Goal: Task Accomplishment & Management: Manage account settings

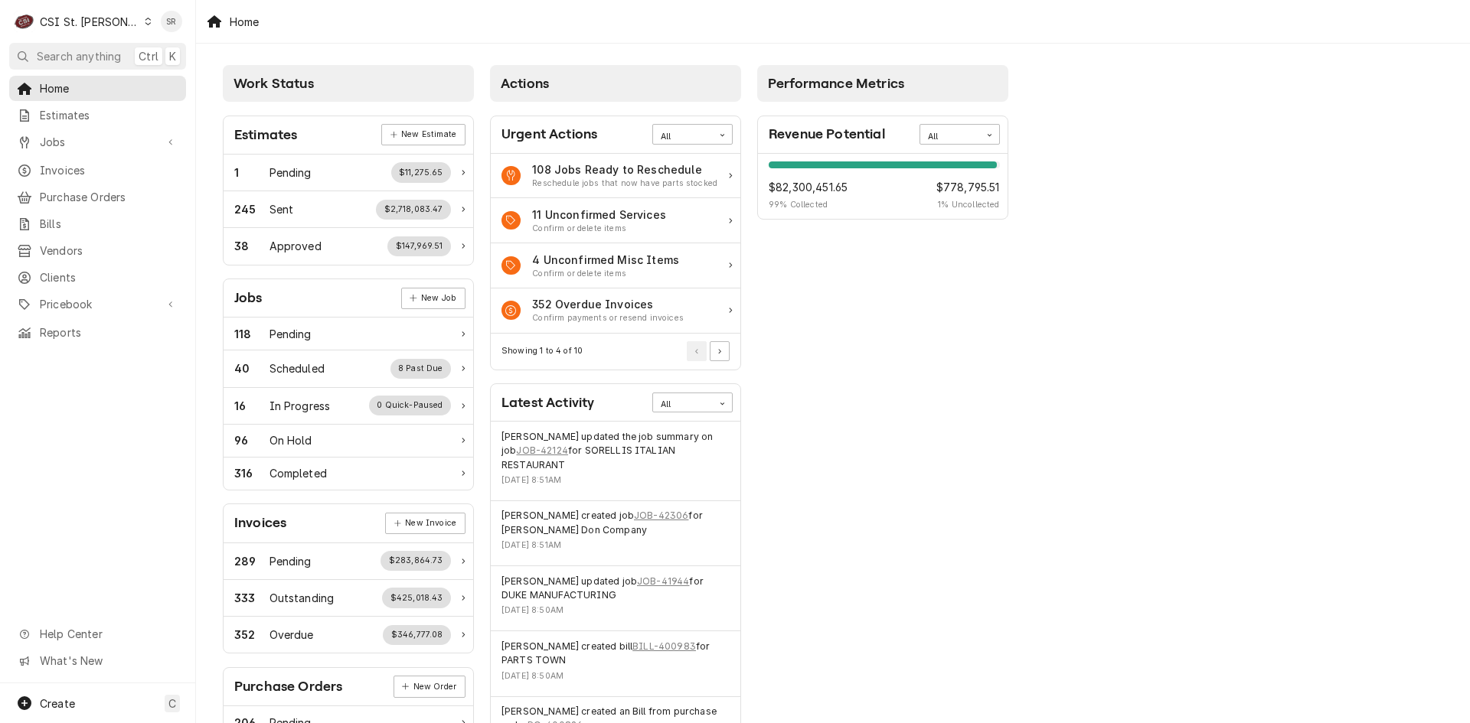
click at [90, 31] on div "C CSI St. [PERSON_NAME]" at bounding box center [83, 21] width 148 height 31
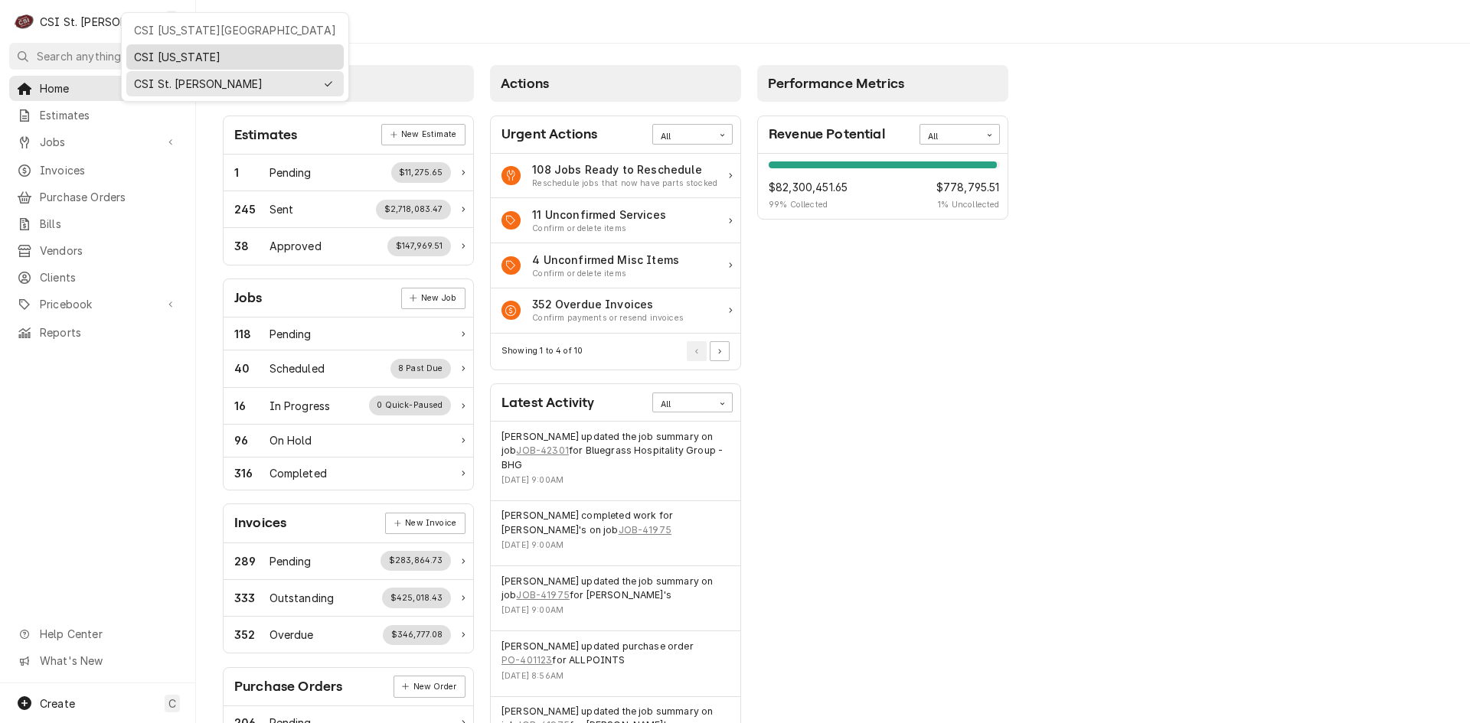
click at [171, 44] on div "CSI Kentucky" at bounding box center [234, 56] width 217 height 25
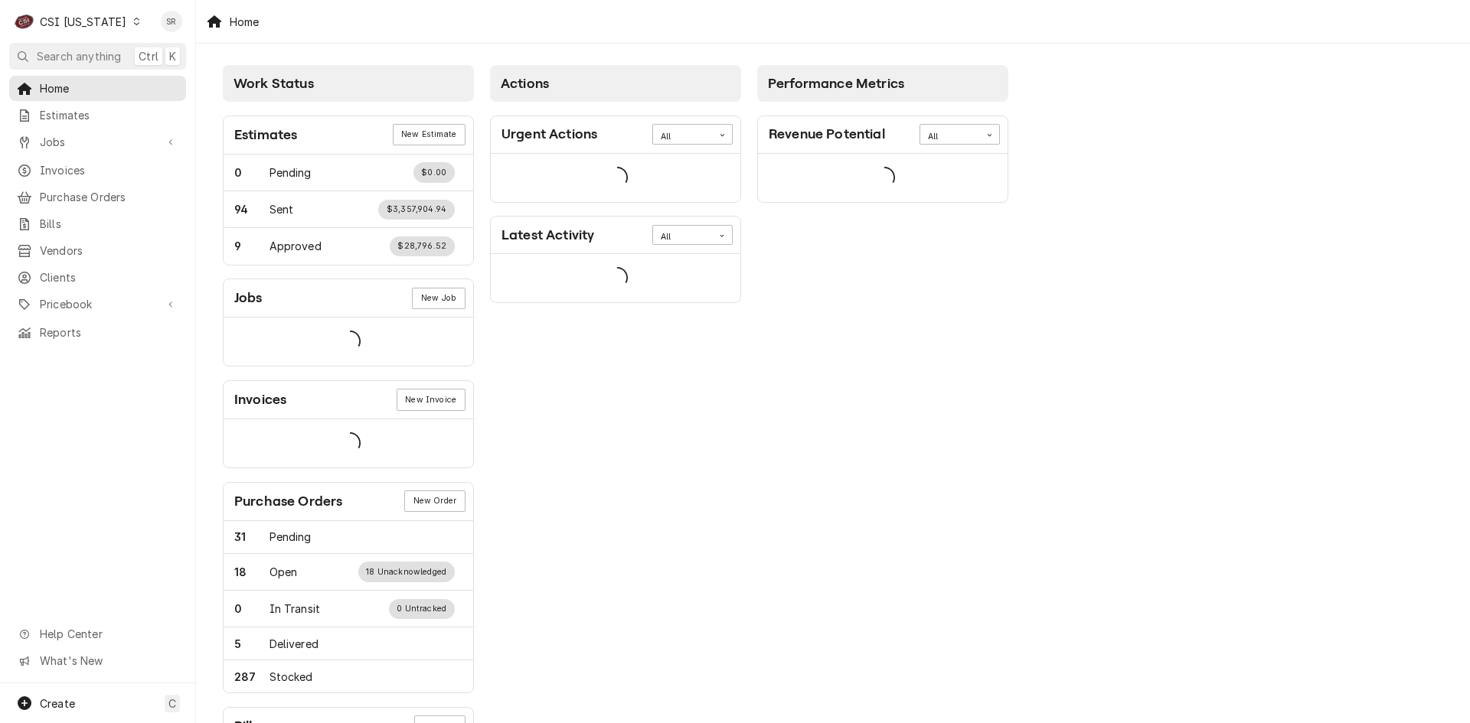
click at [97, 24] on div "CSI [US_STATE]" at bounding box center [83, 22] width 86 height 16
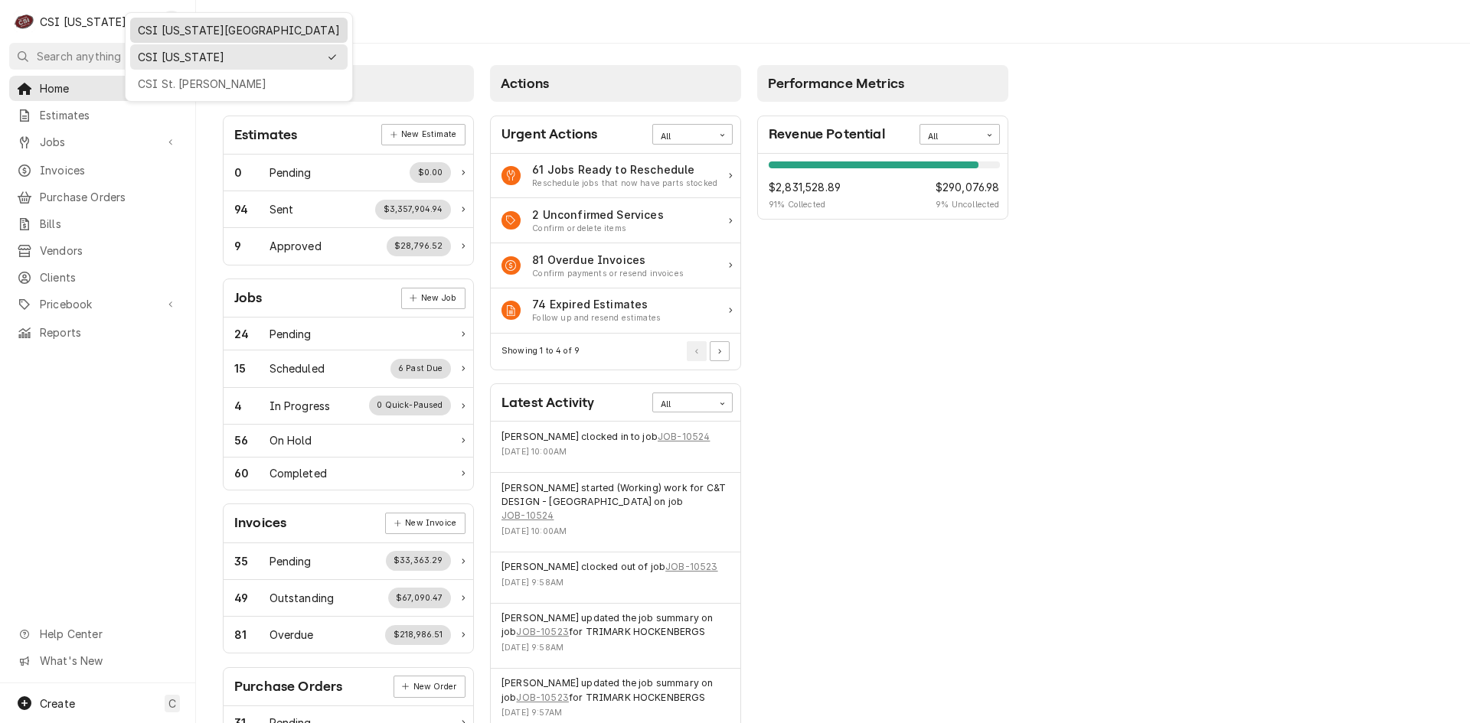
click at [168, 35] on div "CSI [US_STATE][GEOGRAPHIC_DATA]" at bounding box center [239, 30] width 202 height 16
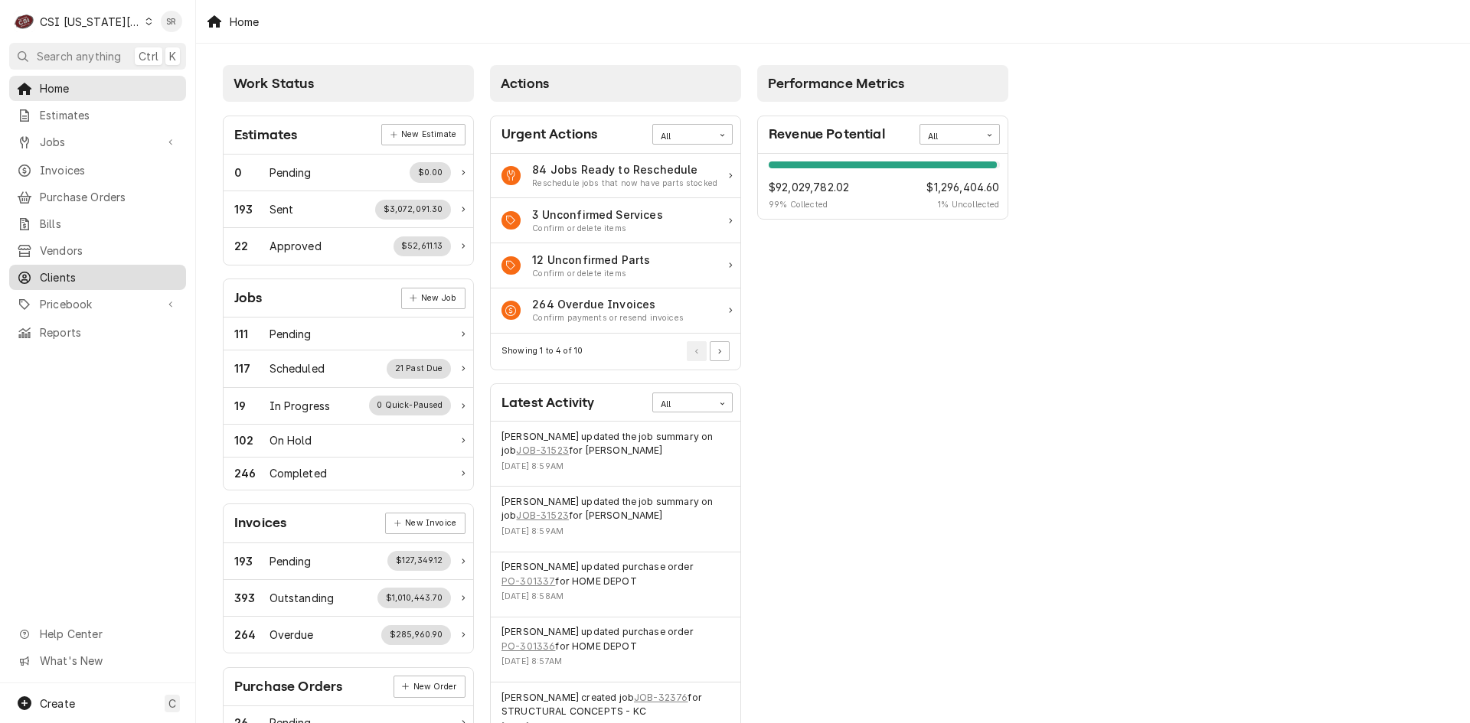
click at [61, 268] on div "Clients" at bounding box center [97, 277] width 171 height 19
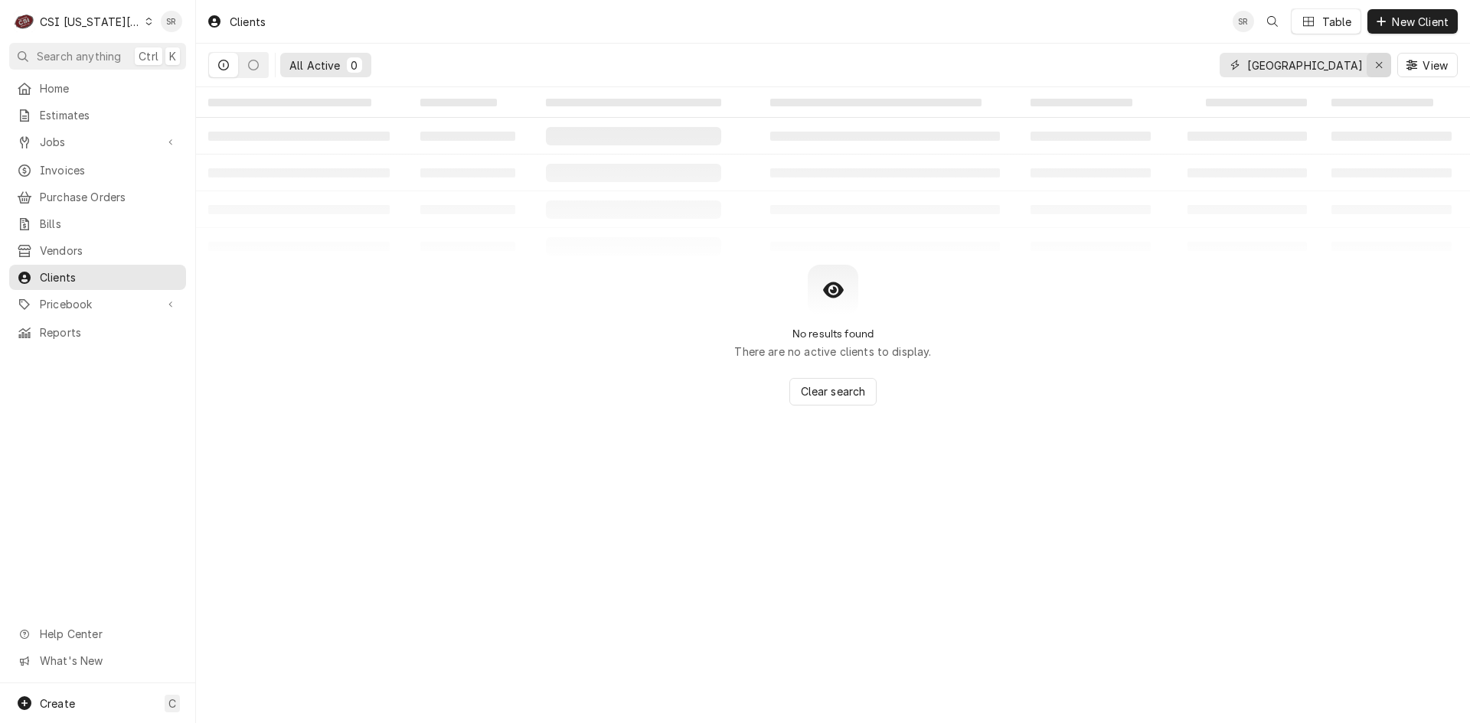
click at [1382, 66] on icon "Erase input" at bounding box center [1379, 65] width 8 height 11
click at [1328, 72] on input "Dynamic Content Wrapper" at bounding box center [1319, 65] width 144 height 24
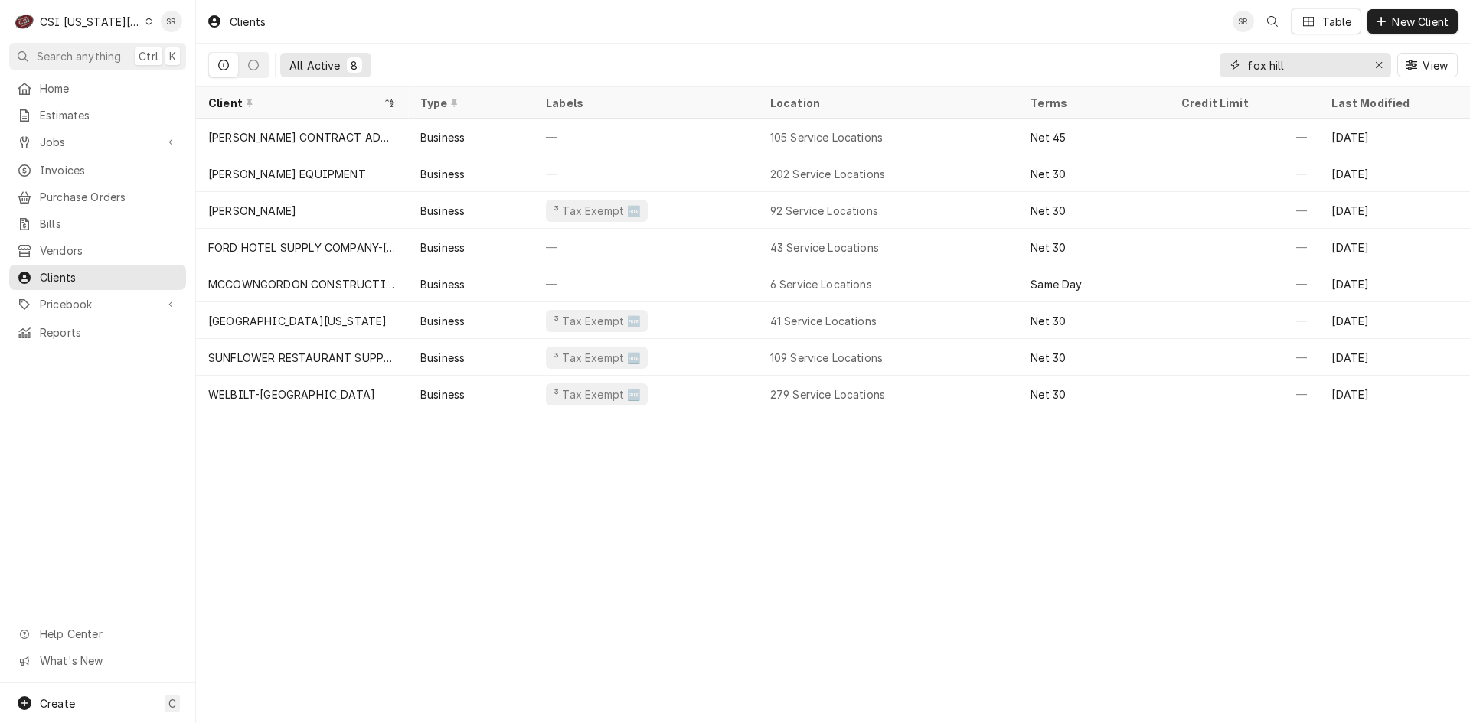
type input "fox hill"
click at [103, 25] on div "CSI Kansas City" at bounding box center [90, 22] width 101 height 16
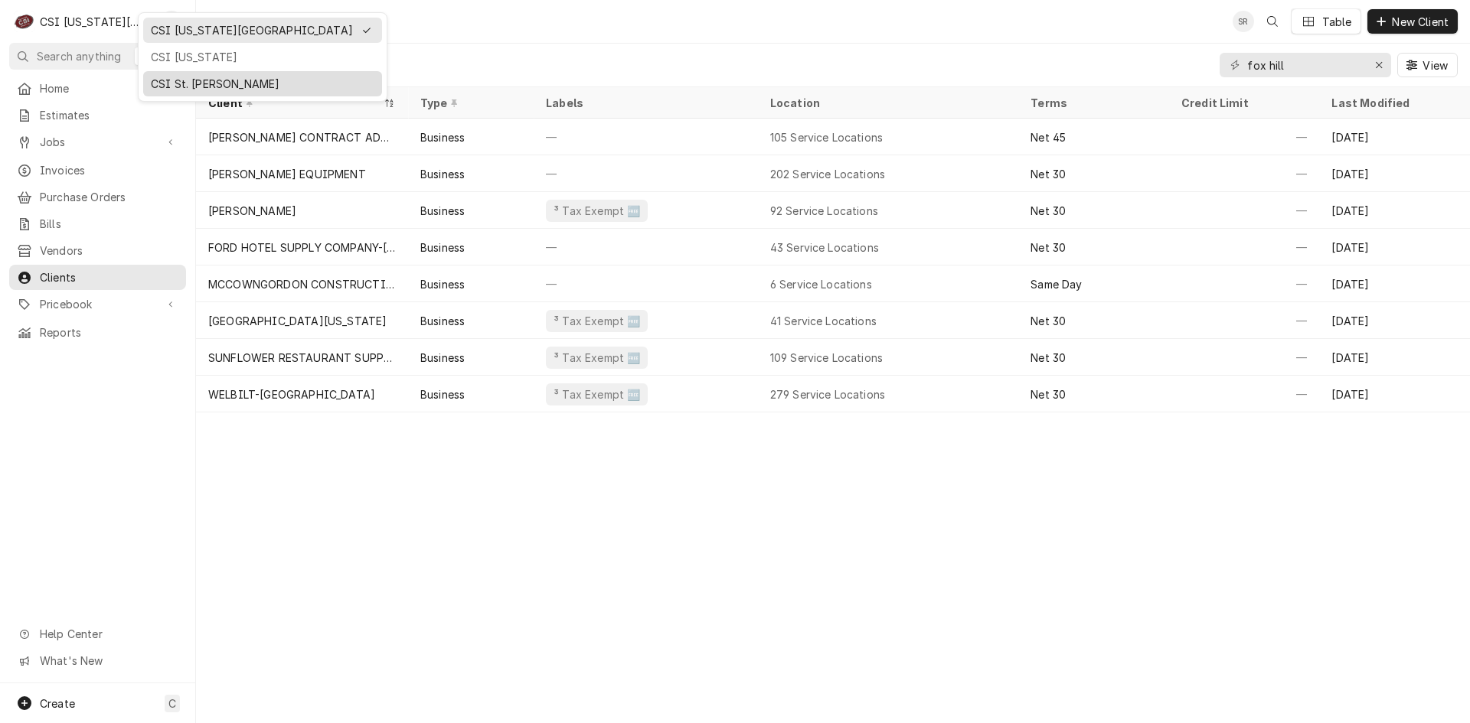
click at [162, 81] on div "CSI St. [PERSON_NAME]" at bounding box center [263, 84] width 224 height 16
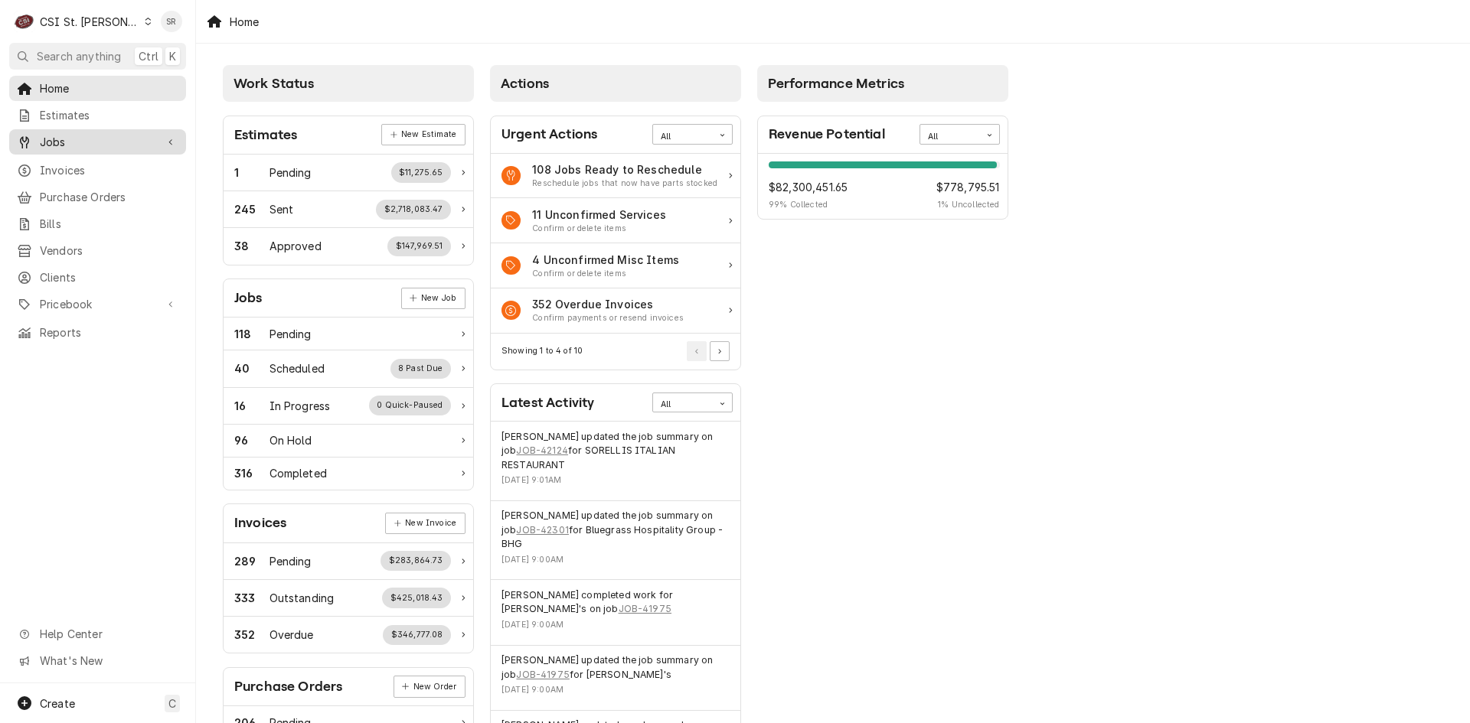
click at [70, 140] on span "Jobs" at bounding box center [98, 142] width 116 height 16
click at [64, 163] on span "Jobs" at bounding box center [109, 169] width 139 height 16
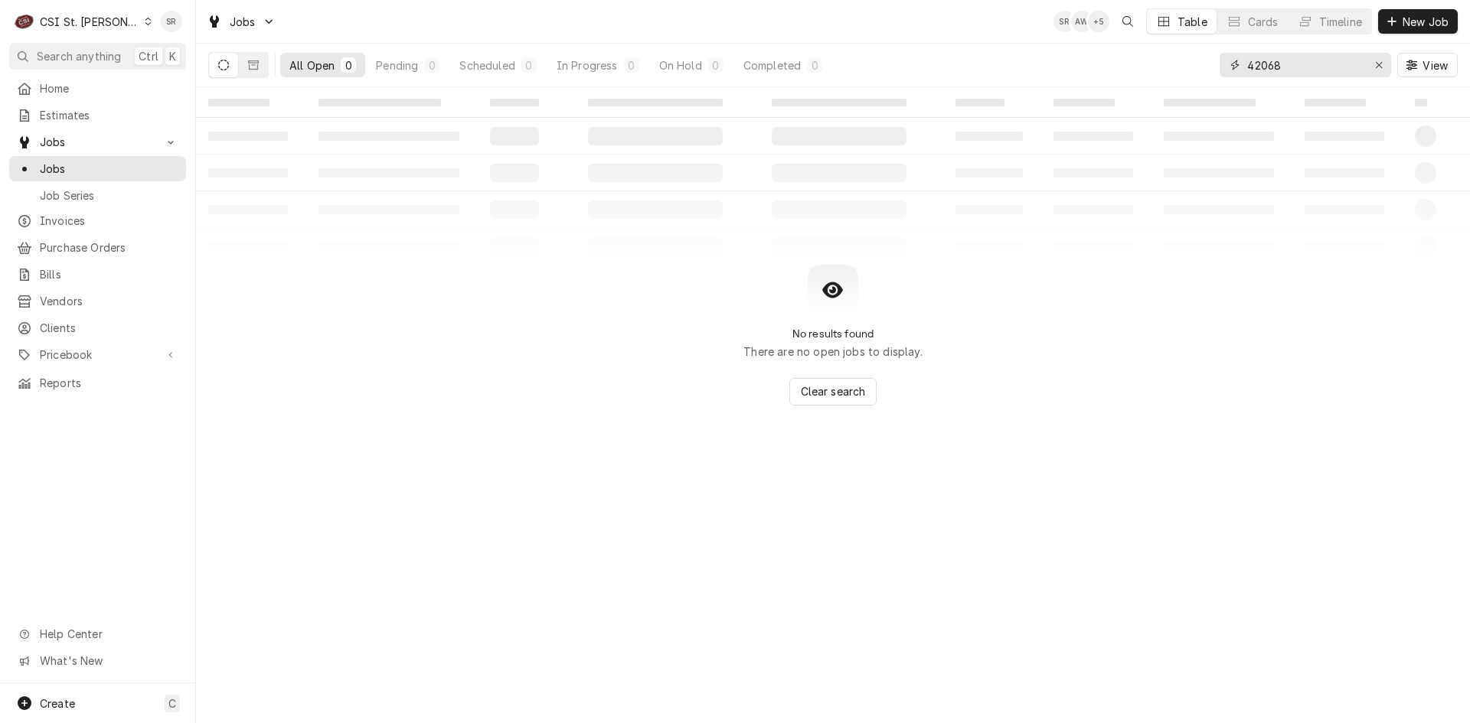
drag, startPoint x: 1297, startPoint y: 67, endPoint x: 1182, endPoint y: 64, distance: 115.6
click at [1182, 64] on div "All Open 0 Pending 0 Scheduled 0 In Progress 0 On Hold 0 Completed 0 42068 View" at bounding box center [832, 65] width 1249 height 43
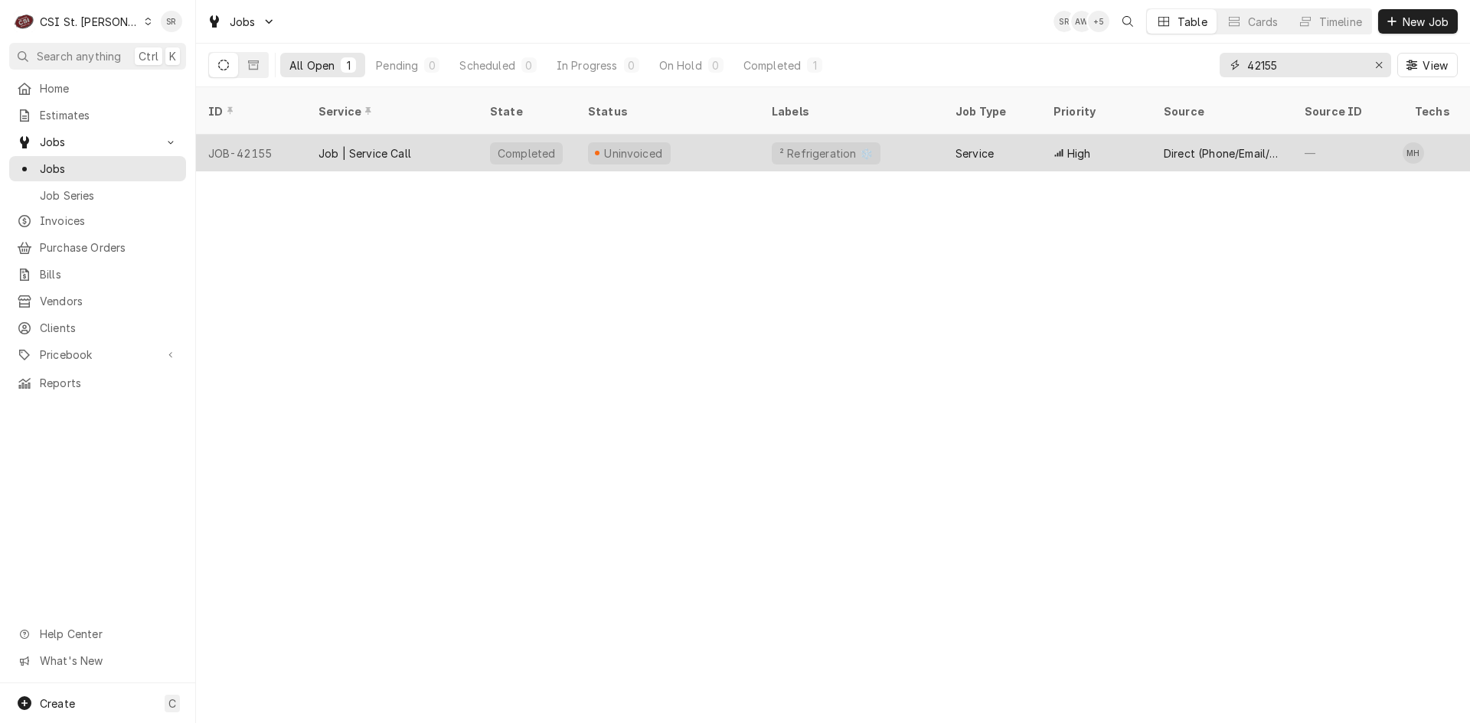
type input "42155"
click at [370, 145] on div "Job | Service Call" at bounding box center [364, 153] width 93 height 16
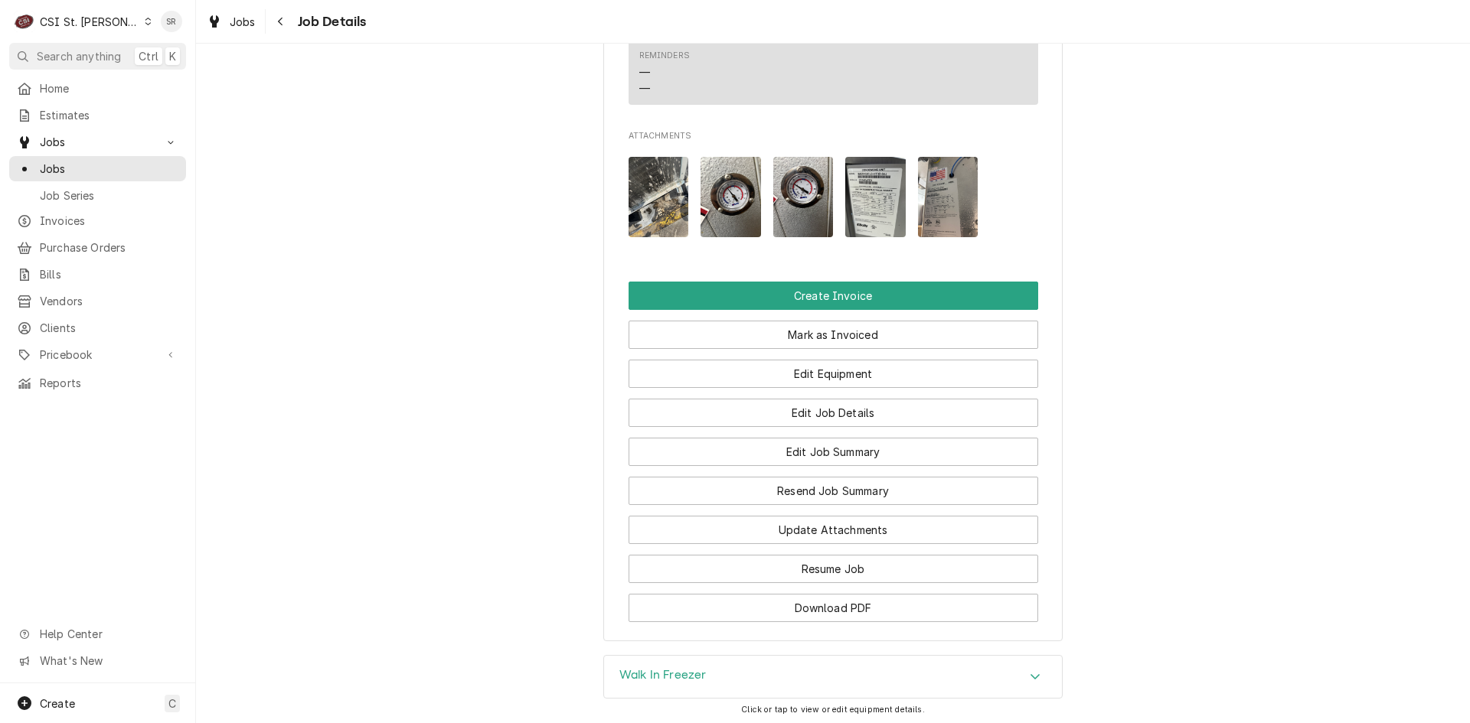
scroll to position [1973, 0]
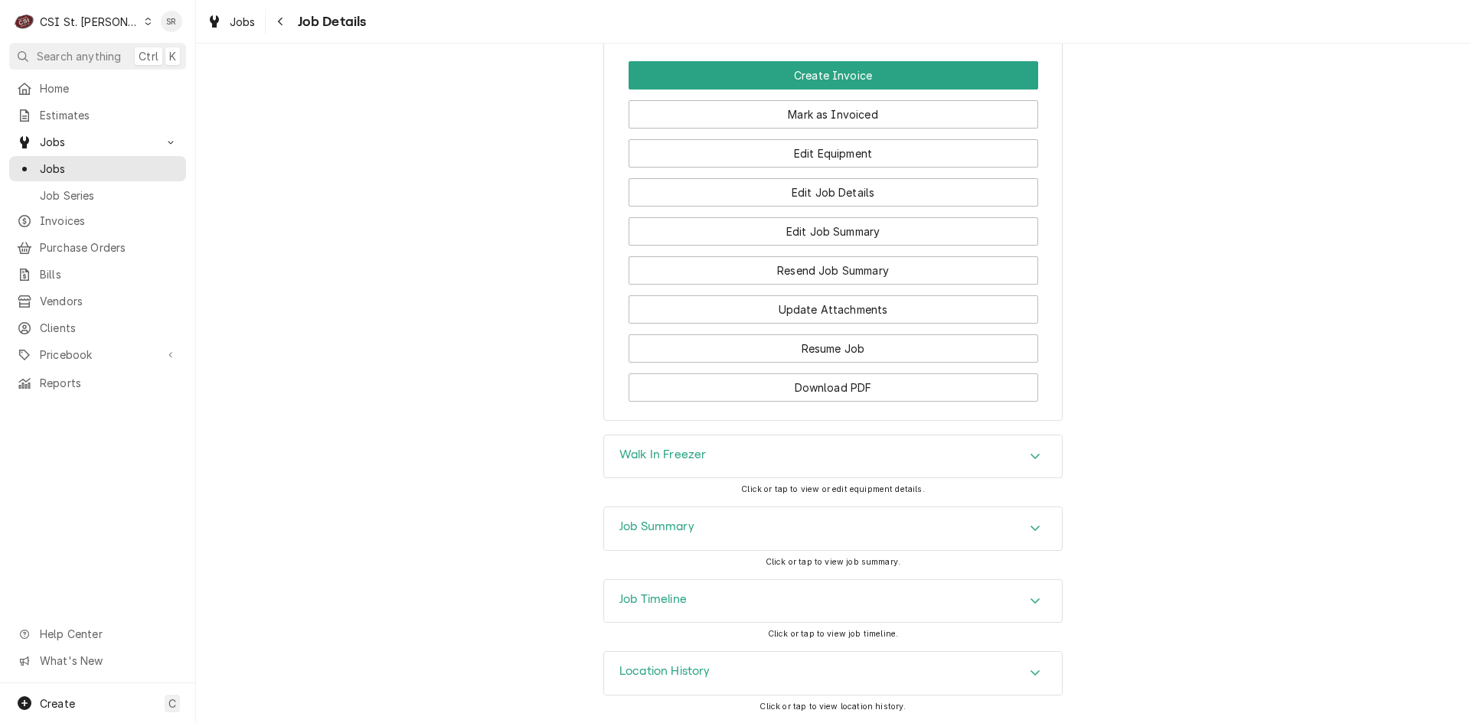
click at [708, 532] on div "Job Summary" at bounding box center [833, 528] width 458 height 43
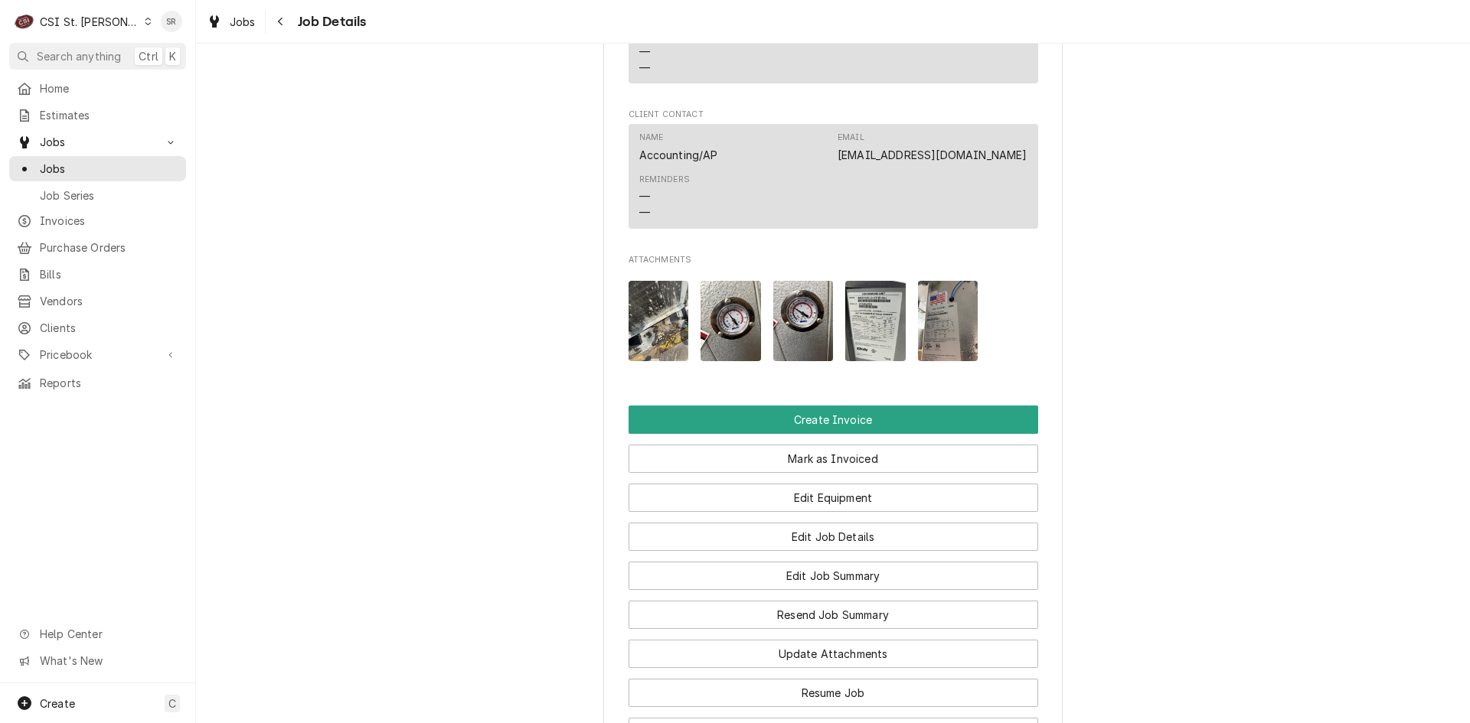
scroll to position [1617, 0]
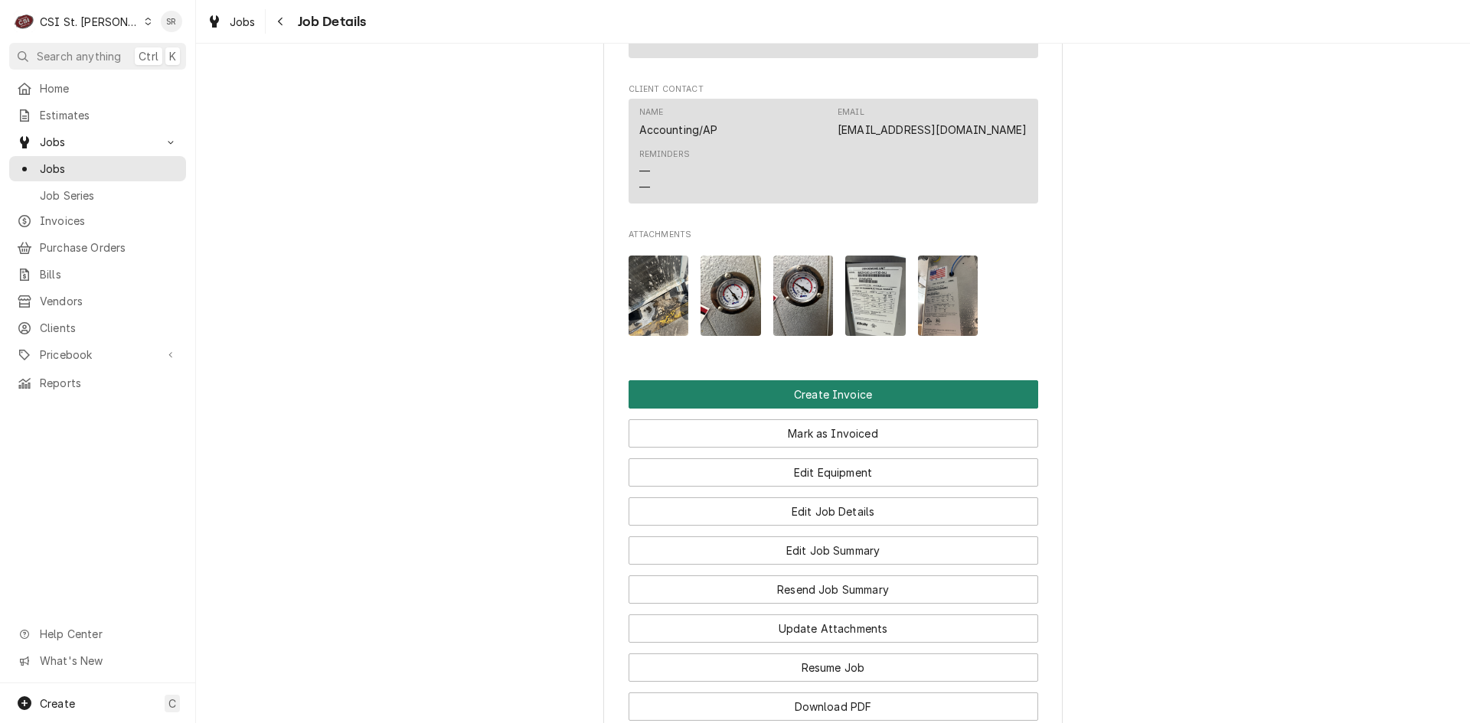
click at [809, 409] on button "Create Invoice" at bounding box center [833, 394] width 410 height 28
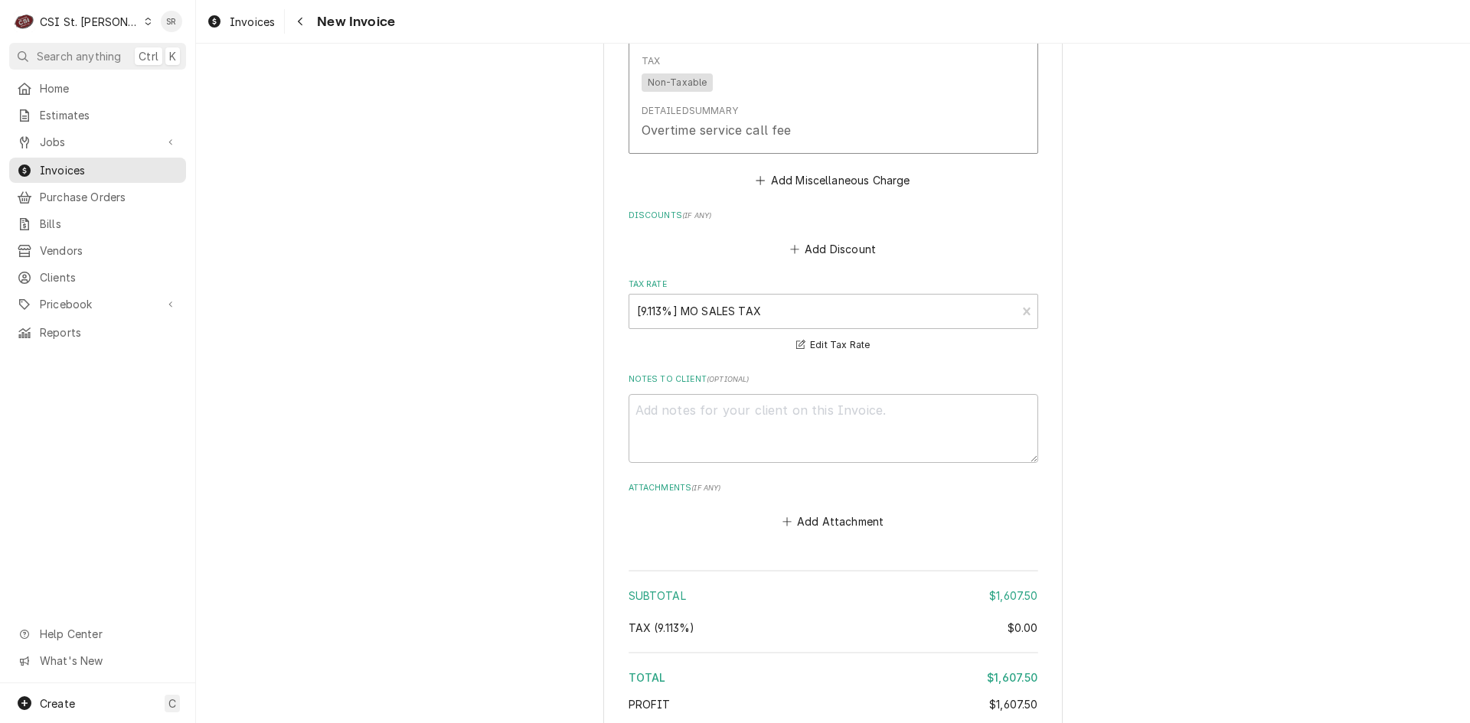
scroll to position [4572, 0]
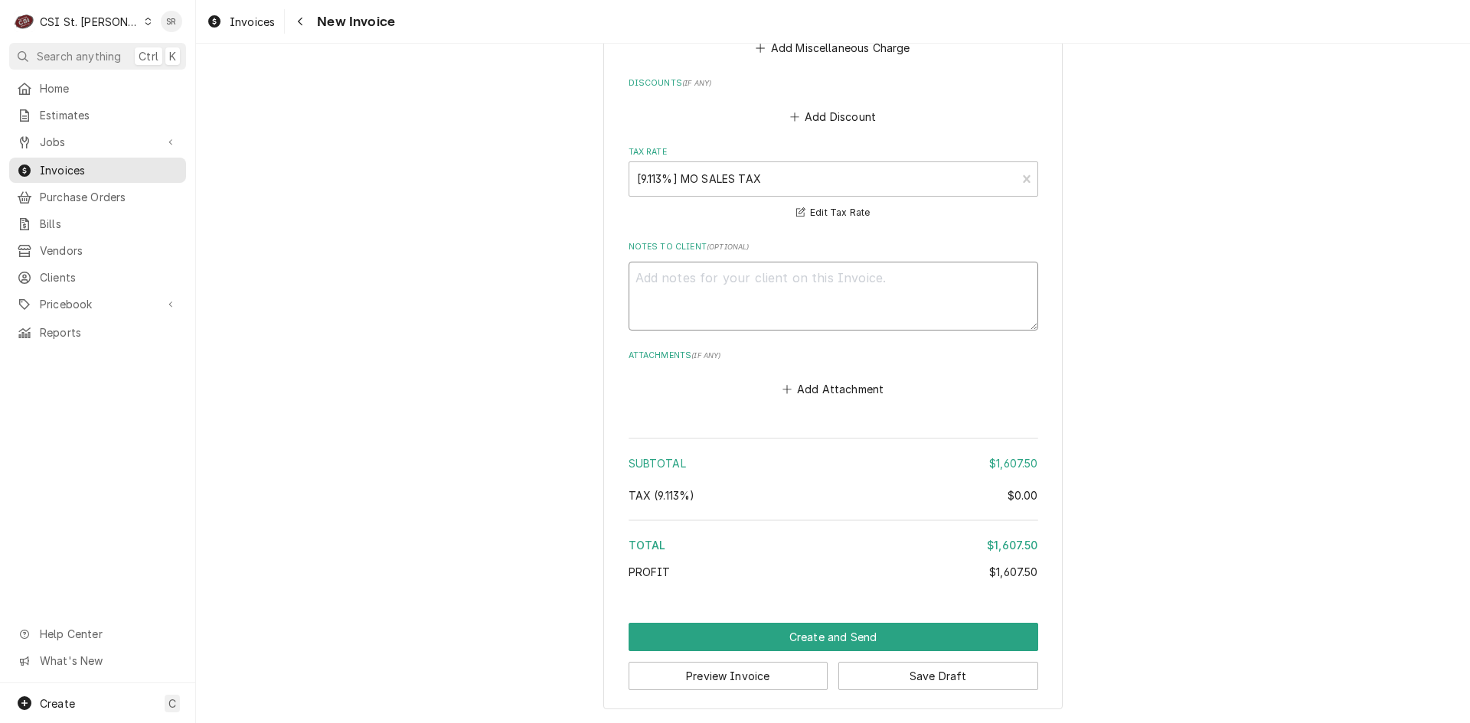
click at [718, 313] on textarea "Notes to Client ( optional )" at bounding box center [833, 296] width 410 height 69
type textarea "x"
type textarea "n"
type textarea "x"
type textarea "no"
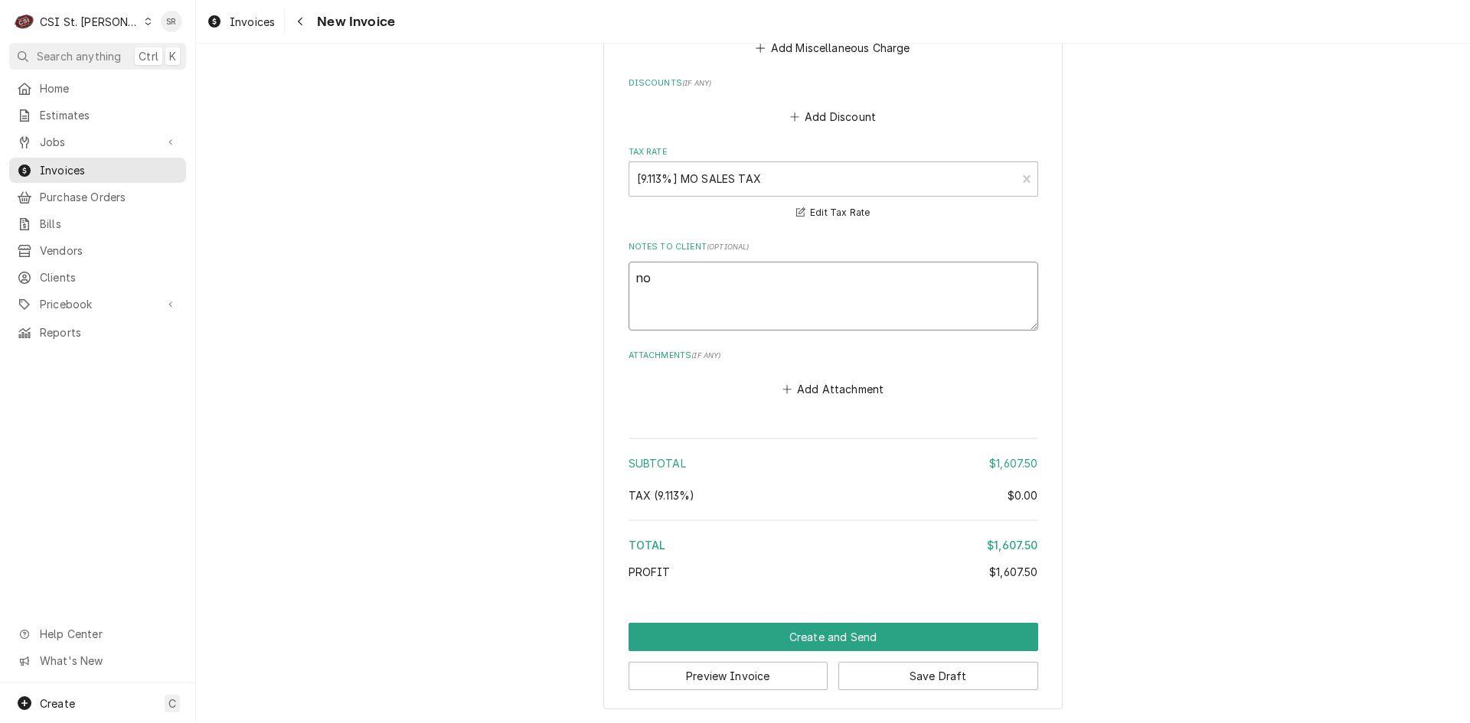
type textarea "x"
type textarea "not"
type textarea "x"
type textarea "not s"
type textarea "x"
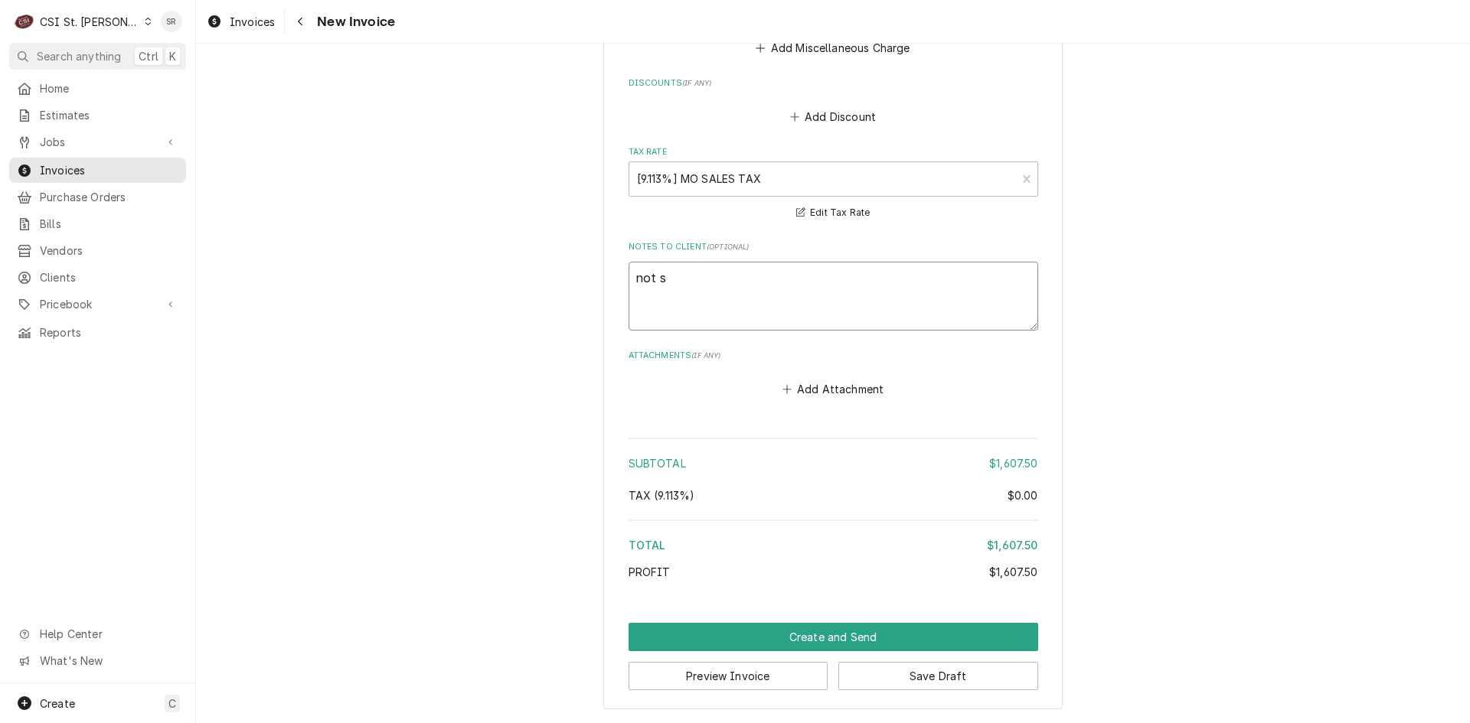
type textarea "not su"
type textarea "x"
type textarea "not sub"
type textarea "x"
type textarea "not subm"
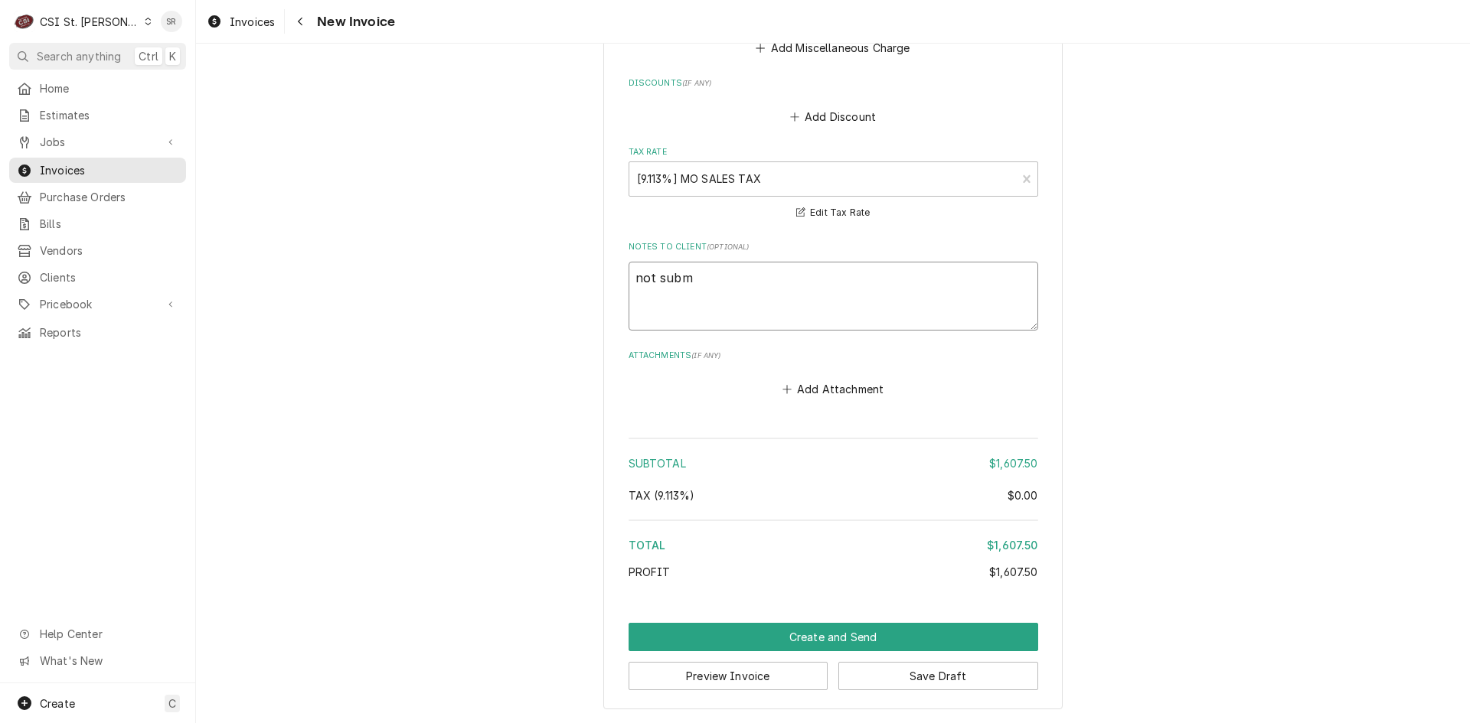
type textarea "x"
type textarea "not submi"
type textarea "x"
type textarea "not submit"
type textarea "x"
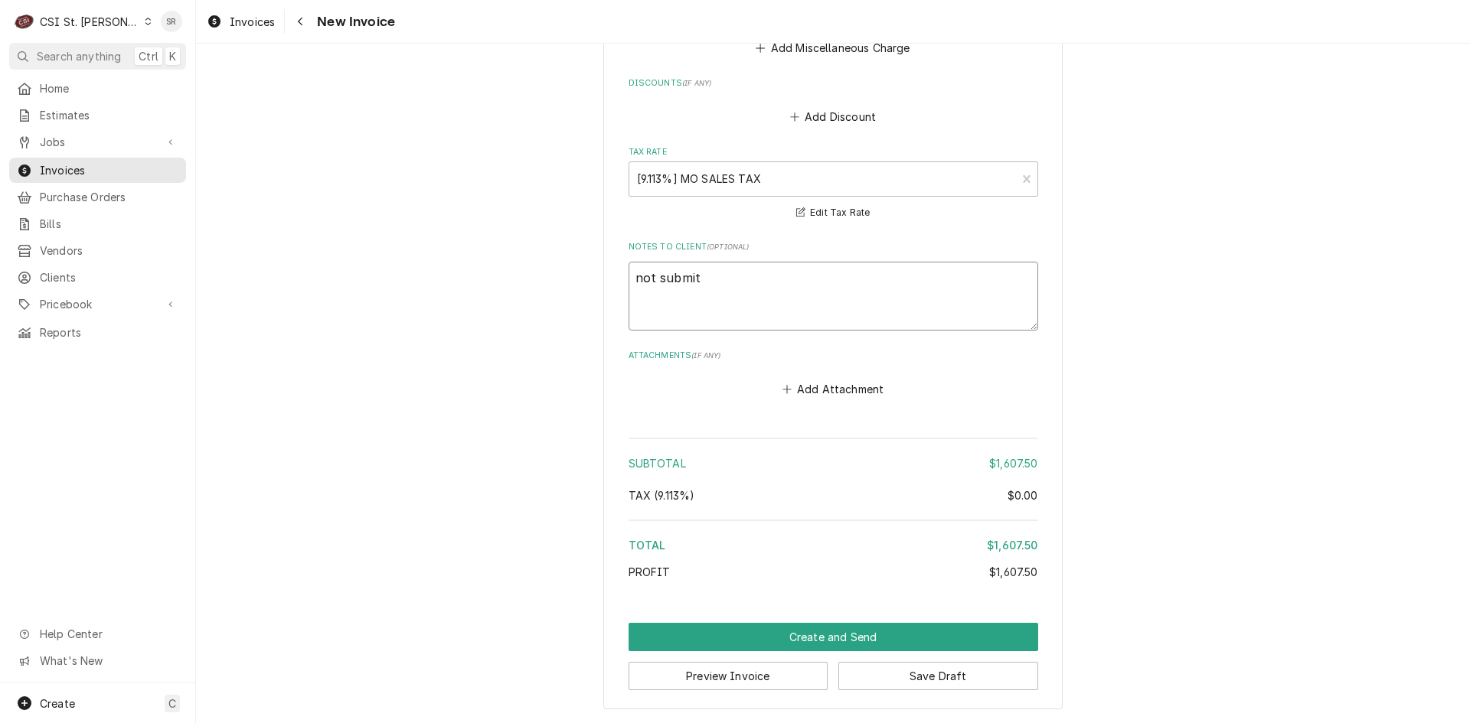
type textarea "not submitt"
type textarea "x"
type textarea "not submitti"
type textarea "x"
type textarea "not submittin"
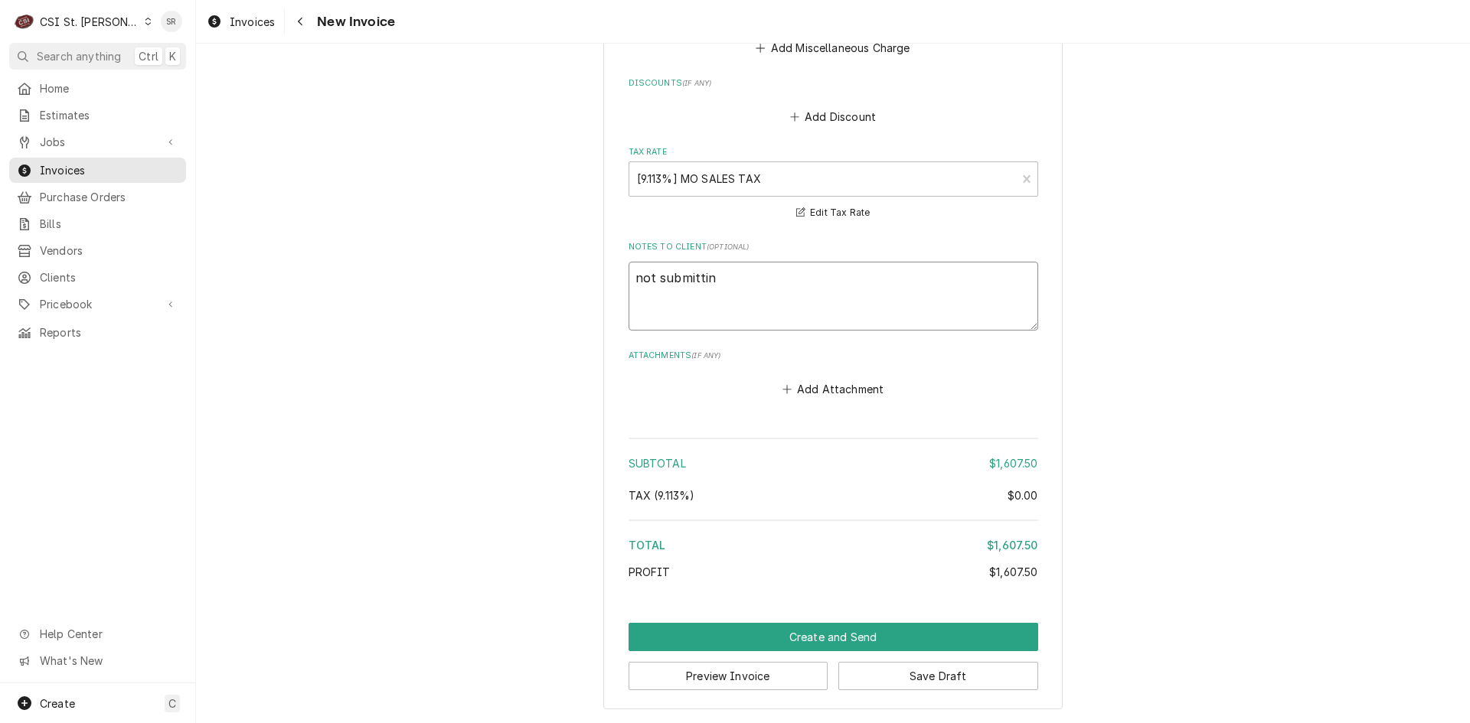
type textarea "x"
type textarea "not submitting"
type textarea "x"
type textarea "not submitting"
type textarea "x"
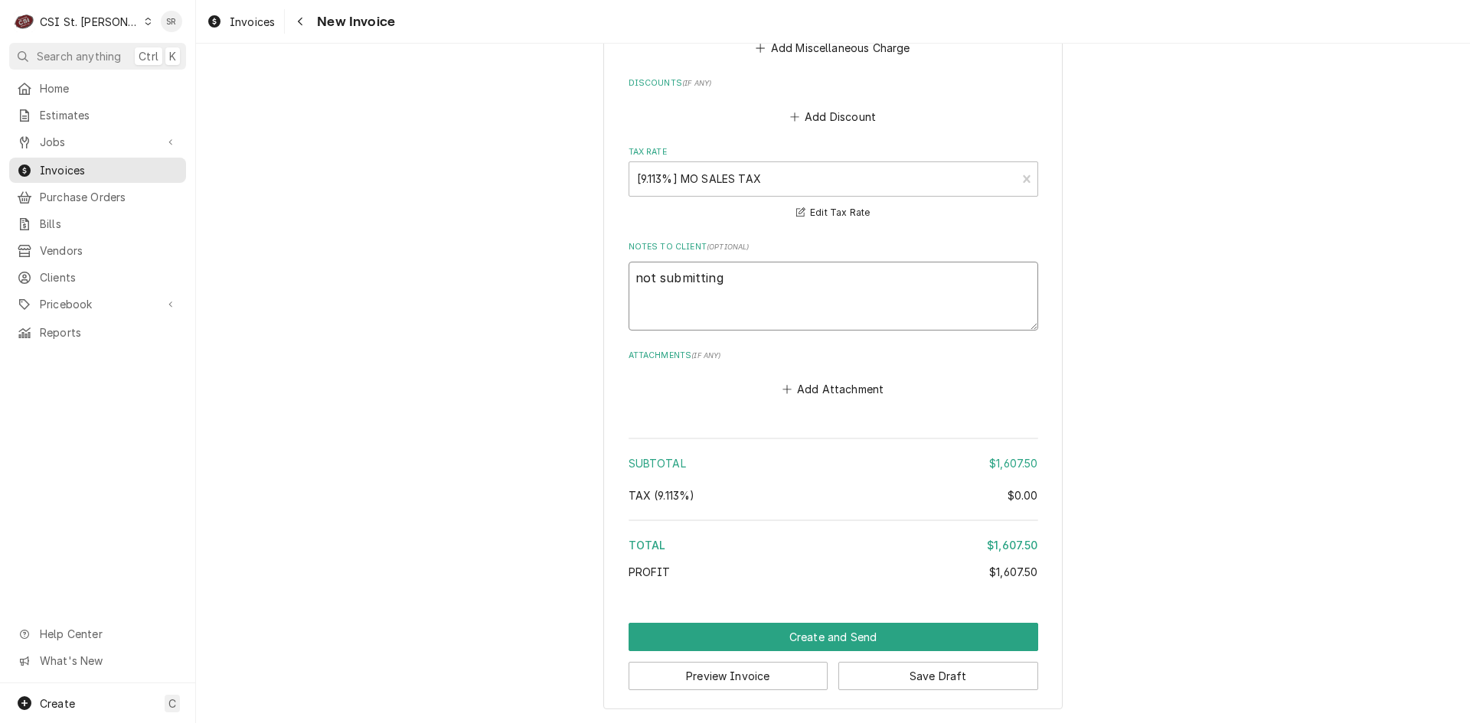
type textarea "not submitting q"
type textarea "x"
type textarea "not submitting qu"
type textarea "x"
type textarea "not submitting quo"
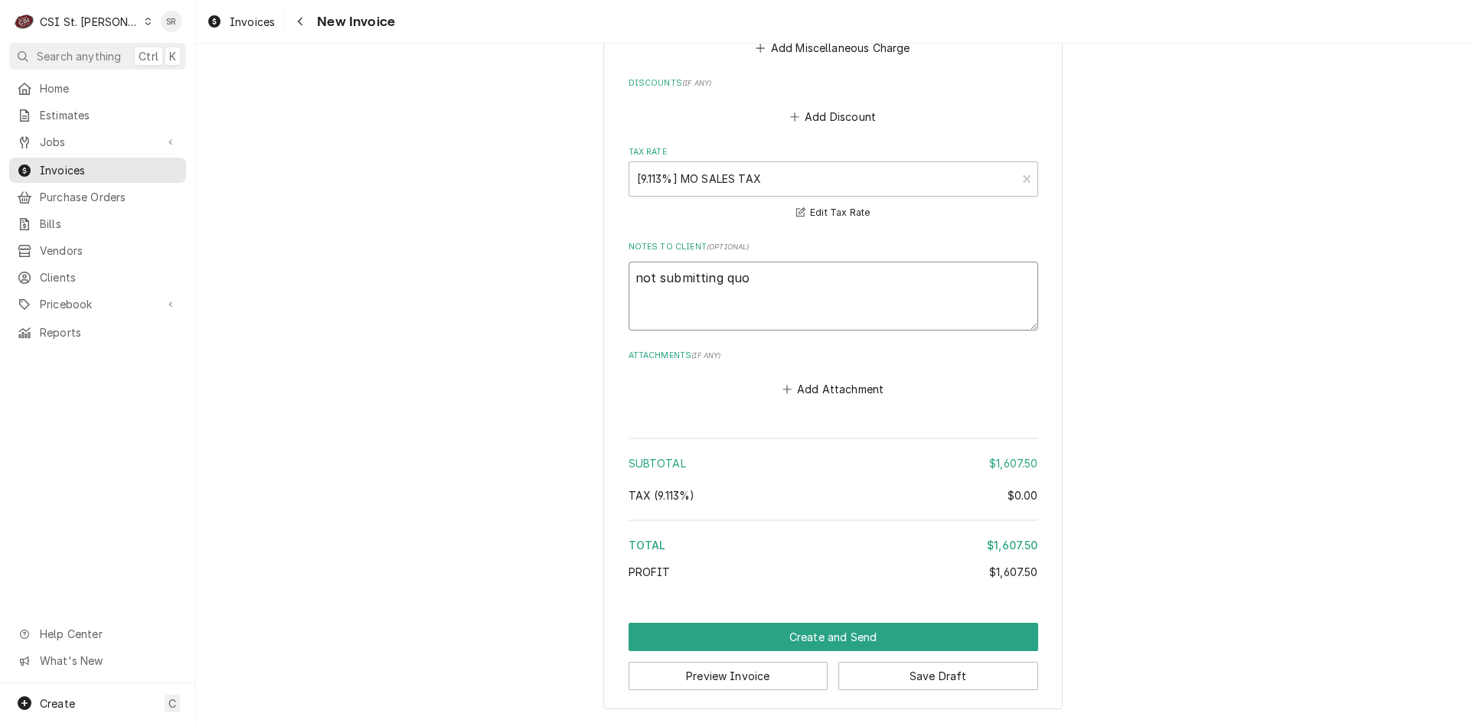
type textarea "x"
type textarea "not submitting quot"
type textarea "x"
type textarea "not submitting quote"
type textarea "x"
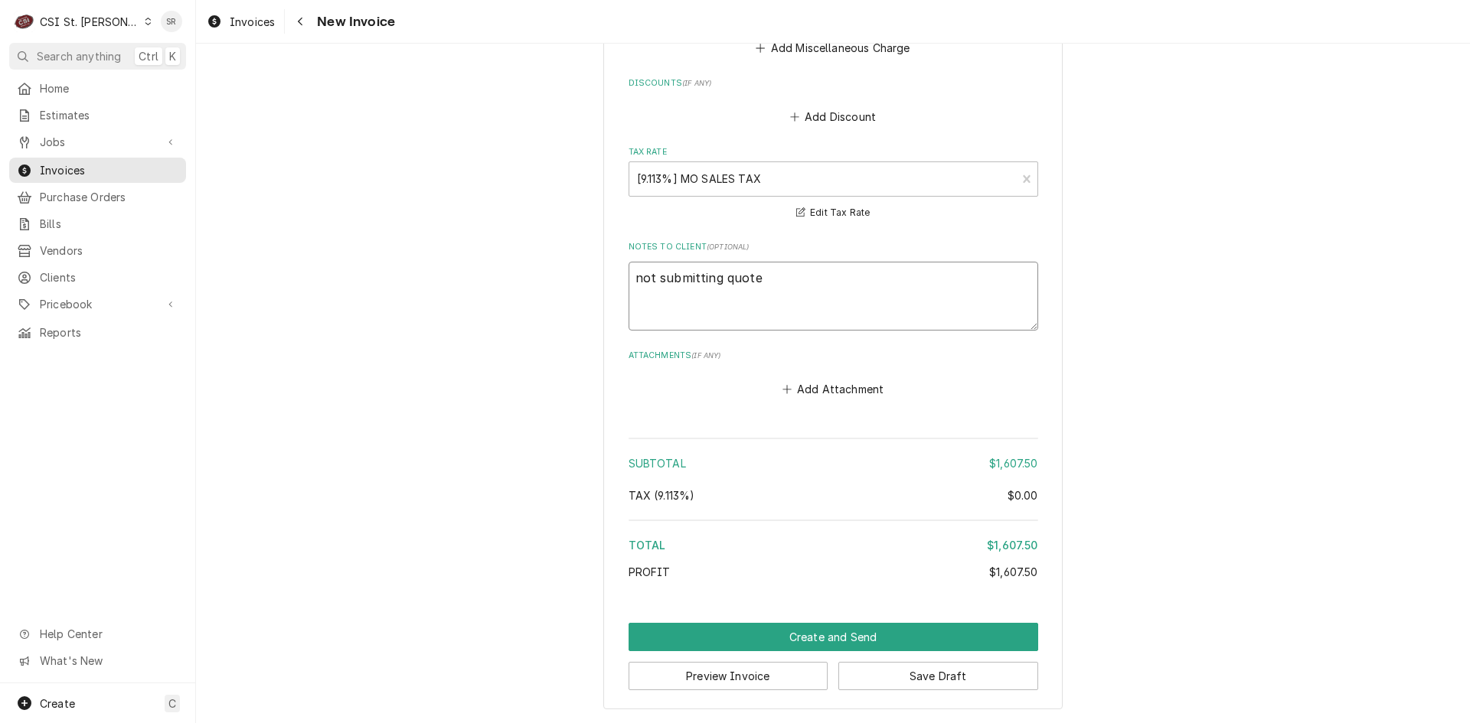
type textarea "not submitting quote"
type textarea "x"
type textarea "not submitting quote -"
type textarea "x"
type textarea "not submitting quote -"
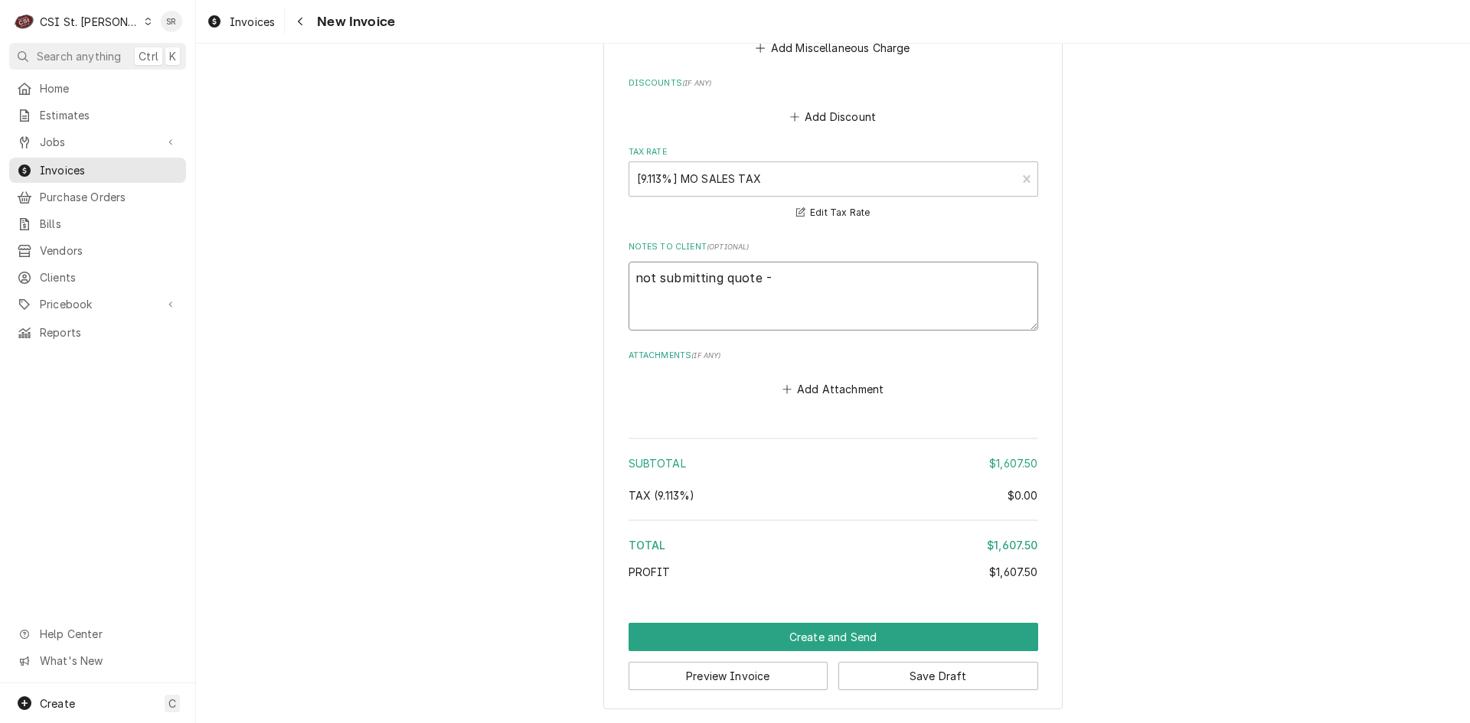
type textarea "x"
type textarea "not submitting quote - l"
type textarea "x"
type textarea "not submitting quote - lo"
type textarea "x"
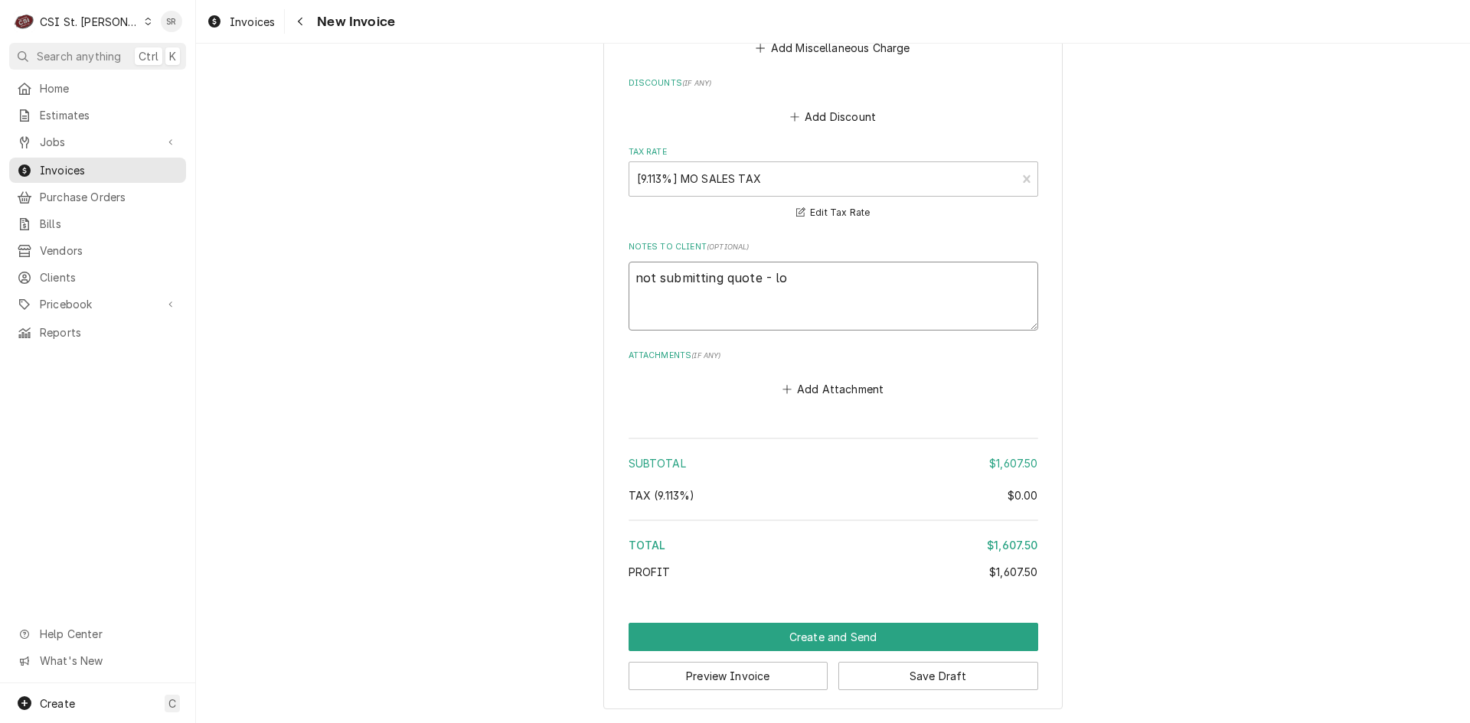
type textarea "not submitting quote - loc"
type textarea "x"
type textarea "not submitting quote - loca"
type textarea "x"
type textarea "not submitting quote - locat"
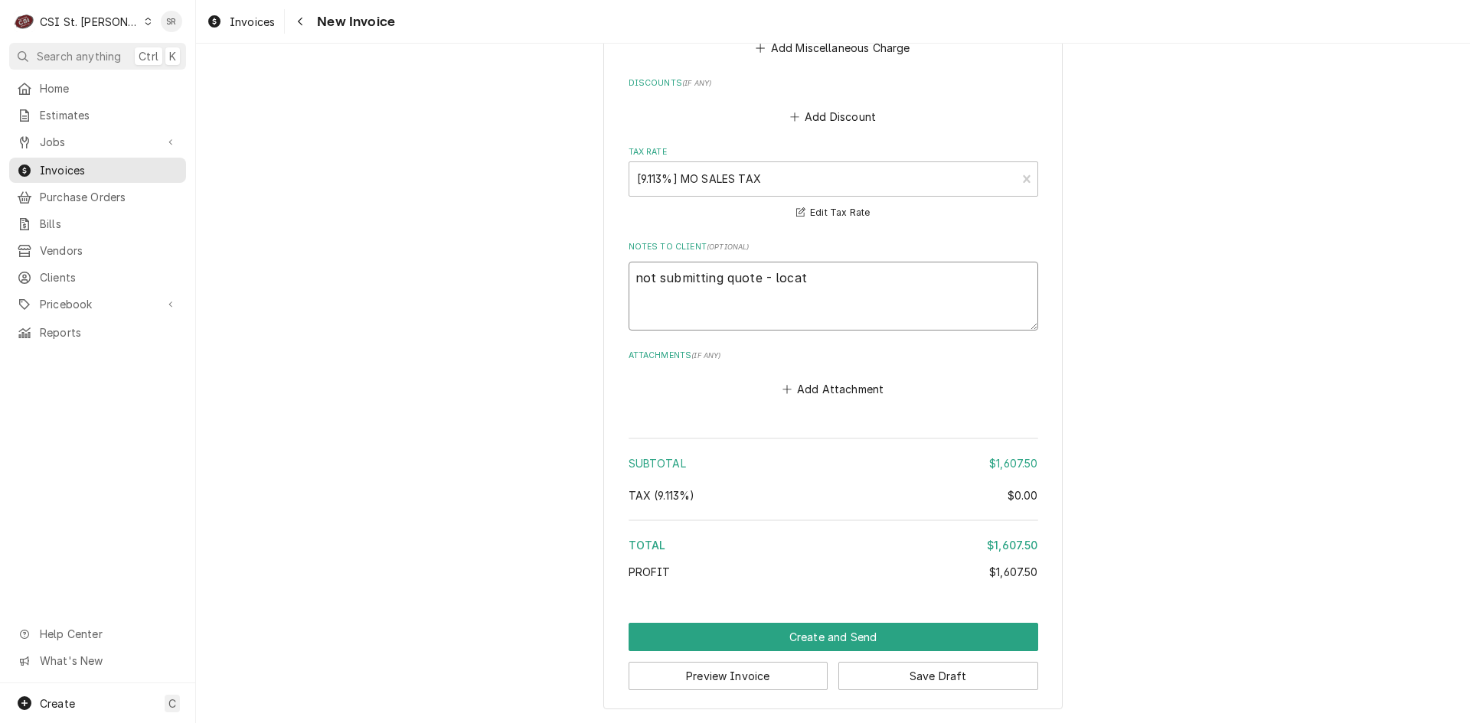
type textarea "x"
type textarea "not submitting quote - locati"
type textarea "x"
type textarea "not submitting quote - locatio"
type textarea "x"
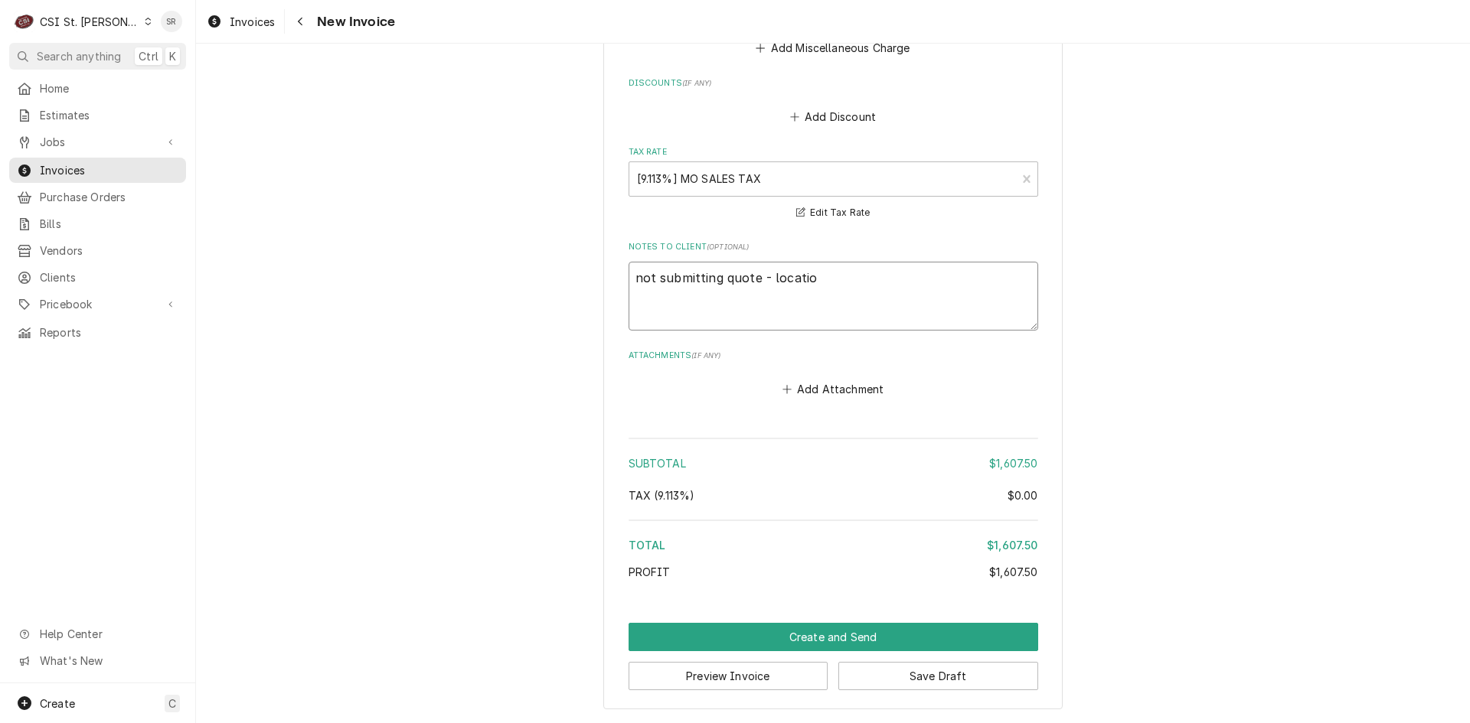
type textarea "not submitting quote - location"
type textarea "x"
type textarea "not submitting quote - location"
type textarea "x"
type textarea "not submitting quote - location i"
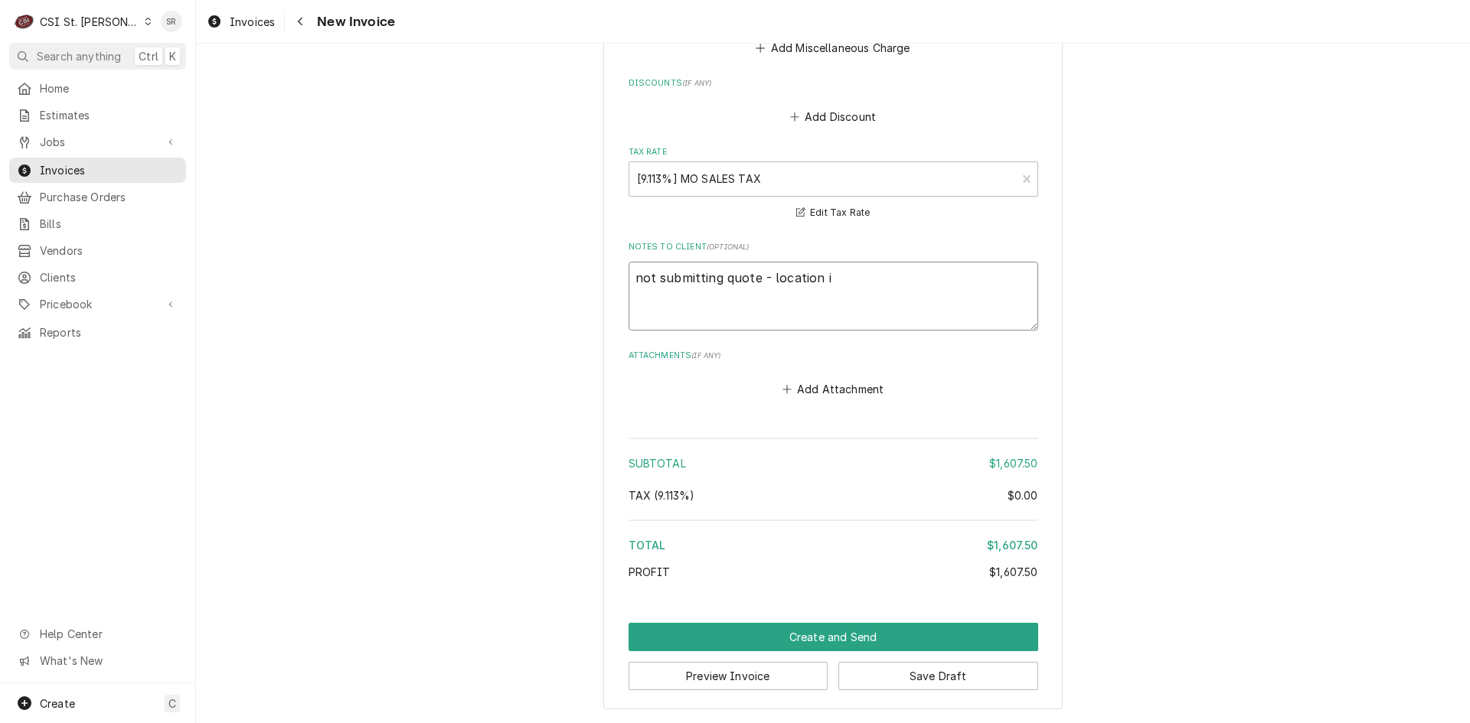
type textarea "x"
type textarea "not submitting quote - location is"
type textarea "x"
type textarea "not submitting quote - location is"
type textarea "x"
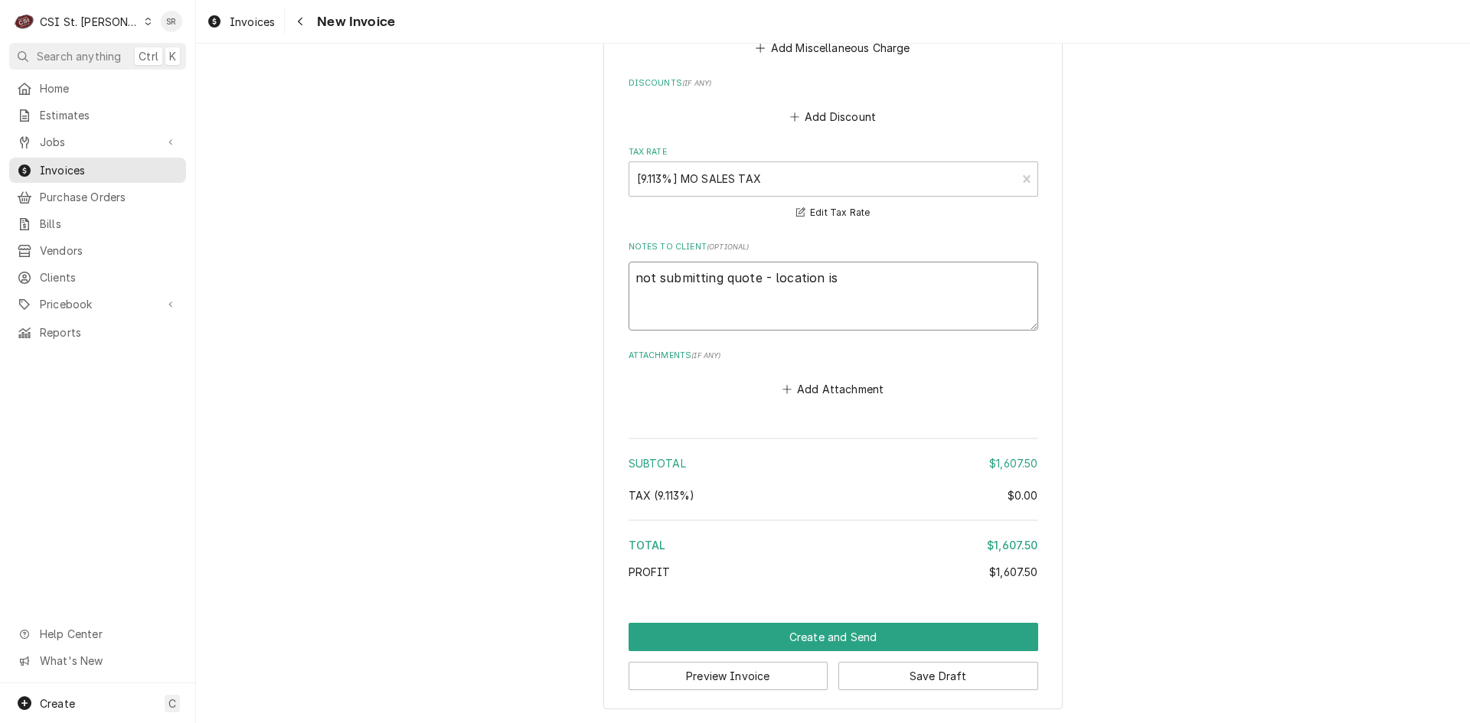
type textarea "not submitting quote - location is c"
type textarea "x"
type textarea "not submitting quote - location is cl"
type textarea "x"
type textarea "not submitting quote - location is clo"
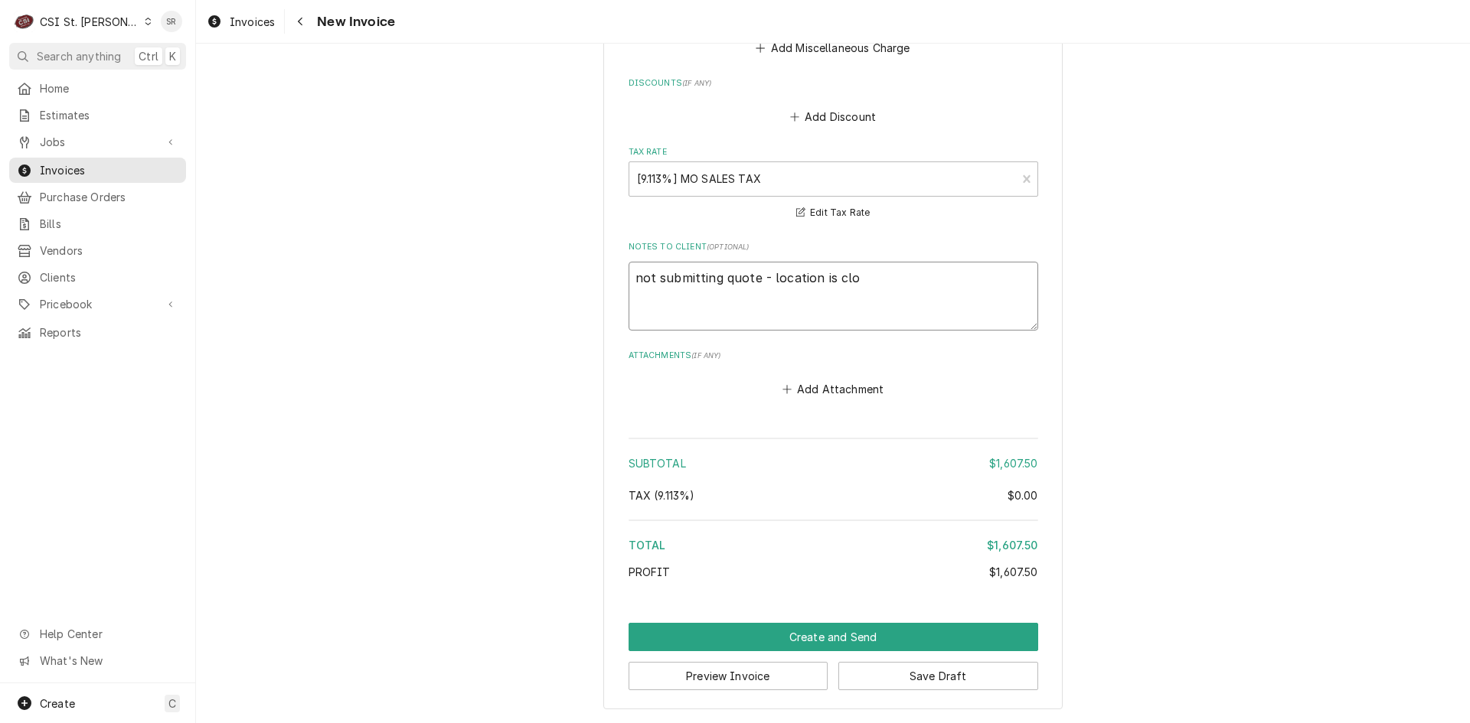
type textarea "x"
type textarea "not submitting quote - location is clos"
type textarea "x"
type textarea "not submitting quote - location is close"
type textarea "x"
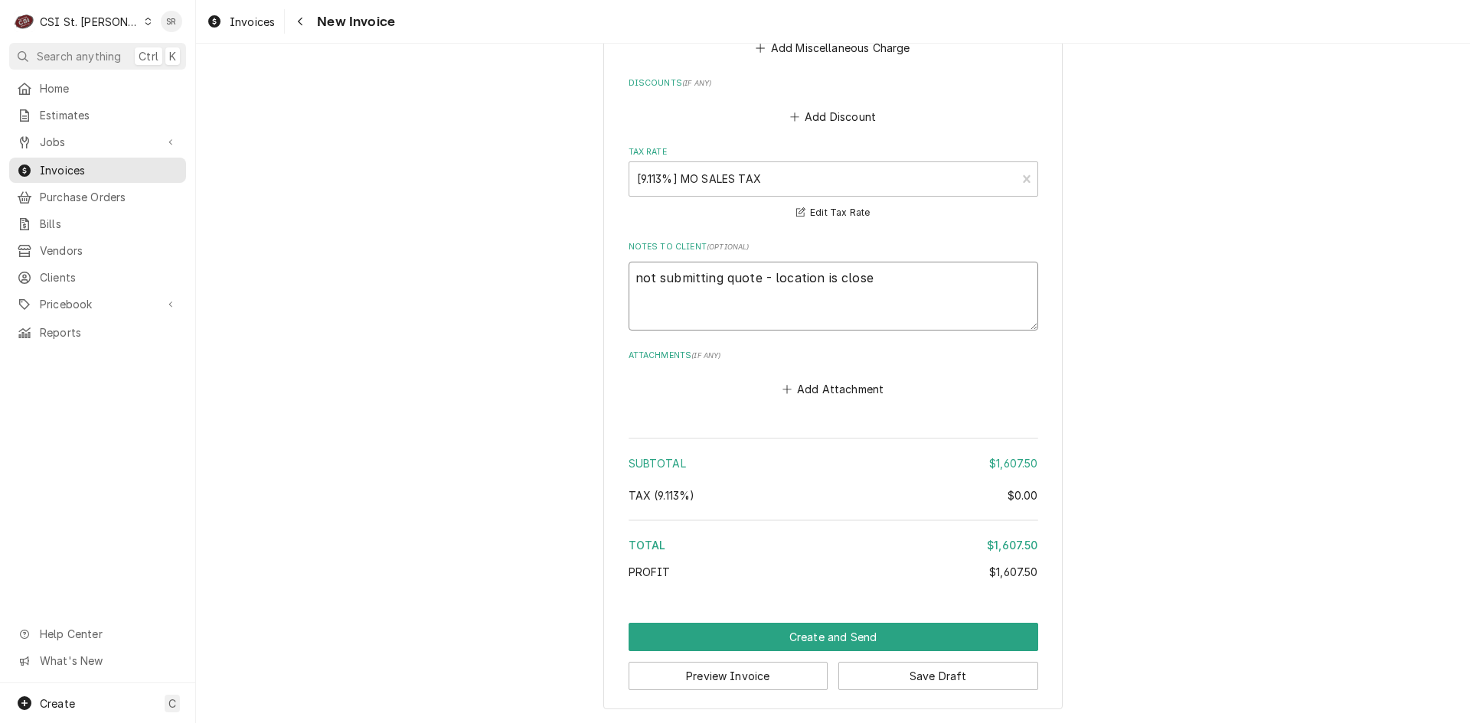
type textarea "not submitting quote - location is closed"
type textarea "x"
type textarea "not submitting quote - location is closed"
type textarea "x"
type textarea "not submitting quote - location is closed p"
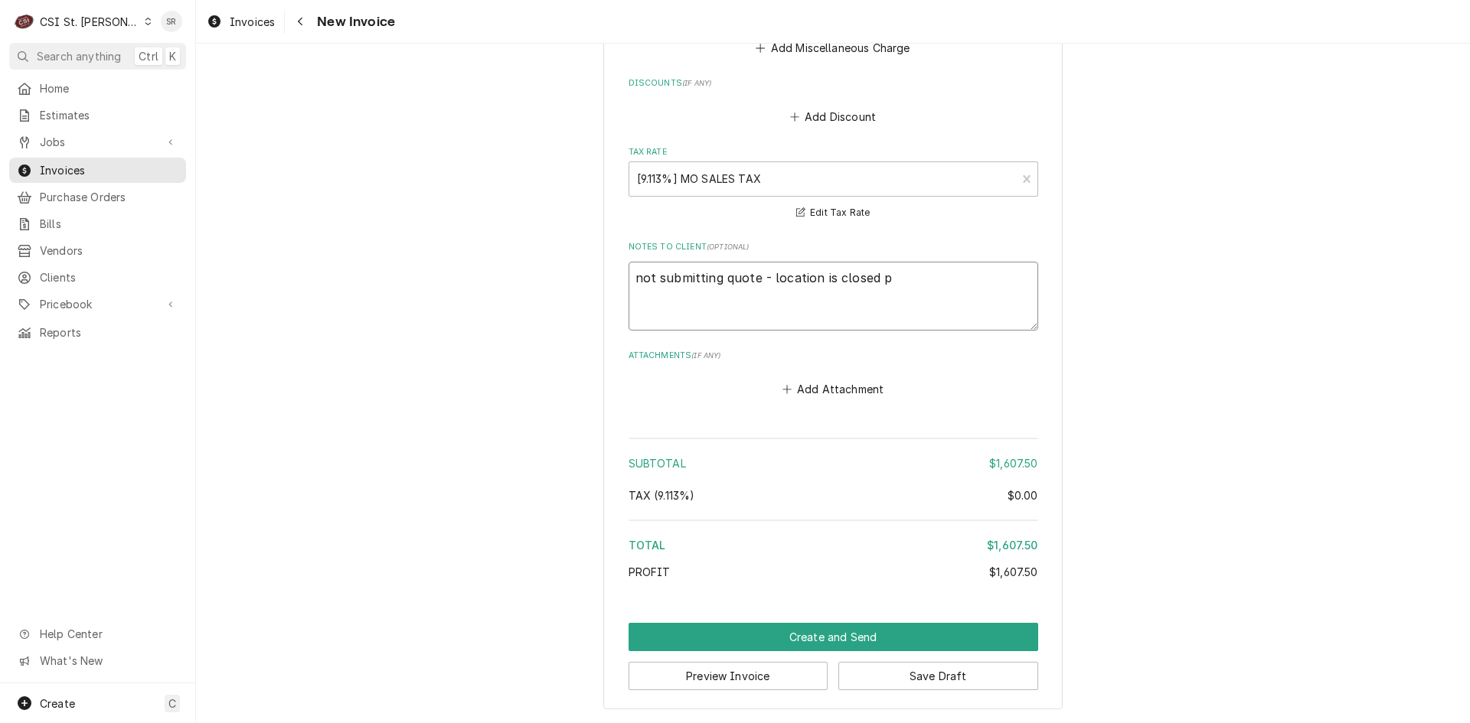
type textarea "x"
type textarea "not submitting quote - location is closed pe"
type textarea "x"
type textarea "not submitting quote - location is closed per"
type textarea "x"
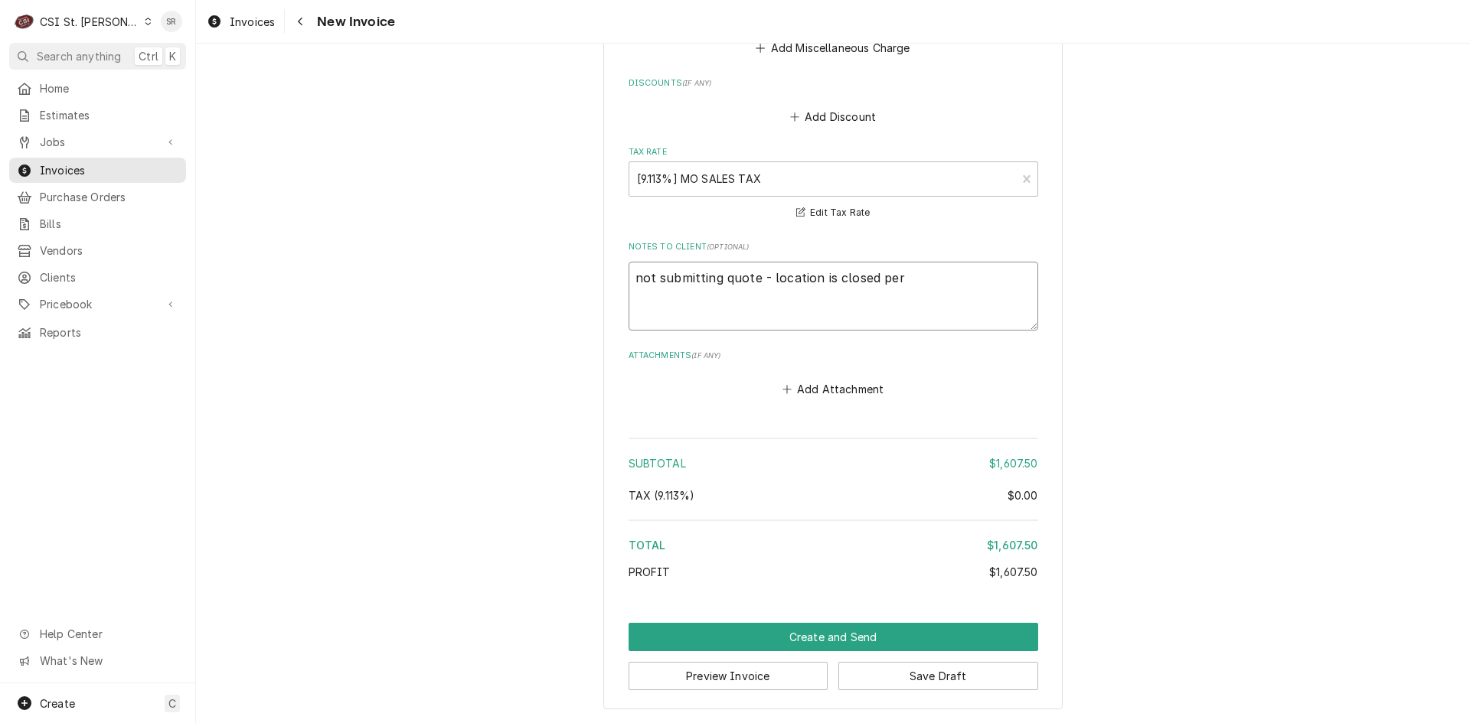
type textarea "not submitting quote - location is closed perm"
type textarea "x"
type textarea "not submitting quote - location is closed perme"
type textarea "x"
type textarea "not submitting quote - location is closed permen"
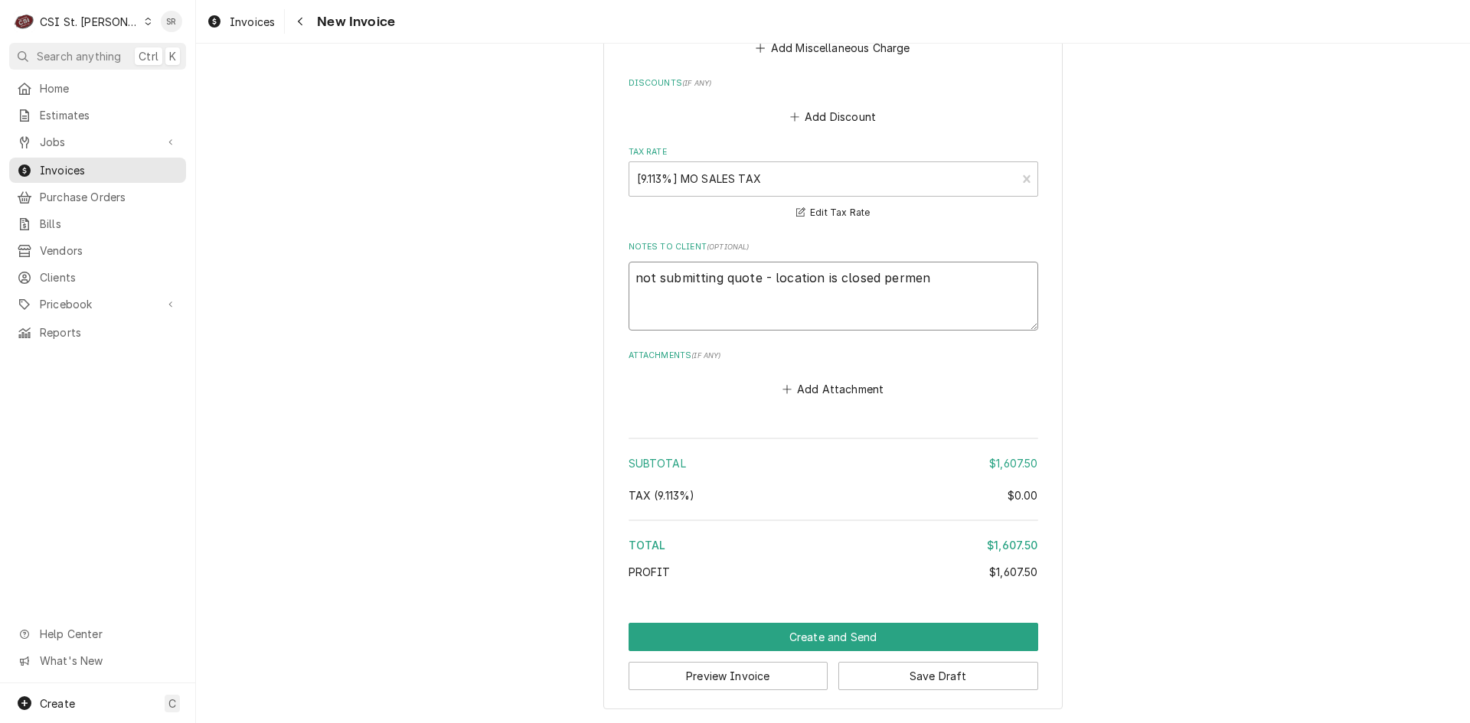
type textarea "x"
type textarea "not submitting quote - location is closed permena"
type textarea "x"
type textarea "not submitting quote - location is closed permenan"
type textarea "x"
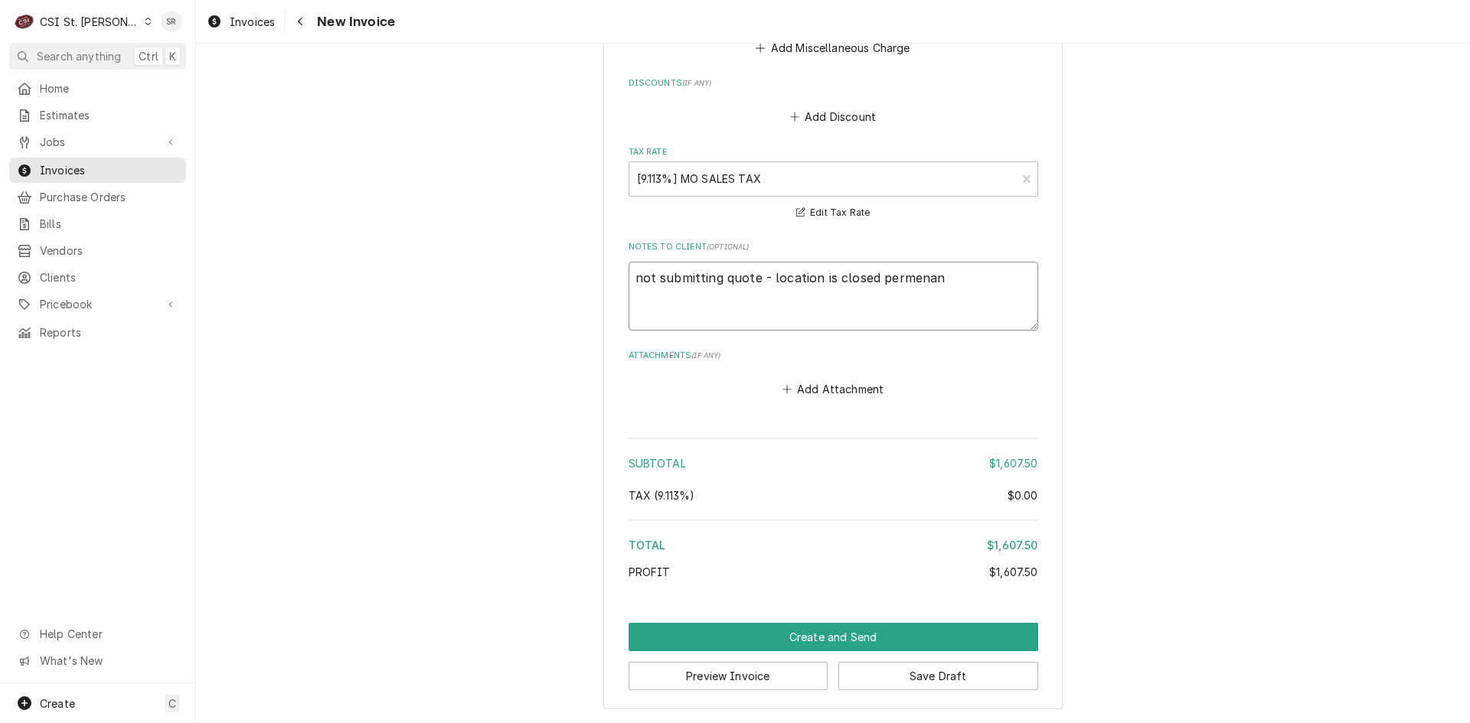
type textarea "not submitting quote - location is closed permenant"
type textarea "x"
type textarea "not submitting quote - location is closed permenantl"
type textarea "x"
type textarea "not submitting quote - location is closed permenantly"
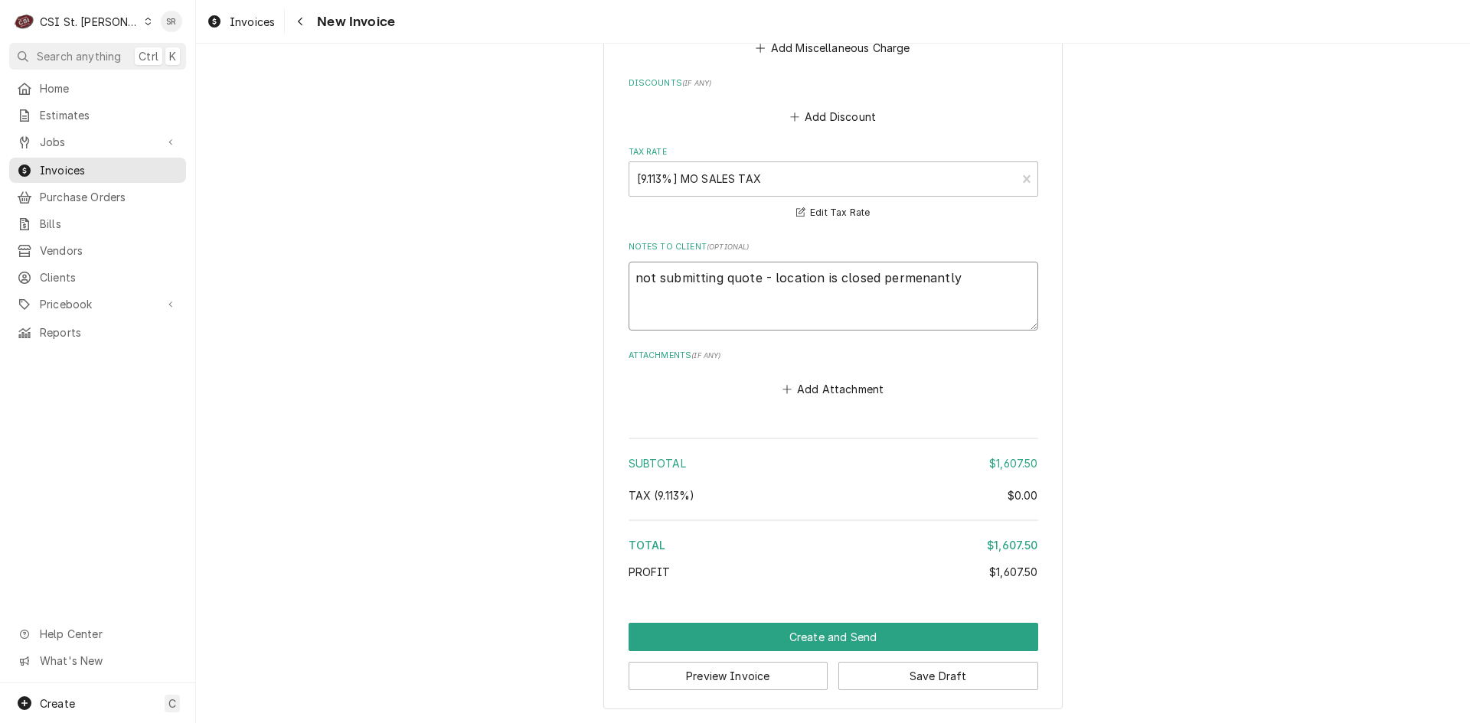
type textarea "x"
type textarea "not submitting quote - location is closed permenantly"
click at [901, 269] on textarea "not submitting quote - location is closed permenantly" at bounding box center [833, 296] width 410 height 69
type textarea "x"
type textarea "not submitting quote - location is closed permanently"
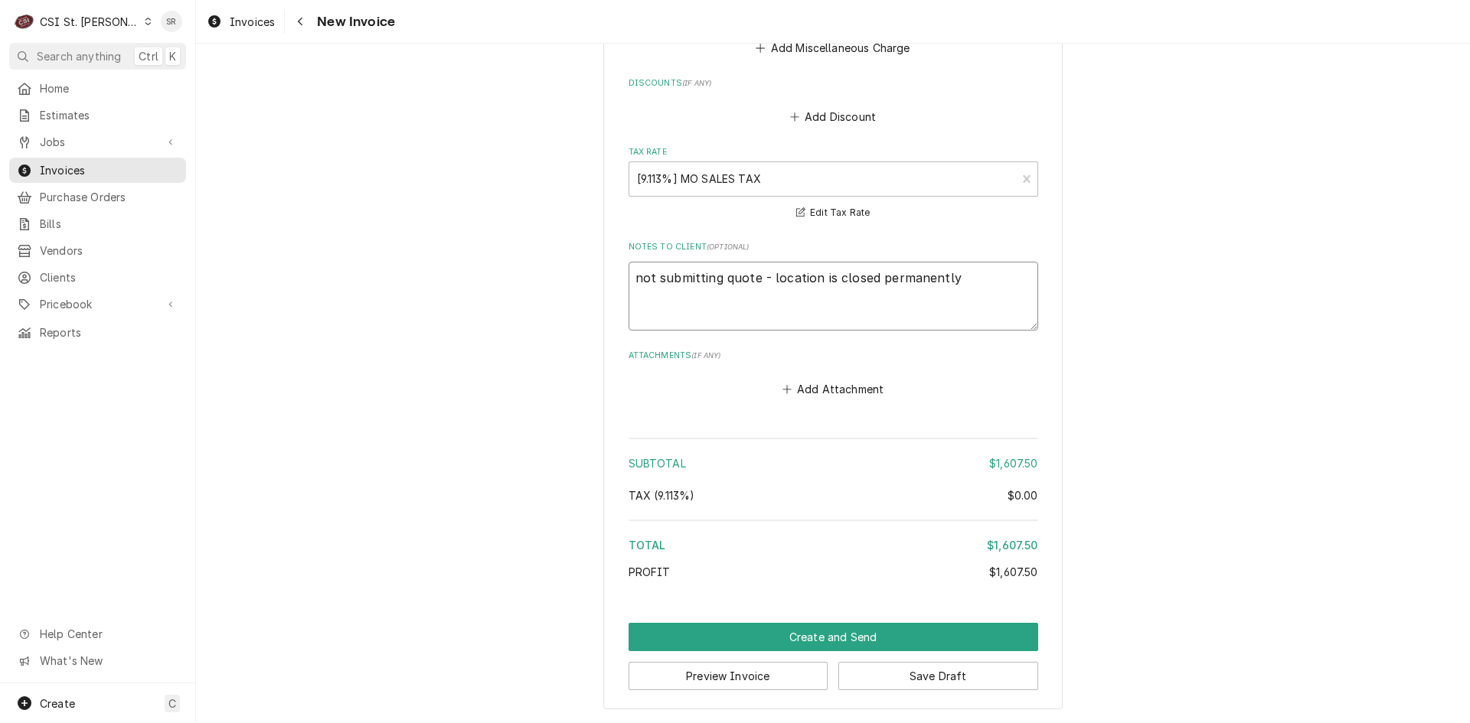
click at [954, 277] on textarea "not submitting quote - location is closed permanently" at bounding box center [833, 296] width 410 height 69
type textarea "x"
type textarea "not submitting quote - location is closed permanently ."
type textarea "x"
type textarea "not submitting quote - location is closed permanently ."
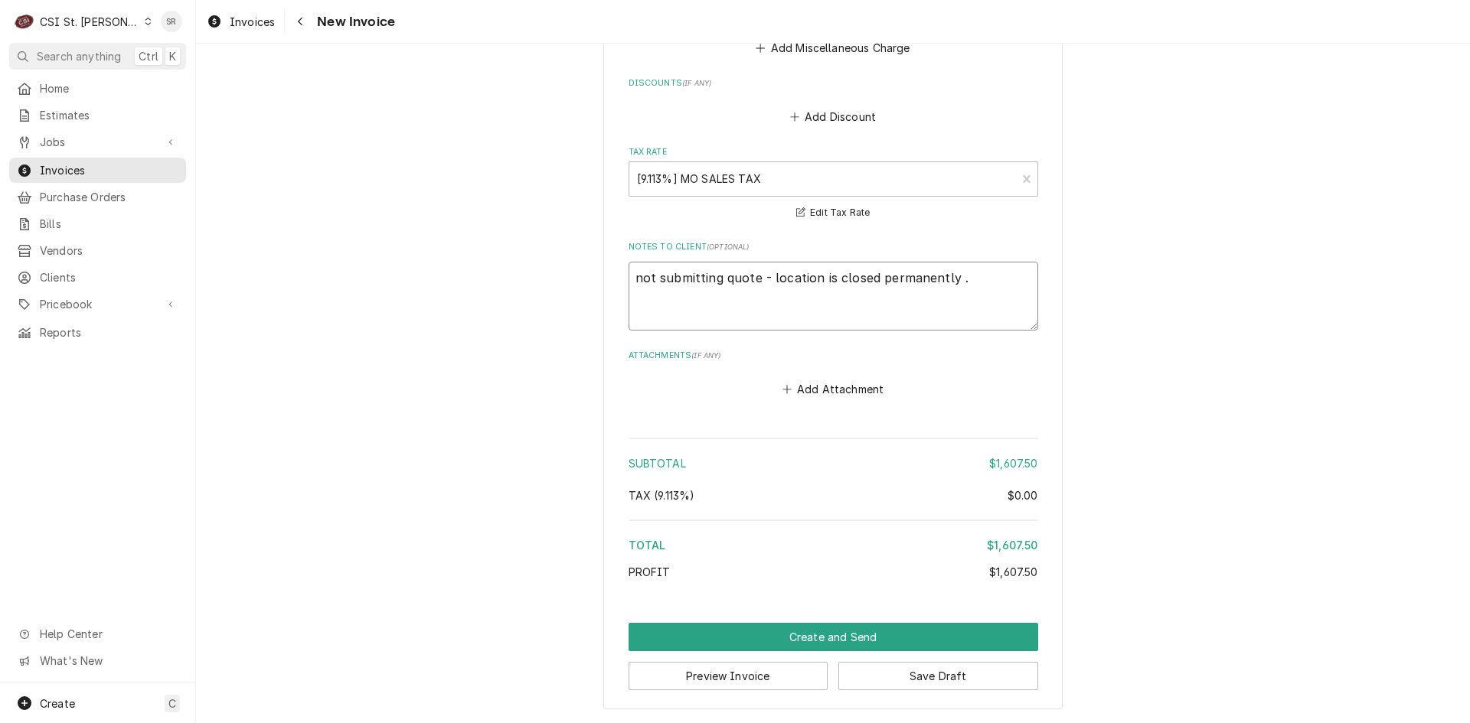
type textarea "x"
type textarea "not submitting quote - location is closed permanently . S"
type textarea "x"
type textarea "not submitting quote - location is closed permanently . Su"
type textarea "x"
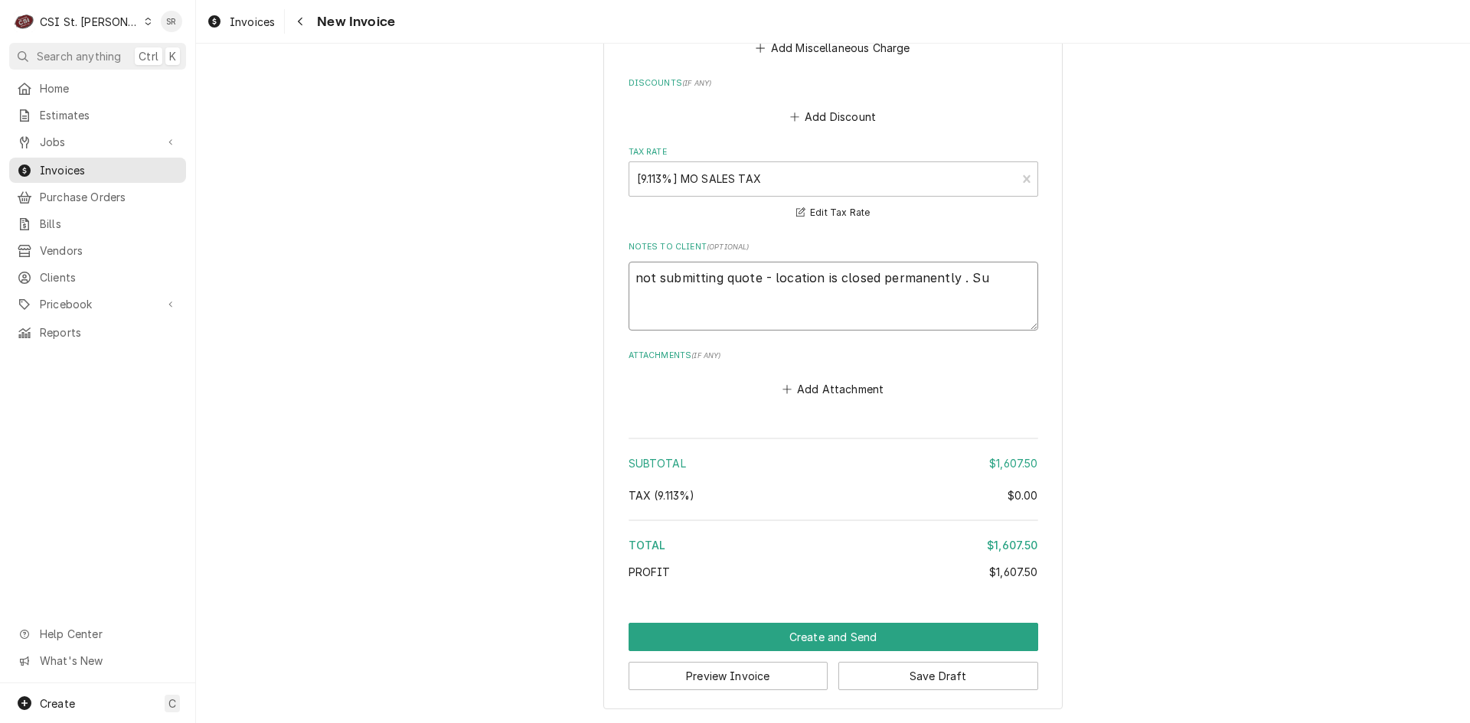
type textarea "not submitting quote - location is closed permanently . Sub"
type textarea "x"
type textarea "not submitting quote - location is closed permanently . Subm"
type textarea "x"
type textarea "not submitting quote - location is closed permanently . Submi"
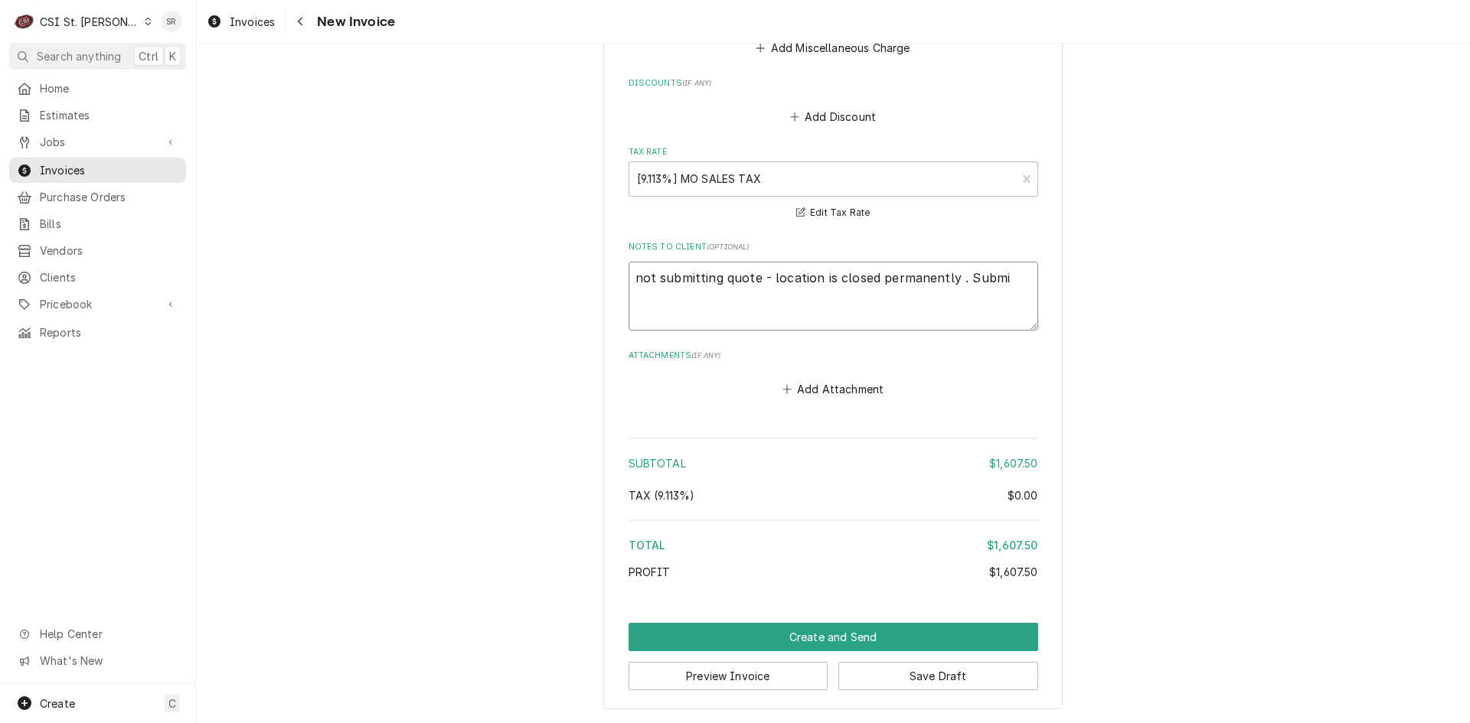
type textarea "x"
type textarea "not submitting quote - location is closed permanently . Submit"
type textarea "x"
type textarea "not submitting quote - location is closed permanently . Submit"
type textarea "x"
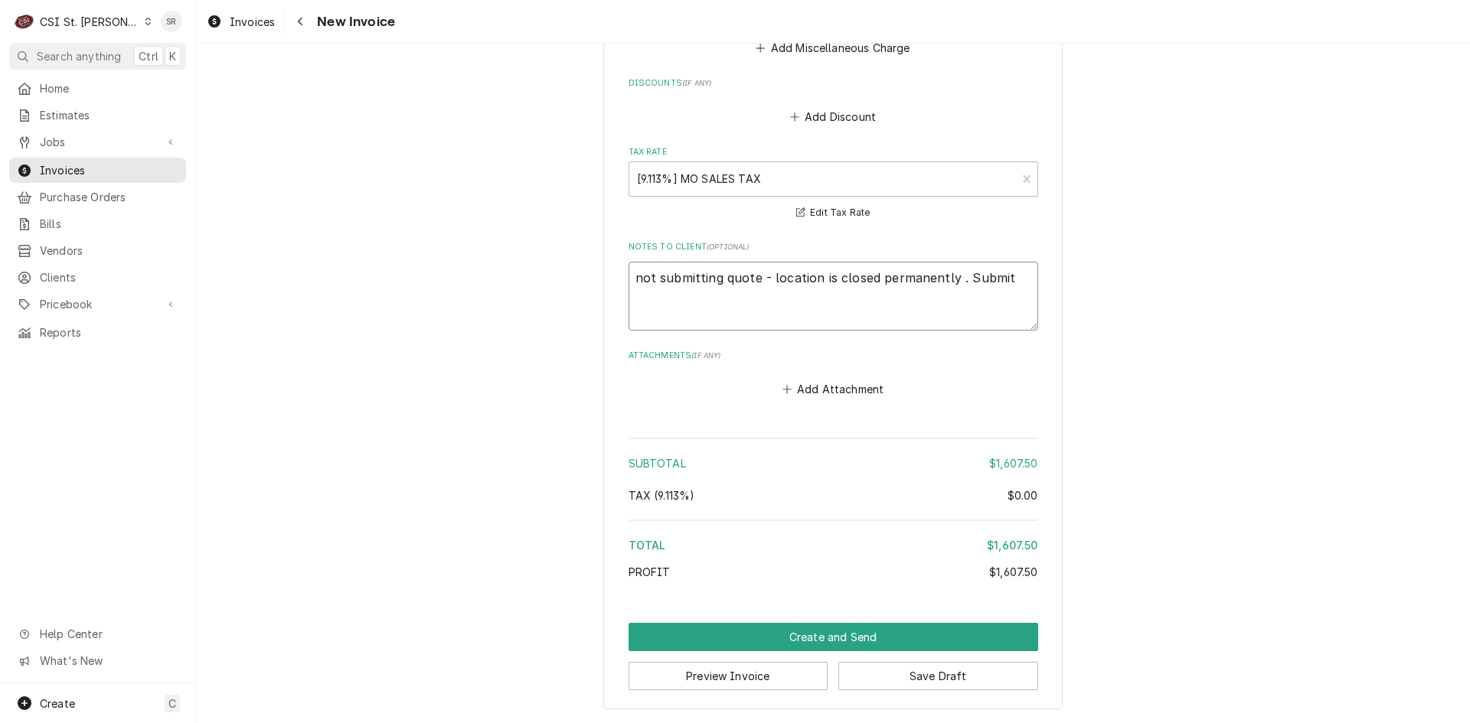
type textarea "not submitting quote - location is closed permanently . Submit n"
type textarea "x"
type textarea "not submitting quote - location is closed permanently . Submit"
type textarea "x"
type textarea "not submitting quote - location is closed permanently . Submit i"
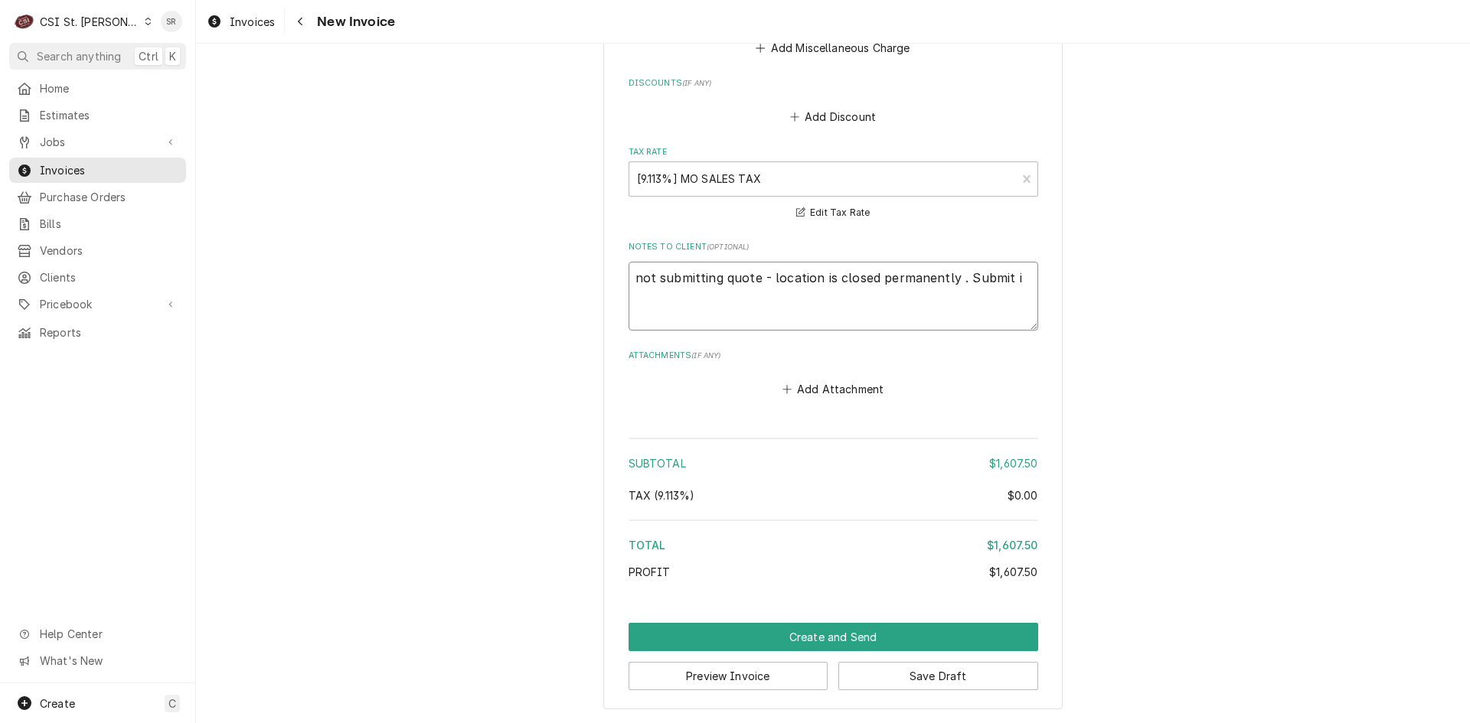
type textarea "x"
type textarea "not submitting quote - location is closed permanently . Submit in"
type textarea "x"
type textarea "not submitting quote - location is closed permanently . Submit inv"
type textarea "x"
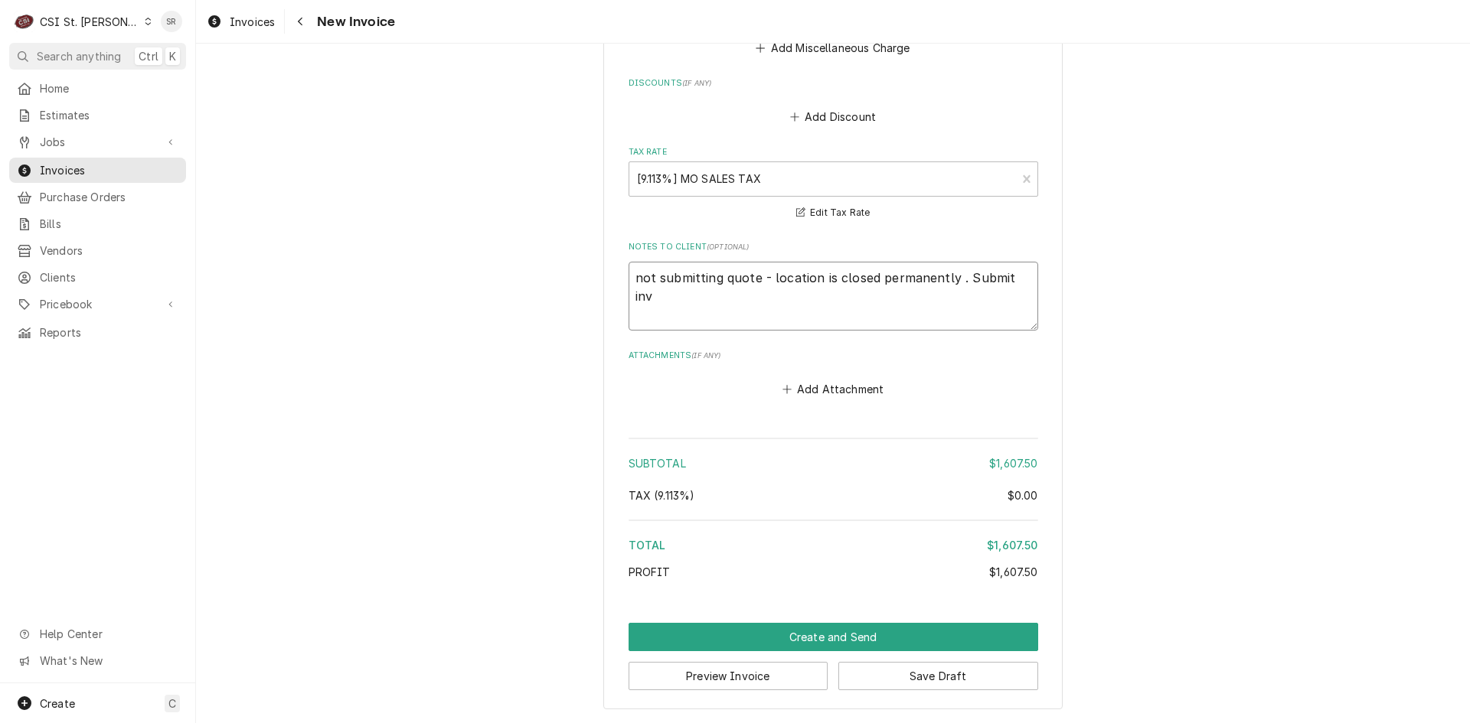
type textarea "not submitting quote - location is closed permanently . Submit invo"
type textarea "x"
type textarea "not submitting quote - location is closed permanently . Submit invoi"
type textarea "x"
type textarea "not submitting quote - location is closed permanently . Submit invoic"
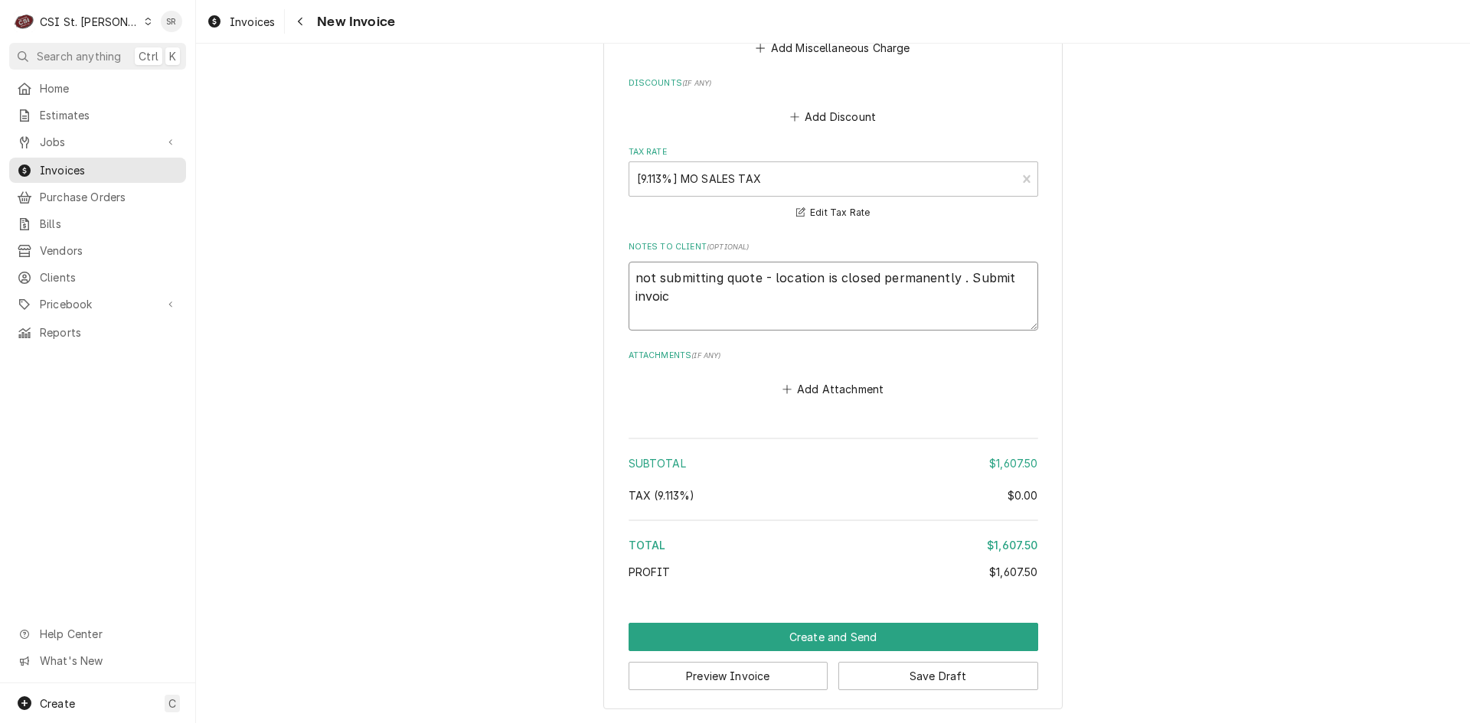
type textarea "x"
type textarea "not submitting quote - location is closed permanently . Submit invoice"
type textarea "x"
type textarea "not submitting quote - location is closed permanently . Submit invoice f"
type textarea "x"
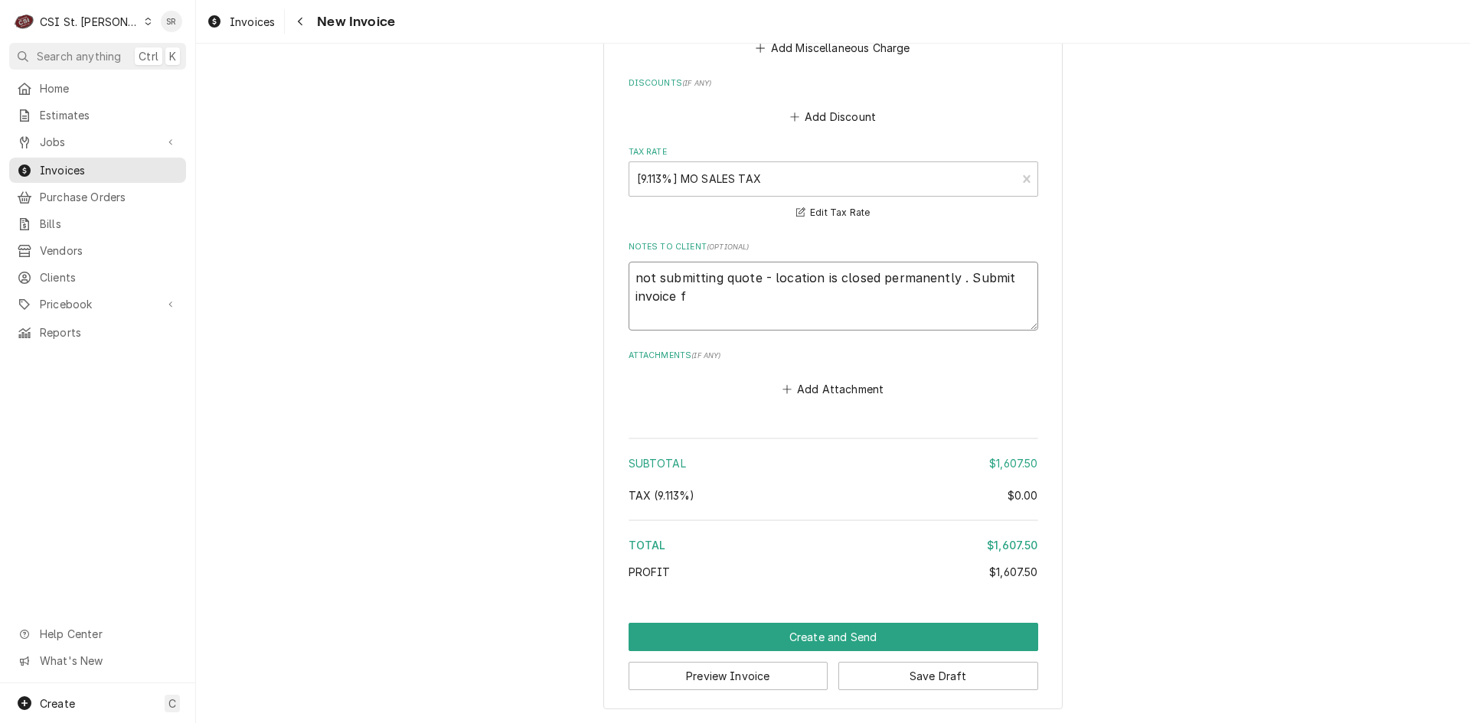
type textarea "not submitting quote - location is closed permanently . Submit invoice fo"
type textarea "x"
type textarea "not submitting quote - location is closed permanently . Submit invoice for"
type textarea "x"
type textarea "not submitting quote - location is closed permanently . Submit invoice for"
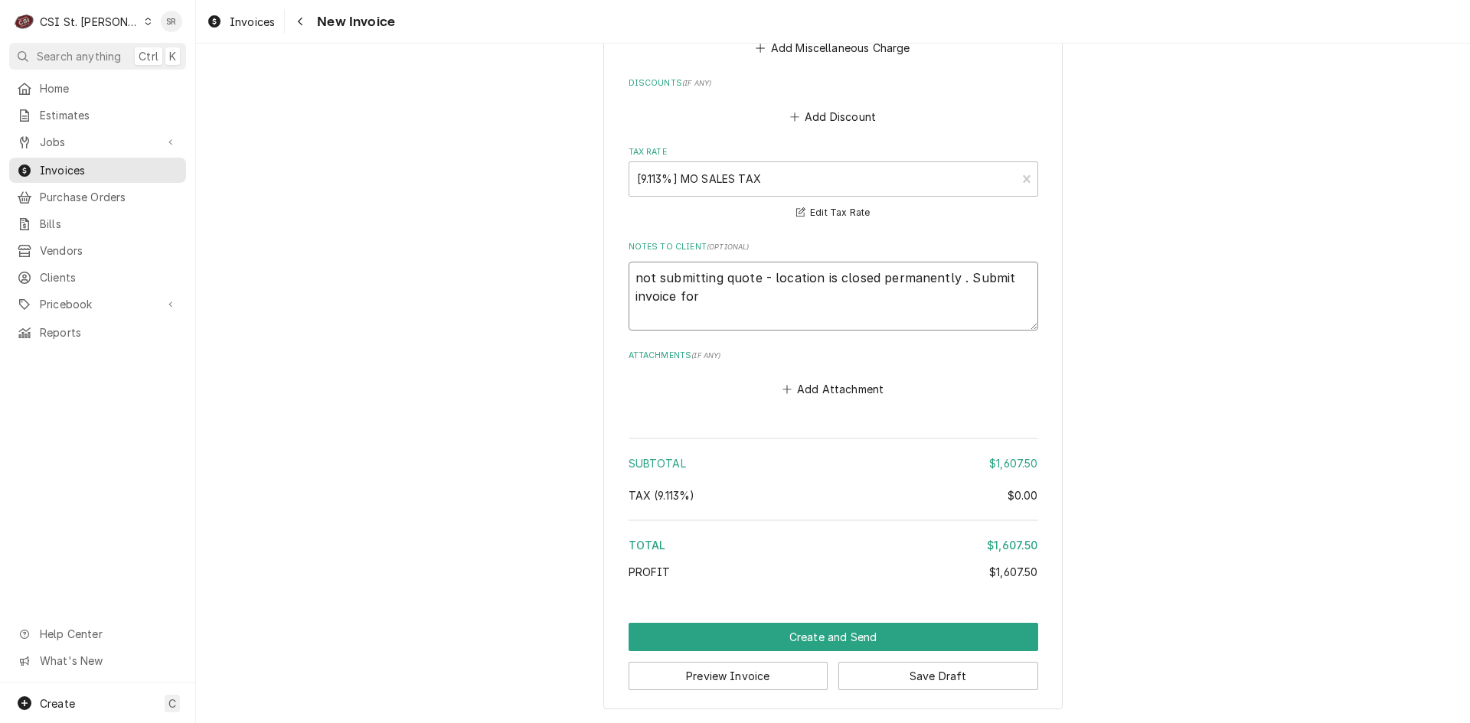
type textarea "x"
type textarea "not submitting quote - location is closed permanently . Submit invoice for i"
type textarea "x"
type textarea "not submitting quote - location is closed permanently . Submit invoice for in"
type textarea "x"
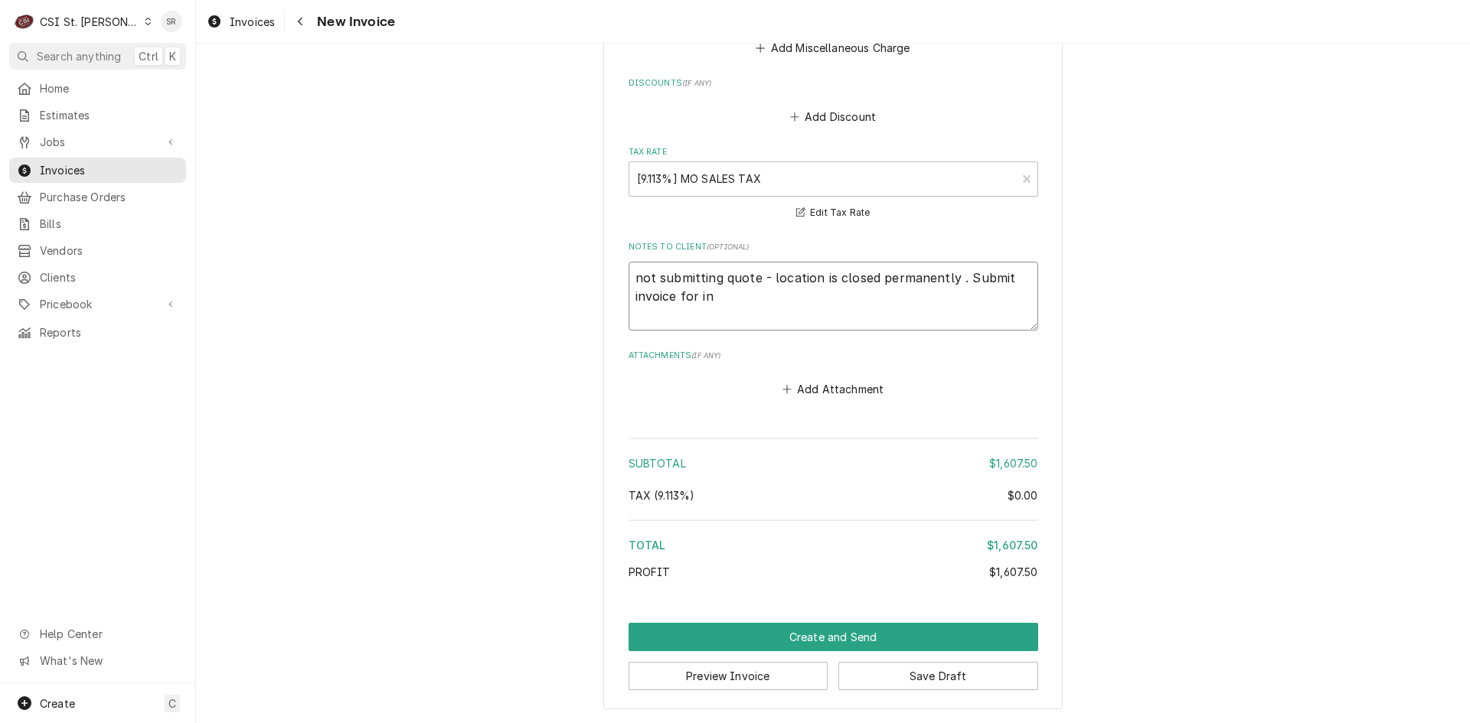
type textarea "not submitting quote - location is closed permanently . Submit invoice for inc"
type textarea "x"
type textarea "not submitting quote - location is closed permanently . Submit invoice for incu"
type textarea "x"
type textarea "not submitting quote - location is closed permanently . Submit invoice for incur"
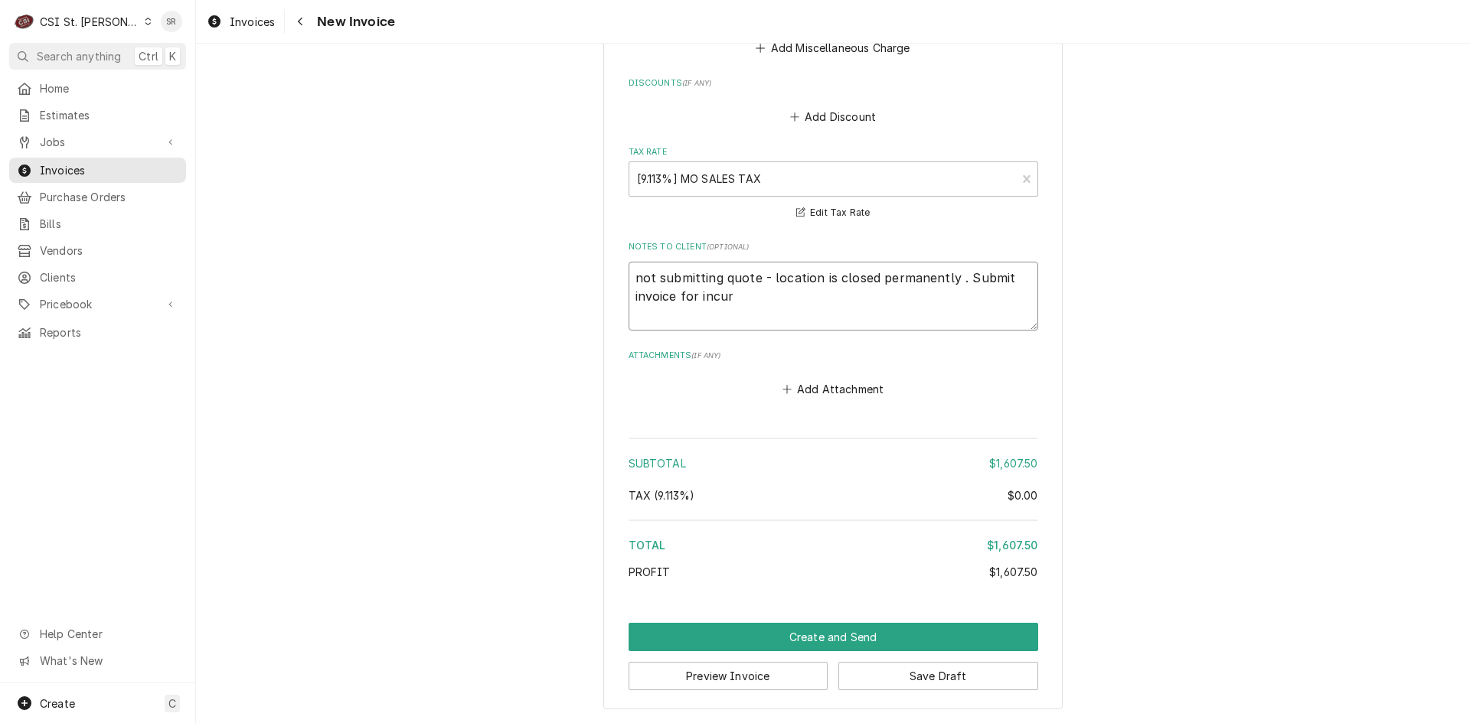
type textarea "x"
type textarea "not submitting quote - location is closed permanently . Submit invoice for incu…"
type textarea "x"
type textarea "not submitting quote - location is closed permanently . Submit invoice for incu…"
type textarea "x"
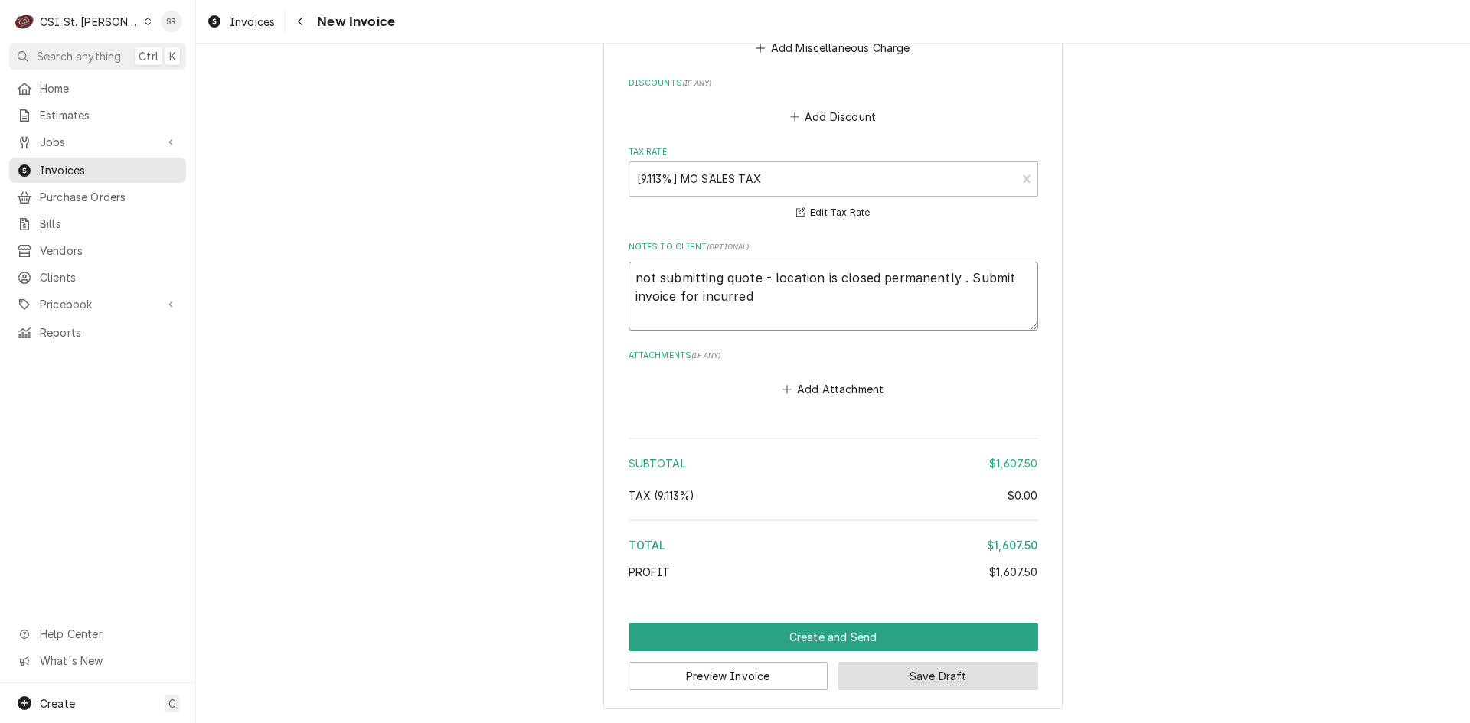
type textarea "not submitting quote - location is closed permanently . Submit invoice for incu…"
click at [922, 675] on button "Save Draft" at bounding box center [938, 676] width 200 height 28
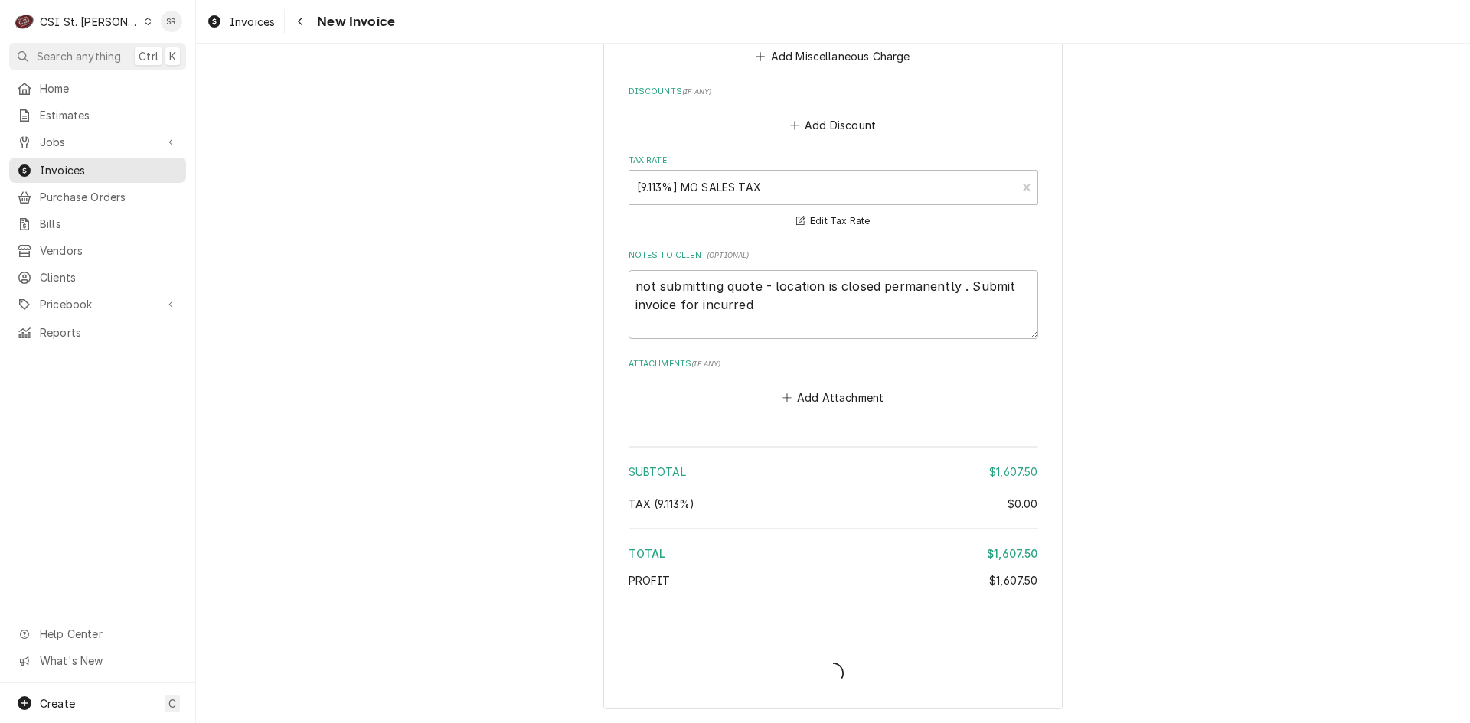
type textarea "x"
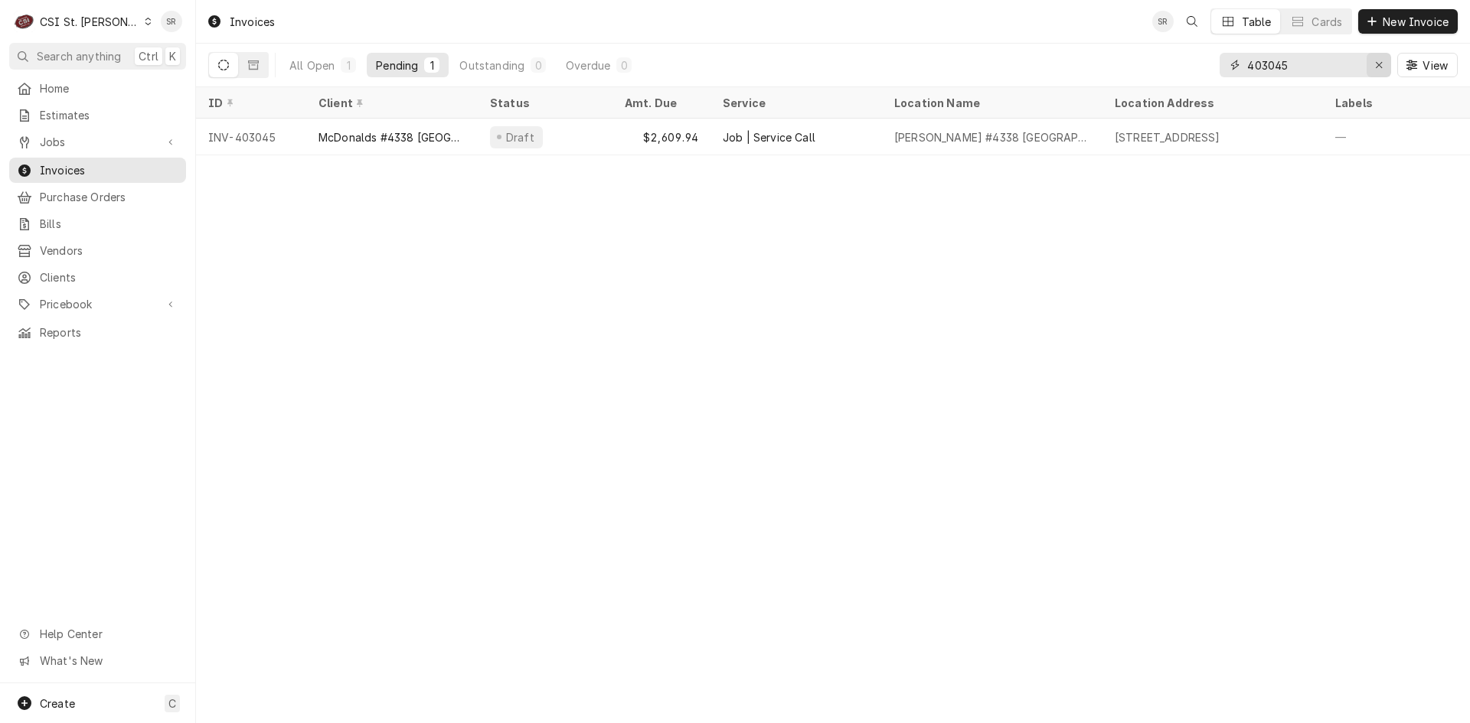
click at [1380, 58] on div "Erase input" at bounding box center [1378, 64] width 15 height 15
click at [1305, 63] on input "Dynamic Content Wrapper" at bounding box center [1319, 65] width 144 height 24
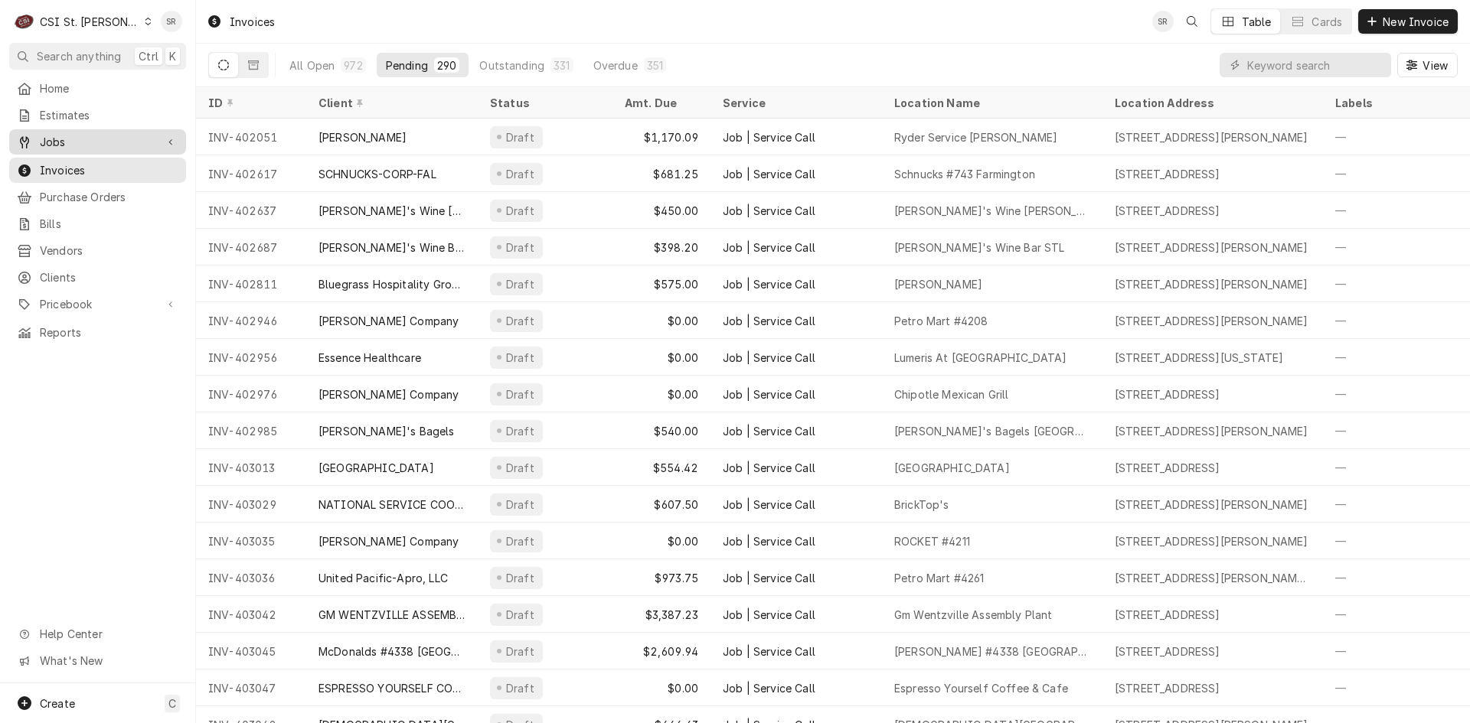
click at [82, 134] on span "Jobs" at bounding box center [98, 142] width 116 height 16
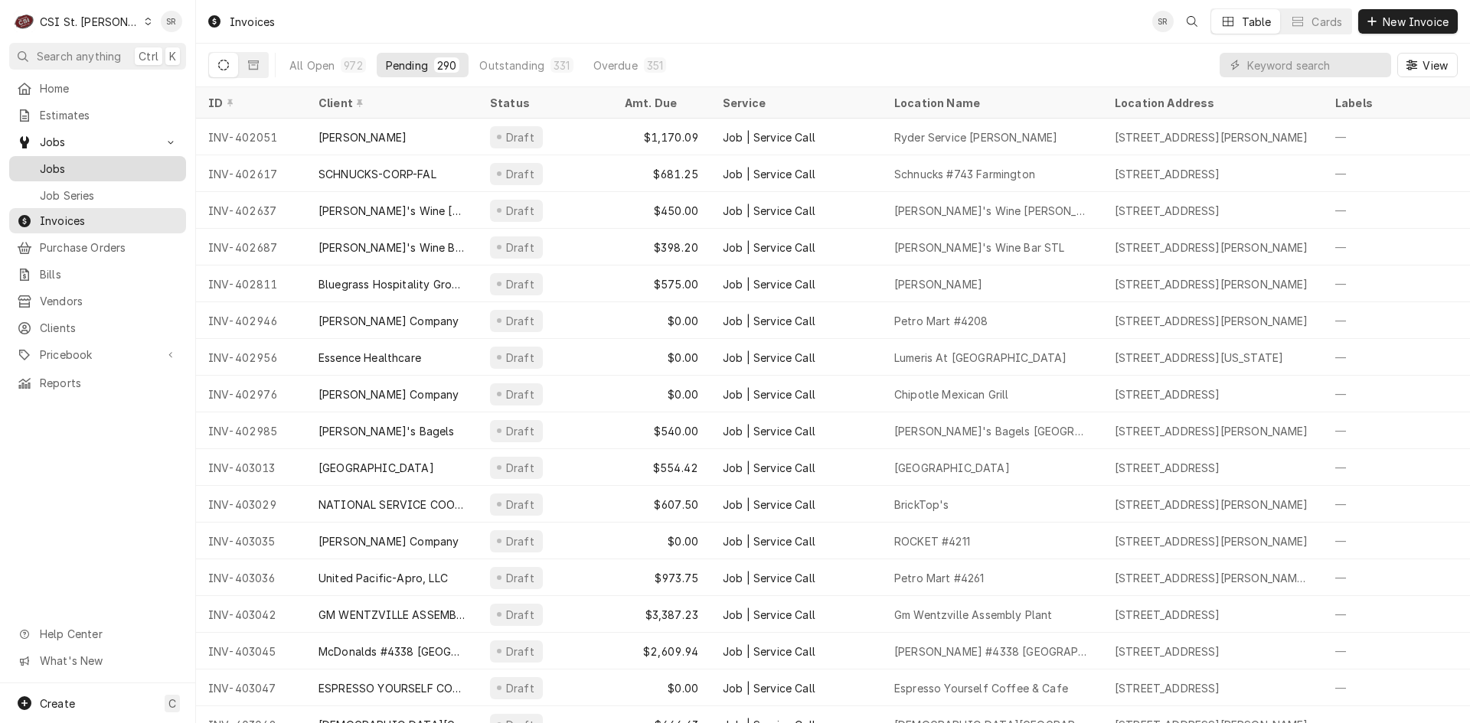
click at [71, 162] on span "Jobs" at bounding box center [109, 169] width 139 height 16
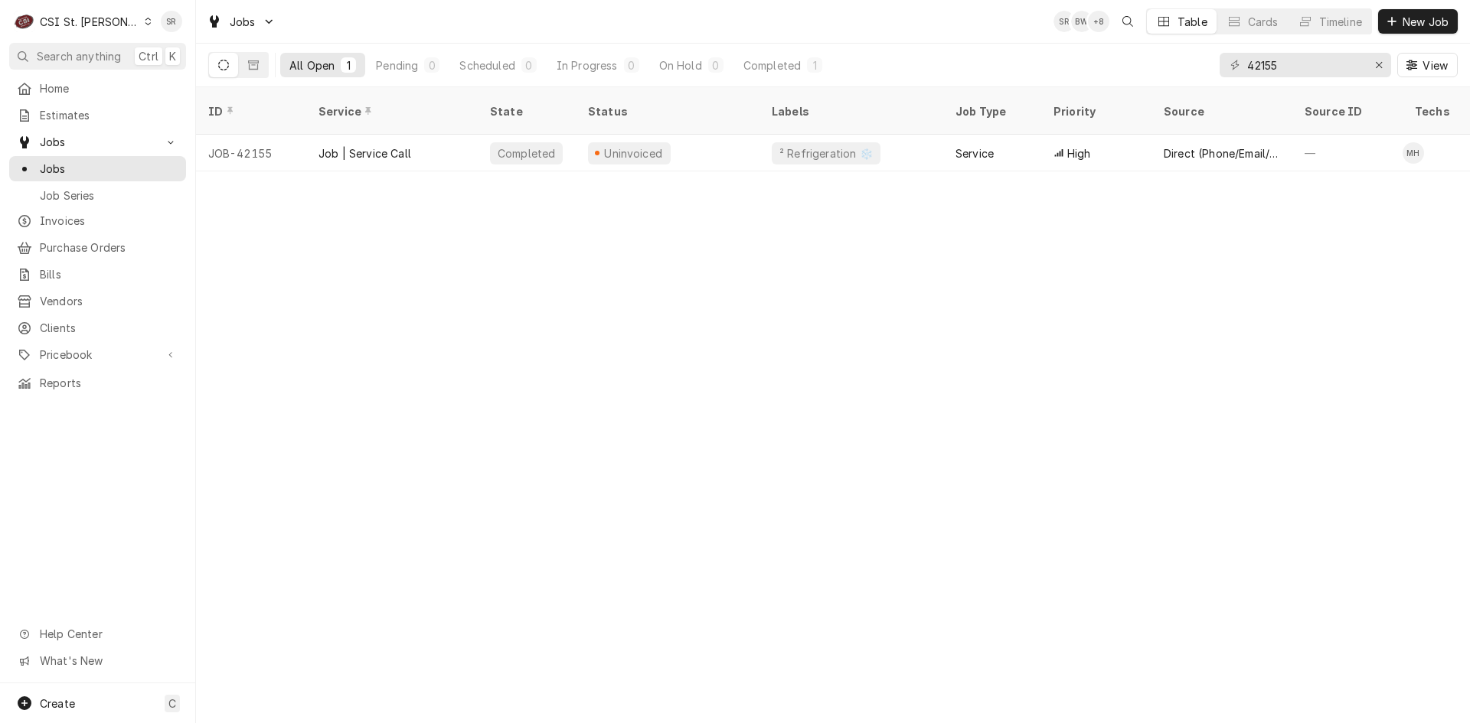
click at [1365, 61] on div "42155" at bounding box center [1304, 65] width 171 height 24
click at [1373, 61] on div "Erase input" at bounding box center [1378, 64] width 15 height 15
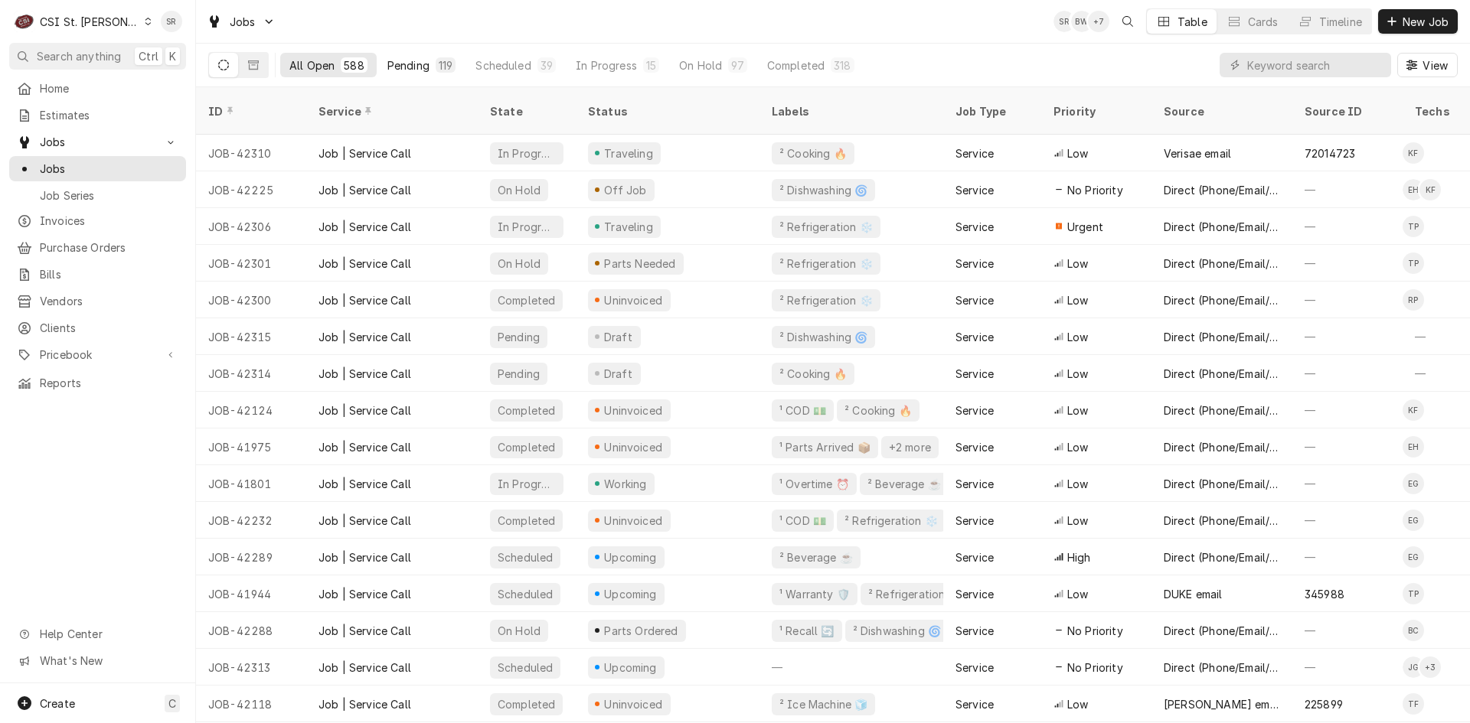
click at [395, 70] on div "Pending" at bounding box center [408, 65] width 42 height 16
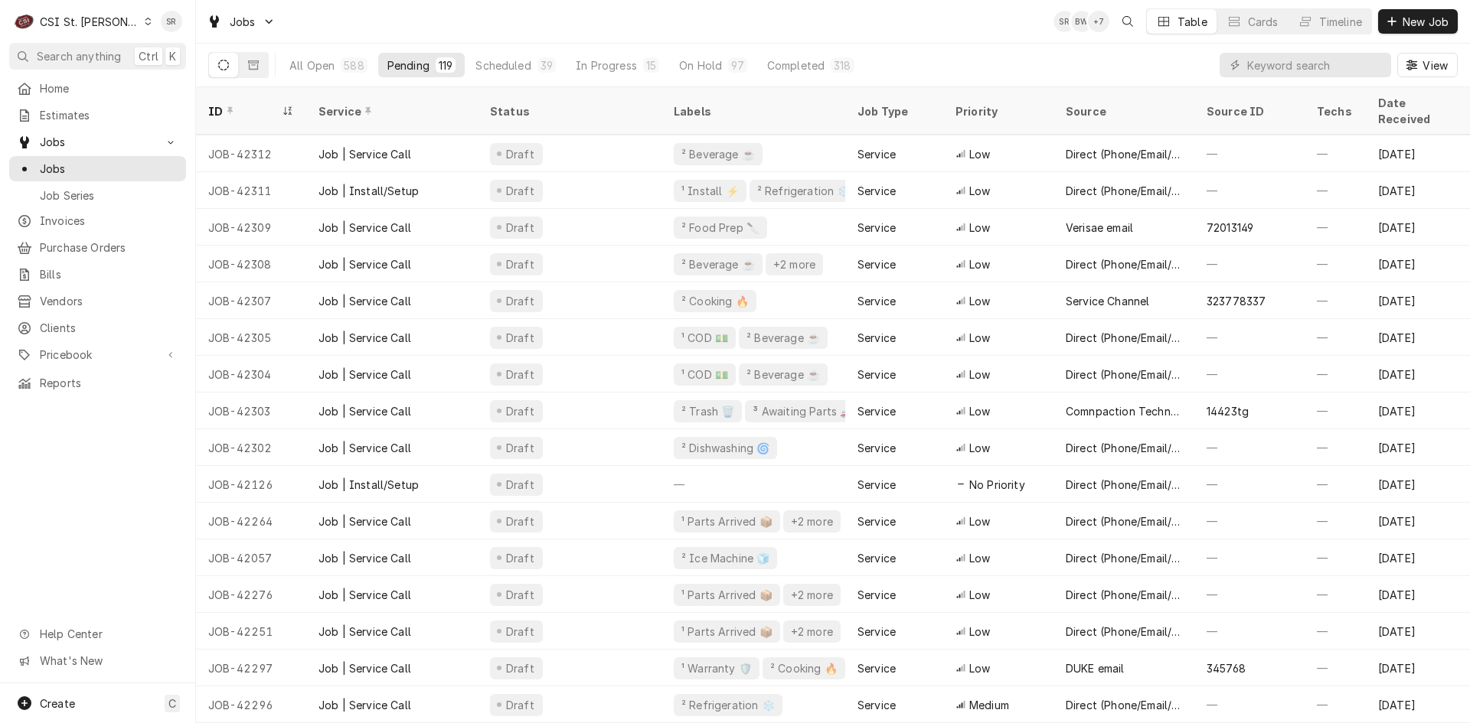
scroll to position [77, 0]
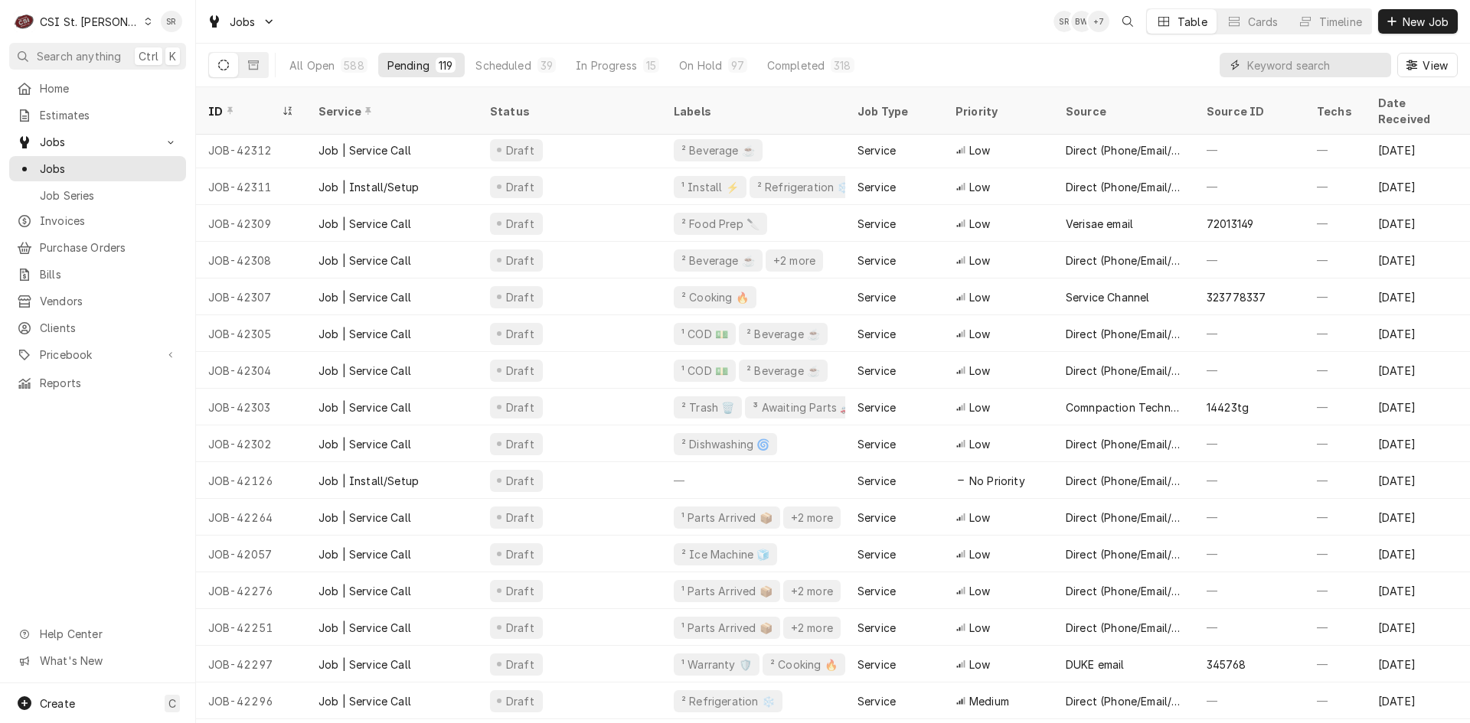
click at [1309, 65] on input "Dynamic Content Wrapper" at bounding box center [1315, 65] width 136 height 24
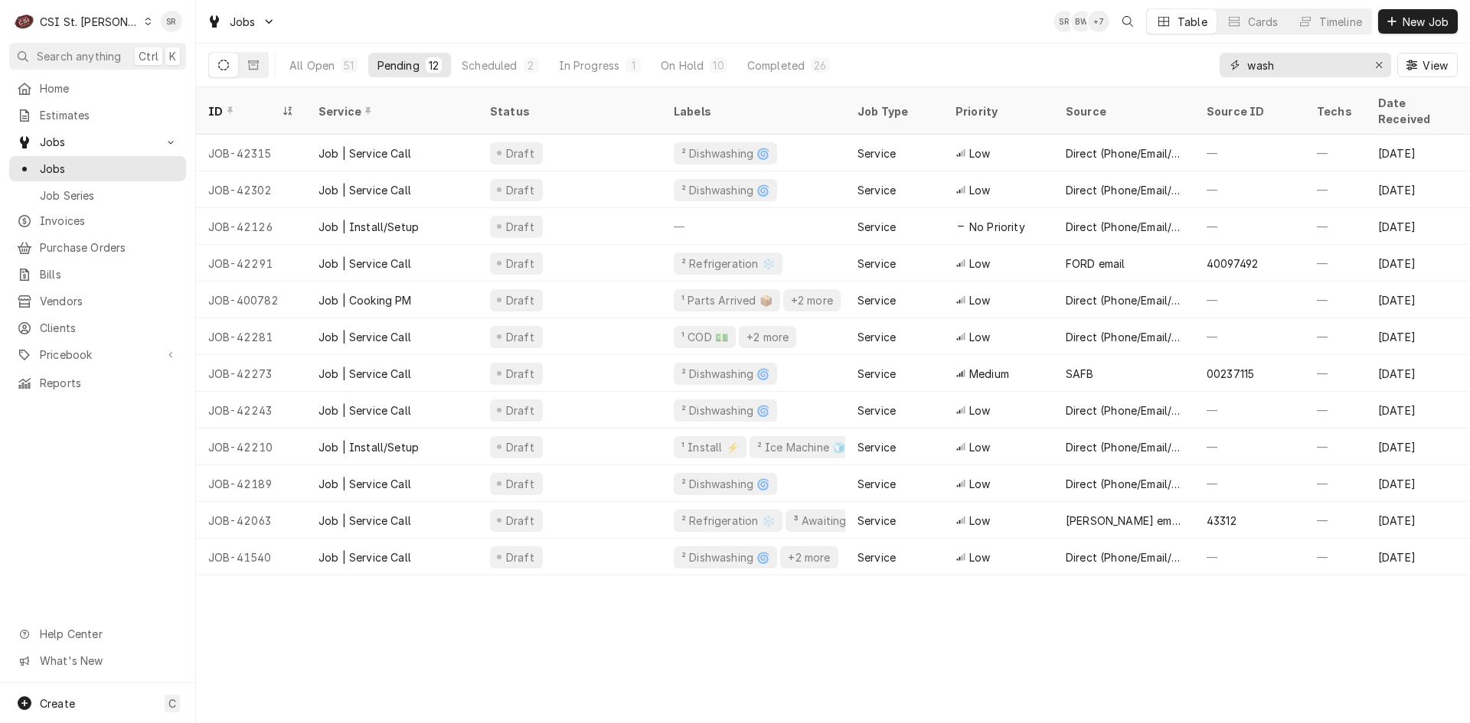
type input "wash"
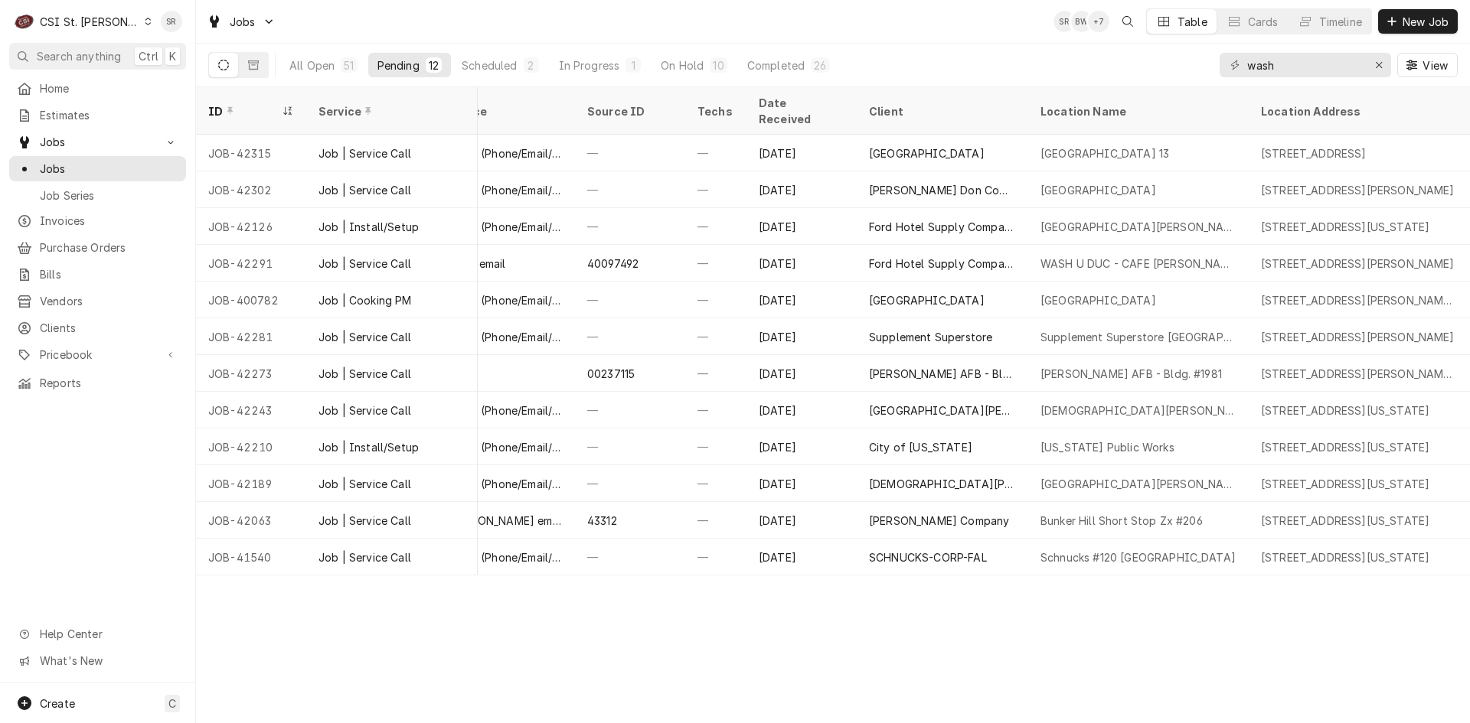
scroll to position [0, 628]
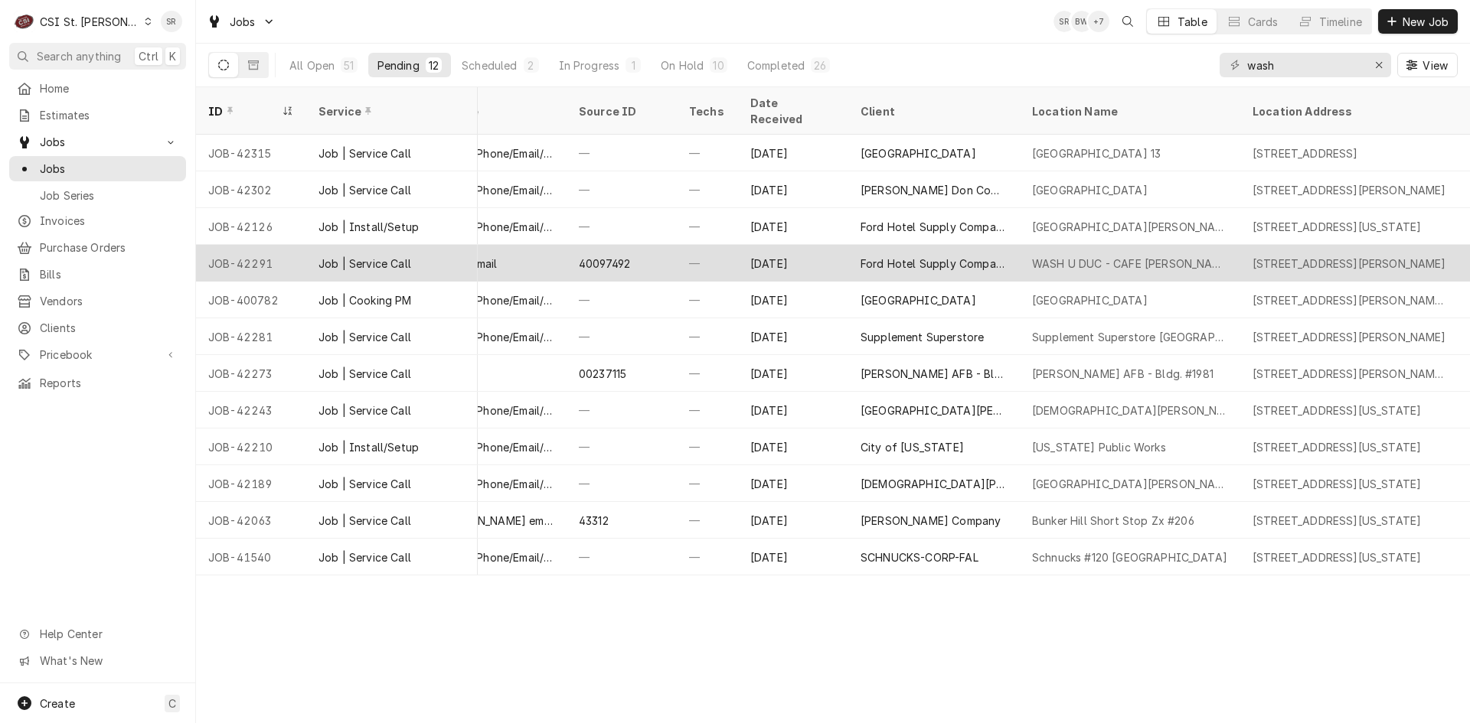
click at [925, 256] on div "Ford Hotel Supply Company" at bounding box center [933, 264] width 147 height 16
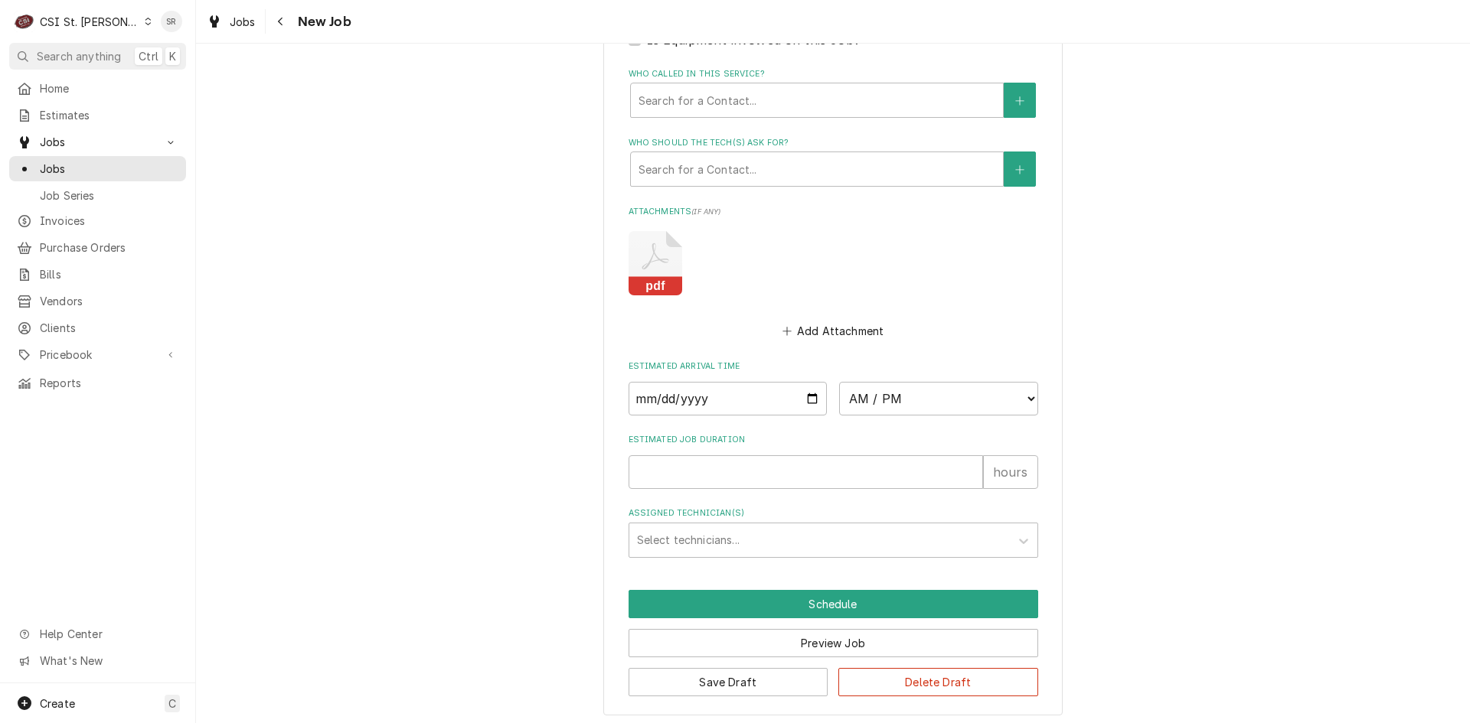
scroll to position [1318, 0]
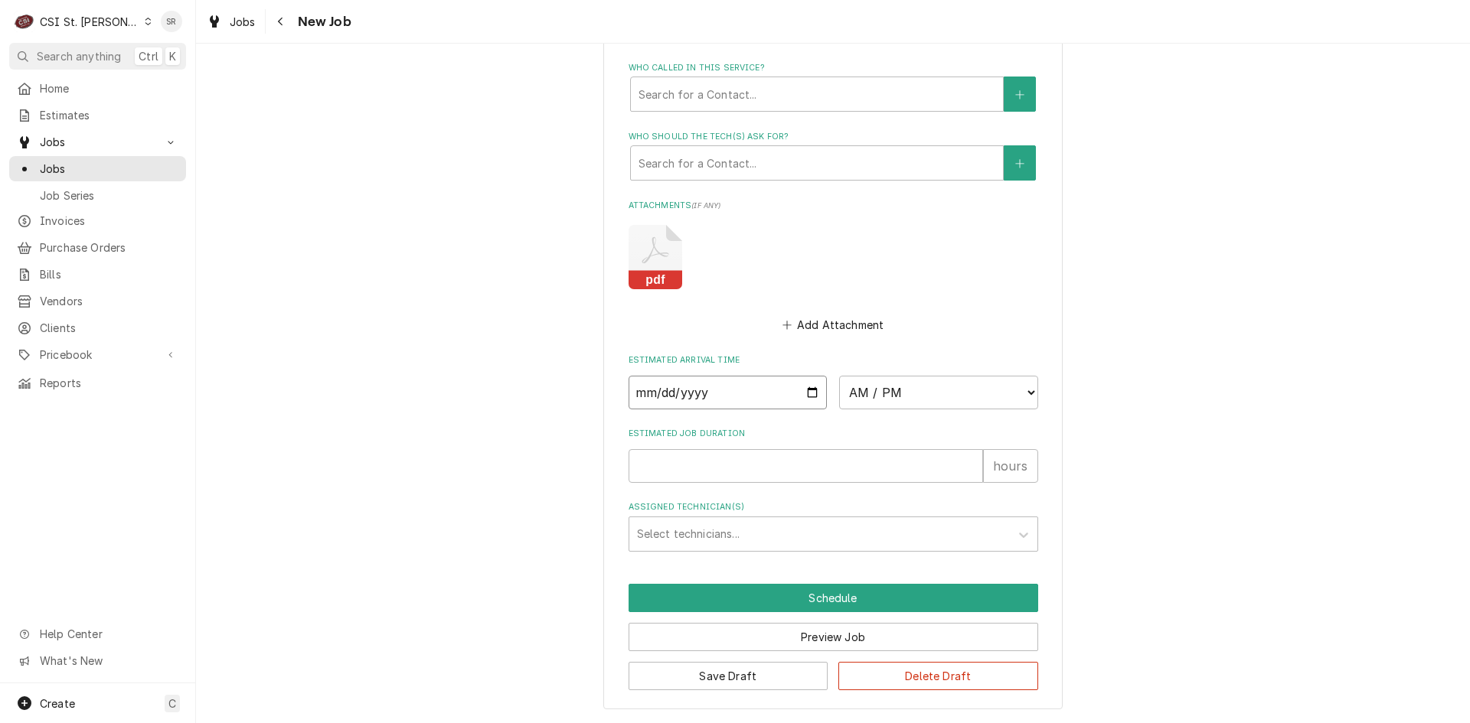
click at [813, 393] on input "Date" at bounding box center [727, 393] width 199 height 34
type textarea "x"
type input "2025-08-27"
click at [879, 392] on select "AM / PM 6:00 AM 6:15 AM 6:30 AM 6:45 AM 7:00 AM 7:15 AM 7:30 AM 7:45 AM 8:00 AM…" at bounding box center [938, 393] width 199 height 34
type textarea "x"
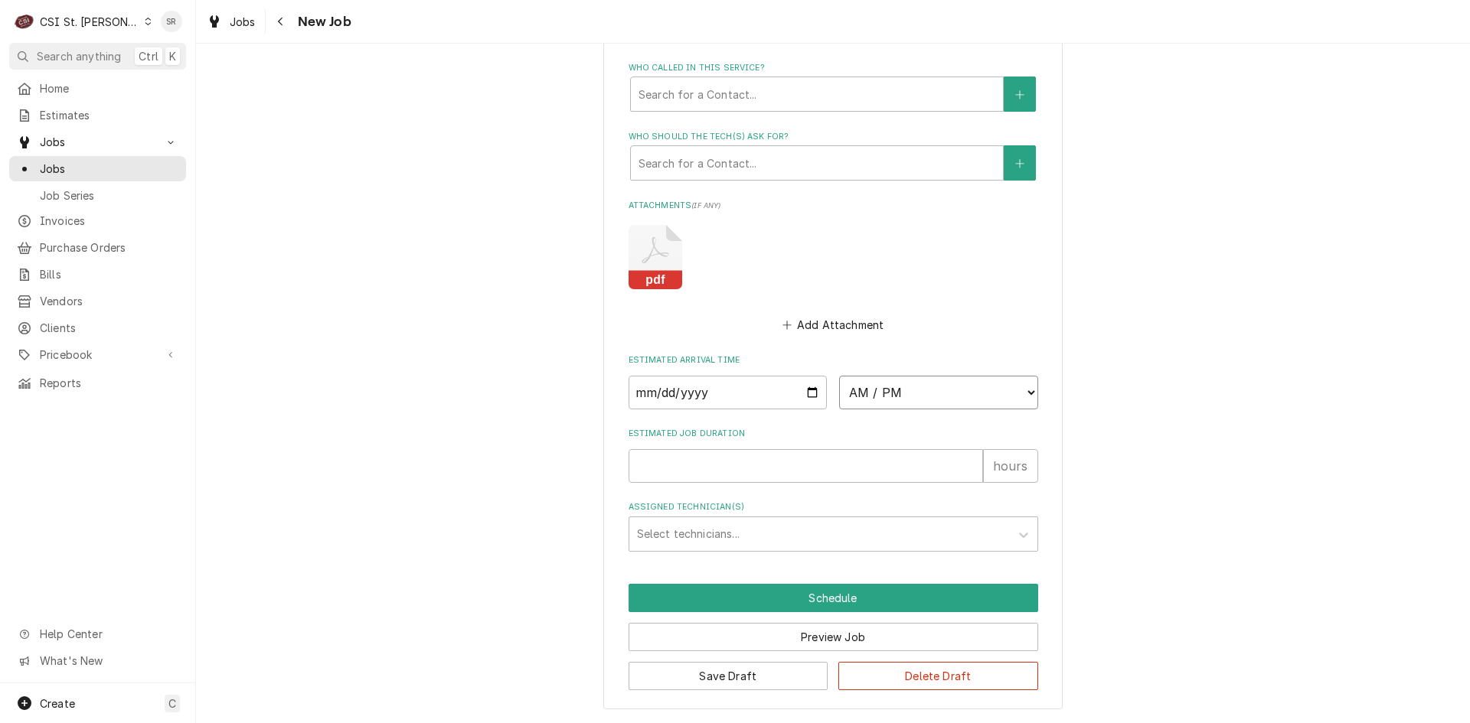
select select "09:30:00"
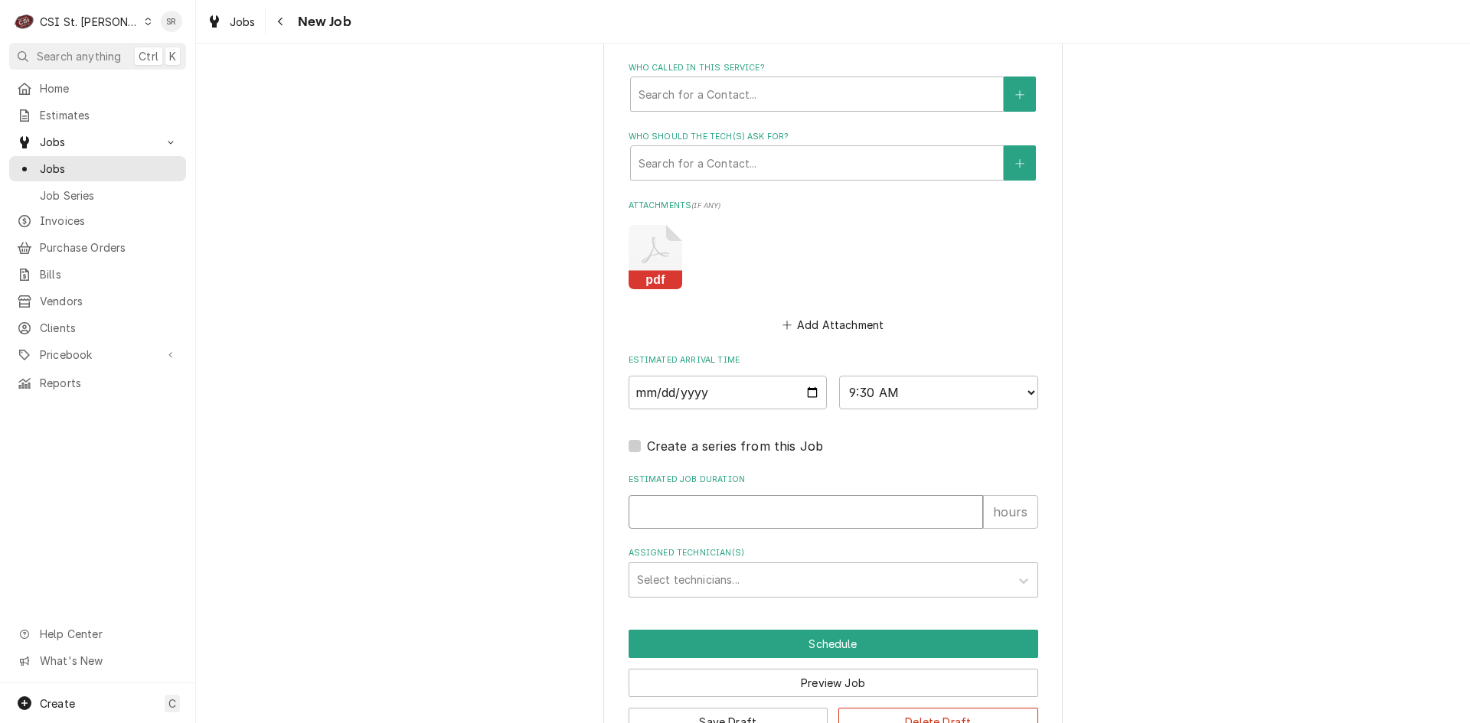
click at [697, 505] on input "Estimated Job Duration" at bounding box center [805, 512] width 354 height 34
type textarea "x"
type input "2"
type textarea "x"
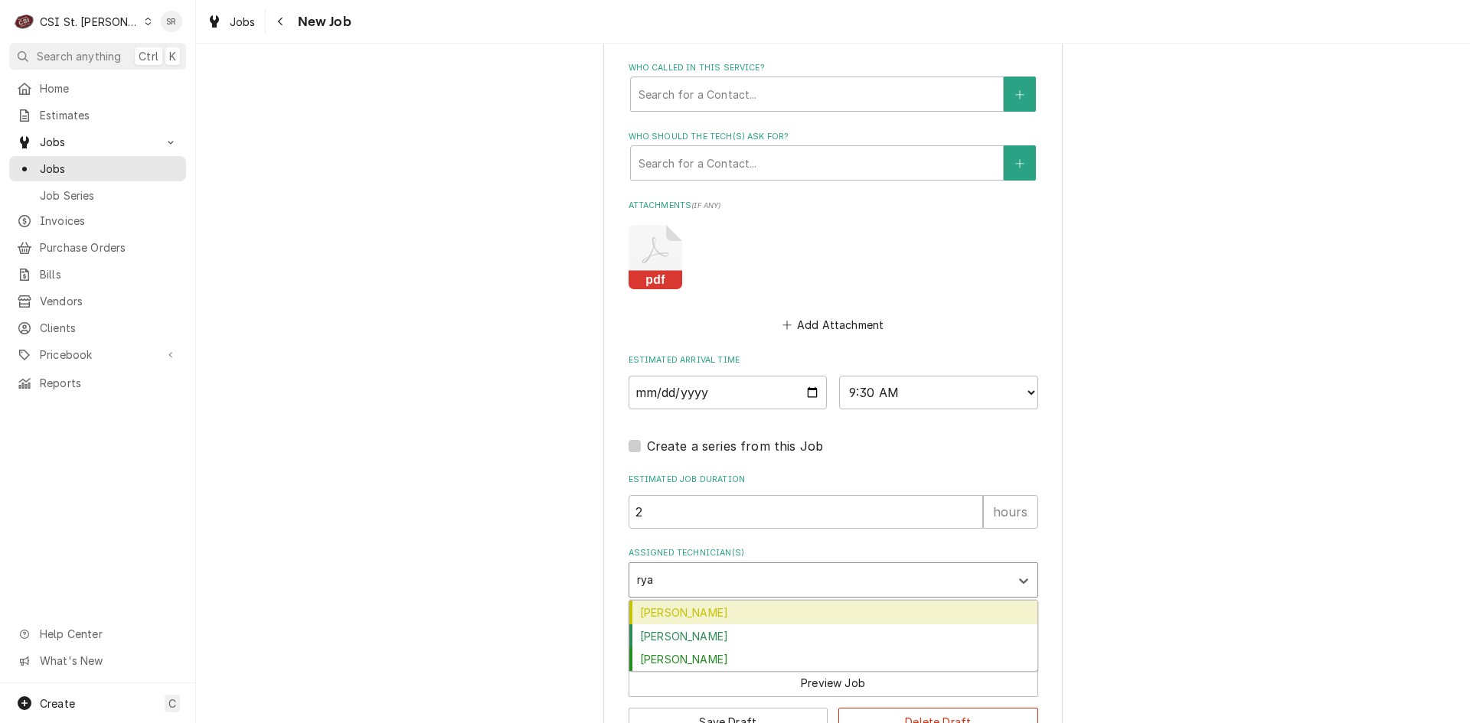
type input "ryan"
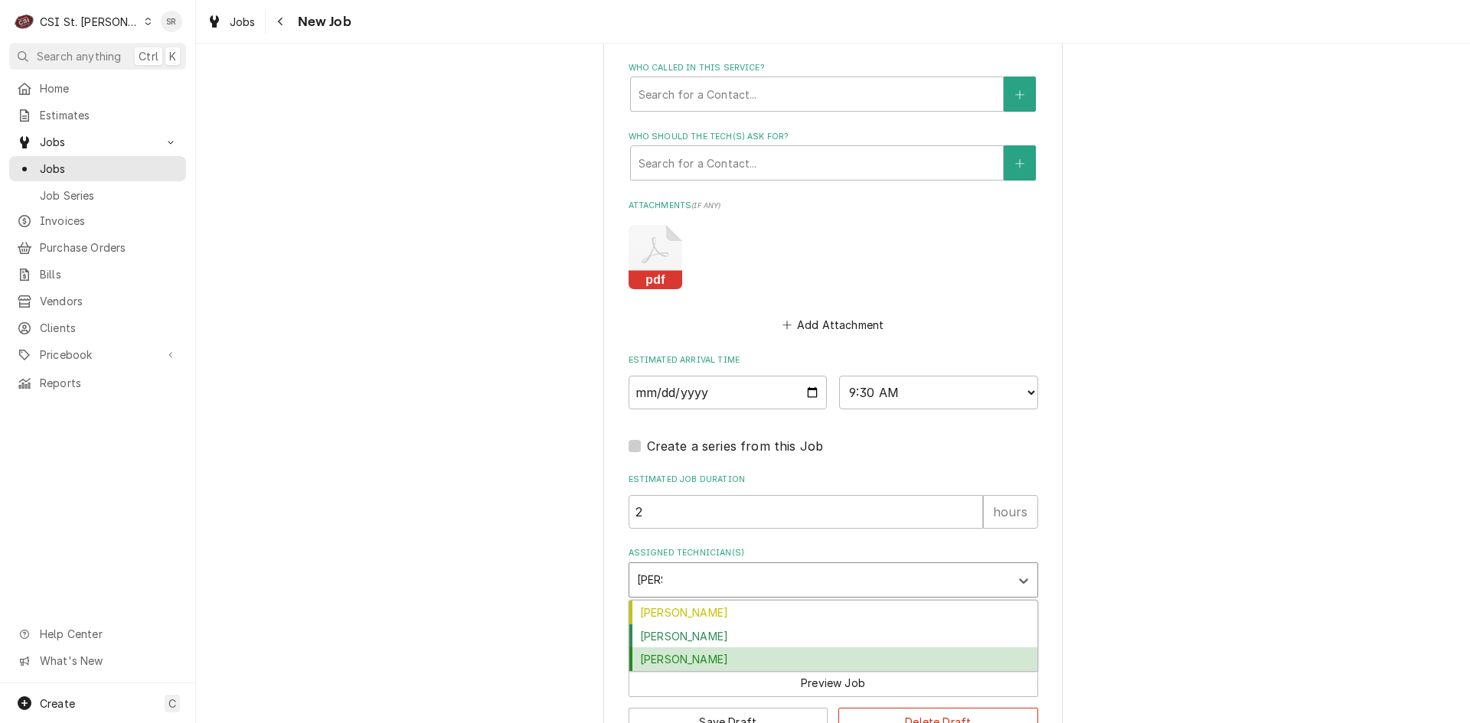
click at [677, 660] on div "Ryan Potts" at bounding box center [833, 660] width 408 height 24
type textarea "x"
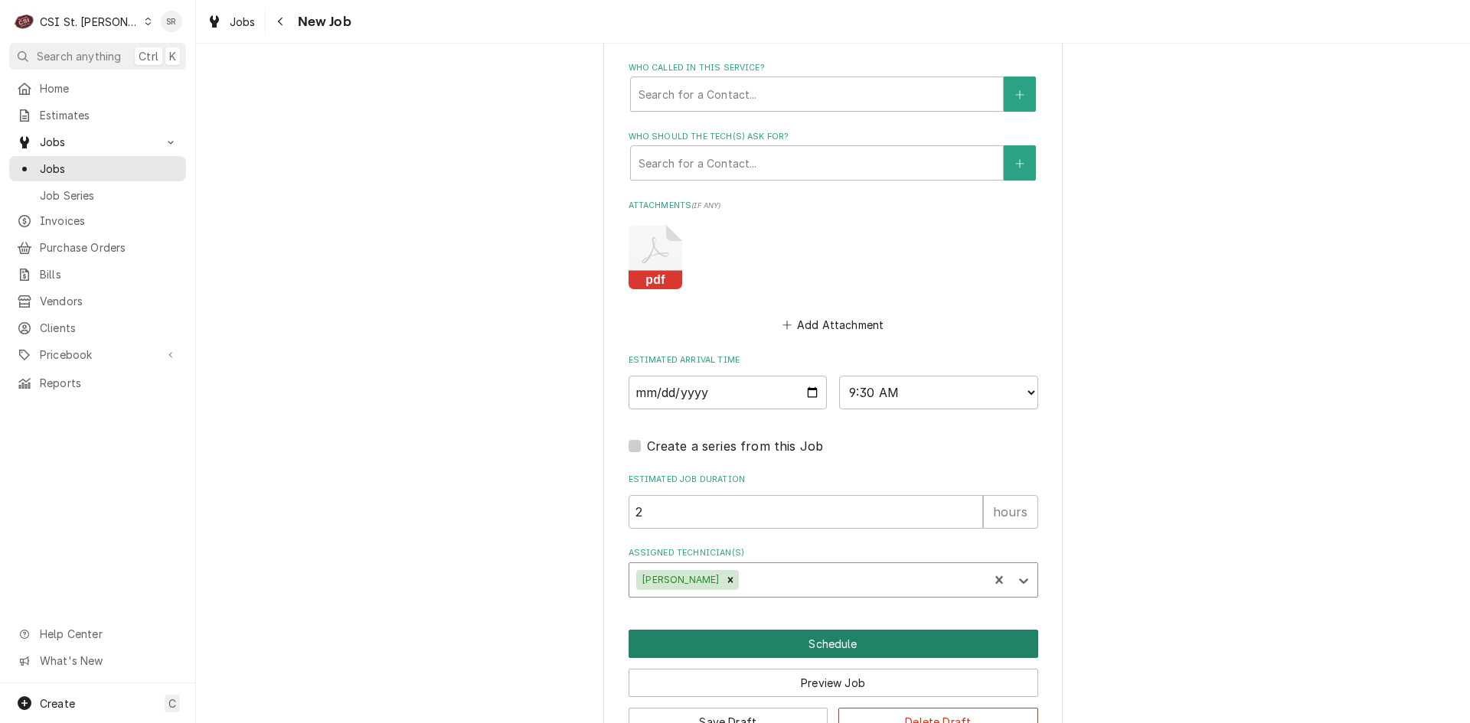
click at [821, 641] on button "Schedule" at bounding box center [833, 644] width 410 height 28
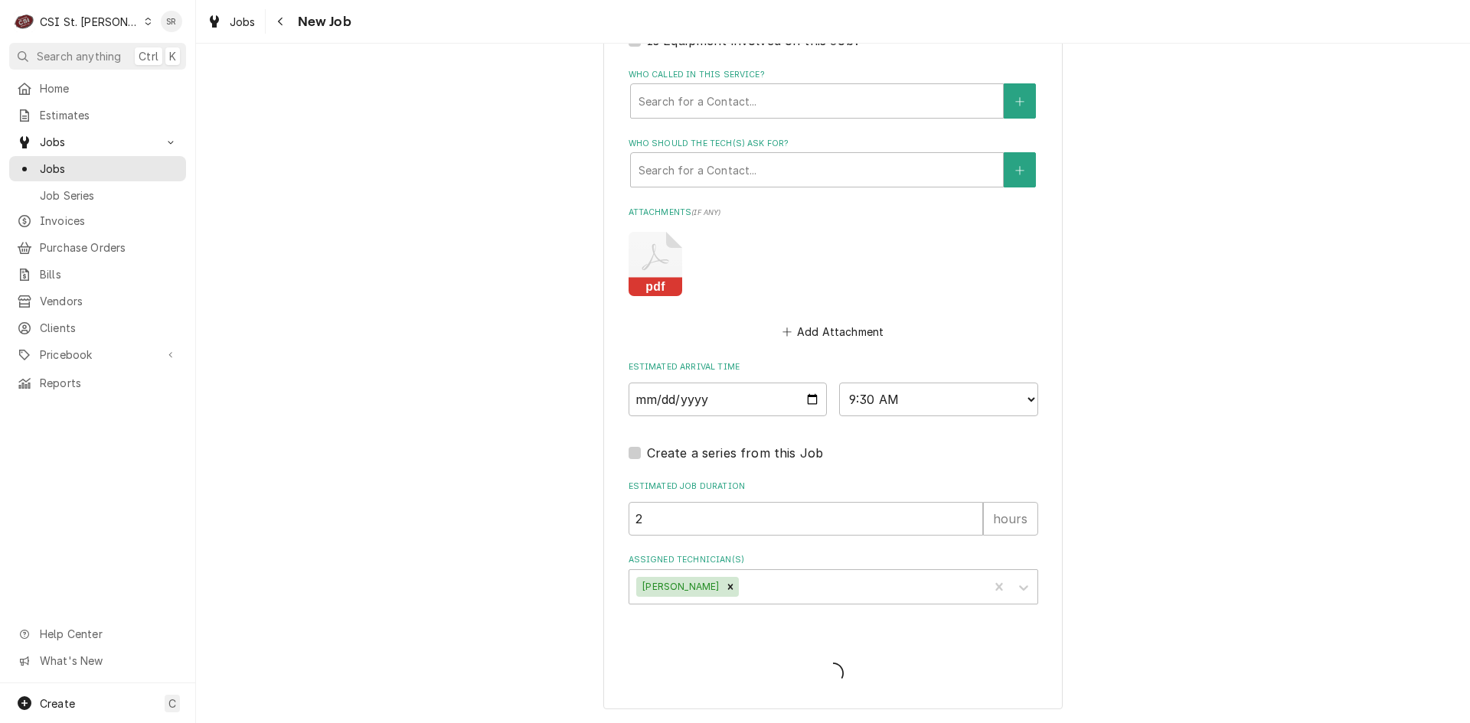
scroll to position [1311, 0]
type textarea "x"
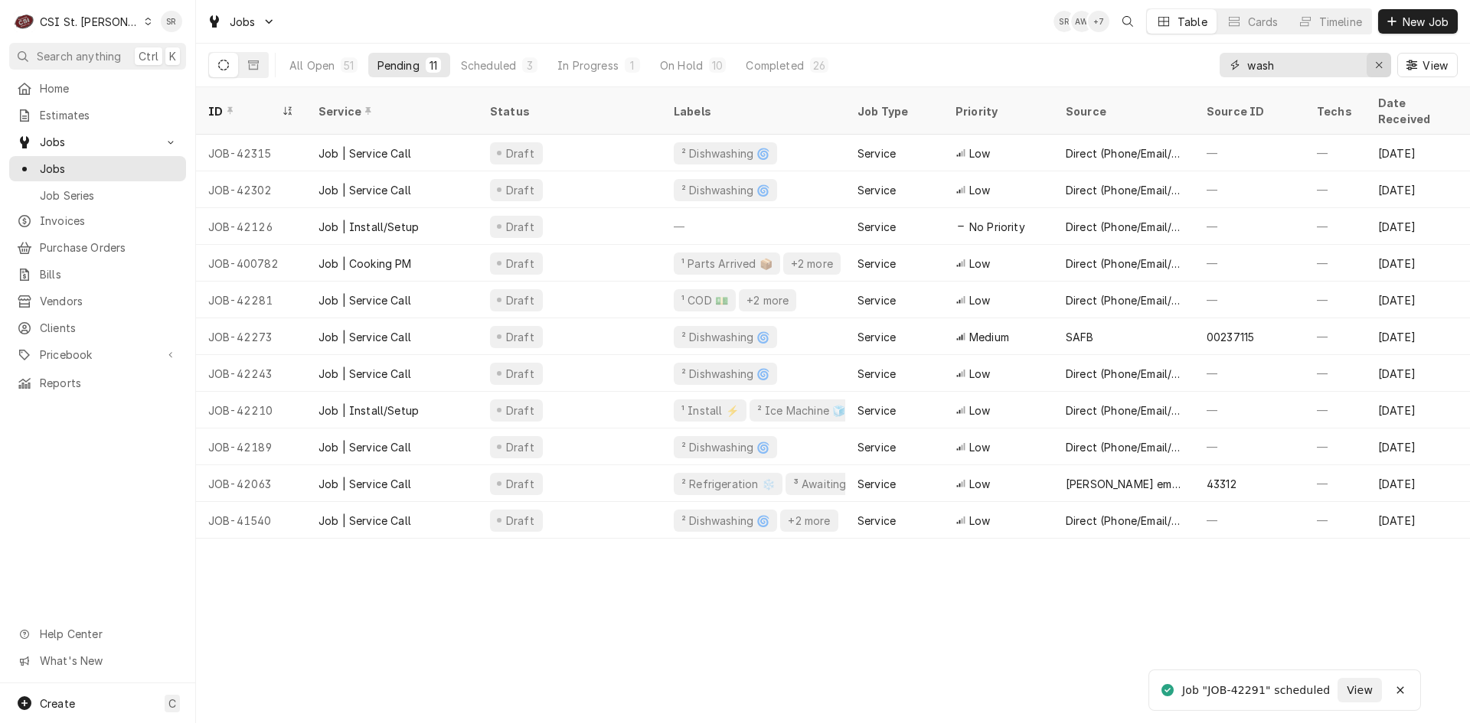
click at [1380, 57] on div "Erase input" at bounding box center [1378, 64] width 15 height 15
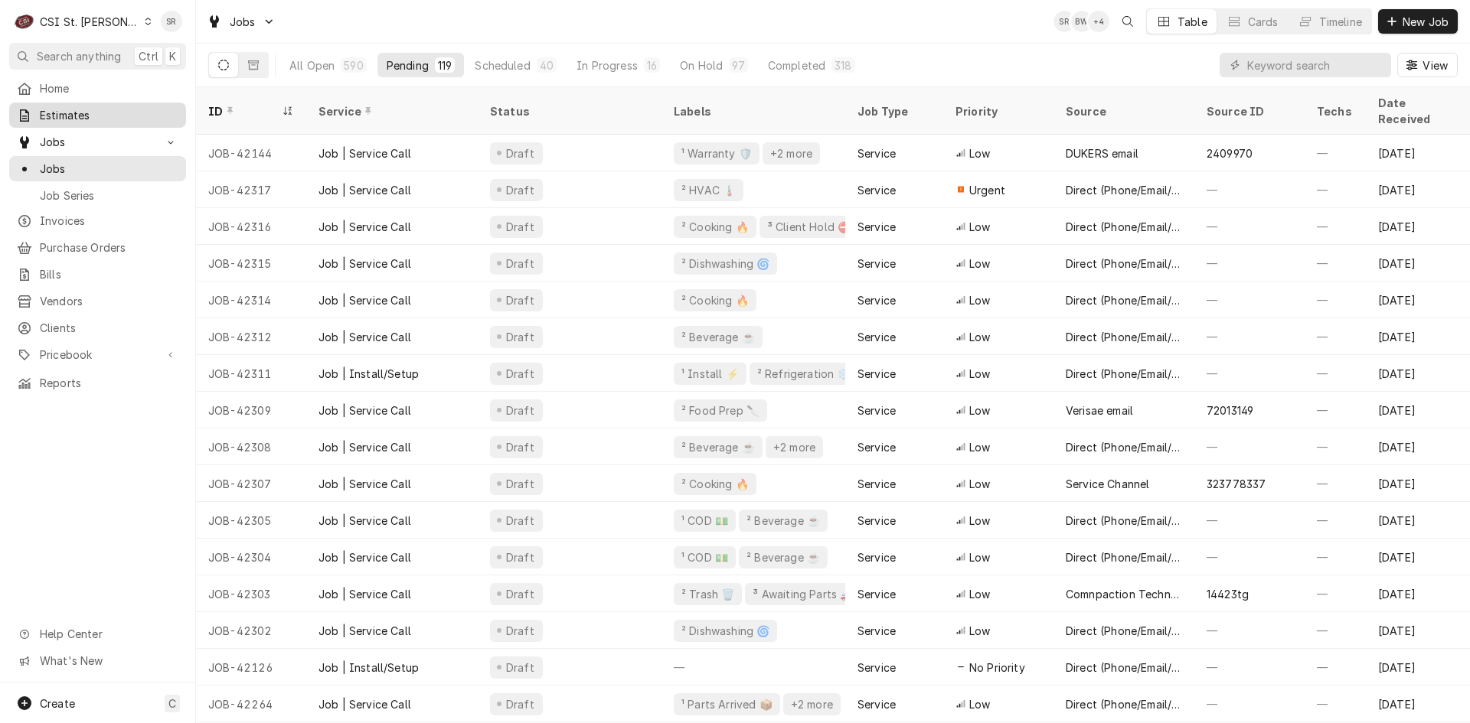
drag, startPoint x: 53, startPoint y: 115, endPoint x: 63, endPoint y: 114, distance: 10.0
click at [53, 115] on span "Estimates" at bounding box center [109, 115] width 139 height 16
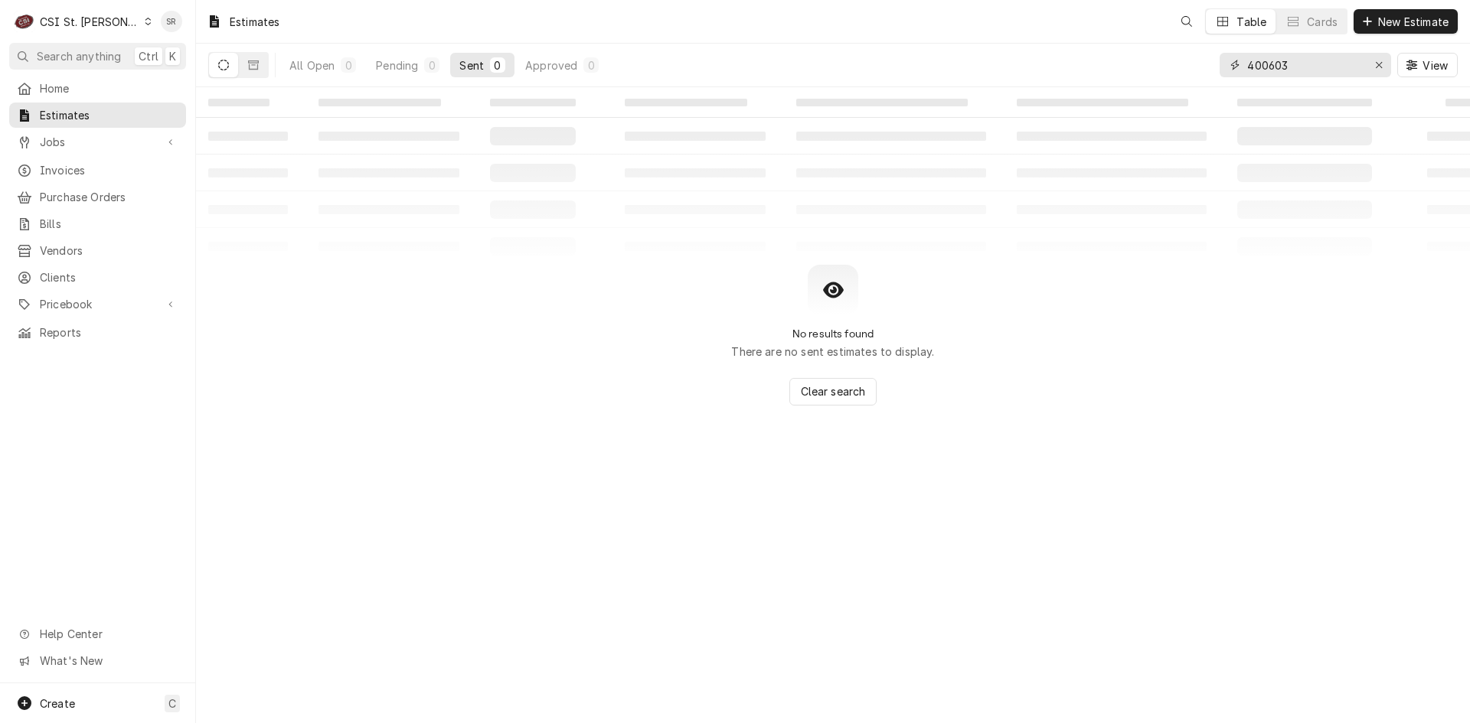
drag, startPoint x: 1174, startPoint y: 51, endPoint x: 1127, endPoint y: 43, distance: 48.1
click at [1127, 43] on div "Estimates Table Cards New Estimate All Open 0 Pending 0 Sent 0 Approved 0 40060…" at bounding box center [833, 43] width 1274 height 87
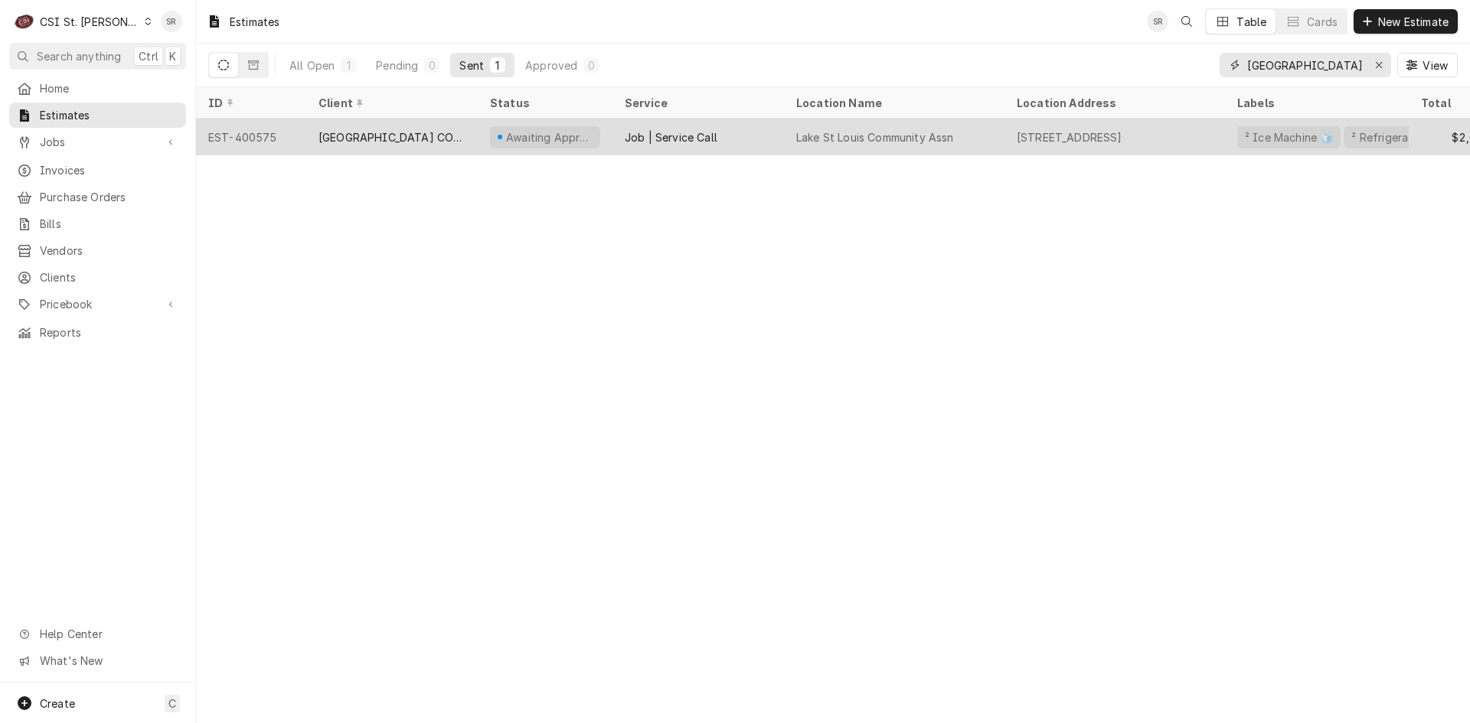
type input "lake st louis"
click at [452, 142] on div "[GEOGRAPHIC_DATA] COMMUNITY ASSN" at bounding box center [391, 137] width 147 height 16
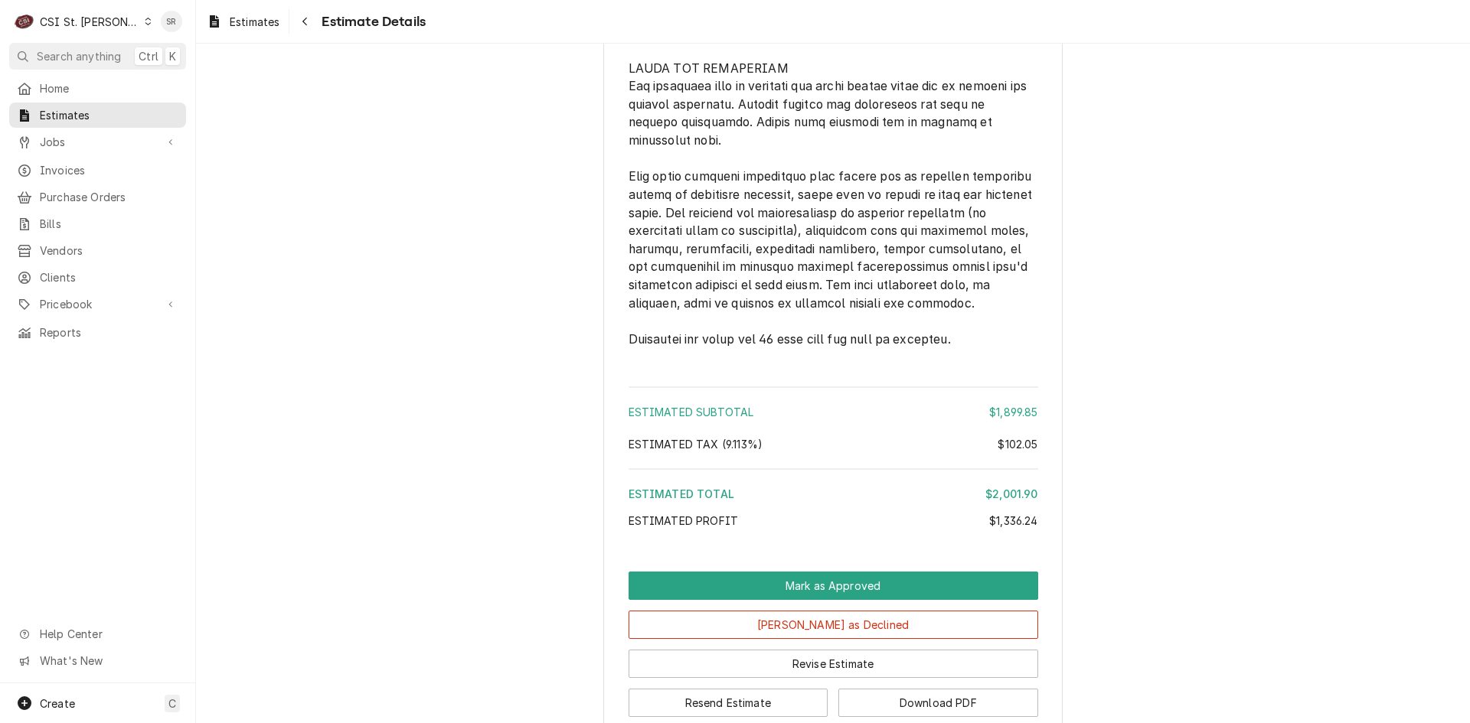
scroll to position [4206, 0]
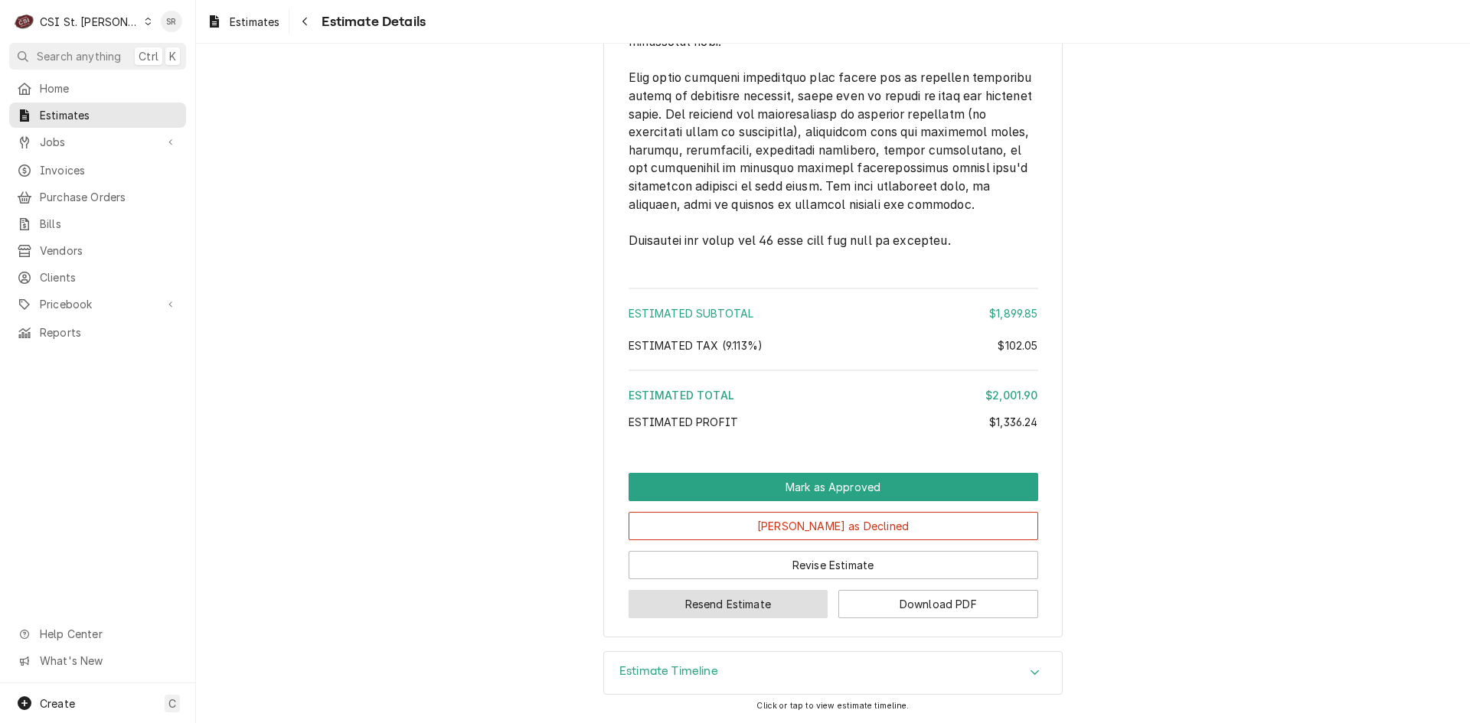
click at [713, 599] on button "Resend Estimate" at bounding box center [728, 604] width 200 height 28
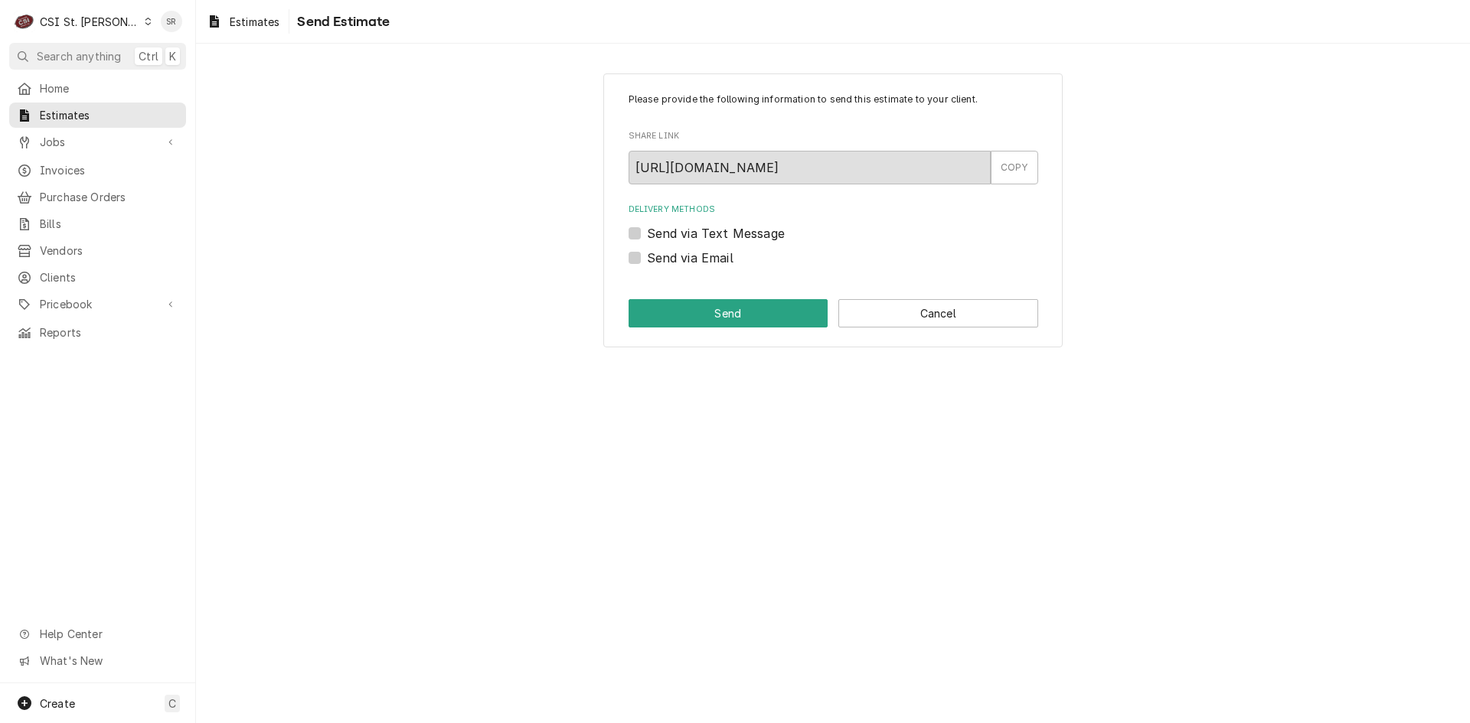
click at [716, 257] on label "Send via Email" at bounding box center [690, 258] width 86 height 18
click at [716, 257] on input "Send via Email" at bounding box center [852, 266] width 410 height 34
checkbox input "true"
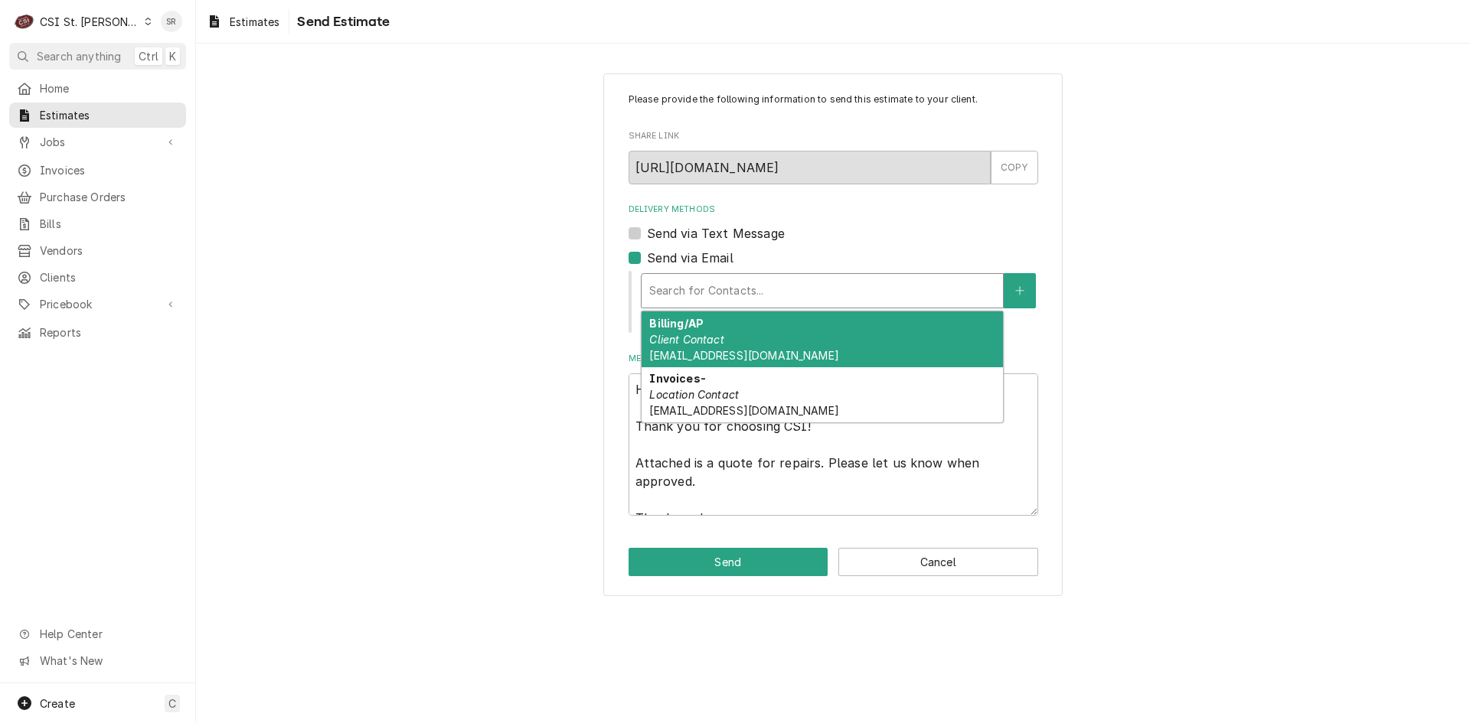
click at [727, 291] on div "Delivery Methods" at bounding box center [822, 291] width 346 height 28
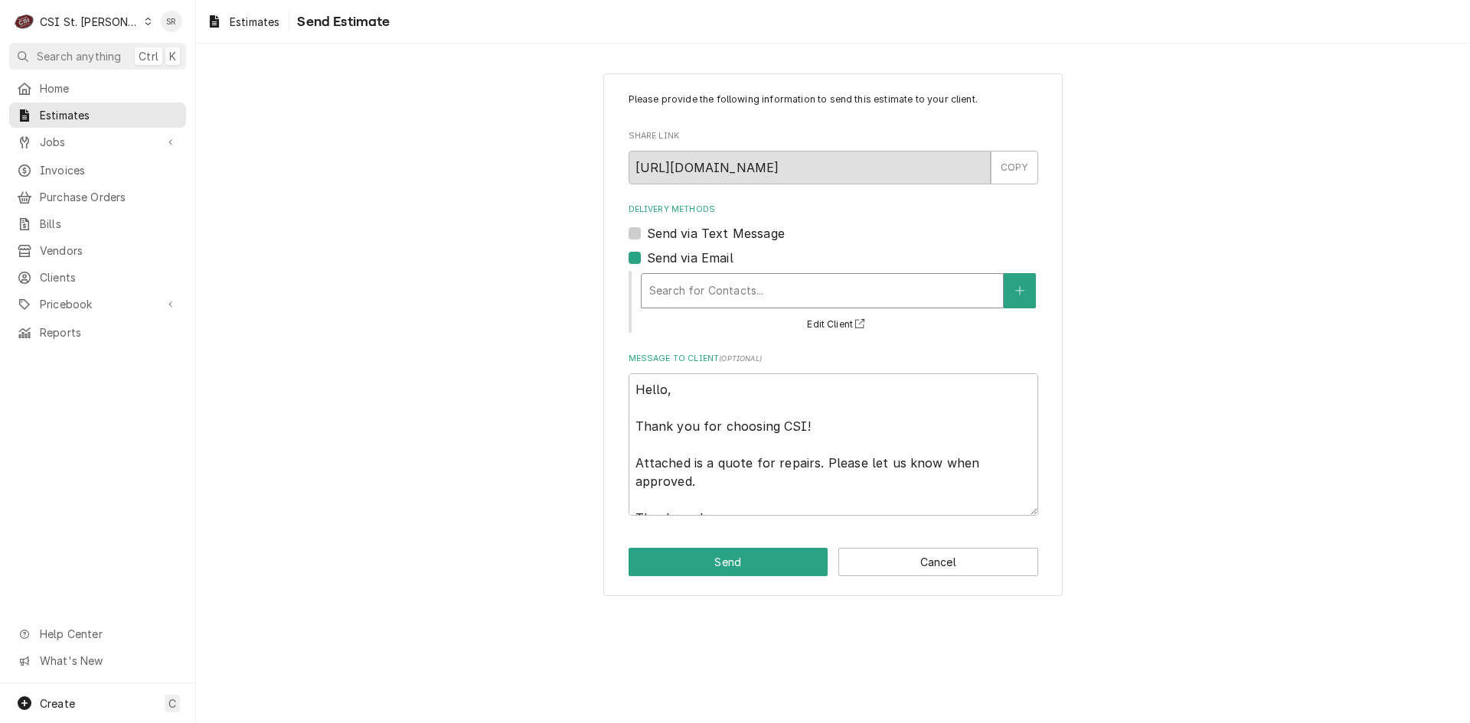
click at [727, 291] on div "Delivery Methods" at bounding box center [822, 291] width 346 height 28
click at [1027, 284] on button "Delivery Methods" at bounding box center [1019, 290] width 32 height 35
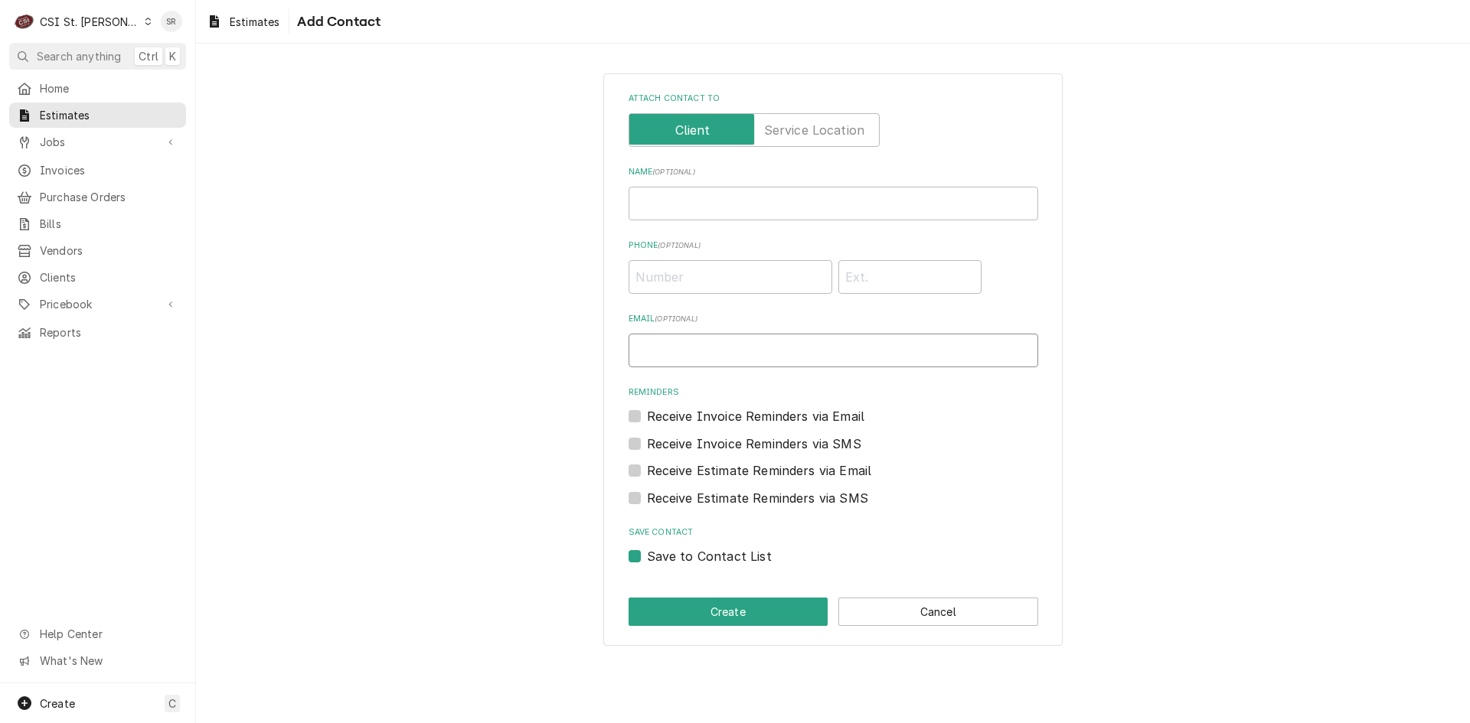
click at [695, 359] on input "Email ( optional )" at bounding box center [833, 351] width 410 height 34
paste input "rskeen@lslca.com"
type input "rskeen@lslca.com"
click at [739, 614] on button "Create" at bounding box center [728, 612] width 200 height 28
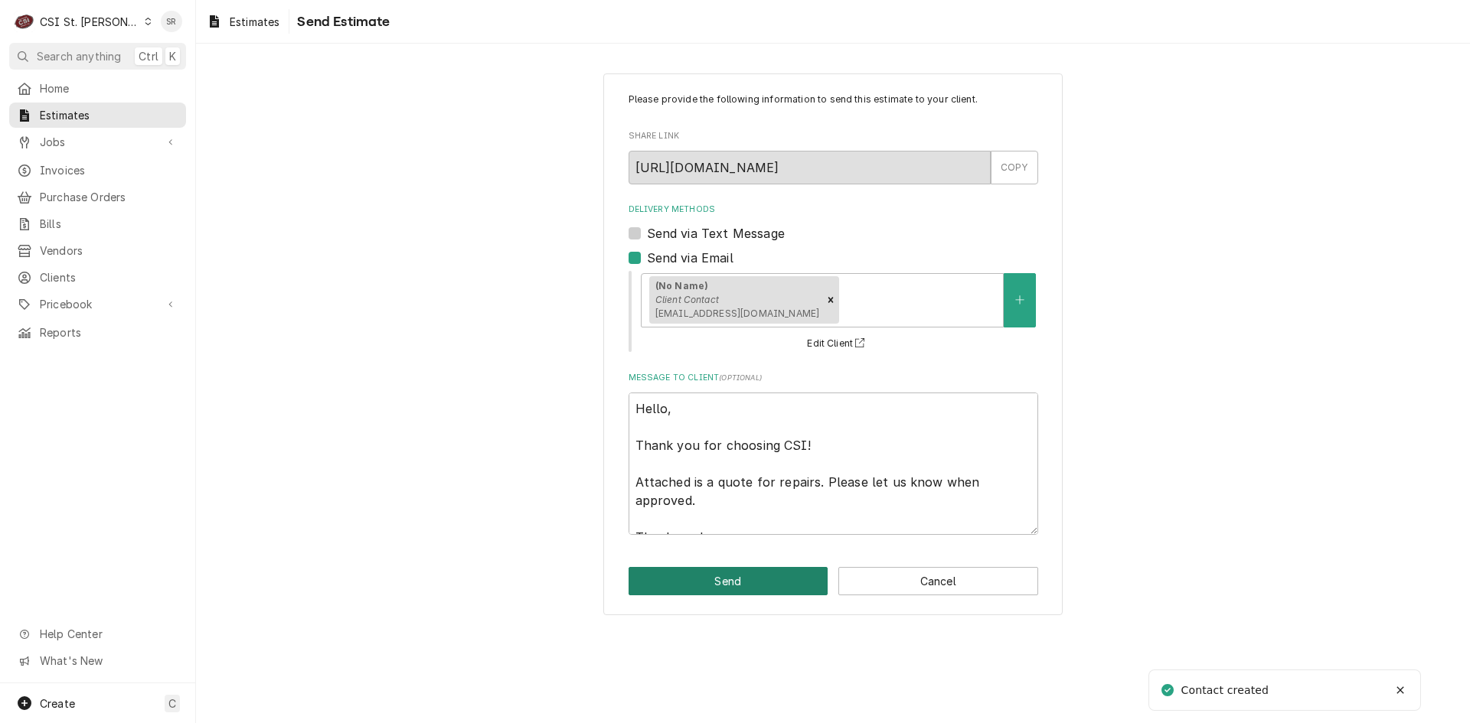
click at [716, 578] on button "Send" at bounding box center [728, 581] width 200 height 28
type textarea "x"
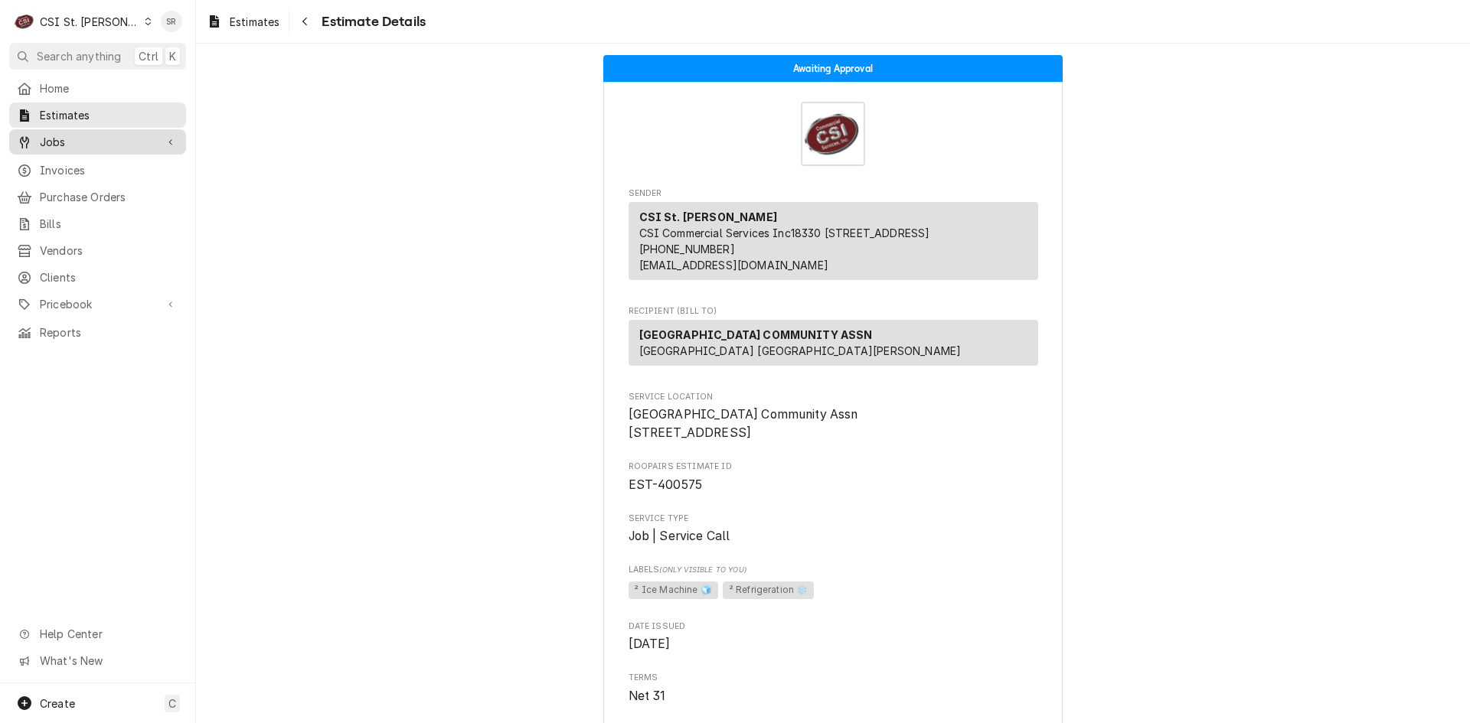
click at [49, 144] on span "Jobs" at bounding box center [98, 142] width 116 height 16
click at [81, 168] on span "Jobs" at bounding box center [109, 169] width 139 height 16
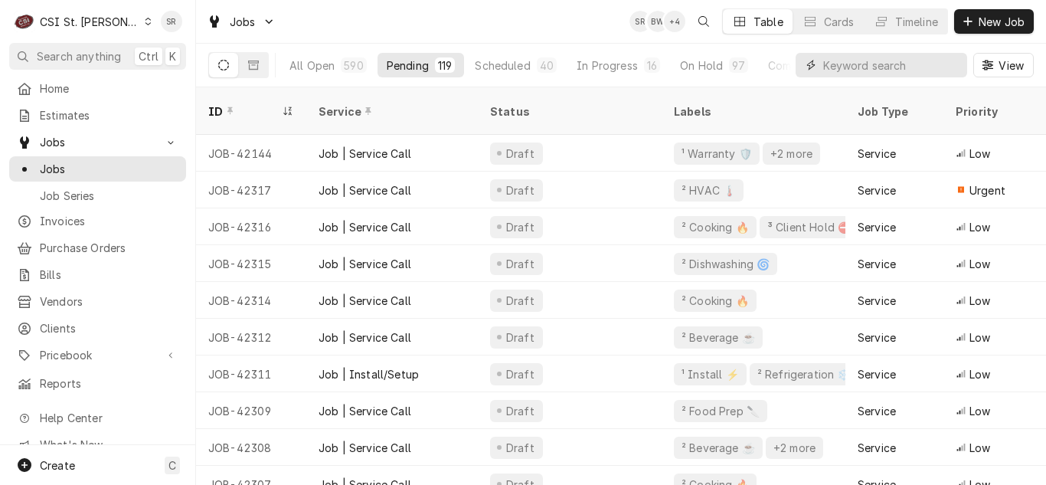
click at [830, 64] on input "Dynamic Content Wrapper" at bounding box center [891, 65] width 136 height 24
click at [825, 67] on input "Dynamic Content Wrapper" at bounding box center [891, 65] width 136 height 24
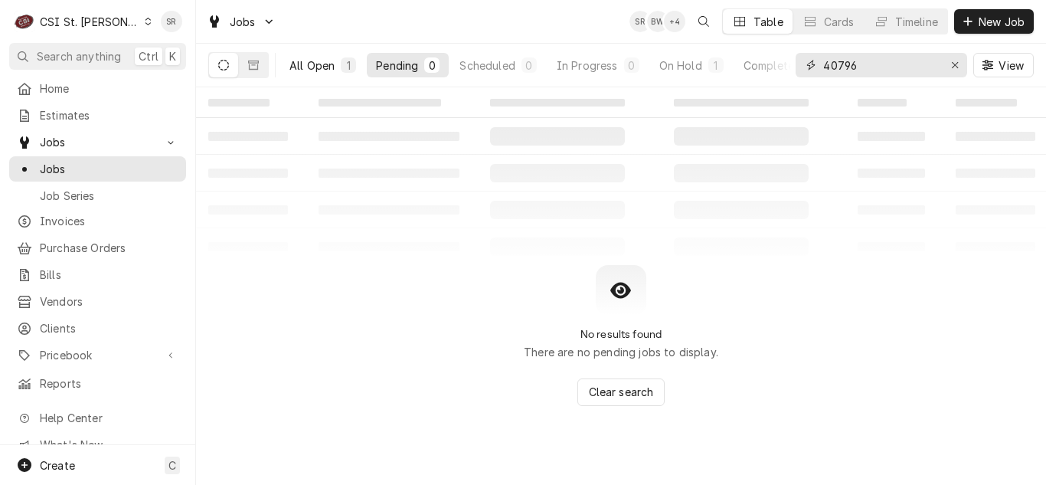
type input "40796"
click at [328, 64] on div "All Open" at bounding box center [311, 65] width 45 height 16
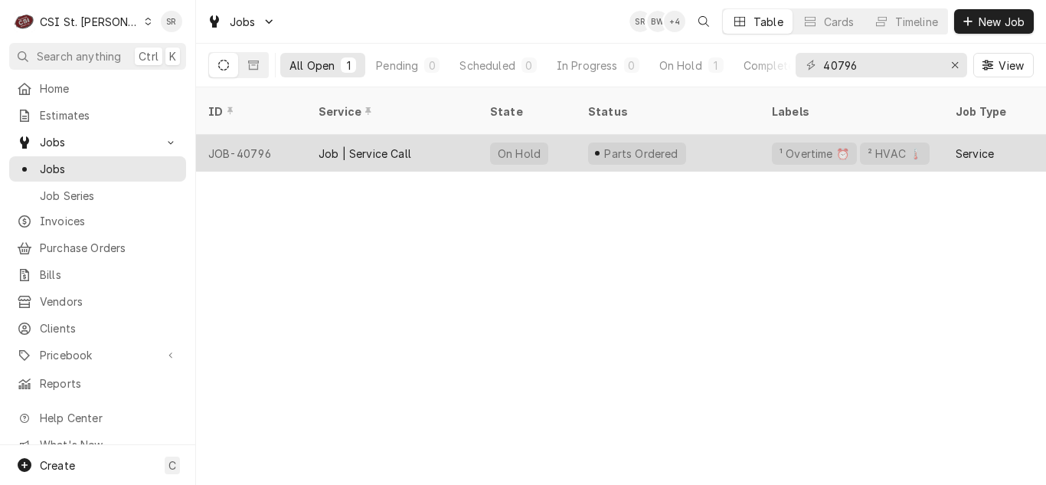
click at [409, 152] on div "Job | Service Call" at bounding box center [391, 153] width 171 height 37
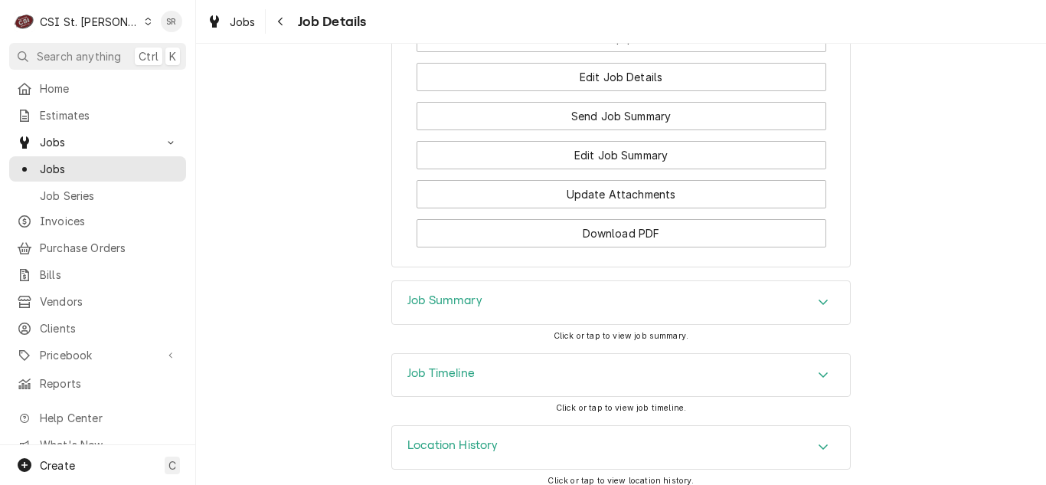
click at [454, 367] on h3 "Job Timeline" at bounding box center [440, 373] width 67 height 15
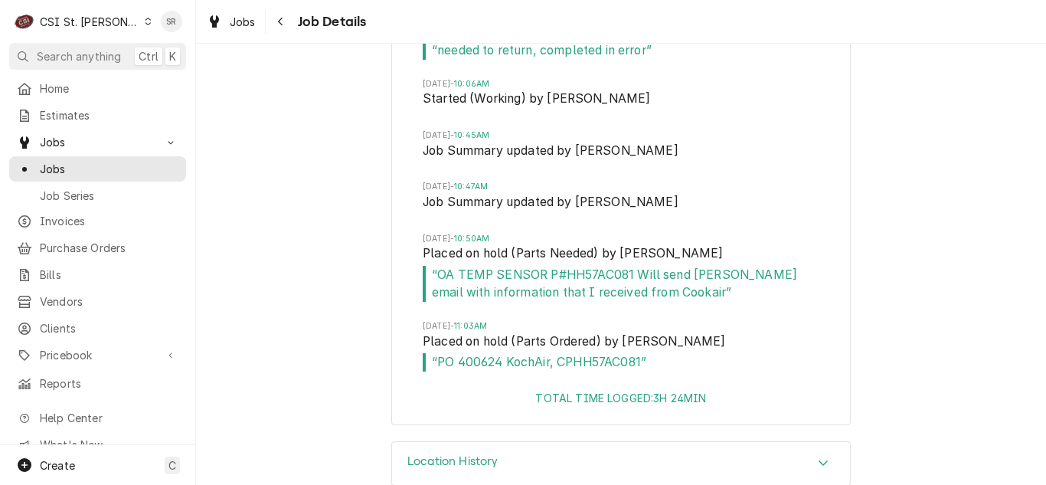
scroll to position [3153, 0]
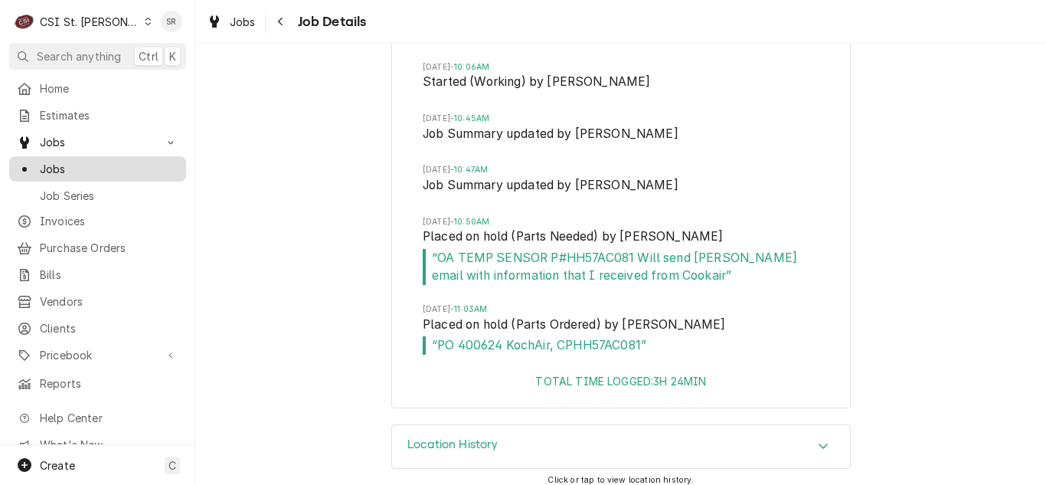
click at [96, 164] on span "Jobs" at bounding box center [109, 169] width 139 height 16
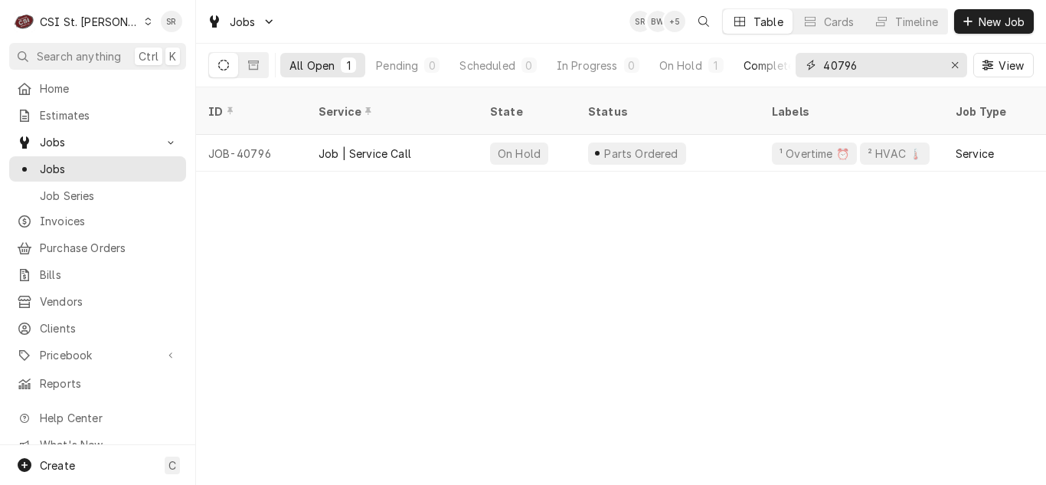
drag, startPoint x: 863, startPoint y: 58, endPoint x: 787, endPoint y: 56, distance: 75.8
click at [787, 56] on div "All Open 1 Pending 0 Scheduled 0 In Progress 0 On Hold 1 Completed 0 40796 View" at bounding box center [620, 65] width 825 height 43
drag, startPoint x: 803, startPoint y: 51, endPoint x: 780, endPoint y: 46, distance: 23.4
click at [780, 46] on div "All Open 1 Pending 0 Scheduled 0 In Progress 0 On Hold 1 Completed 0 40762 View" at bounding box center [620, 65] width 825 height 43
drag, startPoint x: 869, startPoint y: 66, endPoint x: 793, endPoint y: 55, distance: 76.5
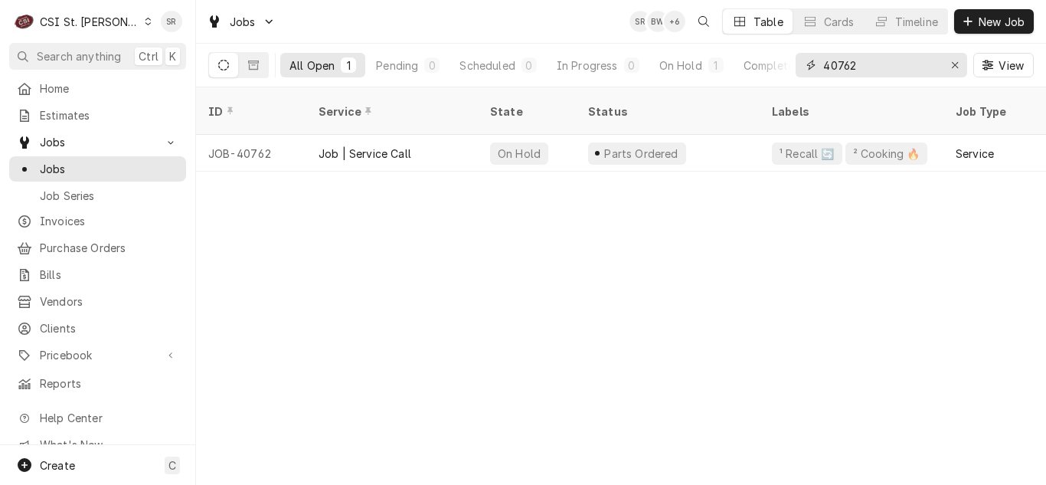
click at [793, 55] on div "All Open 1 Pending 0 Scheduled 0 In Progress 0 On Hold 1 Completed 0 40762 View" at bounding box center [620, 65] width 825 height 43
drag, startPoint x: 852, startPoint y: 65, endPoint x: 761, endPoint y: 55, distance: 91.6
click at [761, 55] on div "All Open 1 Pending 0 Scheduled 0 In Progress 0 On Hold 1 Completed 0 41714 View" at bounding box center [620, 65] width 825 height 43
drag, startPoint x: 869, startPoint y: 65, endPoint x: 763, endPoint y: 50, distance: 106.7
click at [763, 50] on div "All Open 1 Pending 0 Scheduled 0 In Progress 0 On Hold 1 Completed 0 41153 View" at bounding box center [620, 65] width 825 height 43
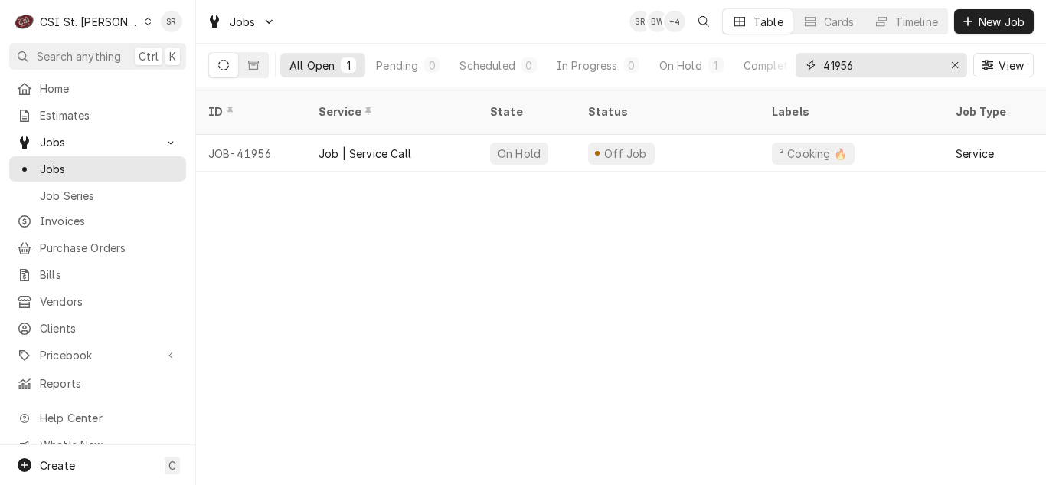
drag, startPoint x: 846, startPoint y: 63, endPoint x: 796, endPoint y: 55, distance: 50.3
click at [796, 55] on div "41956" at bounding box center [880, 65] width 171 height 24
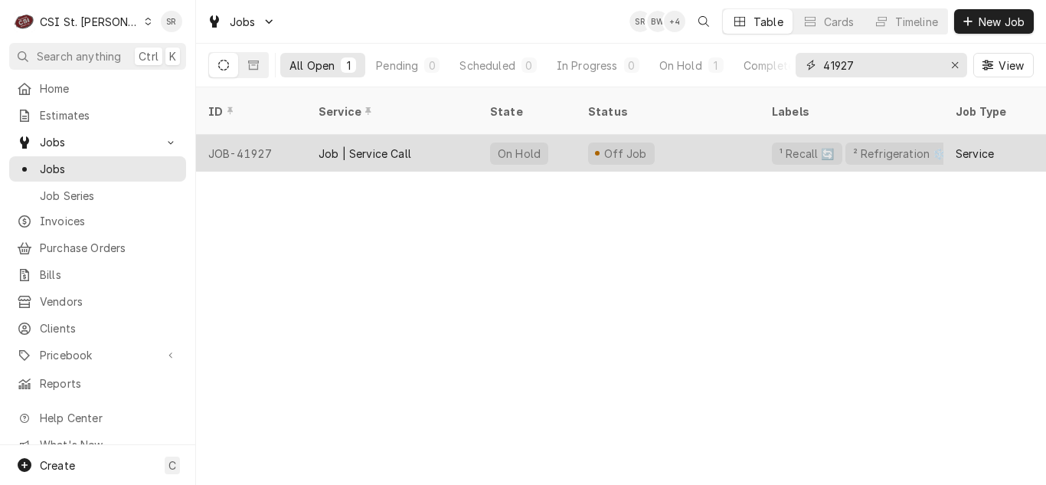
type input "41927"
click at [667, 135] on div "Off Job" at bounding box center [668, 153] width 184 height 37
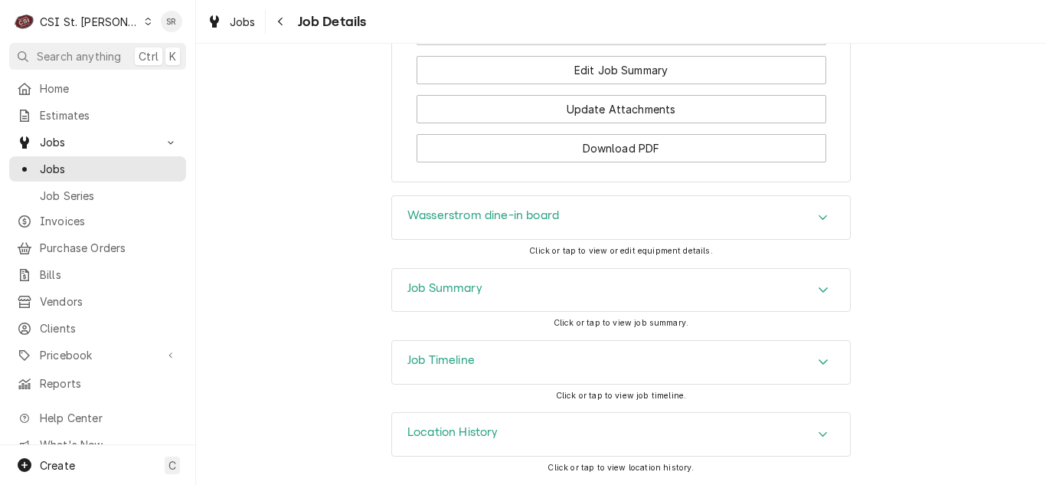
click at [465, 293] on h3 "Job Summary" at bounding box center [444, 288] width 75 height 15
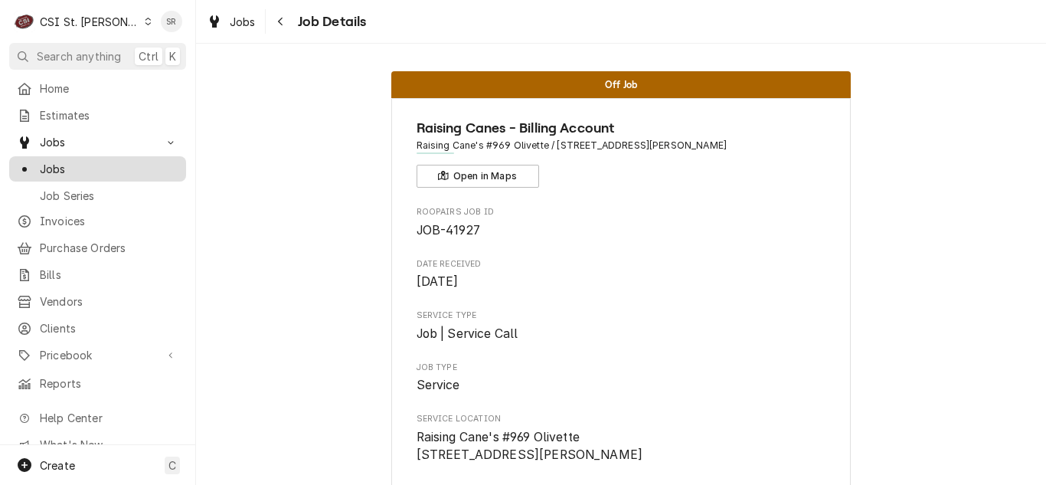
click at [80, 164] on span "Jobs" at bounding box center [109, 169] width 139 height 16
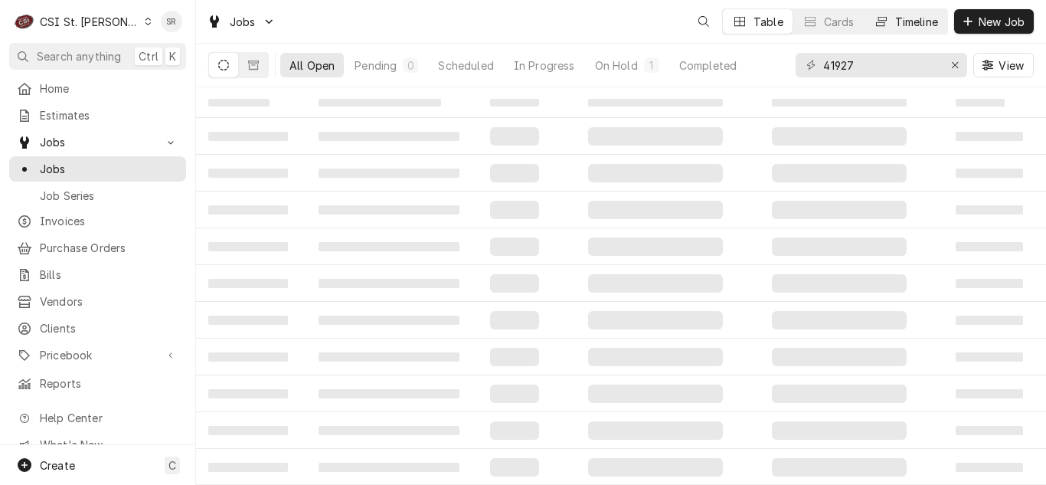
click at [905, 19] on div "Timeline" at bounding box center [916, 22] width 43 height 16
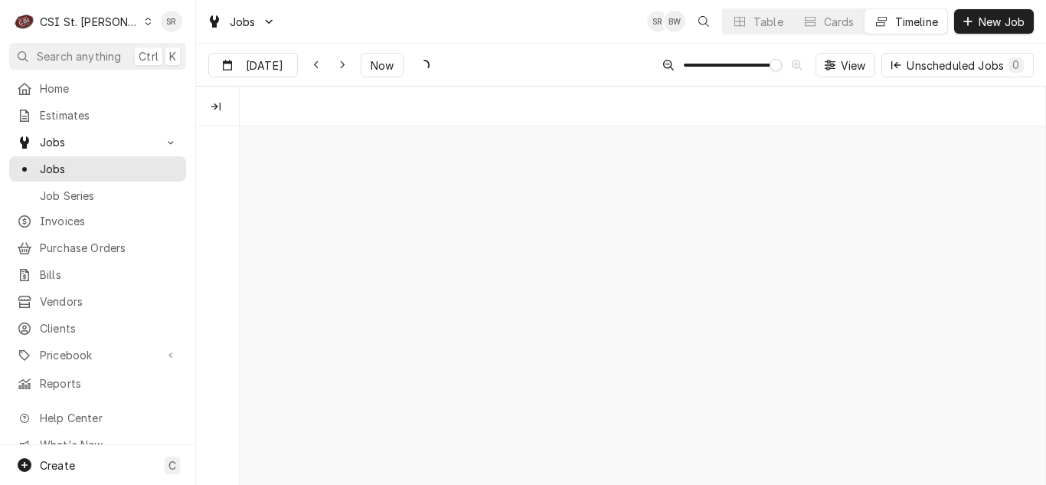
click at [958, 65] on div "Unscheduled Jobs 0" at bounding box center [964, 65] width 117 height 16
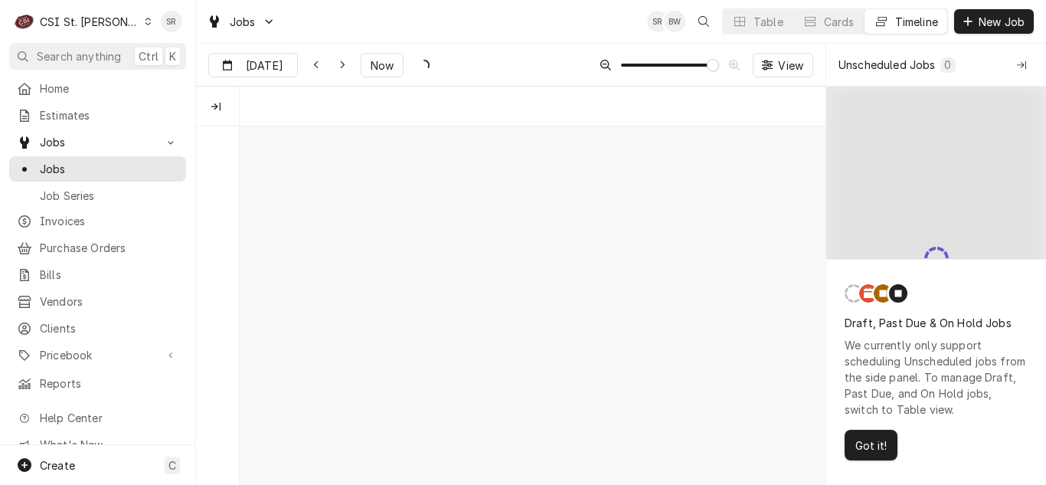
scroll to position [0, 15962]
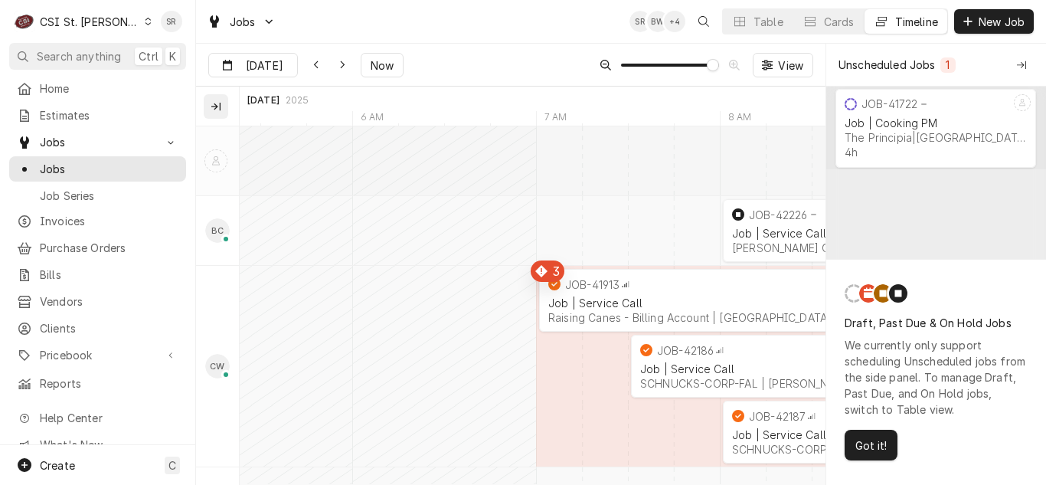
click at [216, 113] on div "Technicians column. SPACE for context menu" at bounding box center [215, 106] width 15 height 15
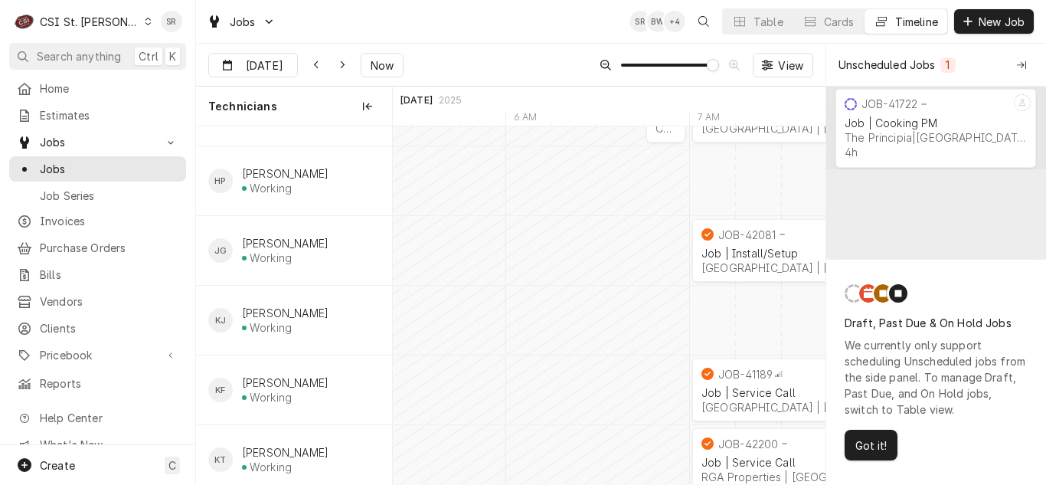
scroll to position [765, 0]
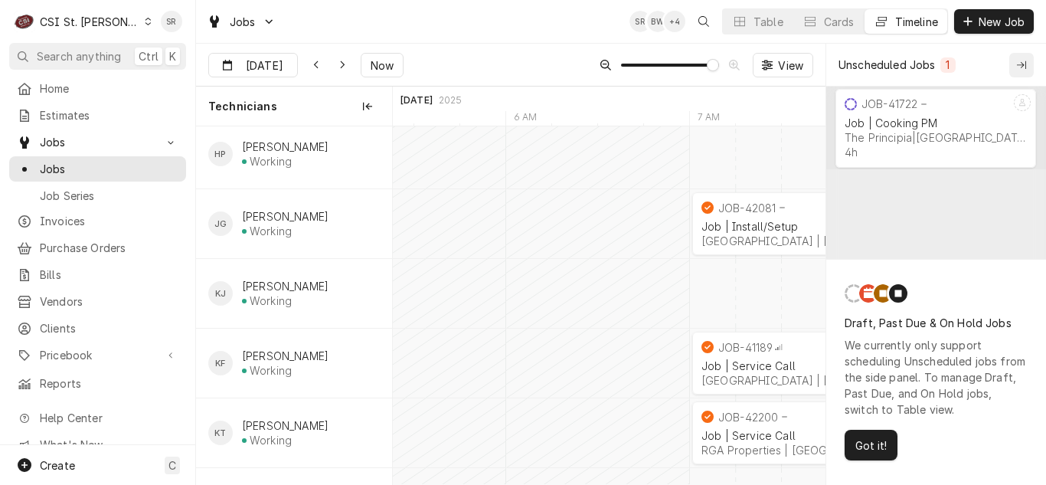
click at [1024, 67] on icon "Collapse Unscheduled Jobs" at bounding box center [1020, 65] width 9 height 11
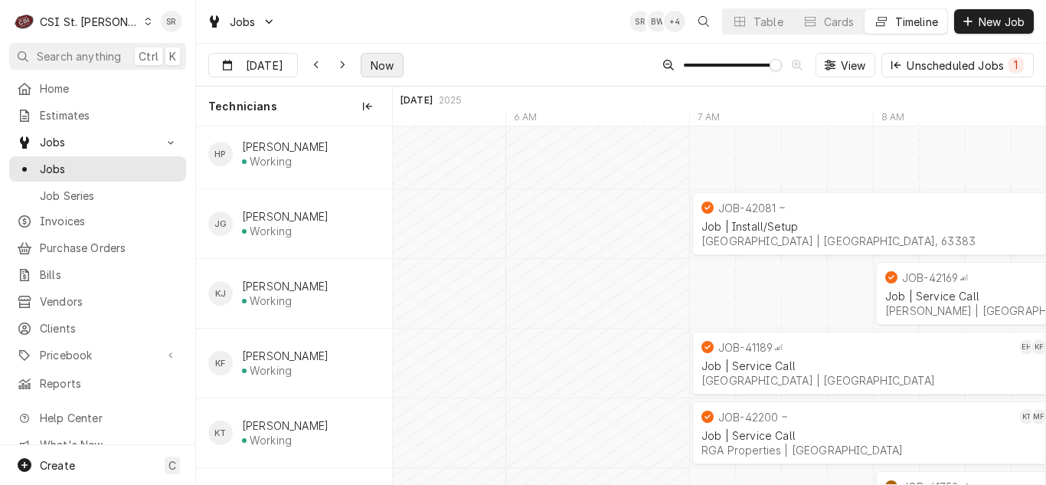
click at [383, 66] on span "Now" at bounding box center [381, 65] width 29 height 16
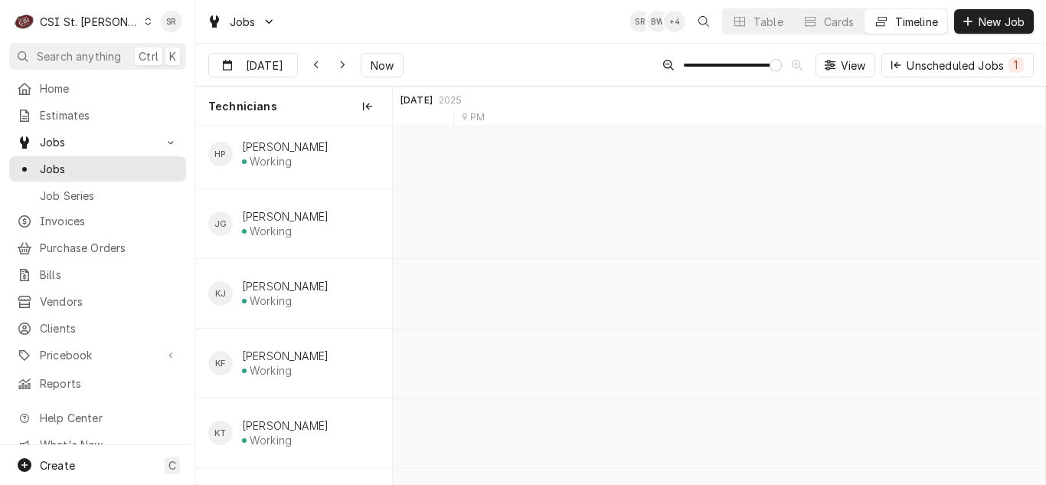
scroll to position [0, 12644]
type input "Aug 27"
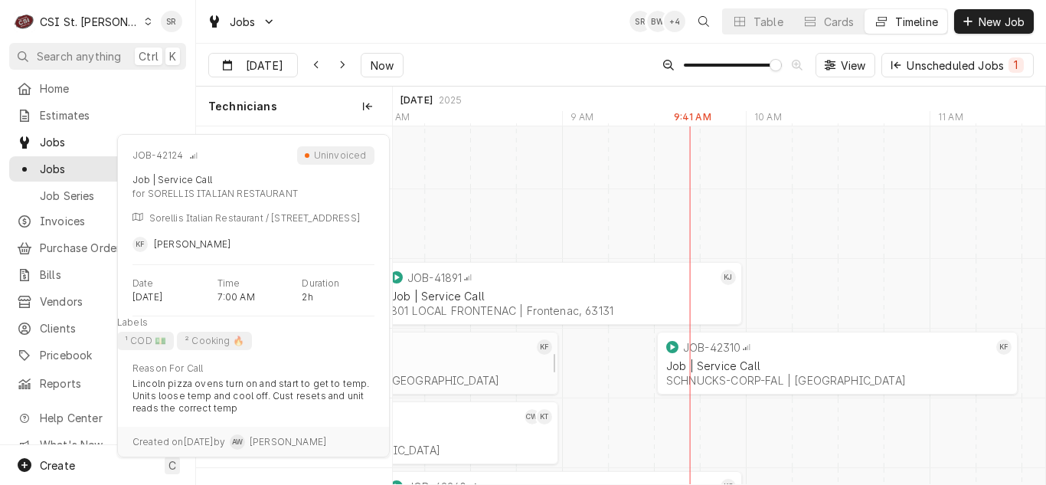
click at [444, 370] on div "Job | Service Call" at bounding box center [378, 365] width 342 height 13
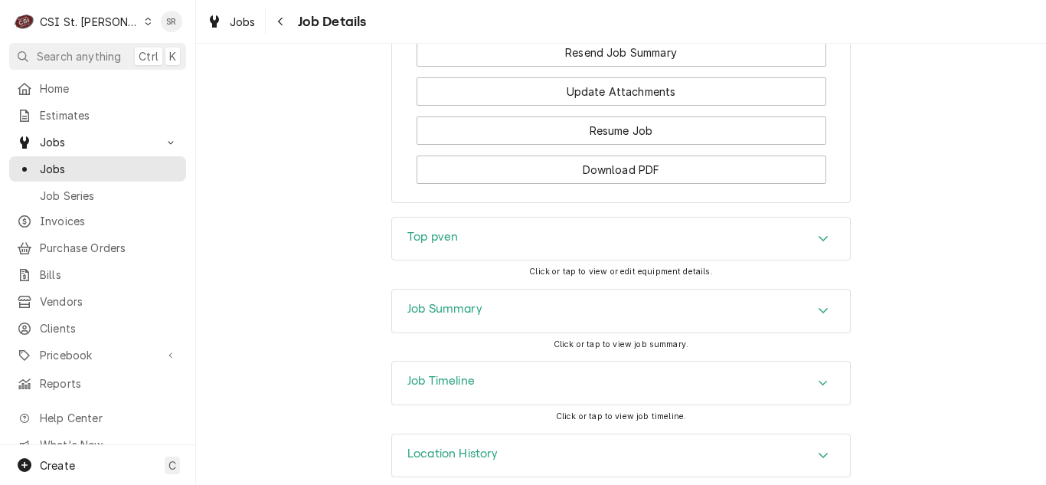
scroll to position [2426, 0]
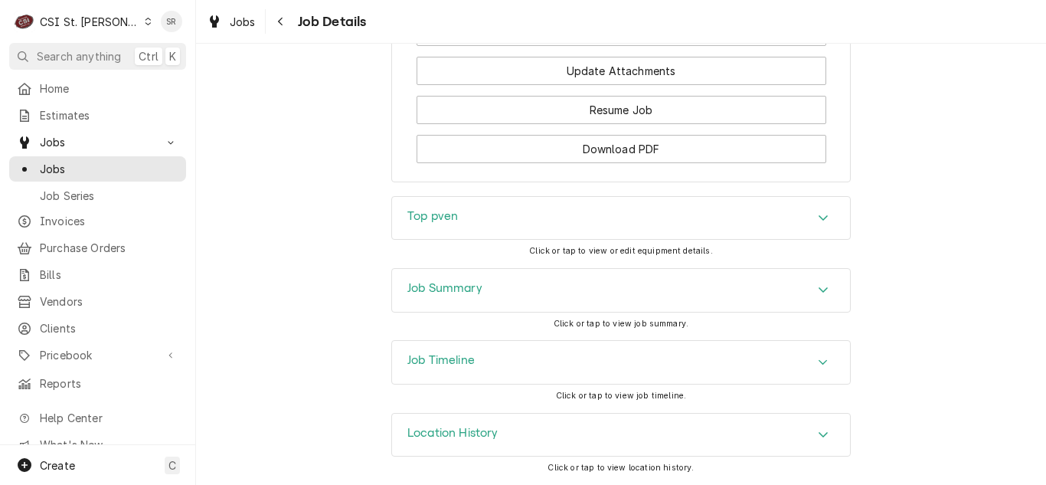
click at [458, 348] on div "Job Timeline" at bounding box center [621, 362] width 458 height 43
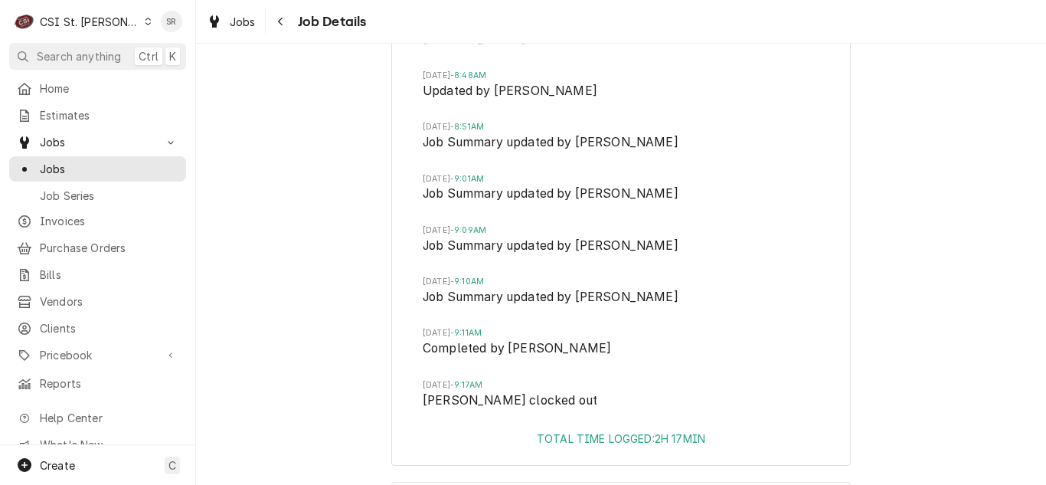
scroll to position [3134, 0]
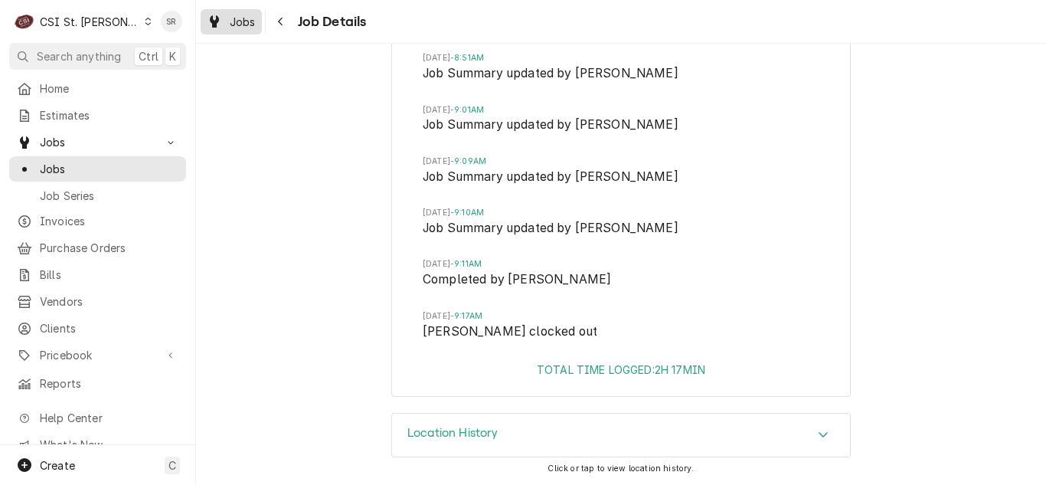
click at [248, 23] on span "Jobs" at bounding box center [243, 22] width 26 height 16
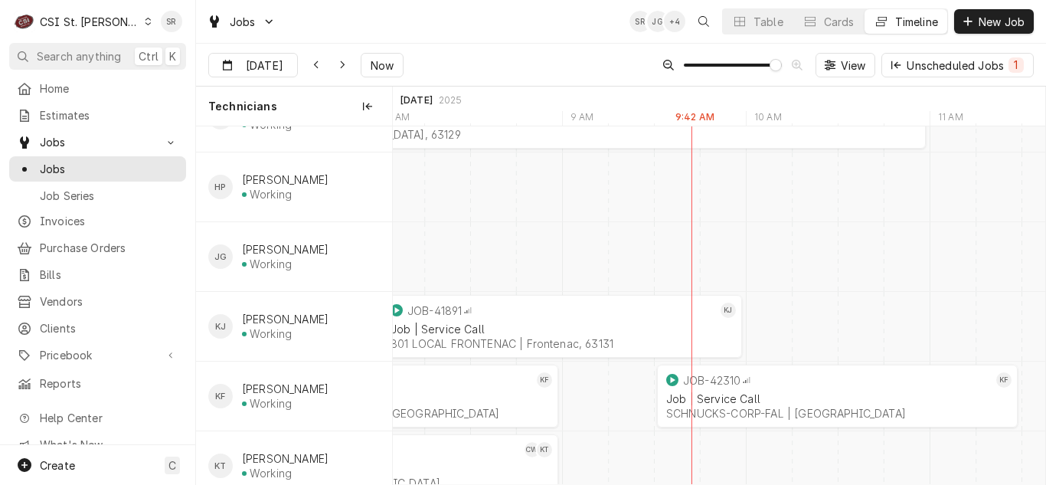
scroll to position [612, 0]
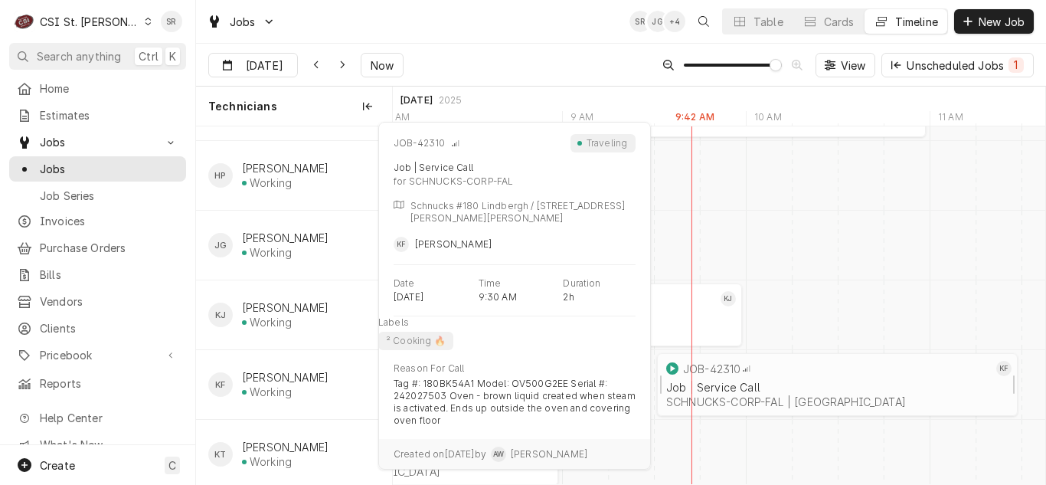
click at [744, 387] on div "Job | Service Call" at bounding box center [837, 386] width 342 height 13
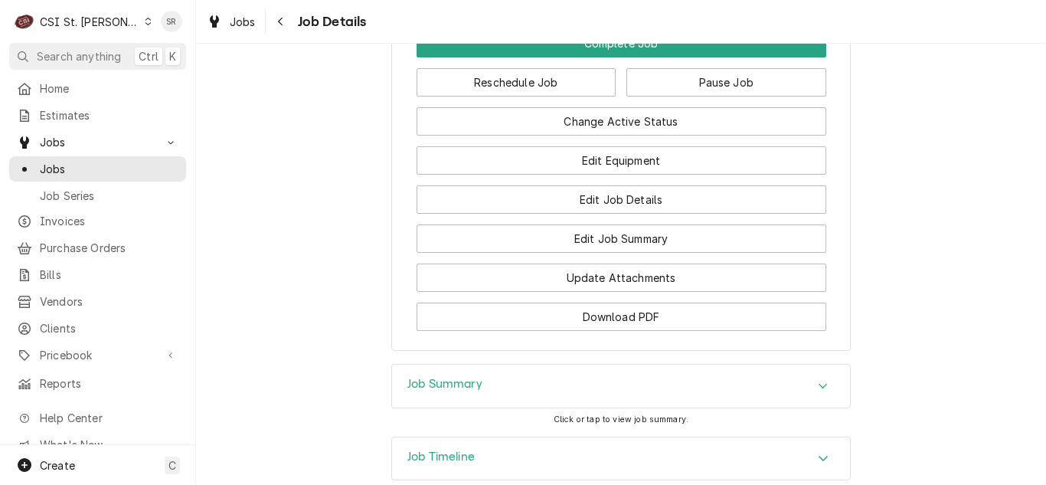
scroll to position [1798, 0]
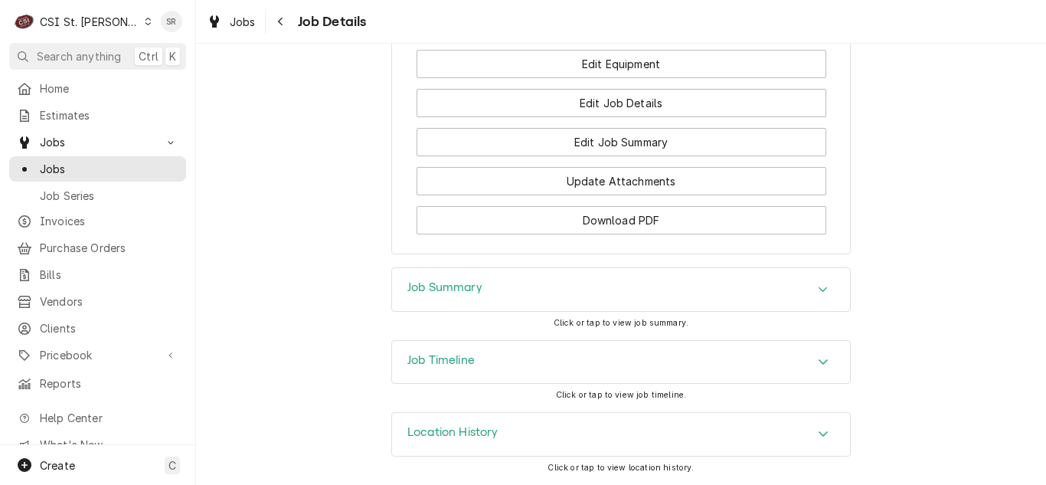
click at [481, 364] on div "Job Timeline" at bounding box center [621, 362] width 458 height 43
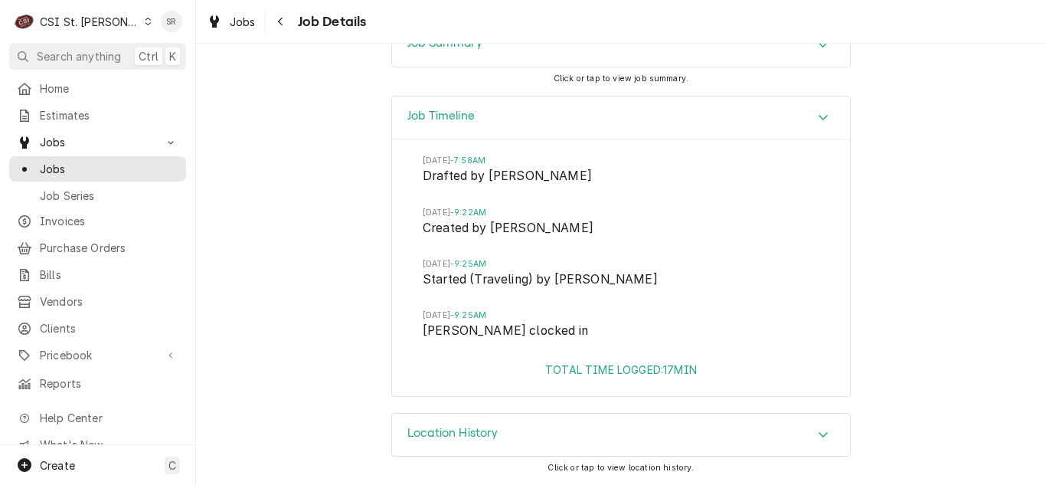
scroll to position [1507, 0]
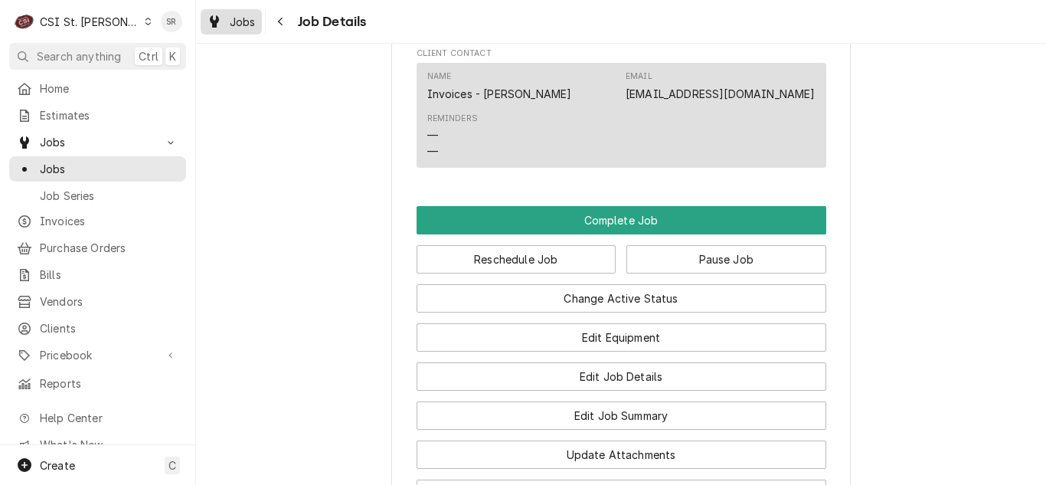
click at [236, 24] on span "Jobs" at bounding box center [243, 22] width 26 height 16
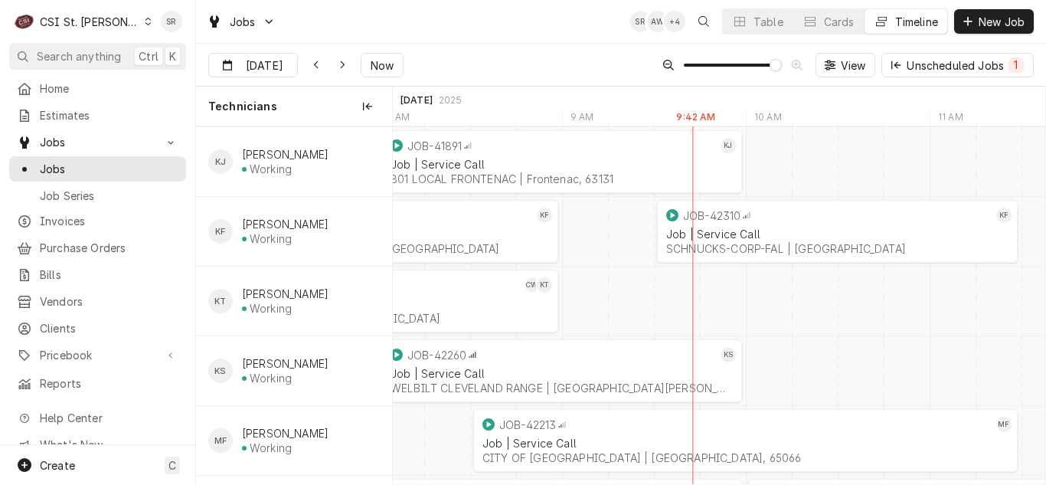
scroll to position [842, 0]
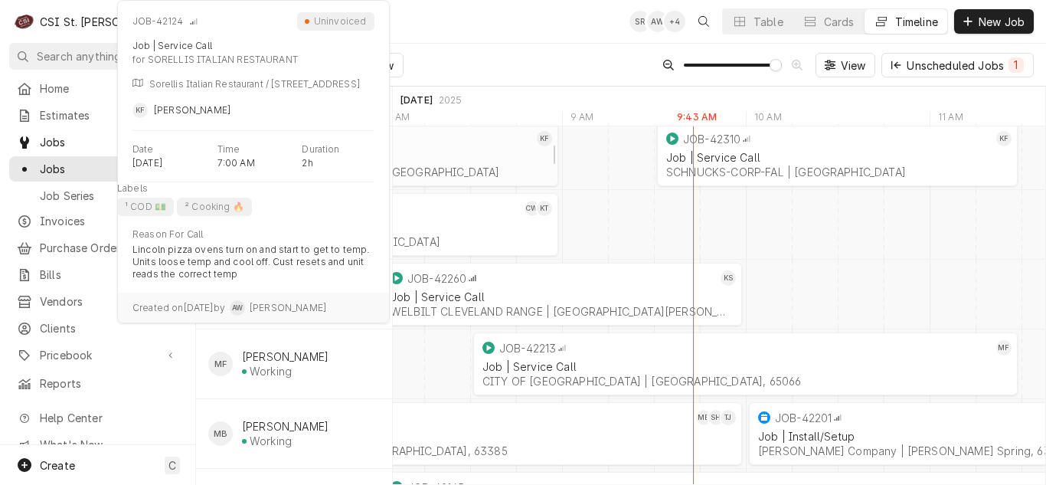
click at [442, 156] on div "Job | Service Call" at bounding box center [378, 157] width 342 height 13
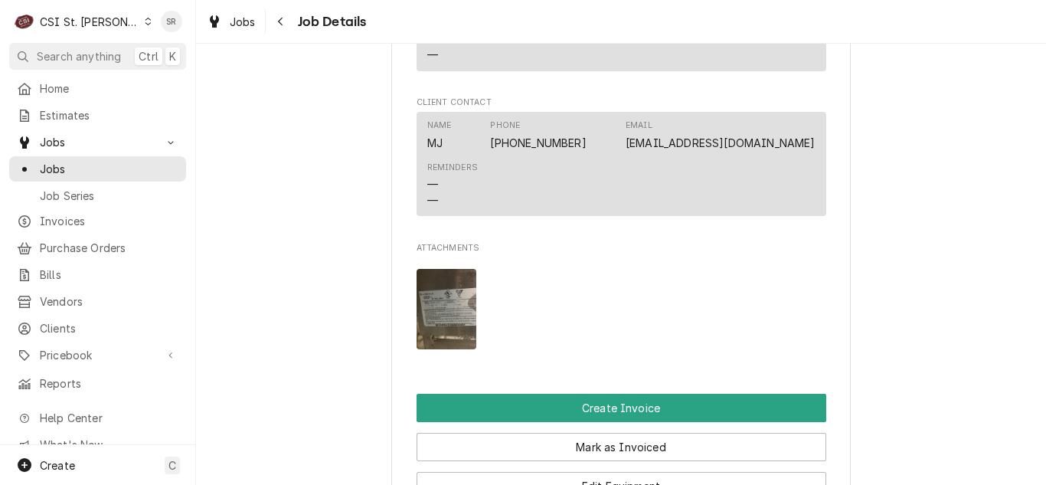
scroll to position [1914, 0]
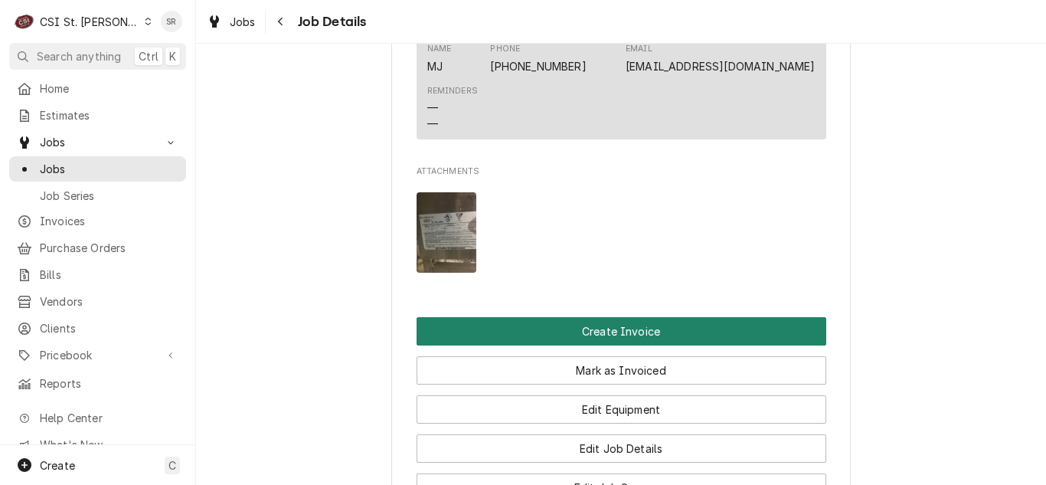
click at [605, 344] on button "Create Invoice" at bounding box center [621, 331] width 410 height 28
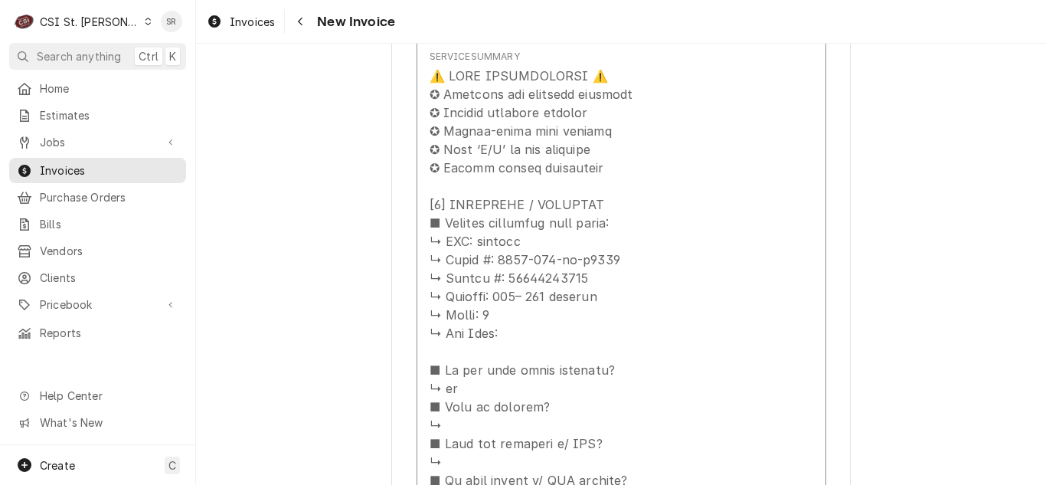
scroll to position [1837, 0]
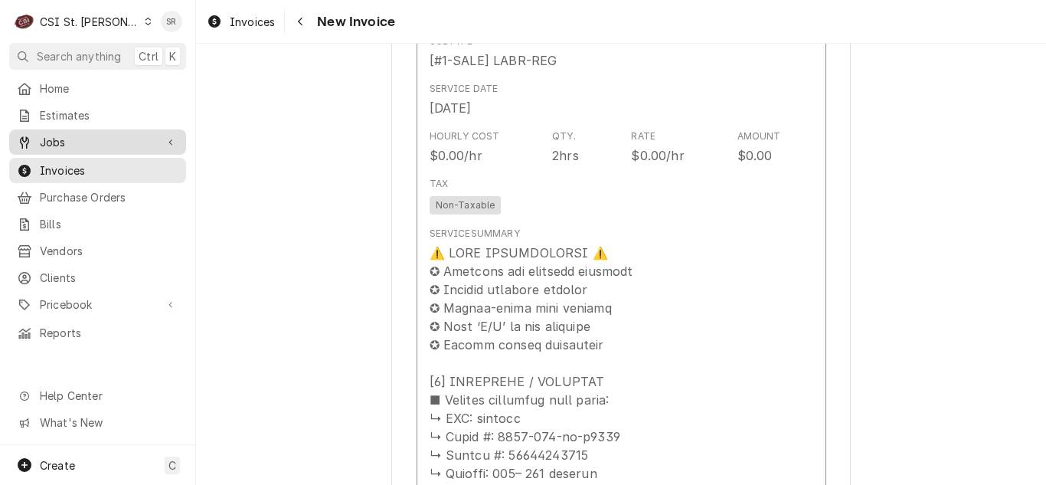
click at [83, 139] on span "Jobs" at bounding box center [98, 142] width 116 height 16
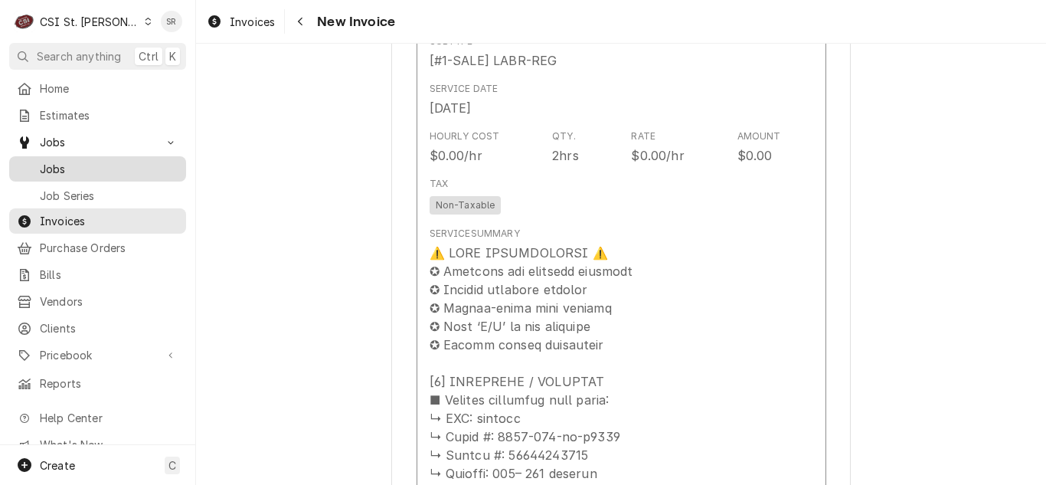
click at [68, 161] on span "Jobs" at bounding box center [109, 169] width 139 height 16
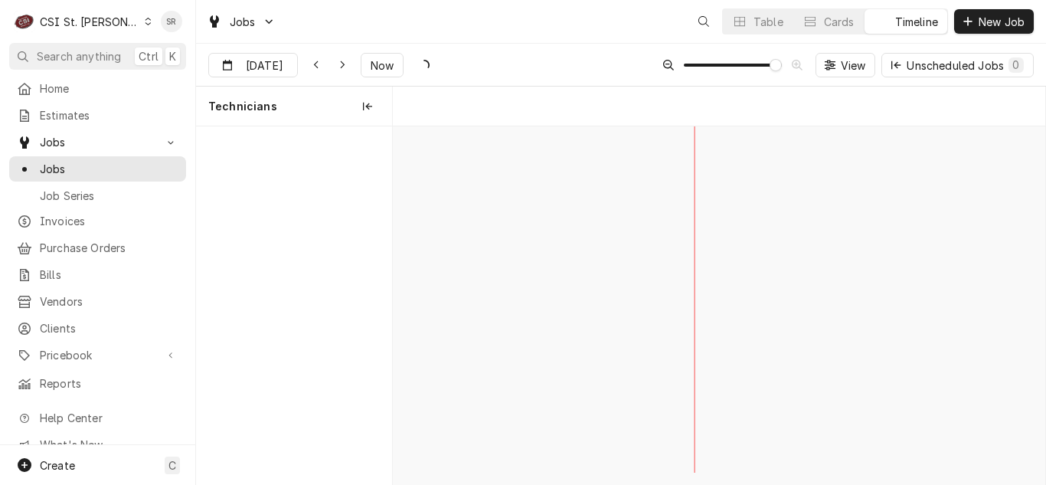
scroll to position [0, 12920]
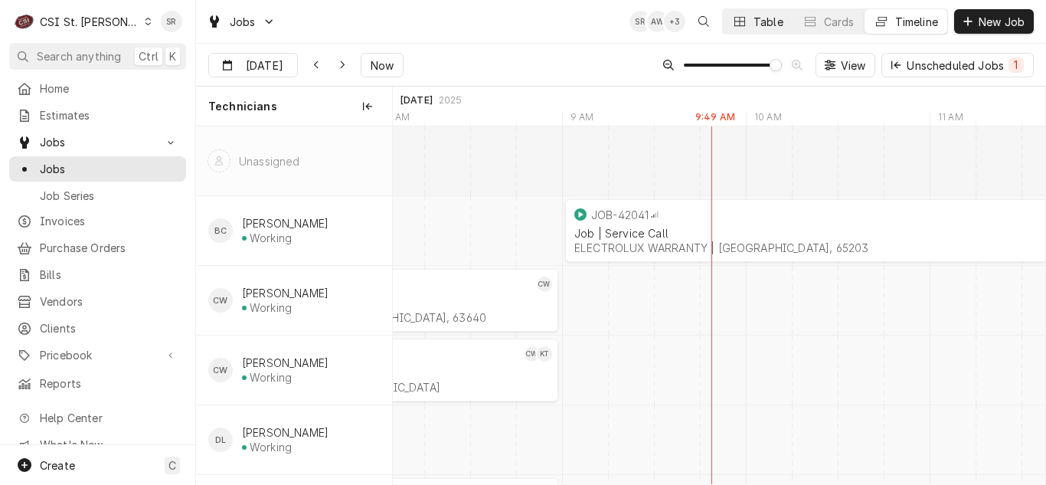
click at [762, 21] on div "Table" at bounding box center [768, 22] width 30 height 16
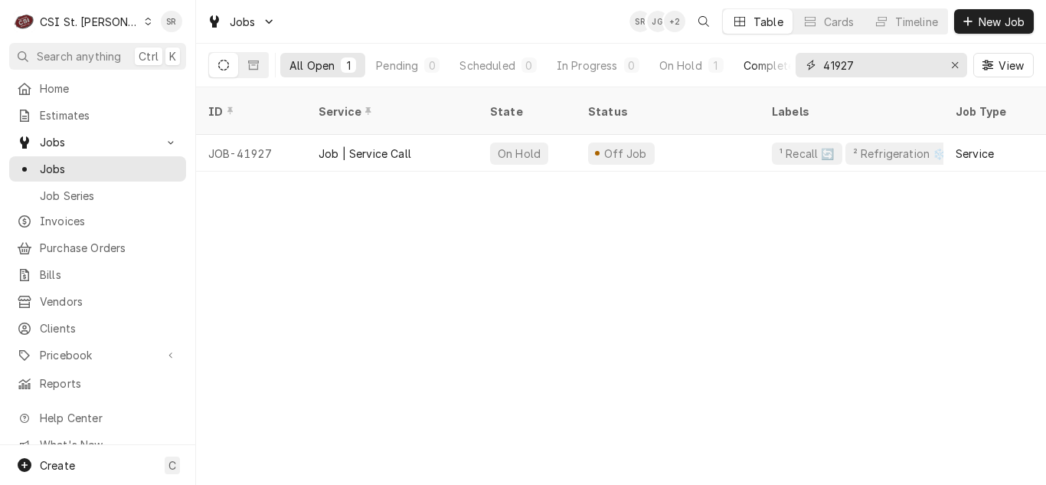
drag, startPoint x: 867, startPoint y: 62, endPoint x: 775, endPoint y: 53, distance: 93.1
click at [775, 53] on div "All Open 1 Pending 0 Scheduled 0 In Progress 0 On Hold 1 Completed 0 41927 View" at bounding box center [620, 65] width 825 height 43
drag, startPoint x: 807, startPoint y: 63, endPoint x: 775, endPoint y: 55, distance: 33.0
click at [775, 55] on div "All Open 1 Pending 0 Scheduled 0 In Progress 0 On Hold 1 Completed 0 42226 View" at bounding box center [620, 65] width 825 height 43
drag, startPoint x: 862, startPoint y: 72, endPoint x: 798, endPoint y: 70, distance: 63.5
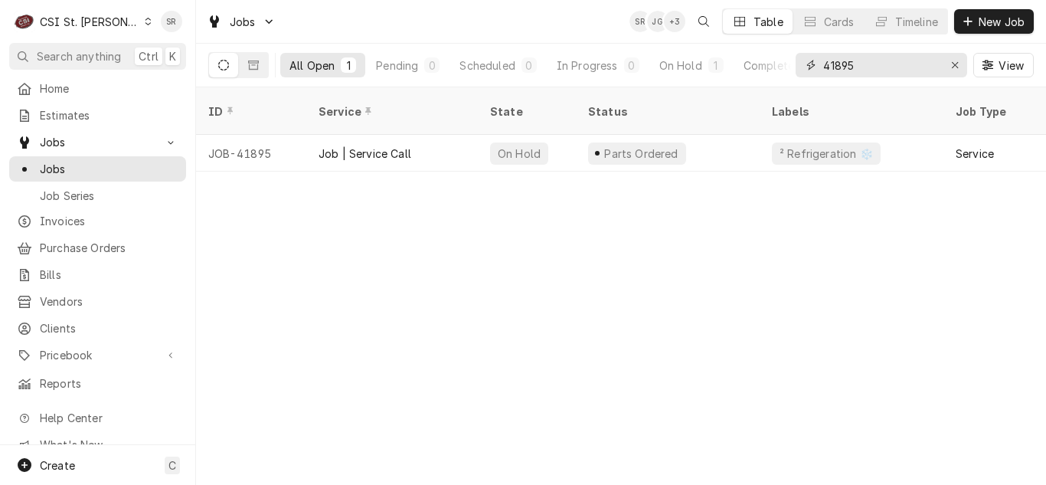
click at [798, 70] on div "41895" at bounding box center [880, 65] width 171 height 24
click at [875, 66] on input "41895" at bounding box center [880, 65] width 115 height 24
drag, startPoint x: 863, startPoint y: 62, endPoint x: 820, endPoint y: 59, distance: 43.0
click at [820, 59] on div "41895" at bounding box center [880, 65] width 171 height 24
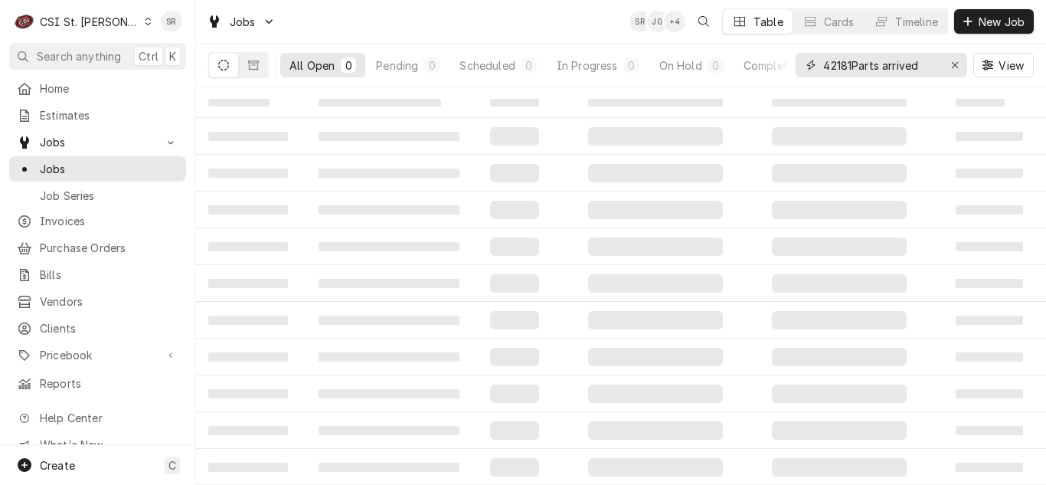
type input "42181Parts arrived"
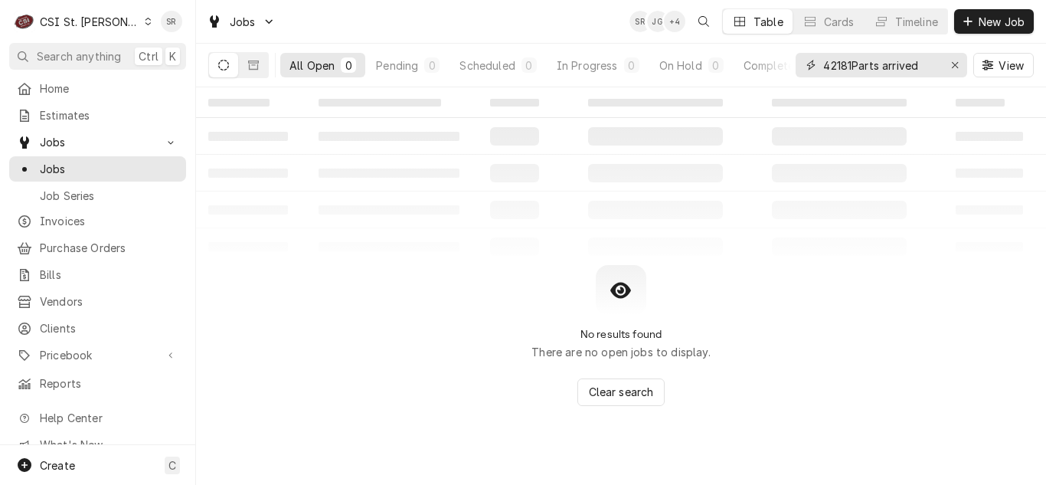
drag, startPoint x: 956, startPoint y: 63, endPoint x: 925, endPoint y: 65, distance: 31.5
click at [956, 63] on icon "Erase input" at bounding box center [954, 65] width 6 height 6
click at [919, 65] on input "Dynamic Content Wrapper" at bounding box center [895, 65] width 144 height 24
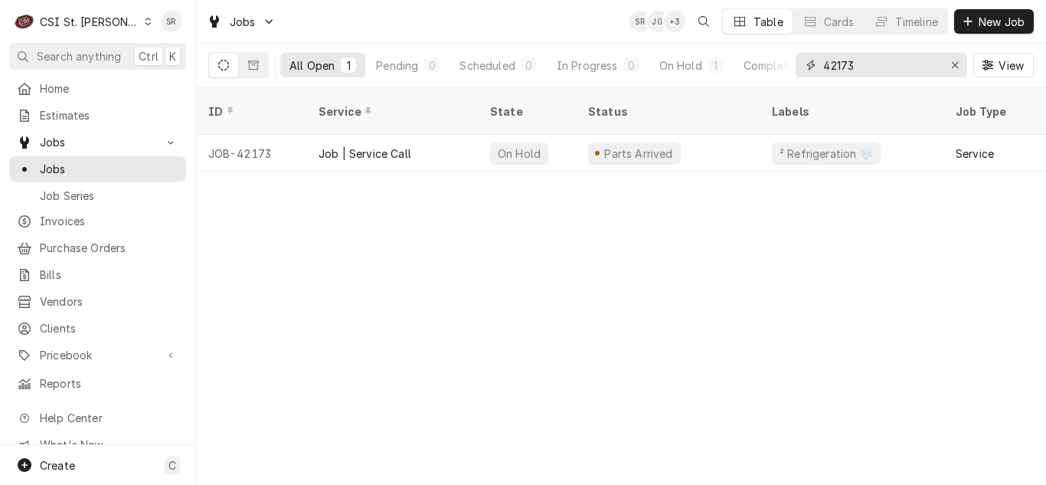
drag, startPoint x: 866, startPoint y: 62, endPoint x: 803, endPoint y: 53, distance: 63.4
click at [803, 53] on div "42173" at bounding box center [880, 65] width 171 height 24
click at [812, 38] on div "Jobs SR JG + 3 Table Cards Timeline New Job All Open 1 Pending 0 Scheduled 0 In…" at bounding box center [621, 43] width 850 height 87
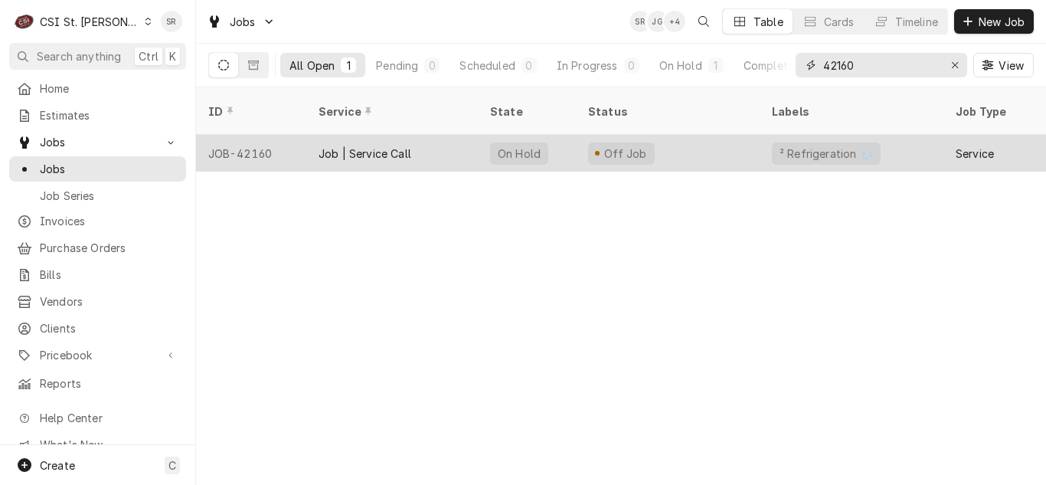
type input "42160"
click at [658, 139] on div "Off Job" at bounding box center [668, 153] width 184 height 37
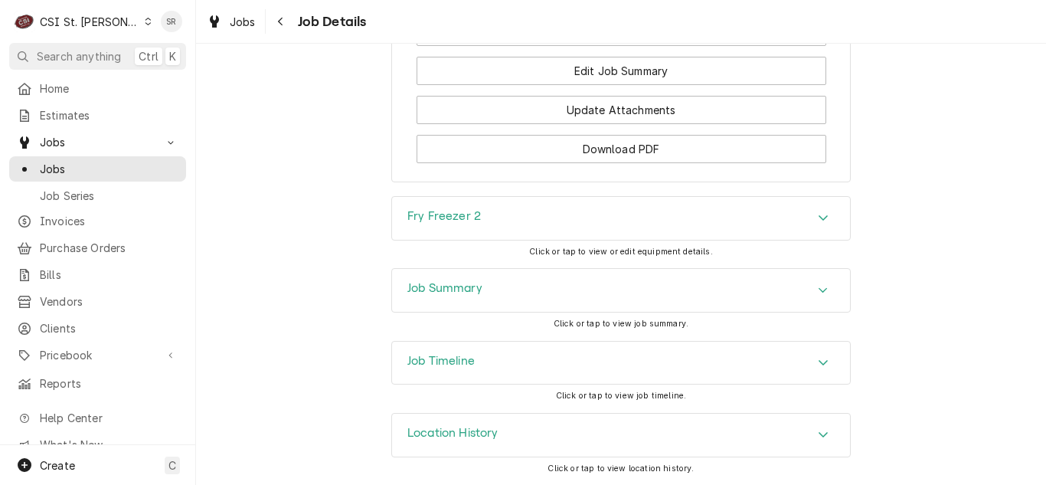
click at [519, 298] on div "Job Summary" at bounding box center [621, 290] width 458 height 43
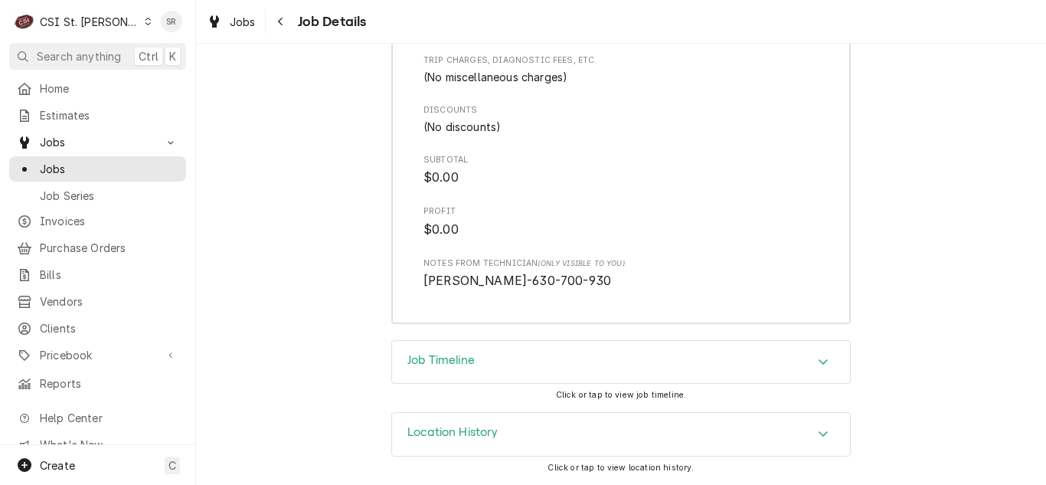
click at [514, 354] on div "Job Timeline" at bounding box center [621, 362] width 458 height 43
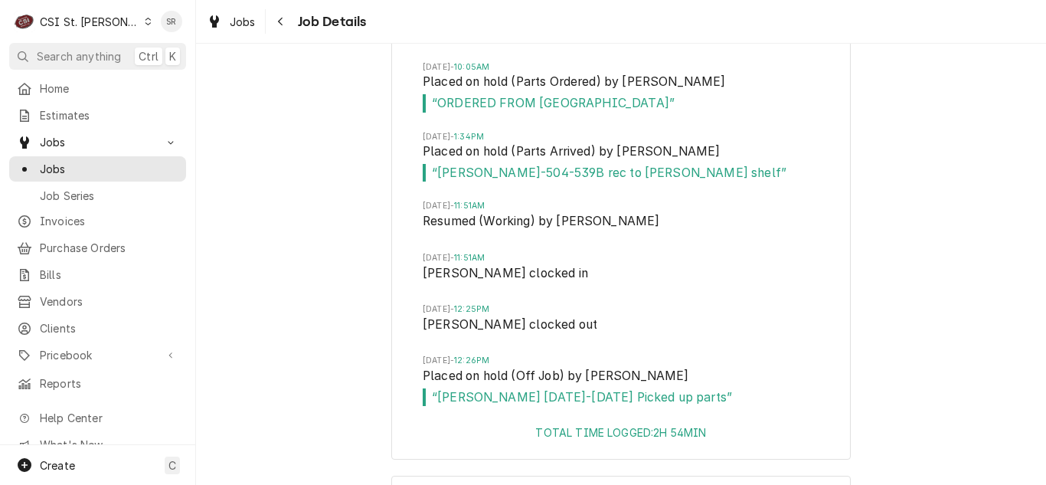
scroll to position [5171, 0]
click at [220, 8] on div "Jobs Job Details" at bounding box center [621, 21] width 850 height 43
click at [224, 15] on div "Jobs" at bounding box center [231, 21] width 55 height 19
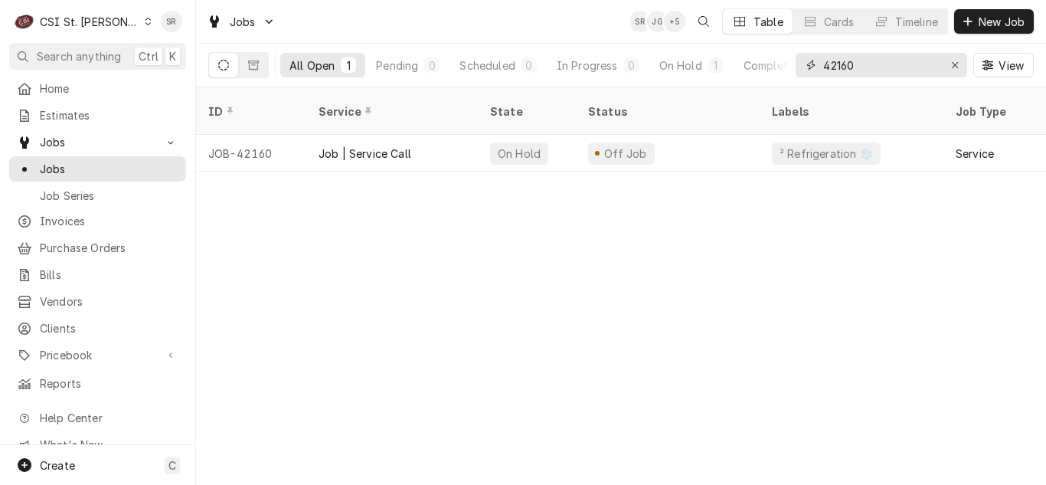
drag, startPoint x: 863, startPoint y: 65, endPoint x: 794, endPoint y: 57, distance: 69.3
click at [794, 57] on div "All Open 1 Pending 0 Scheduled 0 In Progress 0 On Hold 1 Completed 0 42160 View" at bounding box center [620, 65] width 825 height 43
drag, startPoint x: 878, startPoint y: 69, endPoint x: 800, endPoint y: 61, distance: 78.4
click at [800, 61] on div "42110" at bounding box center [880, 65] width 171 height 24
drag, startPoint x: 866, startPoint y: 67, endPoint x: 809, endPoint y: 66, distance: 56.6
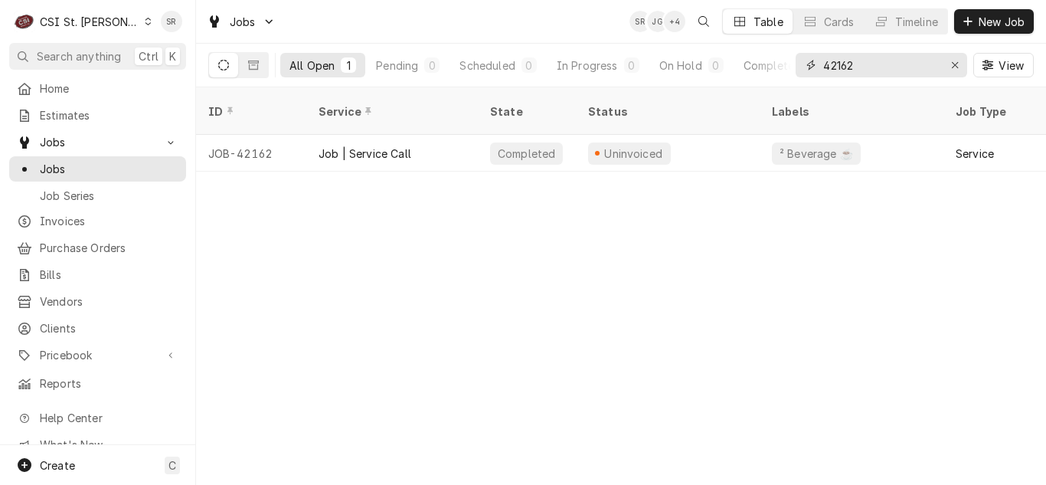
click at [809, 66] on div "42162" at bounding box center [880, 65] width 171 height 24
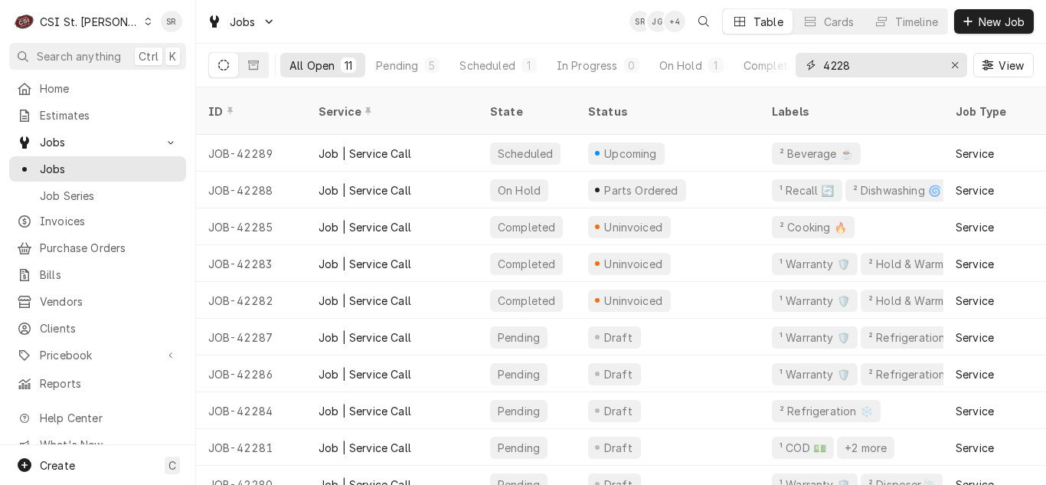
click at [839, 62] on input "4228" at bounding box center [880, 65] width 115 height 24
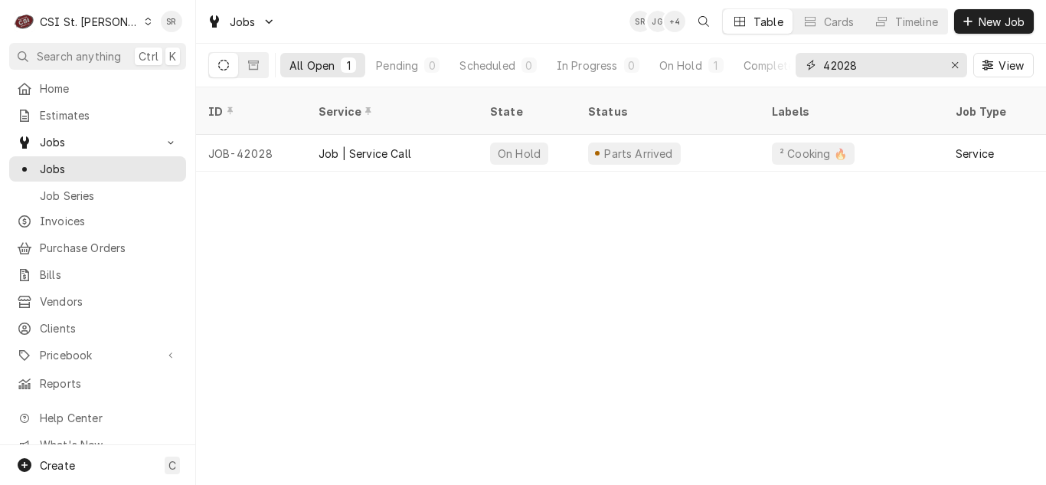
drag, startPoint x: 864, startPoint y: 70, endPoint x: 803, endPoint y: 60, distance: 62.0
click at [803, 60] on div "42028" at bounding box center [880, 65] width 171 height 24
drag, startPoint x: 853, startPoint y: 70, endPoint x: 809, endPoint y: 63, distance: 44.2
click at [809, 63] on div "42104" at bounding box center [880, 65] width 171 height 24
drag, startPoint x: 876, startPoint y: 69, endPoint x: 797, endPoint y: 54, distance: 80.2
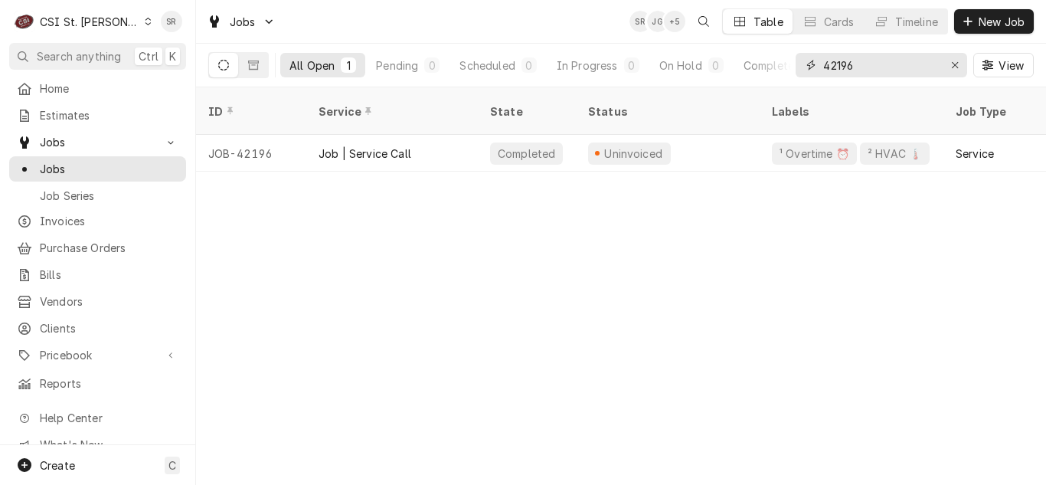
click at [797, 54] on div "42196" at bounding box center [880, 65] width 171 height 24
drag, startPoint x: 849, startPoint y: 68, endPoint x: 815, endPoint y: 63, distance: 34.1
click at [815, 63] on div "41286" at bounding box center [880, 65] width 171 height 24
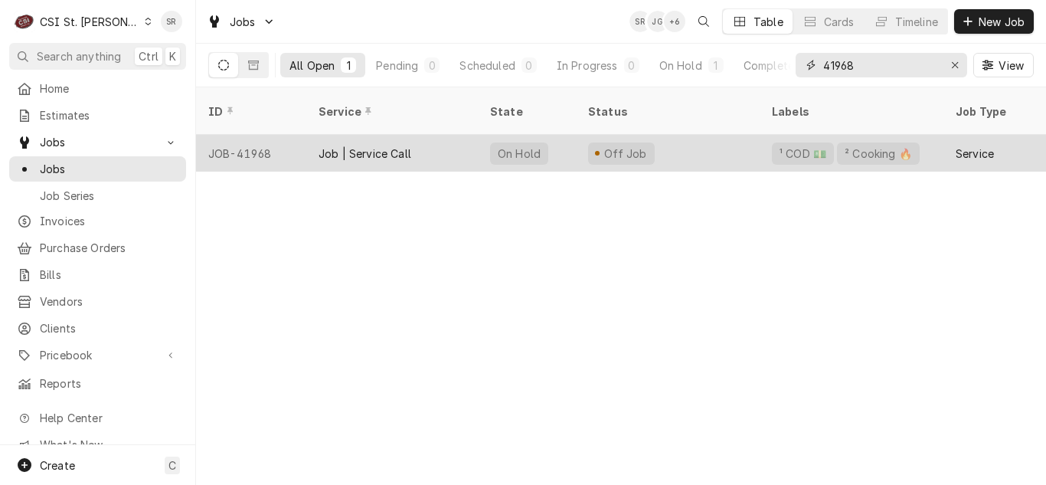
type input "41968"
click at [681, 144] on div "Off Job" at bounding box center [668, 153] width 184 height 37
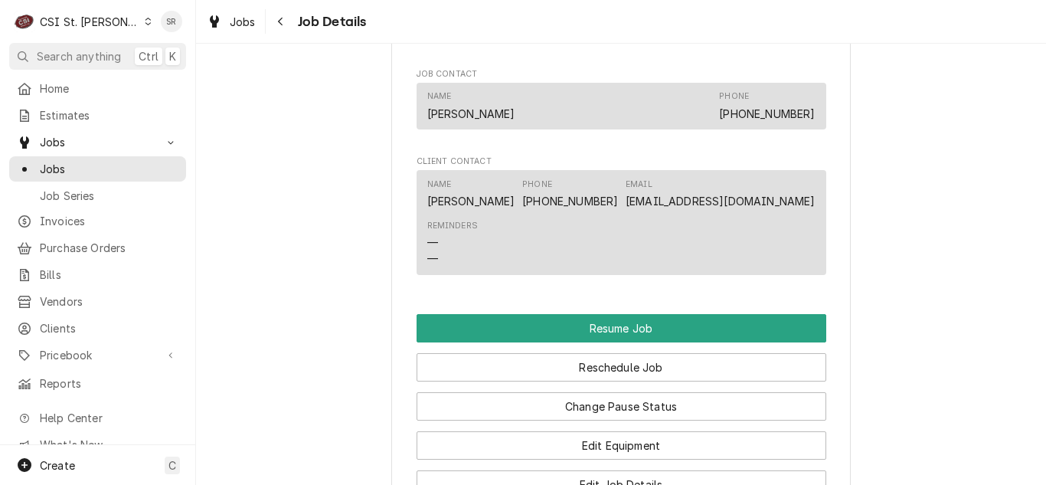
scroll to position [1905, 0]
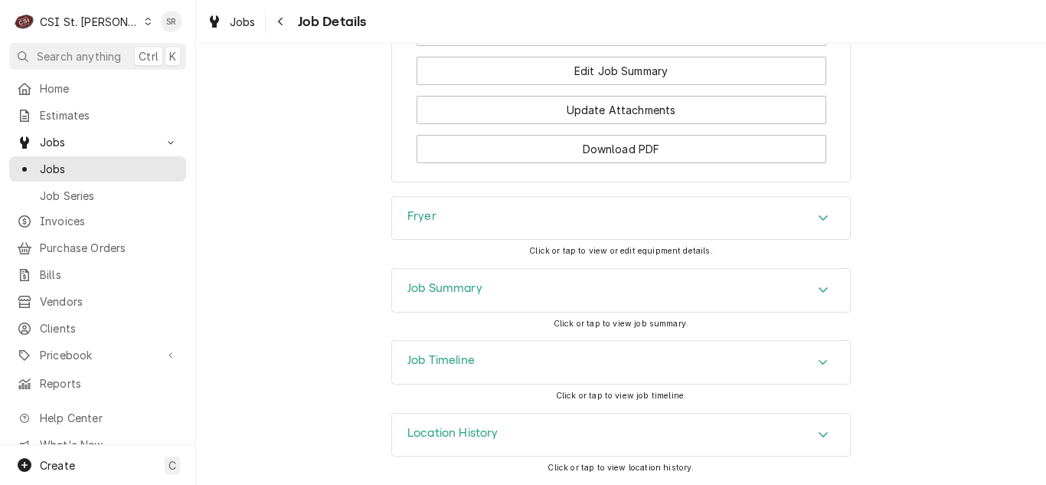
drag, startPoint x: 441, startPoint y: 369, endPoint x: 481, endPoint y: 351, distance: 44.2
click at [441, 367] on div "Job Timeline" at bounding box center [440, 362] width 67 height 18
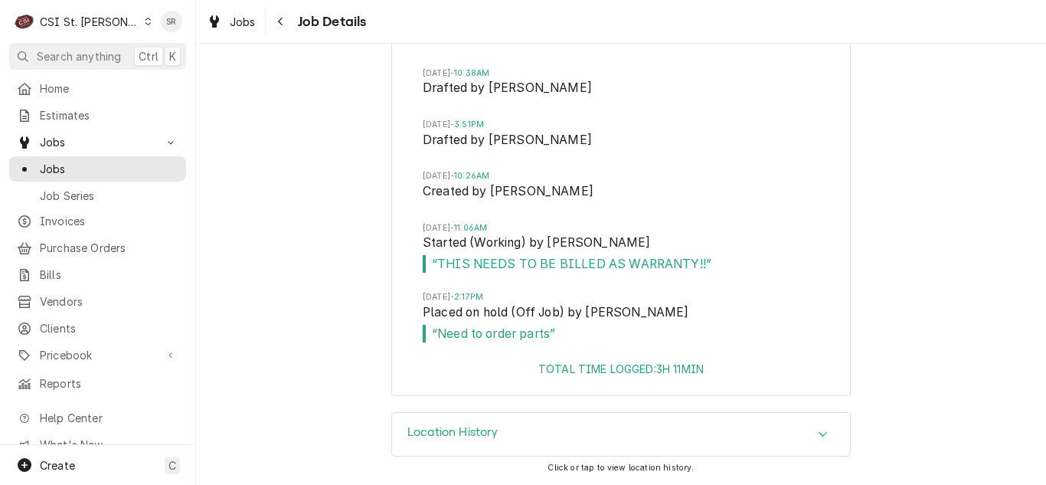
scroll to position [2341, 0]
click at [227, 24] on div "Jobs" at bounding box center [231, 21] width 55 height 19
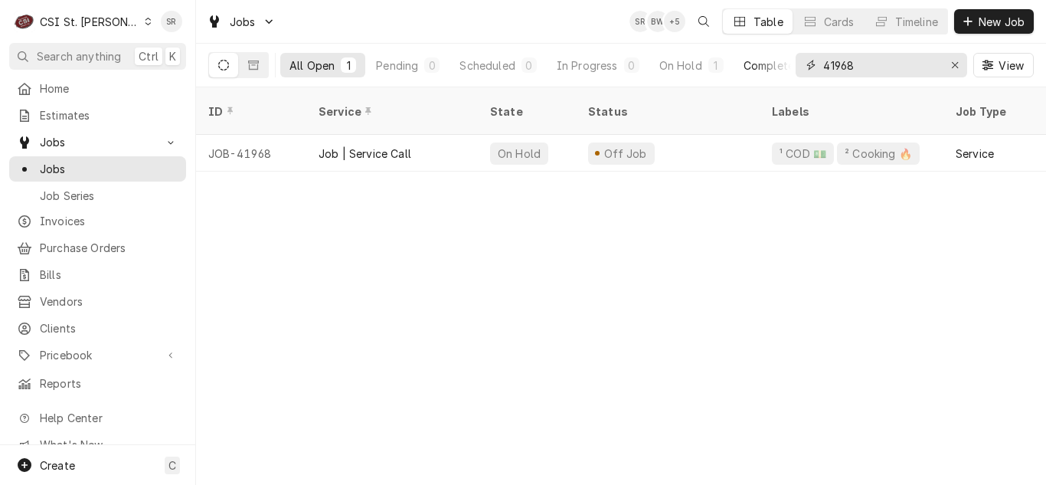
drag, startPoint x: 860, startPoint y: 72, endPoint x: 782, endPoint y: 59, distance: 79.2
click at [782, 59] on div "All Open 1 Pending 0 Scheduled 0 In Progress 0 On Hold 1 Completed 0 41968 View" at bounding box center [620, 65] width 825 height 43
type input "42018"
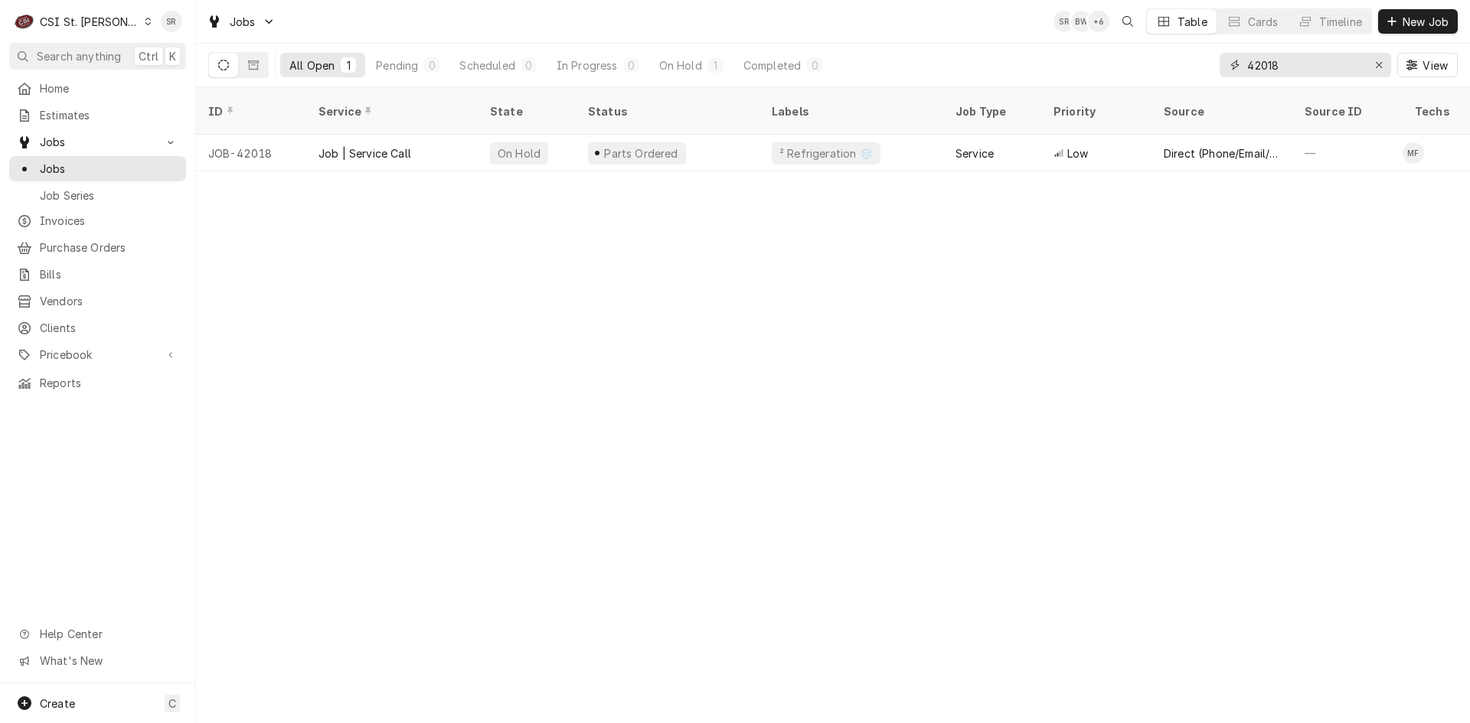
drag, startPoint x: 1294, startPoint y: 60, endPoint x: 1188, endPoint y: 60, distance: 106.4
click at [1045, 60] on div "All Open 1 Pending 0 Scheduled 0 In Progress 0 On Hold 1 Completed 0 42018 View" at bounding box center [832, 65] width 1249 height 43
click at [103, 110] on span "Estimates" at bounding box center [109, 115] width 139 height 16
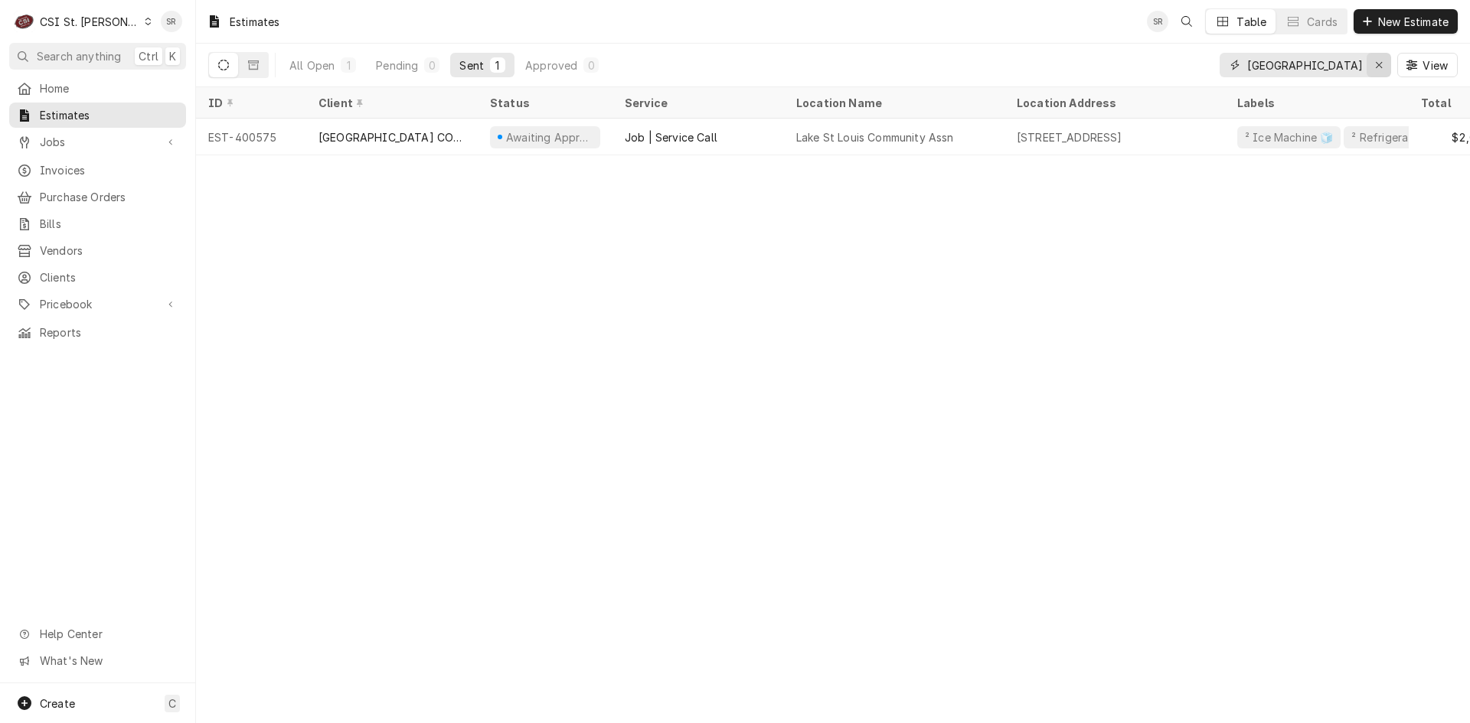
click at [1382, 66] on div "Erase input" at bounding box center [1378, 64] width 15 height 15
click at [1332, 65] on input "Dynamic Content Wrapper" at bounding box center [1319, 65] width 144 height 24
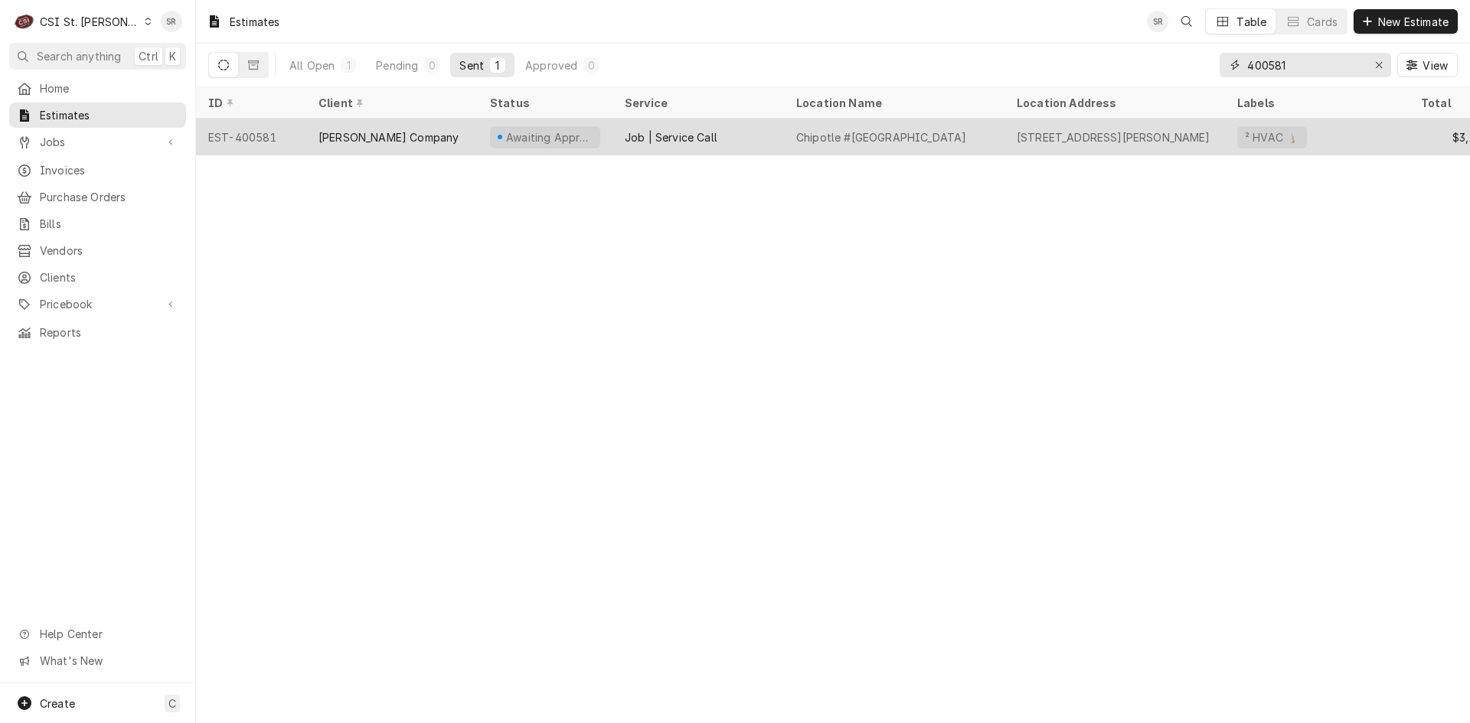
type input "400581"
click at [407, 137] on div "Vivian Company" at bounding box center [391, 137] width 171 height 37
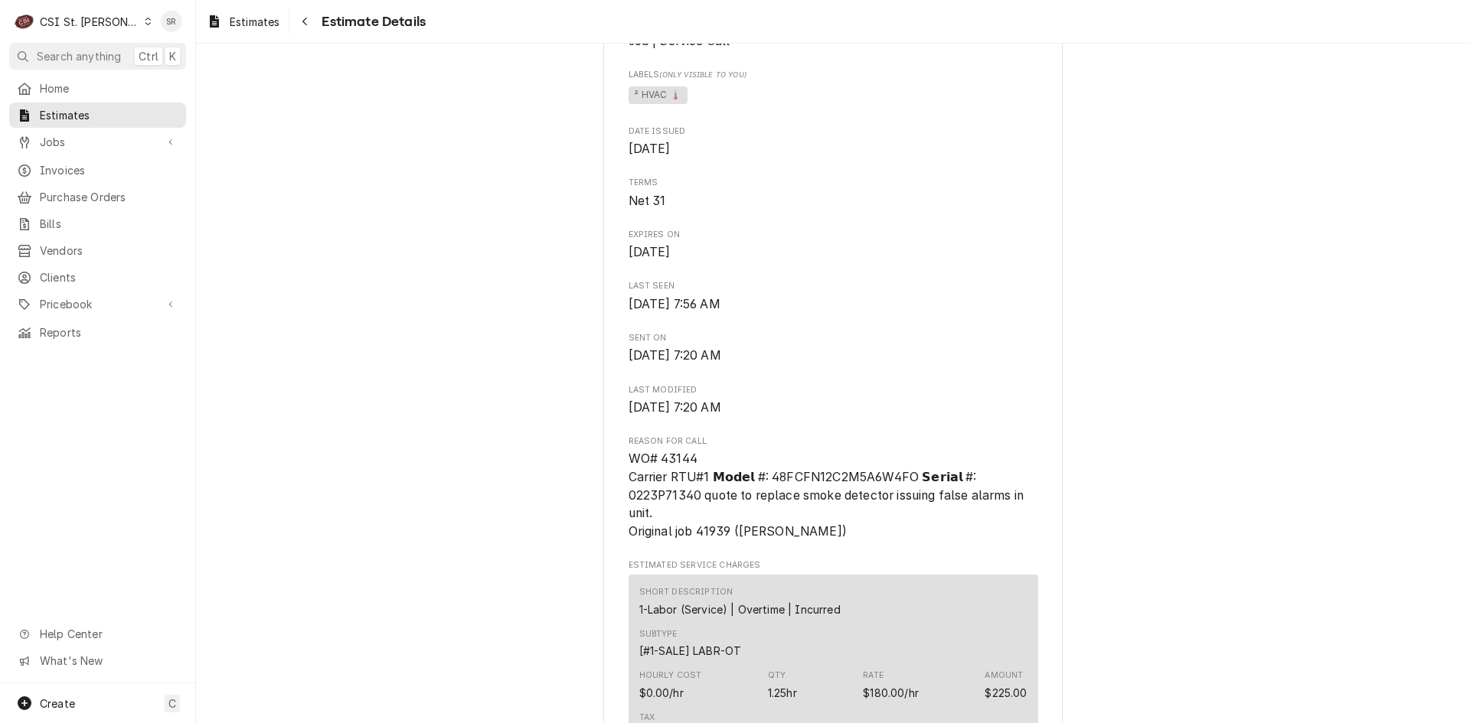
scroll to position [536, 0]
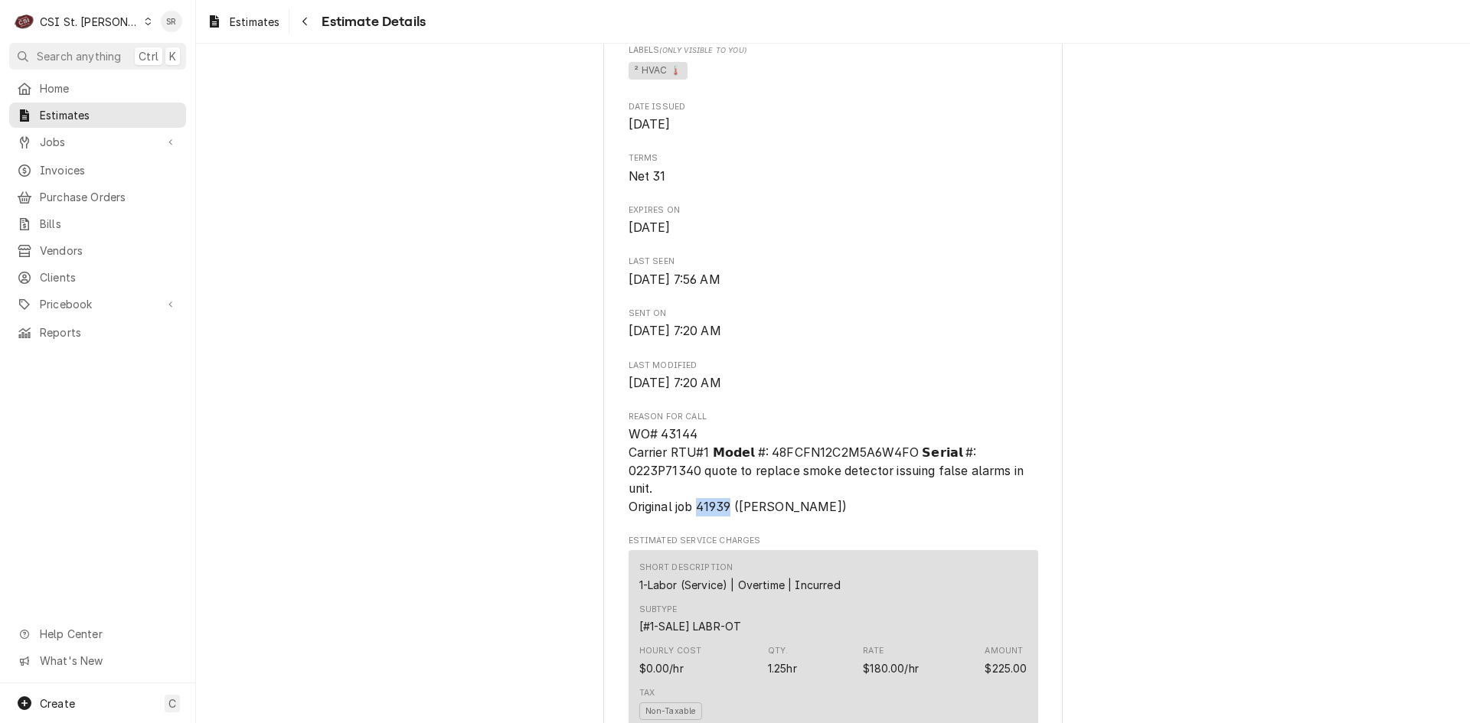
drag, startPoint x: 726, startPoint y: 543, endPoint x: 695, endPoint y: 539, distance: 30.9
click at [695, 514] on span "WO# 43144 Carrier RTU#1 𝗠𝗼𝗱𝗲𝗹 #: 48FCFN12C2M5A6W4FO 𝗦𝗲𝗿𝗶𝗮𝗹 #: 0223P71340 quote …" at bounding box center [827, 470] width 399 height 87
copy span "n Jor"
click at [65, 134] on span "Jobs" at bounding box center [98, 142] width 116 height 16
click at [82, 113] on span "Estimates" at bounding box center [109, 115] width 139 height 16
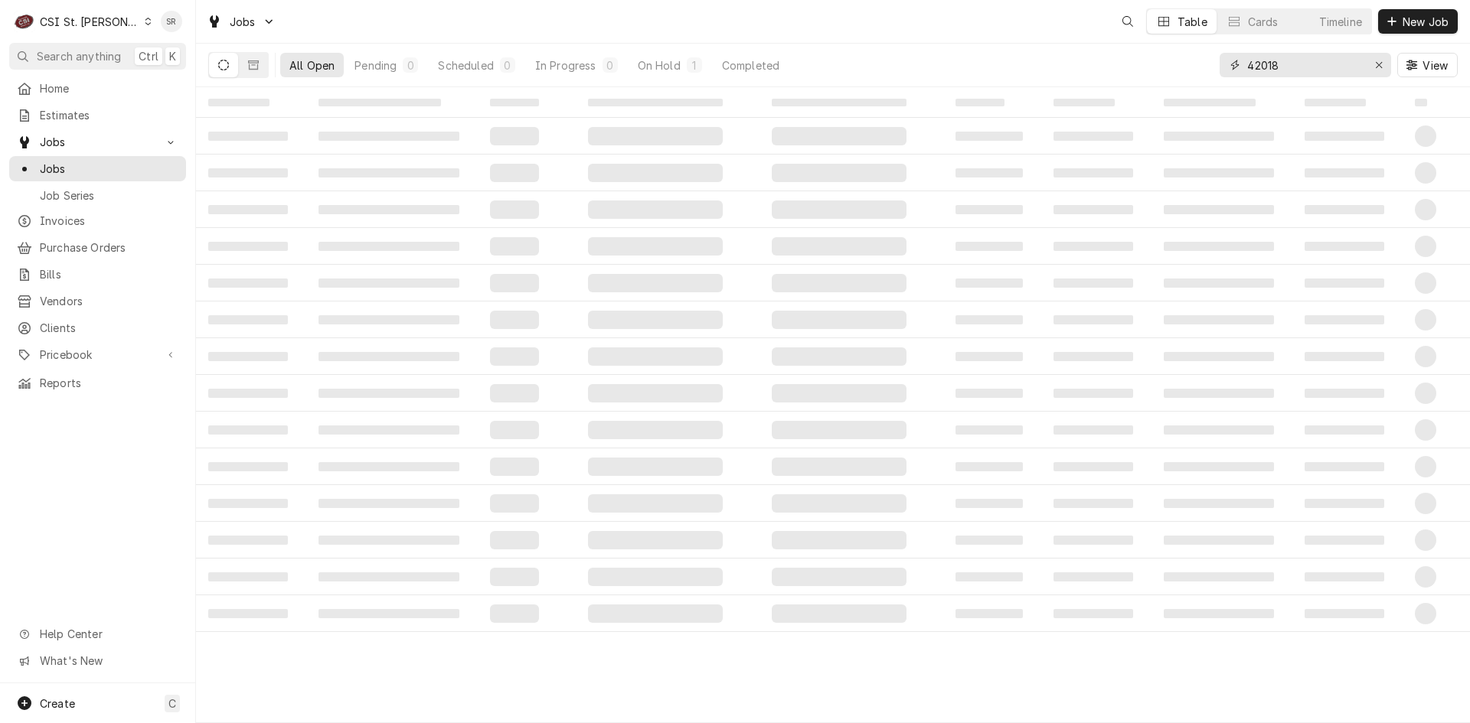
drag, startPoint x: 1233, startPoint y: 60, endPoint x: 1218, endPoint y: 57, distance: 15.6
click at [1218, 57] on div "All Open Pending 0 Scheduled 0 In Progress 0 On Hold 1 Completed 42018 View" at bounding box center [832, 65] width 1249 height 43
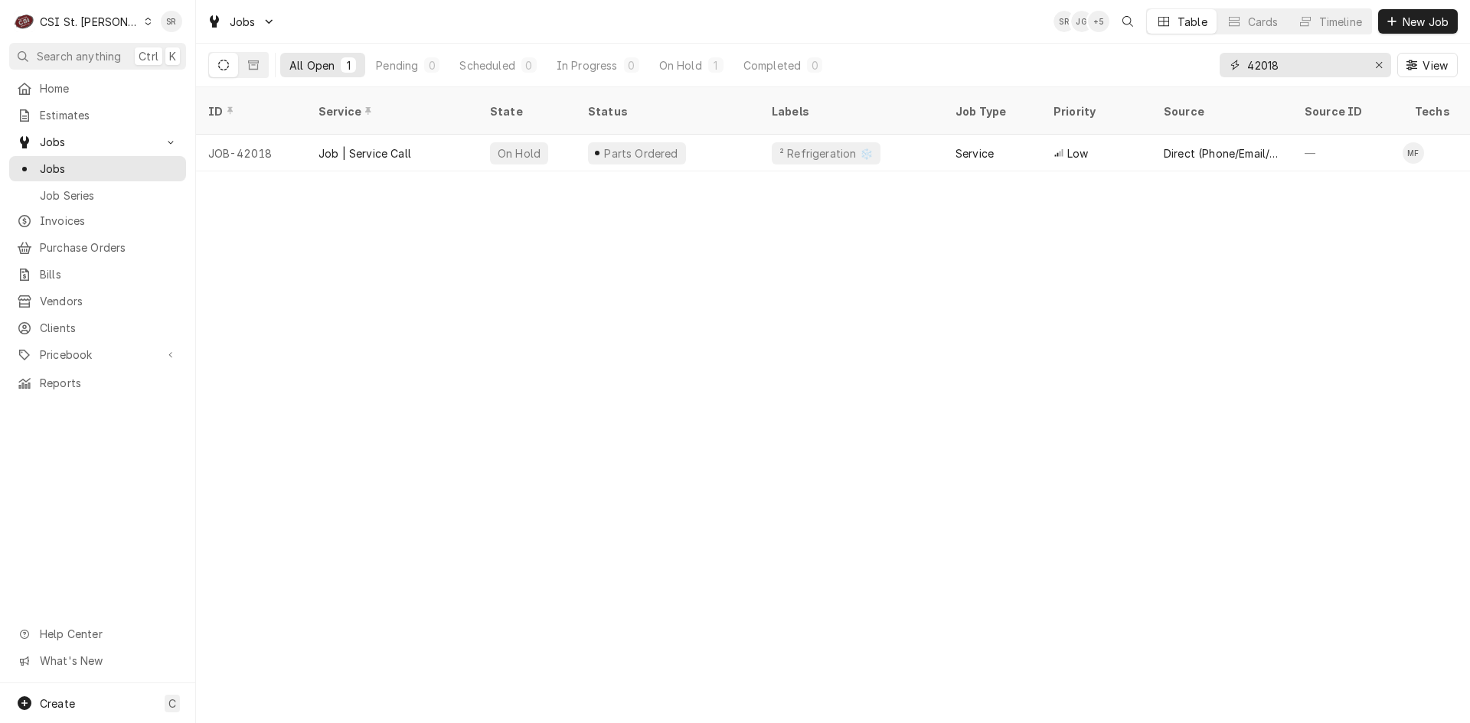
paste input "1939"
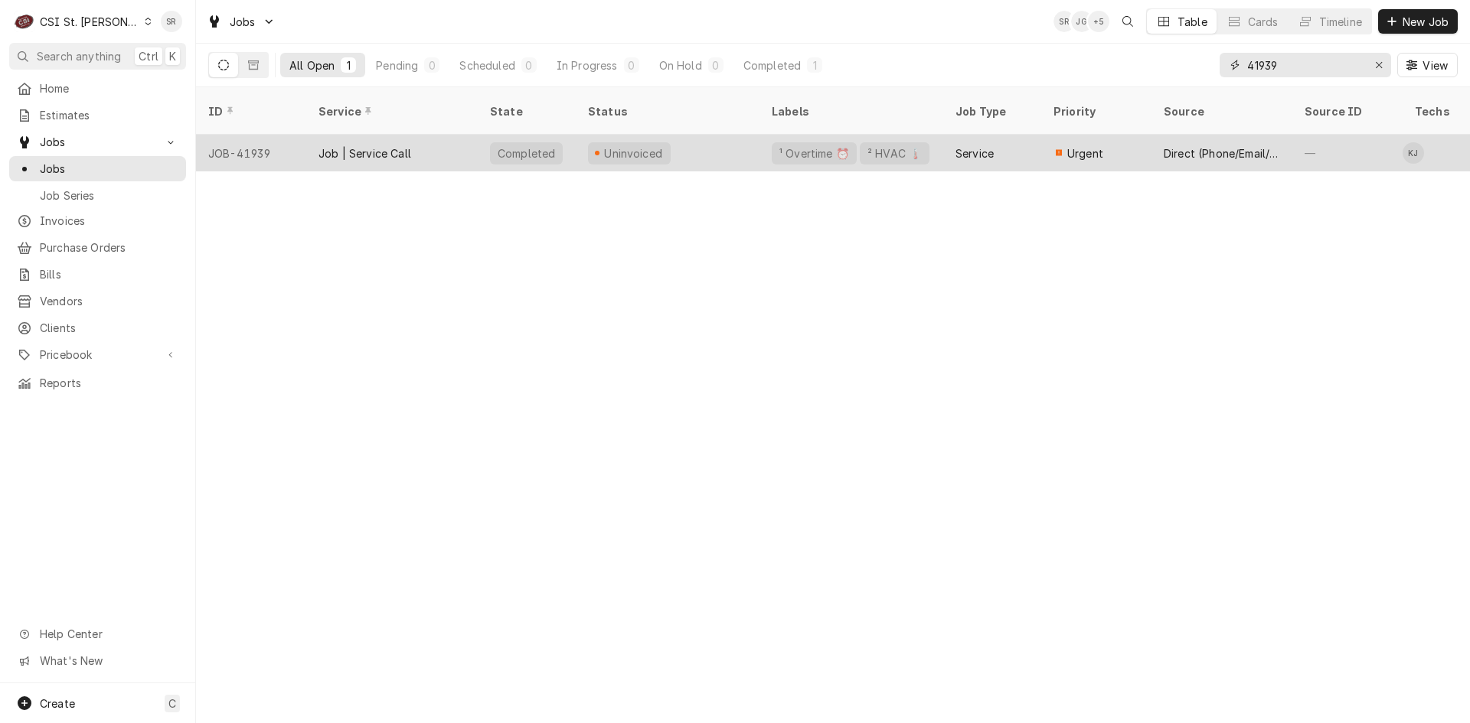
type input "41939"
click at [418, 135] on div "Job | Service Call" at bounding box center [391, 153] width 171 height 37
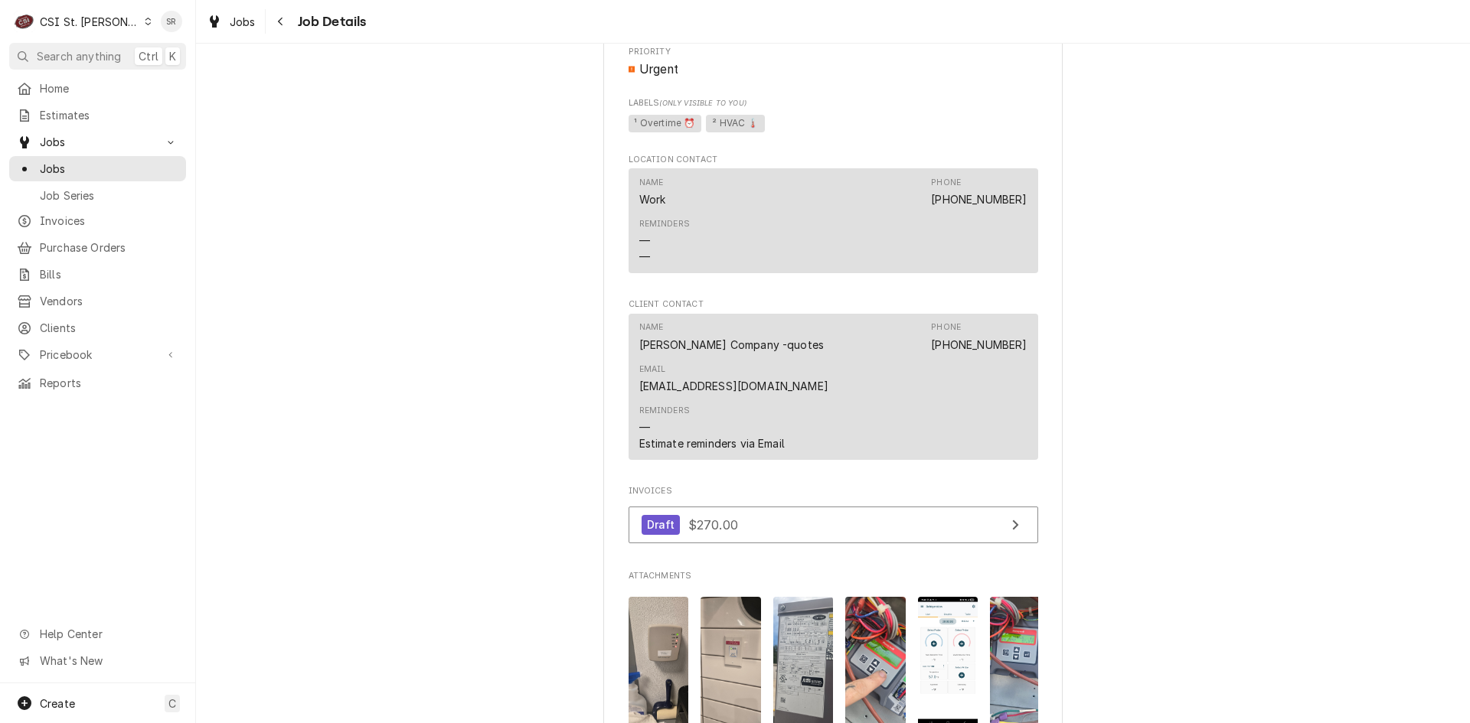
scroll to position [1301, 0]
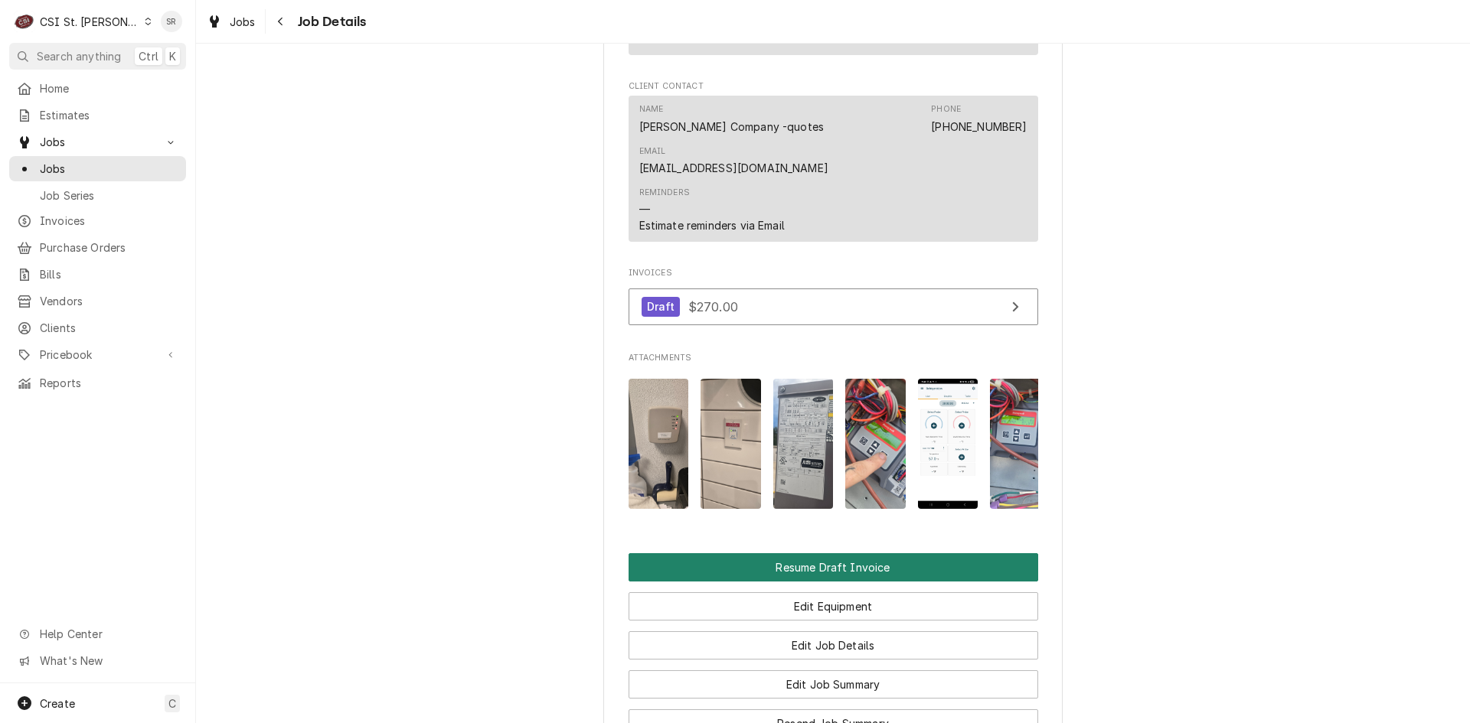
click at [820, 560] on button "Resume Draft Invoice" at bounding box center [833, 567] width 410 height 28
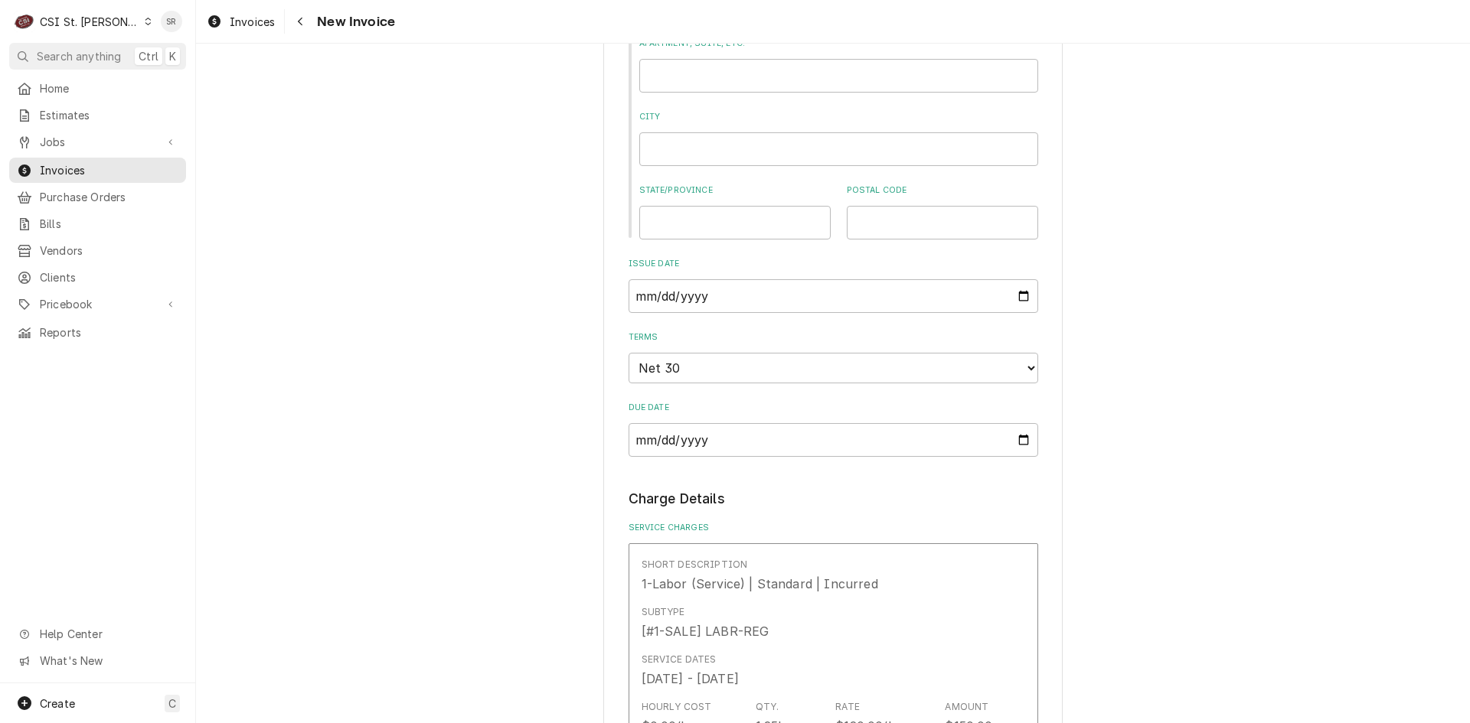
scroll to position [995, 0]
click at [1020, 281] on input "[DATE]" at bounding box center [833, 295] width 410 height 34
type textarea "x"
type input "[DATE]"
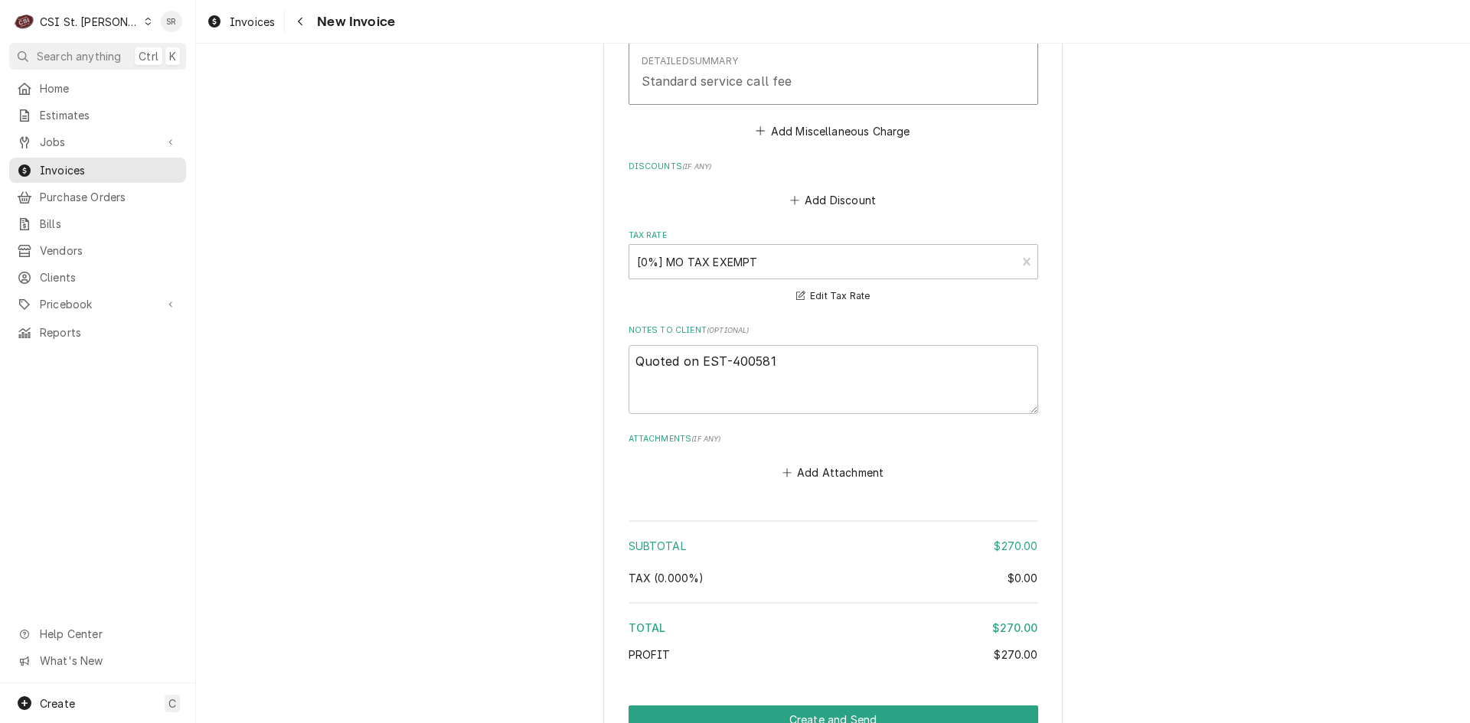
scroll to position [2526, 0]
click at [795, 344] on textarea "Quoted on EST-400581" at bounding box center [833, 378] width 410 height 69
drag, startPoint x: 691, startPoint y: 321, endPoint x: 580, endPoint y: 313, distance: 111.3
type textarea "x"
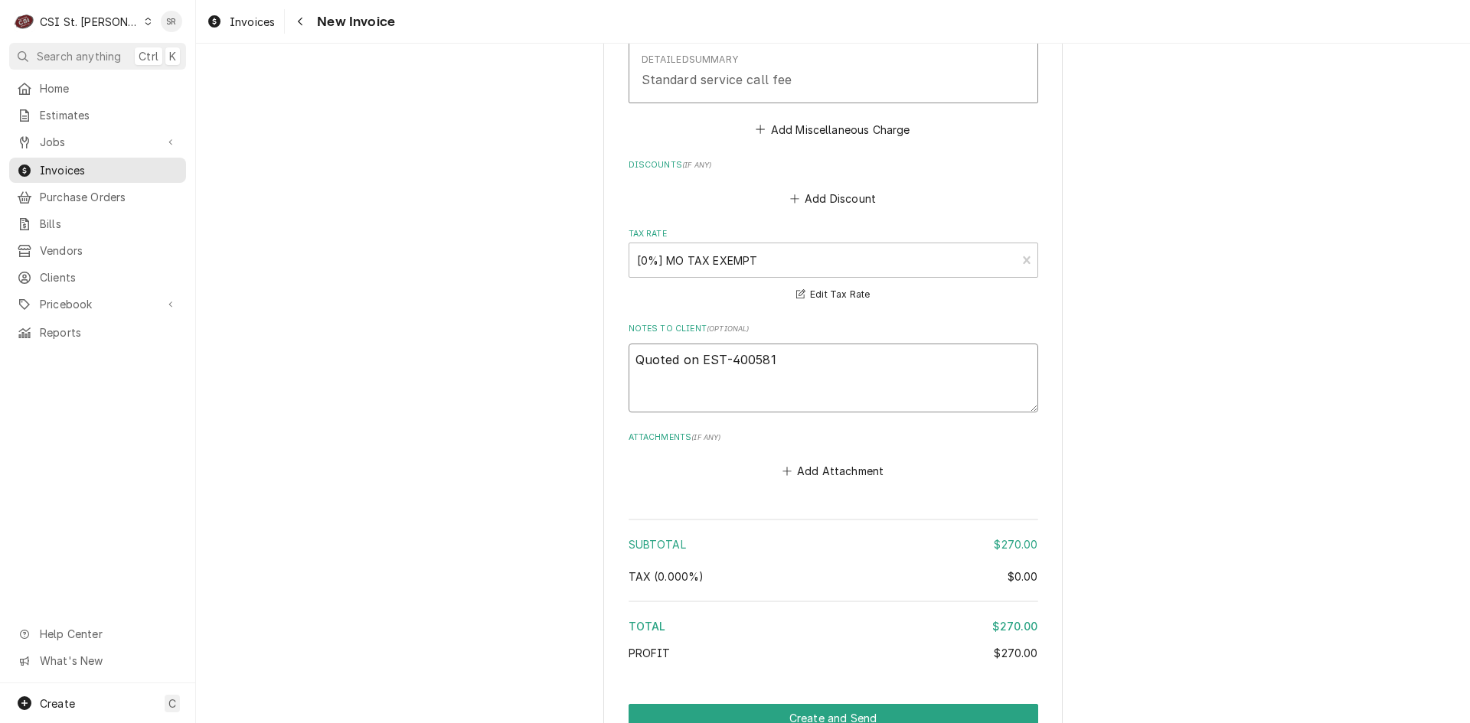
type textarea "EST-400581"
type textarea "x"
type textarea "EST-400581"
click at [759, 344] on textarea "EST-400581" at bounding box center [833, 378] width 410 height 69
type textarea "x"
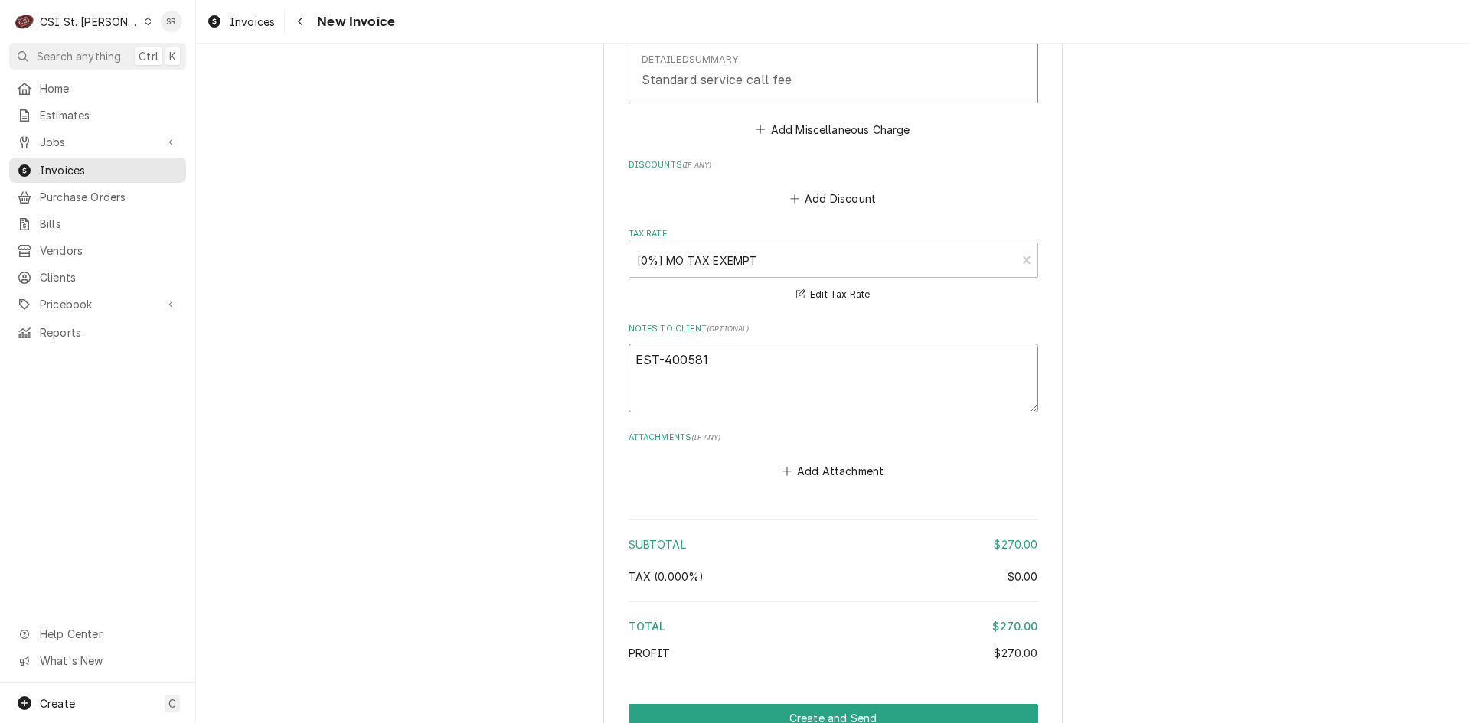
type textarea "EST-400581"
type textarea "x"
type textarea "EST-400581 r"
type textarea "x"
type textarea "EST-400581 re"
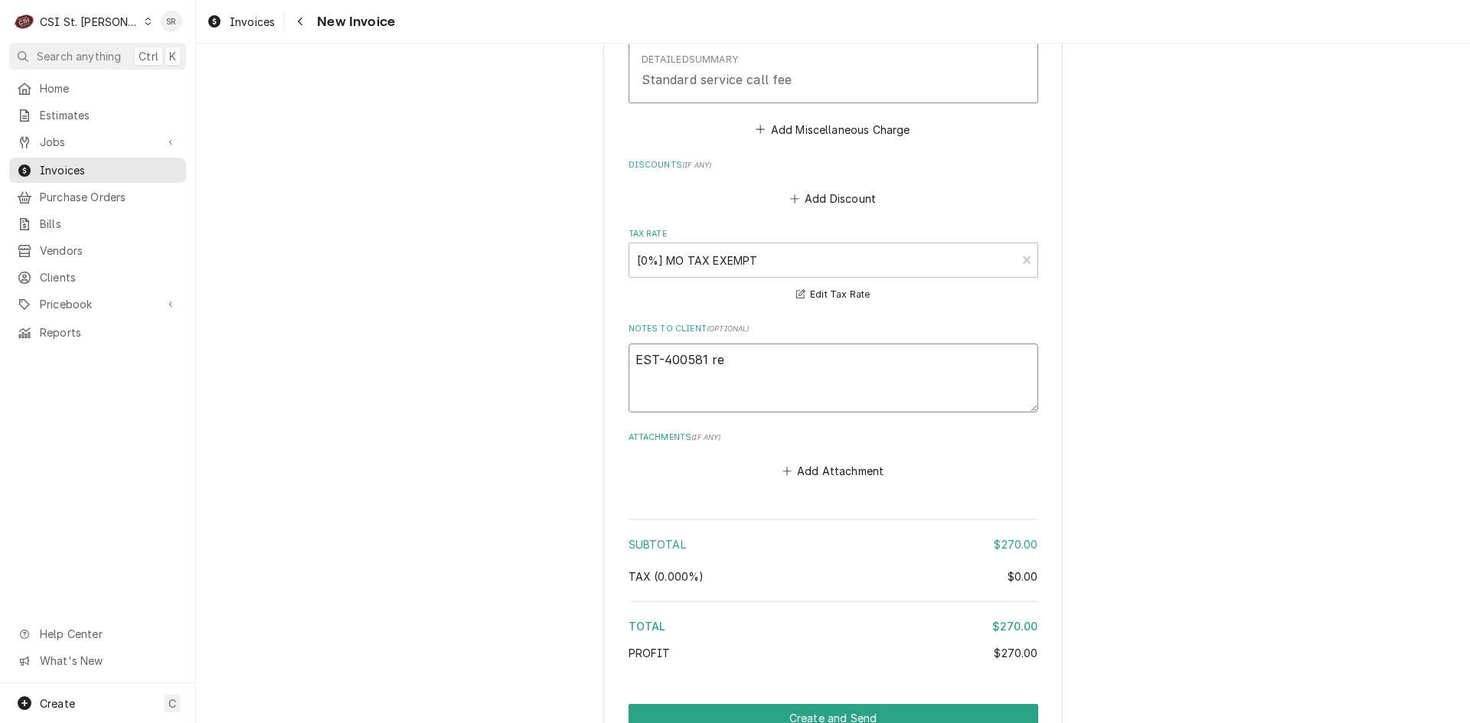
type textarea "x"
type textarea "EST-400581 rej"
type textarea "x"
type textarea "EST-400581 reje"
type textarea "x"
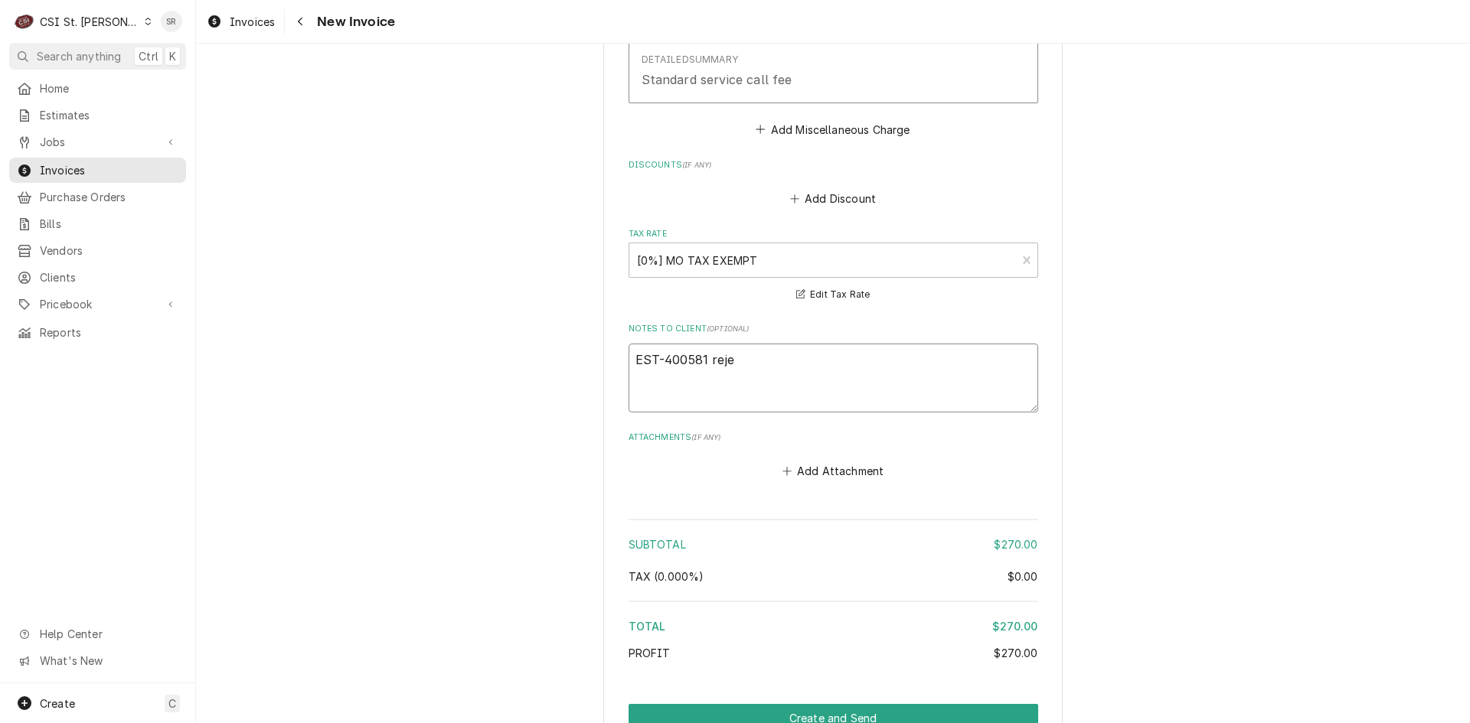
type textarea "EST-400581 rejec"
type textarea "x"
type textarea "EST-400581 reject"
type textarea "x"
type textarea "EST-400581 rejecte"
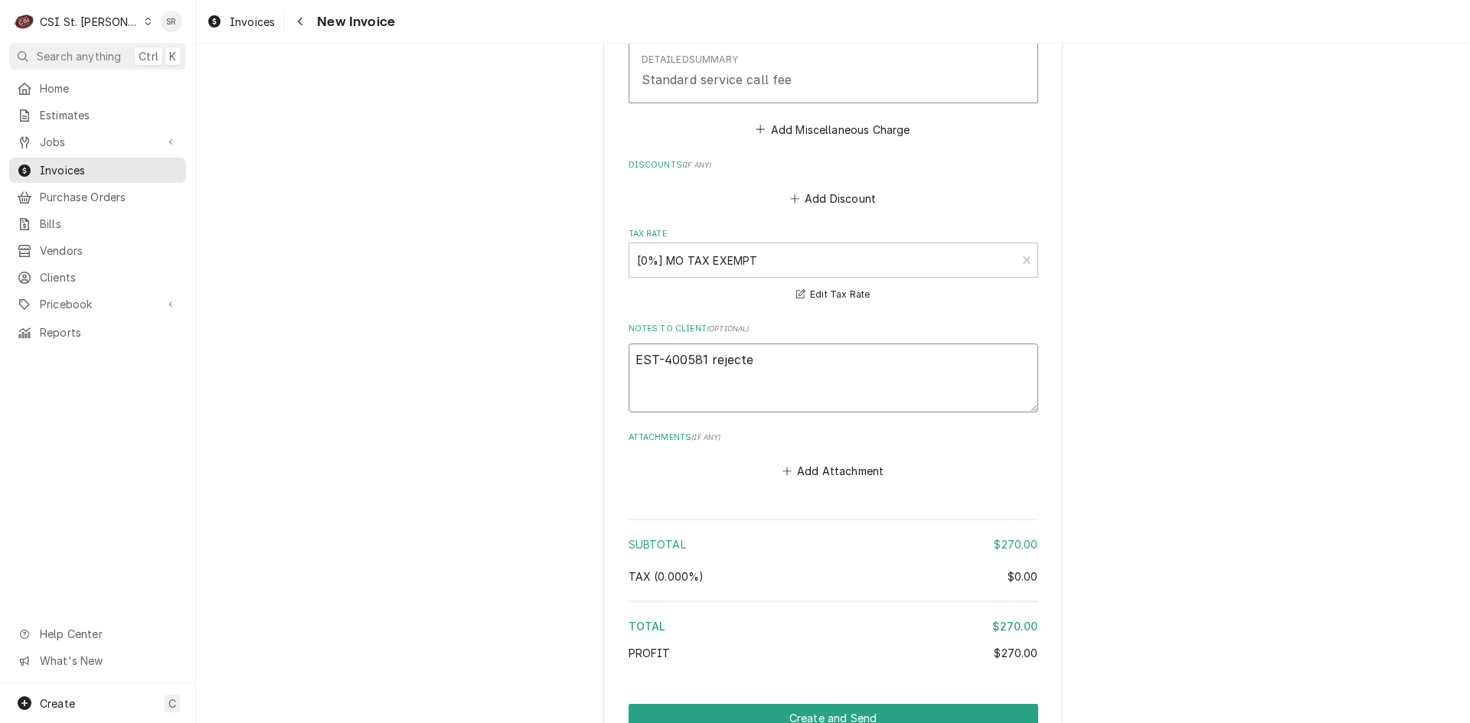
type textarea "x"
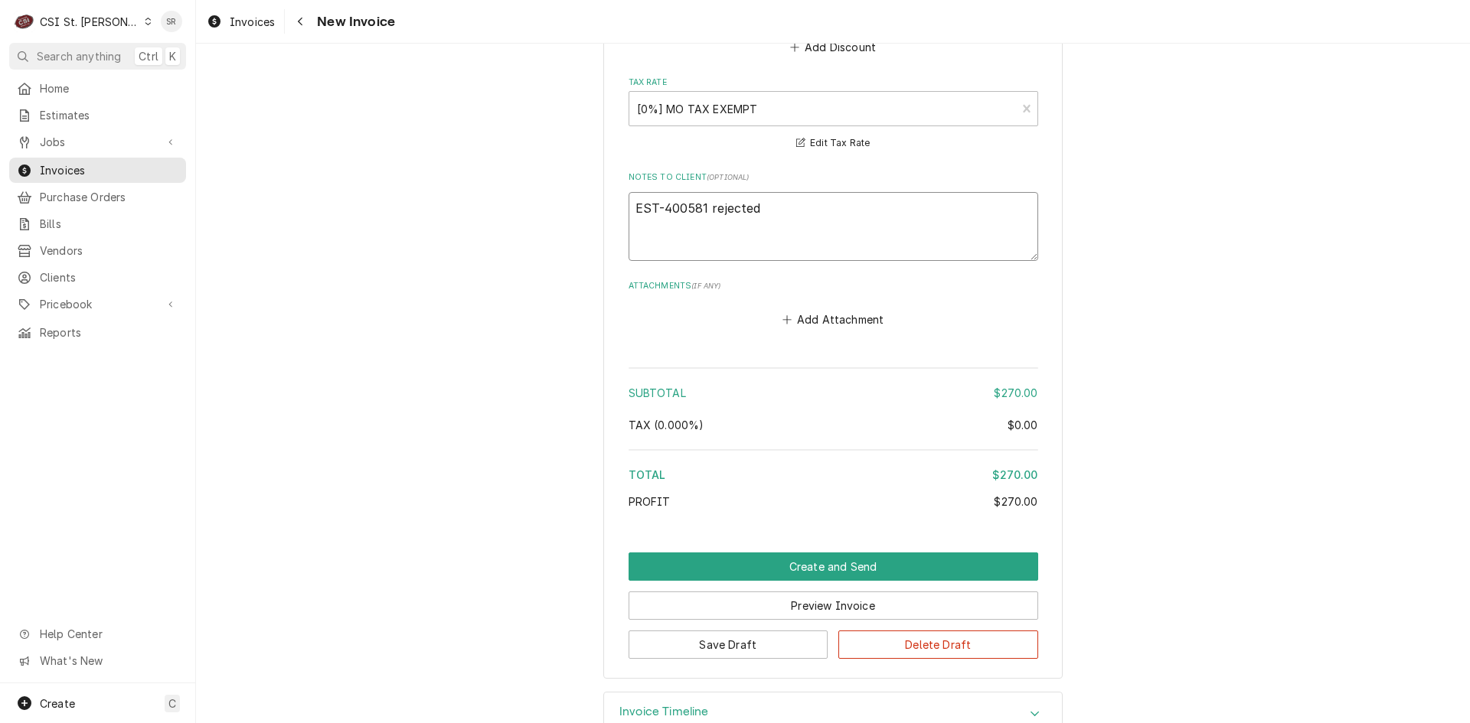
scroll to position [2682, 0]
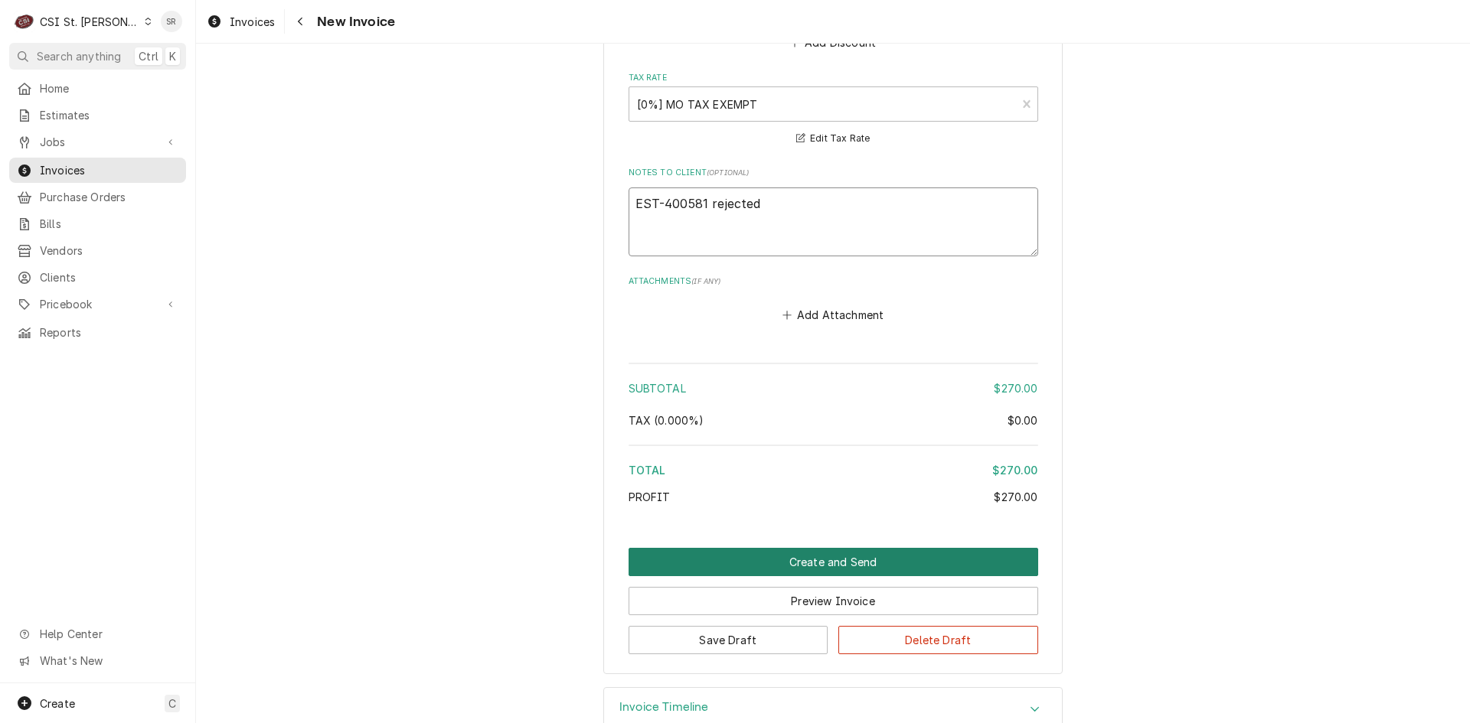
type textarea "EST-400581 rejected"
click at [891, 548] on button "Create and Send" at bounding box center [833, 562] width 410 height 28
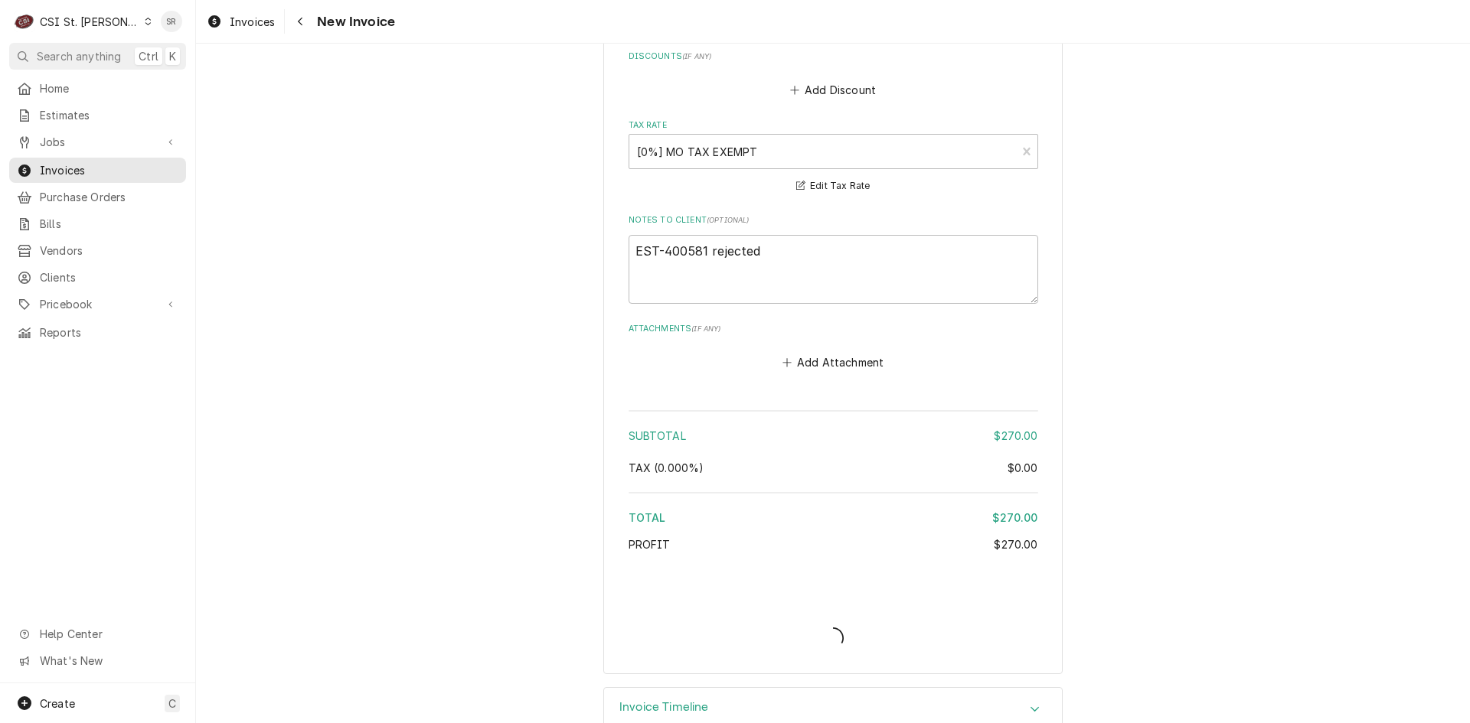
type textarea "x"
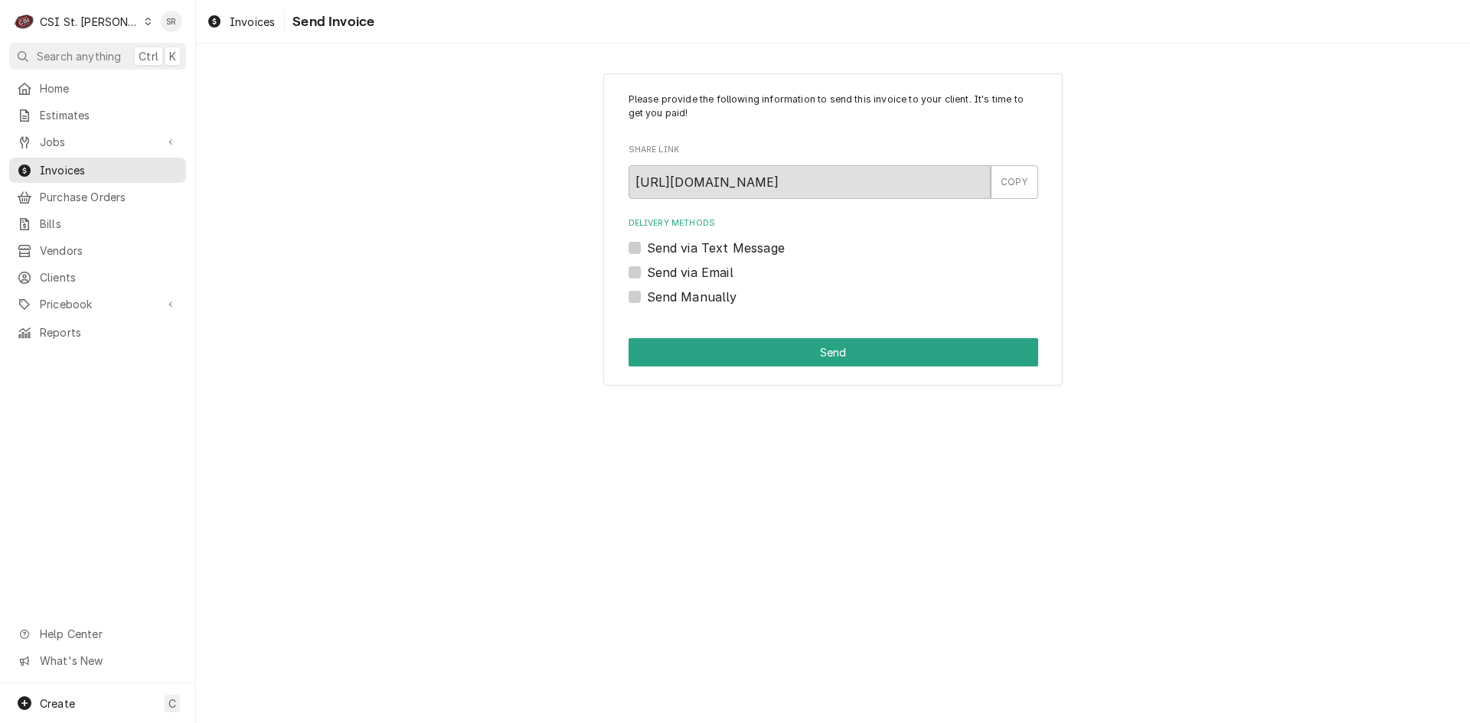
click at [674, 269] on label "Send via Email" at bounding box center [690, 272] width 86 height 18
click at [674, 269] on input "Send via Email" at bounding box center [852, 280] width 410 height 34
checkbox input "true"
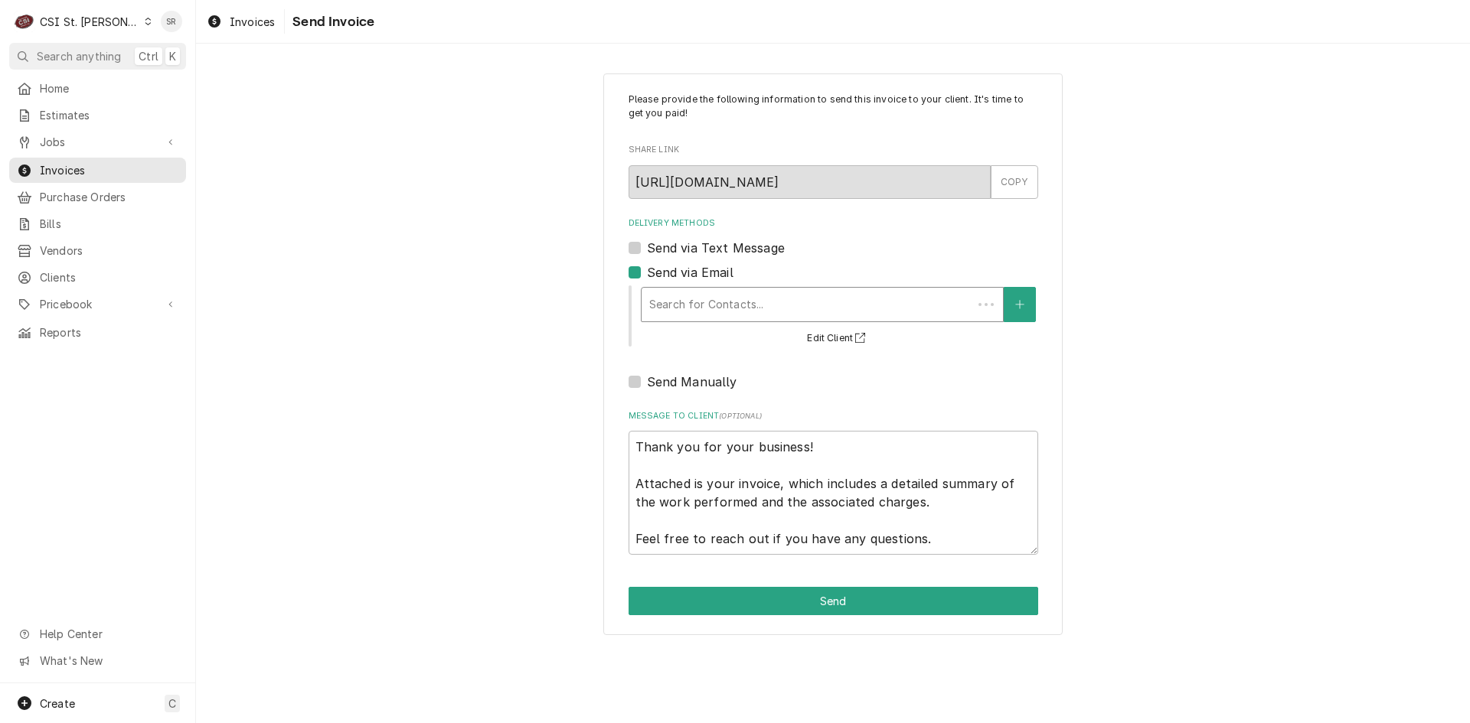
click at [720, 313] on div "Delivery Methods" at bounding box center [806, 305] width 315 height 28
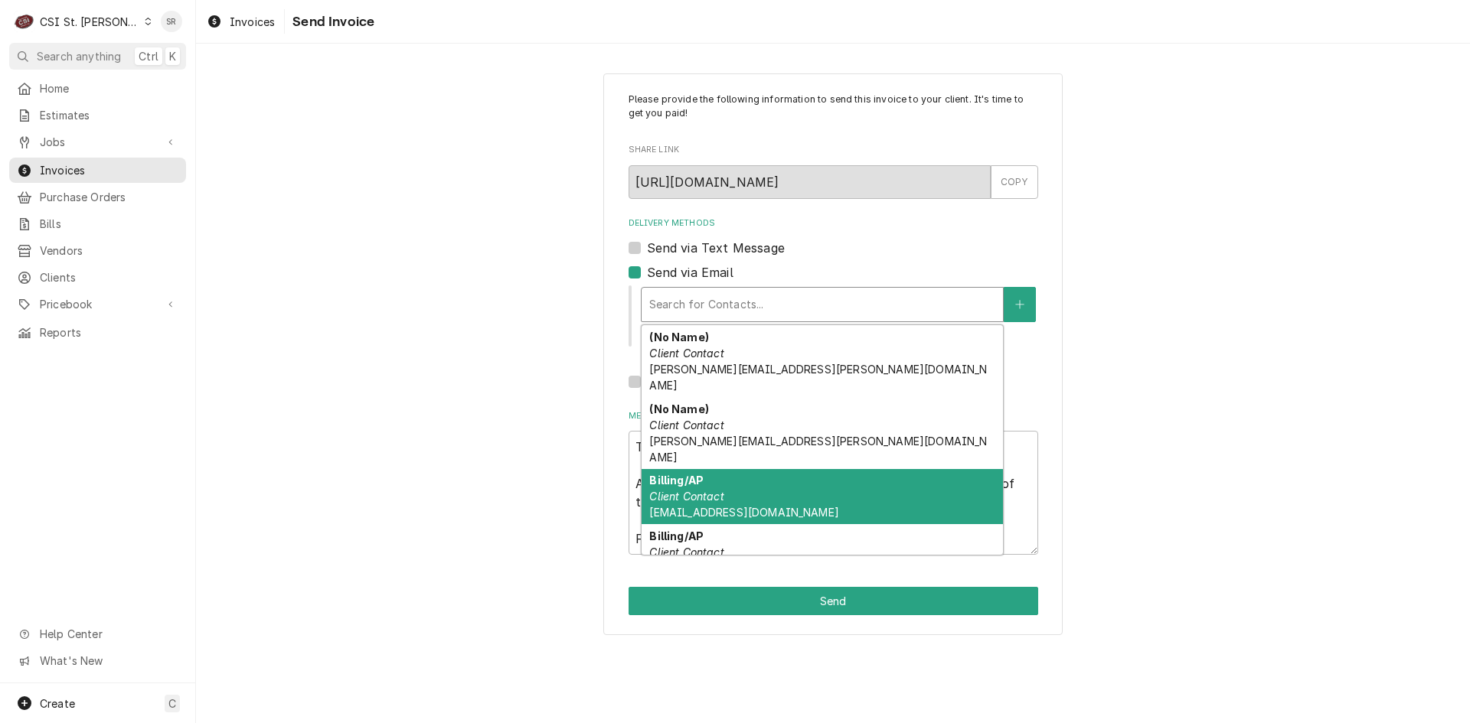
click at [732, 469] on div "Billing/AP Client Contact invoiceservice@viviancompany.com" at bounding box center [821, 497] width 361 height 56
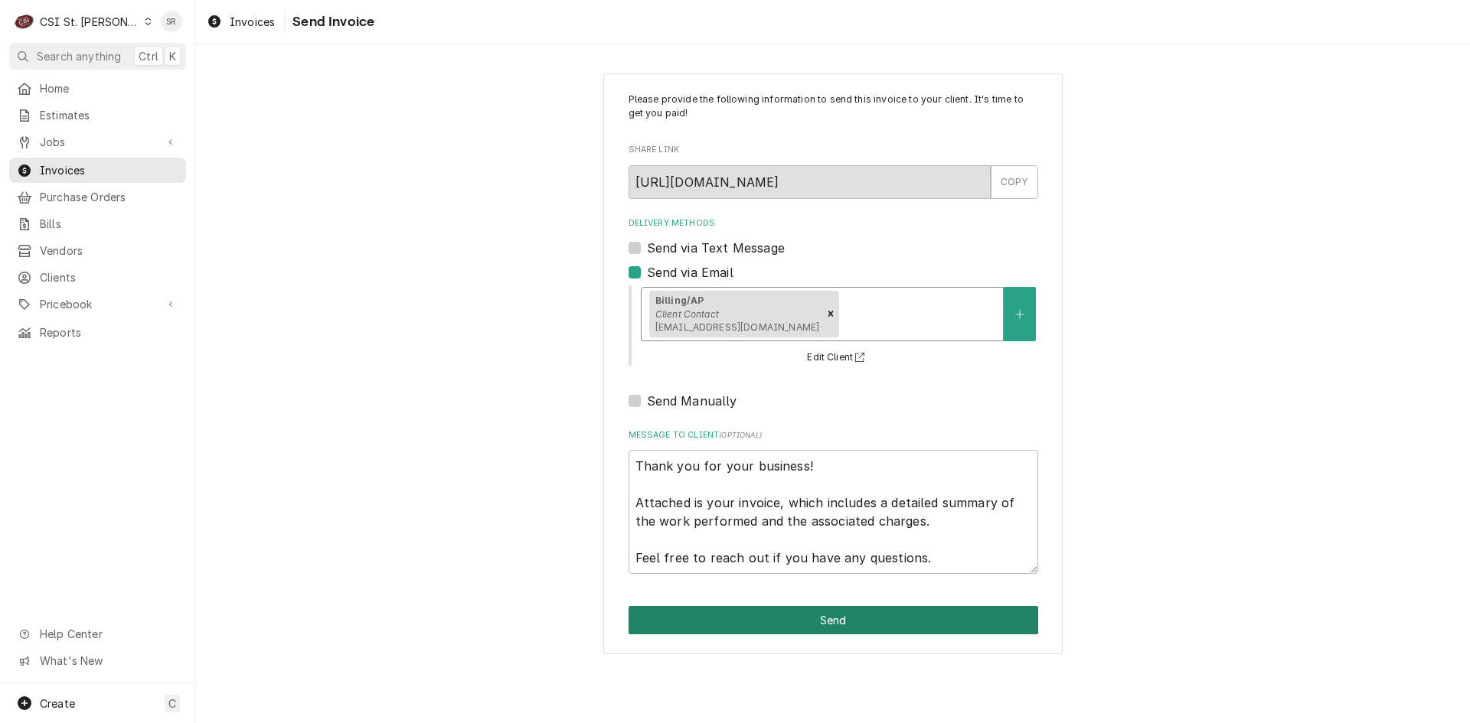
drag, startPoint x: 836, startPoint y: 622, endPoint x: 96, endPoint y: 530, distance: 745.1
click at [835, 622] on button "Send" at bounding box center [833, 620] width 410 height 28
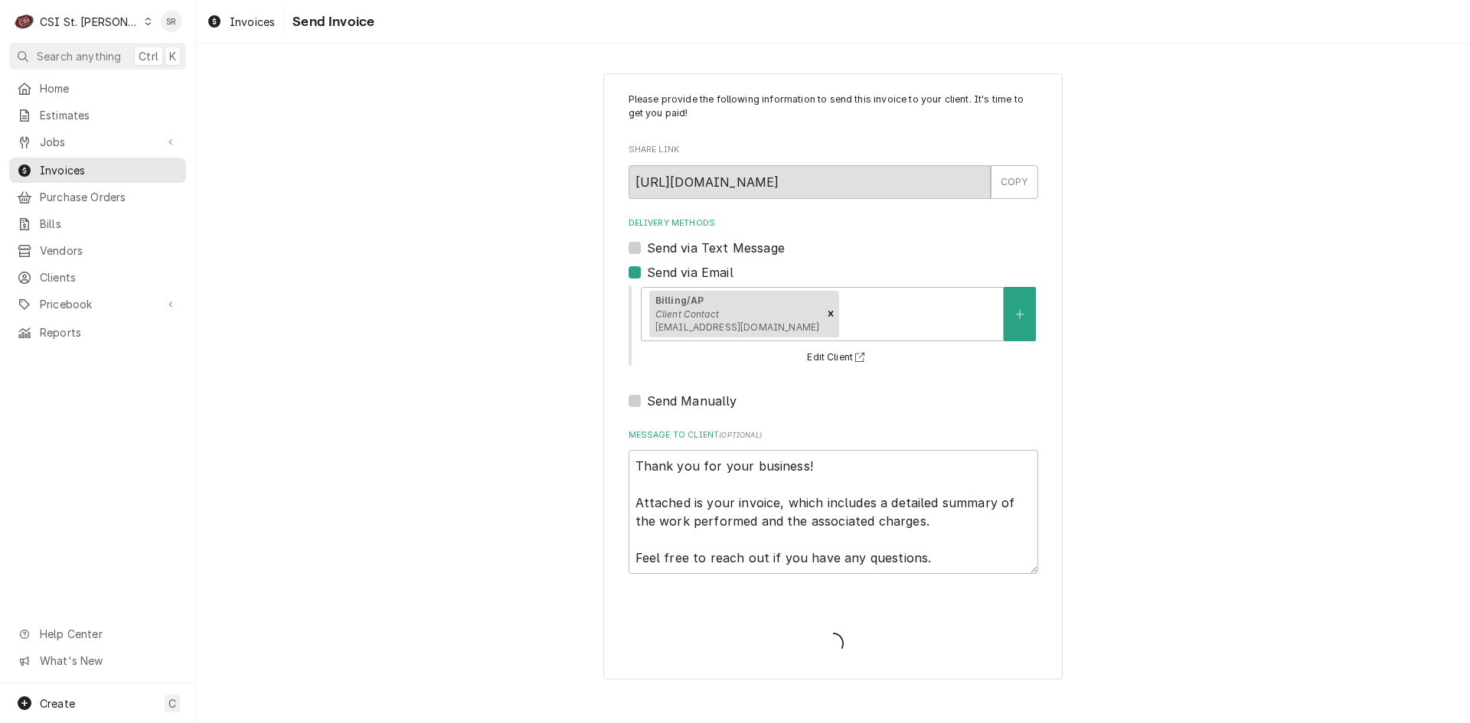
type textarea "x"
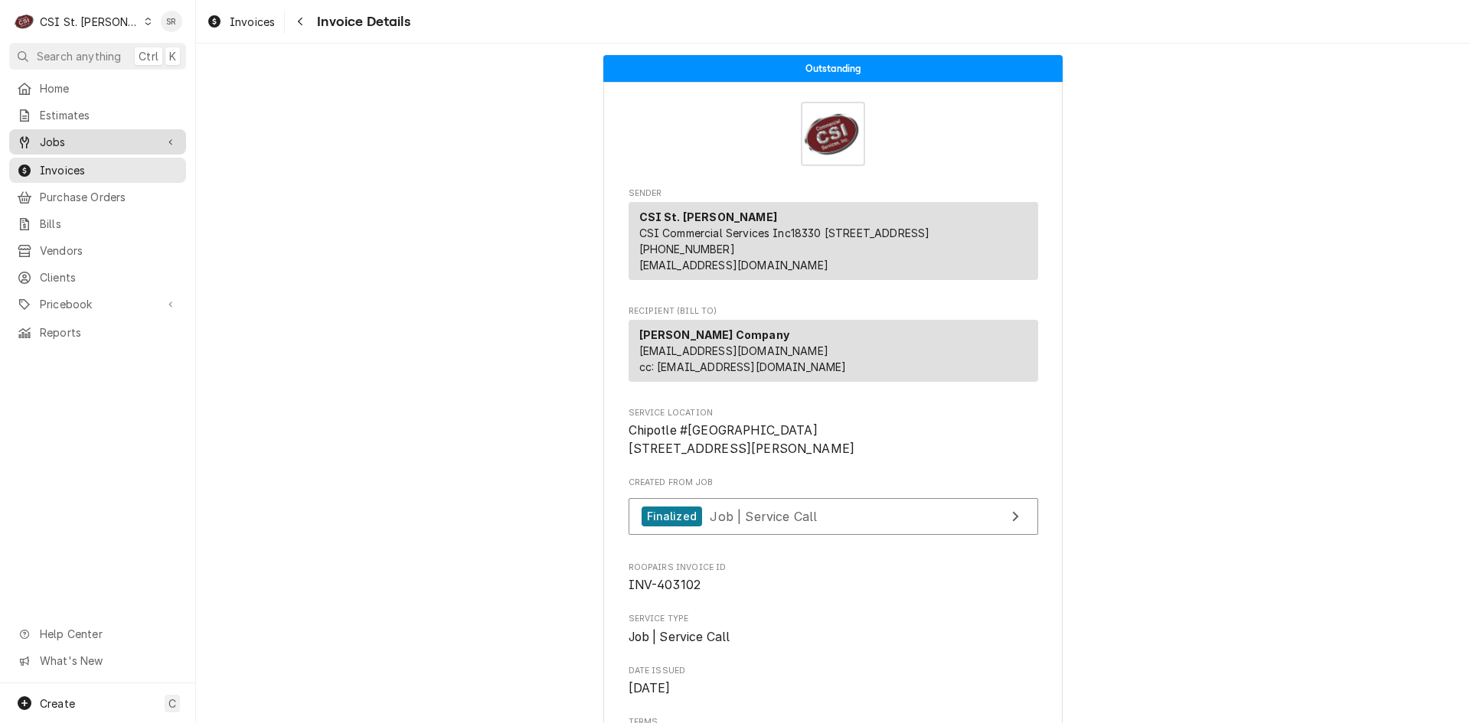
drag, startPoint x: 68, startPoint y: 138, endPoint x: 70, endPoint y: 148, distance: 10.8
click at [68, 138] on span "Jobs" at bounding box center [98, 142] width 116 height 16
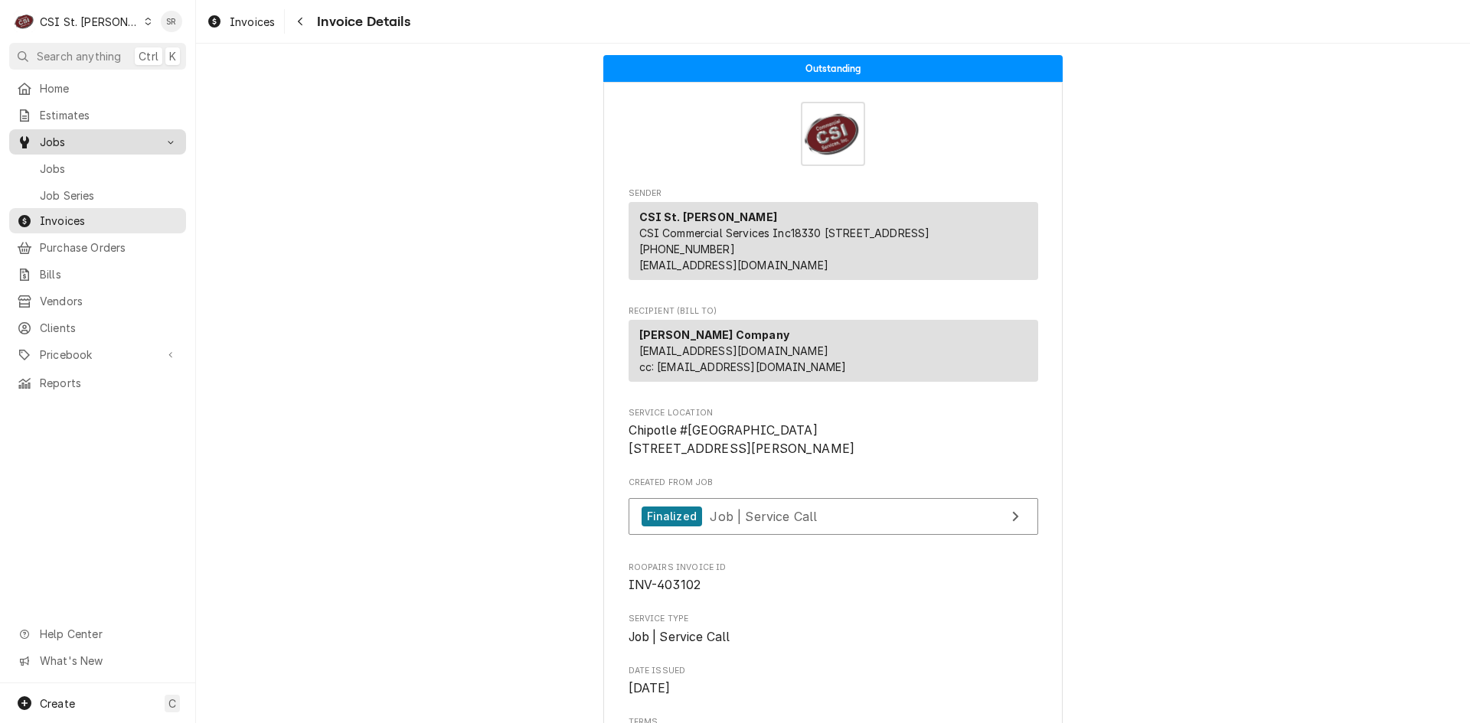
click at [70, 165] on span "Jobs" at bounding box center [109, 169] width 139 height 16
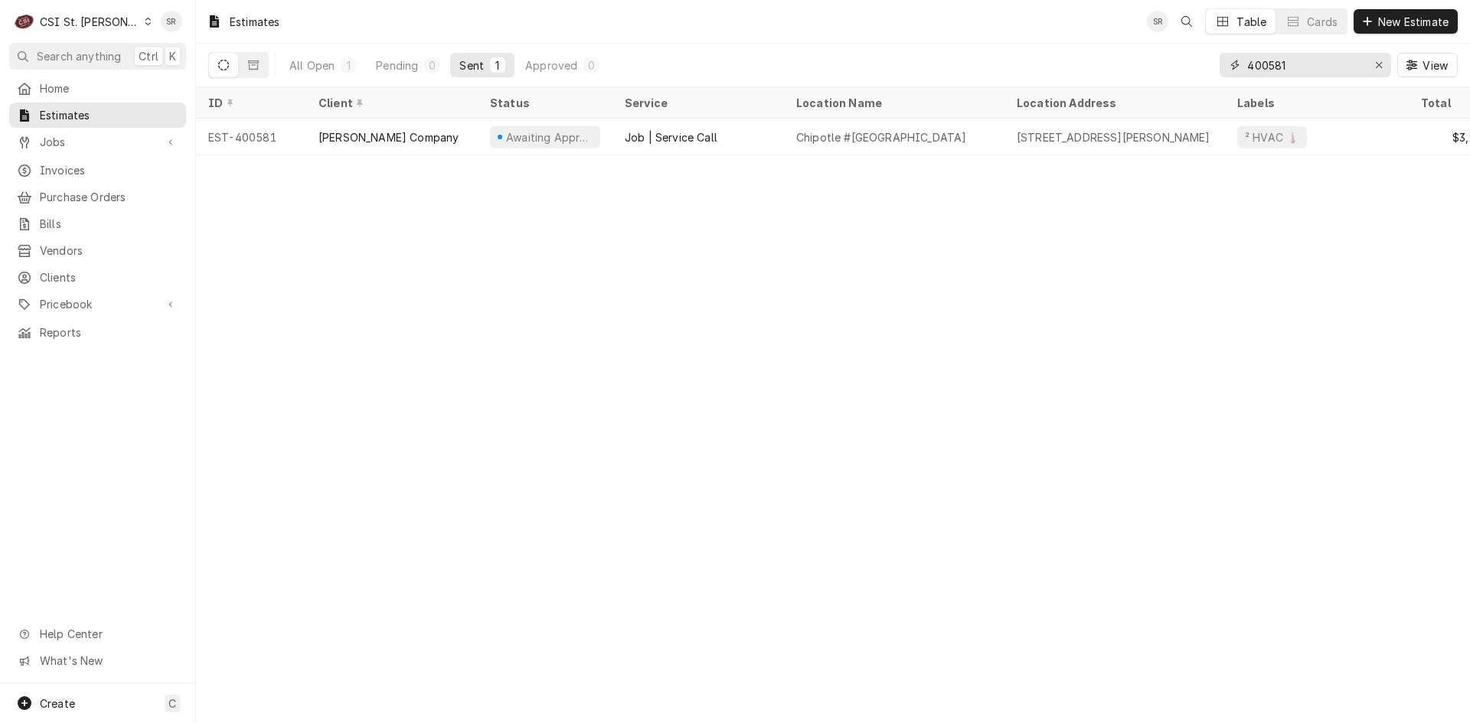
click at [1200, 57] on div "All Open 1 Pending 0 Sent 1 Approved 0 400581 View" at bounding box center [832, 65] width 1249 height 43
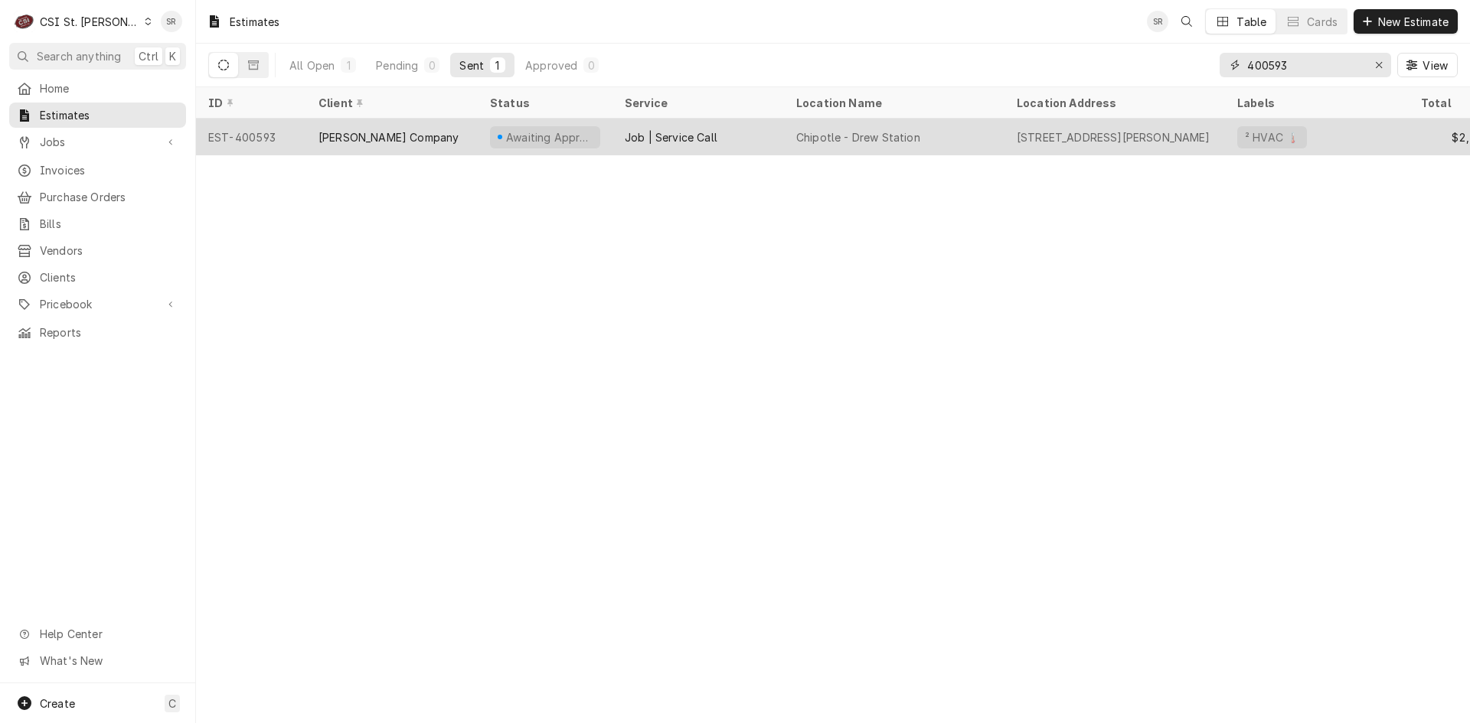
type input "400593"
click at [352, 129] on div "[PERSON_NAME] Company" at bounding box center [388, 137] width 140 height 16
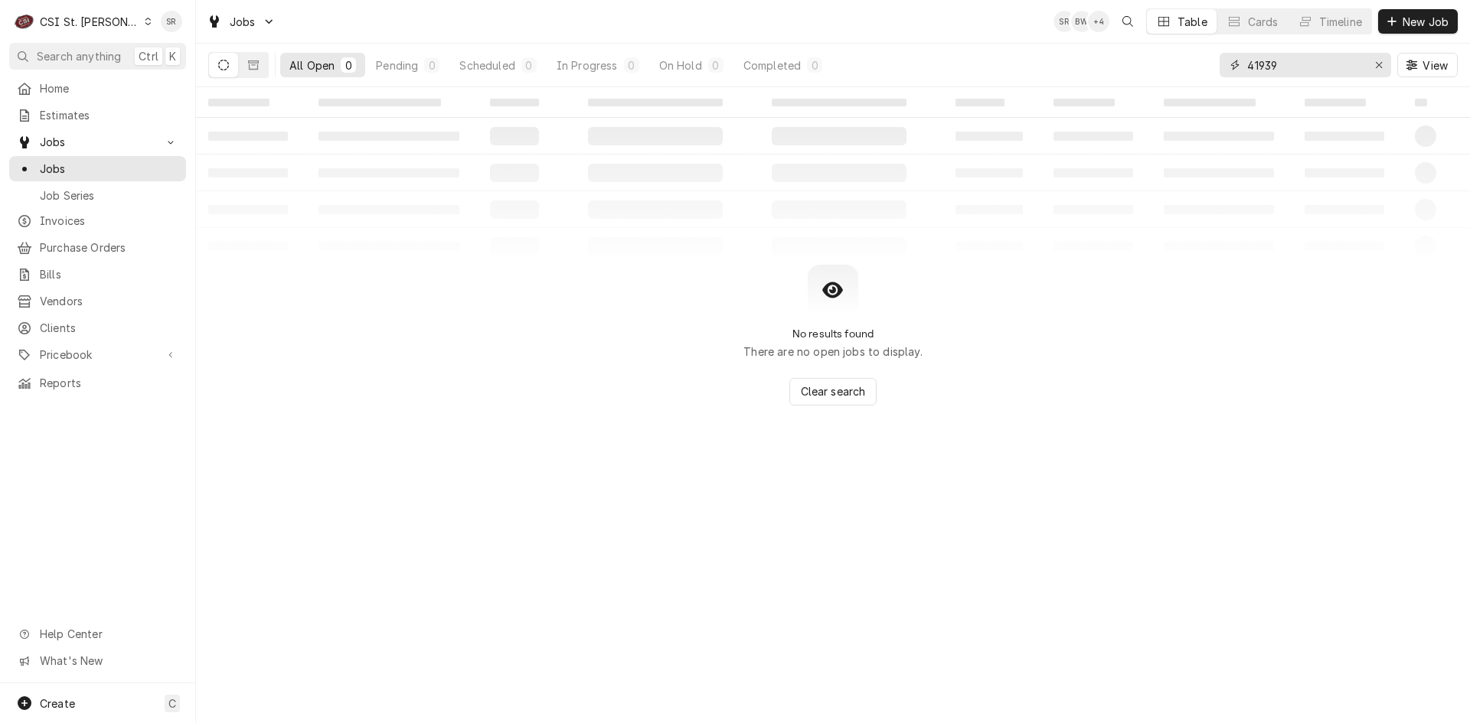
drag, startPoint x: 1284, startPoint y: 65, endPoint x: 1098, endPoint y: 49, distance: 186.7
click at [1154, 51] on div "All Open 0 Pending 0 Scheduled 0 In Progress 0 On Hold 0 Completed 0 41939 View" at bounding box center [832, 65] width 1249 height 43
click at [92, 107] on span "Estimates" at bounding box center [109, 115] width 139 height 16
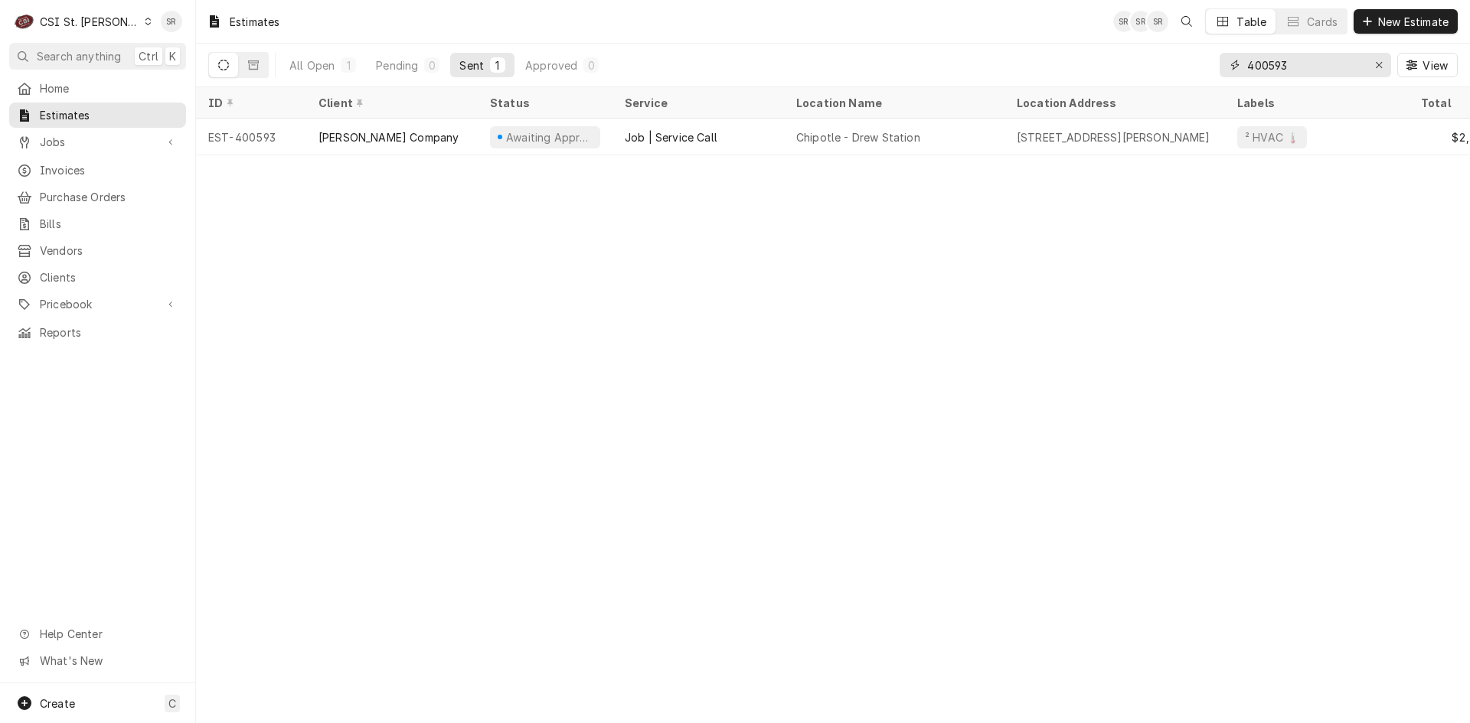
click at [1272, 59] on input "400593" at bounding box center [1304, 65] width 115 height 24
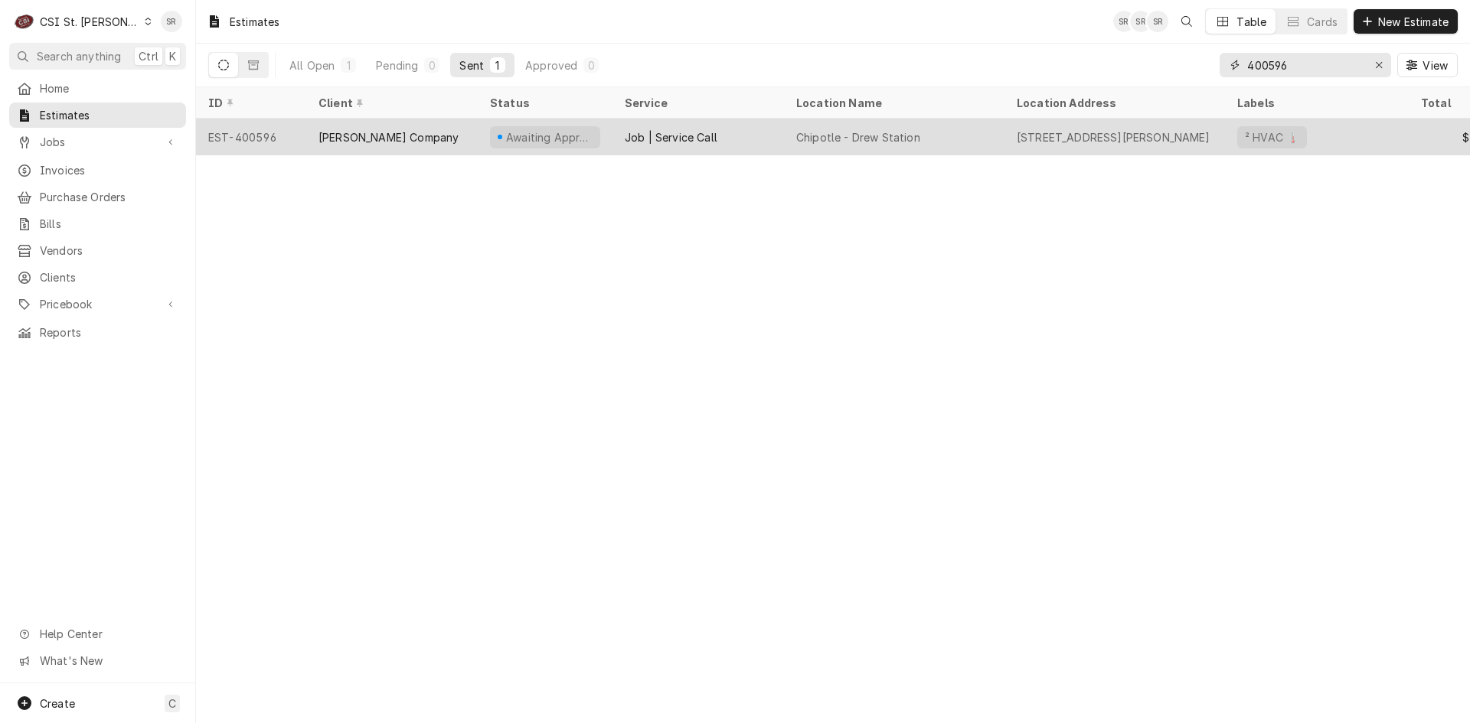
type input "400596"
click at [526, 144] on div "Awaiting Approval" at bounding box center [545, 137] width 135 height 37
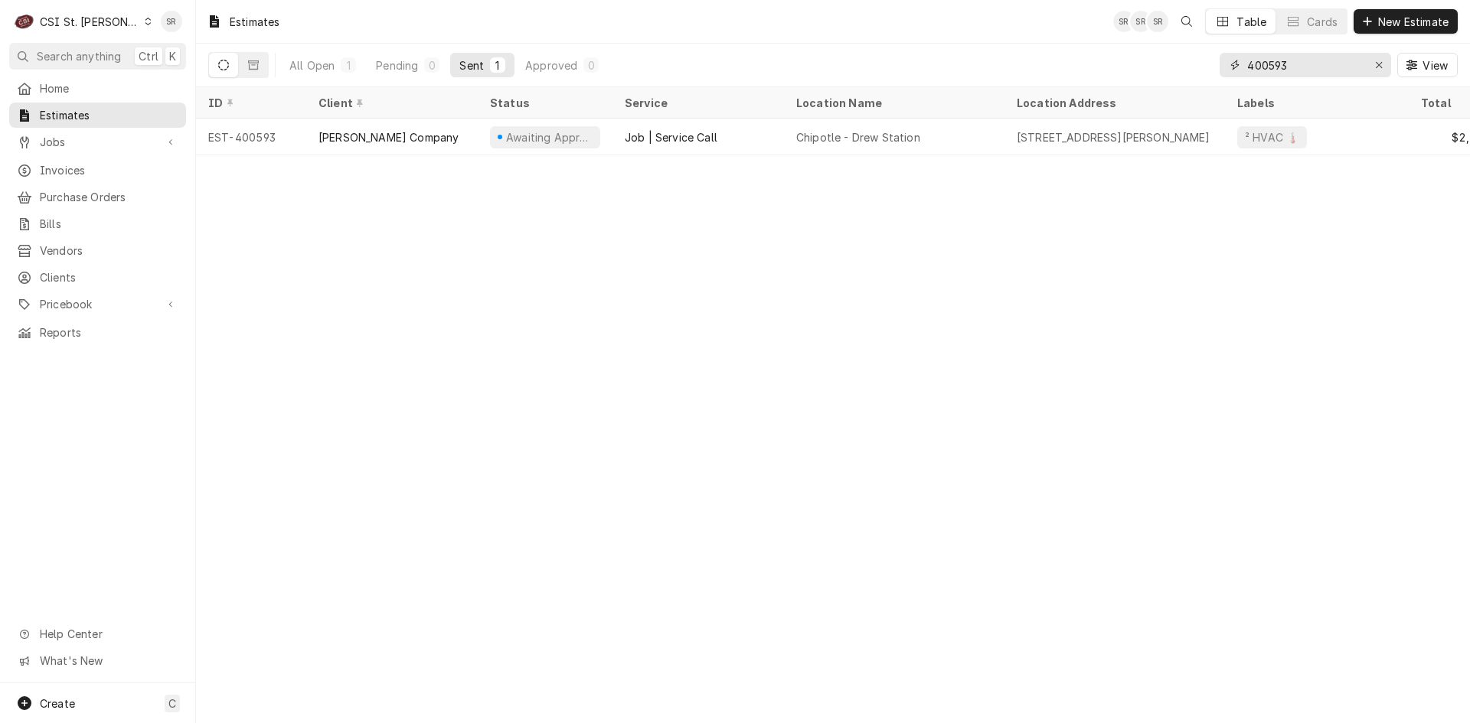
drag, startPoint x: 1305, startPoint y: 66, endPoint x: 1288, endPoint y: 67, distance: 16.9
click at [1288, 67] on input "400593" at bounding box center [1304, 65] width 115 height 24
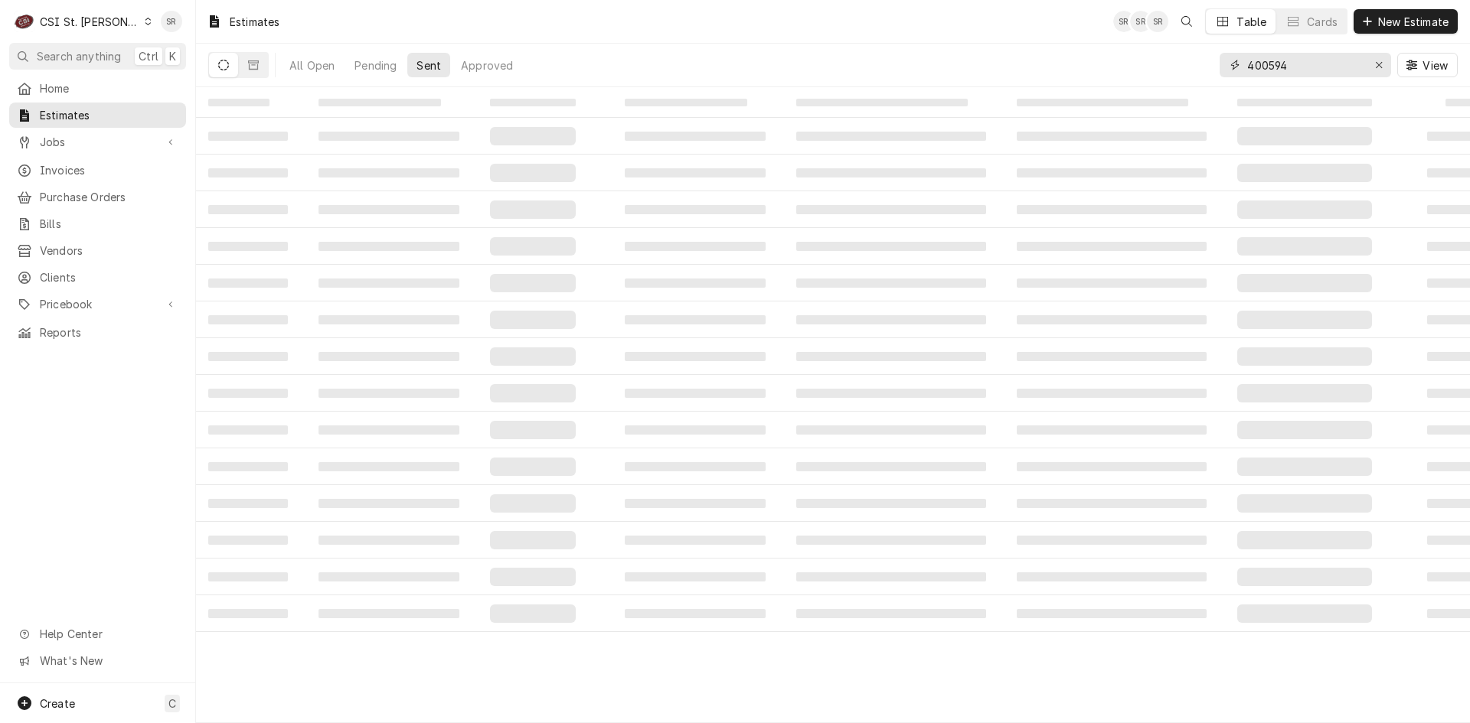
type input "400594"
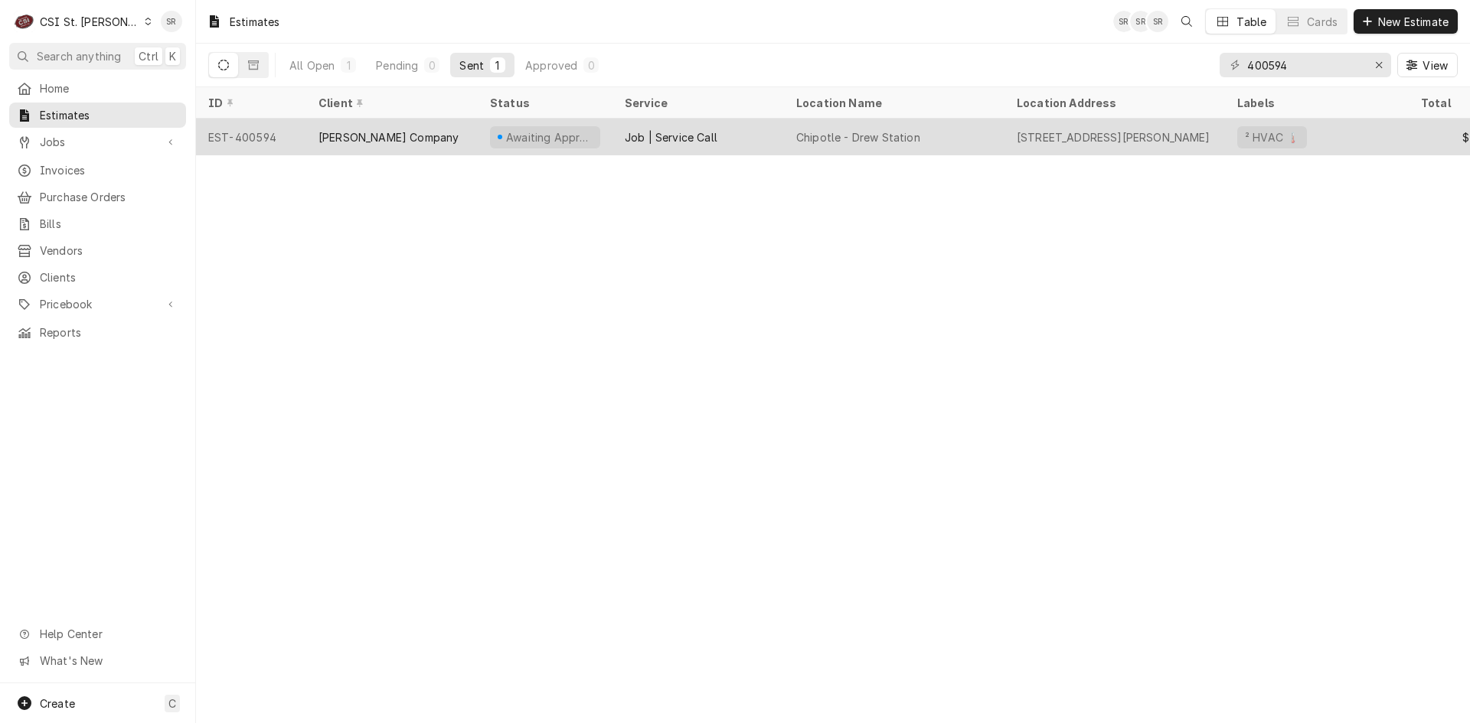
click at [403, 144] on div "[PERSON_NAME] Company" at bounding box center [391, 137] width 171 height 37
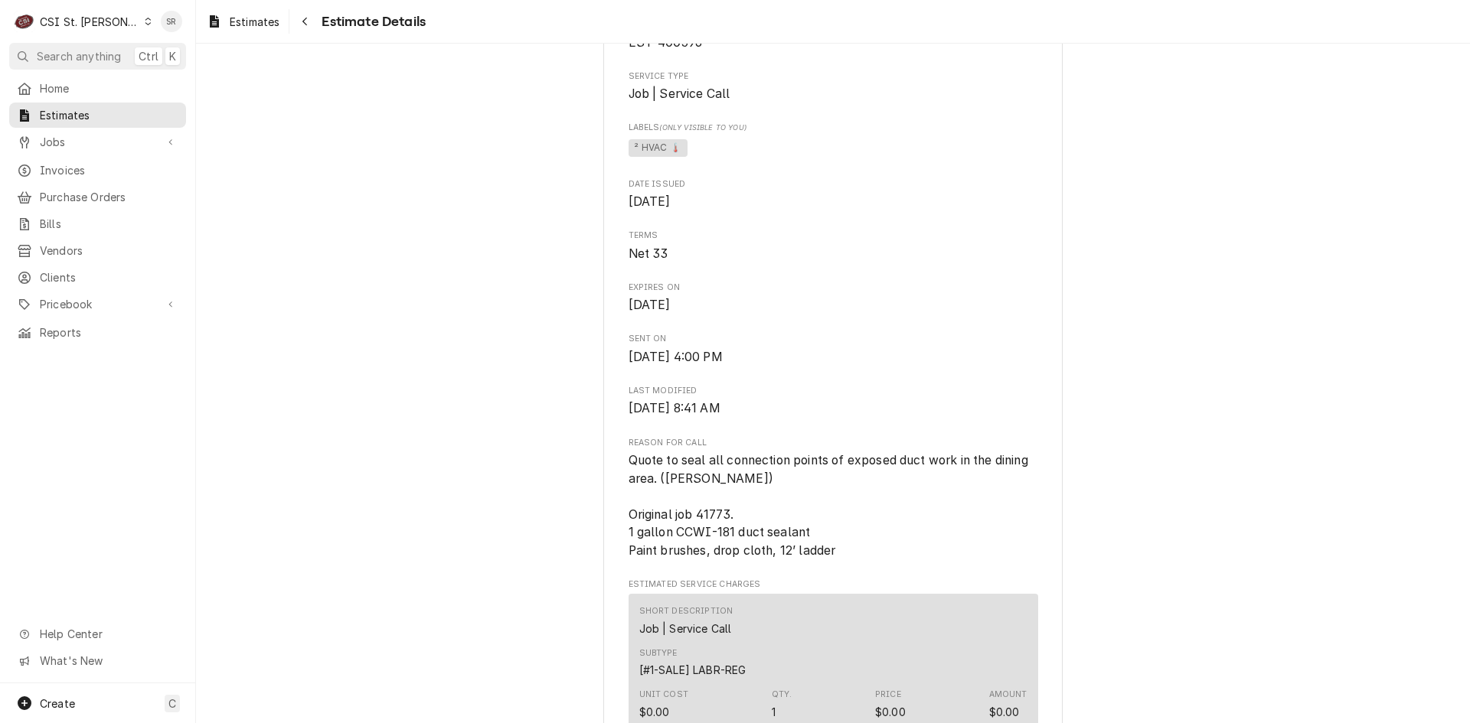
scroll to position [459, 0]
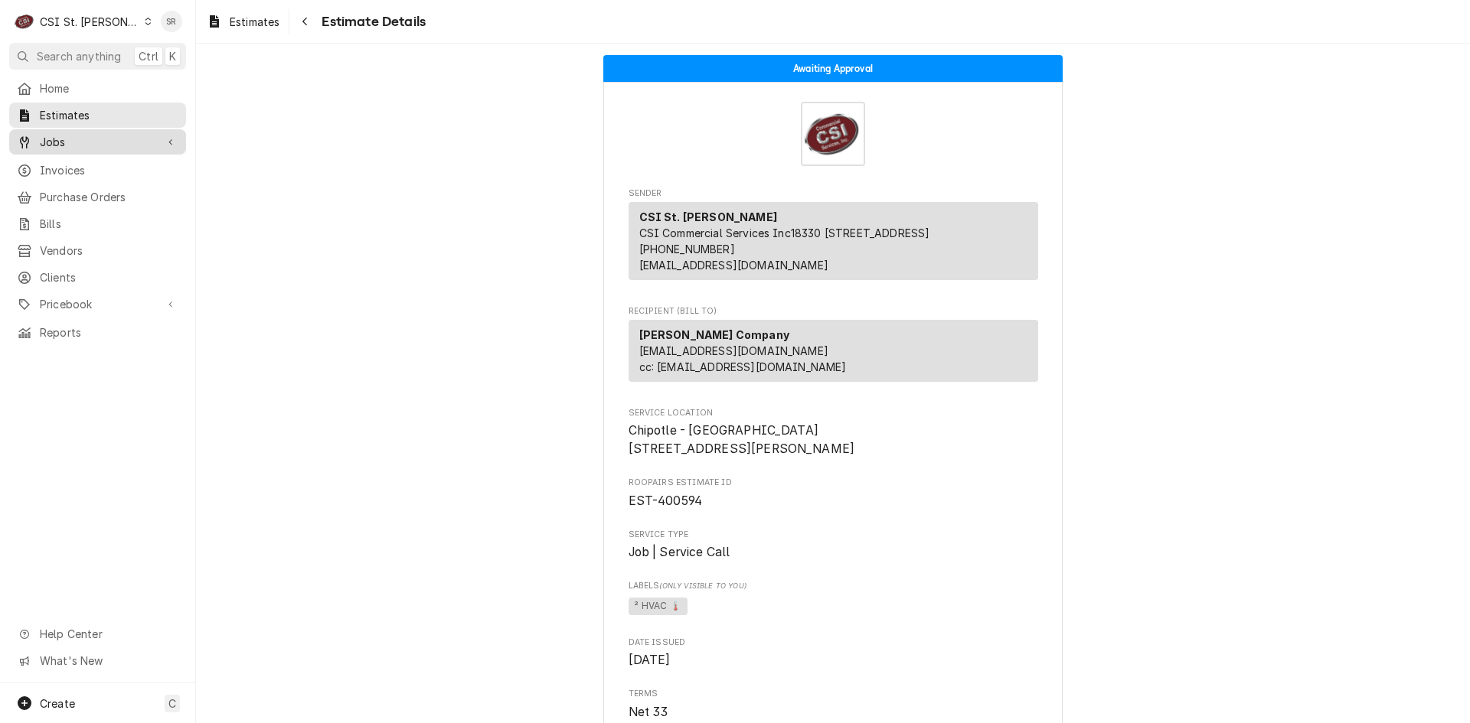
click at [71, 136] on span "Jobs" at bounding box center [98, 142] width 116 height 16
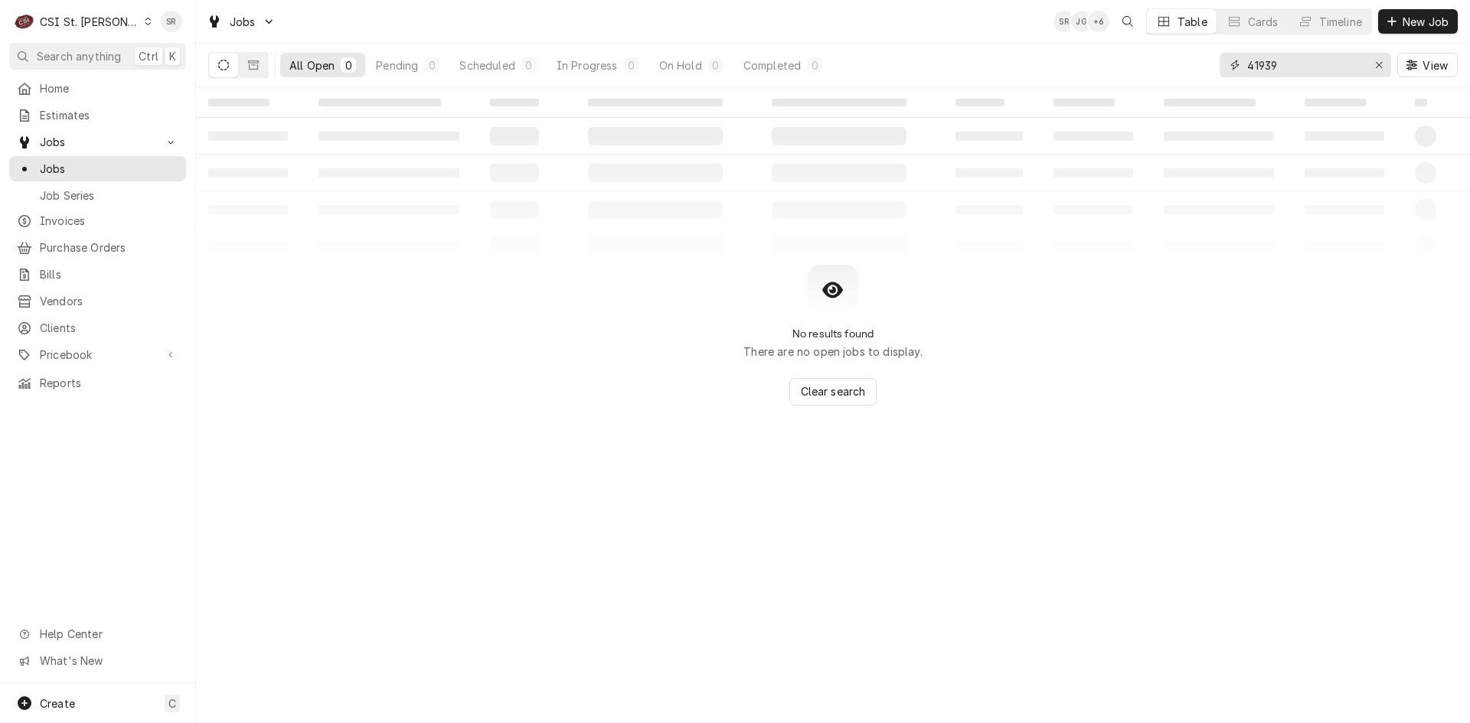
drag, startPoint x: 1235, startPoint y: 65, endPoint x: 1221, endPoint y: 64, distance: 14.6
click at [1221, 64] on div "41939" at bounding box center [1304, 65] width 171 height 24
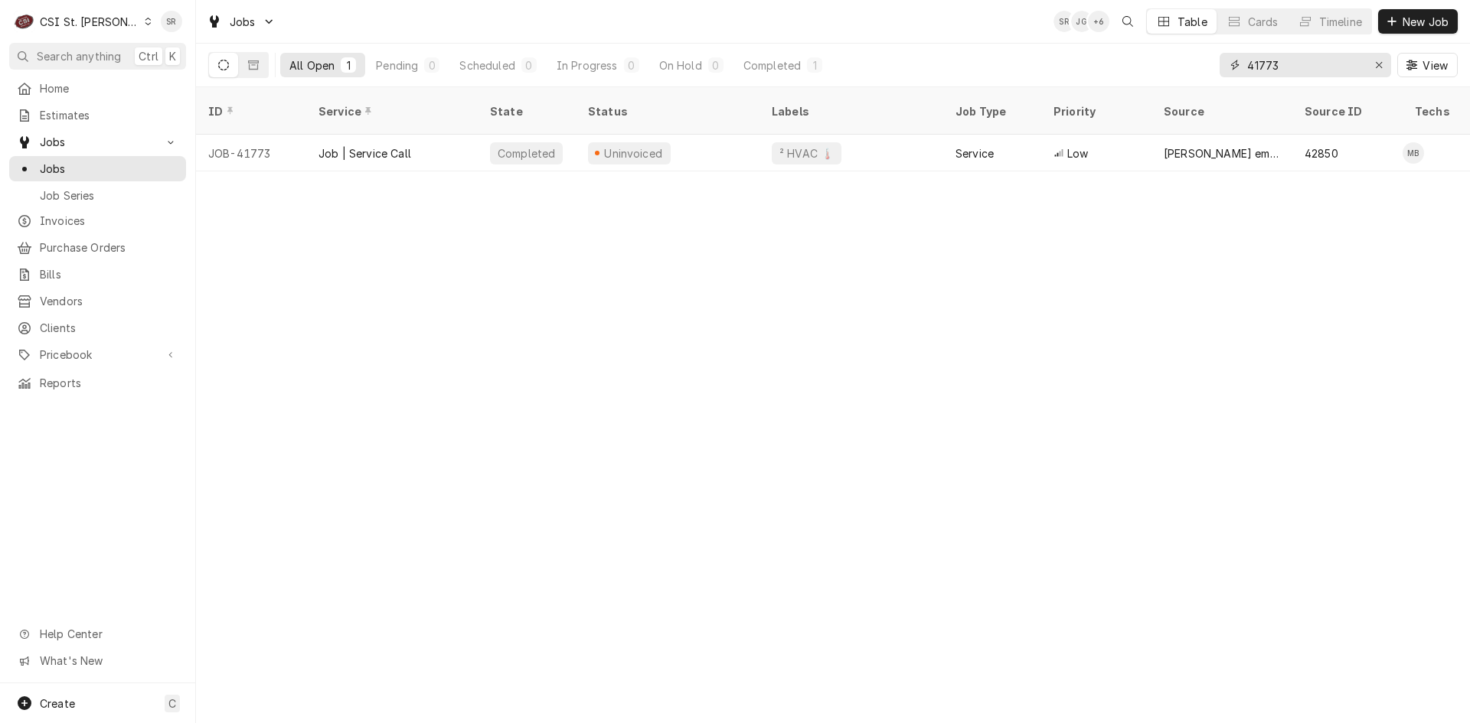
type input "41773"
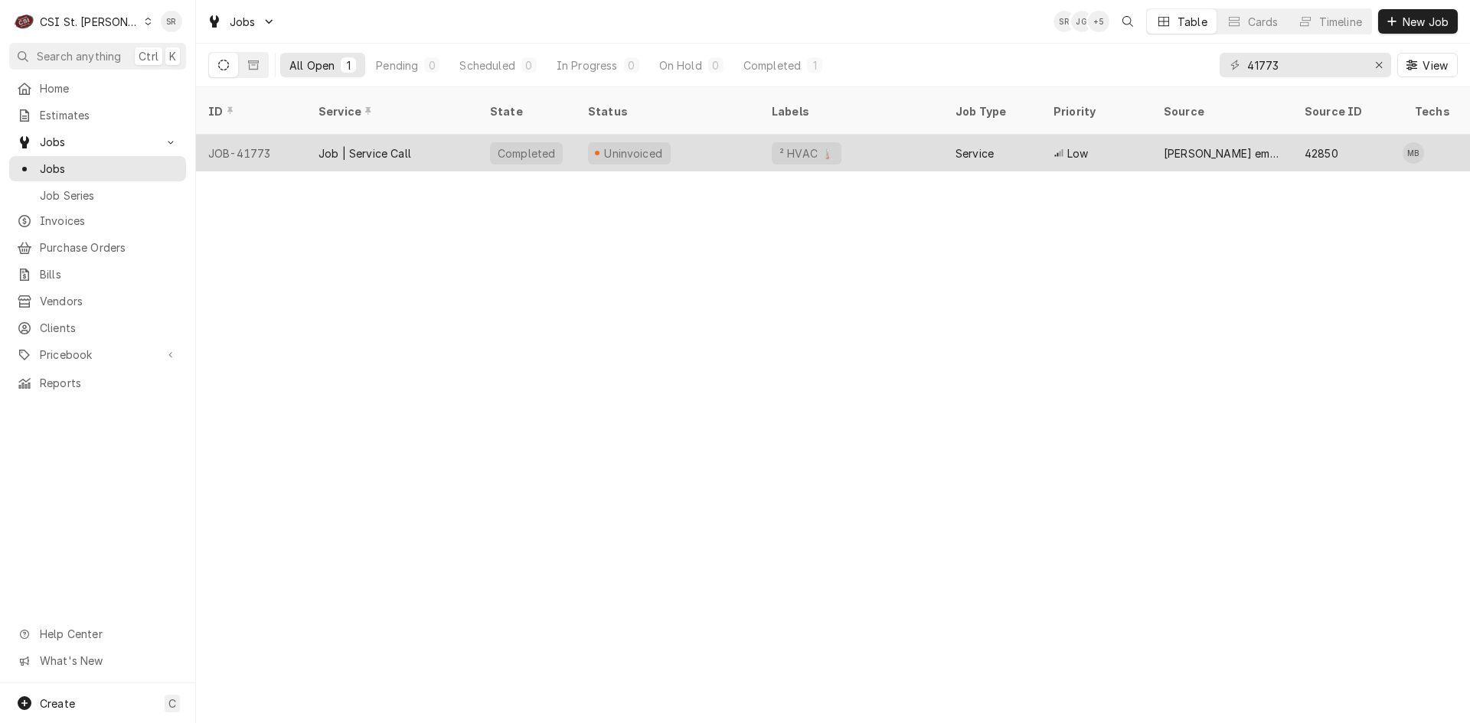
click at [395, 145] on div "Job | Service Call" at bounding box center [364, 153] width 93 height 16
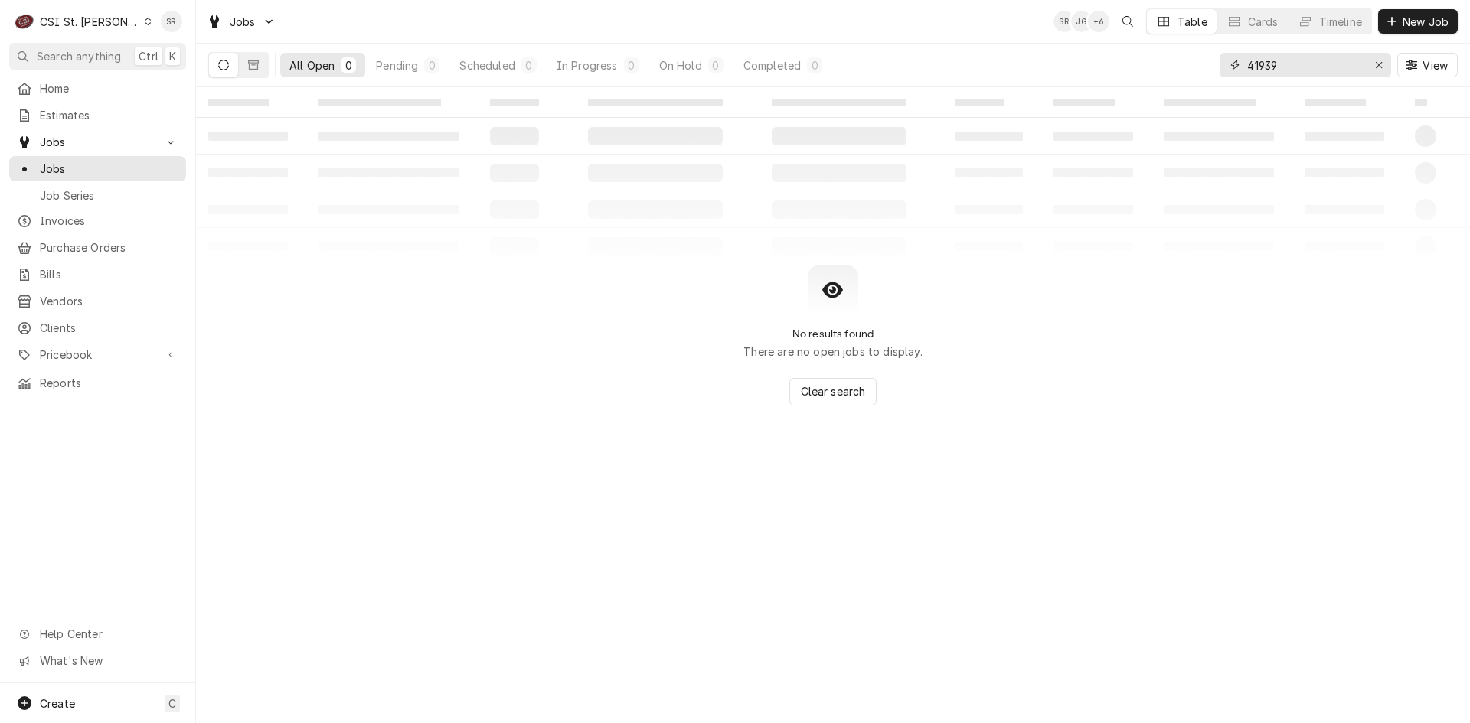
drag, startPoint x: 1229, startPoint y: 60, endPoint x: 1202, endPoint y: 54, distance: 28.4
click at [1200, 55] on div "All Open 0 Pending 0 Scheduled 0 In Progress 0 On Hold 0 Completed 0 41939 View" at bounding box center [832, 65] width 1249 height 43
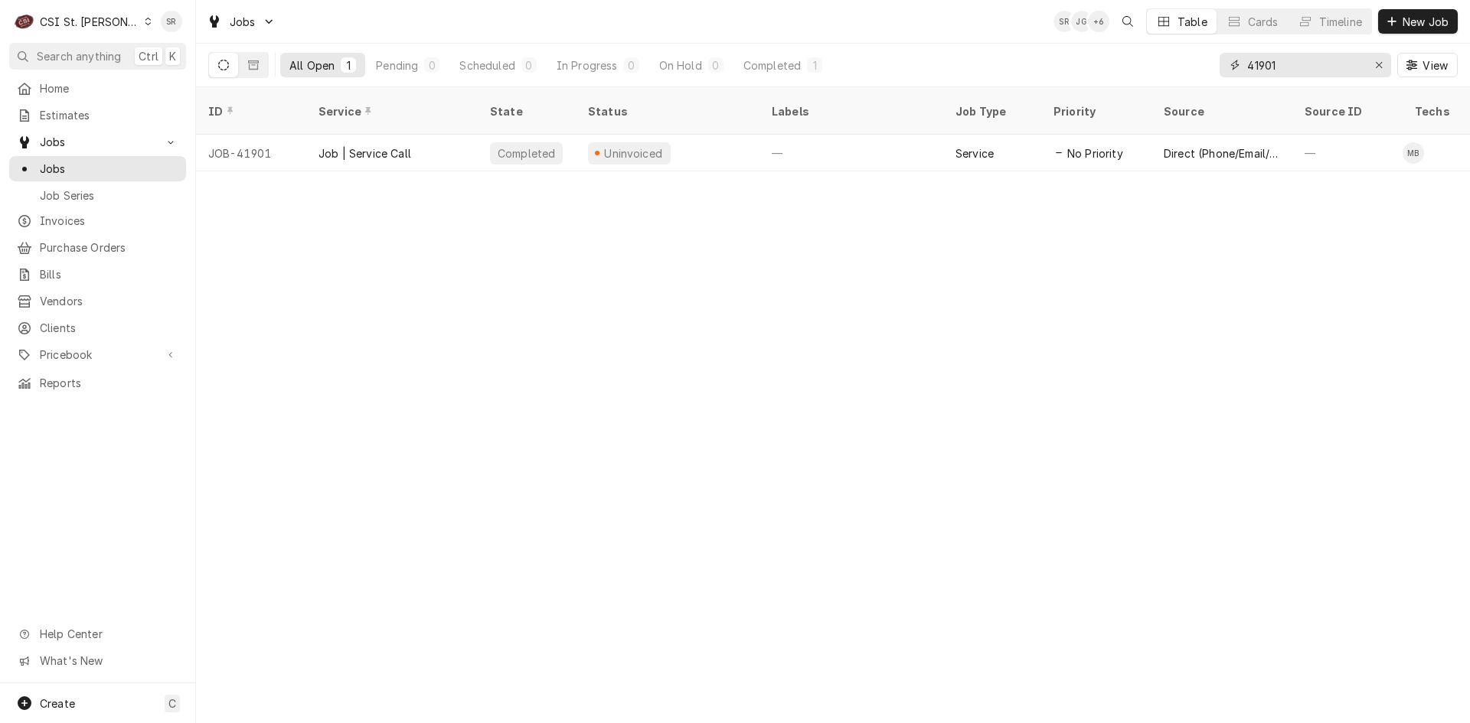
type input "41901"
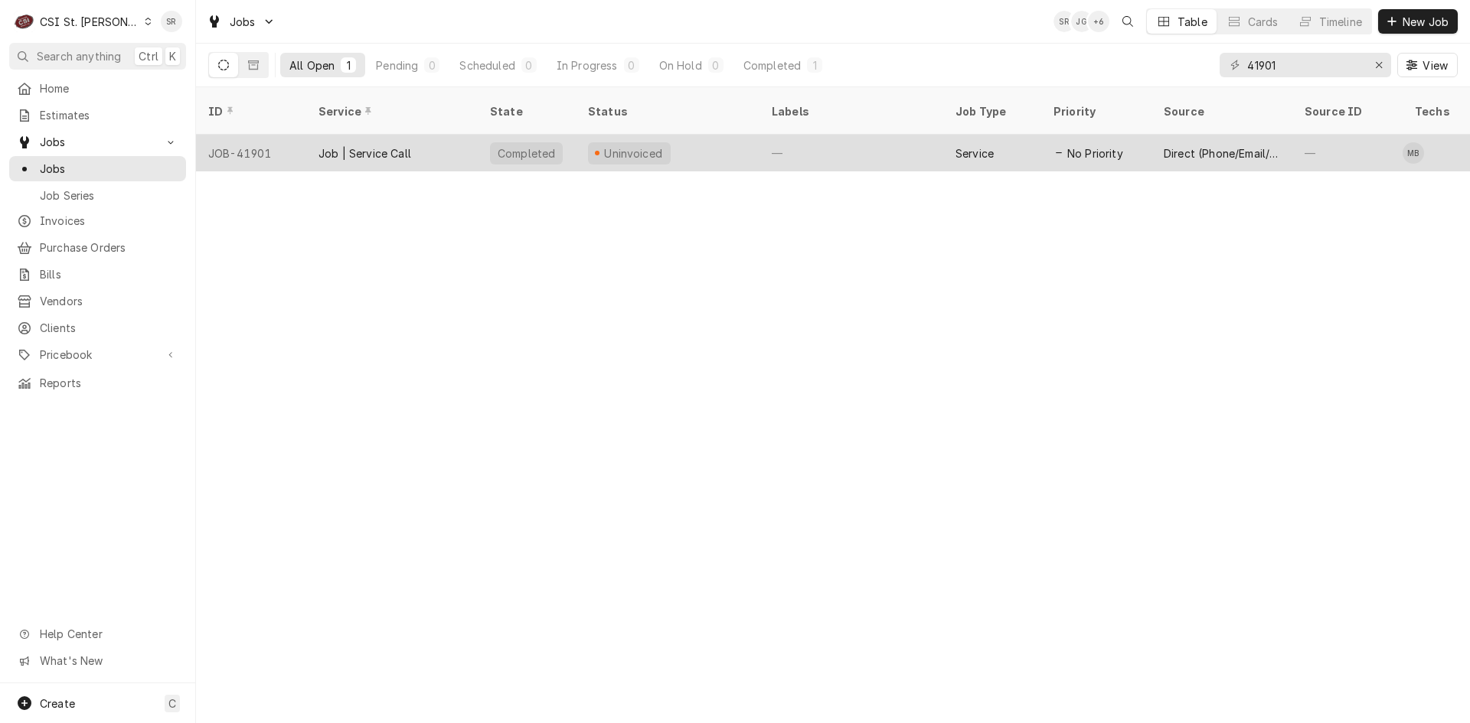
click at [391, 145] on div "Job | Service Call" at bounding box center [364, 153] width 93 height 16
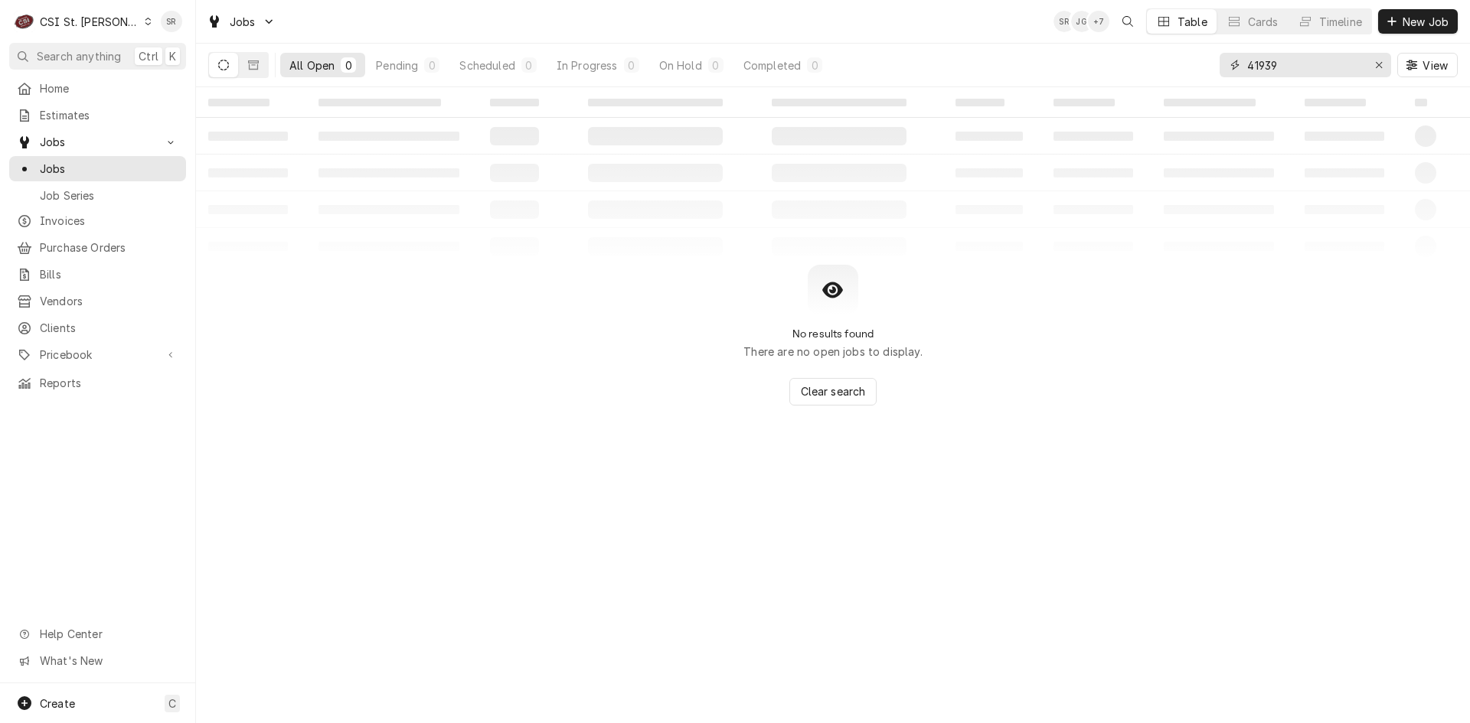
drag, startPoint x: 1277, startPoint y: 65, endPoint x: 1193, endPoint y: 57, distance: 83.9
click at [1193, 57] on div "All Open 0 Pending 0 Scheduled 0 In Progress 0 On Hold 0 Completed 0 41939 View" at bounding box center [832, 65] width 1249 height 43
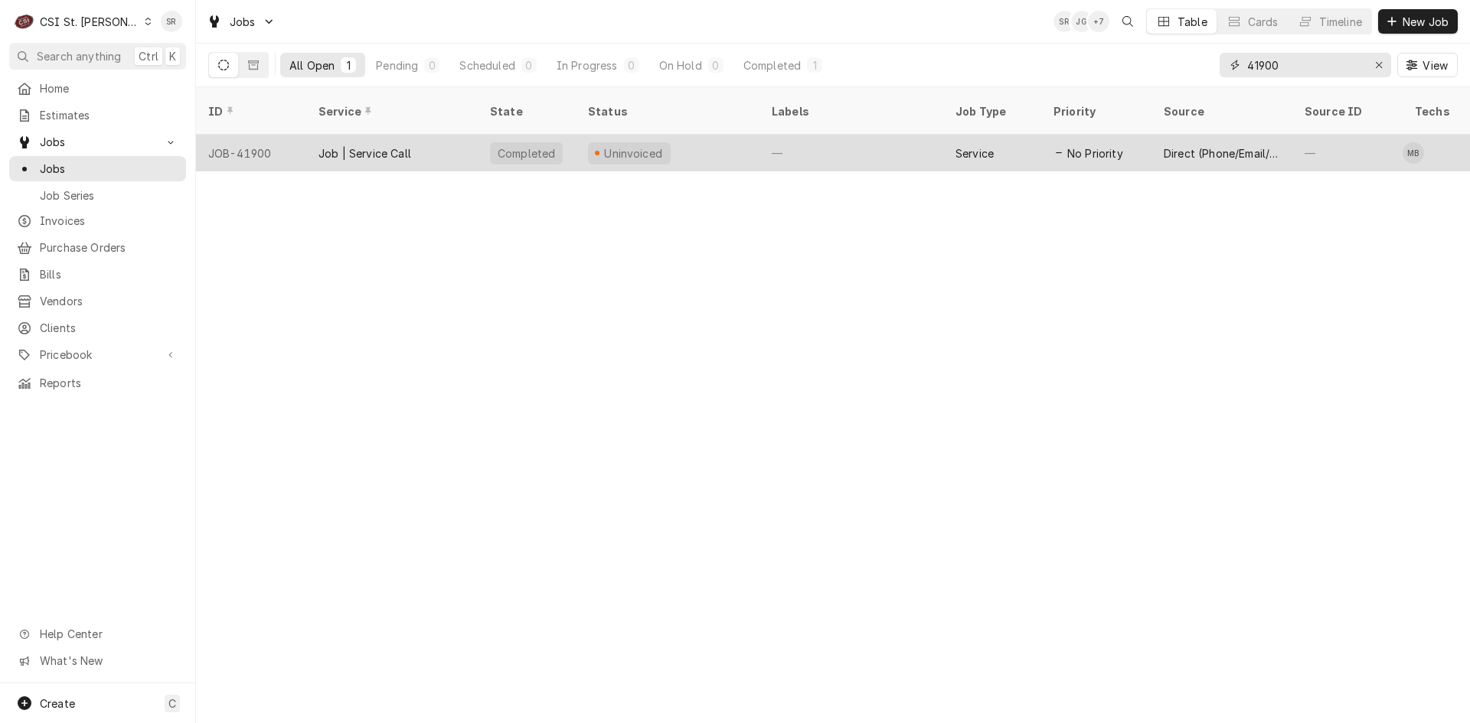
type input "41900"
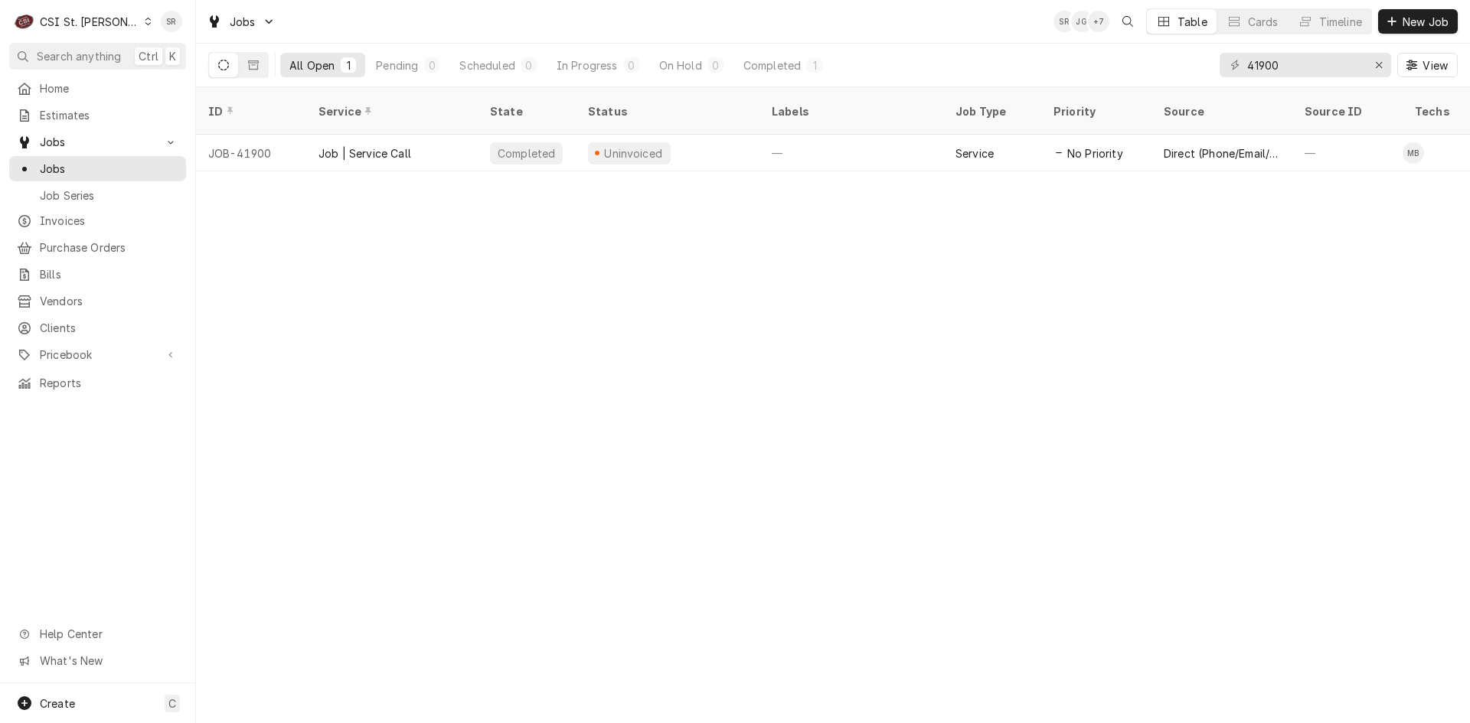
drag, startPoint x: 461, startPoint y: 135, endPoint x: 564, endPoint y: 82, distance: 116.4
click at [459, 135] on div "Job | Service Call" at bounding box center [391, 153] width 171 height 37
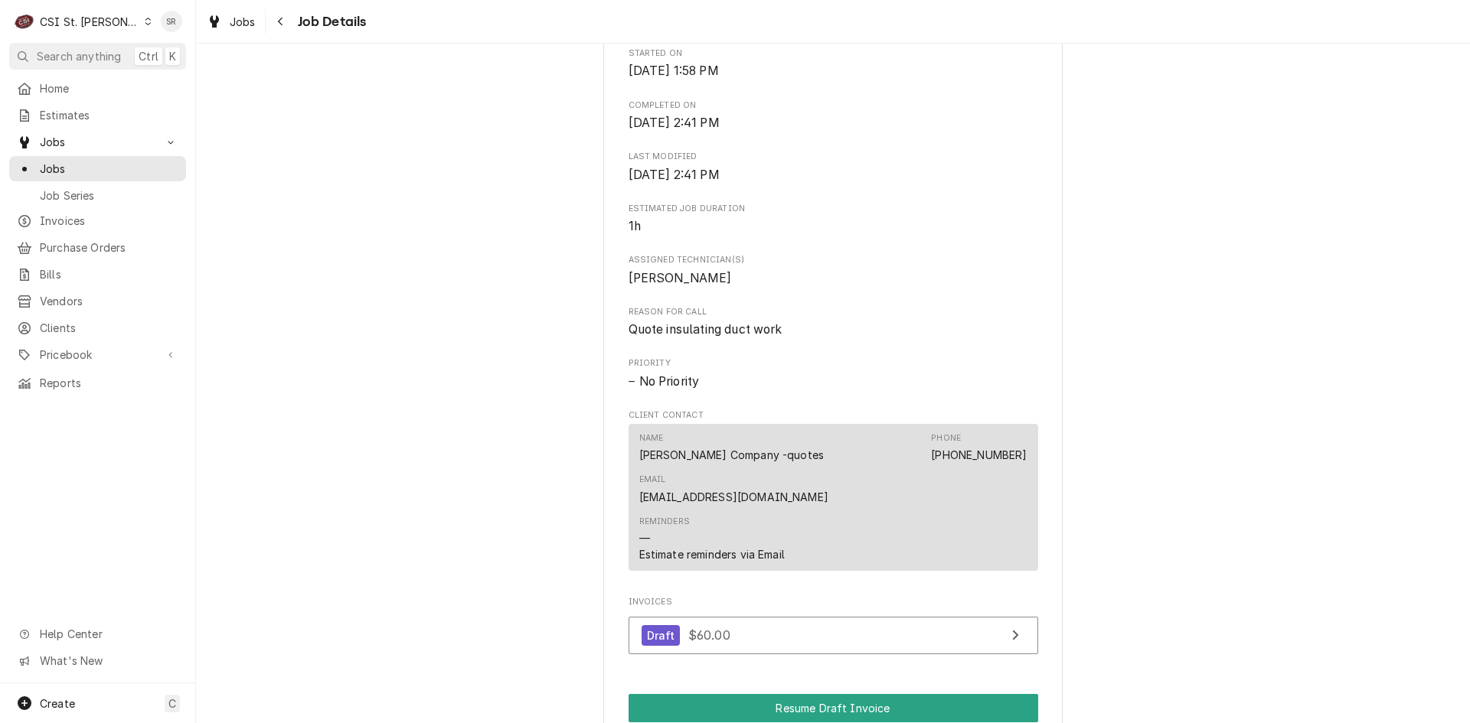
scroll to position [1048, 0]
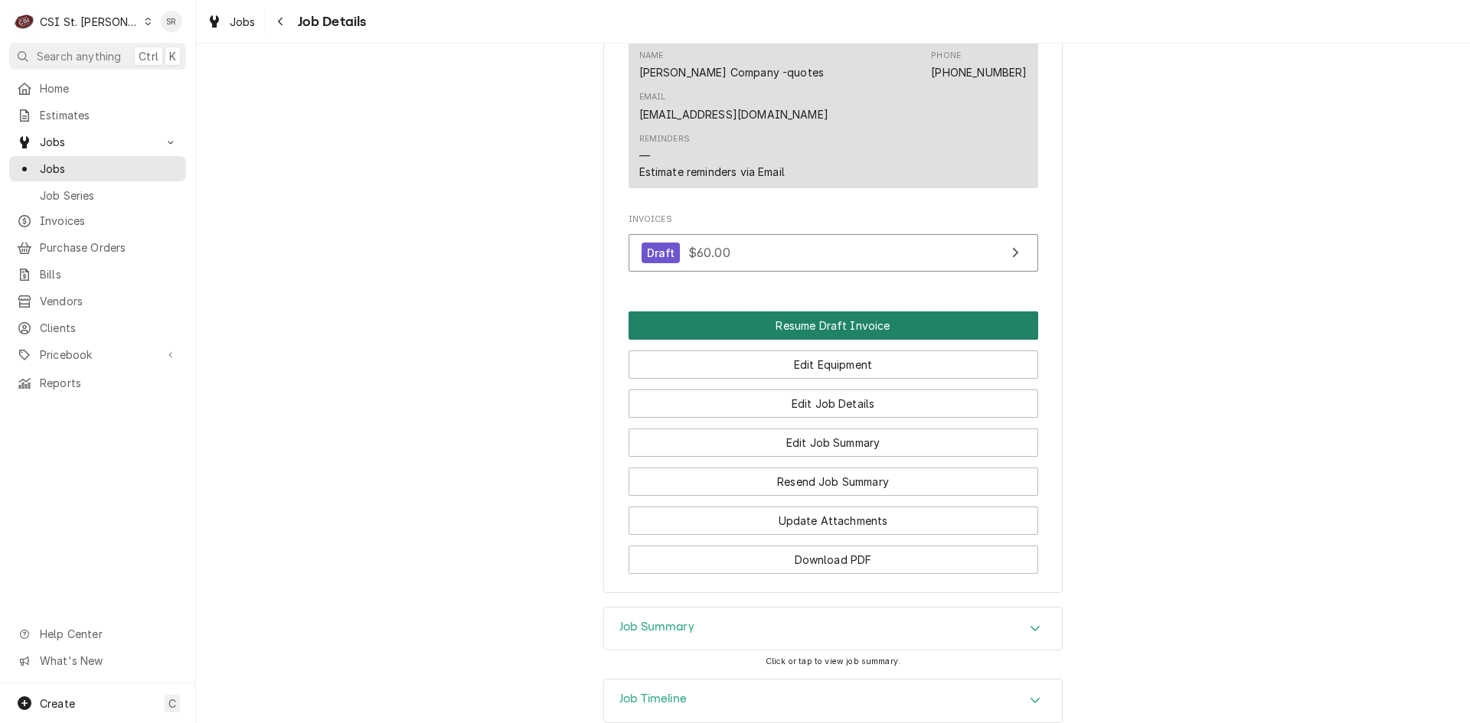
click at [822, 312] on button "Resume Draft Invoice" at bounding box center [833, 326] width 410 height 28
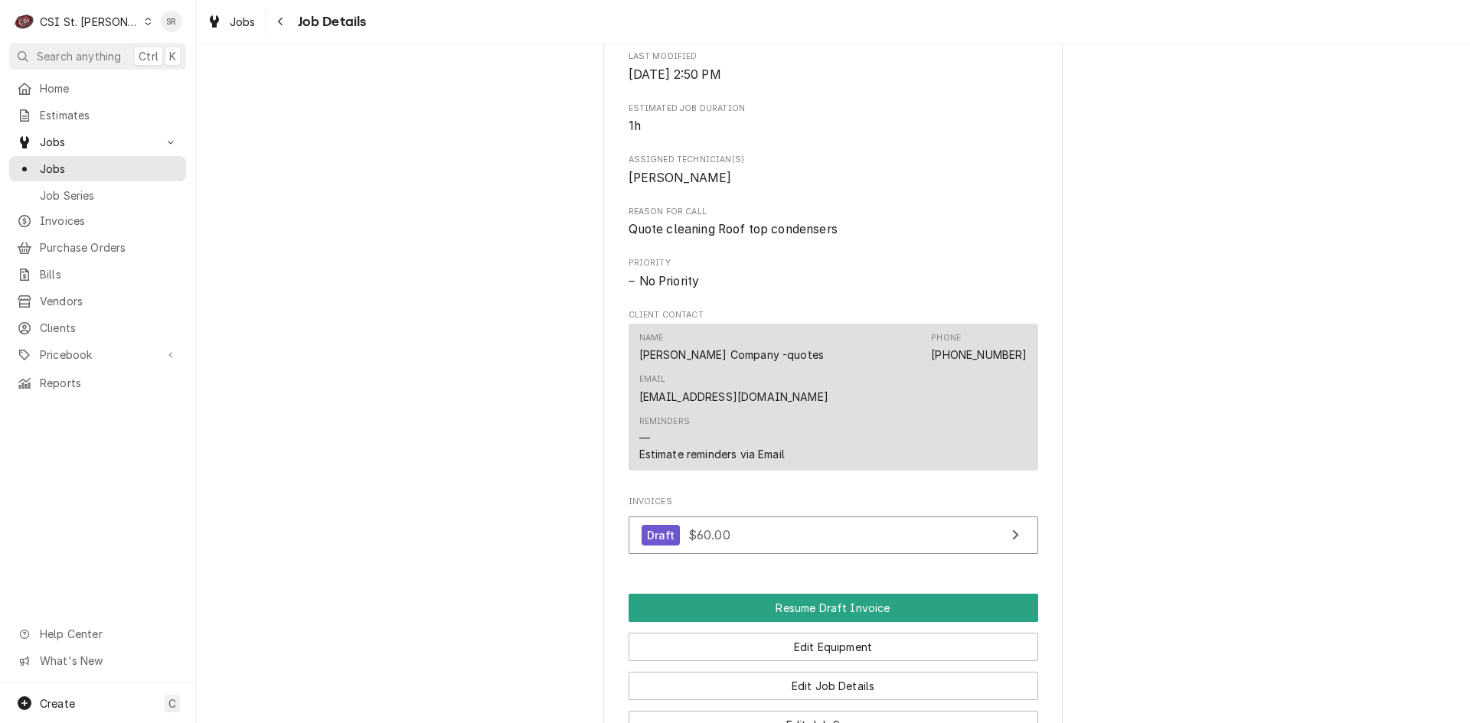
scroll to position [995, 0]
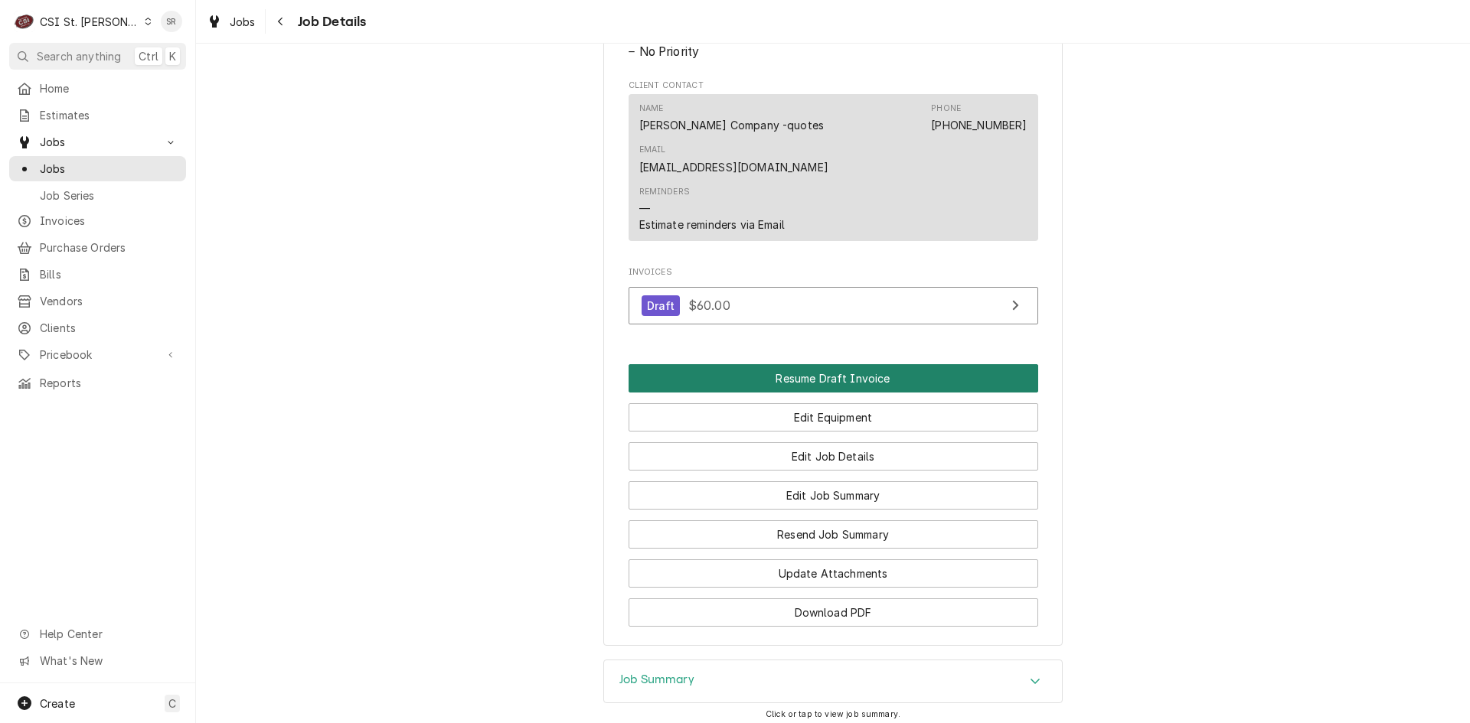
click at [830, 364] on button "Resume Draft Invoice" at bounding box center [833, 378] width 410 height 28
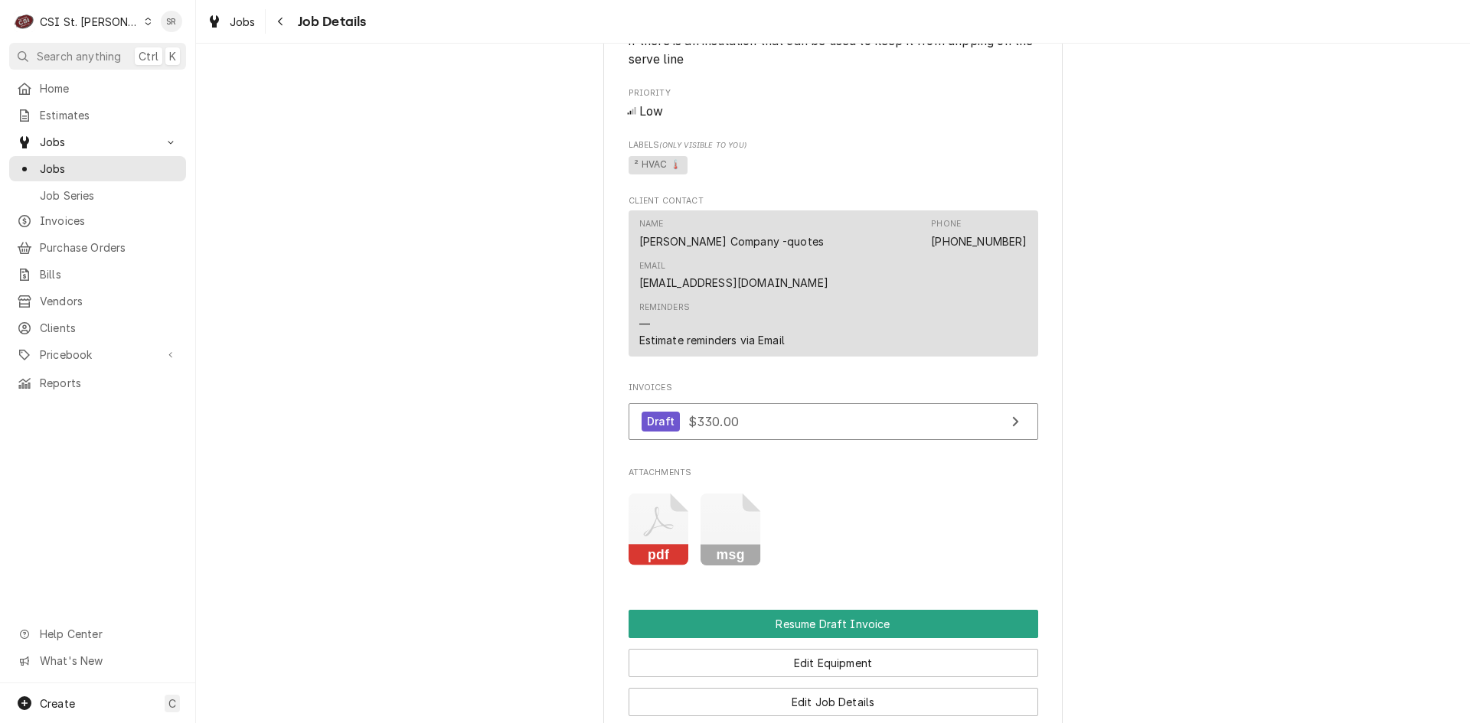
scroll to position [1454, 0]
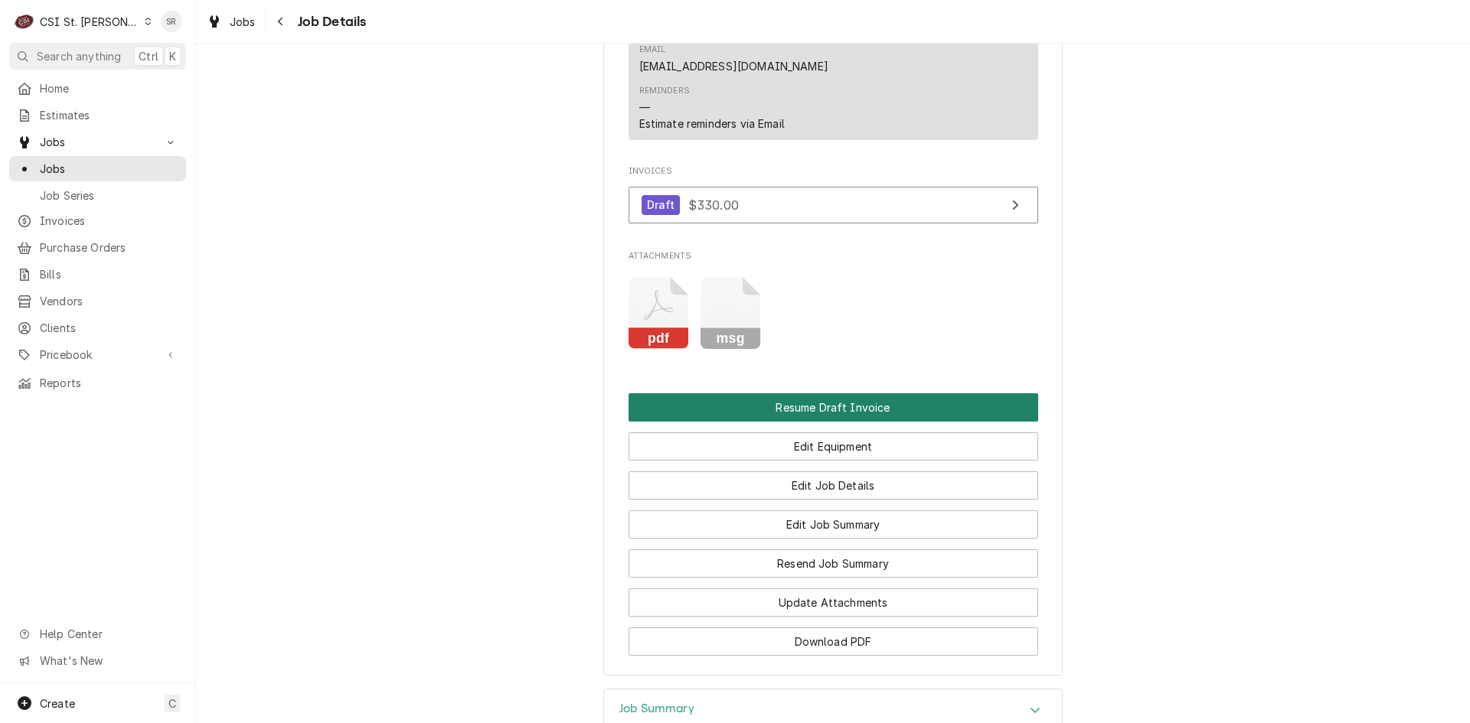
click at [822, 393] on button "Resume Draft Invoice" at bounding box center [833, 407] width 410 height 28
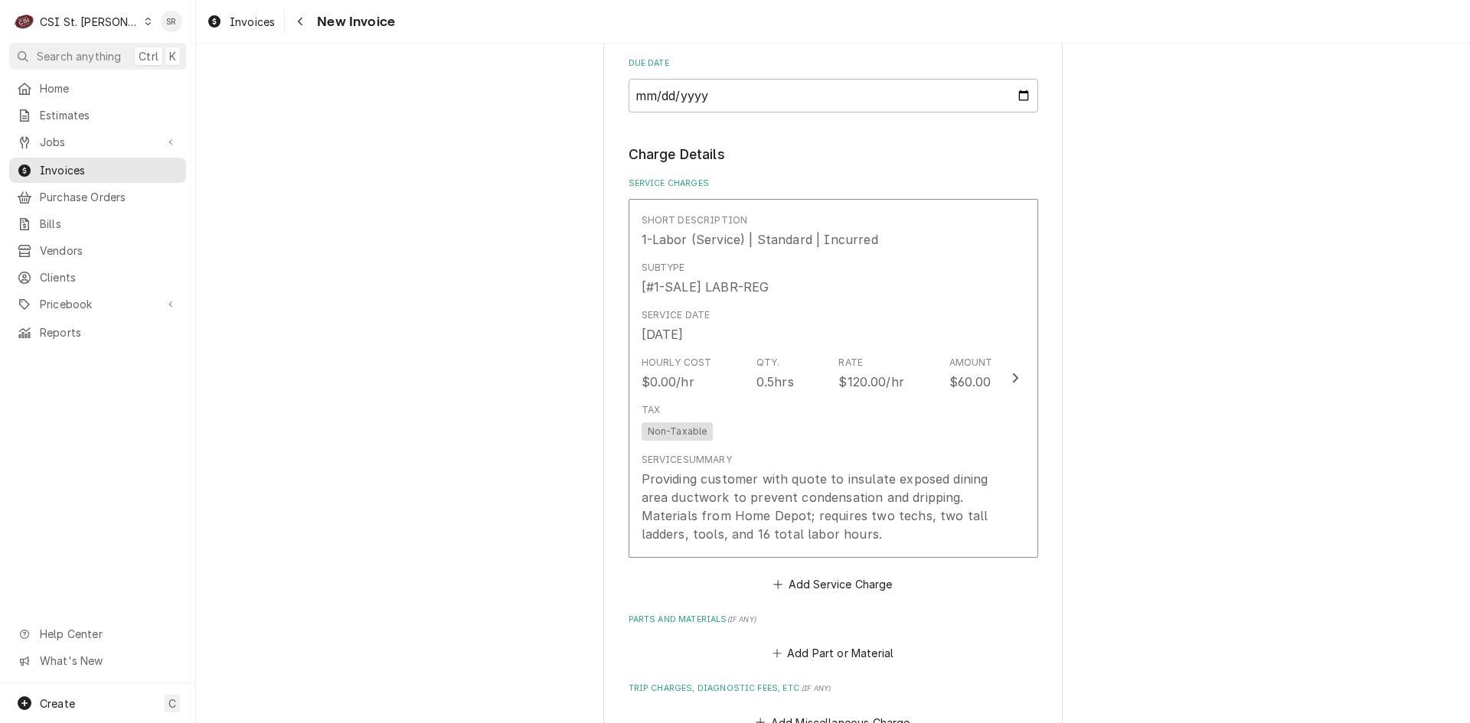
scroll to position [1378, 0]
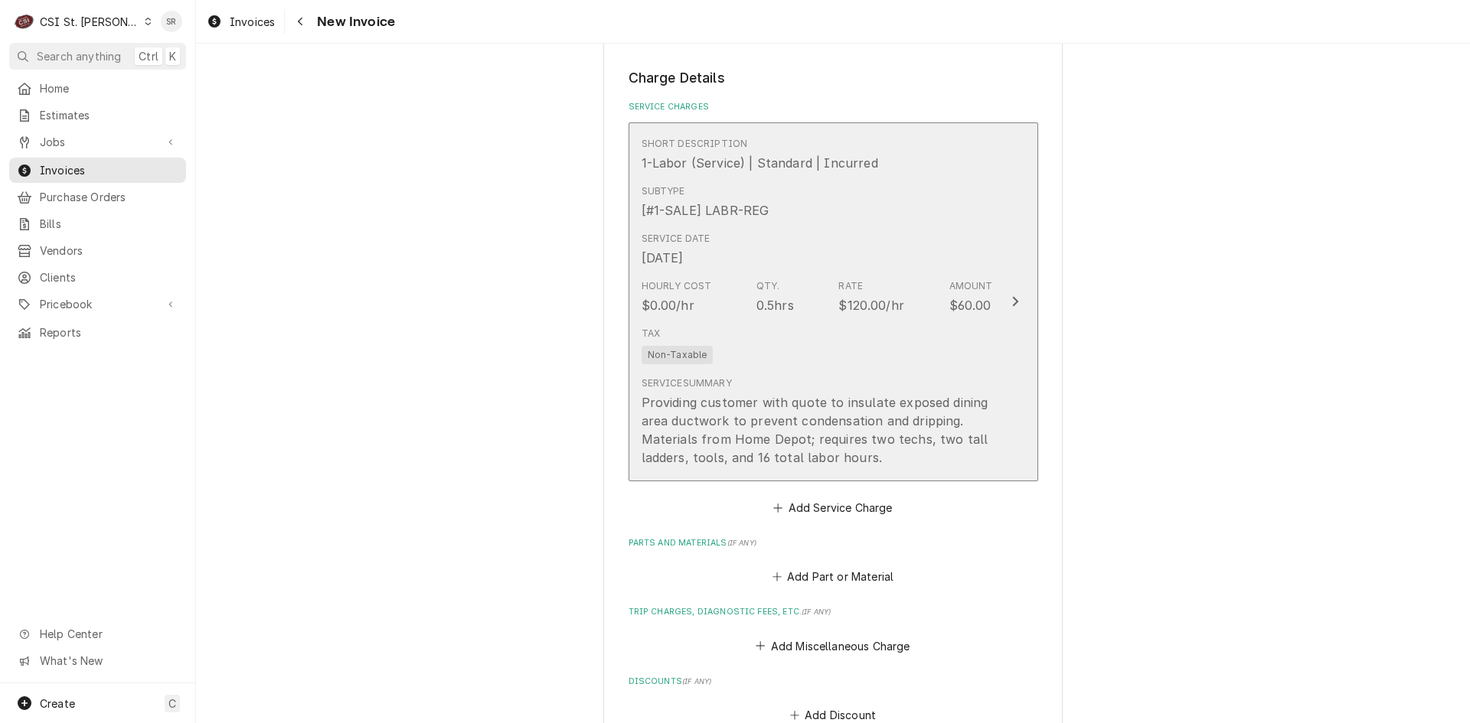
click at [890, 352] on div "Tax Non-Taxable" at bounding box center [816, 345] width 351 height 49
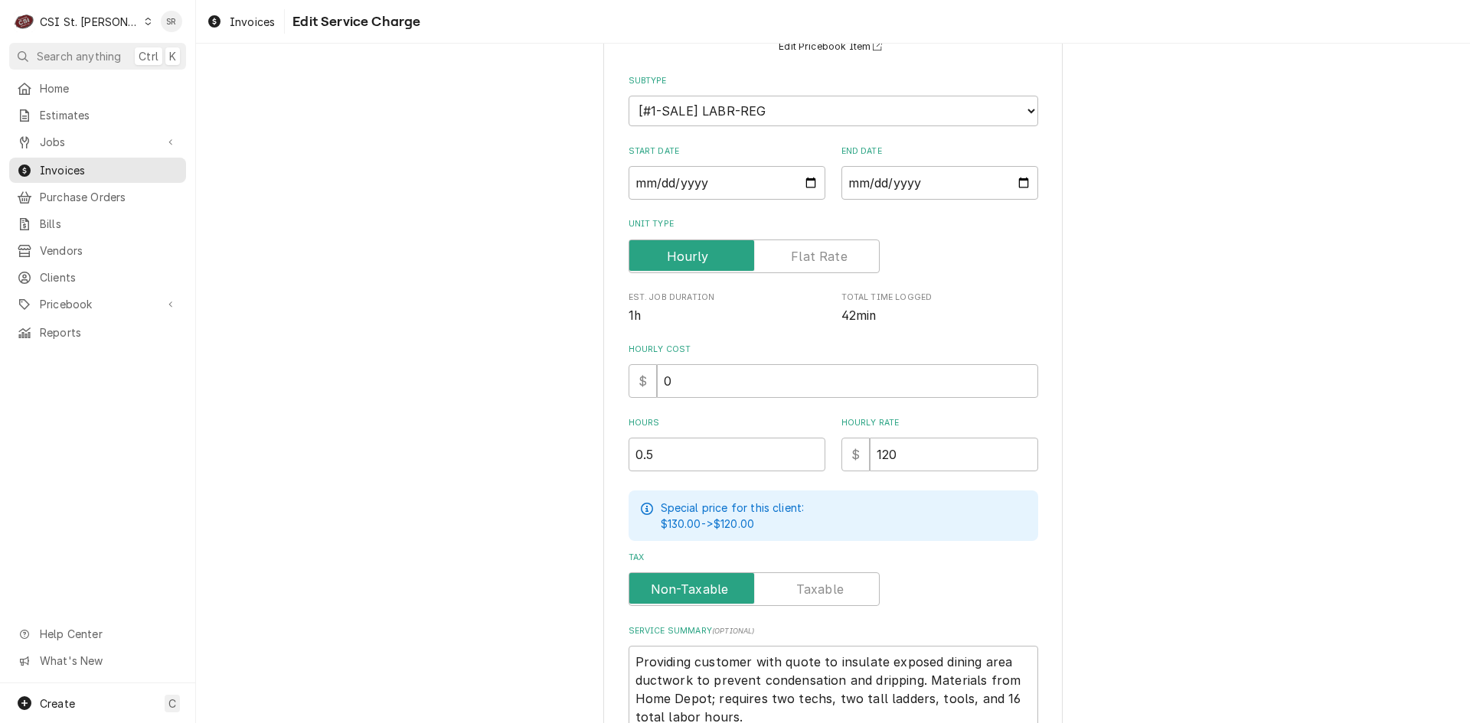
scroll to position [291, 0]
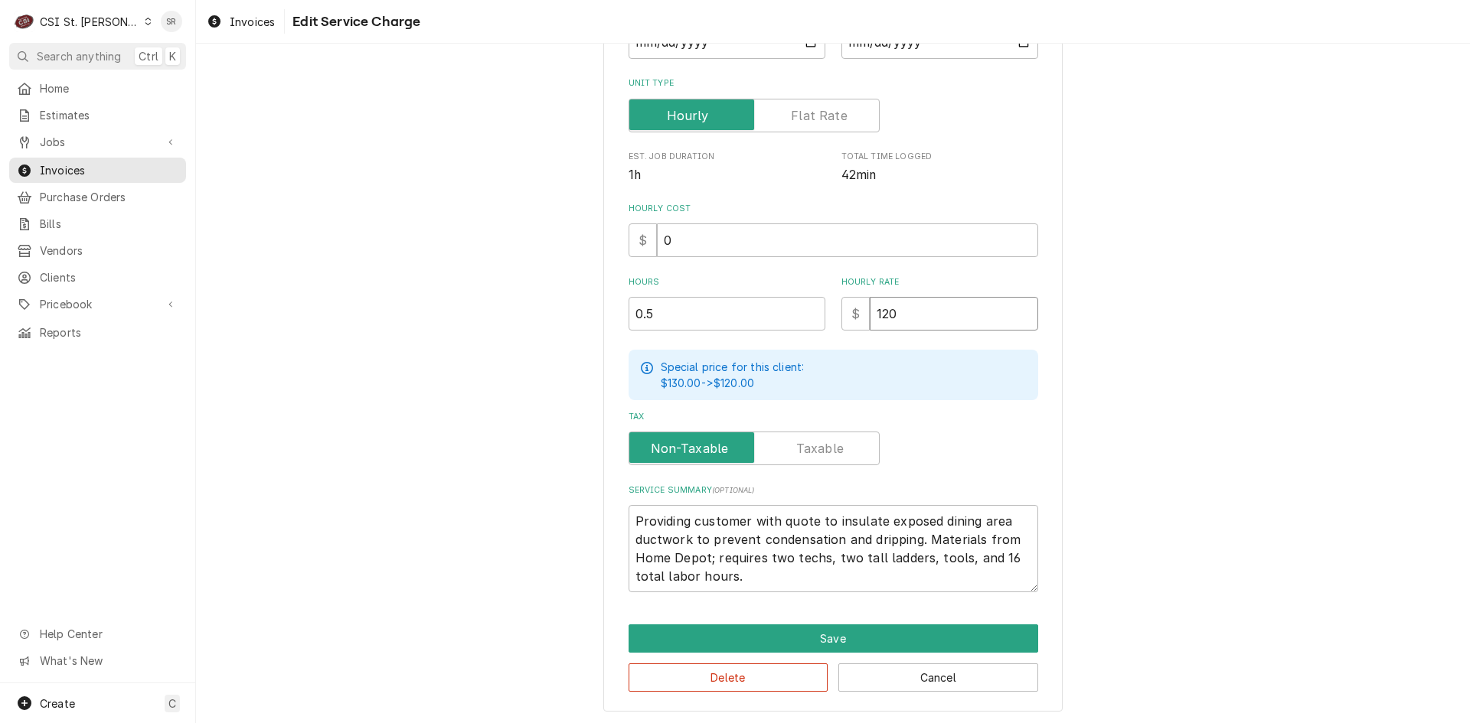
drag, startPoint x: 898, startPoint y: 318, endPoint x: 802, endPoint y: 308, distance: 96.2
click at [802, 308] on div "Hours 0.5 Hourly Rate $ 120" at bounding box center [833, 303] width 410 height 54
type textarea "x"
type input "0"
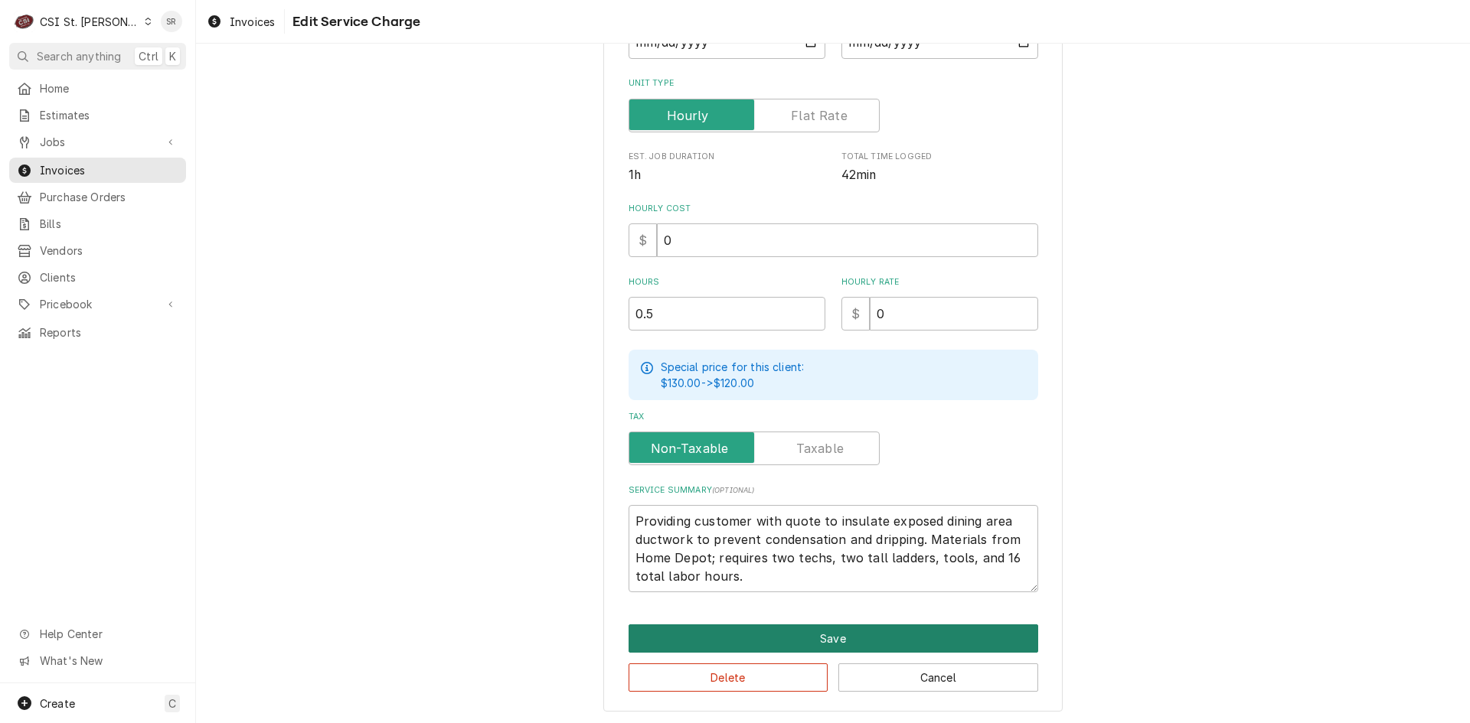
click at [815, 635] on button "Save" at bounding box center [833, 639] width 410 height 28
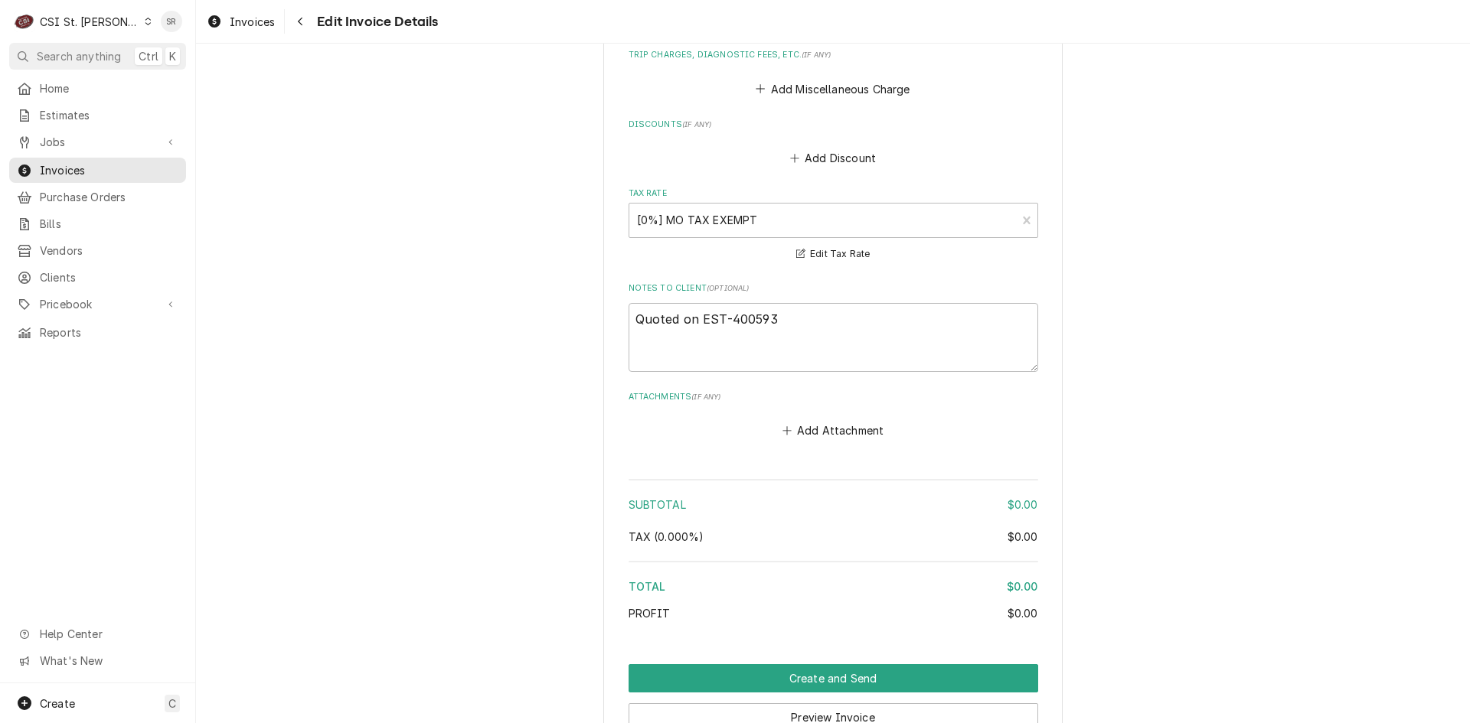
scroll to position [2087, 0]
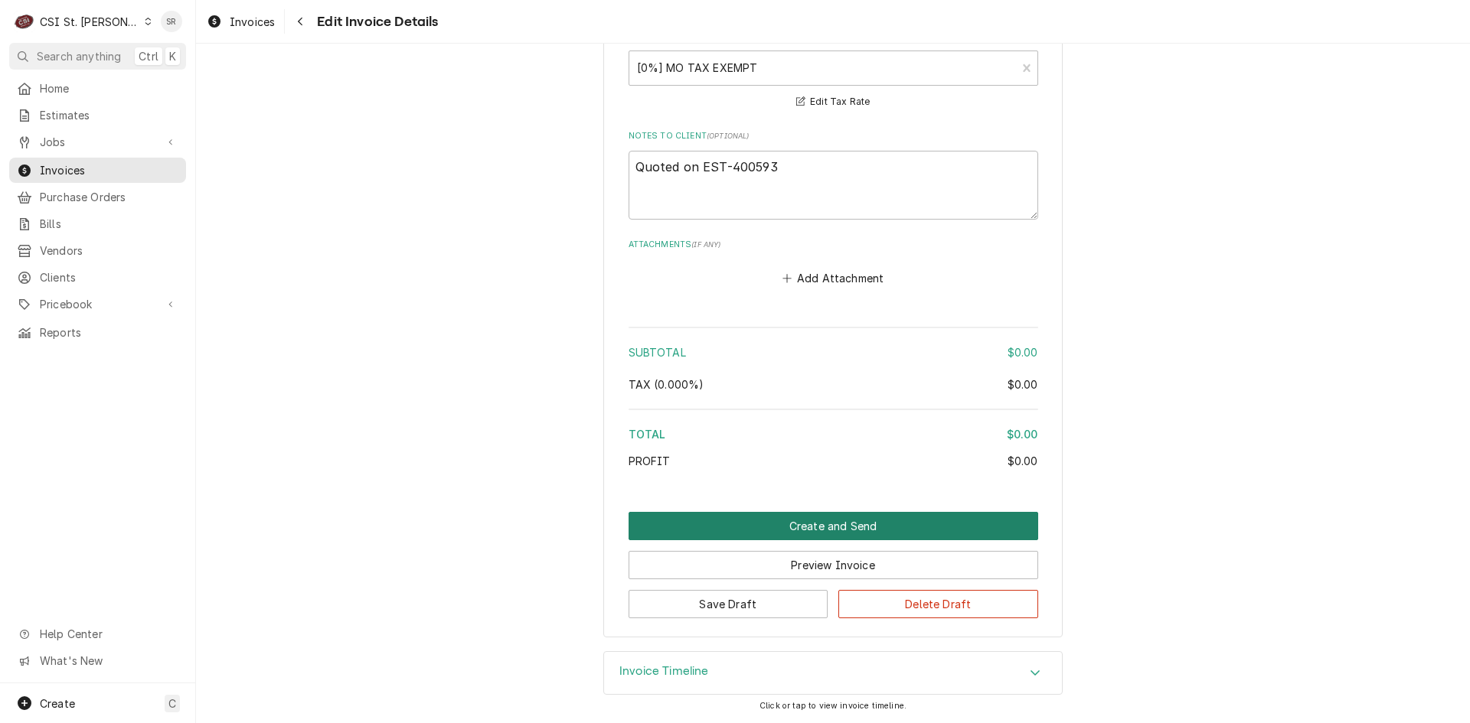
click at [828, 529] on button "Create and Send" at bounding box center [833, 526] width 410 height 28
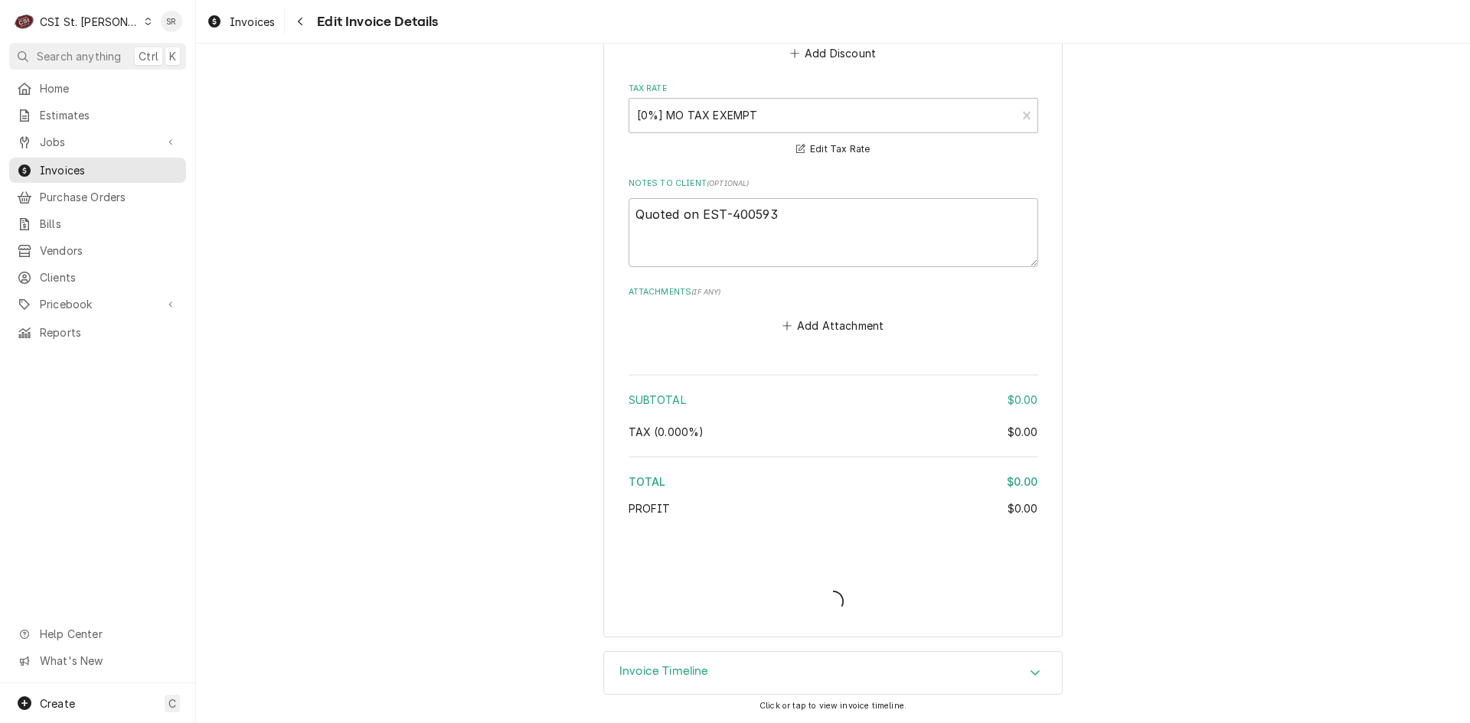
scroll to position [2040, 0]
type textarea "x"
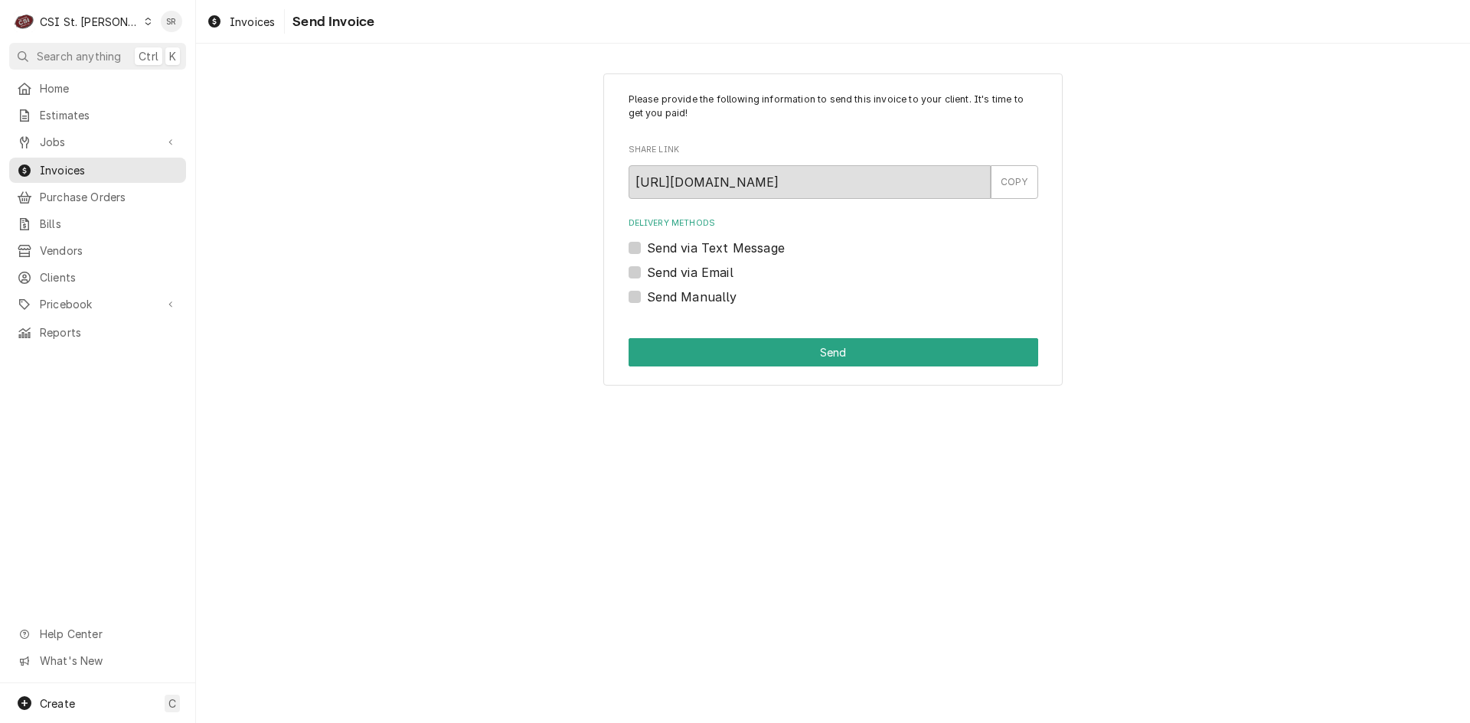
click at [689, 302] on label "Send Manually" at bounding box center [692, 297] width 90 height 18
click at [689, 302] on input "Send Manually" at bounding box center [852, 305] width 410 height 34
checkbox input "true"
click at [786, 358] on button "Send" at bounding box center [833, 352] width 410 height 28
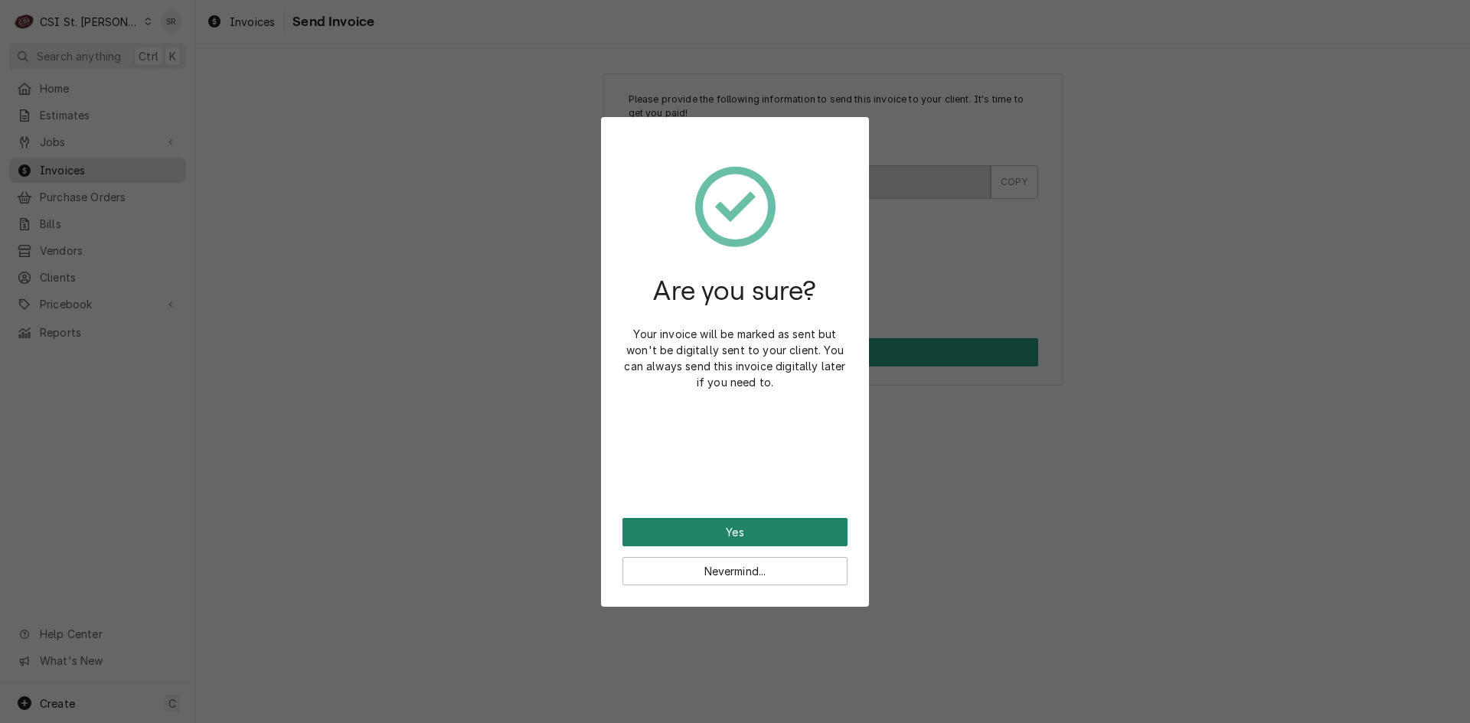
click at [739, 529] on button "Yes" at bounding box center [734, 532] width 225 height 28
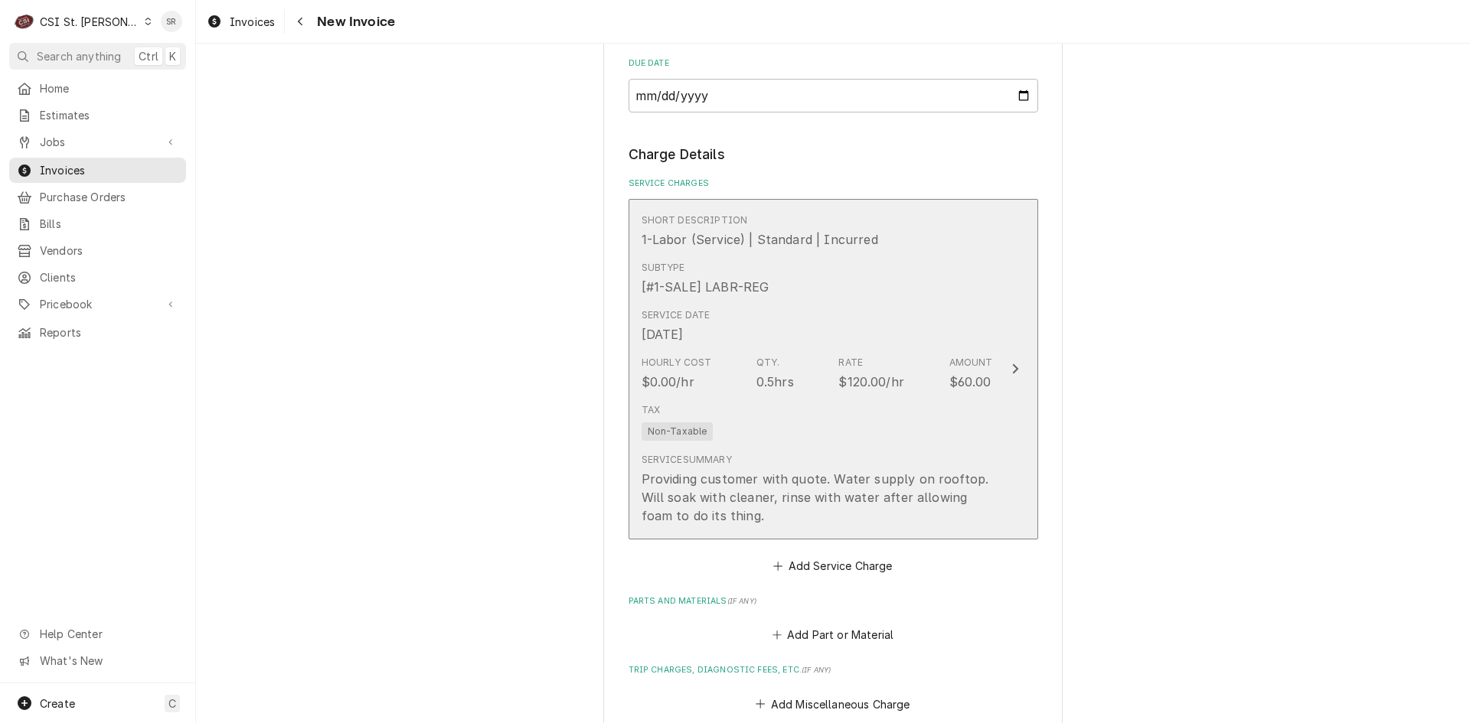
click at [838, 377] on div "$120.00/hr" at bounding box center [871, 382] width 66 height 18
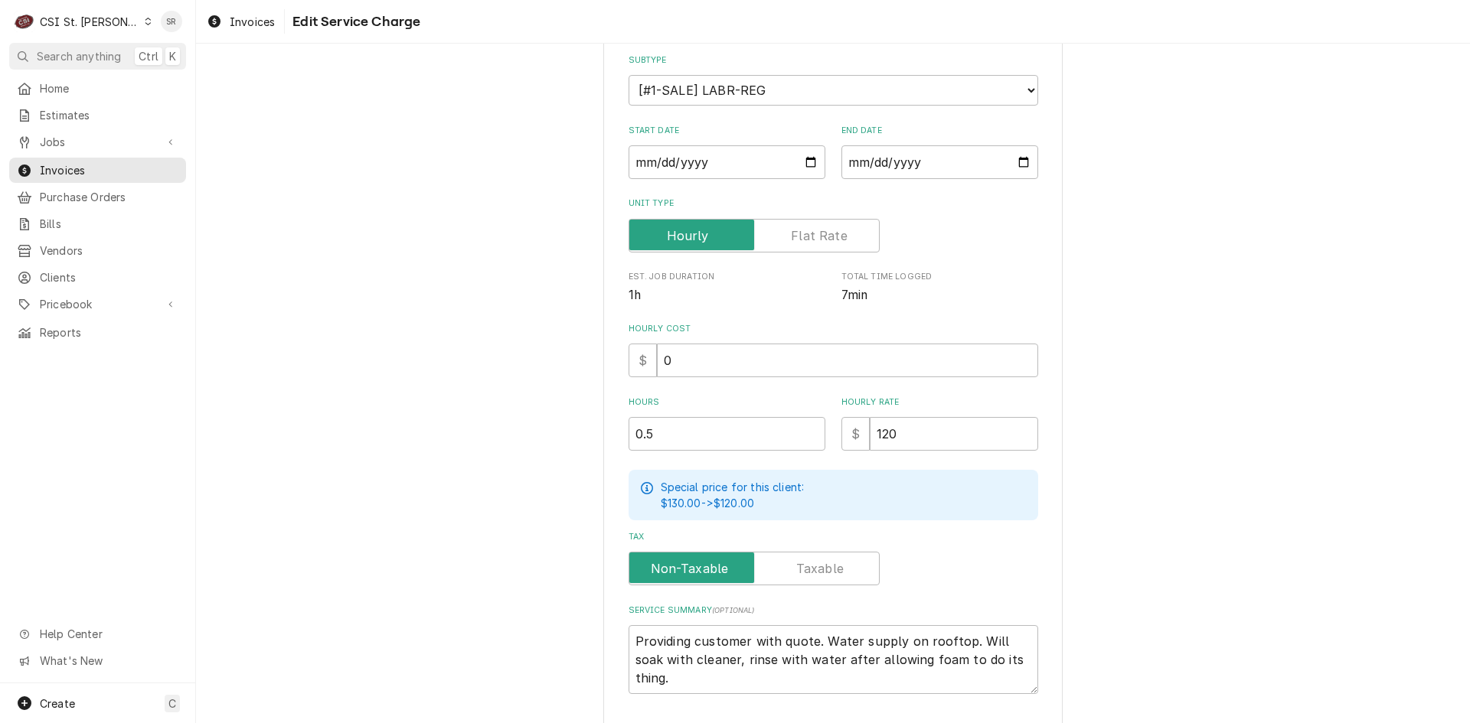
scroll to position [272, 0]
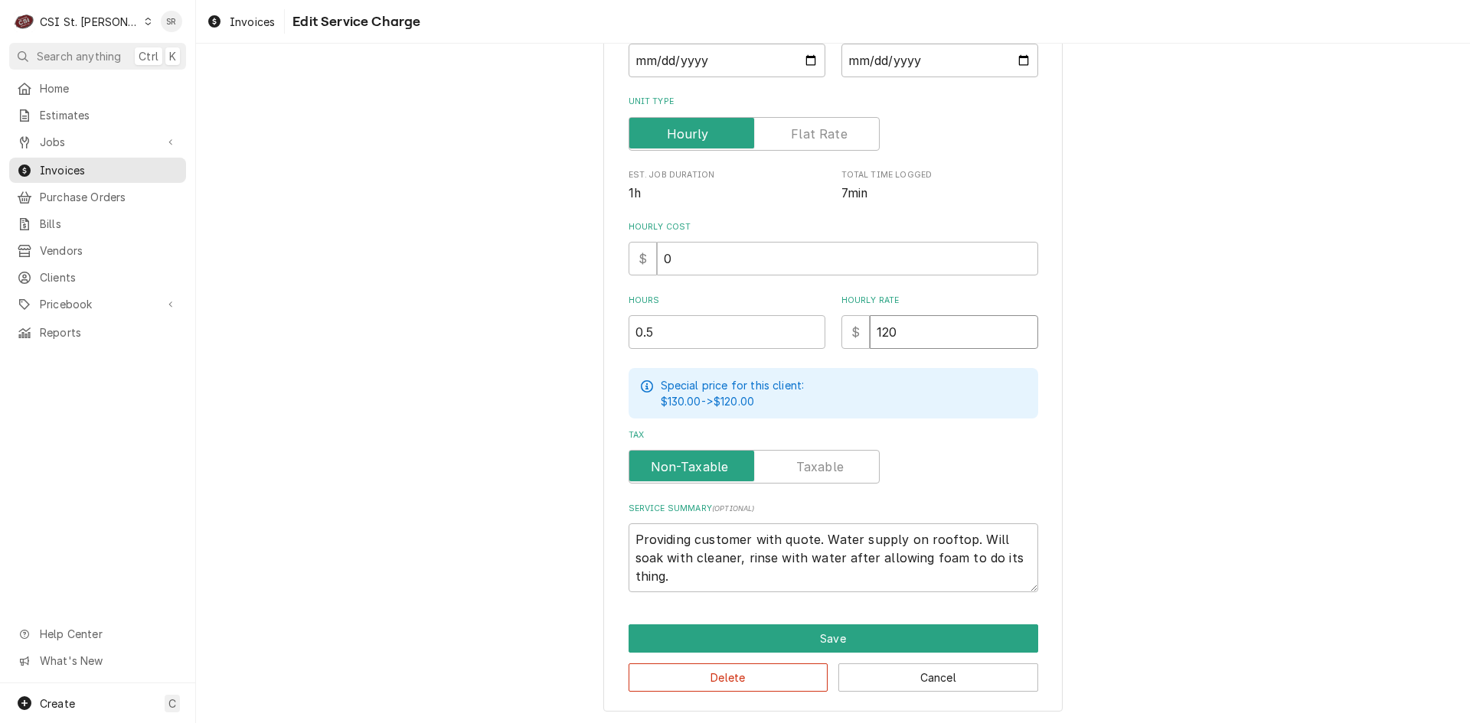
click at [828, 319] on div "Hours 0.5 Hourly Rate $ 120" at bounding box center [833, 322] width 410 height 54
type textarea "x"
type input "0"
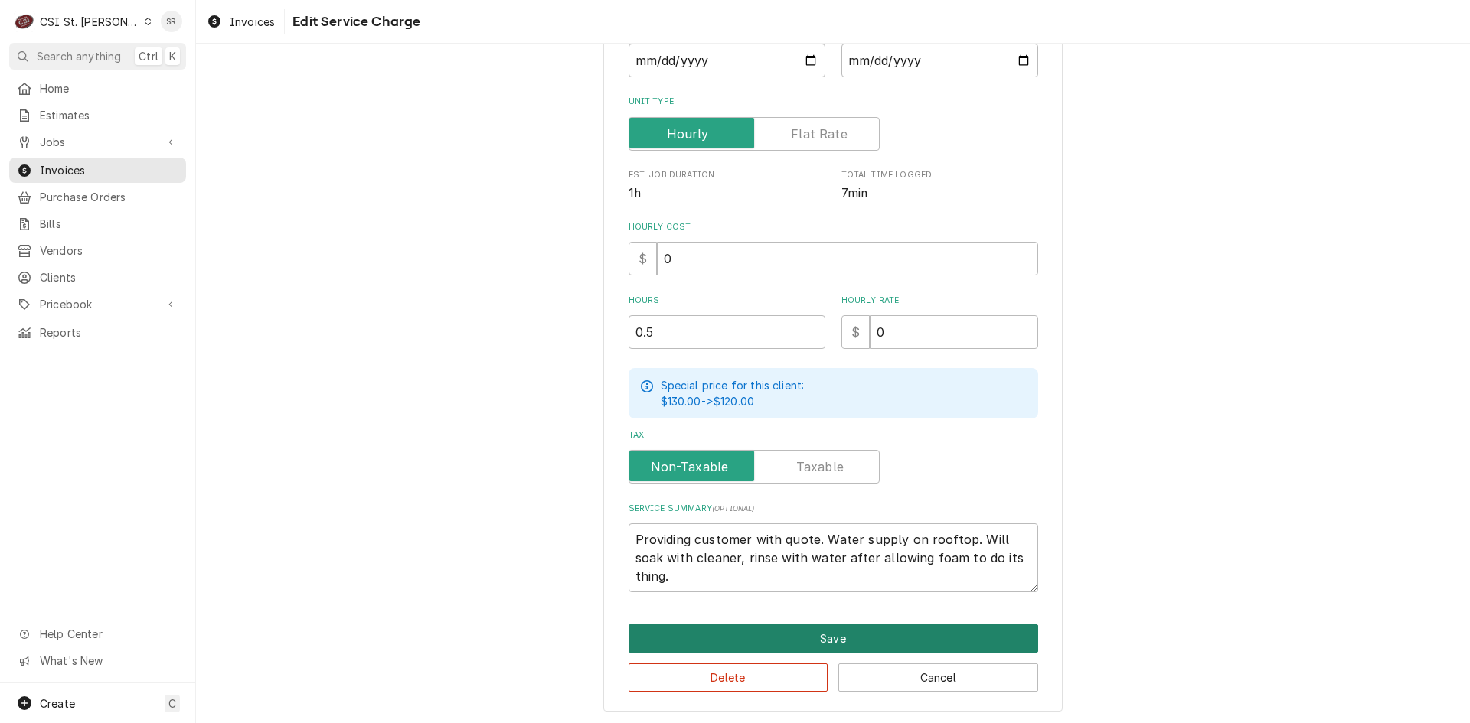
click at [825, 633] on button "Save" at bounding box center [833, 639] width 410 height 28
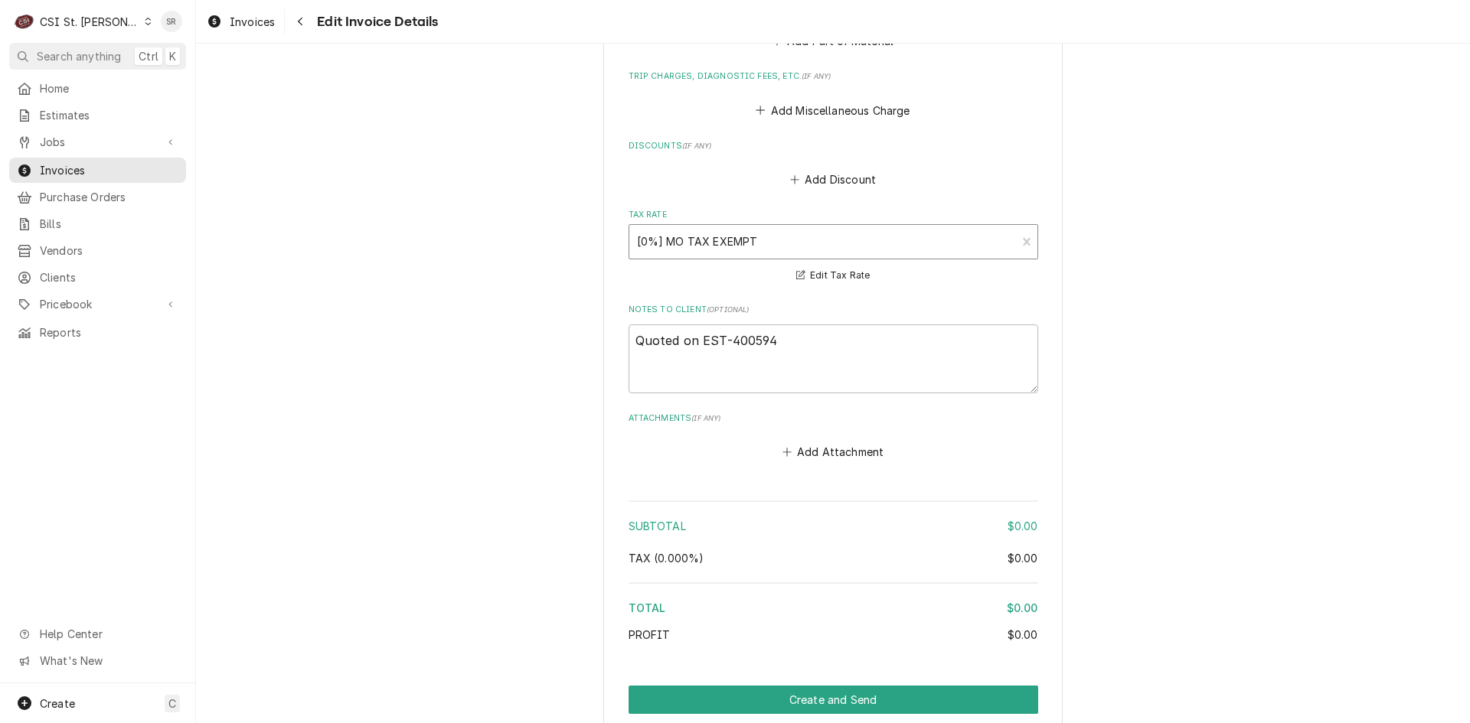
scroll to position [2069, 0]
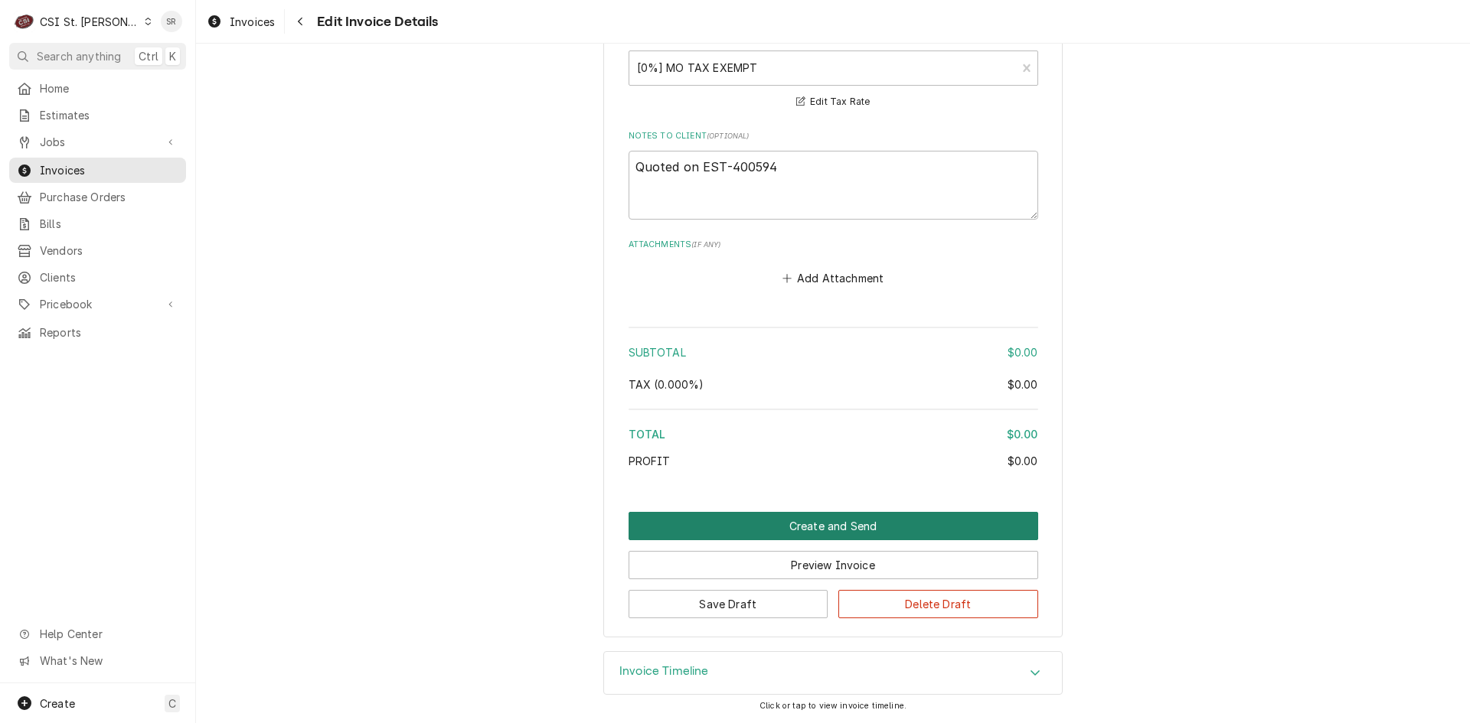
click at [859, 527] on button "Create and Send" at bounding box center [833, 526] width 410 height 28
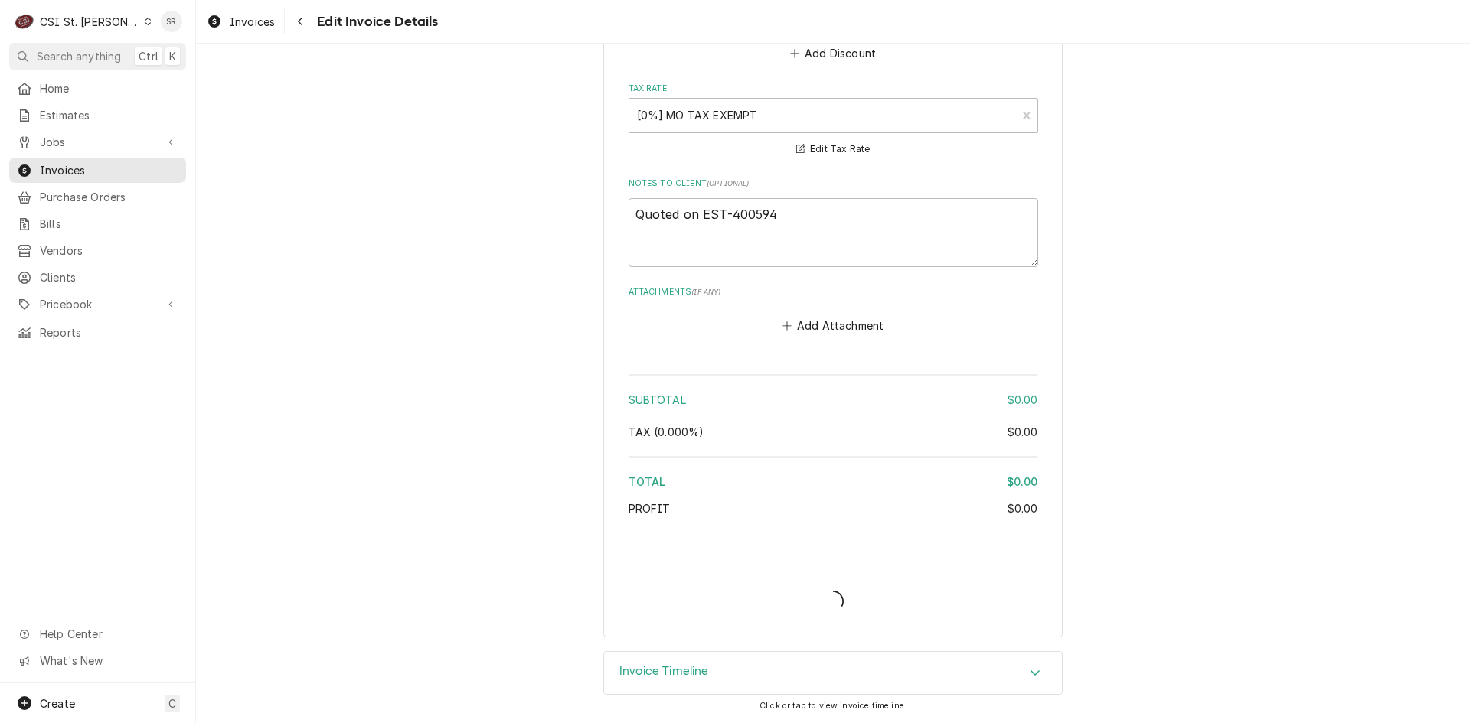
type textarea "x"
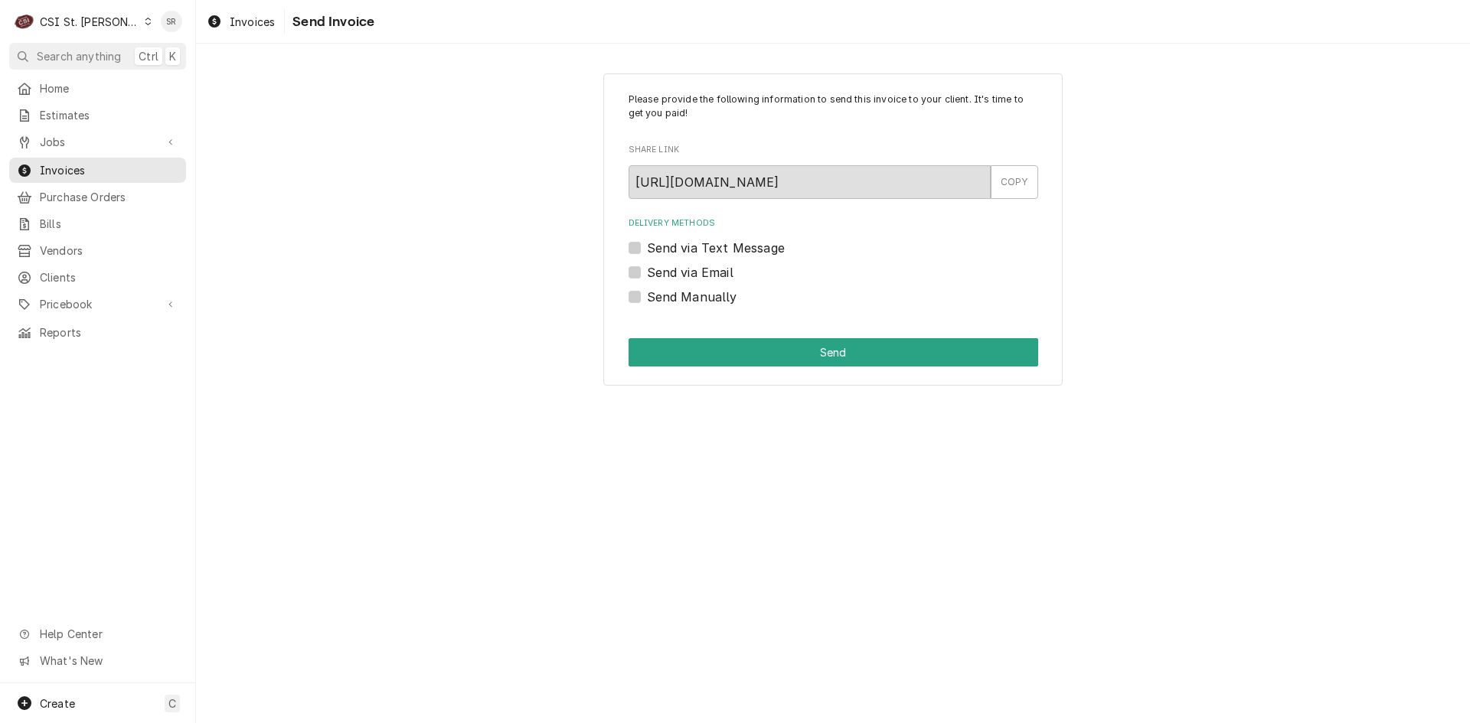
click at [693, 294] on label "Send Manually" at bounding box center [692, 297] width 90 height 18
click at [693, 294] on input "Send Manually" at bounding box center [852, 305] width 410 height 34
checkbox input "true"
click at [780, 359] on button "Send" at bounding box center [833, 352] width 410 height 28
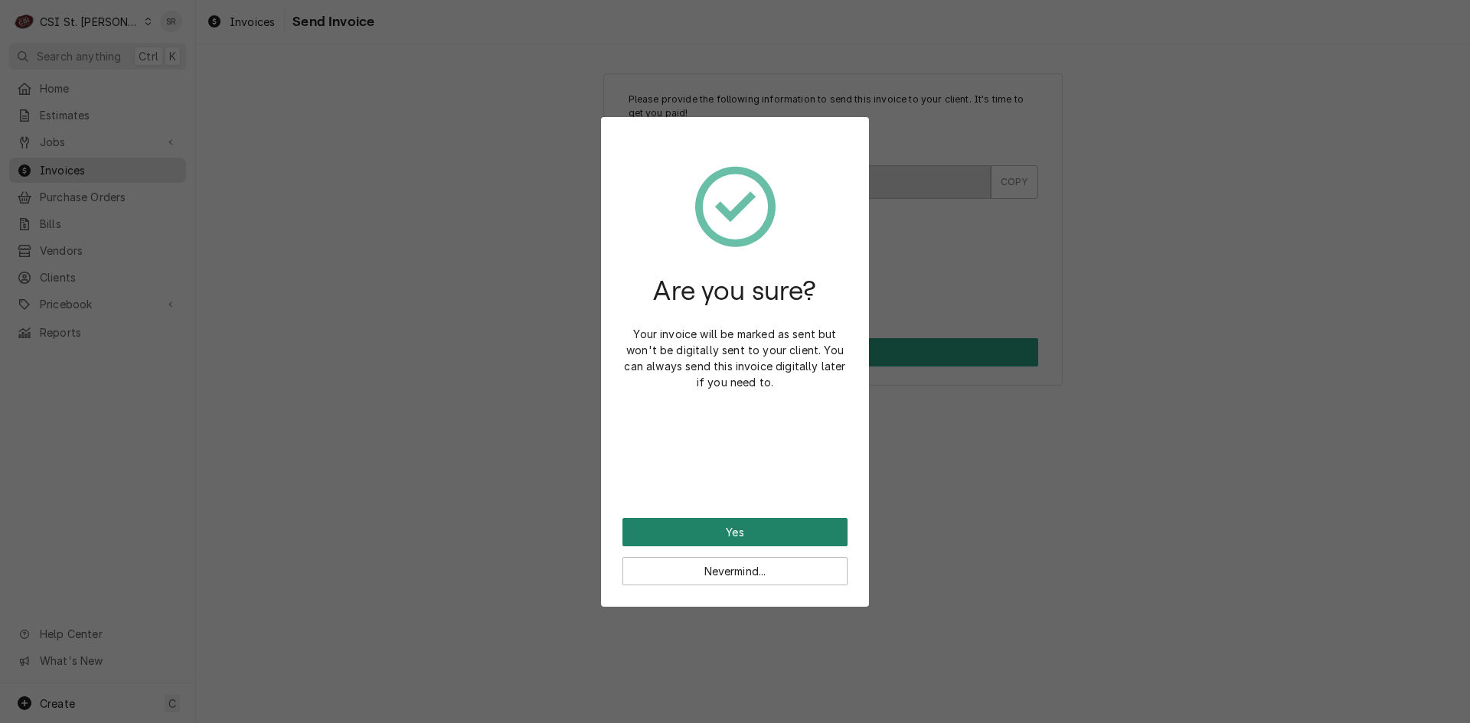
drag, startPoint x: 716, startPoint y: 527, endPoint x: 691, endPoint y: 503, distance: 34.7
click at [715, 523] on button "Yes" at bounding box center [734, 532] width 225 height 28
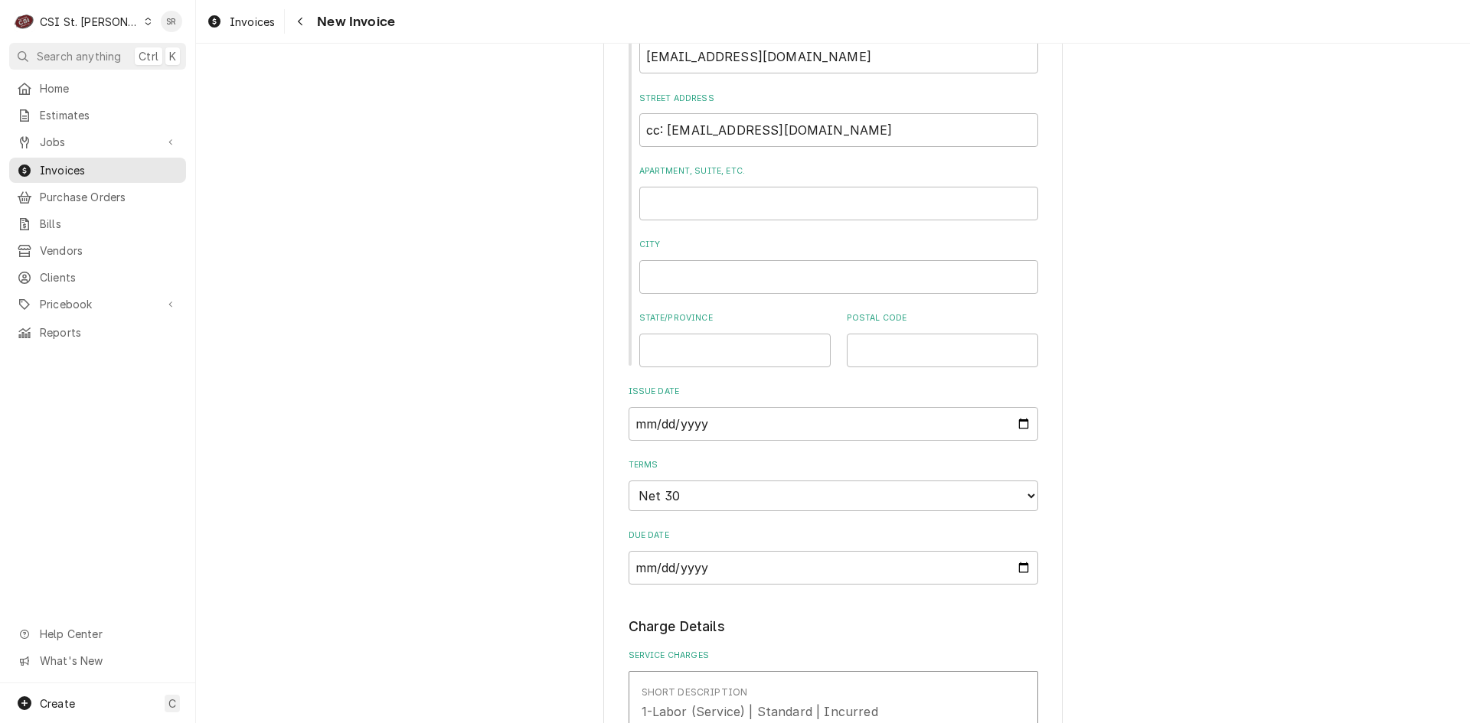
scroll to position [995, 0]
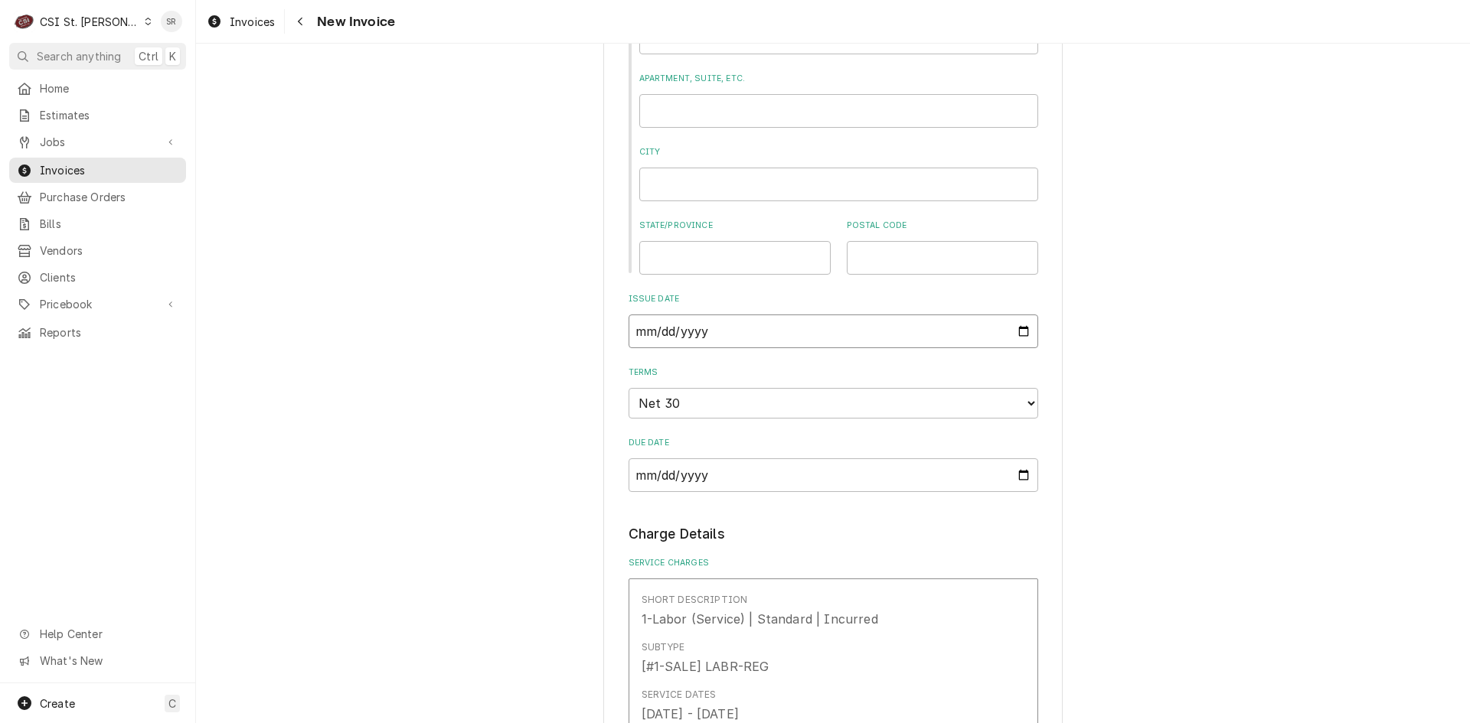
click at [1021, 332] on input "2025-08-13" at bounding box center [833, 332] width 410 height 34
type input "2025-08-27"
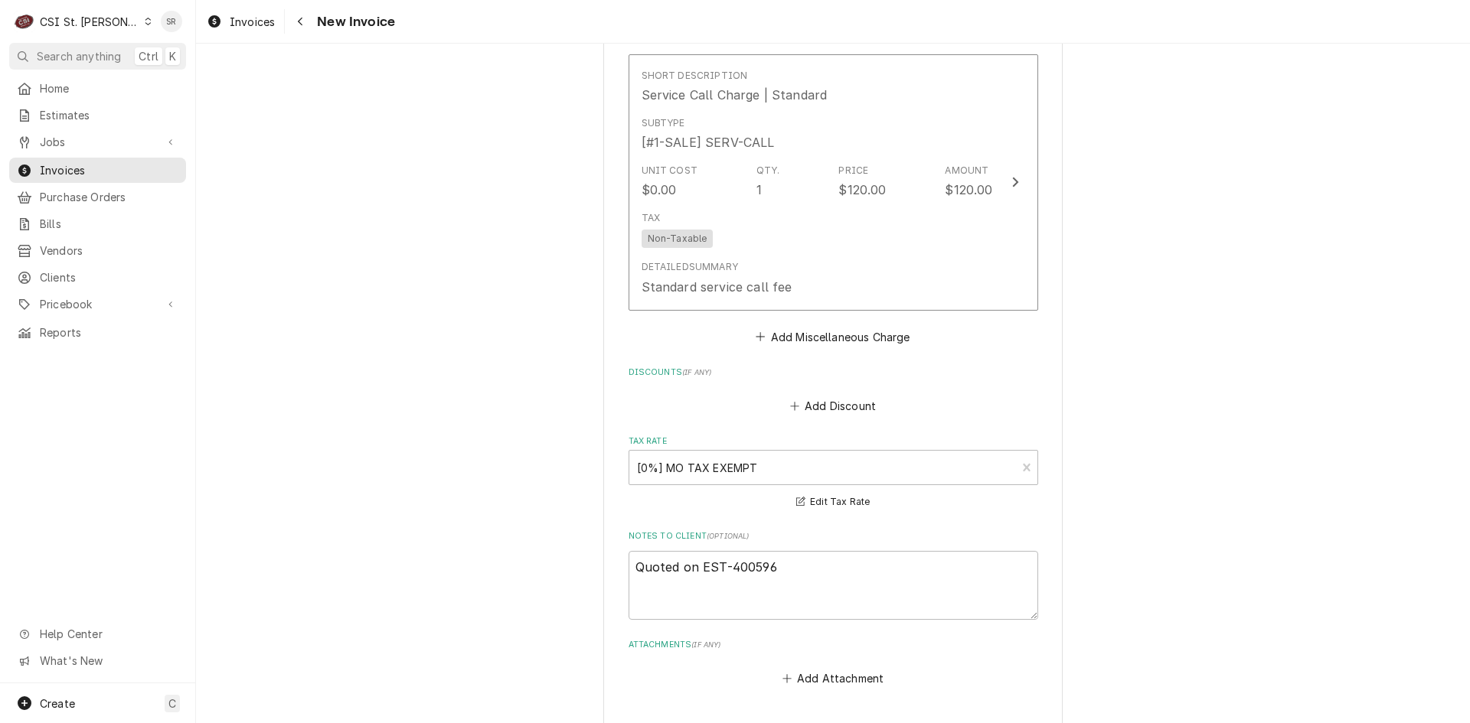
scroll to position [2143, 0]
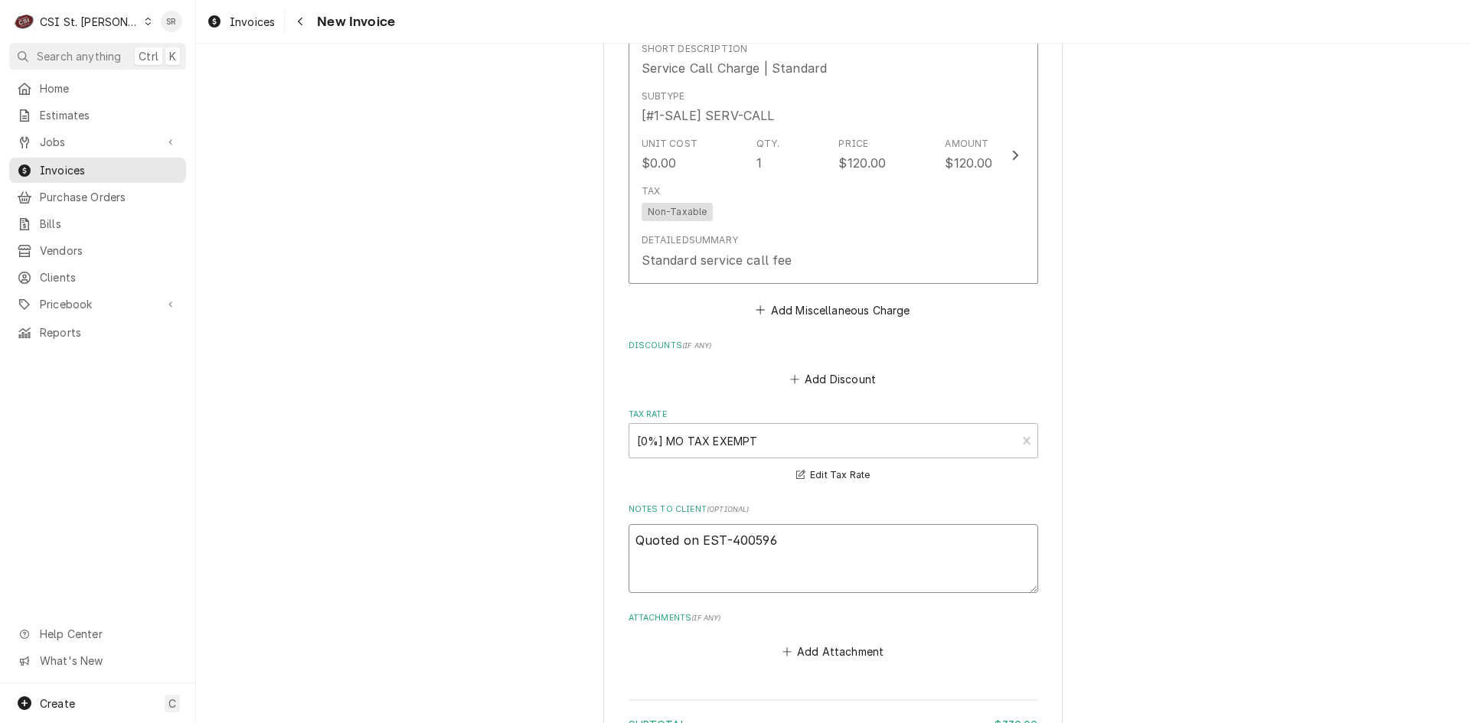
drag, startPoint x: 785, startPoint y: 524, endPoint x: 554, endPoint y: 504, distance: 231.3
type textarea "x"
type textarea "S"
type textarea "x"
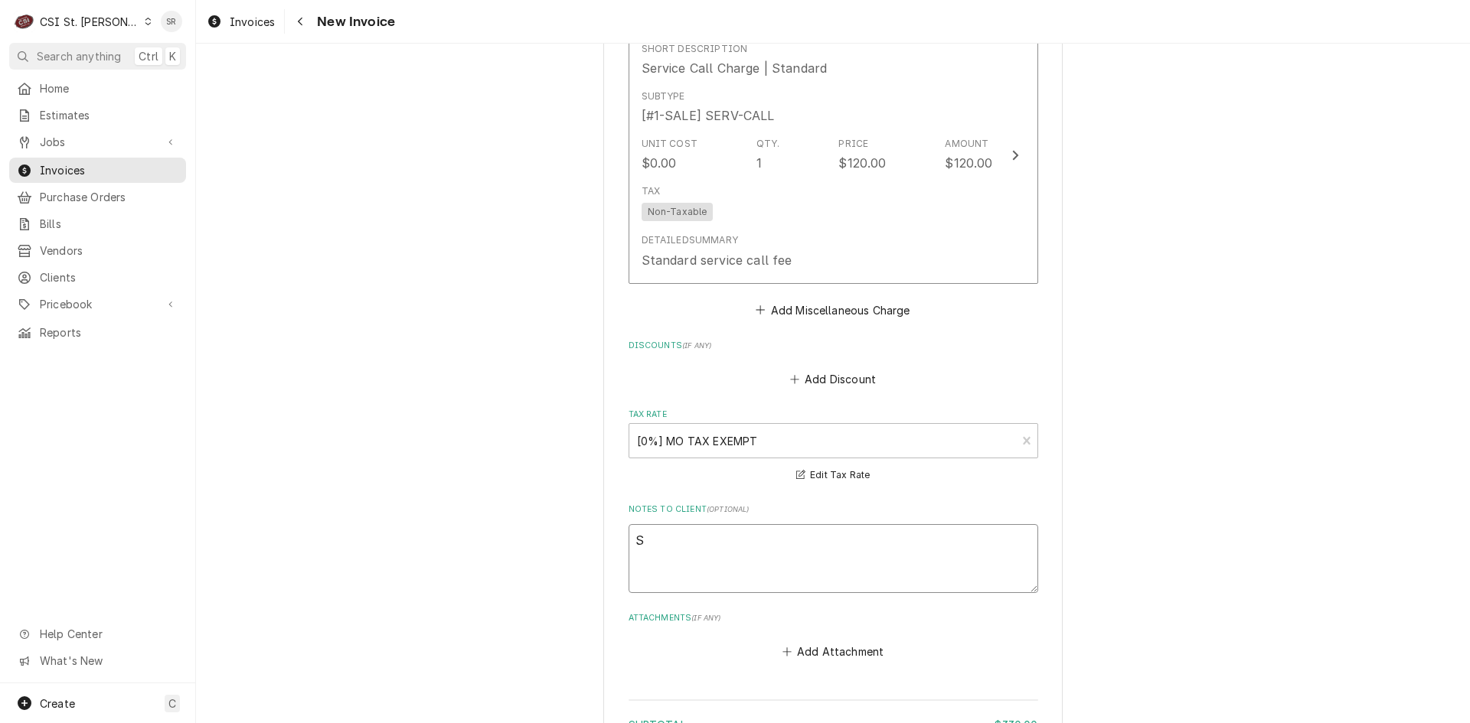
type textarea "Su"
type textarea "x"
type textarea "Sub"
type textarea "x"
type textarea "Subm"
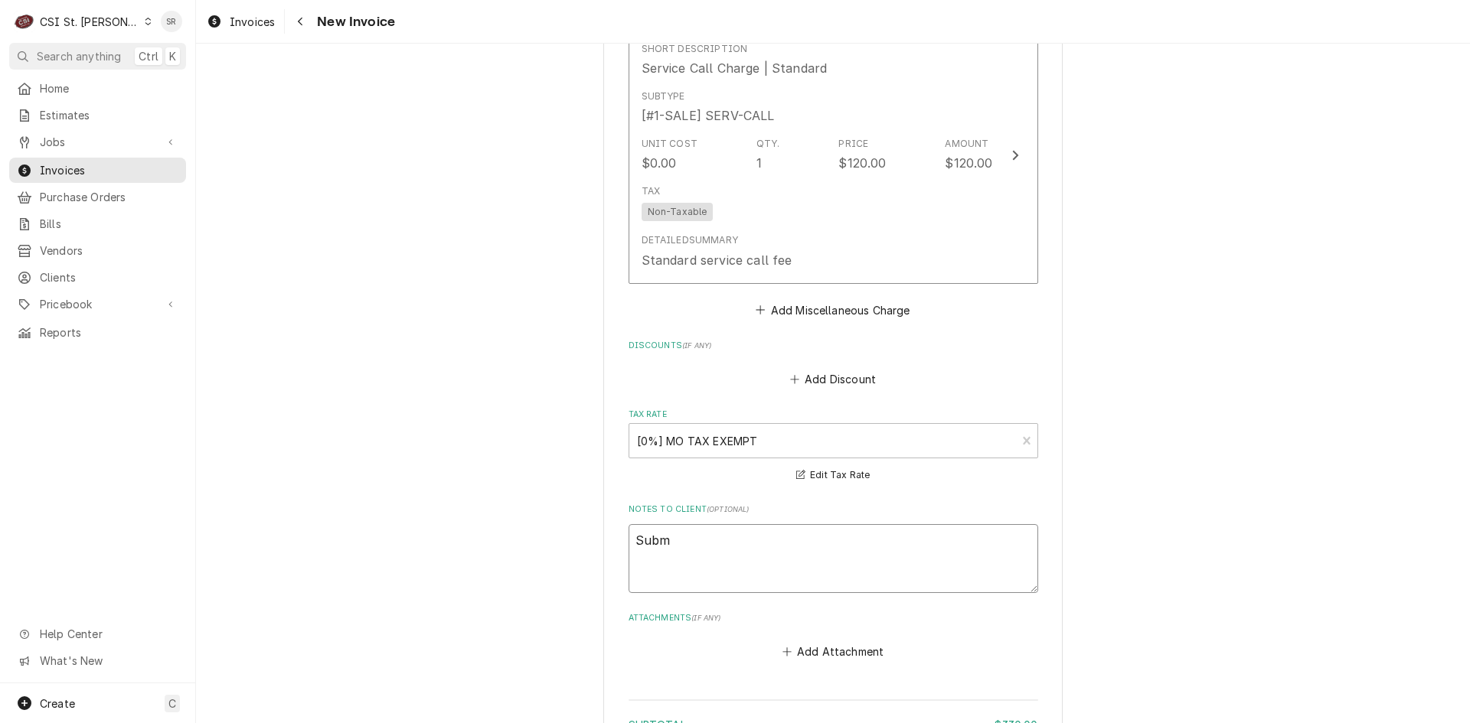
type textarea "x"
type textarea "Submi"
type textarea "x"
type textarea "Submit"
type textarea "x"
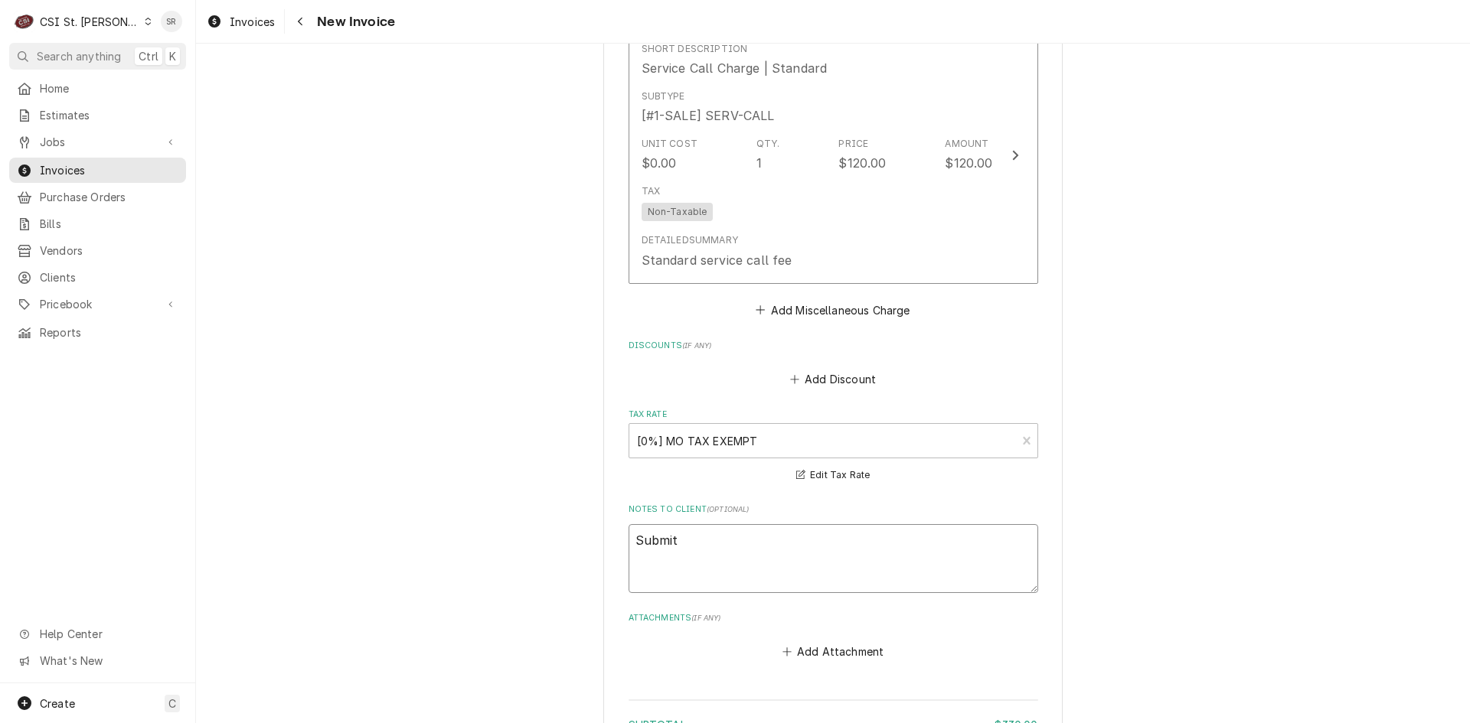
type textarea "Submite"
type textarea "x"
type textarea "Submited"
type textarea "x"
type textarea "Submite"
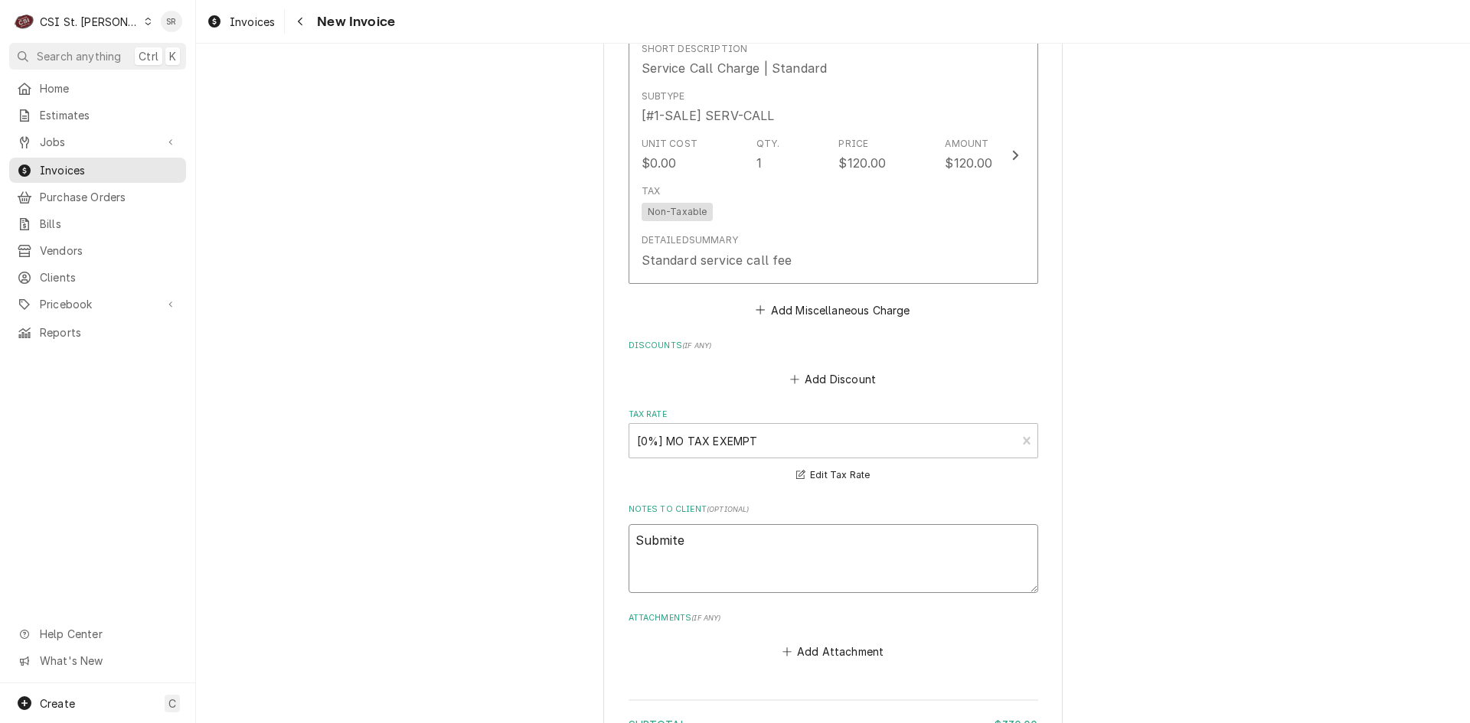
type textarea "x"
type textarea "Submit"
type textarea "x"
type textarea "Submite"
type textarea "x"
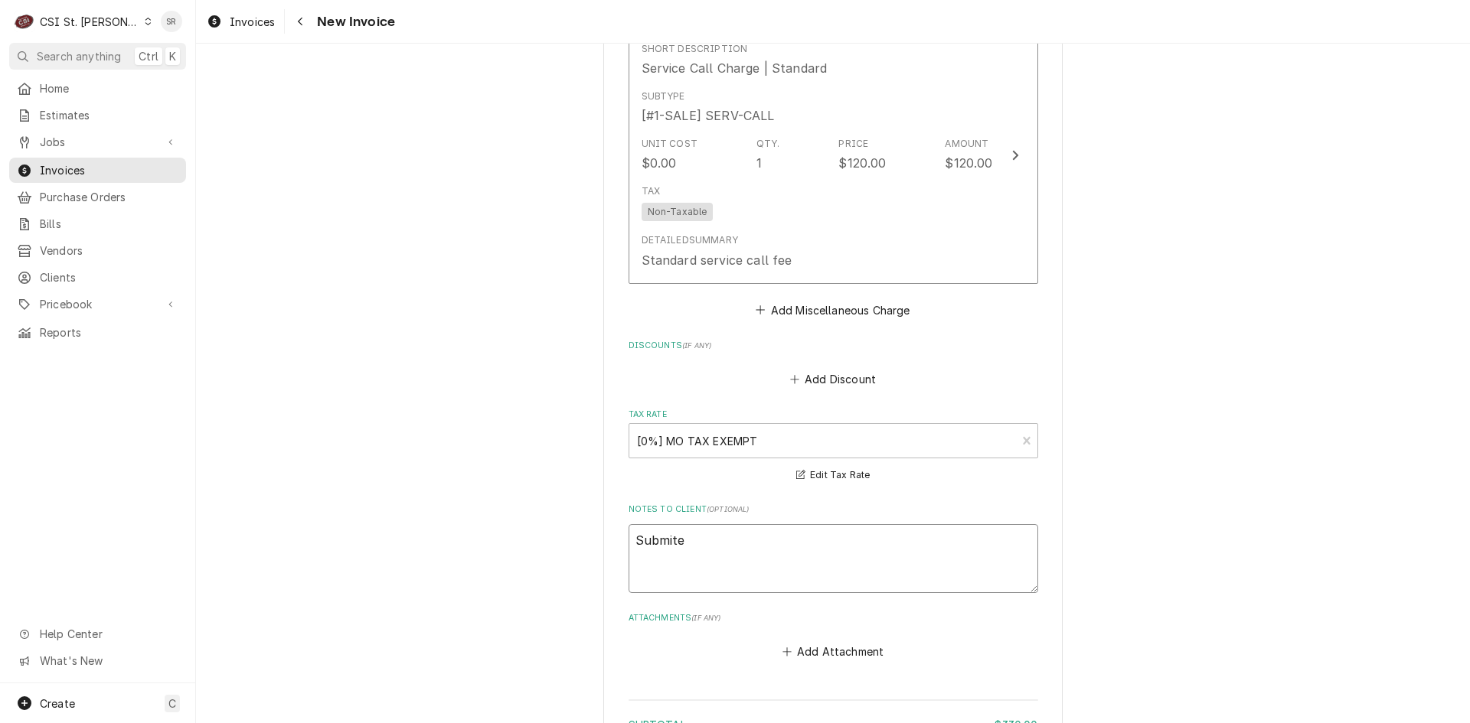
type textarea "Submited"
type textarea "x"
type textarea "Submited"
type textarea "x"
type textarea "Submited t"
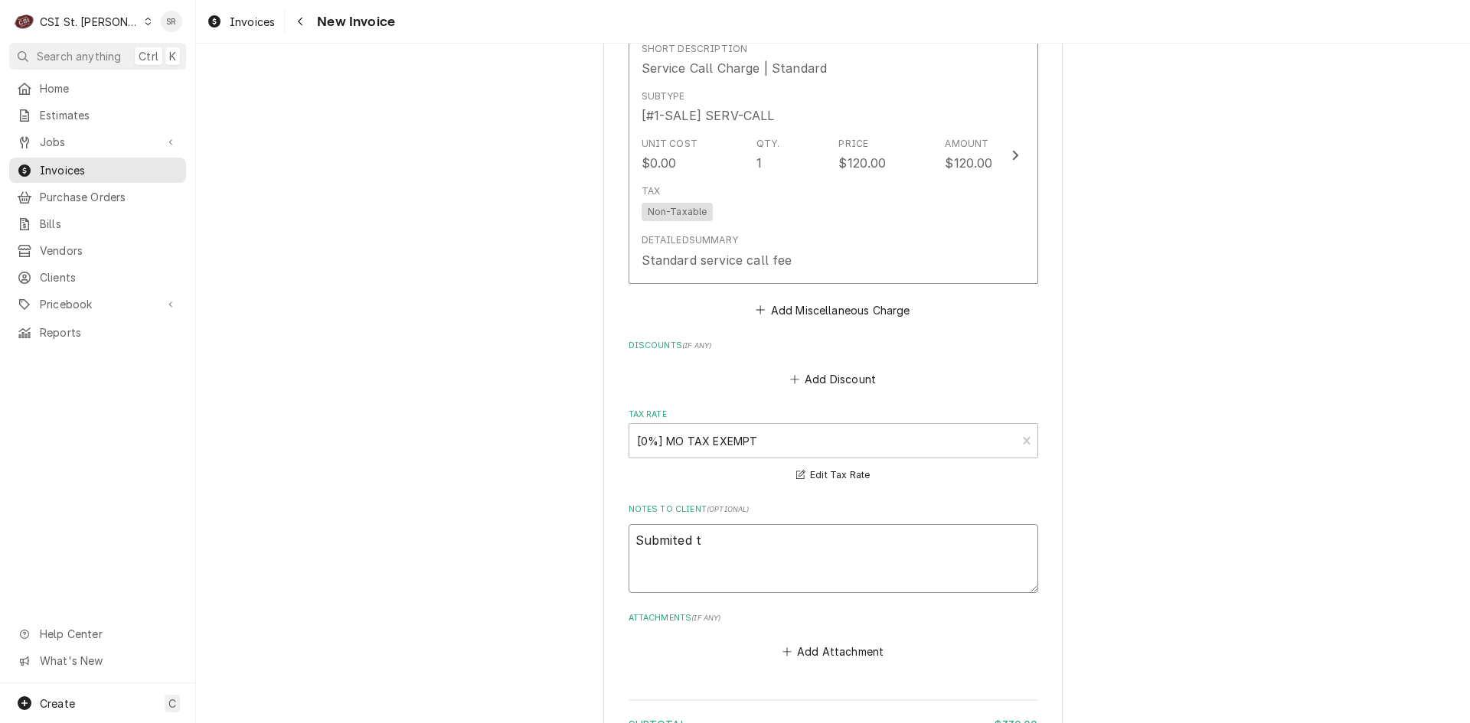
type textarea "x"
type textarea "Submited"
type textarea "x"
type textarea "Submited"
type textarea "x"
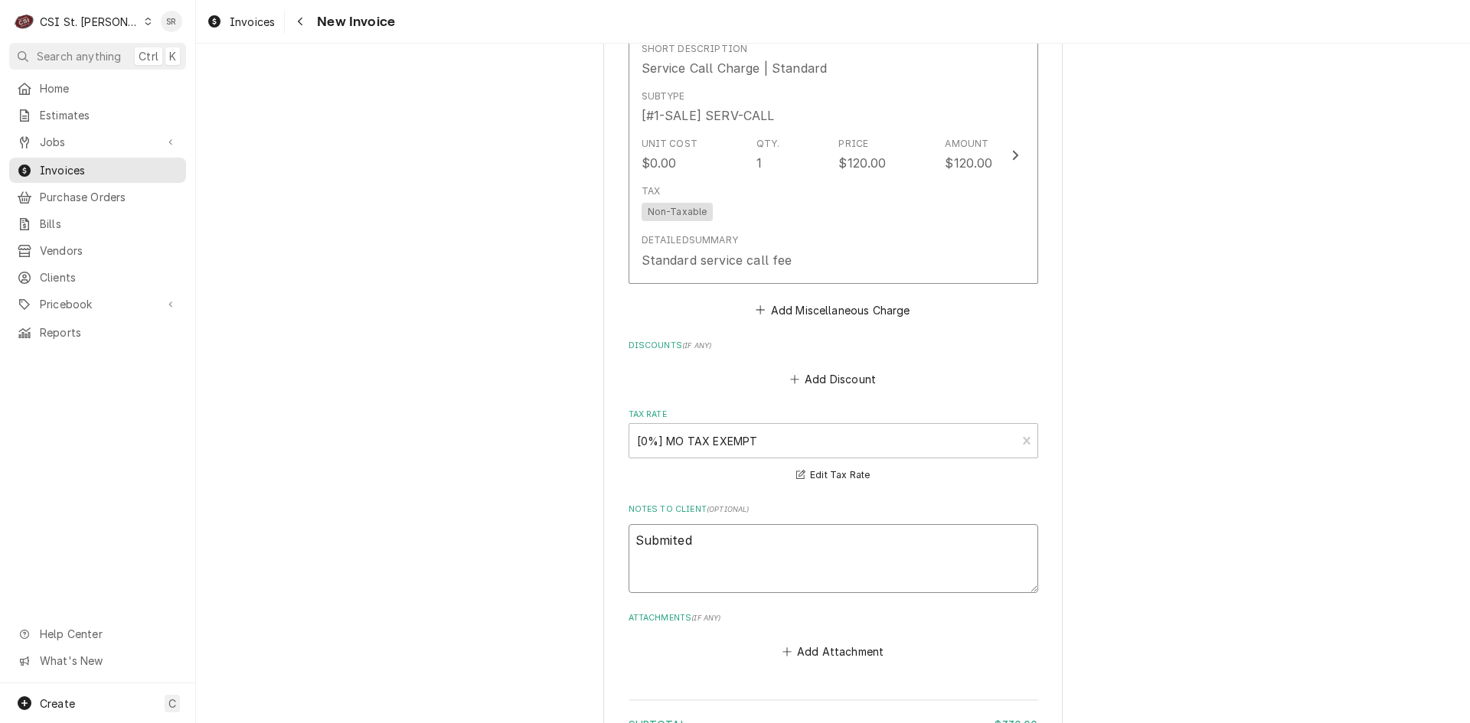
type textarea "Submite"
type textarea "x"
type textarea "Submit"
type textarea "x"
type textarea "Submi"
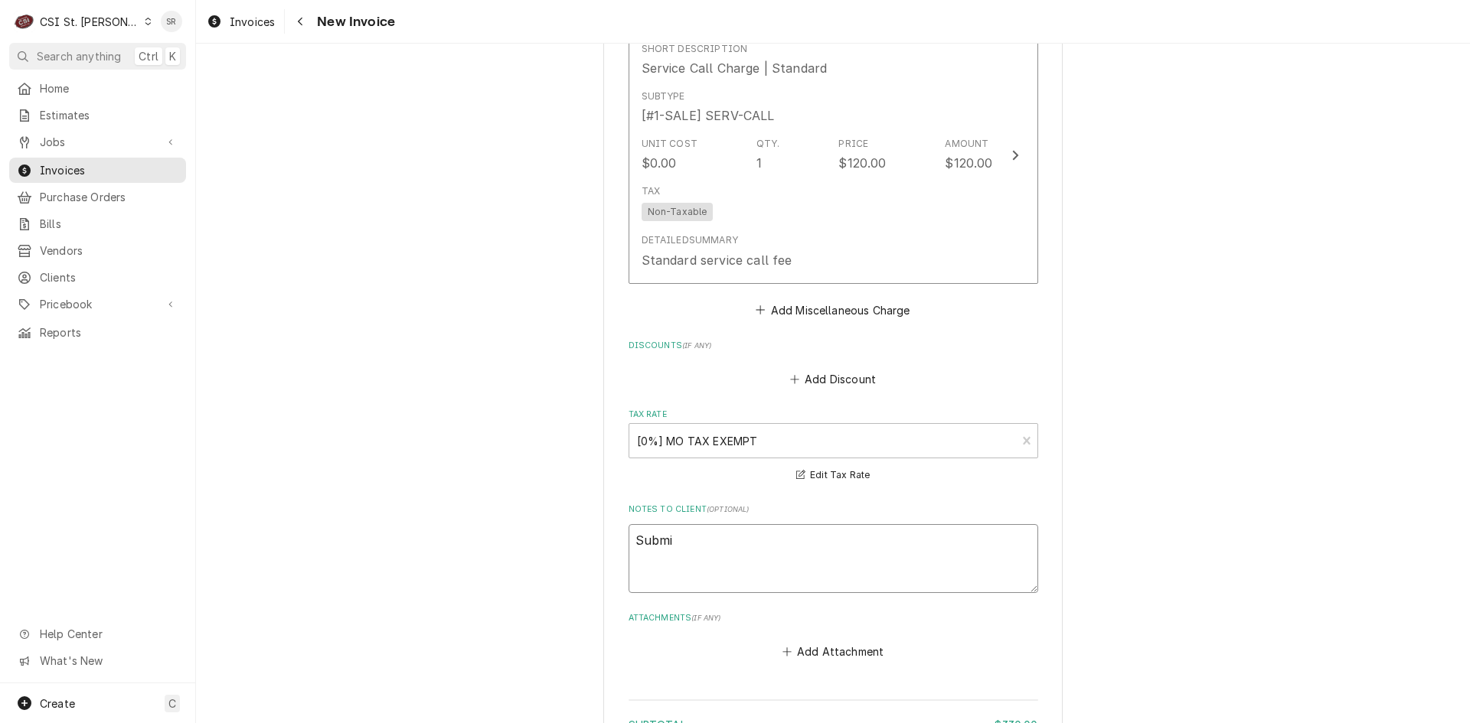
type textarea "x"
type textarea "Submit"
type textarea "x"
type textarea "Submite"
type textarea "x"
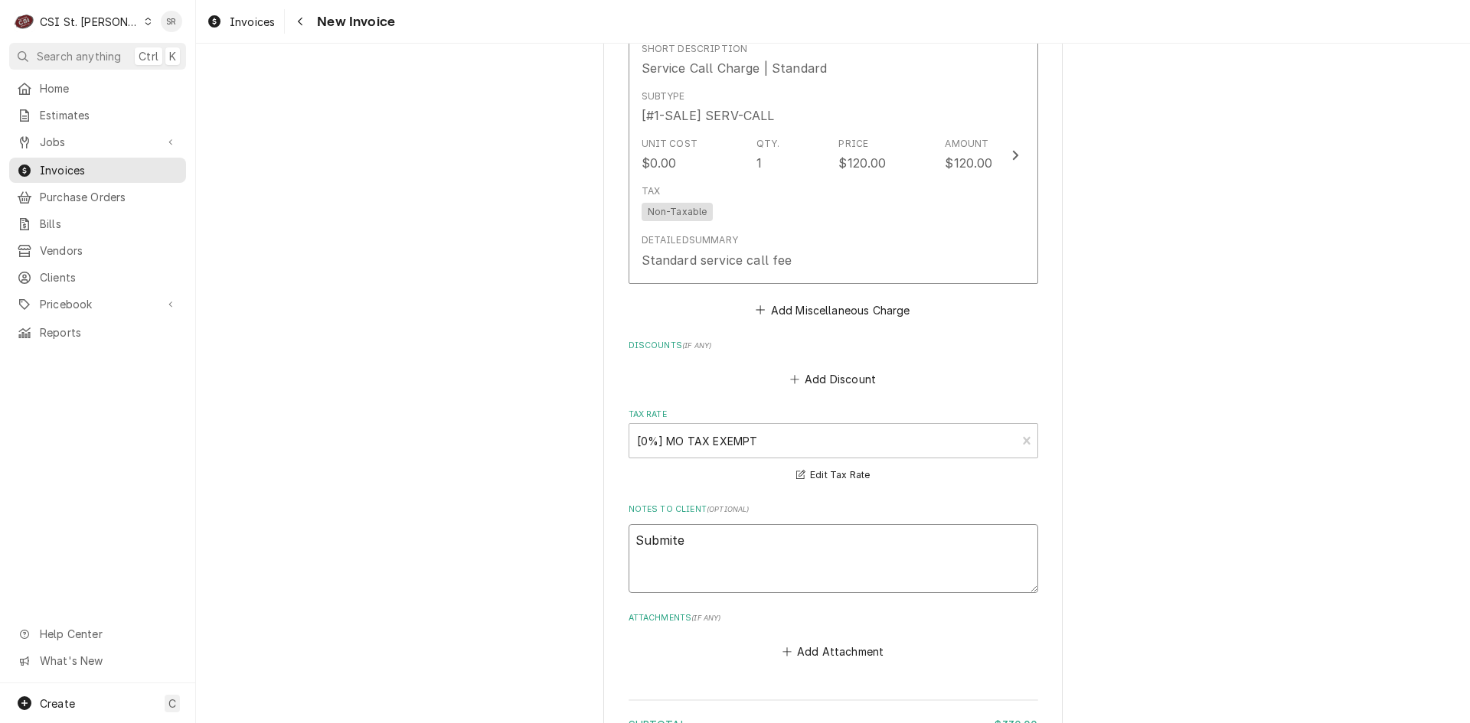
type textarea "Submit"
type textarea "x"
type textarea "Submitt"
type textarea "x"
type textarea "Submitte"
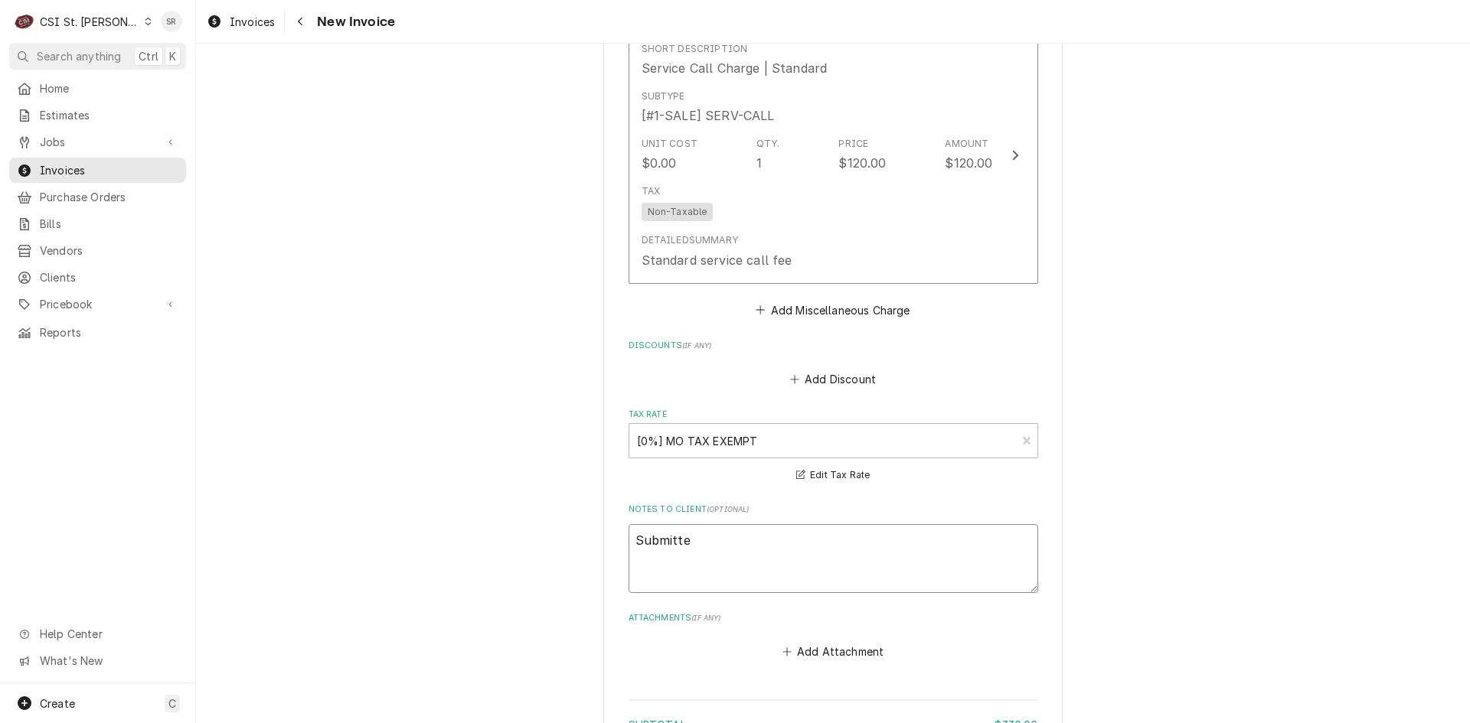
type textarea "x"
type textarea "Submitted"
type textarea "x"
type textarea "Submitted"
type textarea "x"
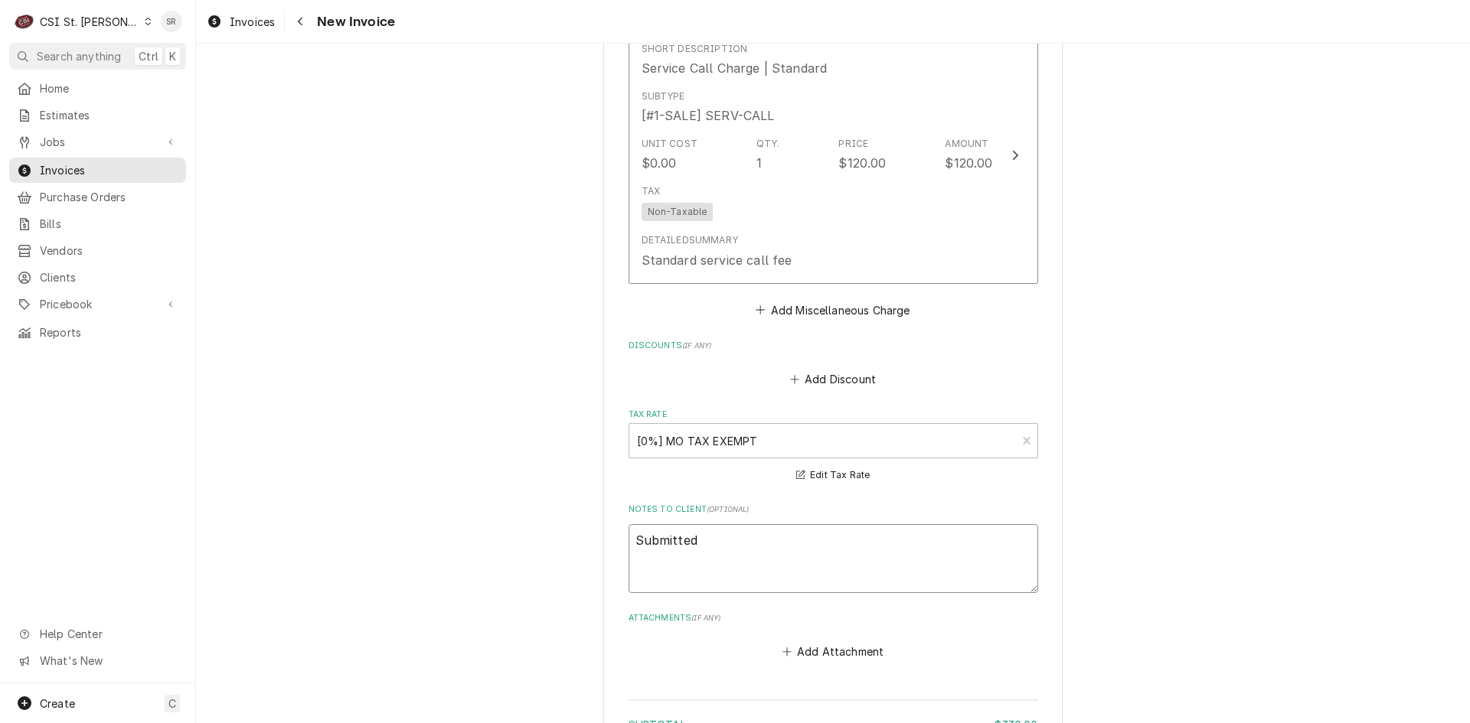
type textarea "Submitted t"
type textarea "x"
type textarea "Submitted th"
type textarea "x"
type textarea "Submitted thr"
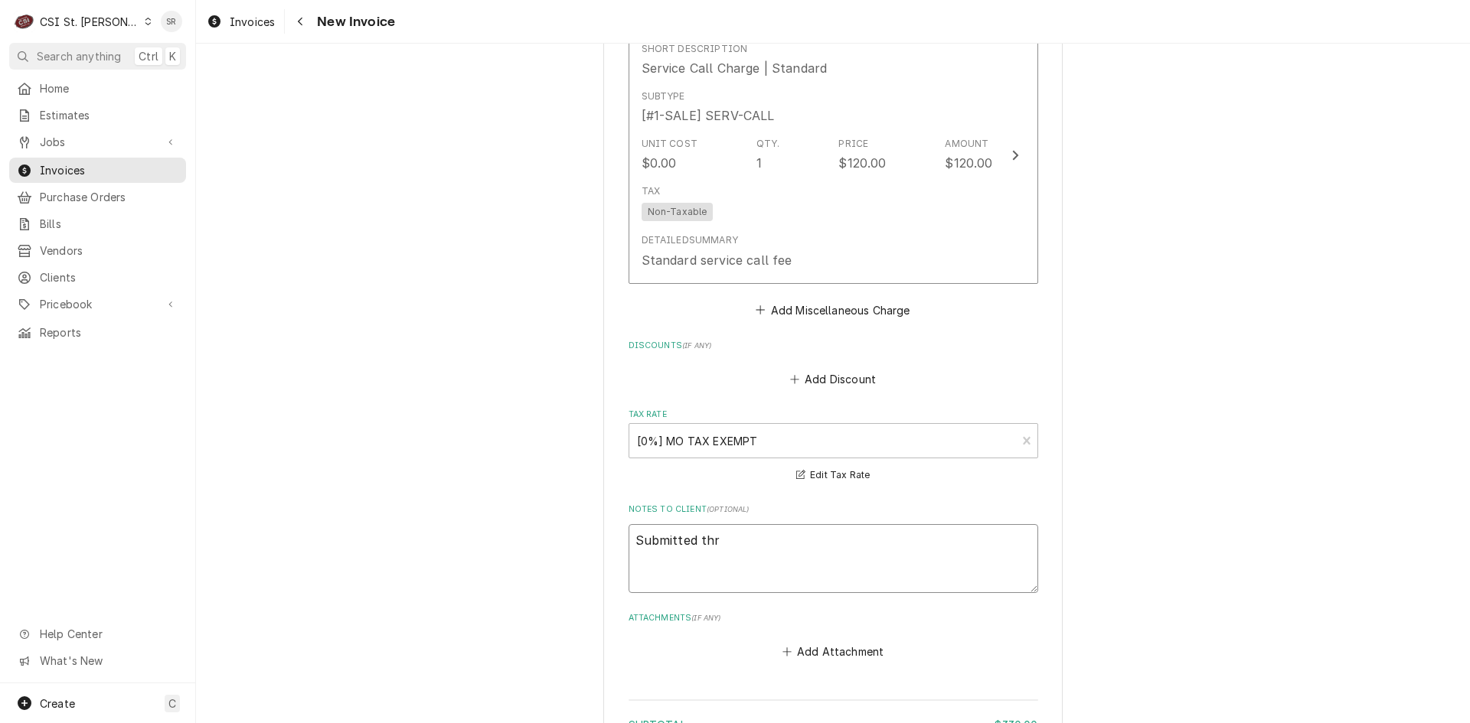
type textarea "x"
type textarea "Submitted thre"
type textarea "x"
type textarea "Submitted three"
type textarea "x"
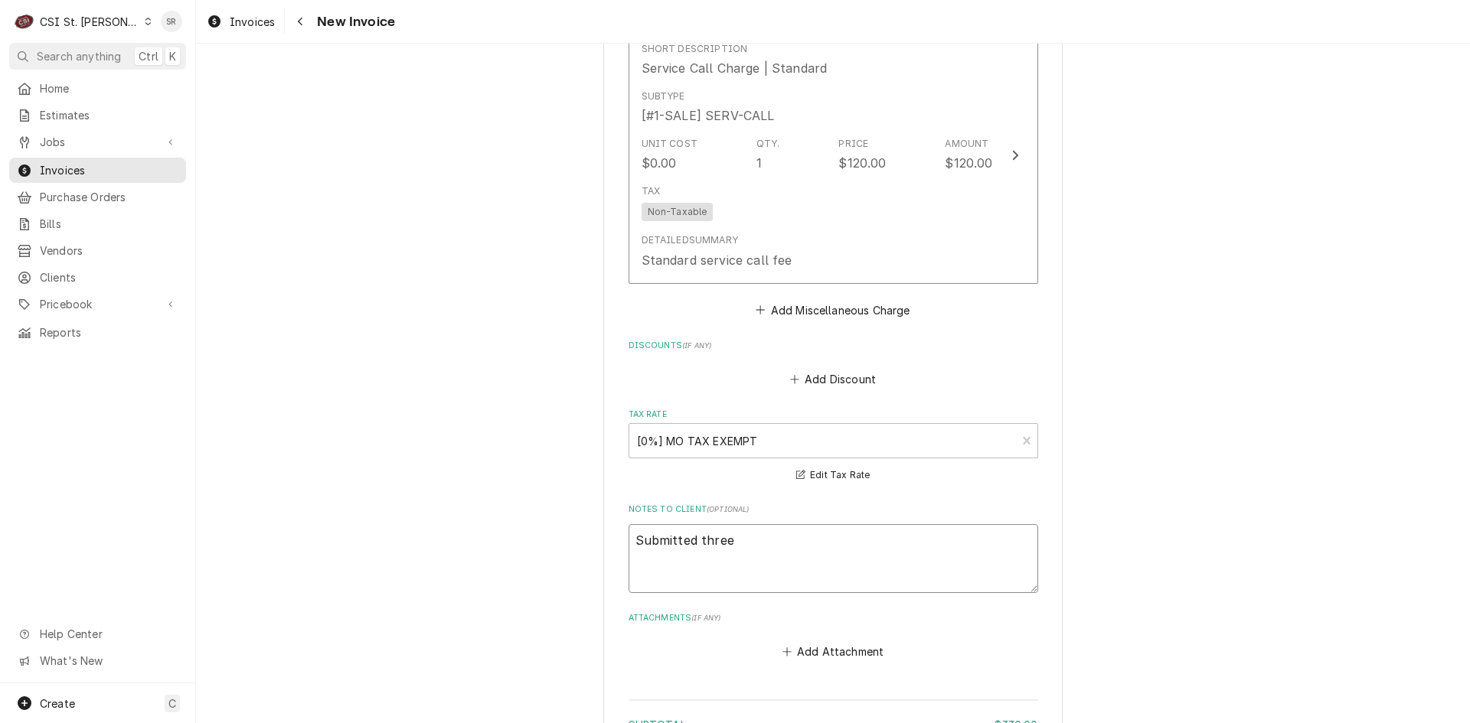
type textarea "Submitted three"
type textarea "x"
type textarea "Submitted three q"
type textarea "x"
type textarea "Submitted three qu"
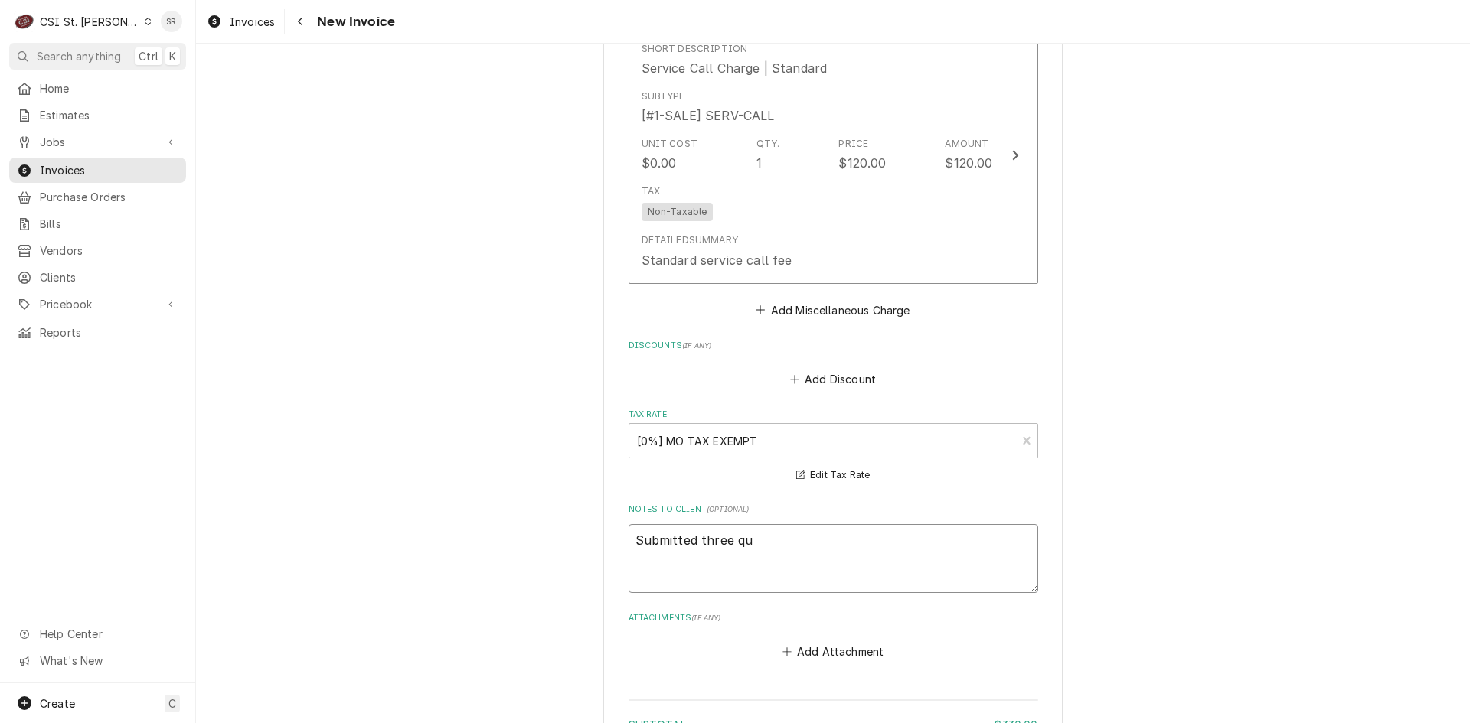
type textarea "x"
type textarea "Submitted three quo"
type textarea "x"
type textarea "Submitted three quot"
type textarea "x"
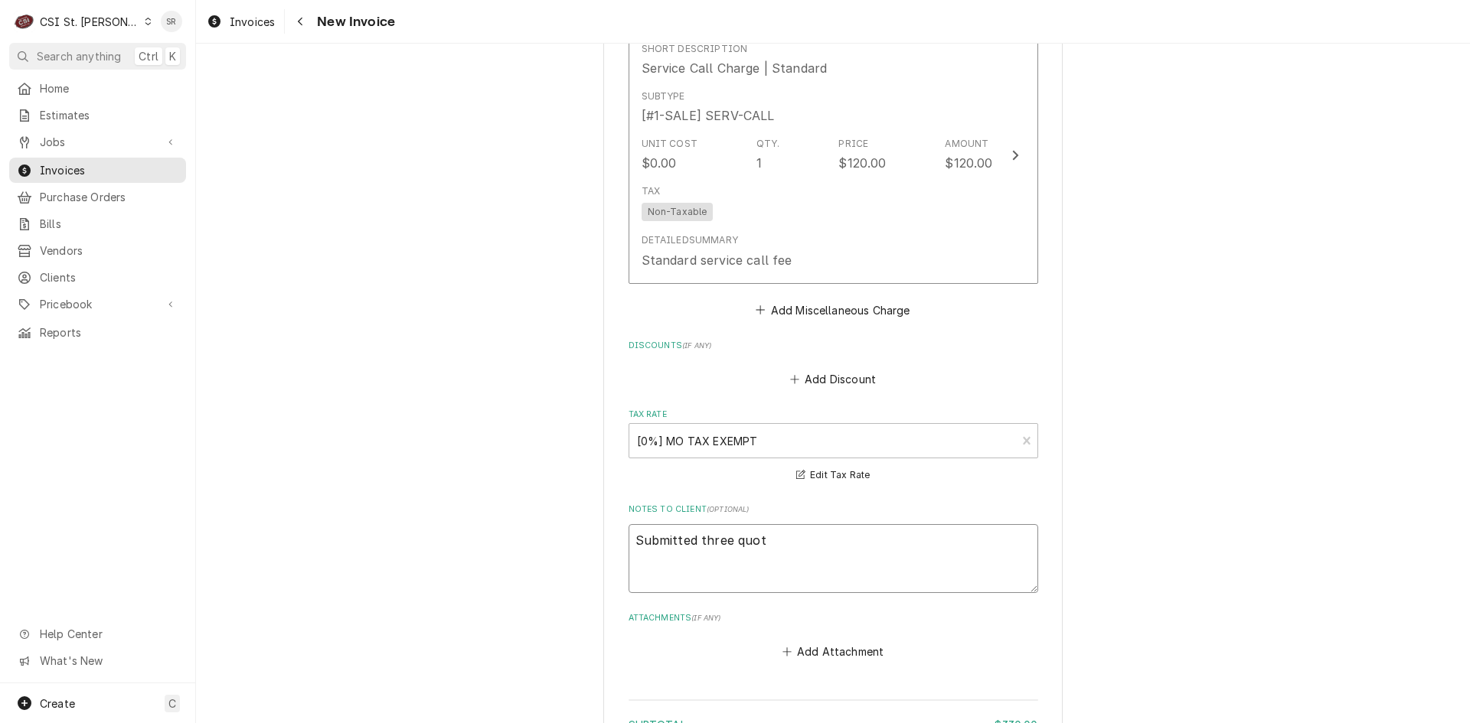
type textarea "Submitted three quote"
type textarea "x"
type textarea "Submitted three quotea"
type textarea "x"
type textarea "Submitted three quote"
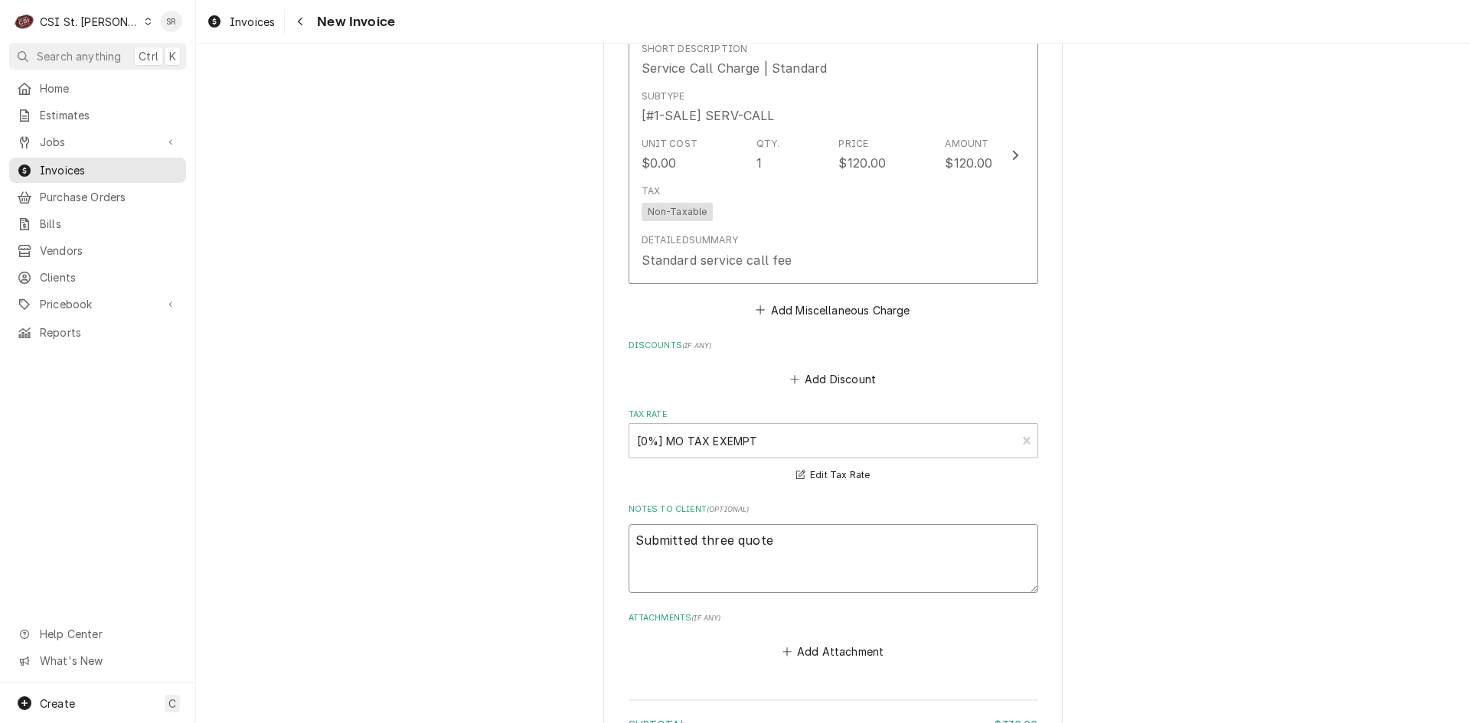
type textarea "x"
type textarea "Submitted three quotes"
type textarea "x"
type textarea "Submitted three quotes"
type textarea "x"
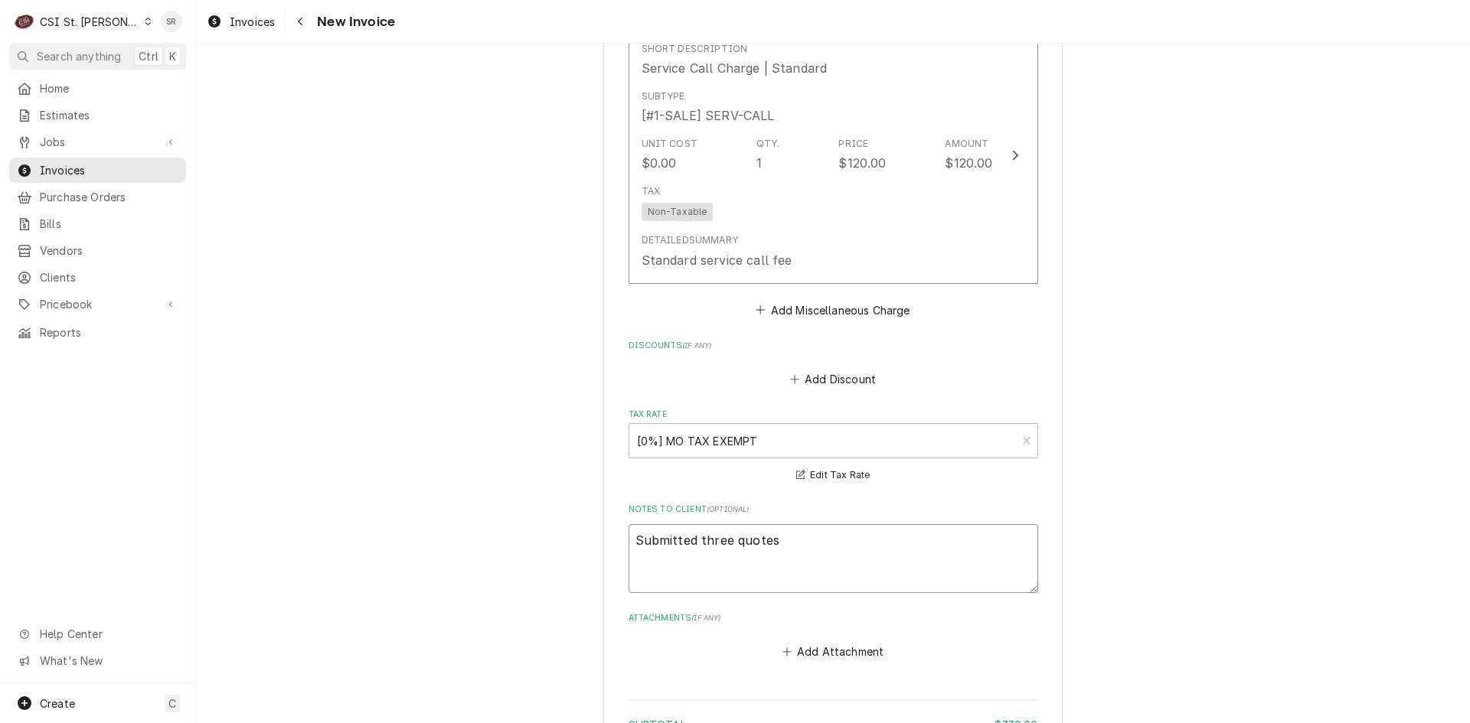
type textarea "Submitted three quotes a"
type textarea "x"
type textarea "Submitted three quotes as"
type textarea "x"
type textarea "Submitted three quotes as"
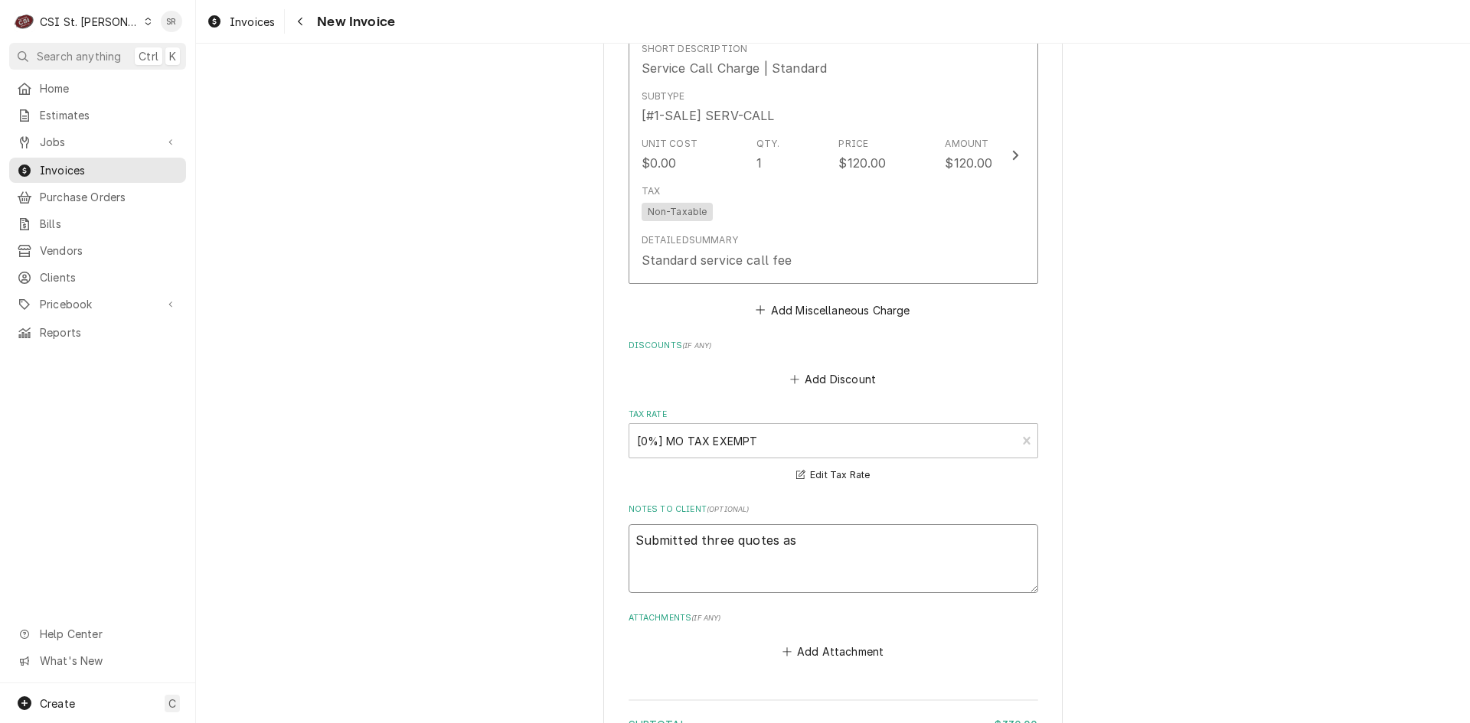
type textarea "x"
type textarea "Submitted three quotes as r"
type textarea "x"
type textarea "Submitted three quotes as re"
type textarea "x"
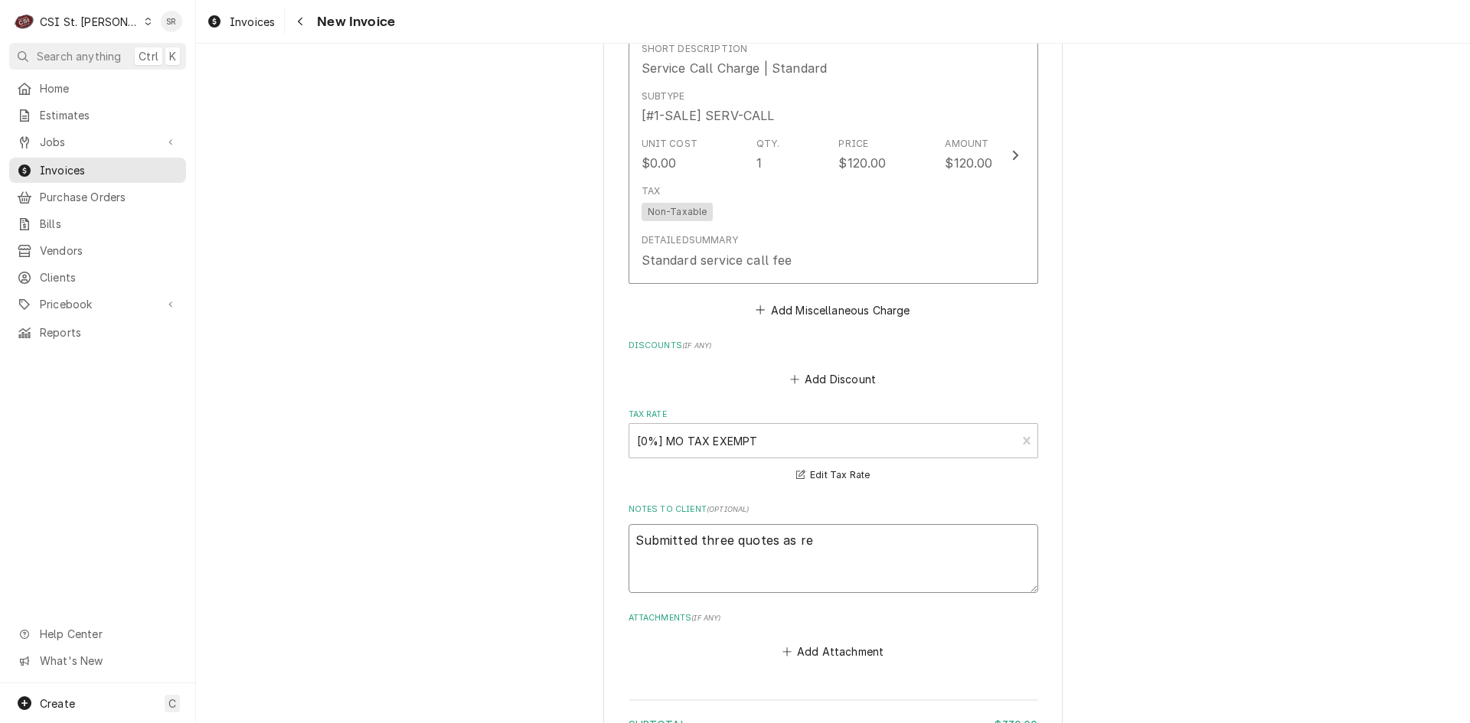
type textarea "Submitted three quotes as req"
type textarea "x"
type textarea "Submitted three quotes as requ"
type textarea "x"
type textarea "Submitted three quotes as requt"
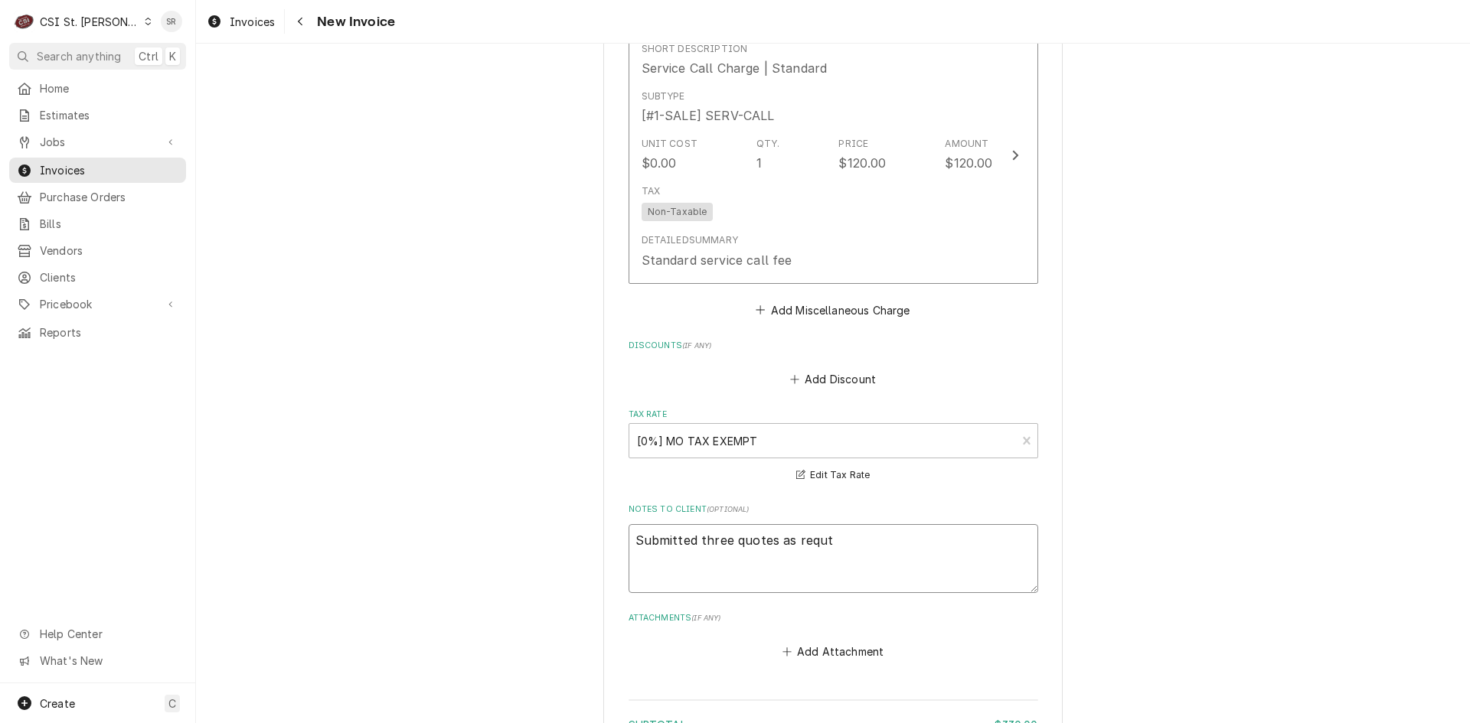
type textarea "x"
type textarea "Submitted three quotes as requ"
type textarea "x"
type textarea "Submitted three quotes as reque"
type textarea "x"
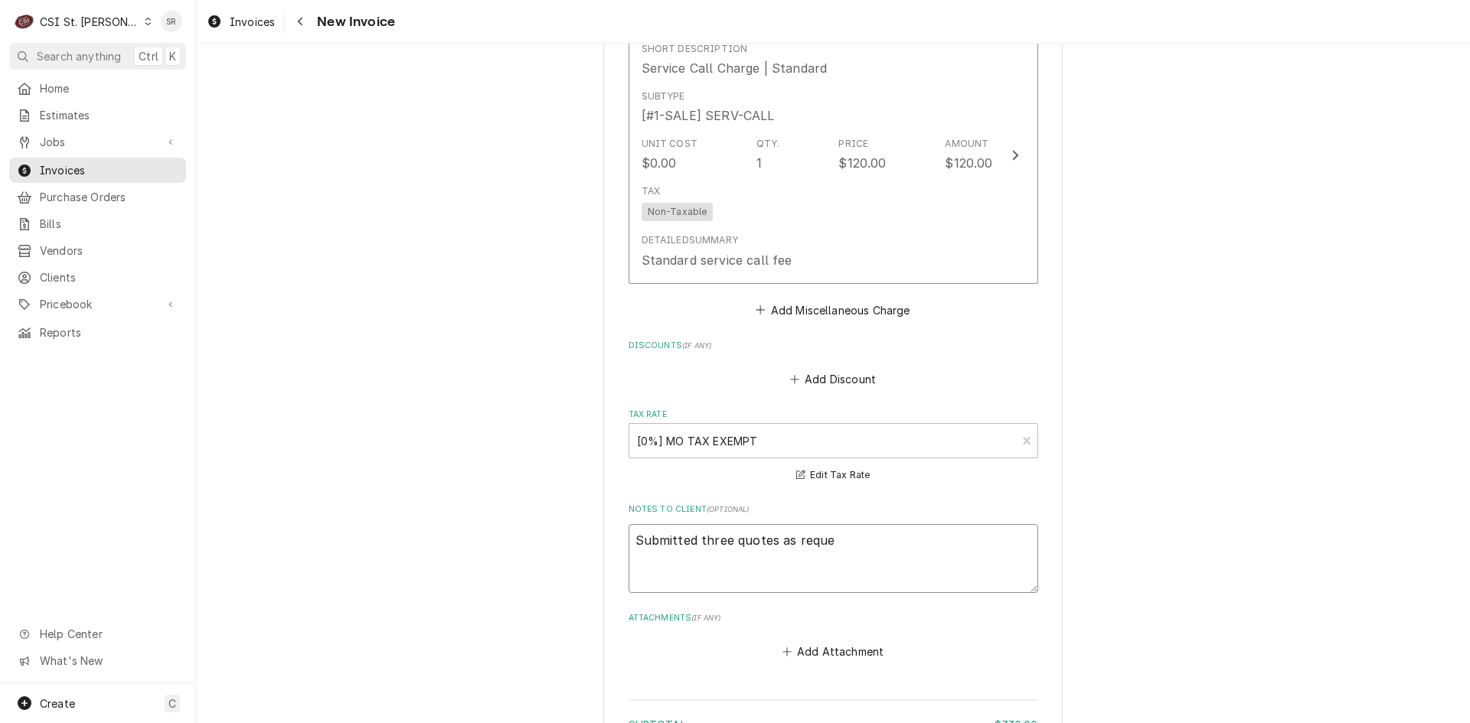
type textarea "Submitted three quotes as reques"
type textarea "x"
type textarea "Submitted three quotes as request"
type textarea "x"
type textarea "Submitted three quotes as requeste"
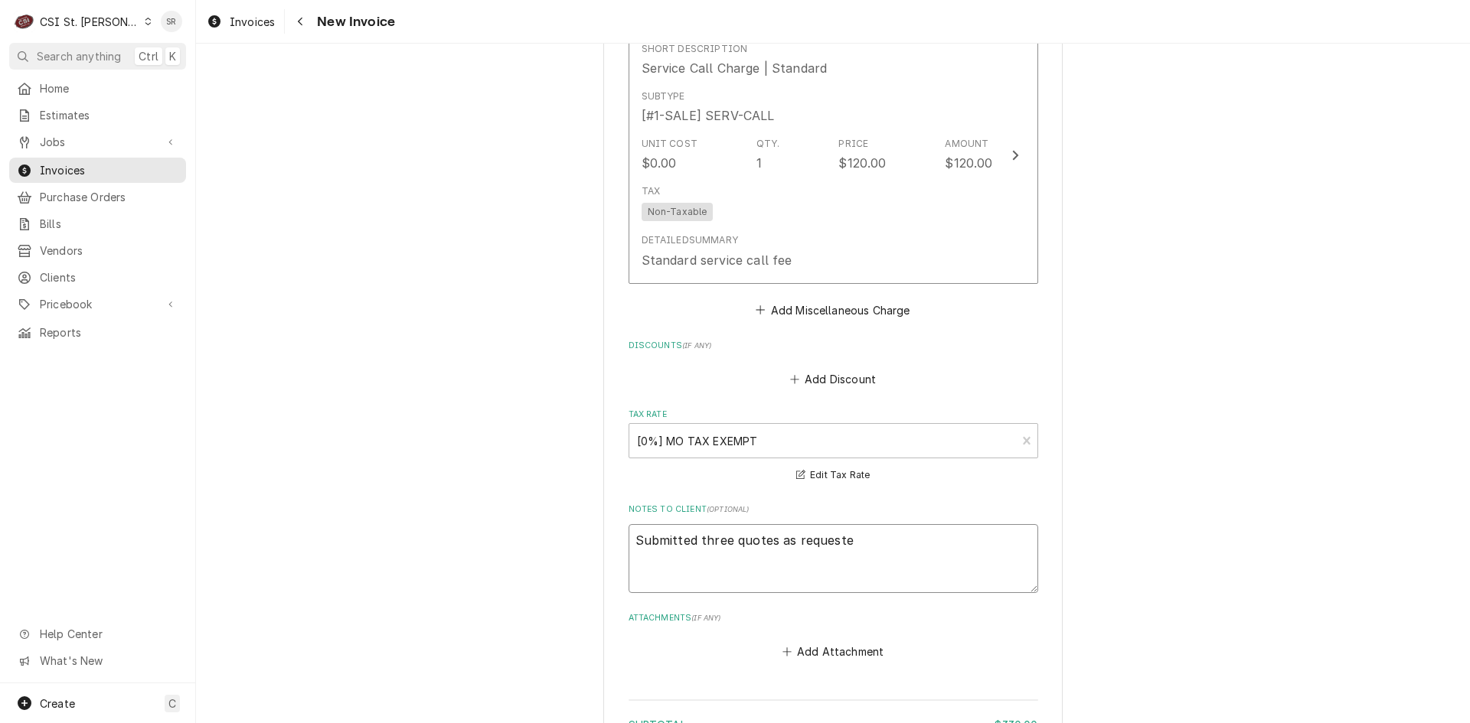
type textarea "x"
type textarea "Submitted three quotes as requested"
type textarea "x"
type textarea "Submitted three quotes as requested"
type textarea "x"
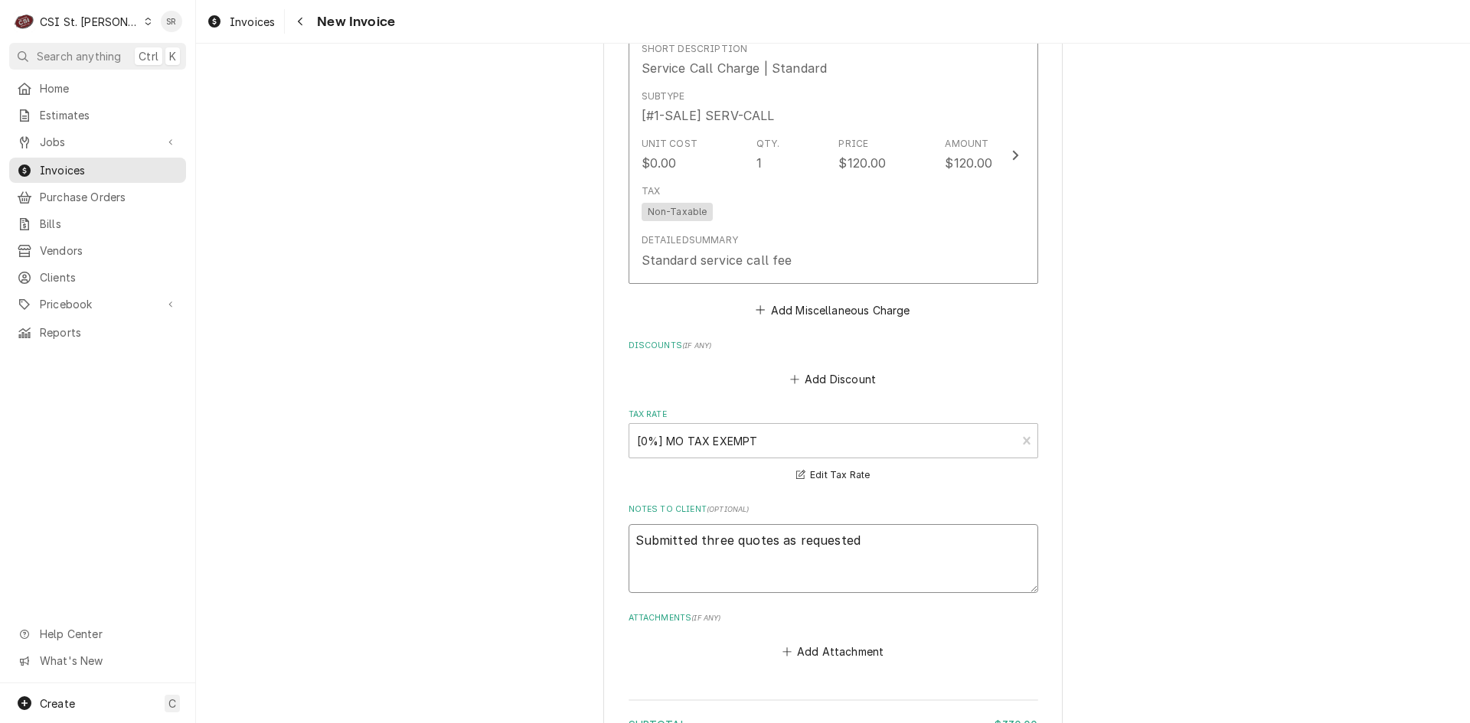
type textarea "Submitted three quotes as requested -"
type textarea "x"
type textarea "Submitted three quotes as requested -"
type textarea "x"
type textarea "Submitted three quotes as requested - V"
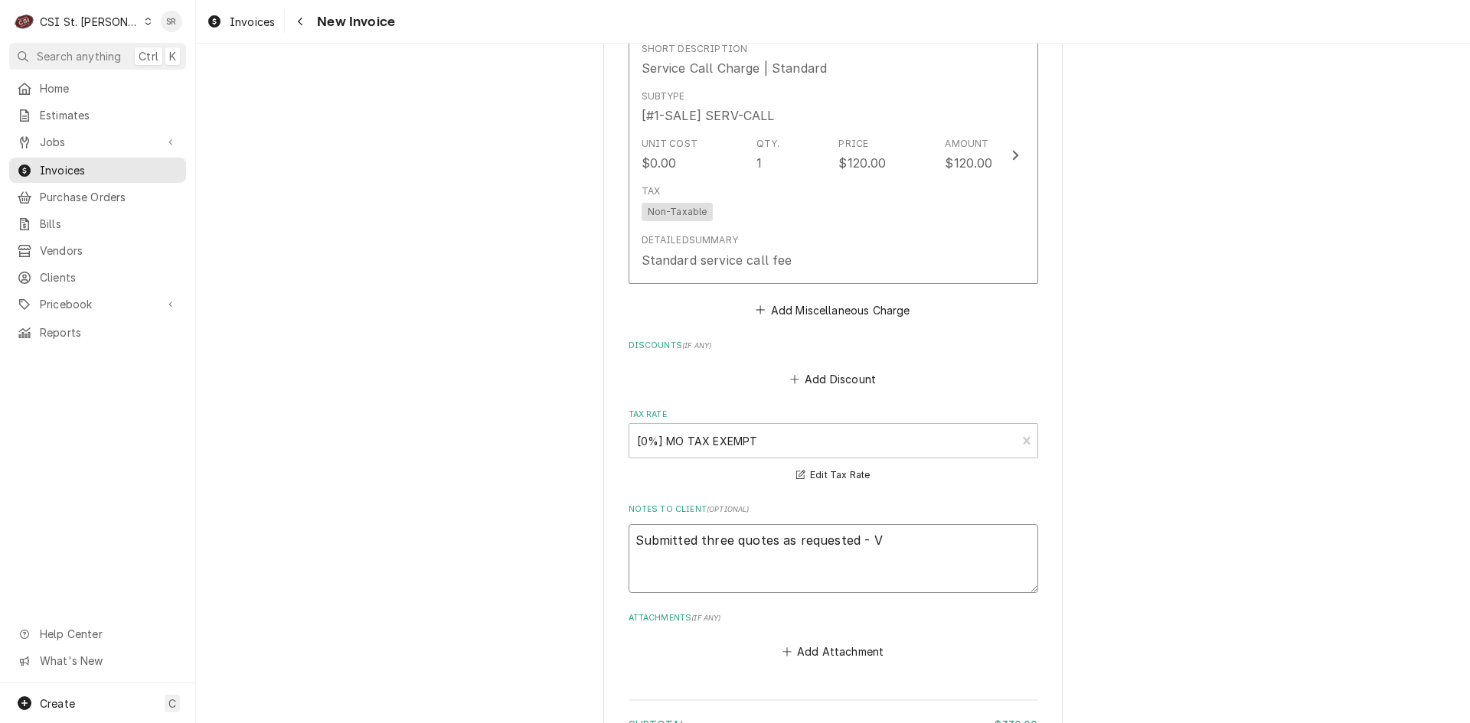
type textarea "x"
type textarea "Submitted three quotes as requested - Vi"
type textarea "x"
type textarea "Submitted three quotes as requested - Viv"
type textarea "x"
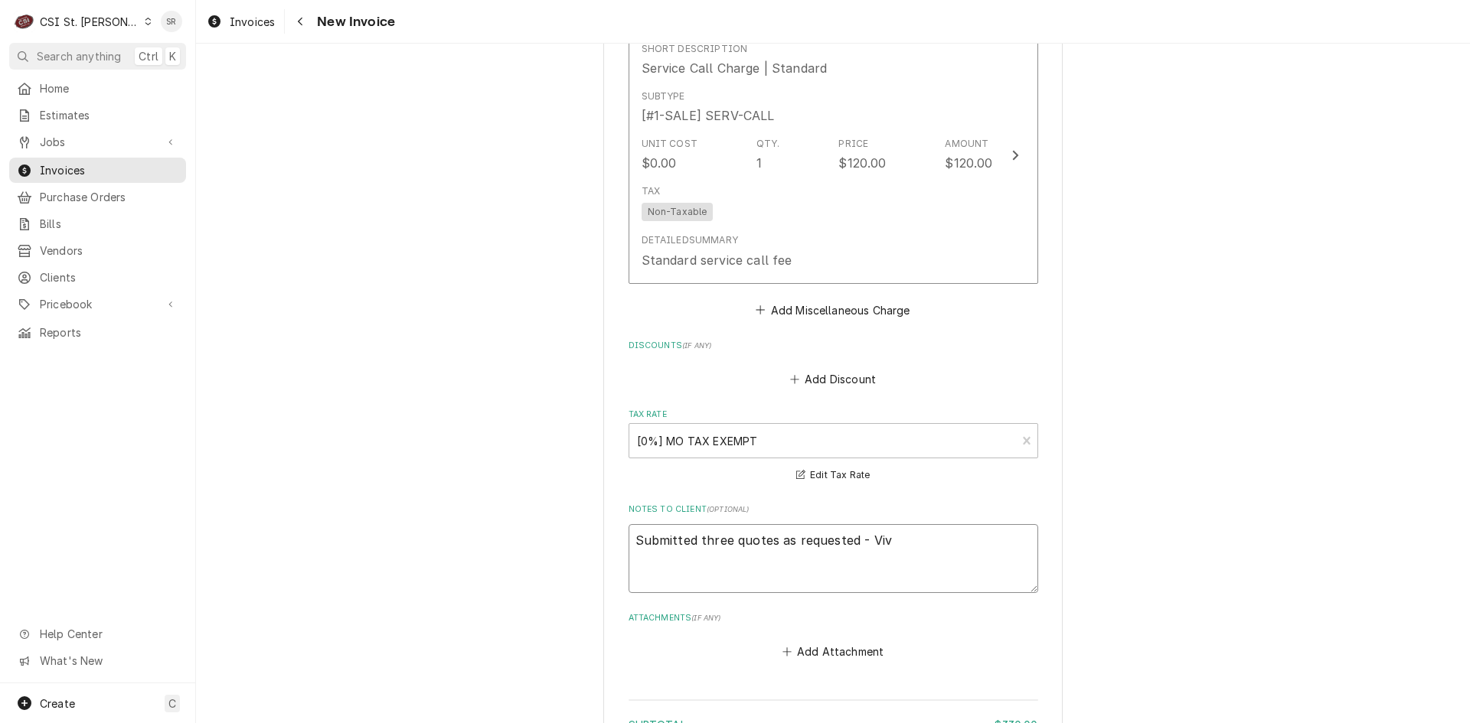
type textarea "Submitted three quotes as requested - Vivi"
type textarea "x"
type textarea "Submitted three quotes as requested - Vivia"
type textarea "x"
type textarea "Submitted three quotes as requested - Vivian"
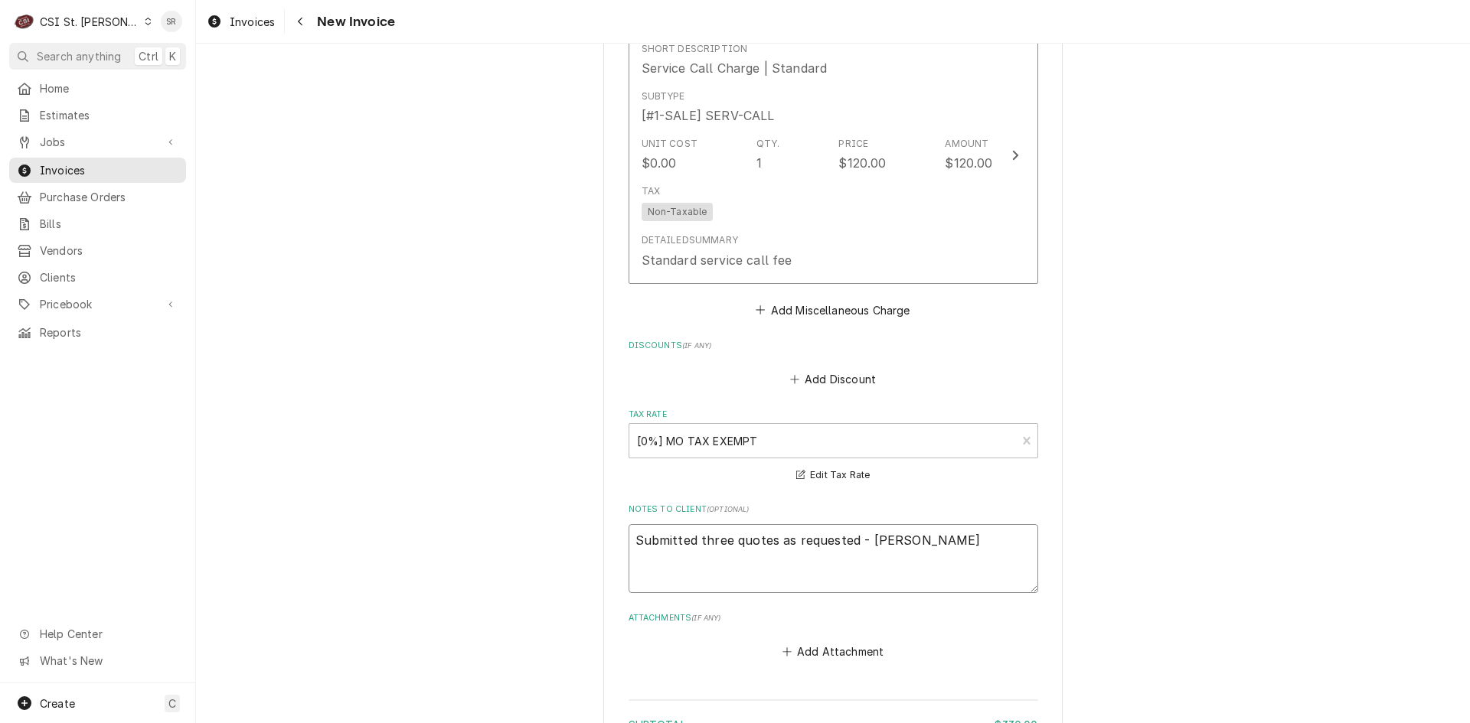
type textarea "x"
type textarea "Submitted three quotes as requested - Vivian"
type textarea "x"
type textarea "Submitted three quotes as requested - Vivian d"
type textarea "x"
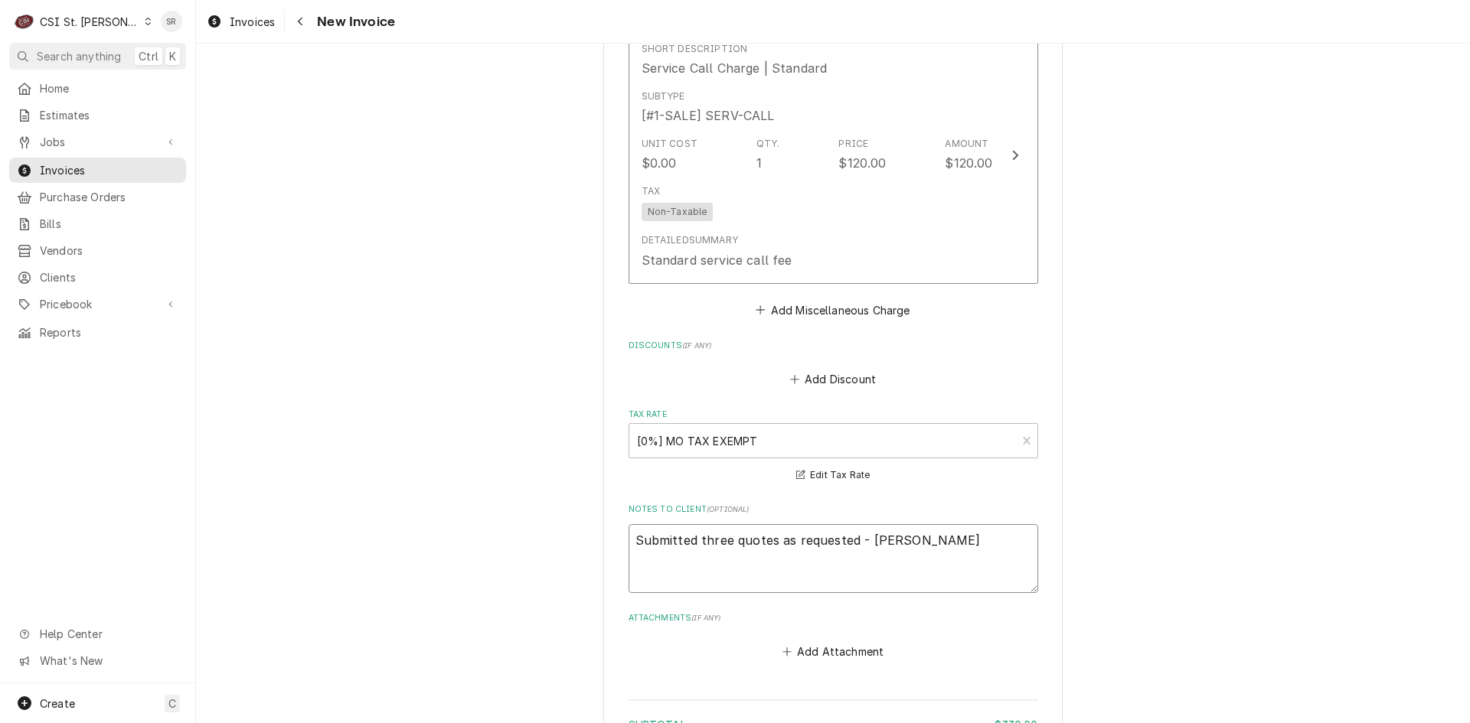
type textarea "Submitted three quotes as requested - Vivian de"
type textarea "x"
type textarea "Submitted three quotes as requested - Vivian den"
type textarea "x"
type textarea "Submitted three quotes as requested - Vivian deni"
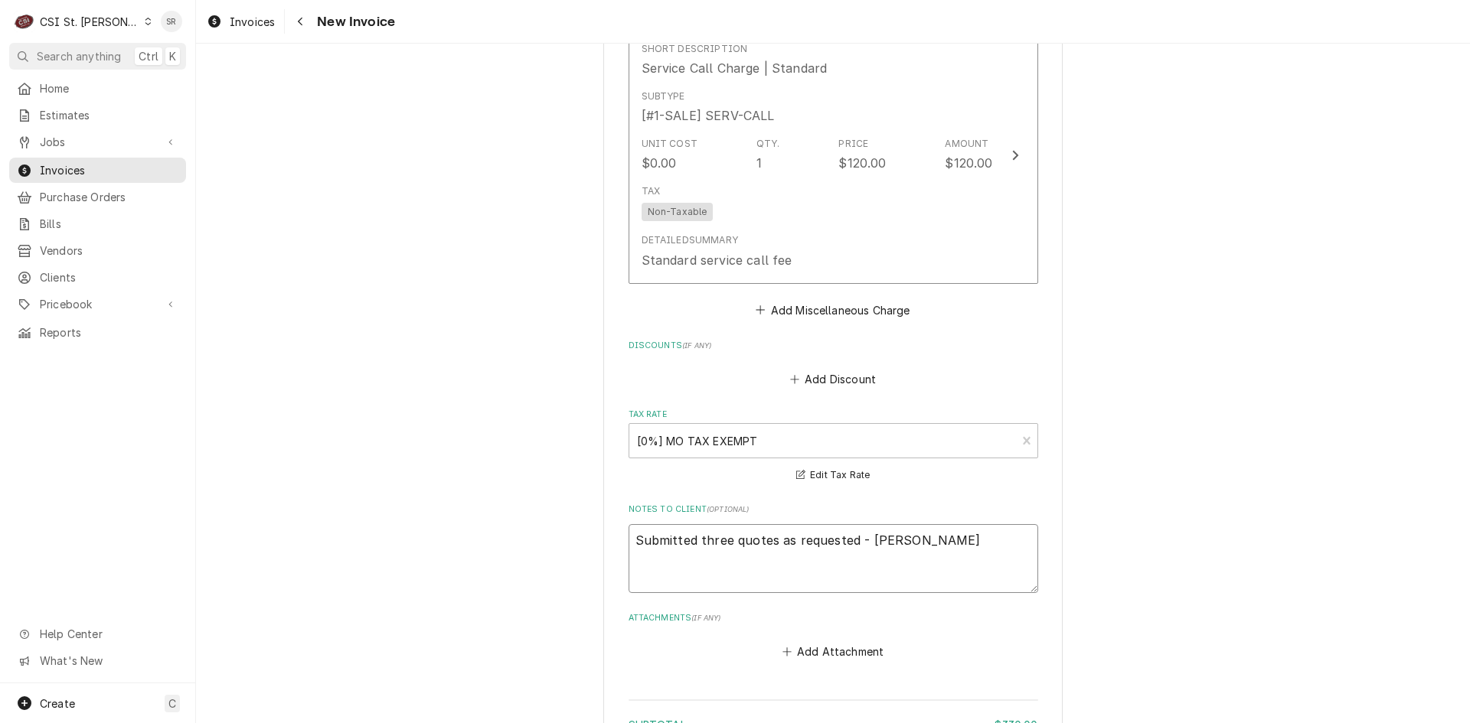
type textarea "x"
type textarea "Submitted three quotes as requested - Vivian denie"
type textarea "x"
type textarea "Submitted three quotes as requested - Vivian denied"
type textarea "x"
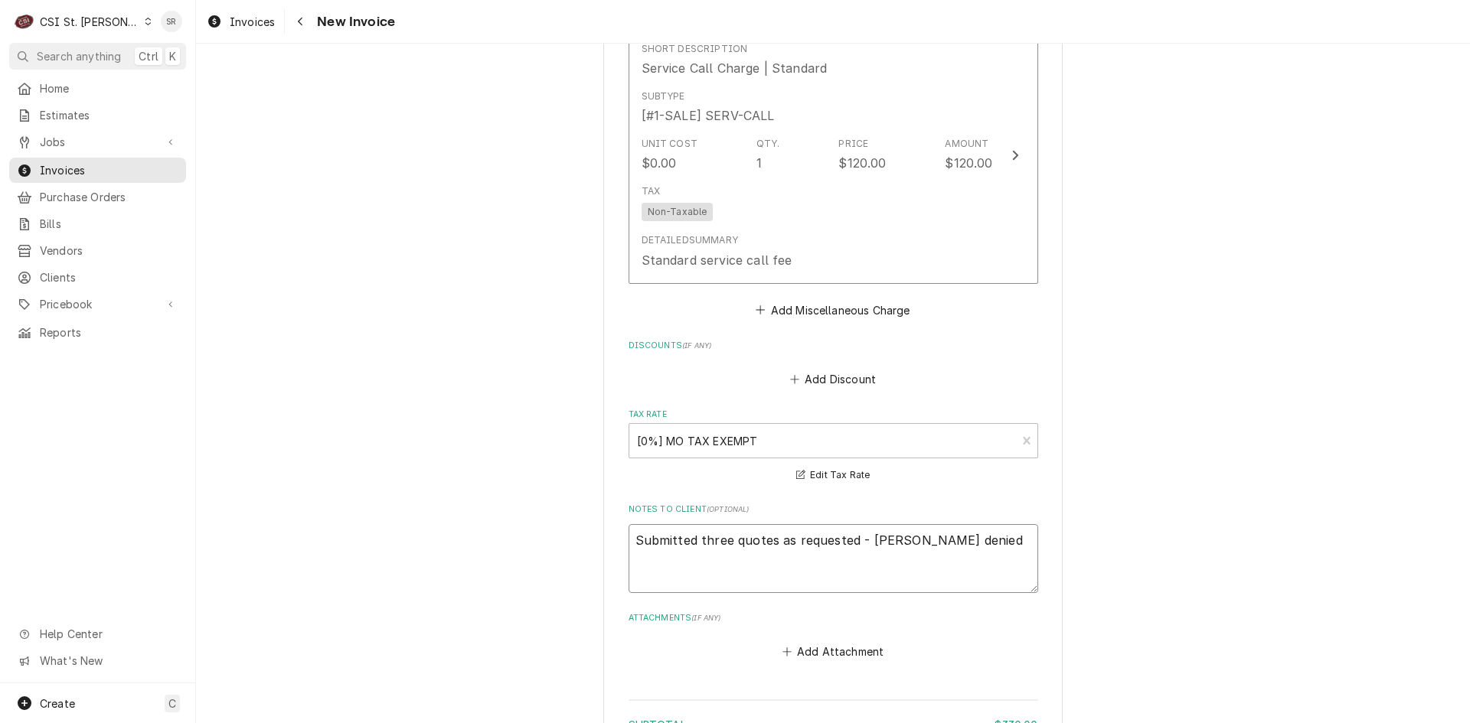
type textarea "Submitted three quotes as requested - Vivian denied"
type textarea "x"
type textarea "Submitted three quotes as requested - Vivian denied a"
type textarea "x"
type textarea "Submitted three quotes as requested - Vivian denied al"
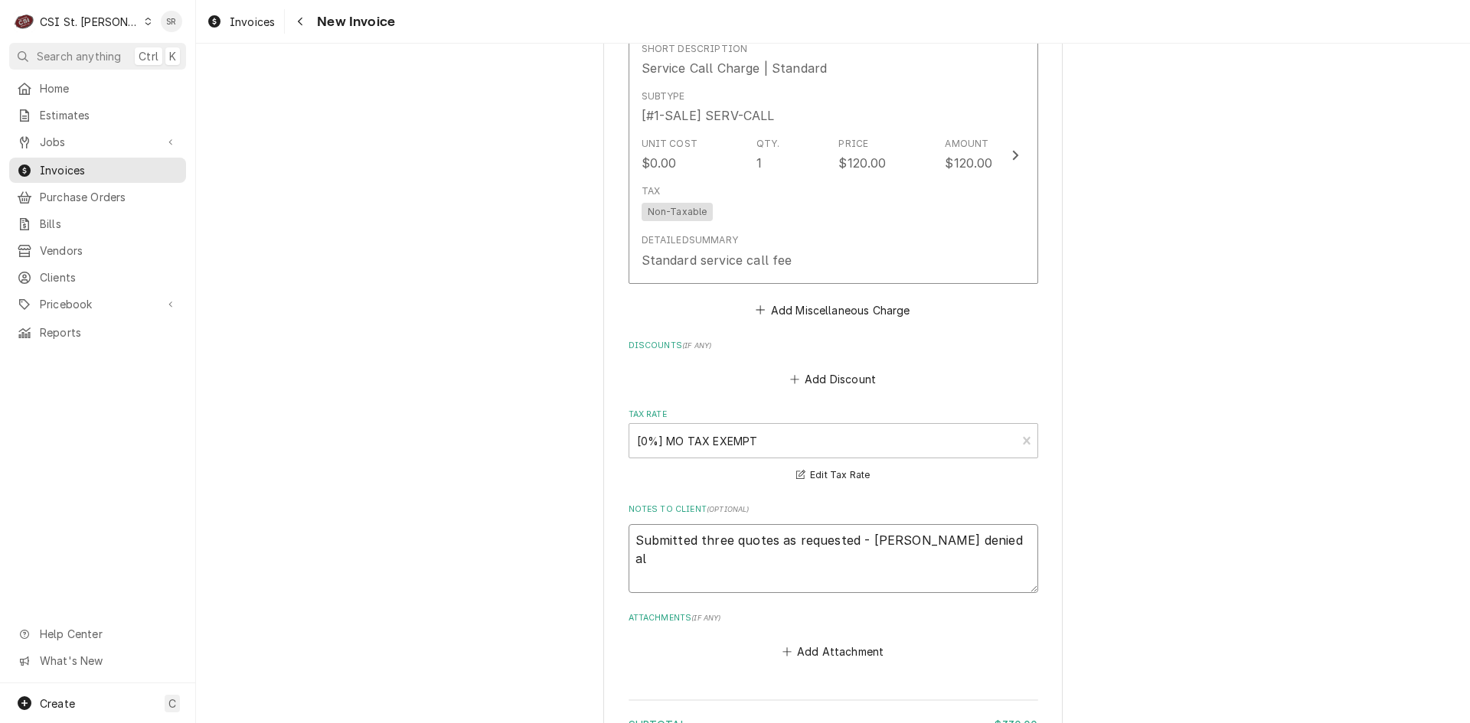
type textarea "x"
type textarea "Submitted three quotes as requested - Vivian denied all"
type textarea "x"
type textarea "Submitted three quotes as requested - Vivian denied all"
type textarea "x"
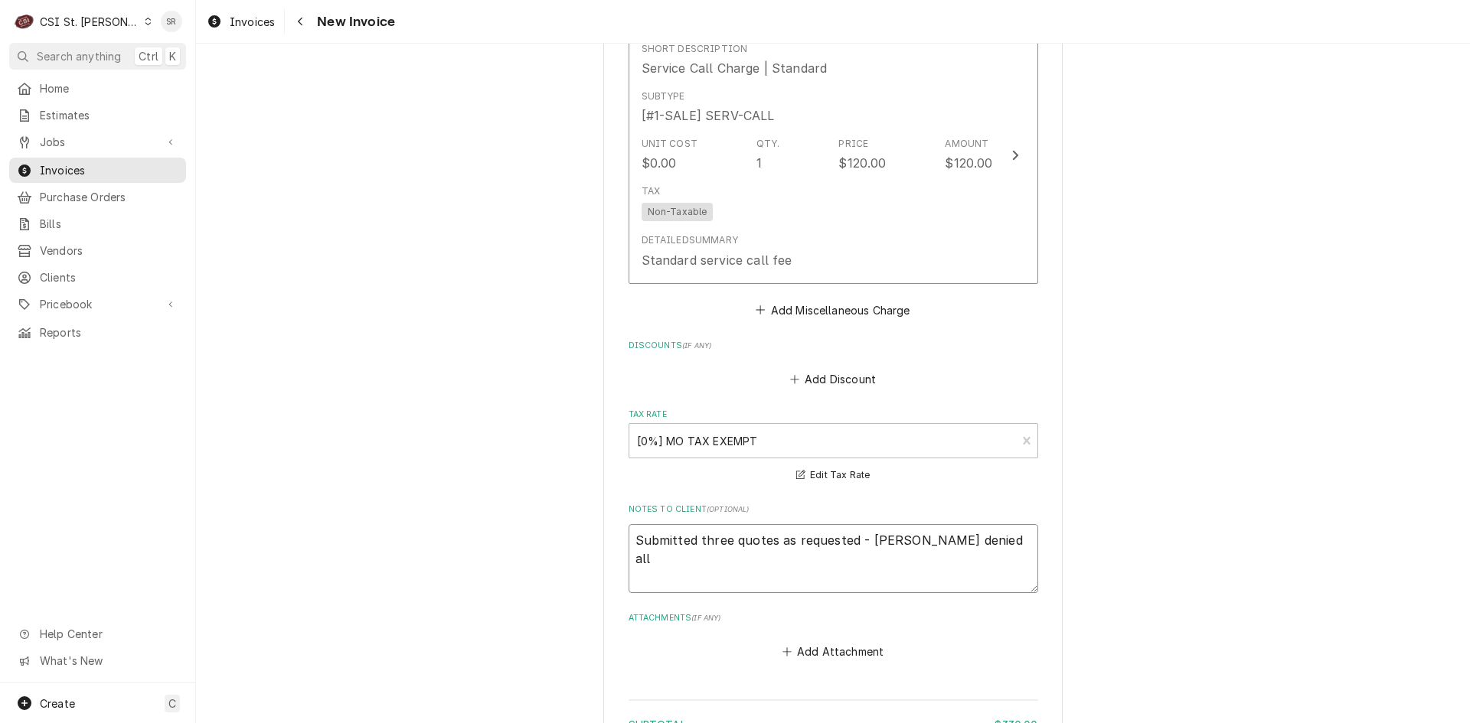
type textarea "Submitted three quotes as requested - Vivian denied all o"
type textarea "x"
type textarea "Submitted three quotes as requested - Vivian denied all op"
type textarea "x"
type textarea "Submitted three quotes as requested - Vivian denied all opt"
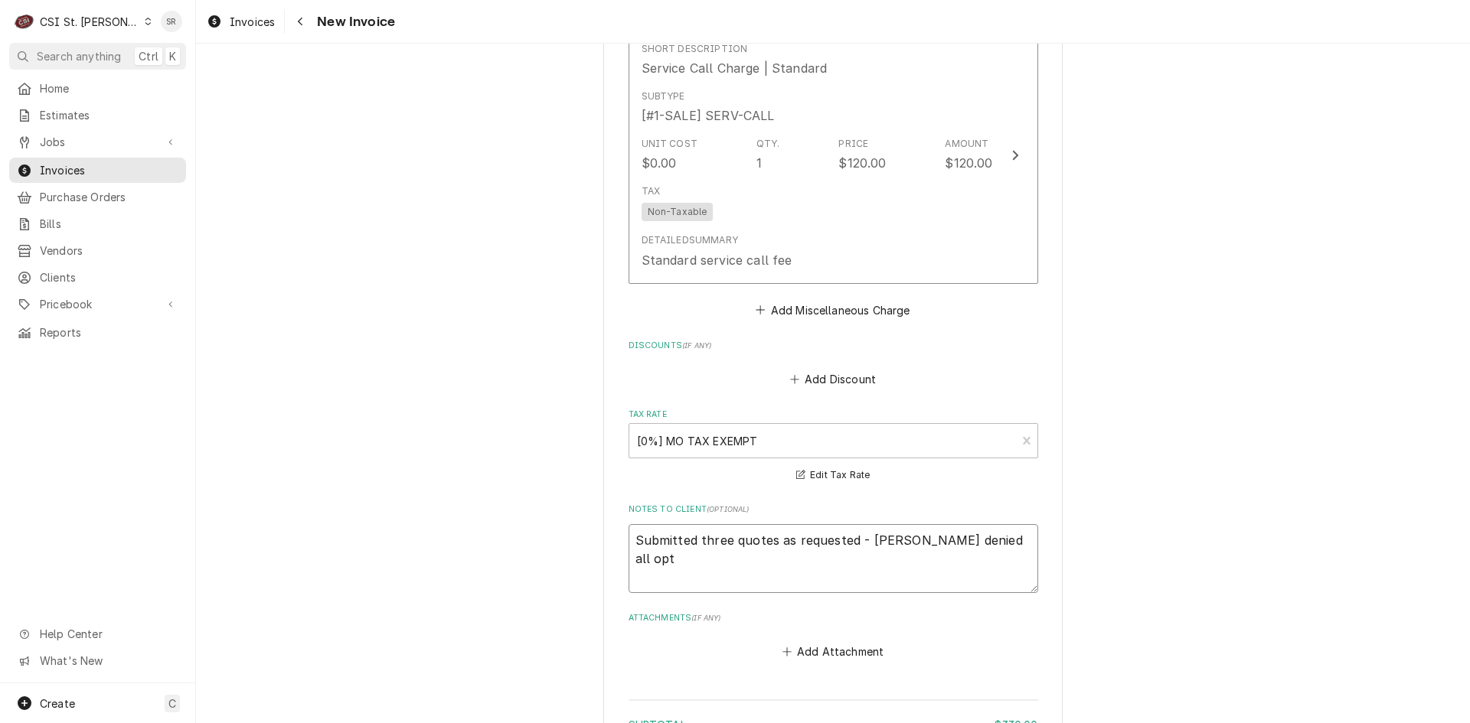
type textarea "x"
type textarea "Submitted three quotes as requested - Vivian denied all opti"
type textarea "x"
type textarea "Submitted three quotes as requested - Vivian denied all optio"
type textarea "x"
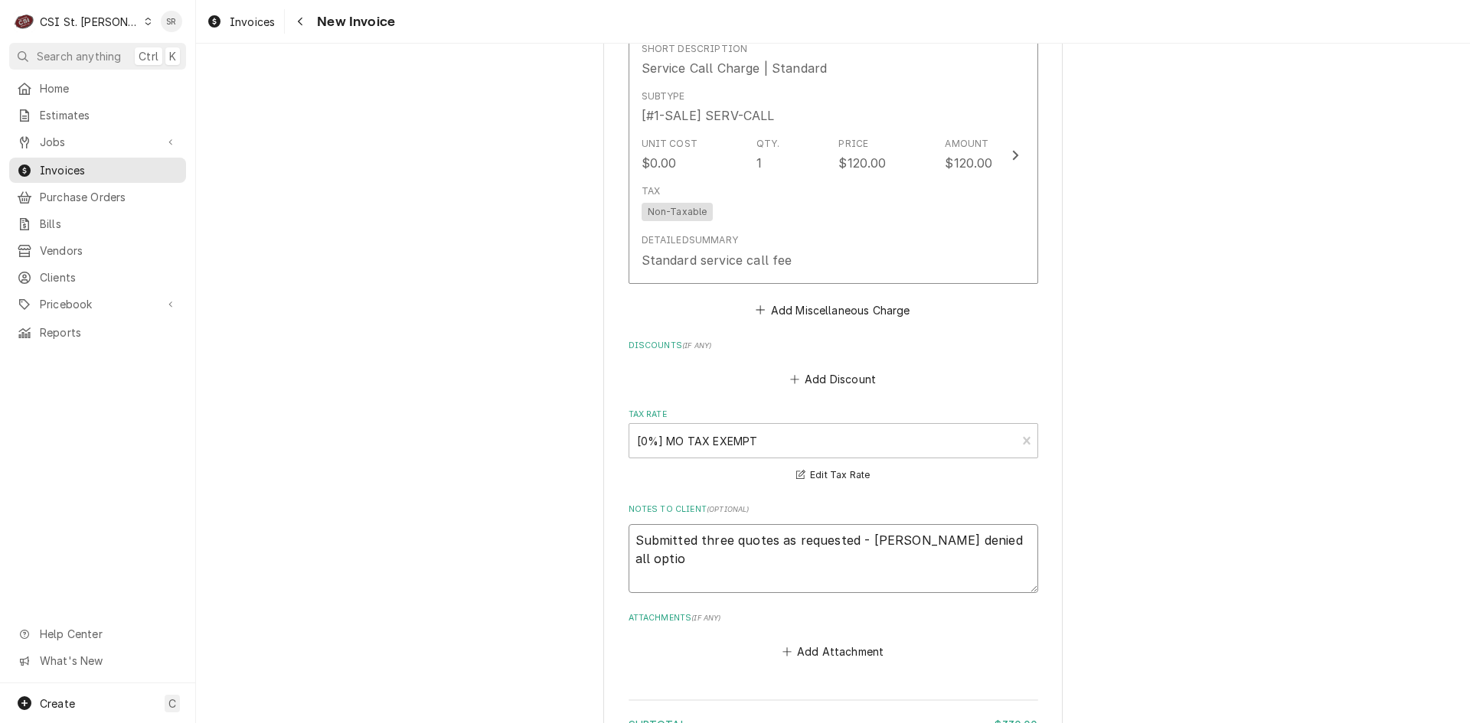
type textarea "Submitted three quotes as requested - Vivian denied all option"
type textarea "x"
type textarea "Submitted three quotes as requested - Vivian denied all options"
type textarea "x"
type textarea "Submitted three quotes as requested - Vivian denied all options."
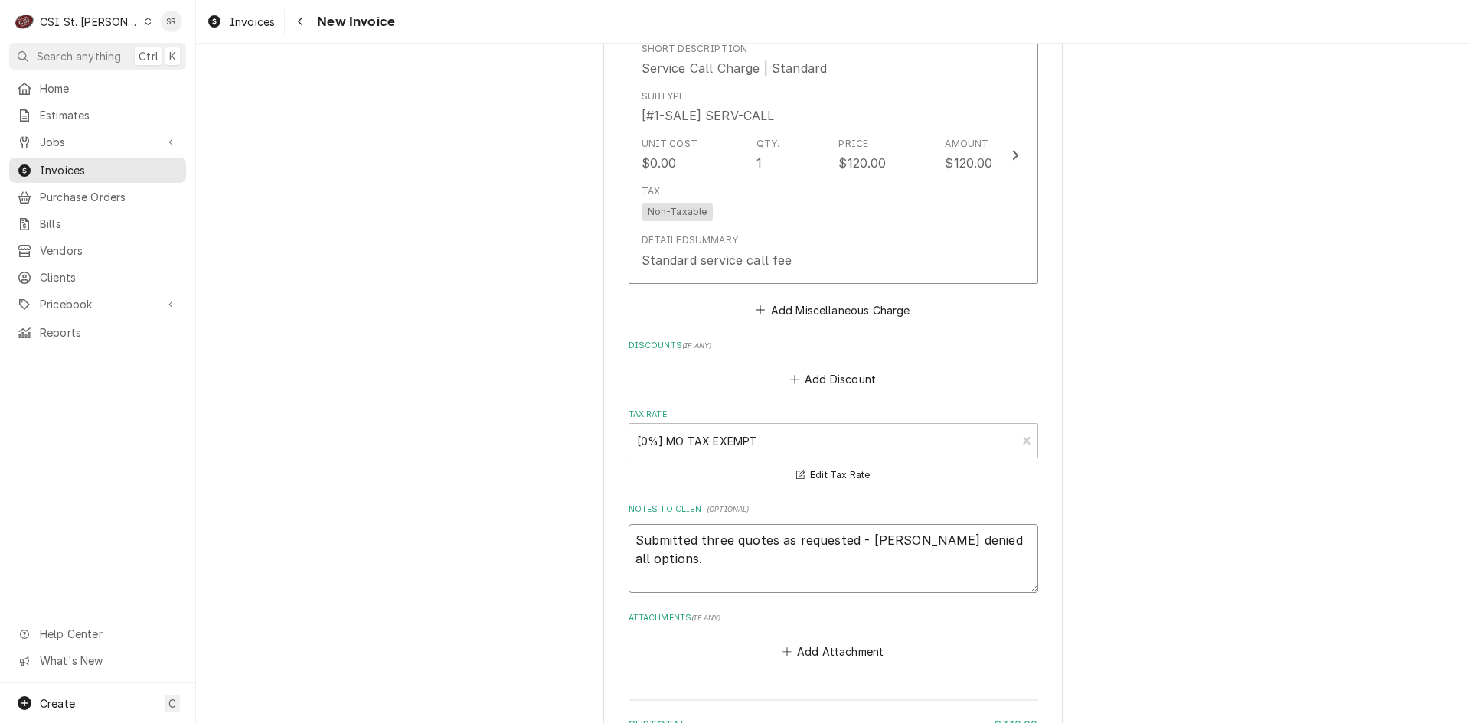
type textarea "x"
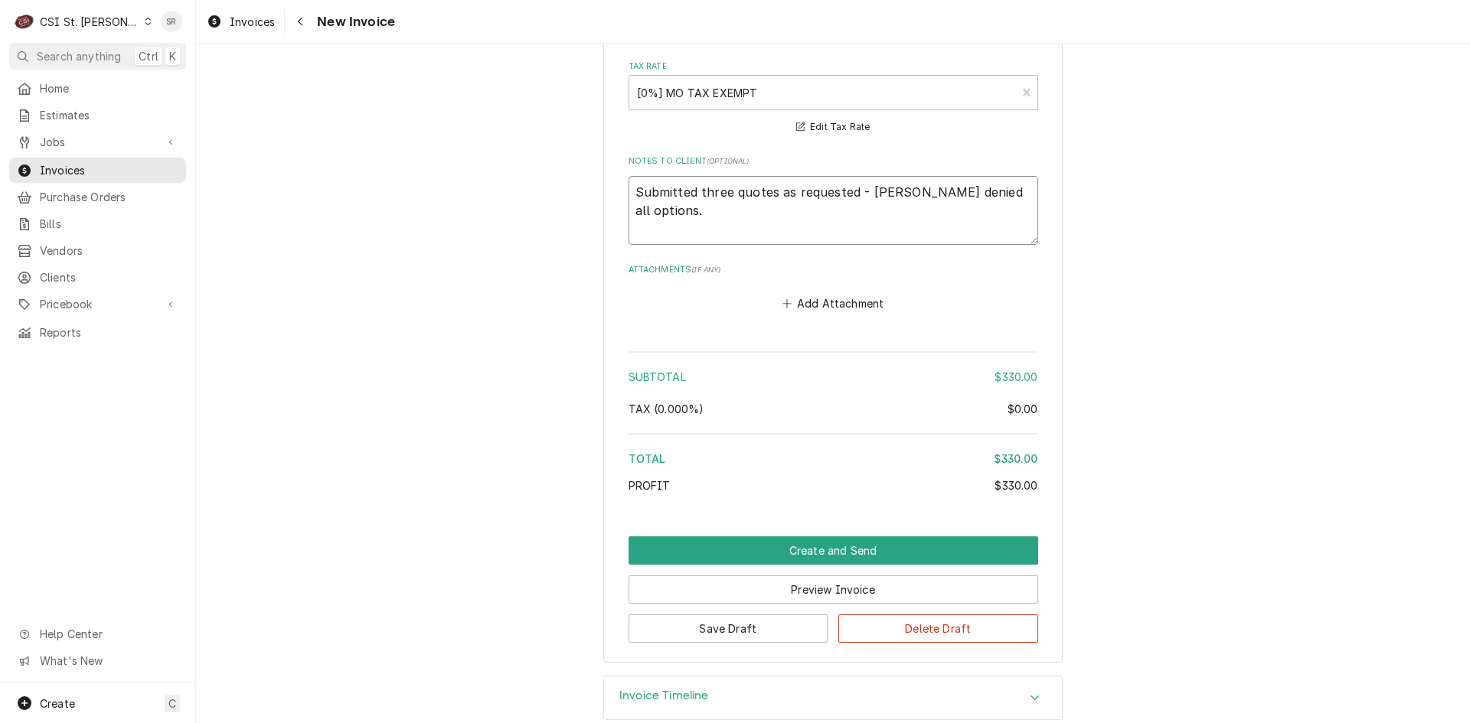
scroll to position [2498, 0]
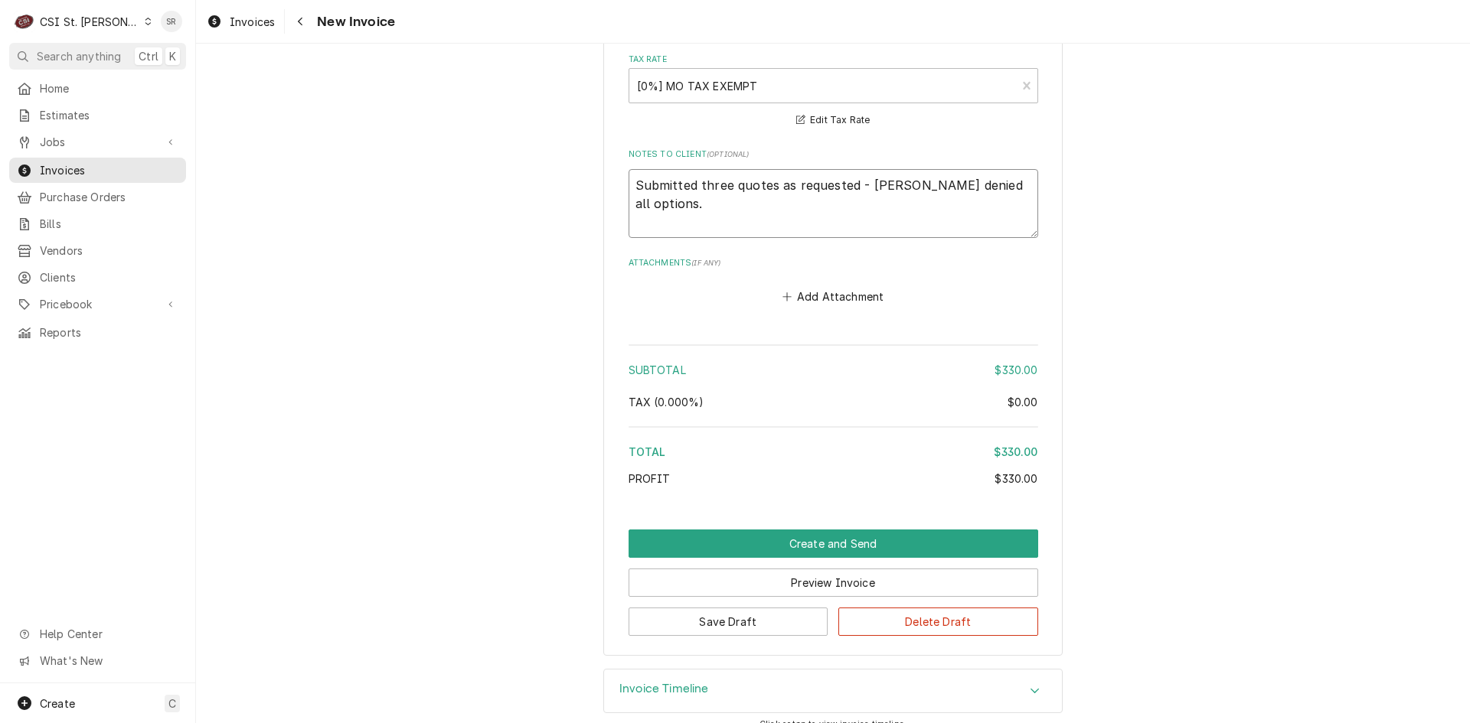
type textarea "Submitted three quotes as requested - Vivian denied all options."
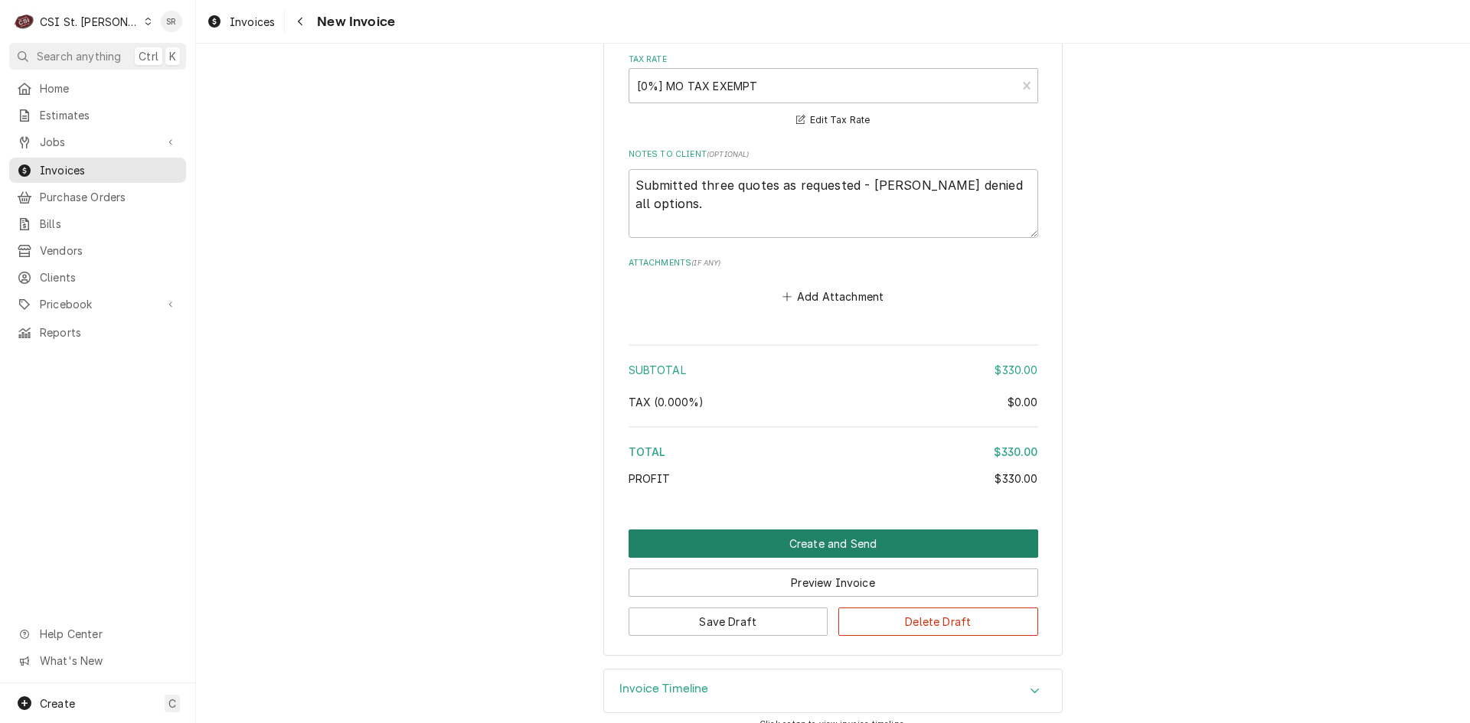
click at [801, 534] on button "Create and Send" at bounding box center [833, 544] width 410 height 28
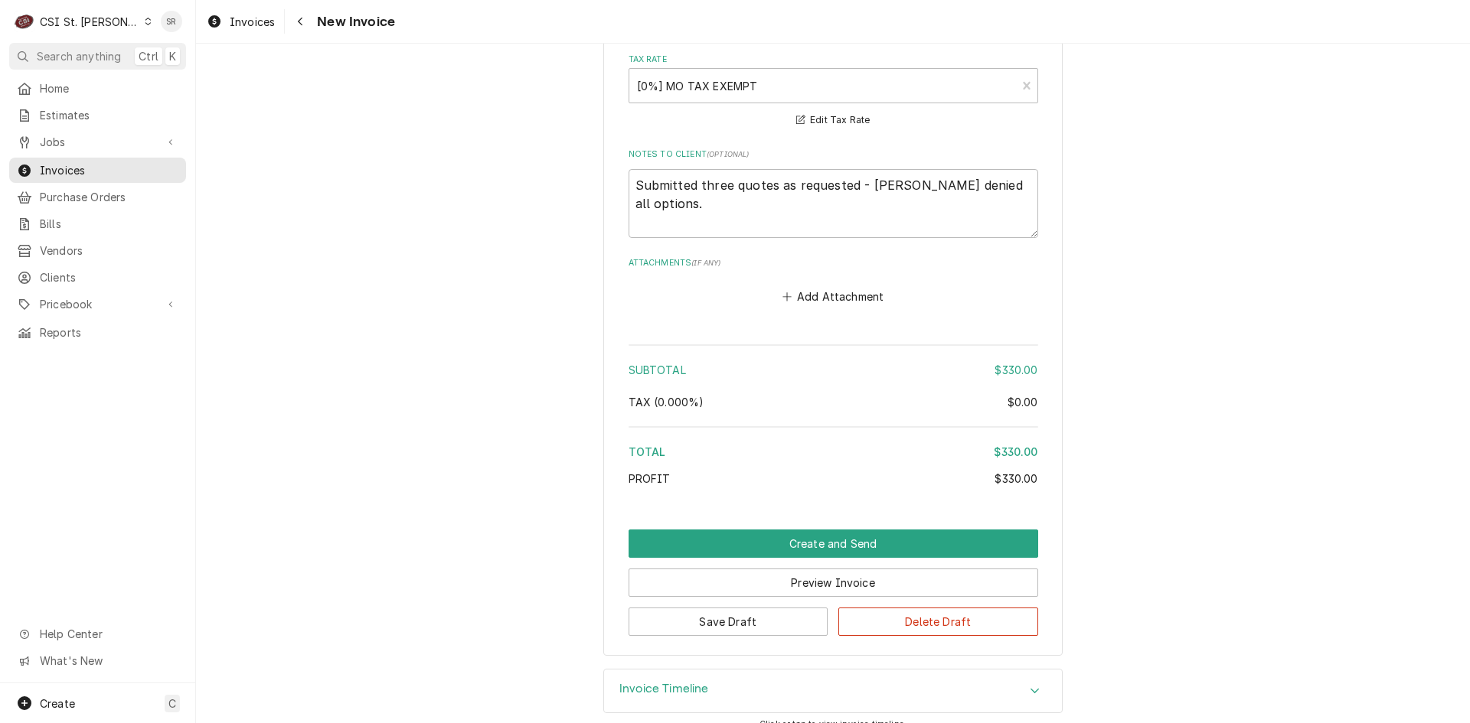
scroll to position [2451, 0]
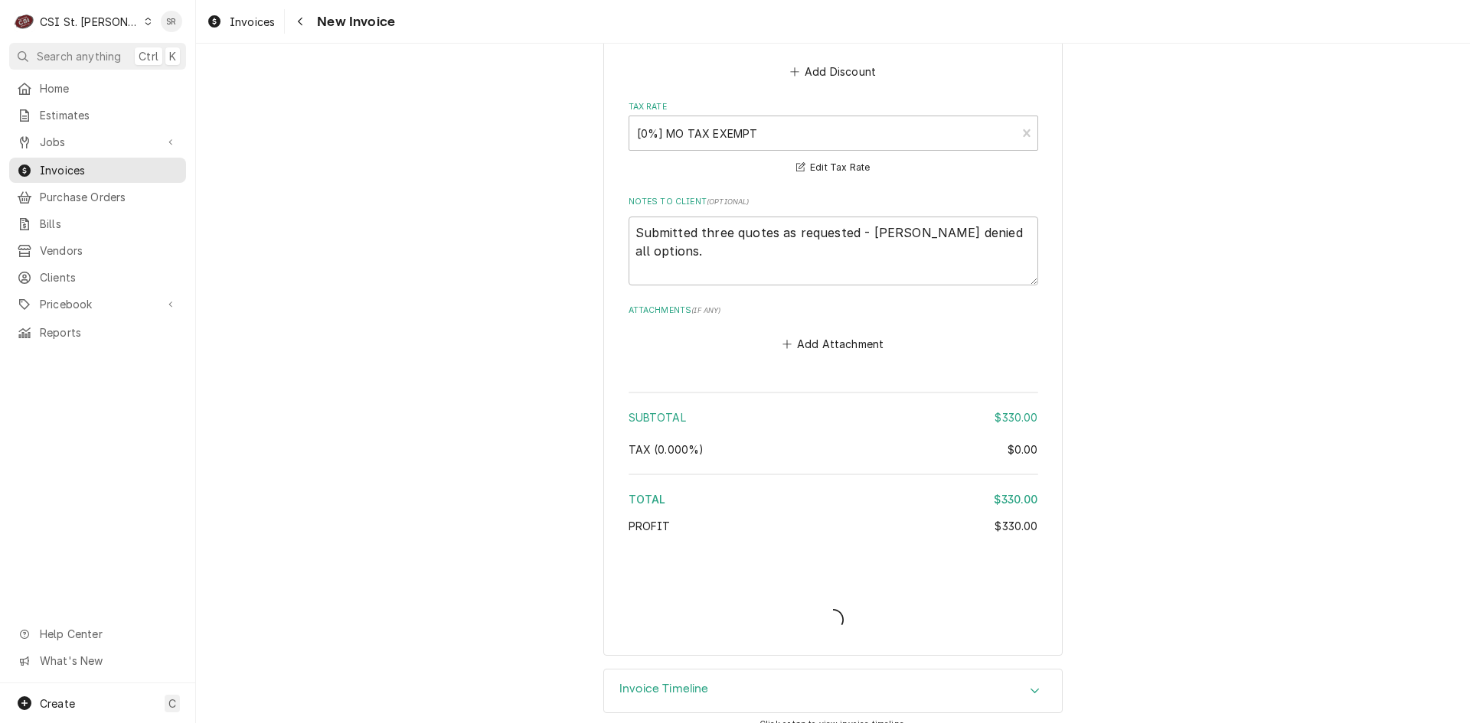
type textarea "x"
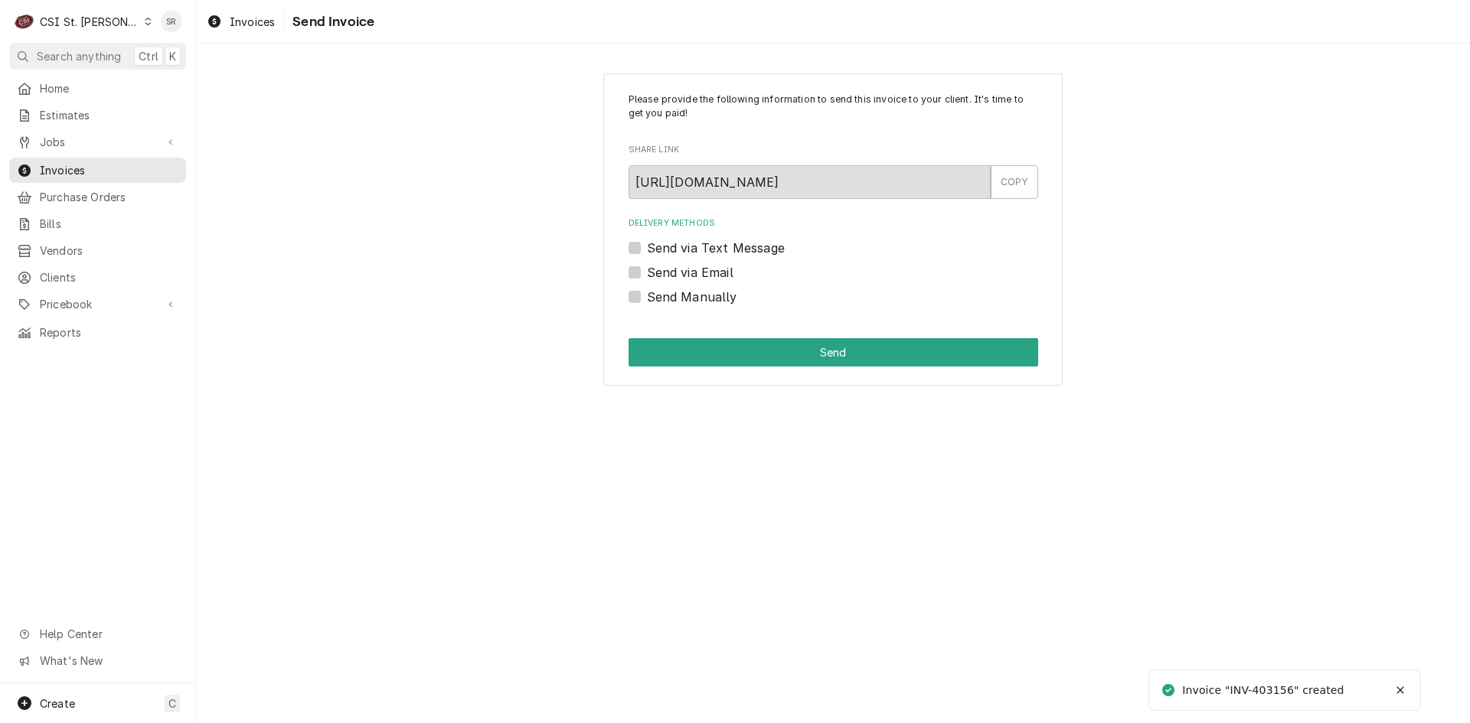
click at [662, 274] on label "Send via Email" at bounding box center [690, 272] width 86 height 18
click at [662, 274] on input "Send via Email" at bounding box center [852, 280] width 410 height 34
checkbox input "true"
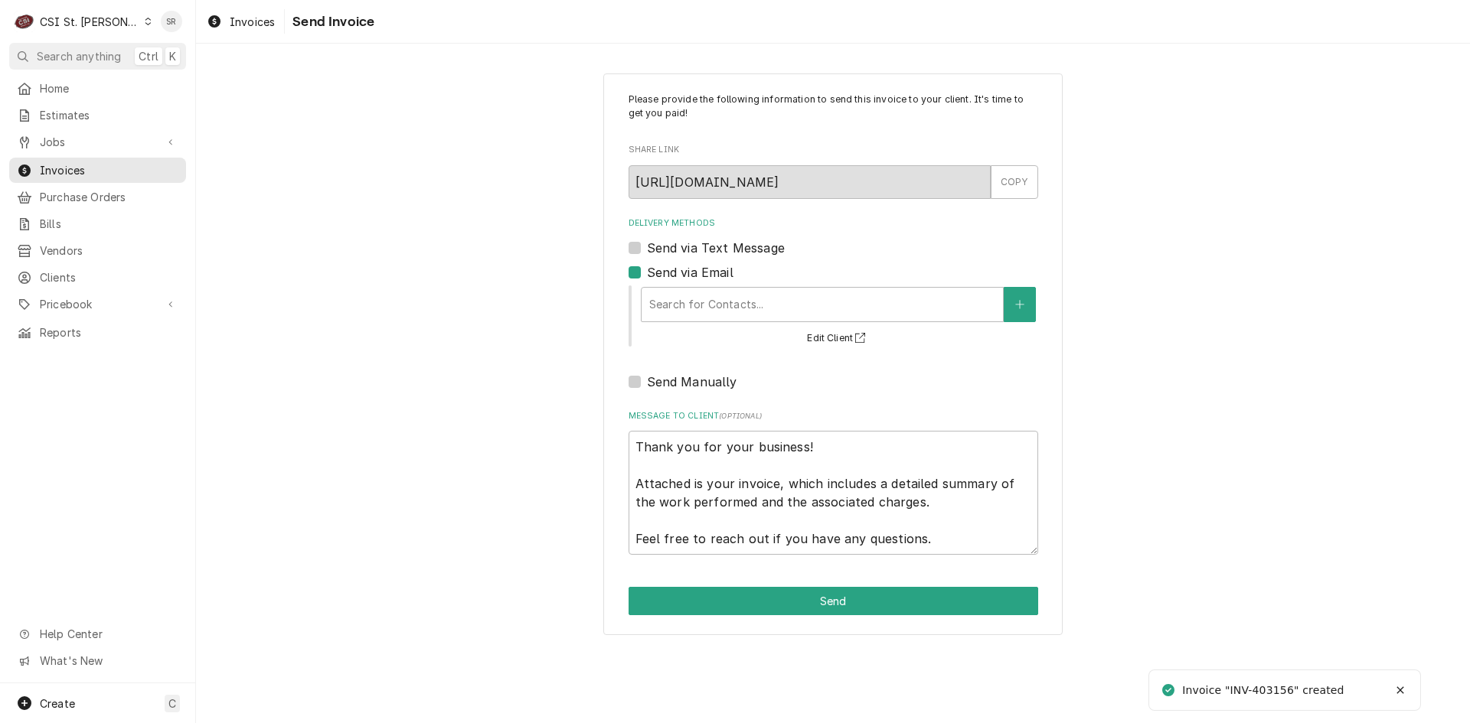
click at [736, 312] on div "Delivery Methods" at bounding box center [822, 305] width 346 height 28
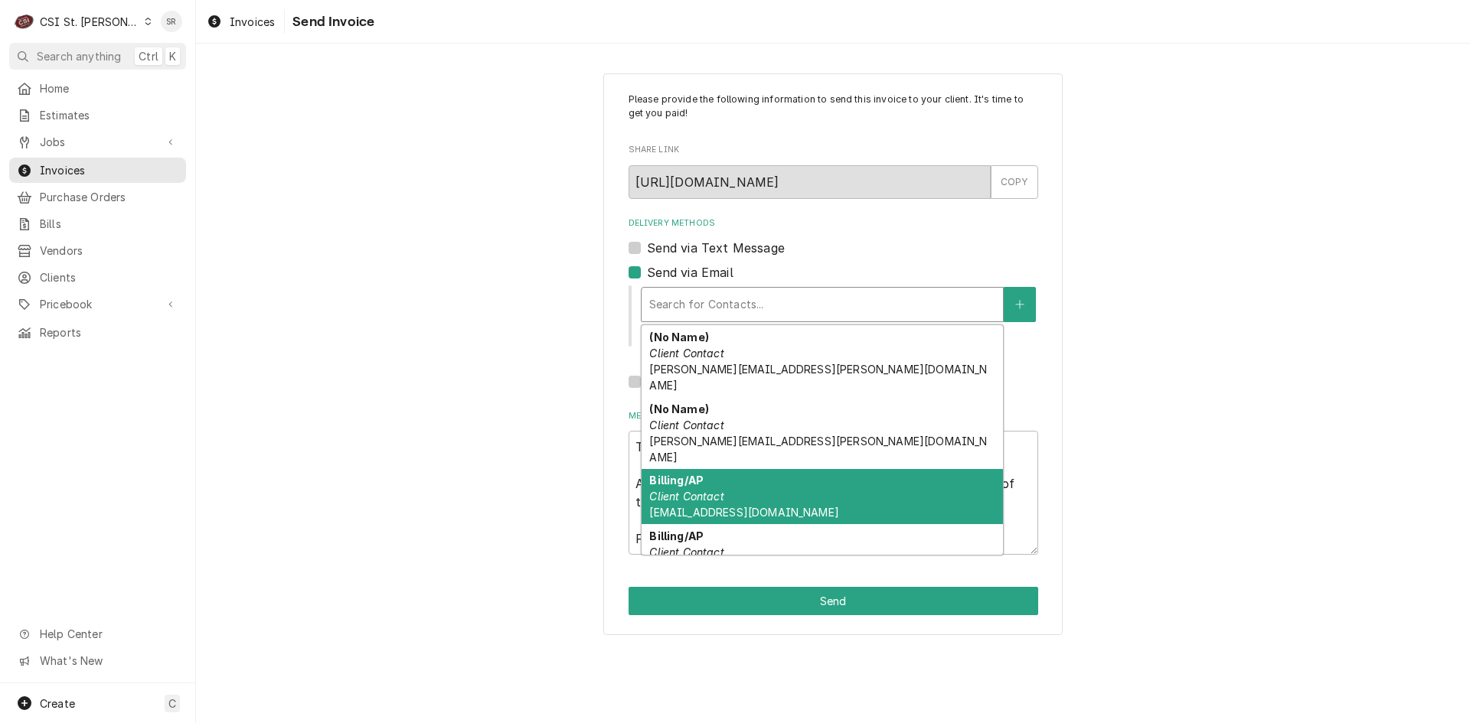
click at [734, 469] on div "Billing/AP Client Contact invoiceservice@viviancompany.com" at bounding box center [821, 497] width 361 height 56
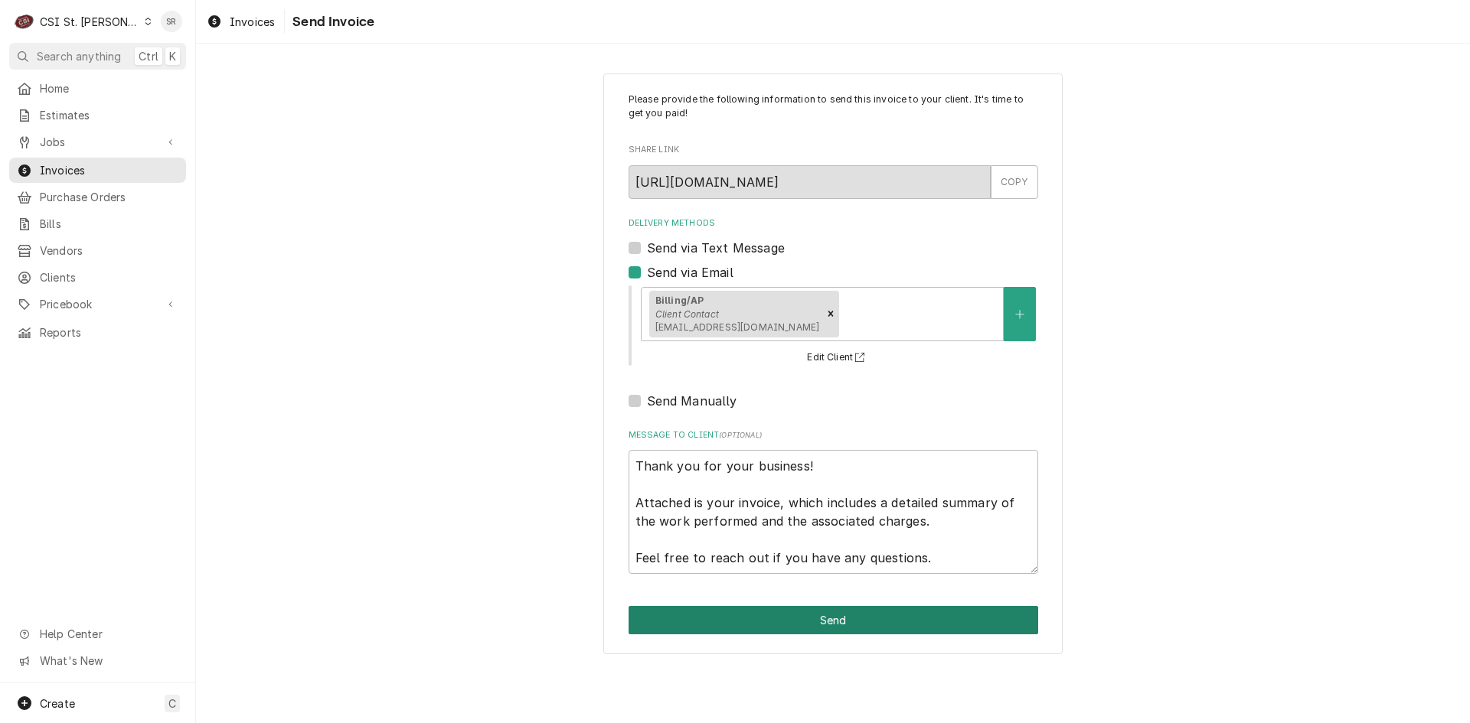
click at [804, 627] on button "Send" at bounding box center [833, 620] width 410 height 28
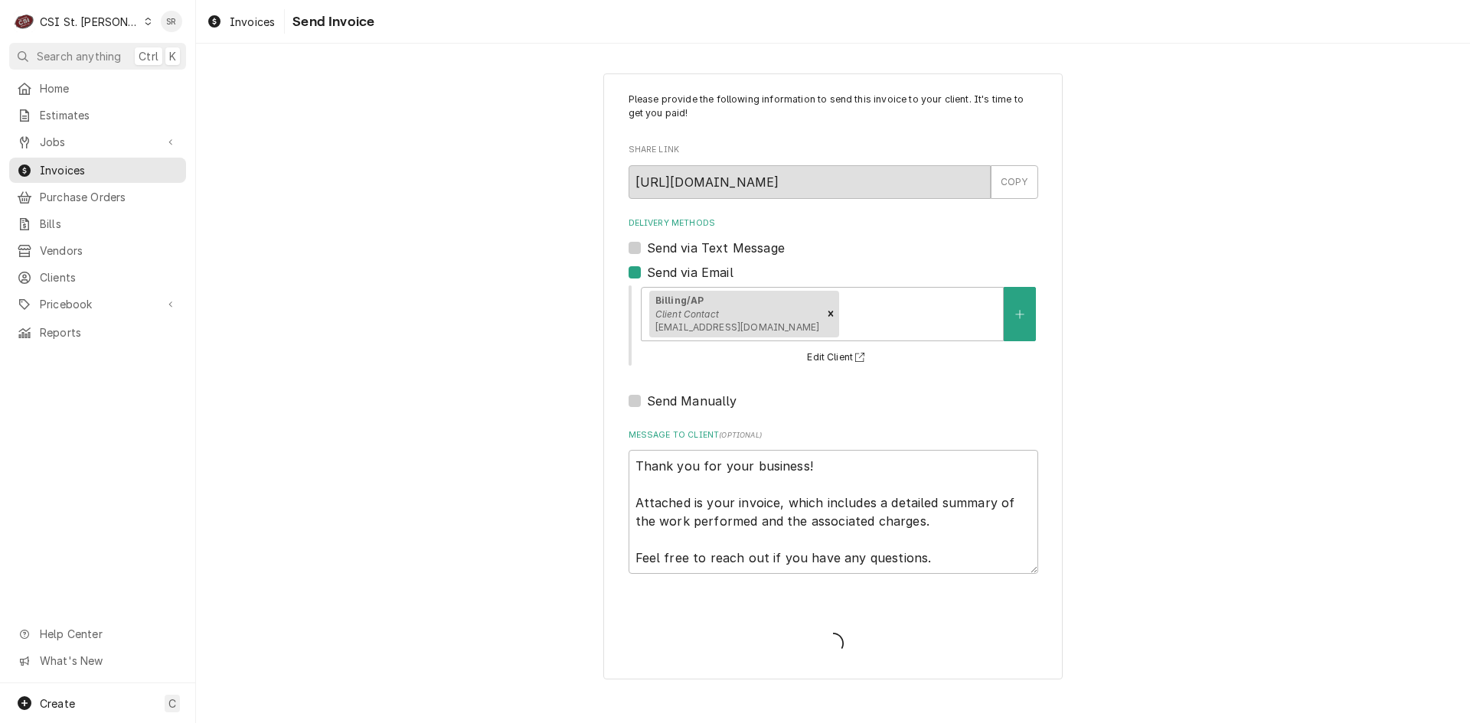
type textarea "x"
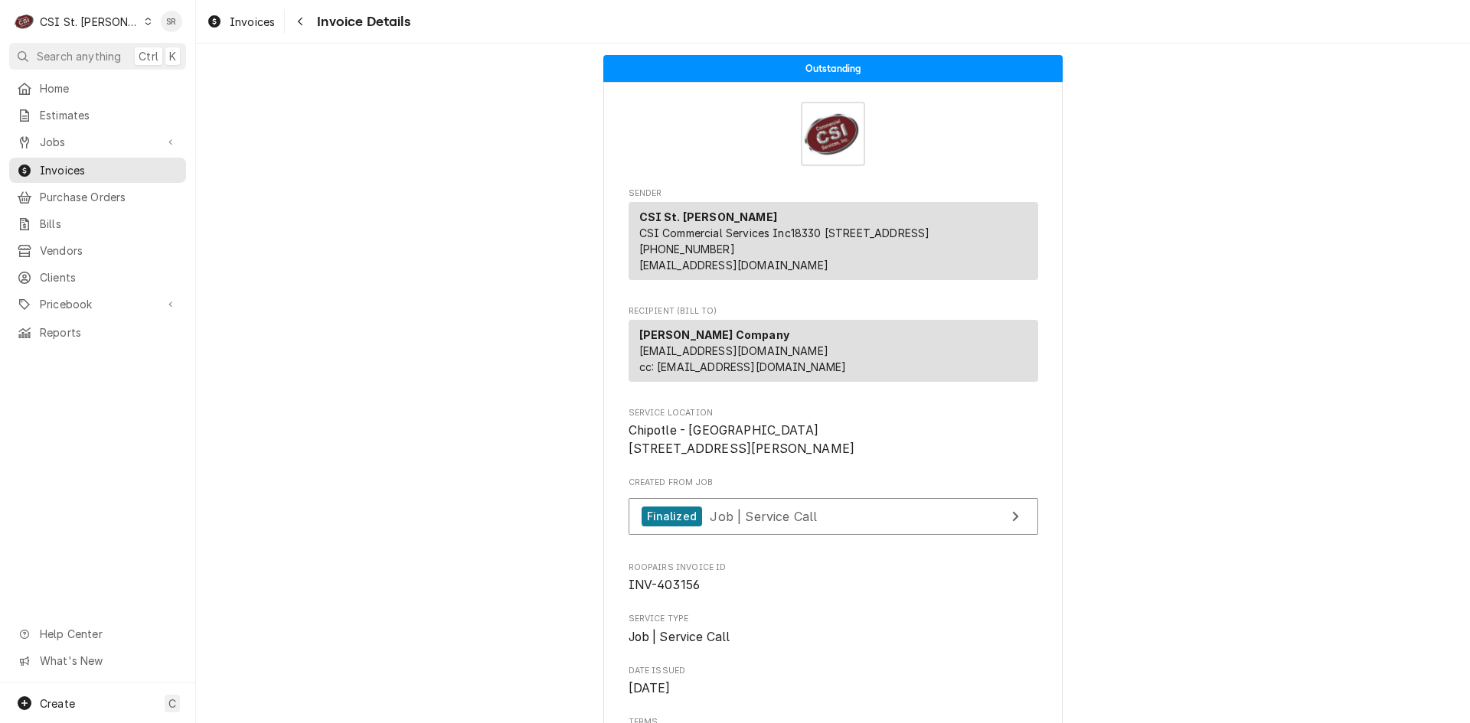
click at [102, 15] on div "CSI St. [PERSON_NAME]" at bounding box center [90, 22] width 100 height 16
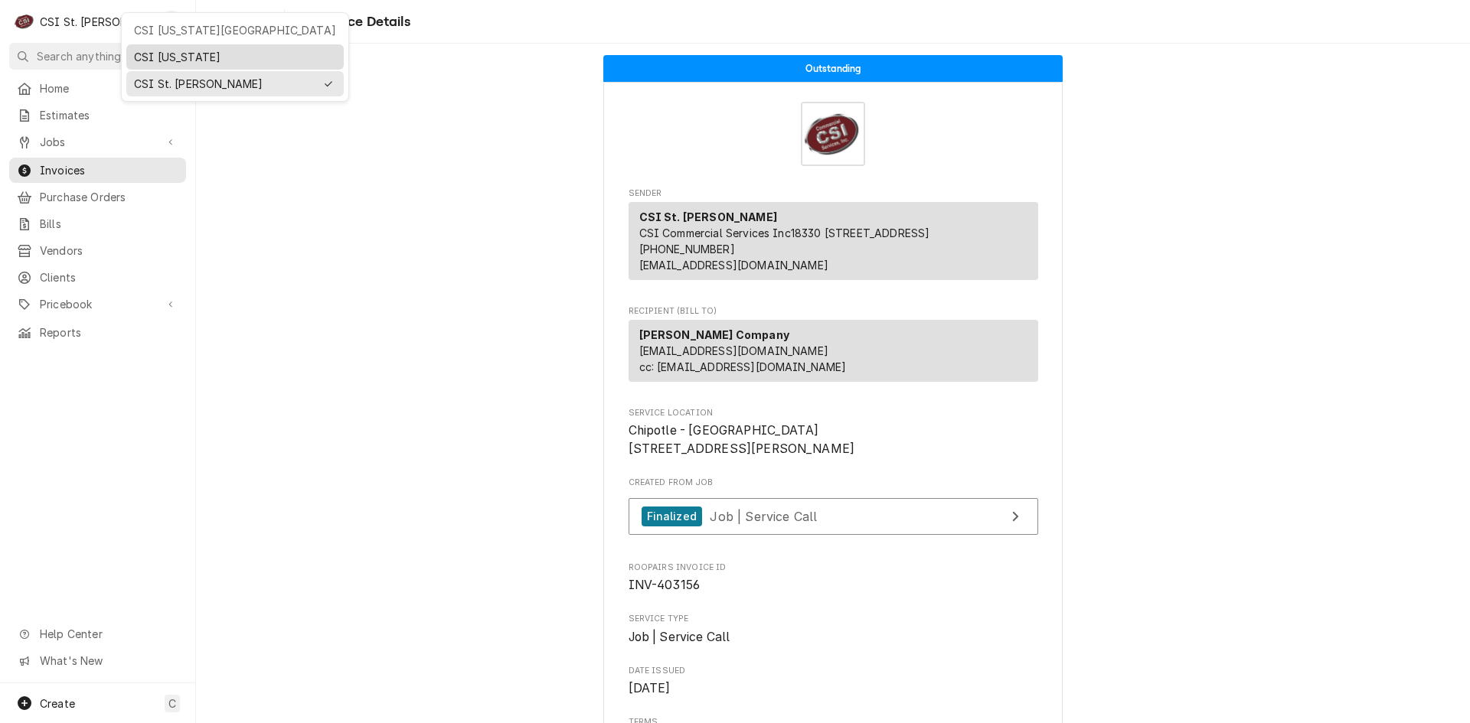
click at [168, 54] on div "CSI [US_STATE]" at bounding box center [235, 57] width 202 height 16
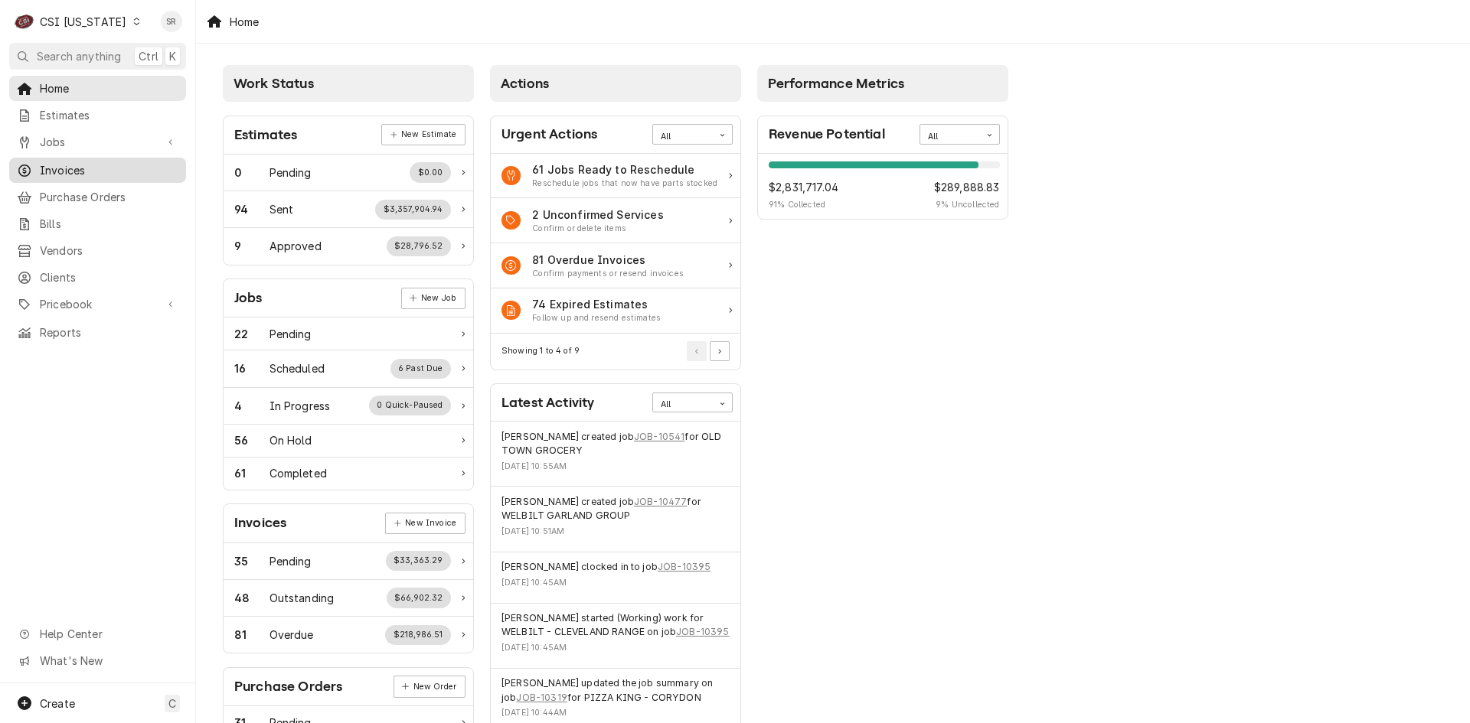
click at [68, 169] on span "Invoices" at bounding box center [109, 170] width 139 height 16
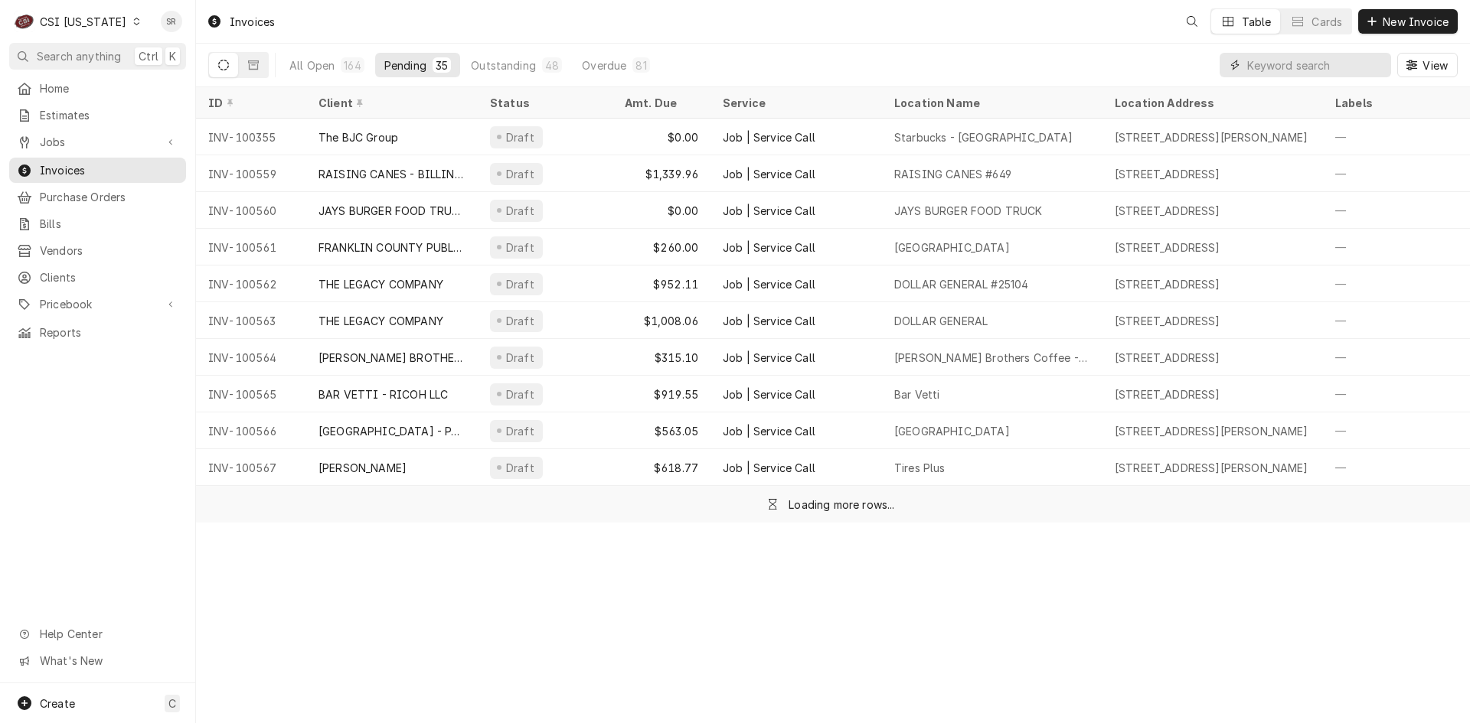
click at [1332, 62] on input "Dynamic Content Wrapper" at bounding box center [1315, 65] width 136 height 24
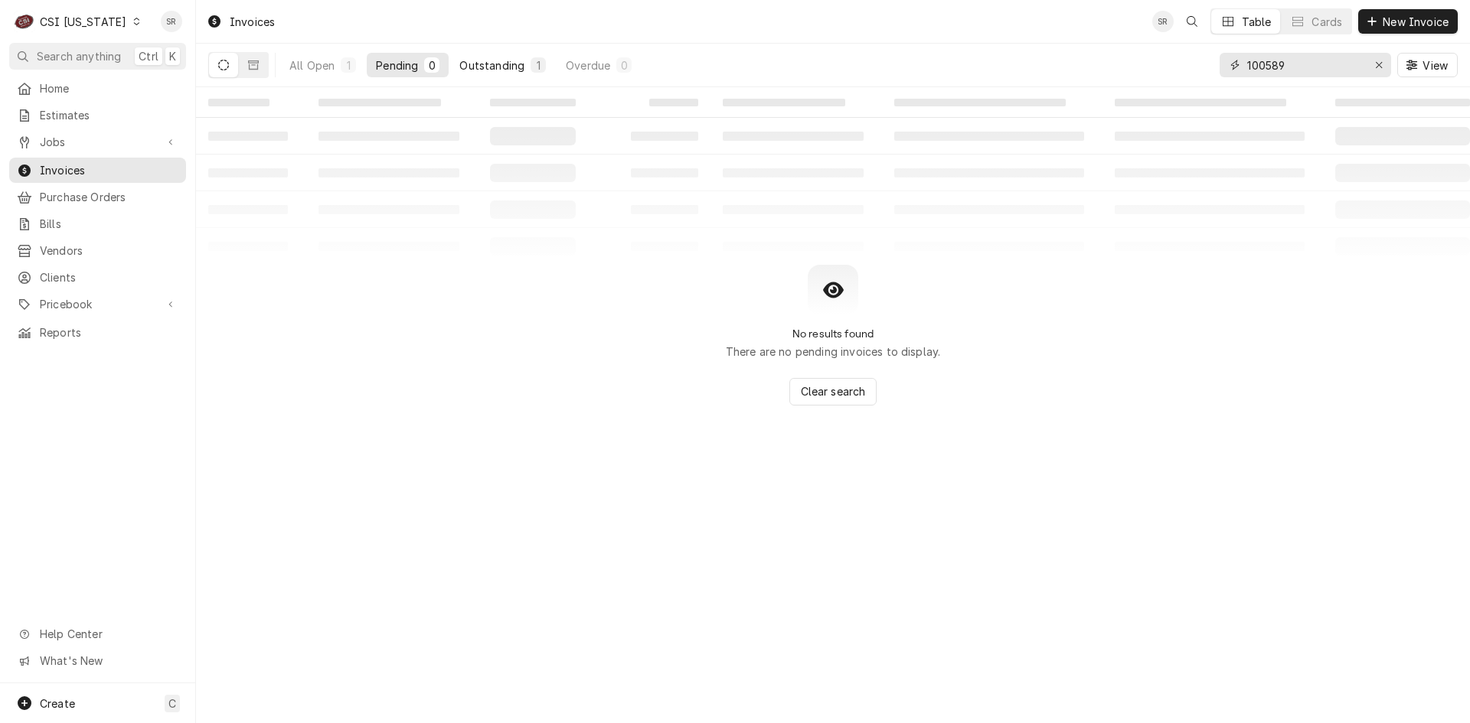
type input "100589"
click at [499, 59] on div "Outstanding" at bounding box center [491, 65] width 65 height 16
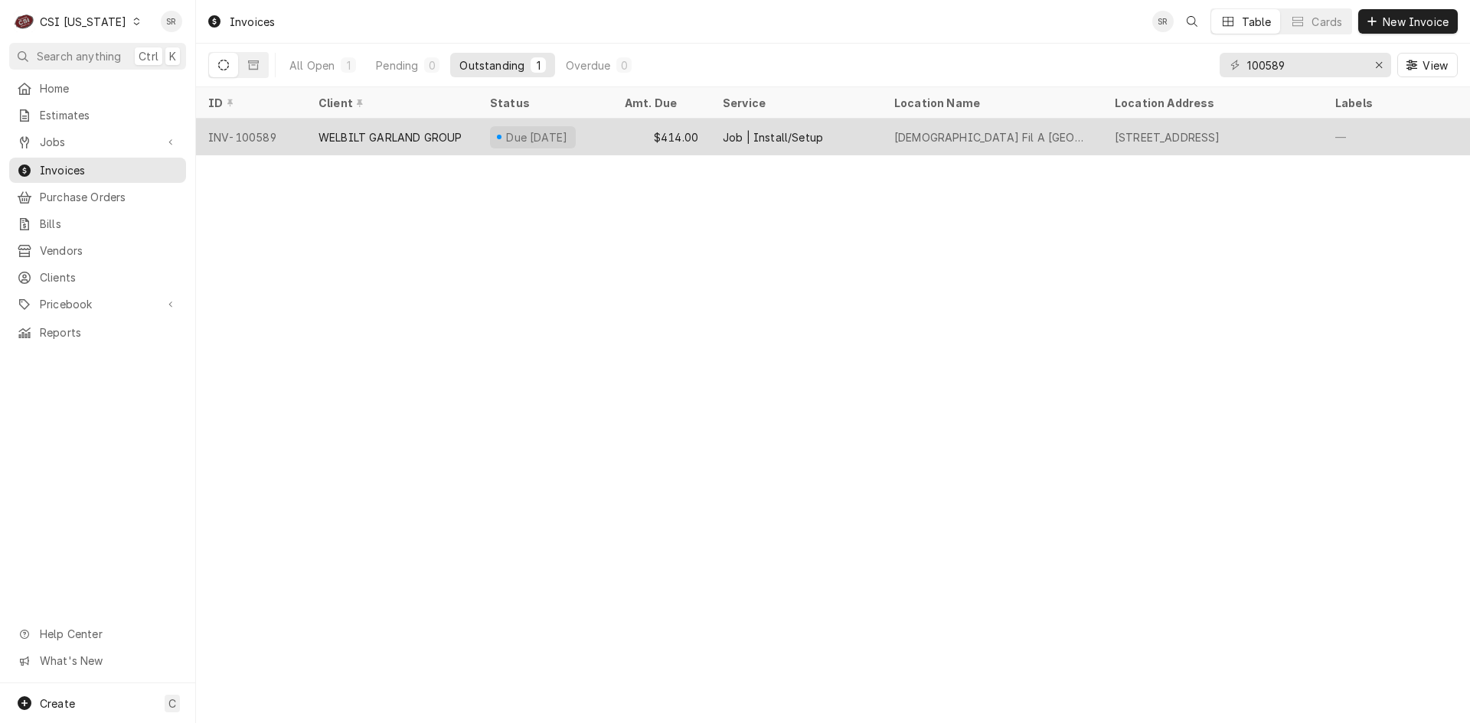
click at [544, 132] on div "Due in 3 days" at bounding box center [536, 137] width 65 height 16
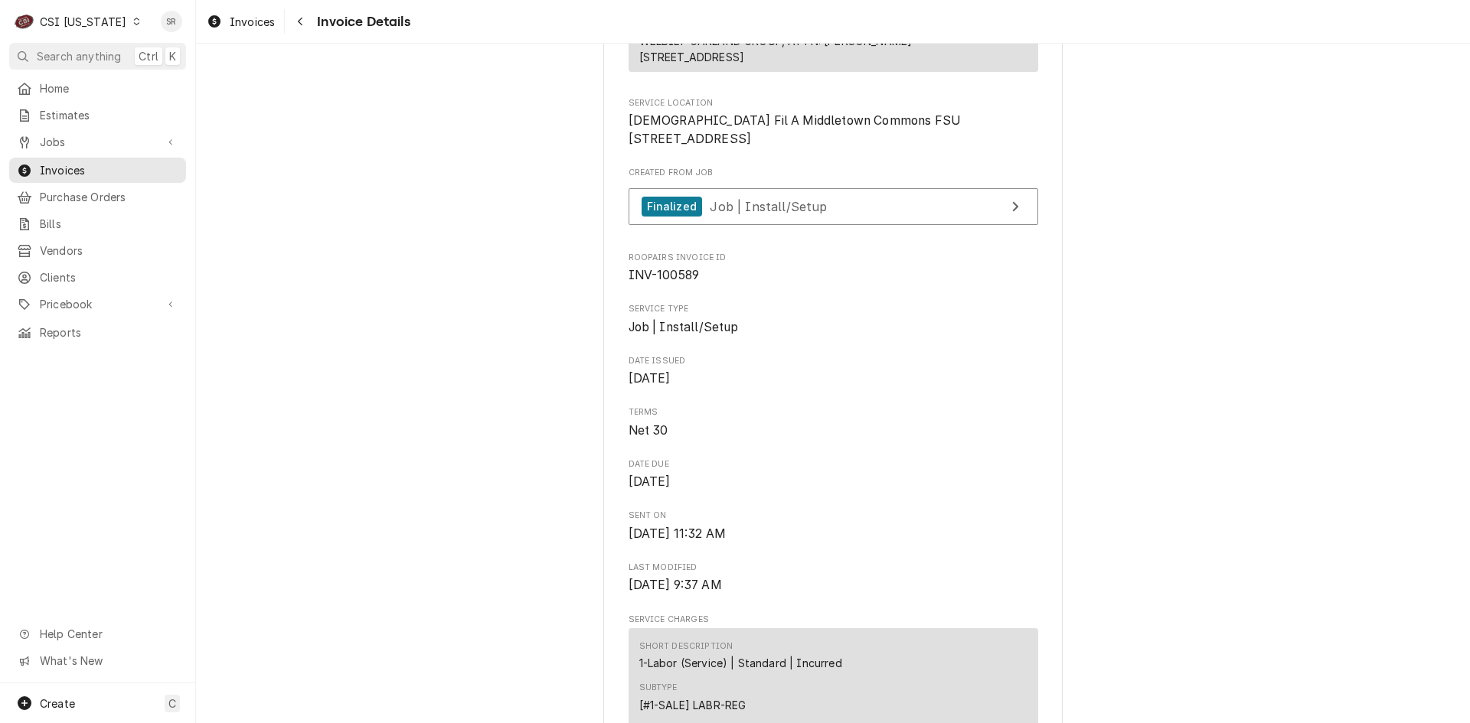
scroll to position [306, 0]
click at [70, 11] on div "C CSI [US_STATE]" at bounding box center [77, 21] width 137 height 31
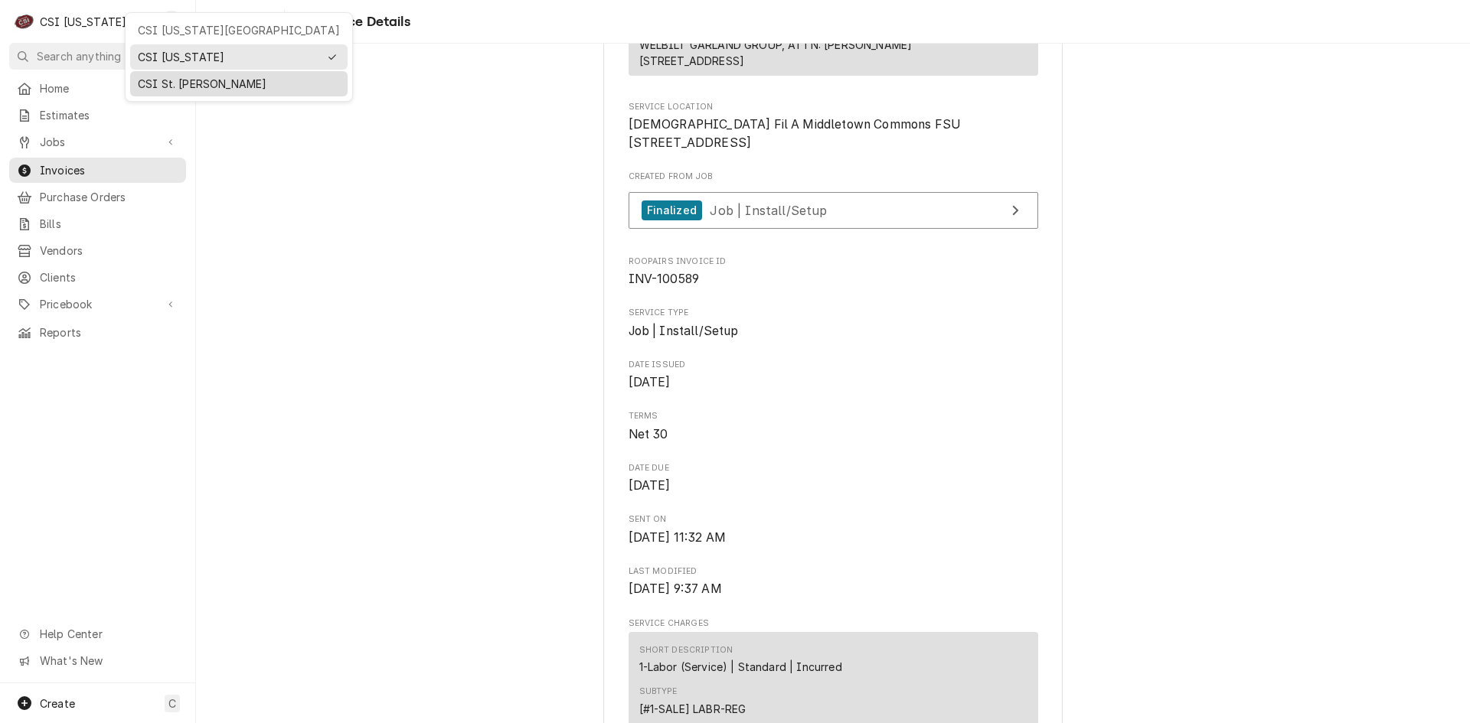
click at [171, 81] on div "CSI St. [PERSON_NAME]" at bounding box center [239, 84] width 202 height 16
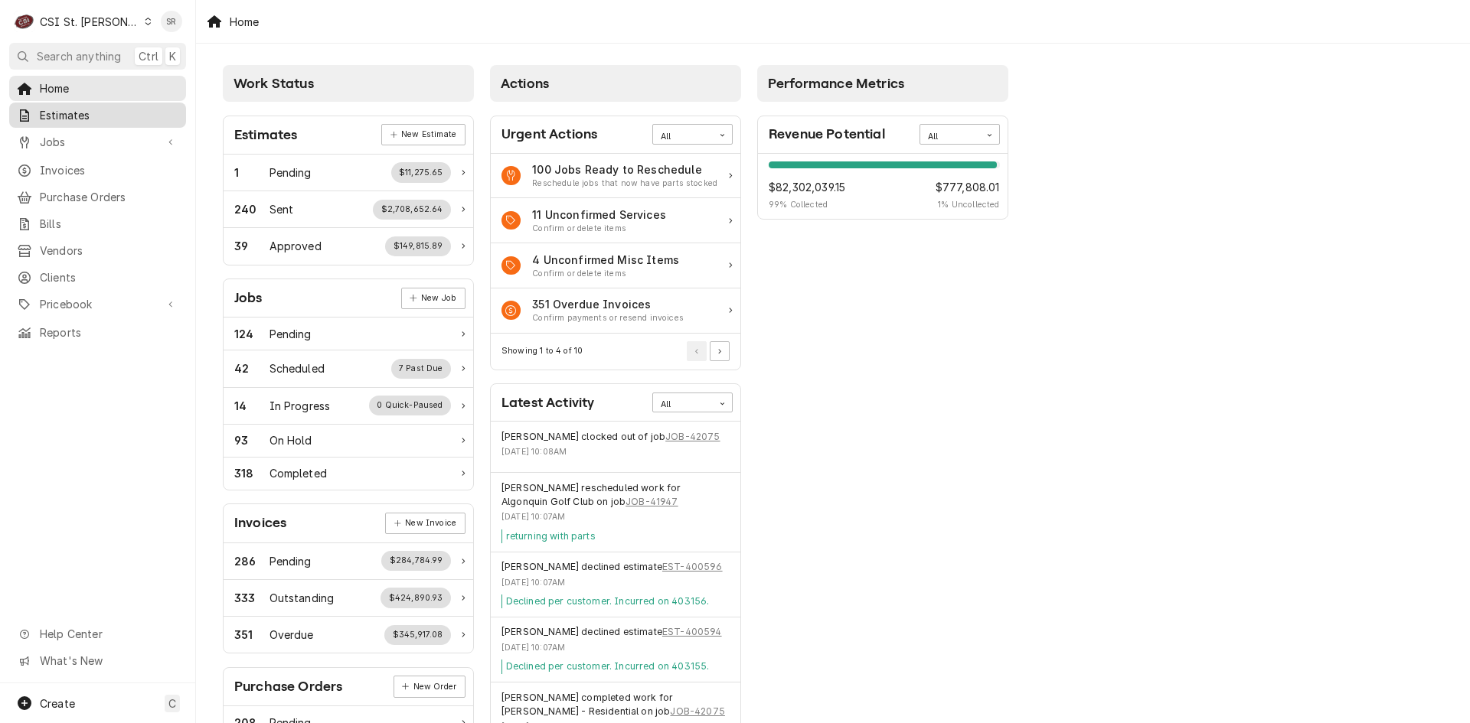
click at [73, 119] on div "Estimates" at bounding box center [97, 115] width 171 height 19
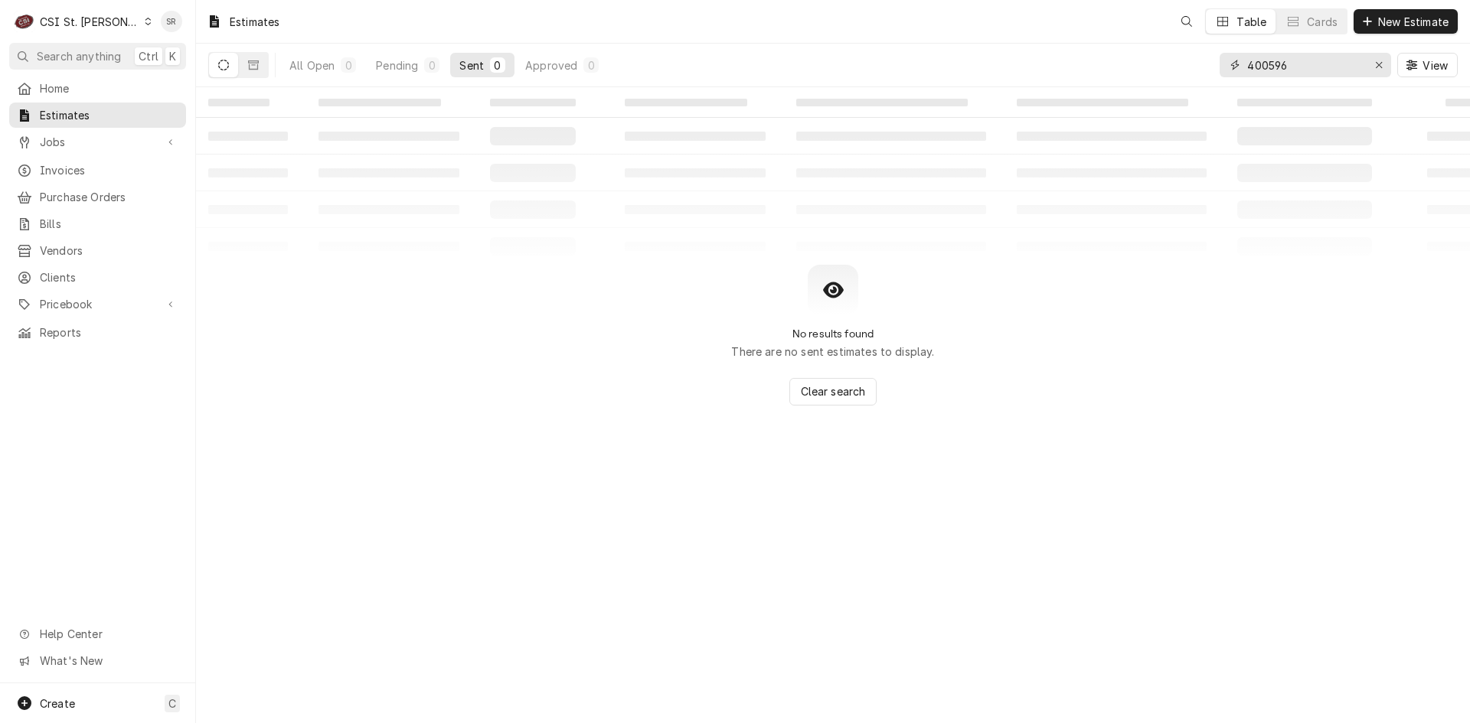
drag, startPoint x: 1242, startPoint y: 57, endPoint x: 1178, endPoint y: 53, distance: 63.7
click at [1178, 53] on div "All Open 0 Pending 0 Sent 0 Approved 0 400596 View" at bounding box center [832, 65] width 1249 height 43
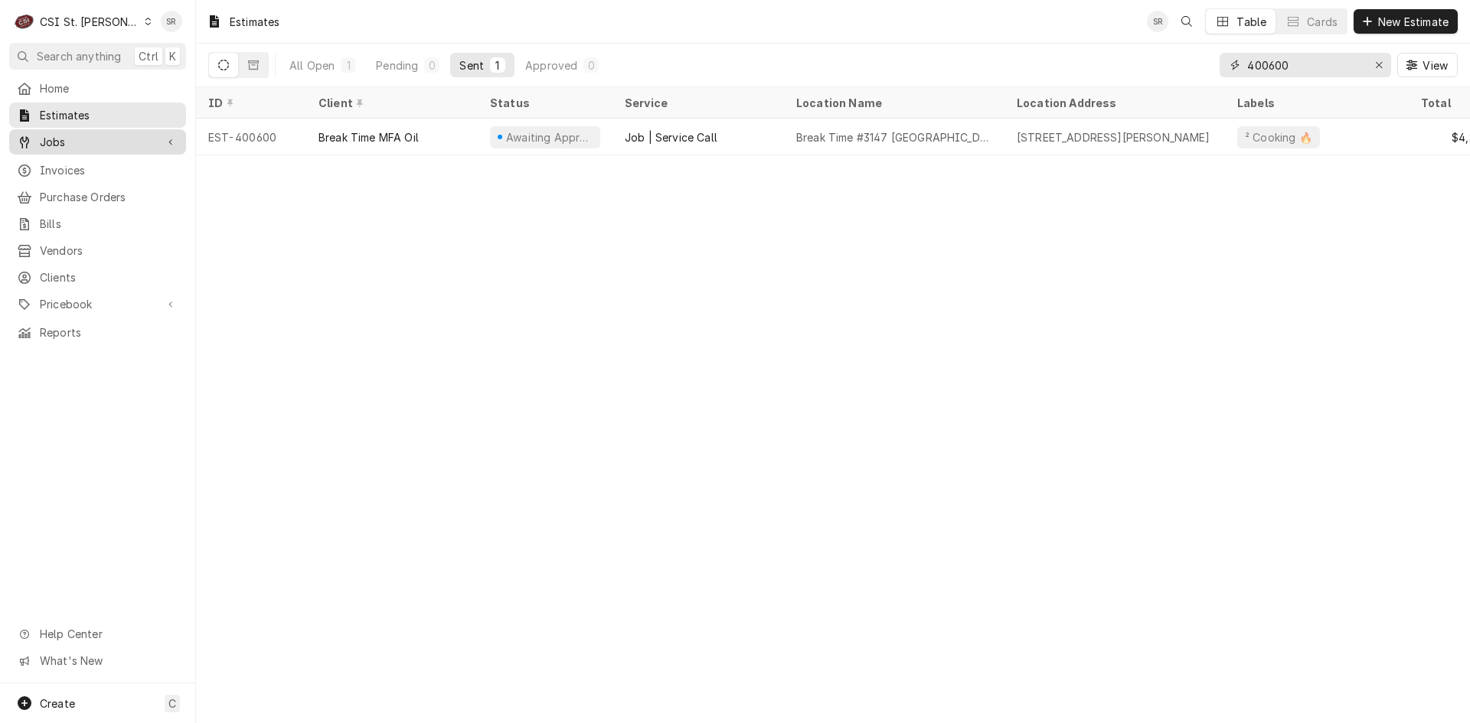
type input "400600"
click at [104, 145] on span "Jobs" at bounding box center [98, 142] width 116 height 16
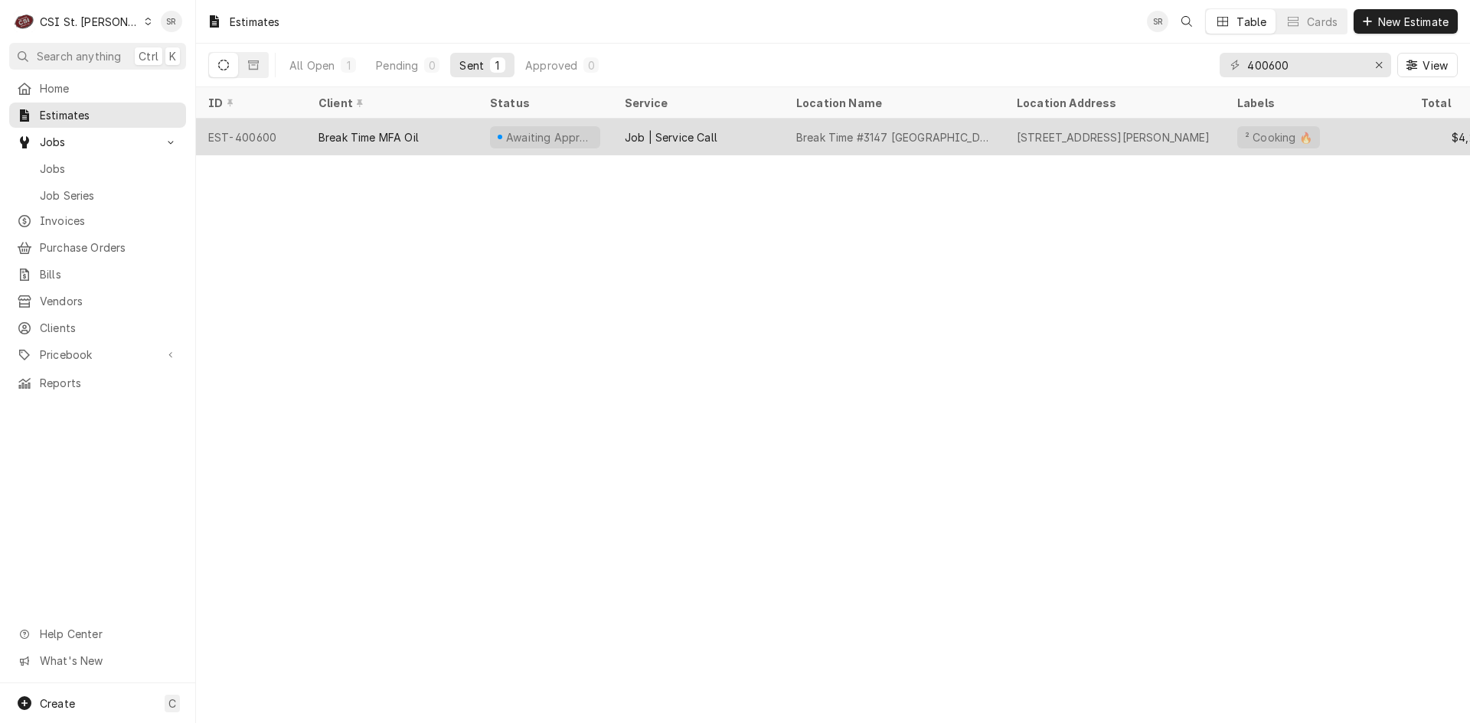
click at [445, 136] on div "Break Time MFA Oil" at bounding box center [391, 137] width 171 height 37
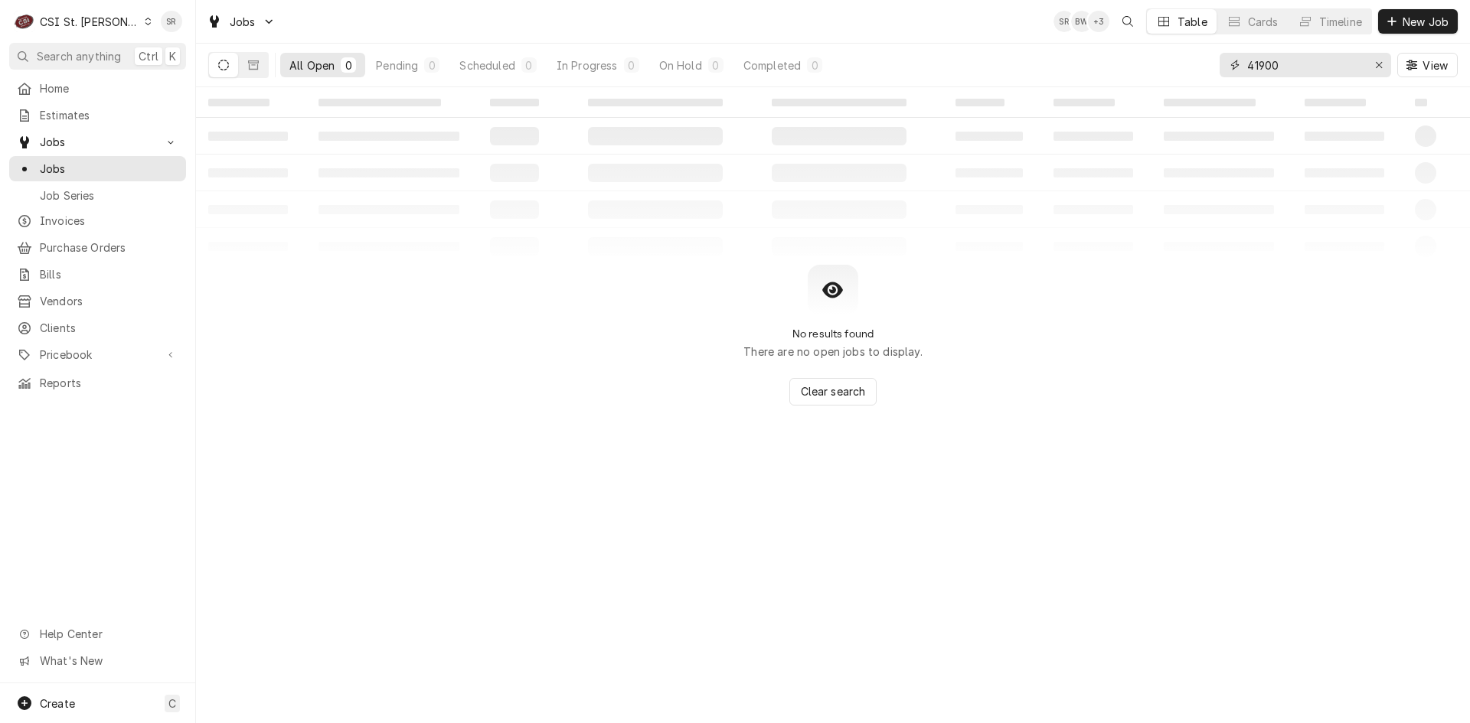
click at [1293, 69] on input "41900" at bounding box center [1304, 65] width 115 height 24
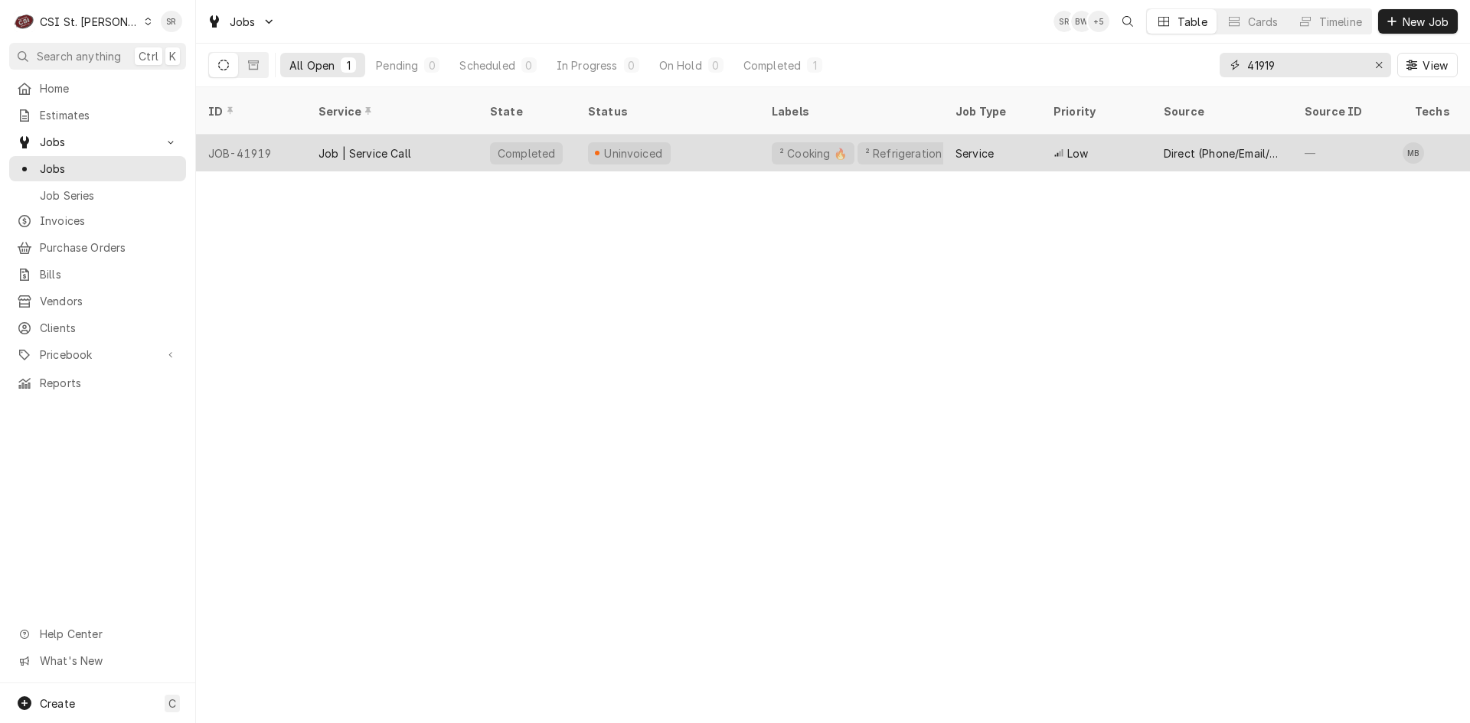
type input "41919"
click at [403, 145] on div "Job | Service Call" at bounding box center [364, 153] width 93 height 16
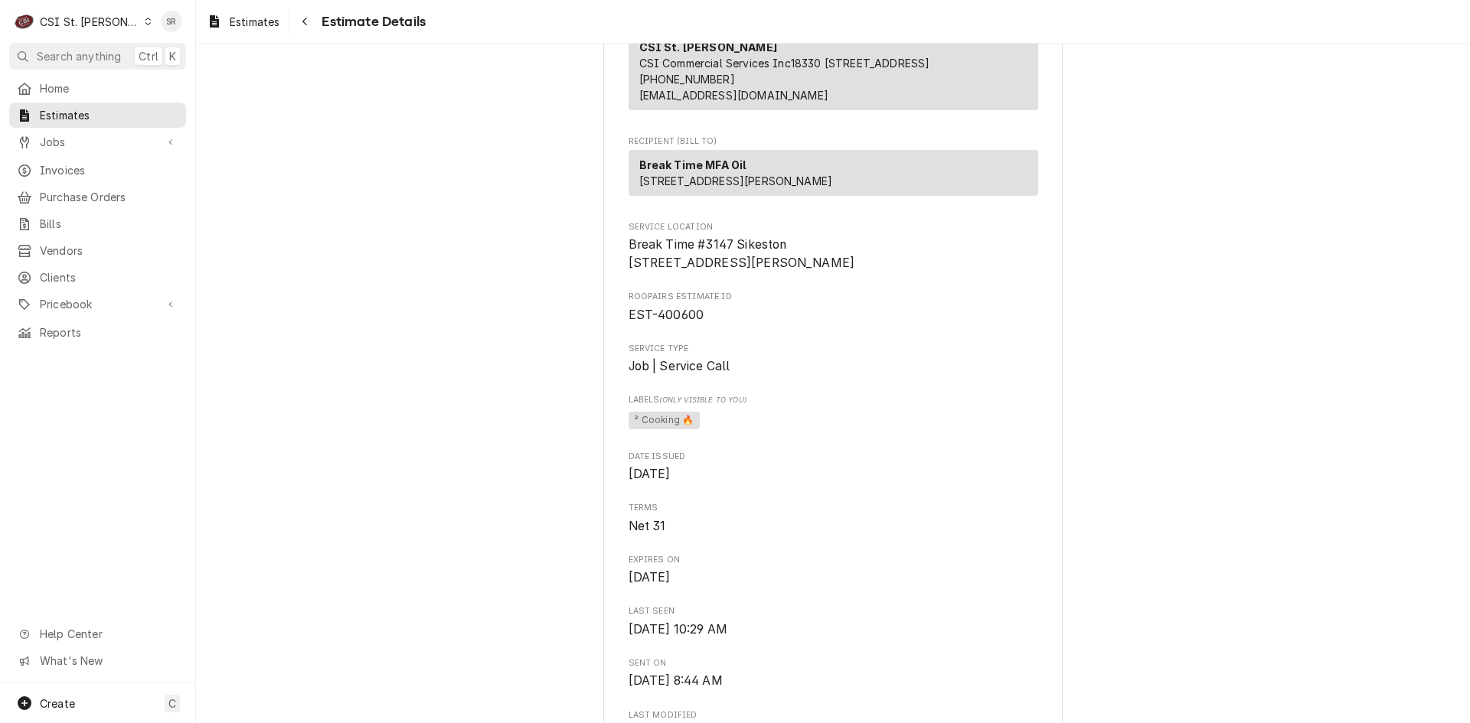
scroll to position [230, 0]
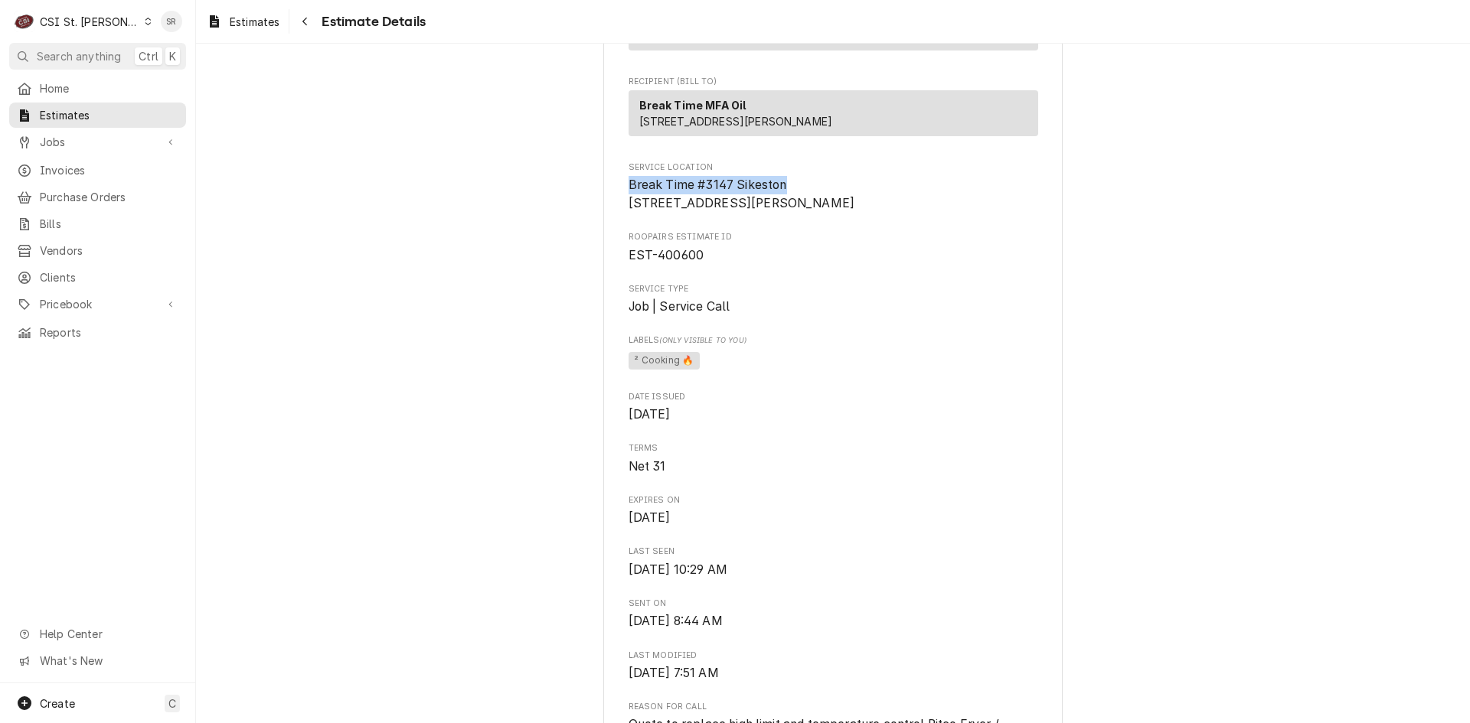
drag, startPoint x: 787, startPoint y: 220, endPoint x: 615, endPoint y: 211, distance: 172.5
copy span "Break Time #3147 [GEOGRAPHIC_DATA]"
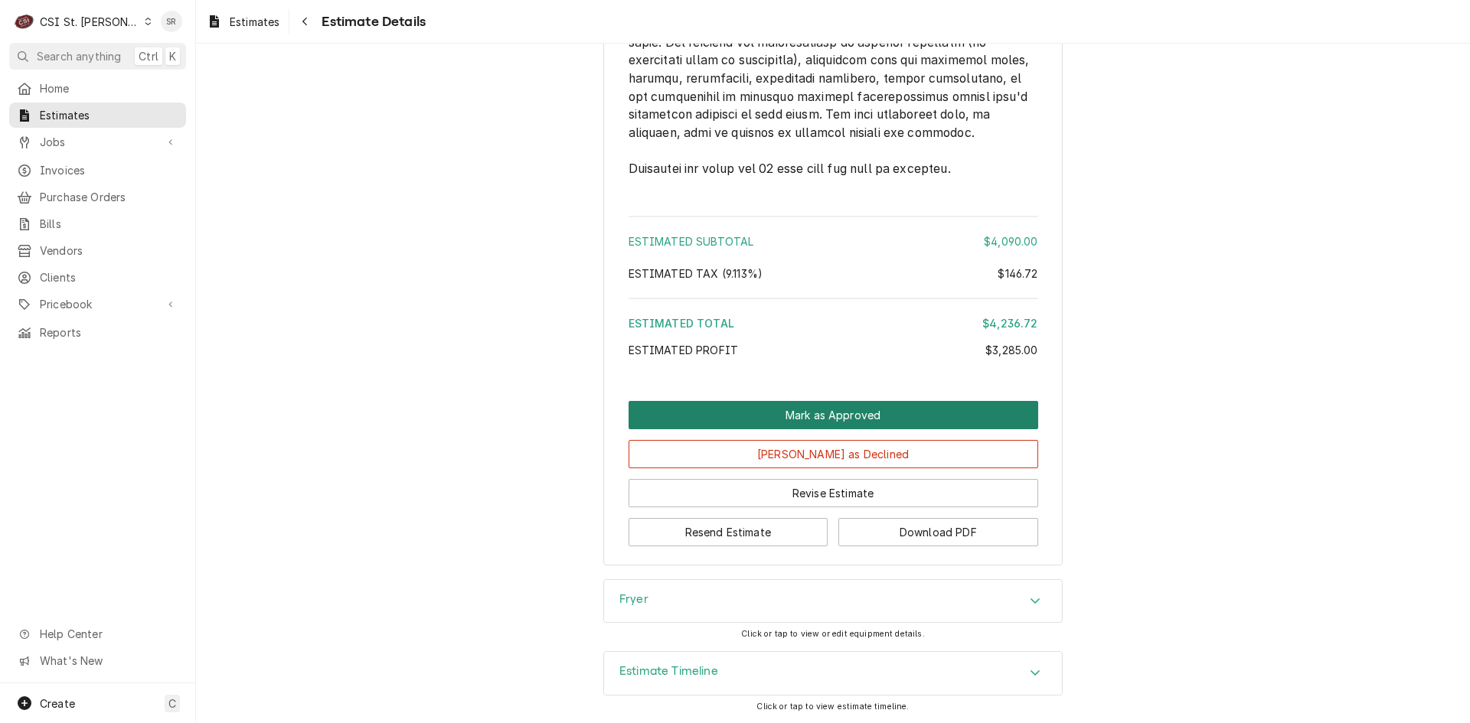
scroll to position [3447, 0]
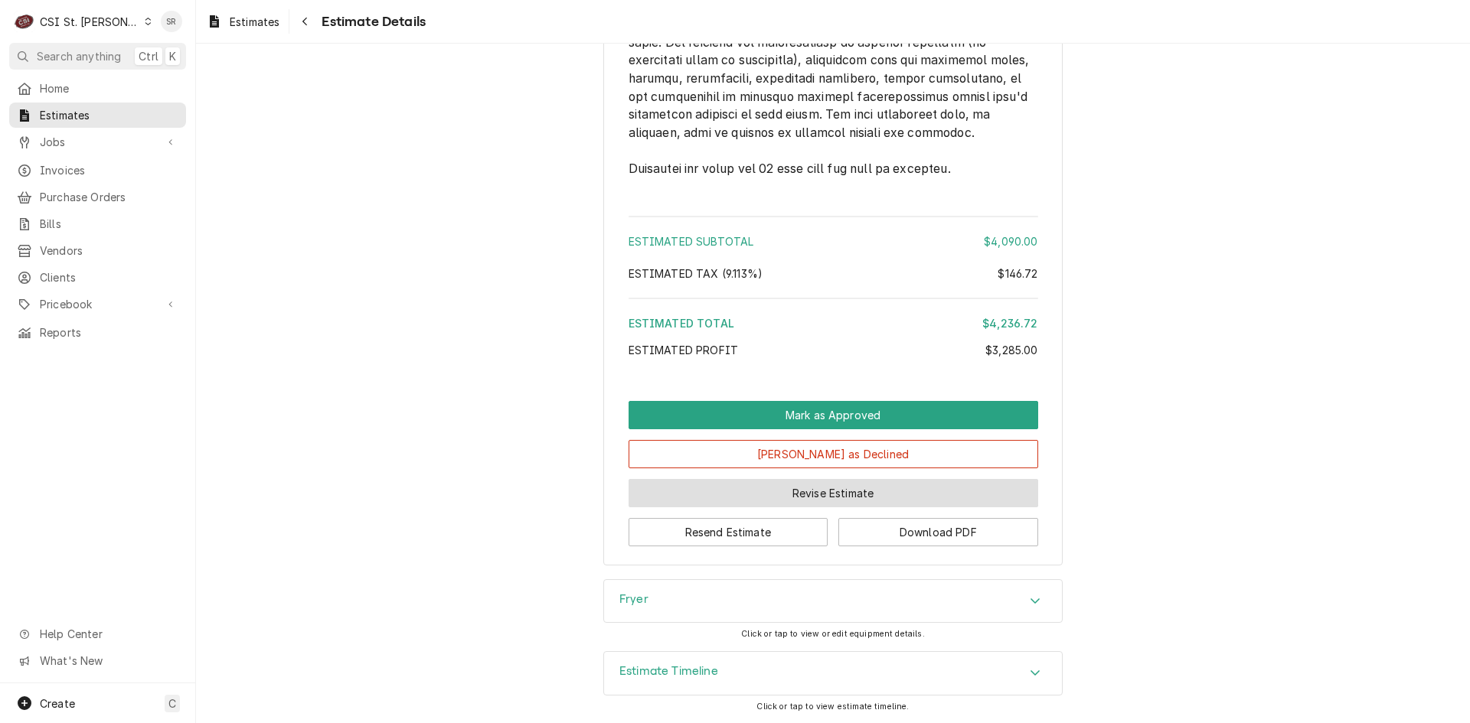
click at [820, 498] on button "Revise Estimate" at bounding box center [833, 493] width 410 height 28
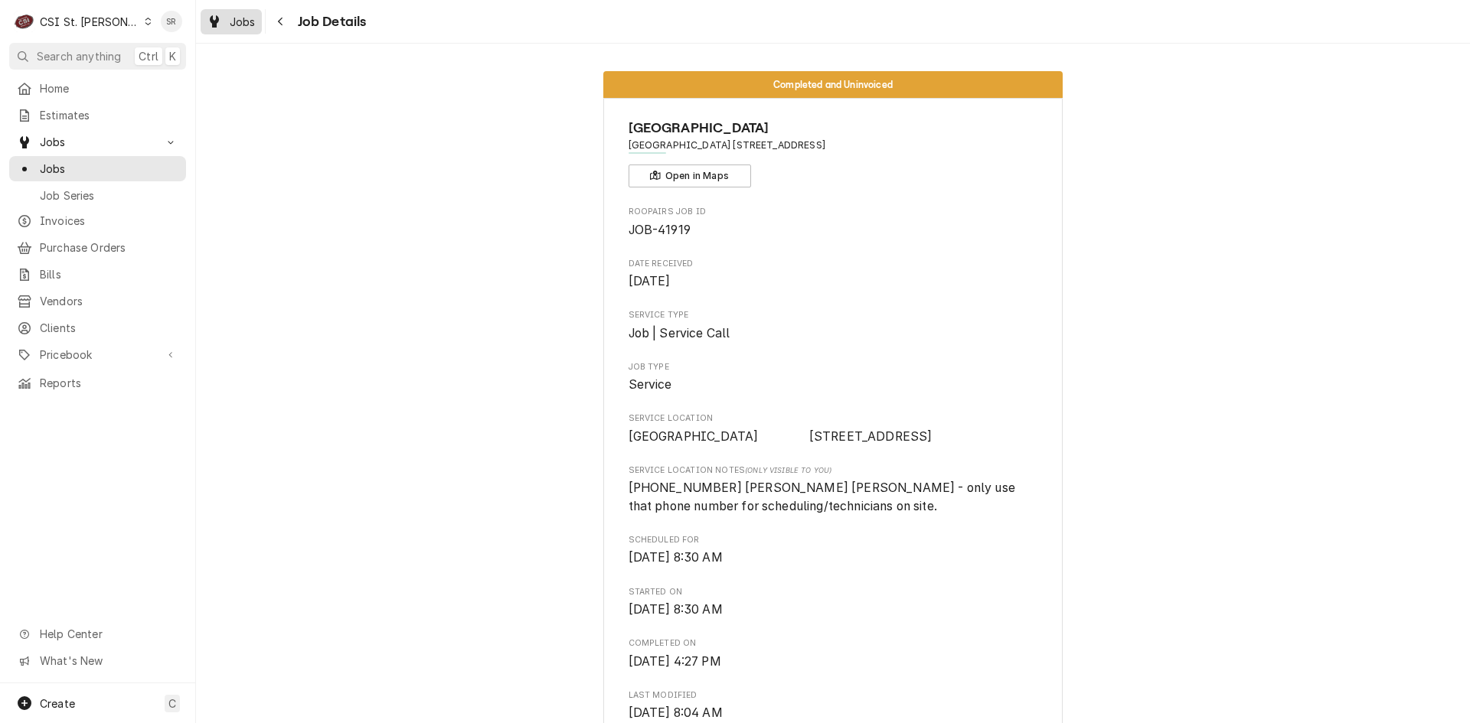
click at [242, 19] on span "Jobs" at bounding box center [243, 22] width 26 height 16
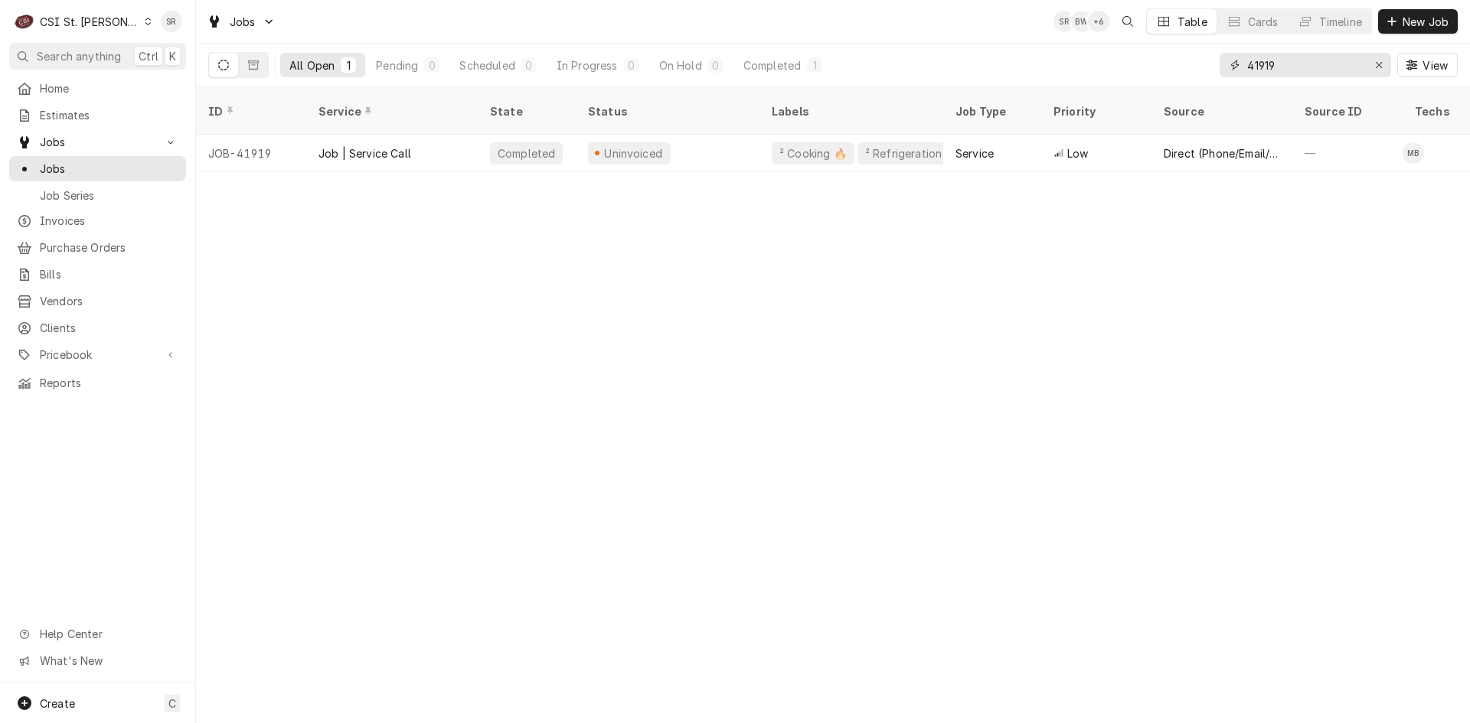
drag, startPoint x: 1213, startPoint y: 62, endPoint x: 1147, endPoint y: 60, distance: 65.9
click at [1147, 60] on div "All Open 1 Pending 0 Scheduled 0 In Progress 0 On Hold 0 Completed 1 41919 View" at bounding box center [832, 65] width 1249 height 43
paste input "Break Time #3147 Sikeston"
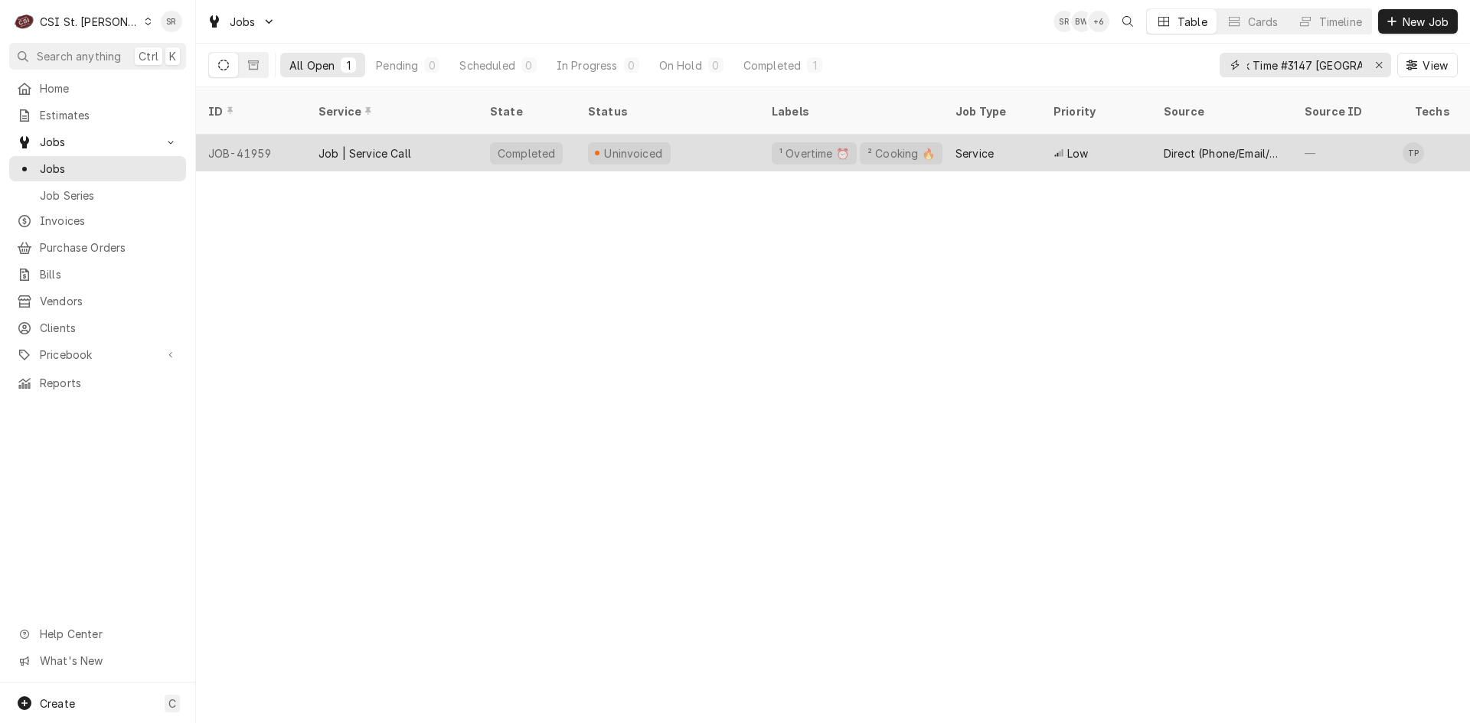
type input "Break Time #3147 Sikeston"
click at [384, 145] on div "Job | Service Call" at bounding box center [364, 153] width 93 height 16
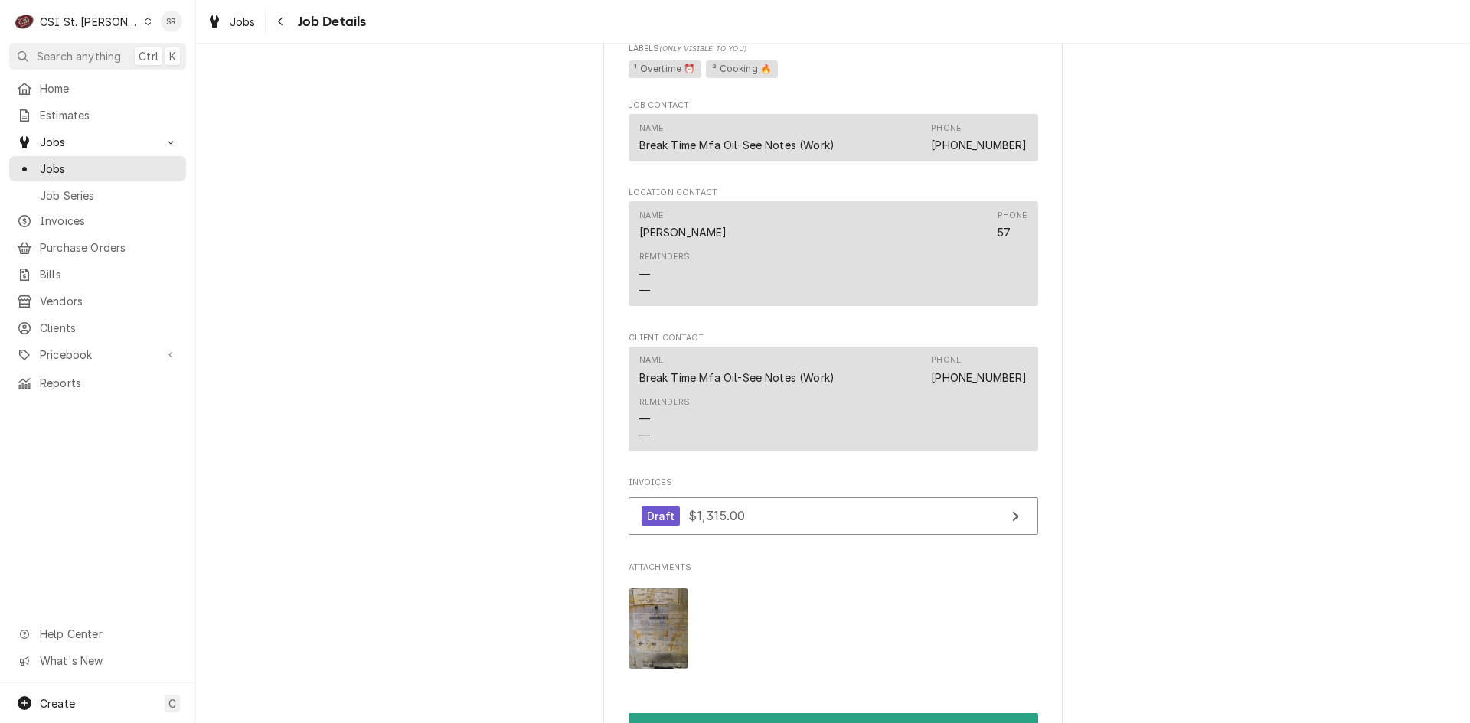
scroll to position [1990, 0]
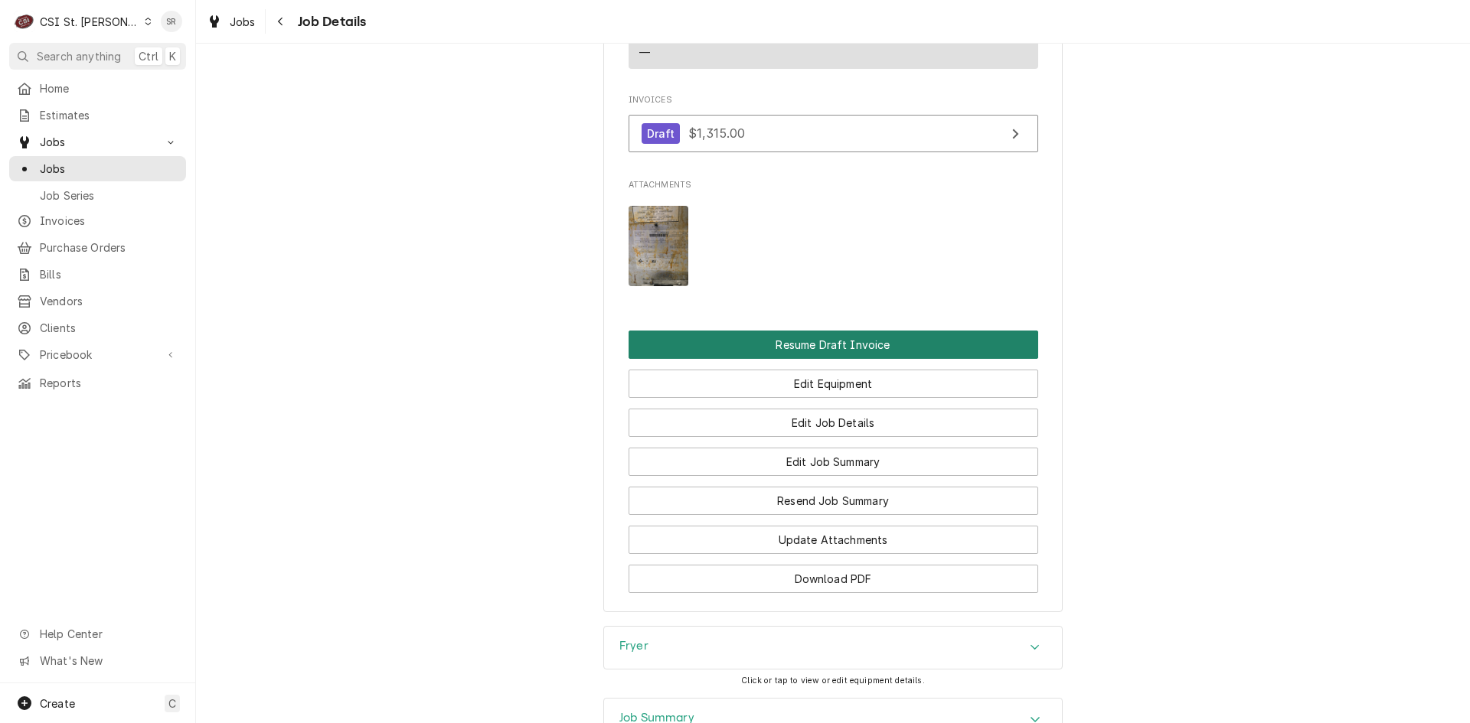
click at [780, 359] on button "Resume Draft Invoice" at bounding box center [833, 345] width 410 height 28
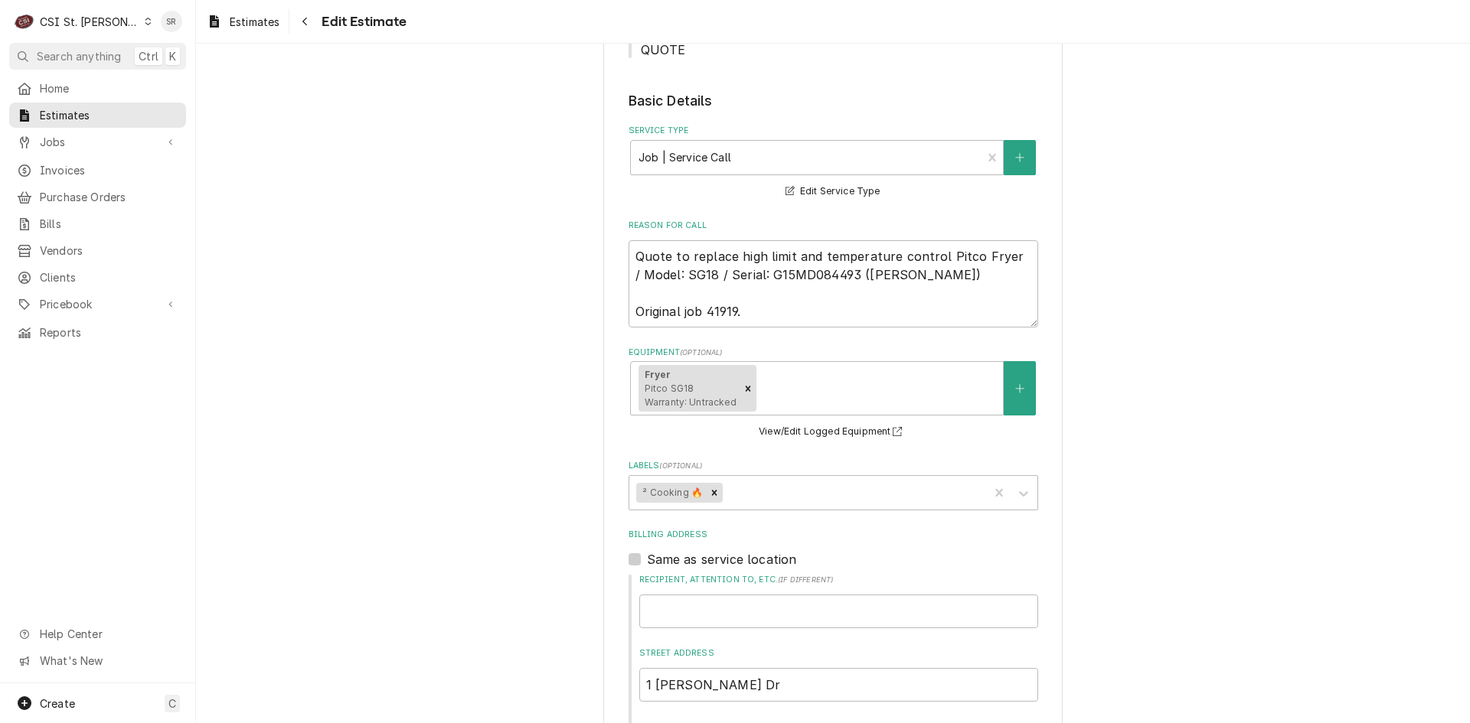
scroll to position [459, 0]
click at [724, 283] on textarea "Quote to replace high limit and temperature control Pitco Fryer / Model: SG18 /…" at bounding box center [833, 280] width 410 height 87
type textarea "x"
type textarea "Quote to replace high limit and temperature control Pitco Fryer / Model: SG18 /…"
type textarea "x"
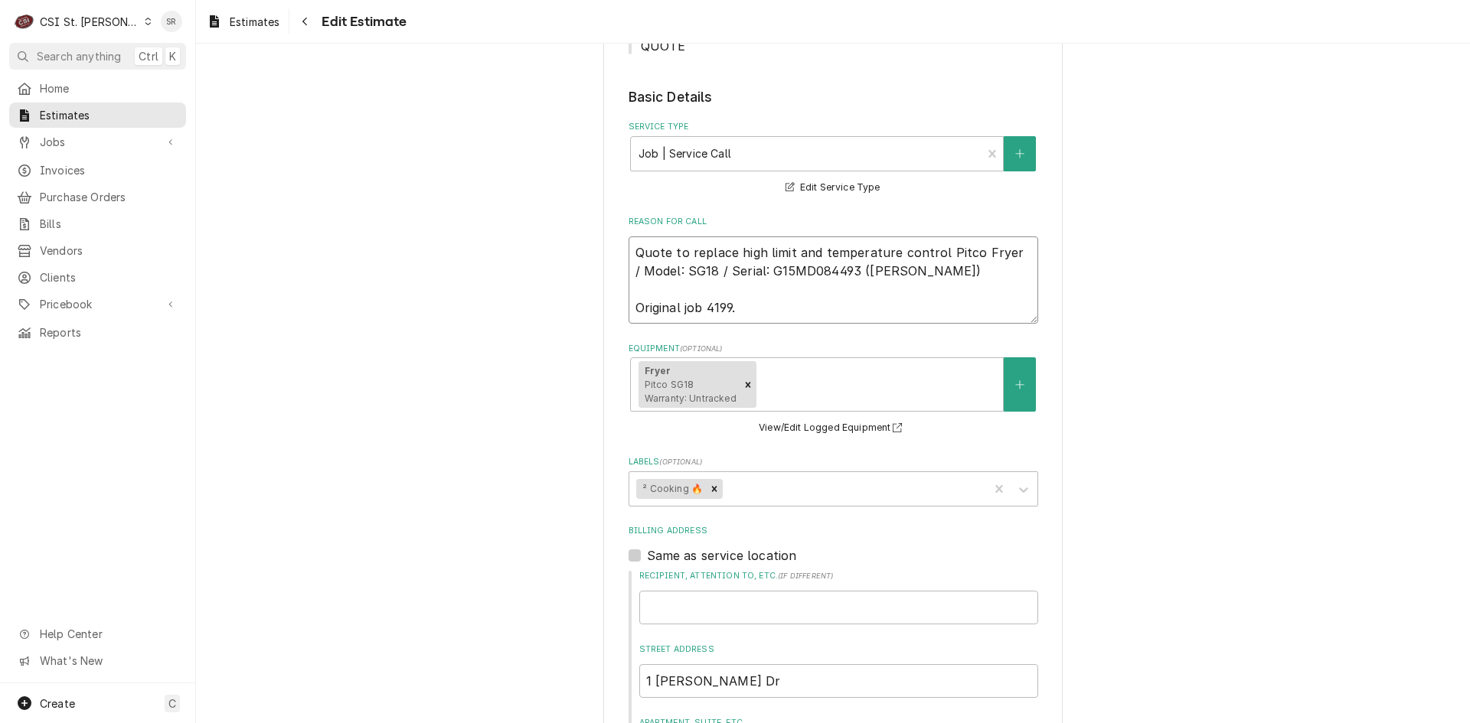
type textarea "Quote to replace high limit and temperature control Pitco Fryer / Model: SG18 /…"
type textarea "x"
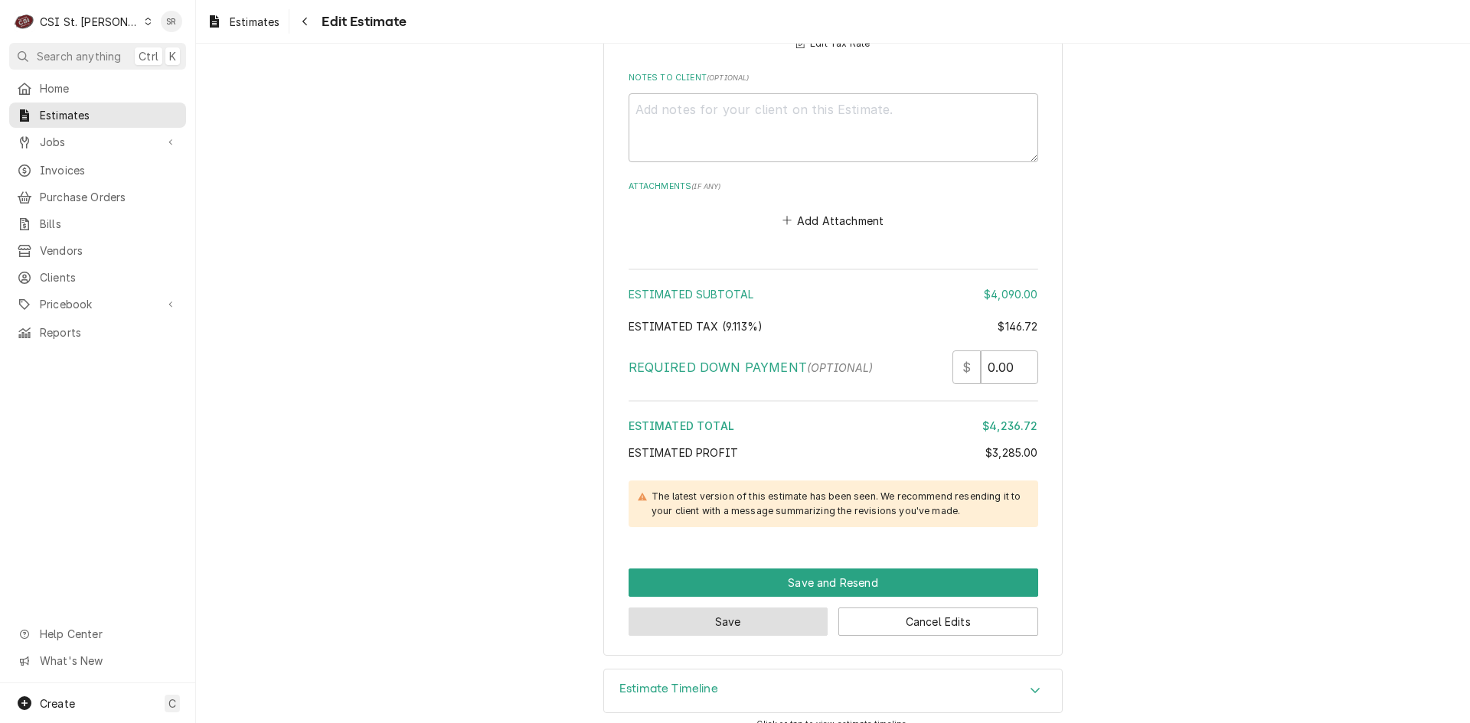
type textarea "Quote to replace high limit and temperature control Pitco Fryer / Model: SG18 /…"
click at [747, 608] on button "Save" at bounding box center [728, 622] width 200 height 28
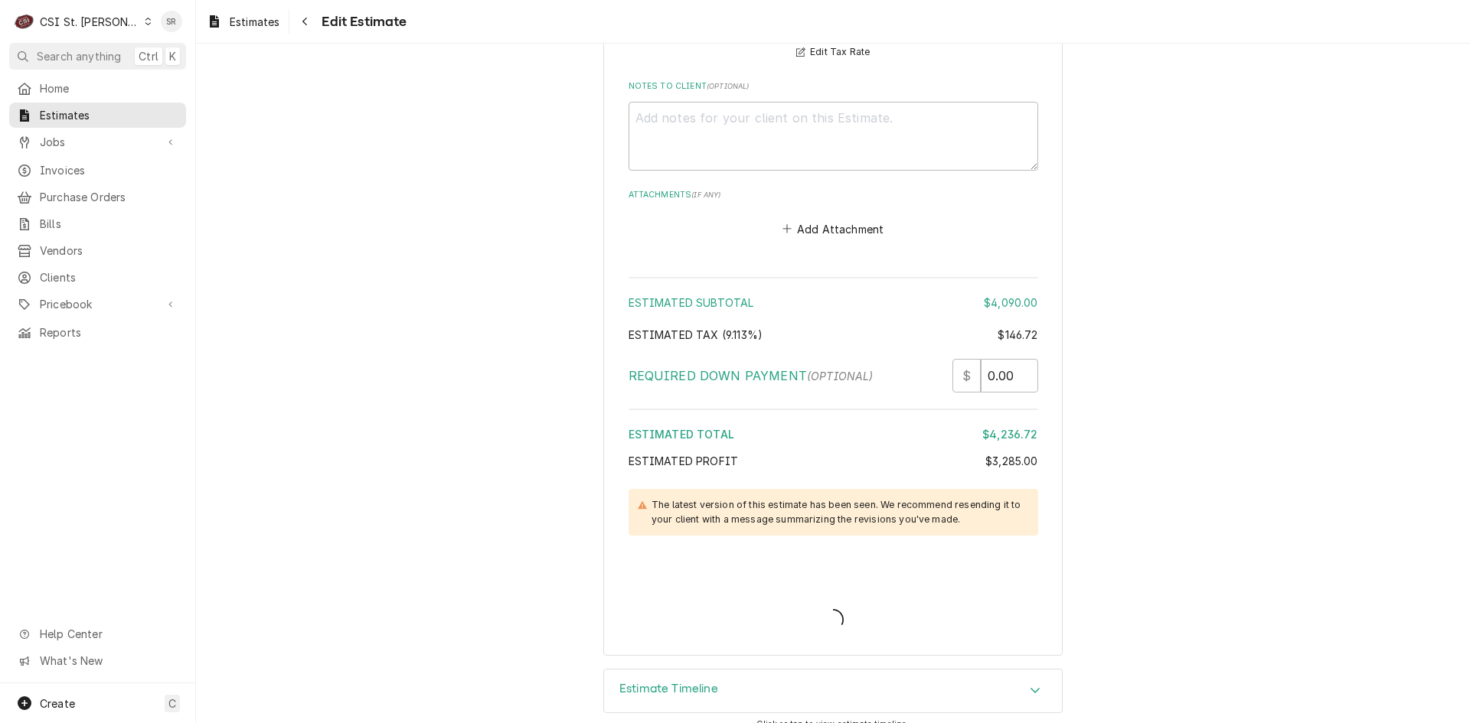
type textarea "x"
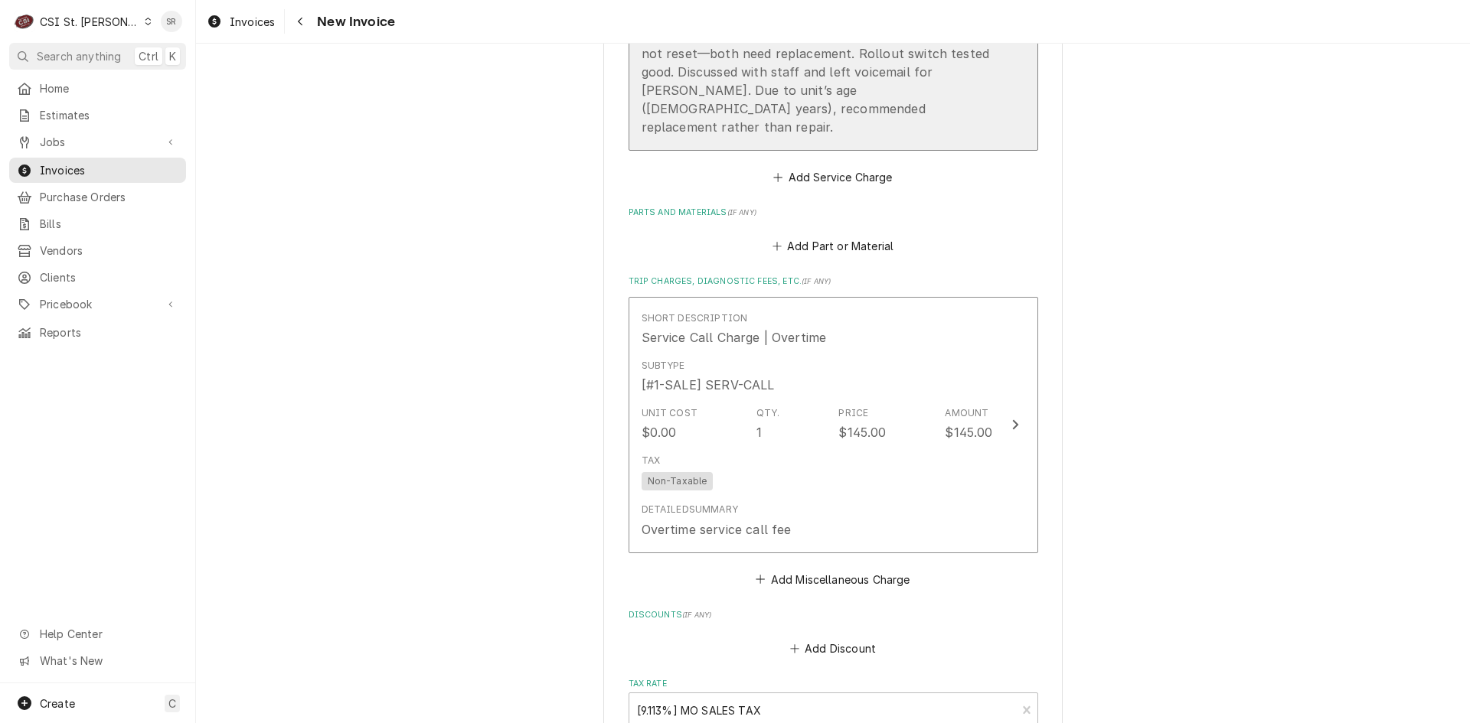
scroll to position [2220, 0]
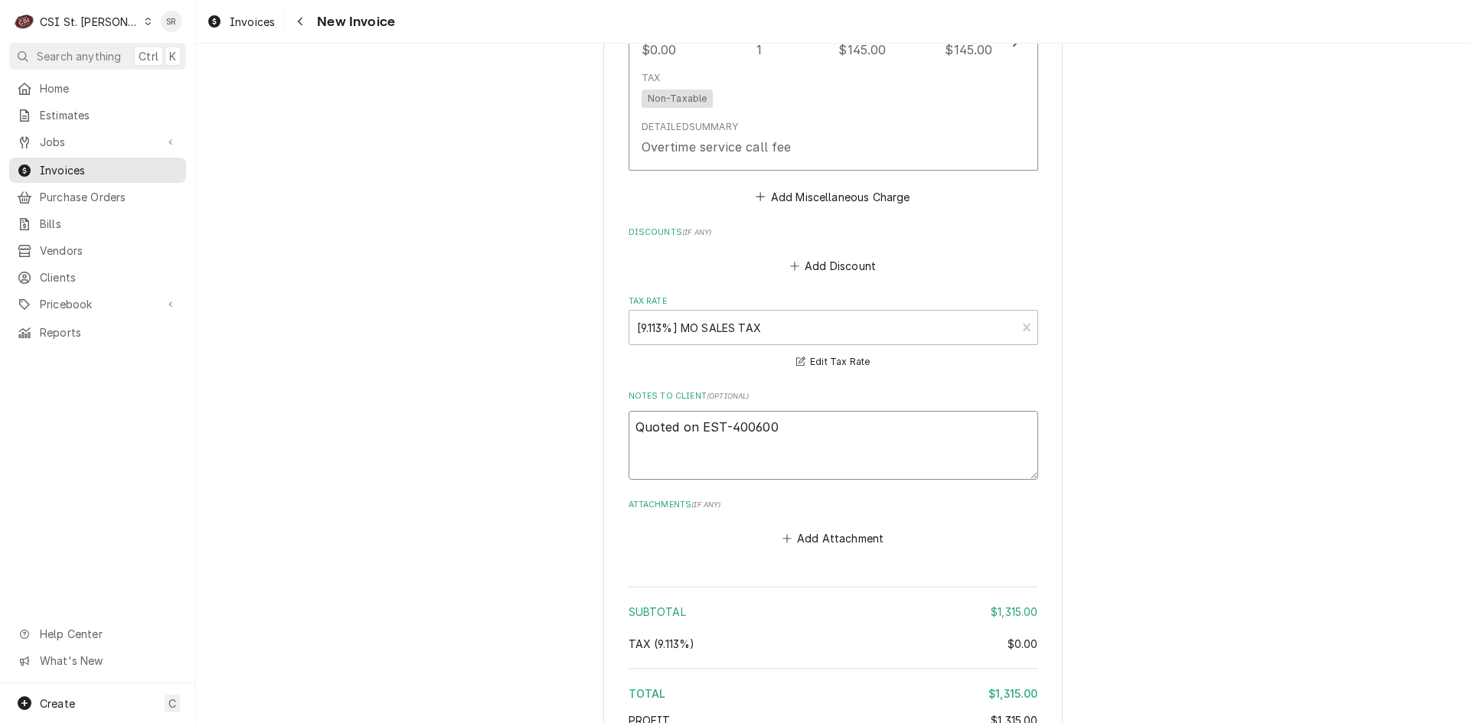
drag, startPoint x: 694, startPoint y: 393, endPoint x: 528, endPoint y: 385, distance: 166.3
type textarea "x"
type textarea "EST-400600"
click at [767, 411] on textarea "EST-400600" at bounding box center [833, 445] width 410 height 69
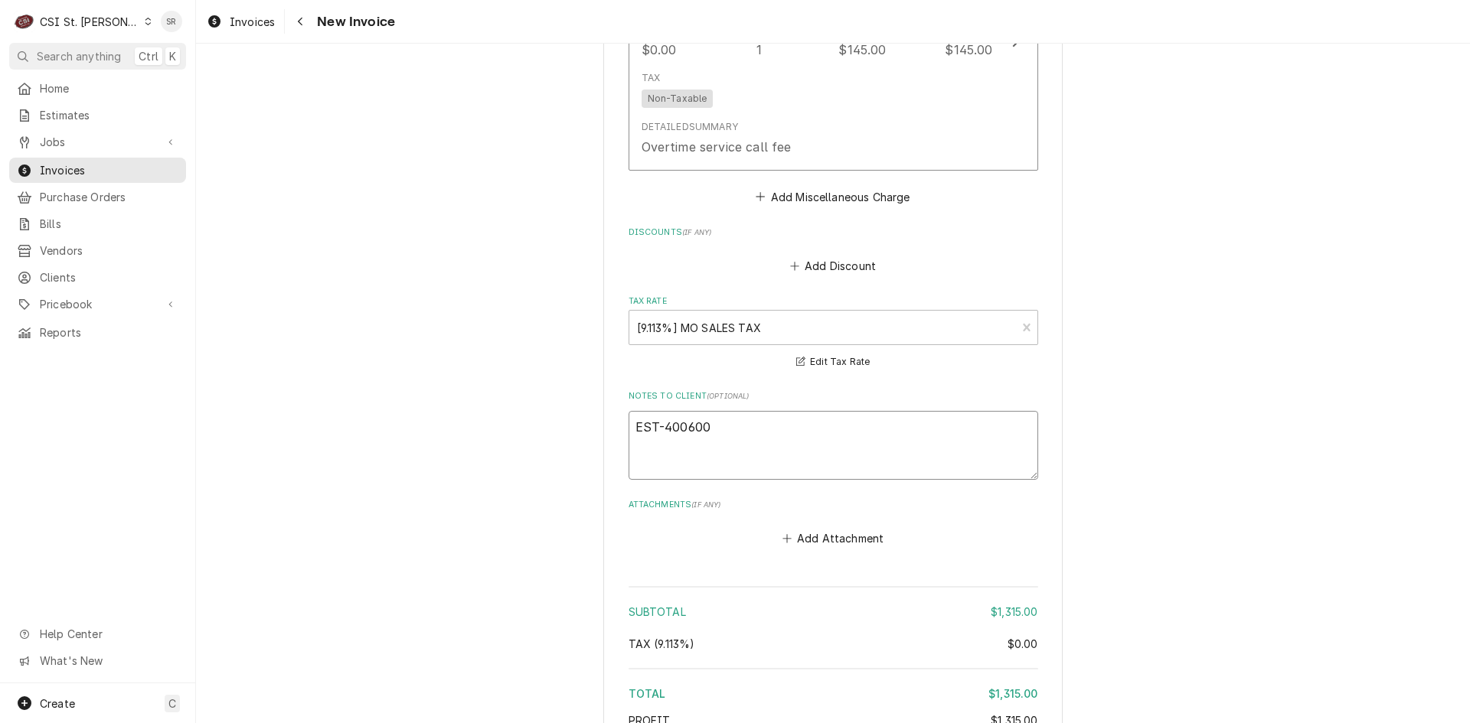
type textarea "x"
type textarea "EST-400600"
type textarea "x"
type textarea "EST-400600 a"
type textarea "x"
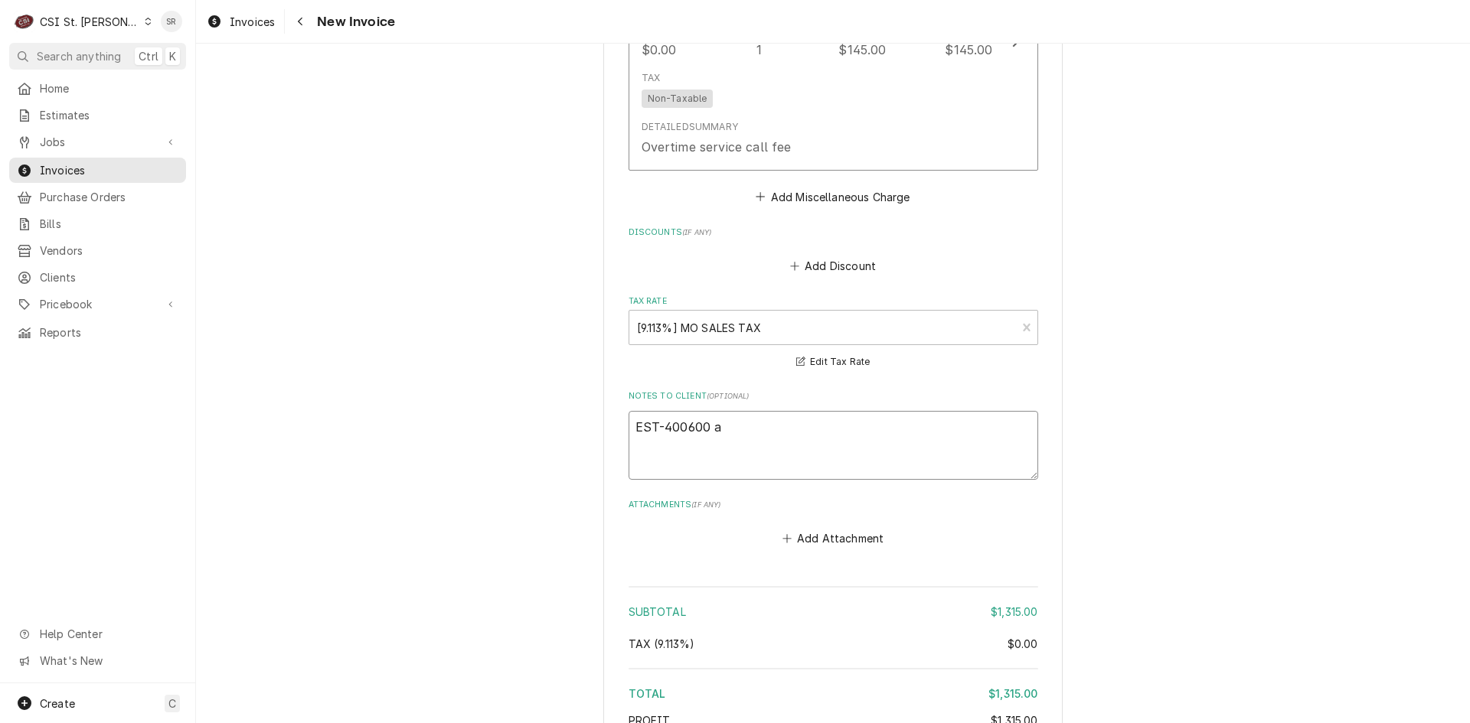
type textarea "EST-400600 ap"
type textarea "x"
type textarea "EST-400600 app"
type textarea "x"
type textarea "EST-400600 appr"
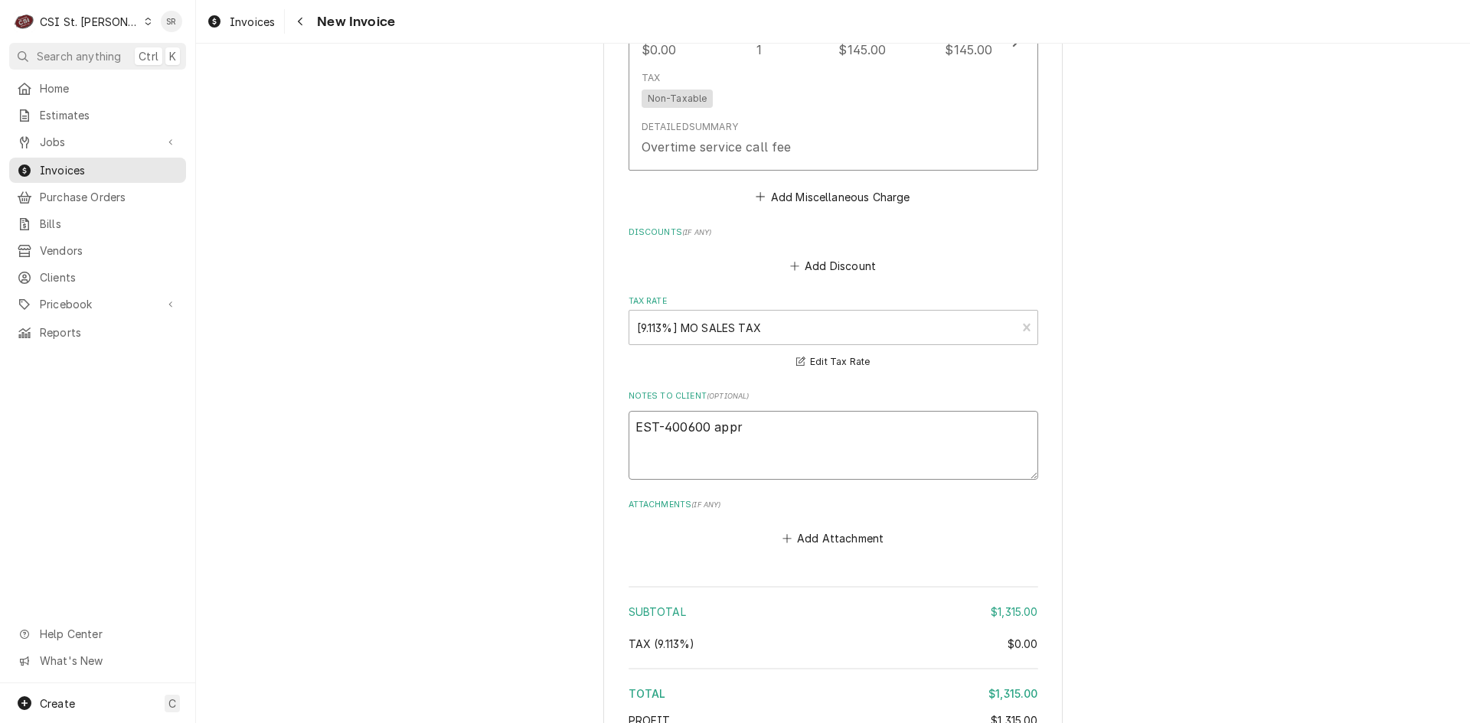
type textarea "x"
type textarea "EST-400600 appro"
type textarea "x"
type textarea "EST-400600 approv"
type textarea "x"
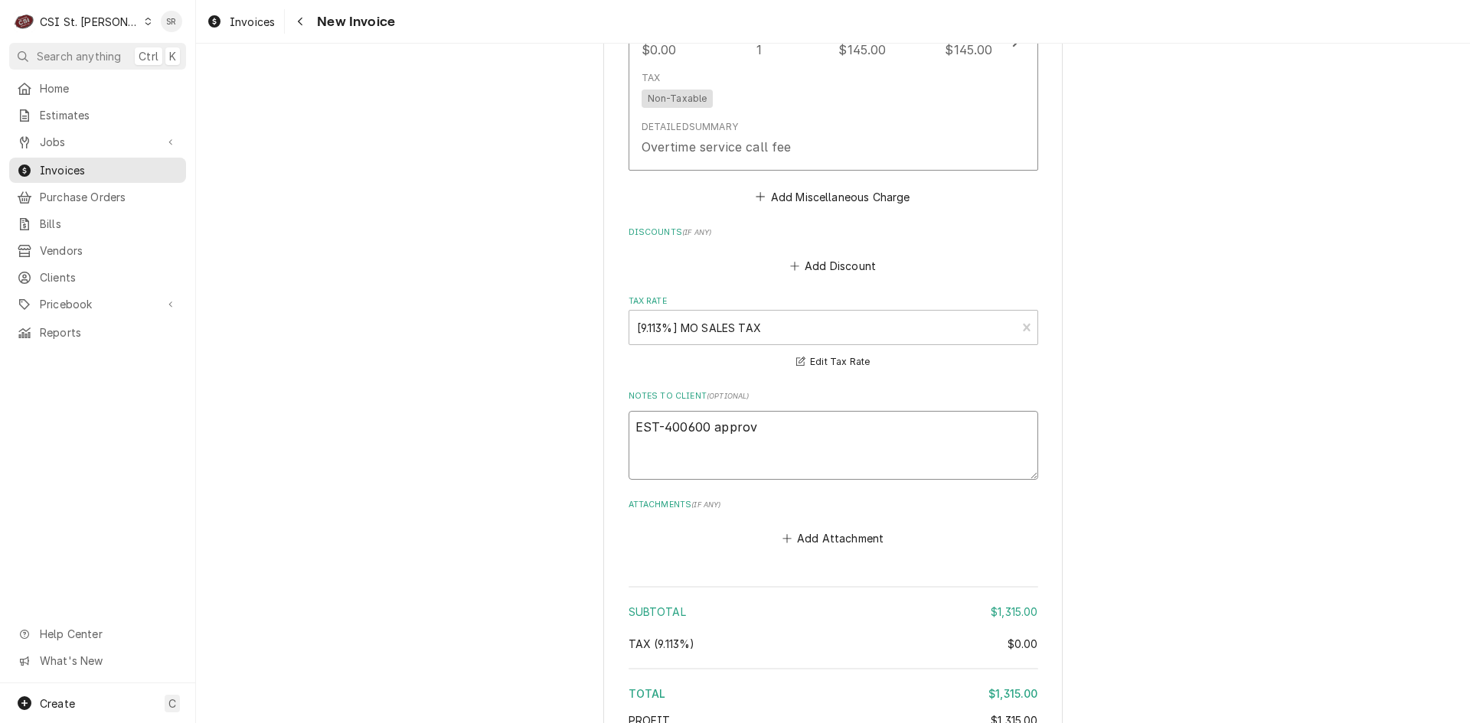
type textarea "EST-400600 approve"
type textarea "x"
type textarea "EST-400600 approv"
type textarea "x"
type textarea "EST-400600 appro"
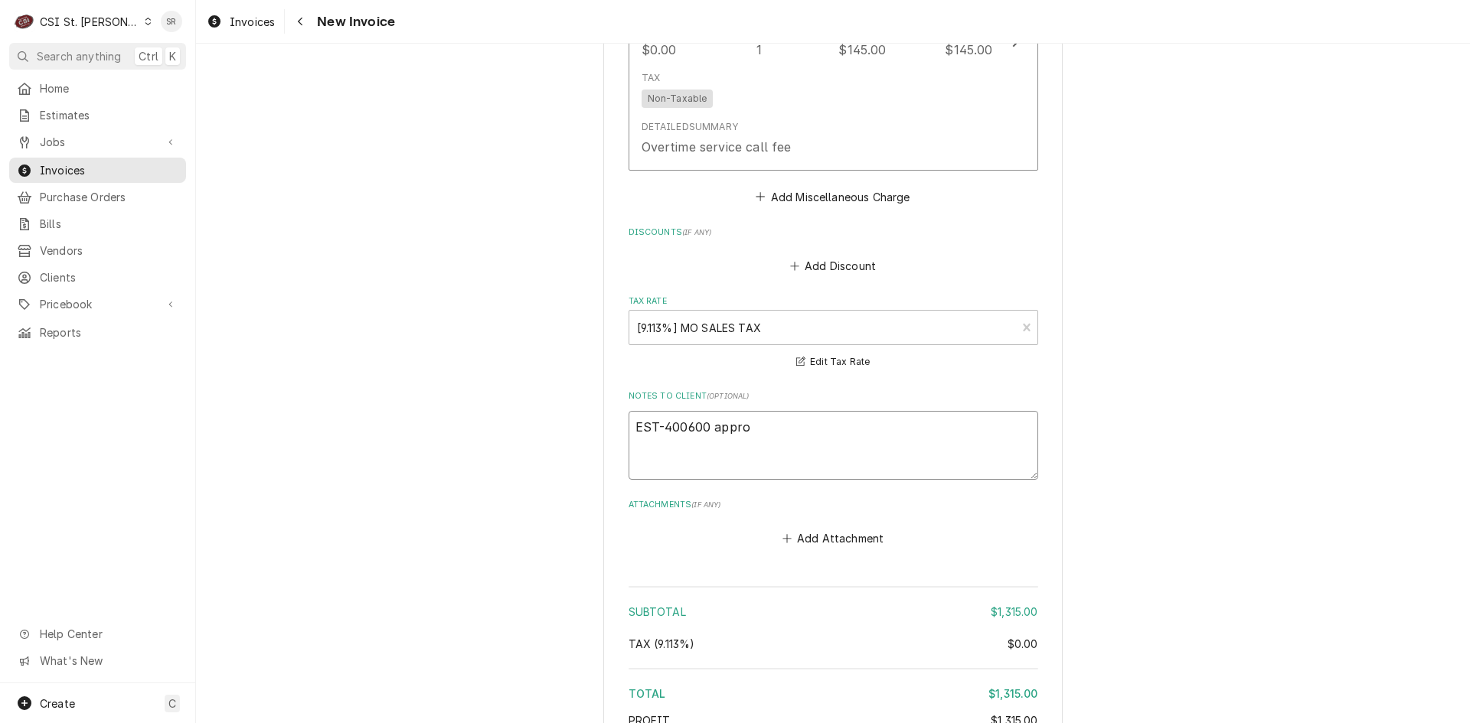
type textarea "x"
type textarea "EST-400600 appr"
type textarea "x"
type textarea "EST-400600 app"
type textarea "x"
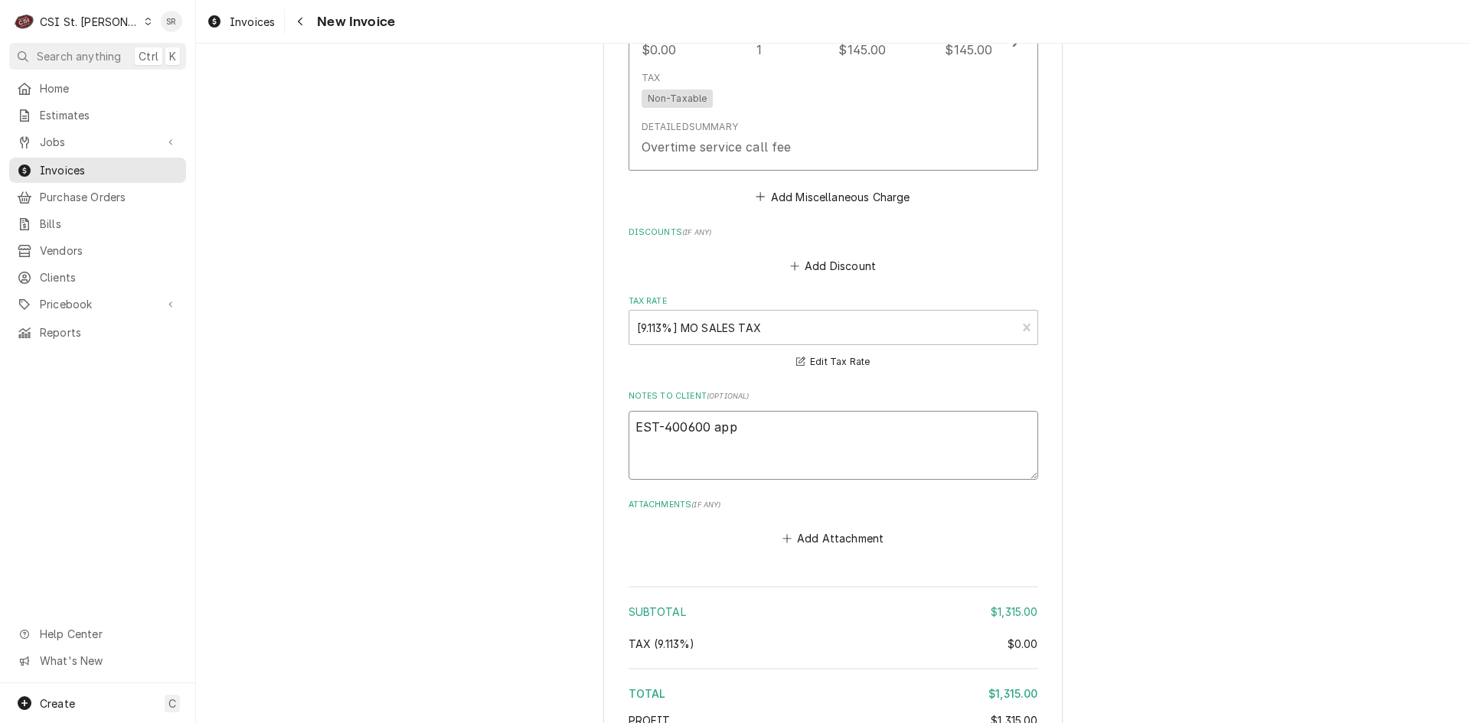
type textarea "EST-400600 ap"
type textarea "x"
type textarea "EST-400600 a"
type textarea "x"
type textarea "EST-400600"
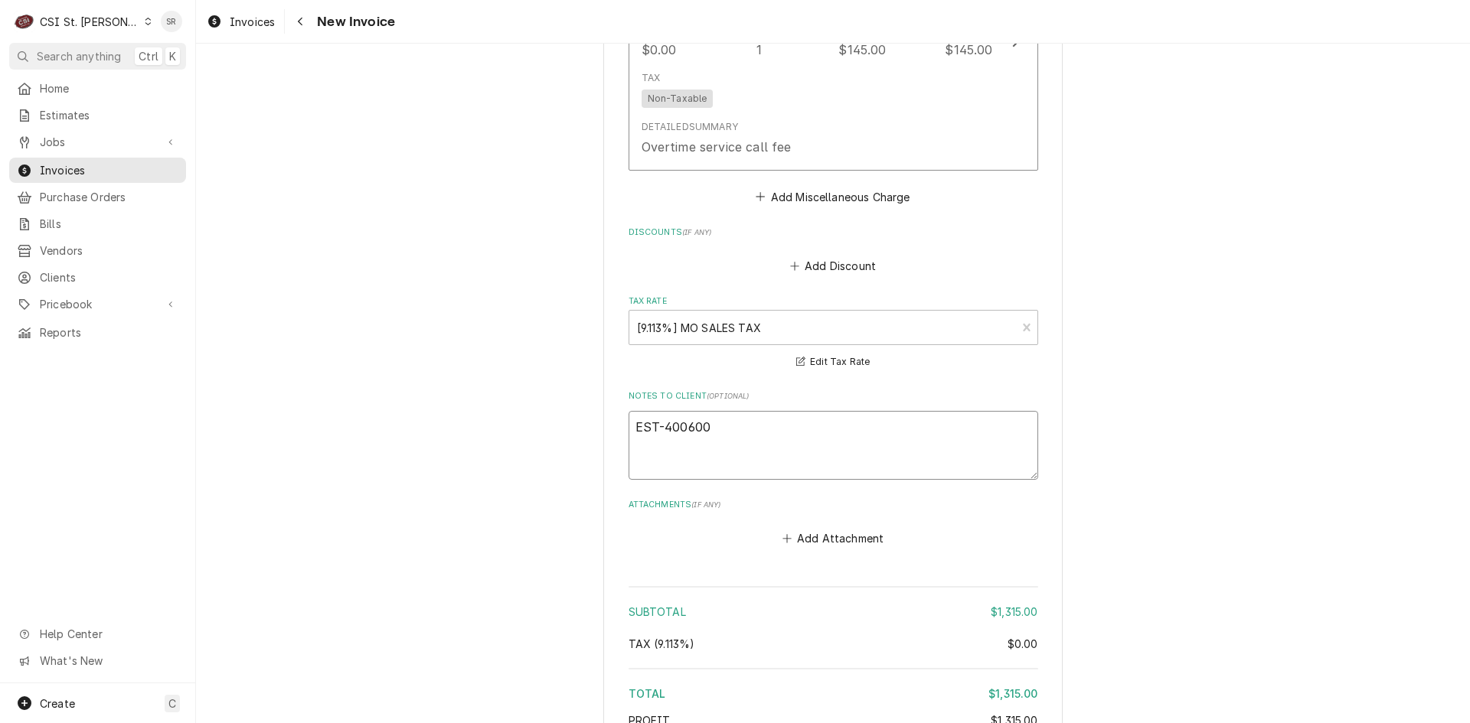
type textarea "x"
type textarea "EST-400600 r"
type textarea "x"
type textarea "EST-400600 re"
type textarea "x"
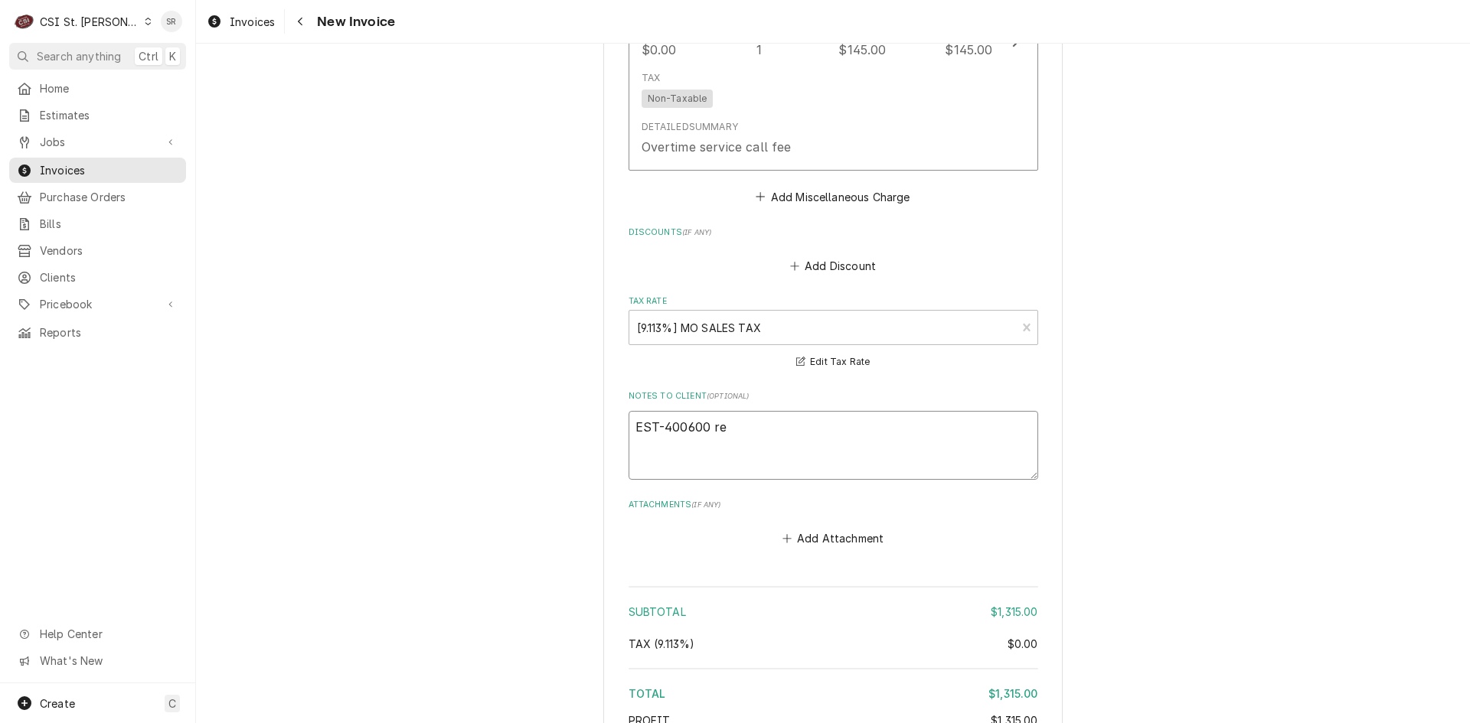
type textarea "EST-400600 rej"
type textarea "x"
type textarea "EST-400600 reje"
type textarea "x"
type textarea "EST-400600 rejec"
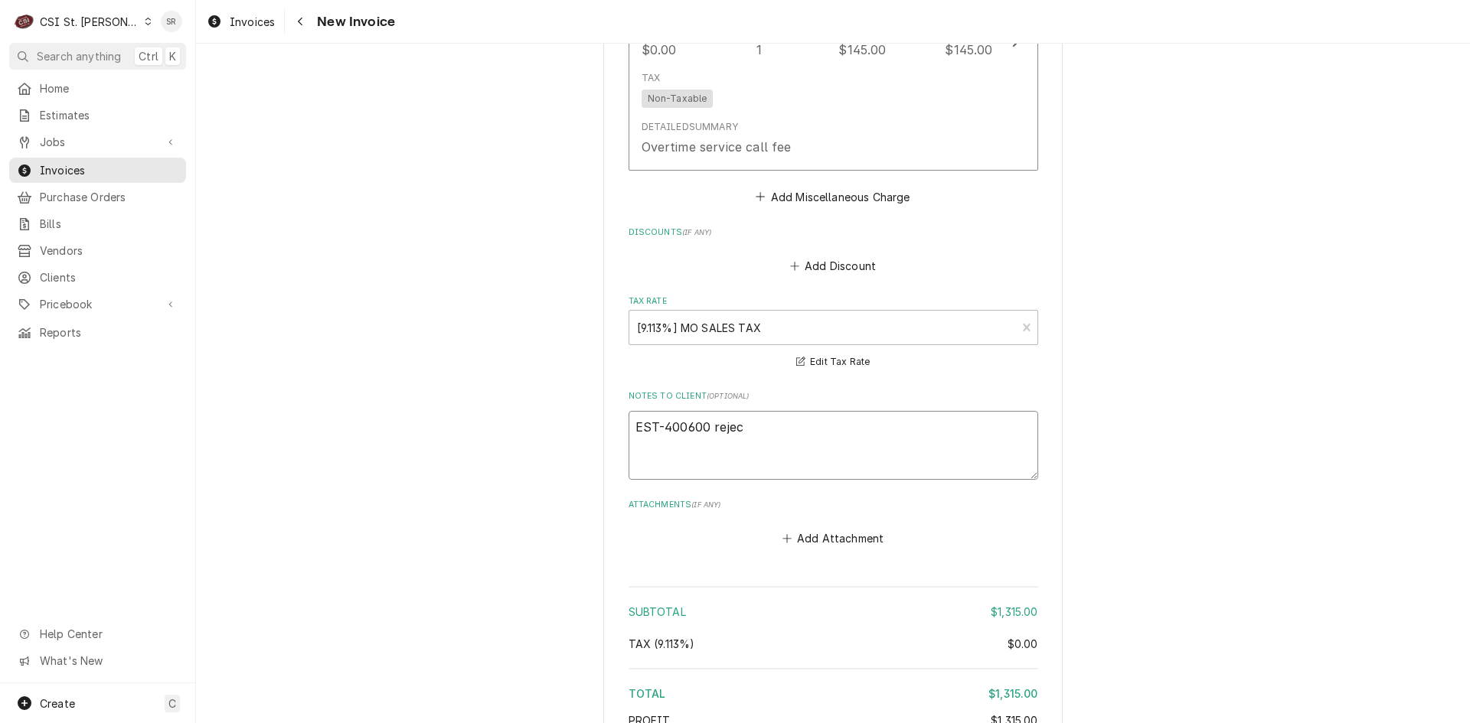
type textarea "x"
type textarea "EST-400600 reject"
type textarea "x"
type textarea "EST-400600 rejecte"
type textarea "x"
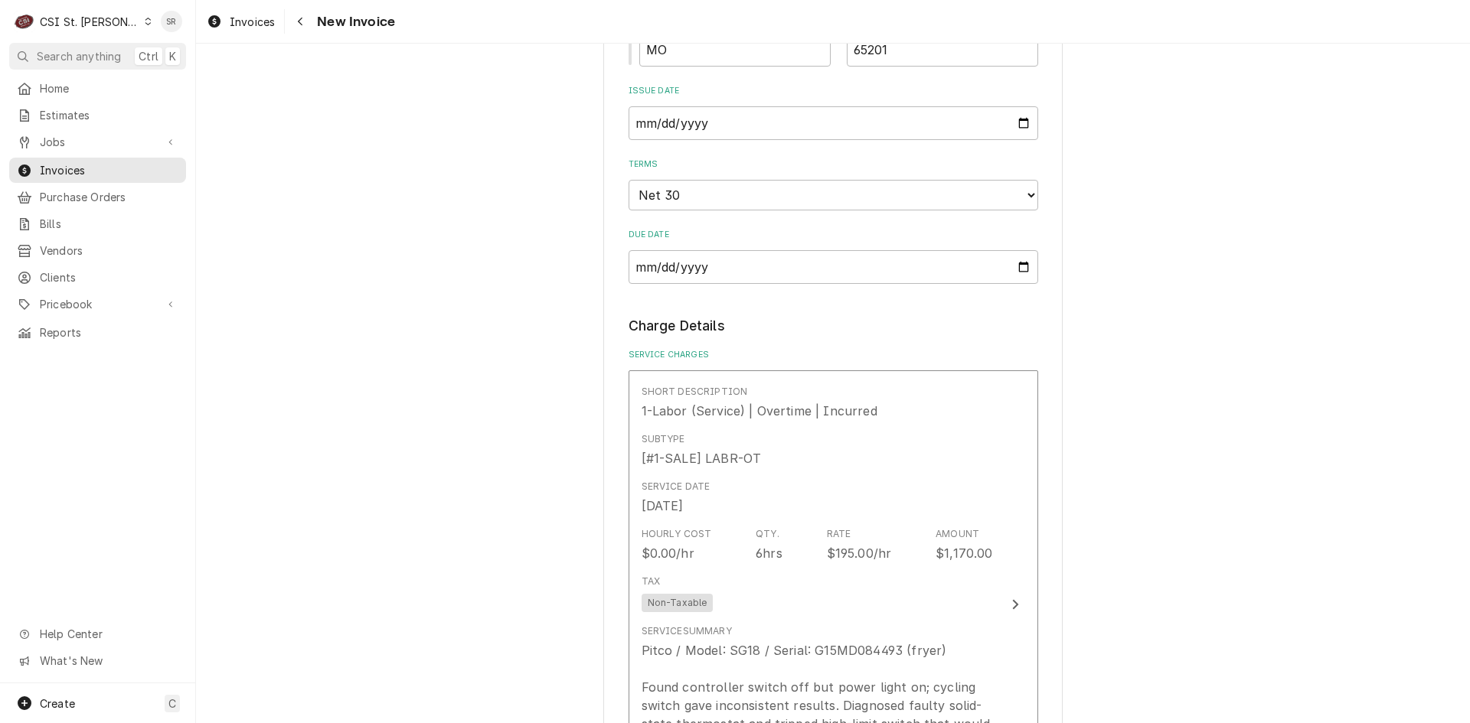
scroll to position [919, 0]
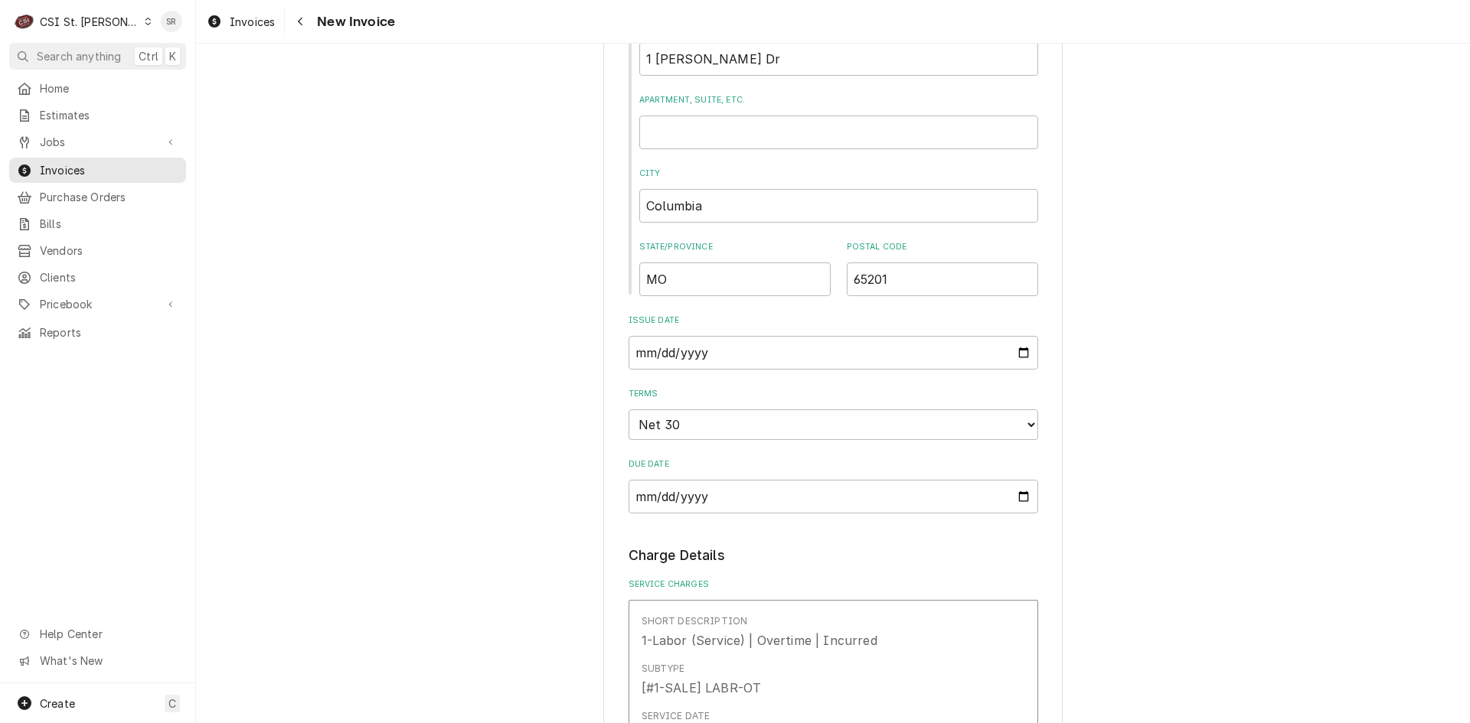
type textarea "EST-400600 rejected"
click at [1017, 336] on input "2025-08-15" at bounding box center [833, 353] width 410 height 34
type textarea "x"
type input "2025-08-27"
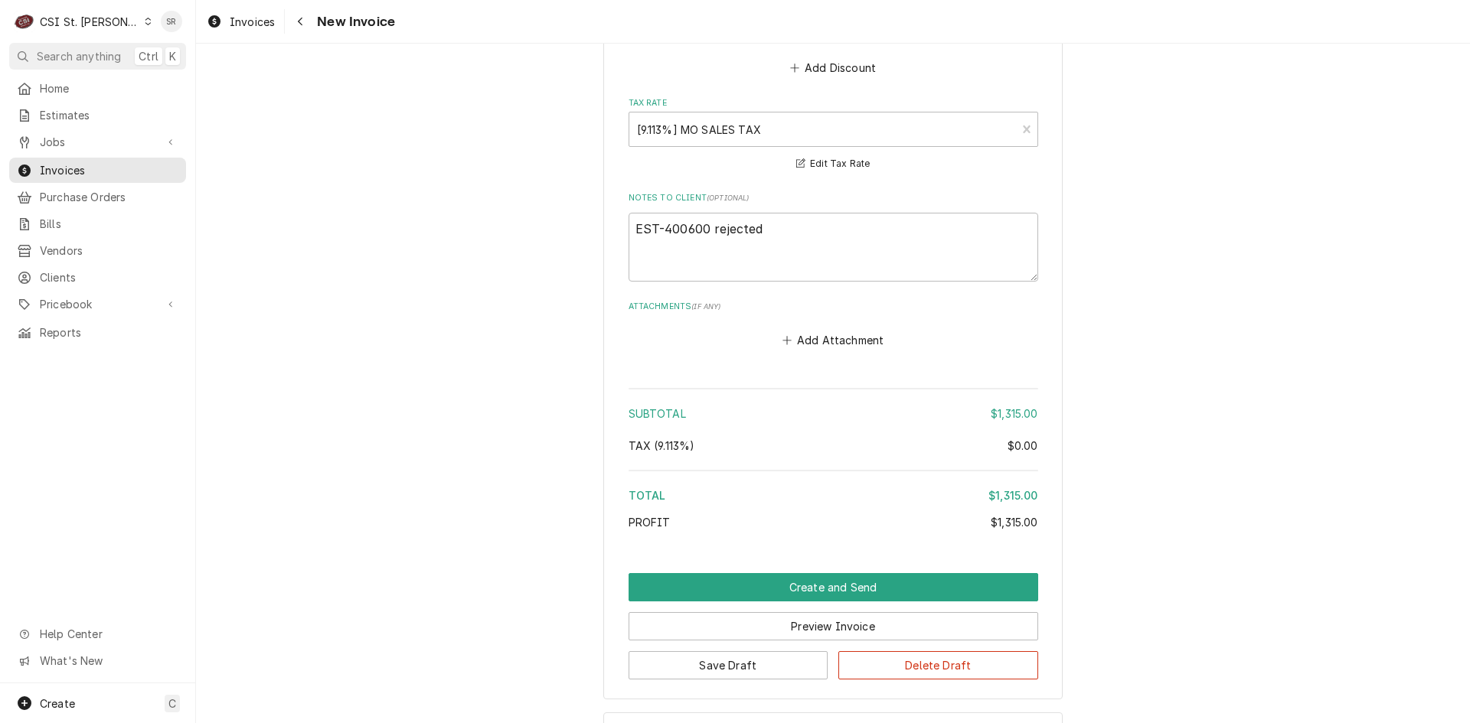
scroll to position [2443, 0]
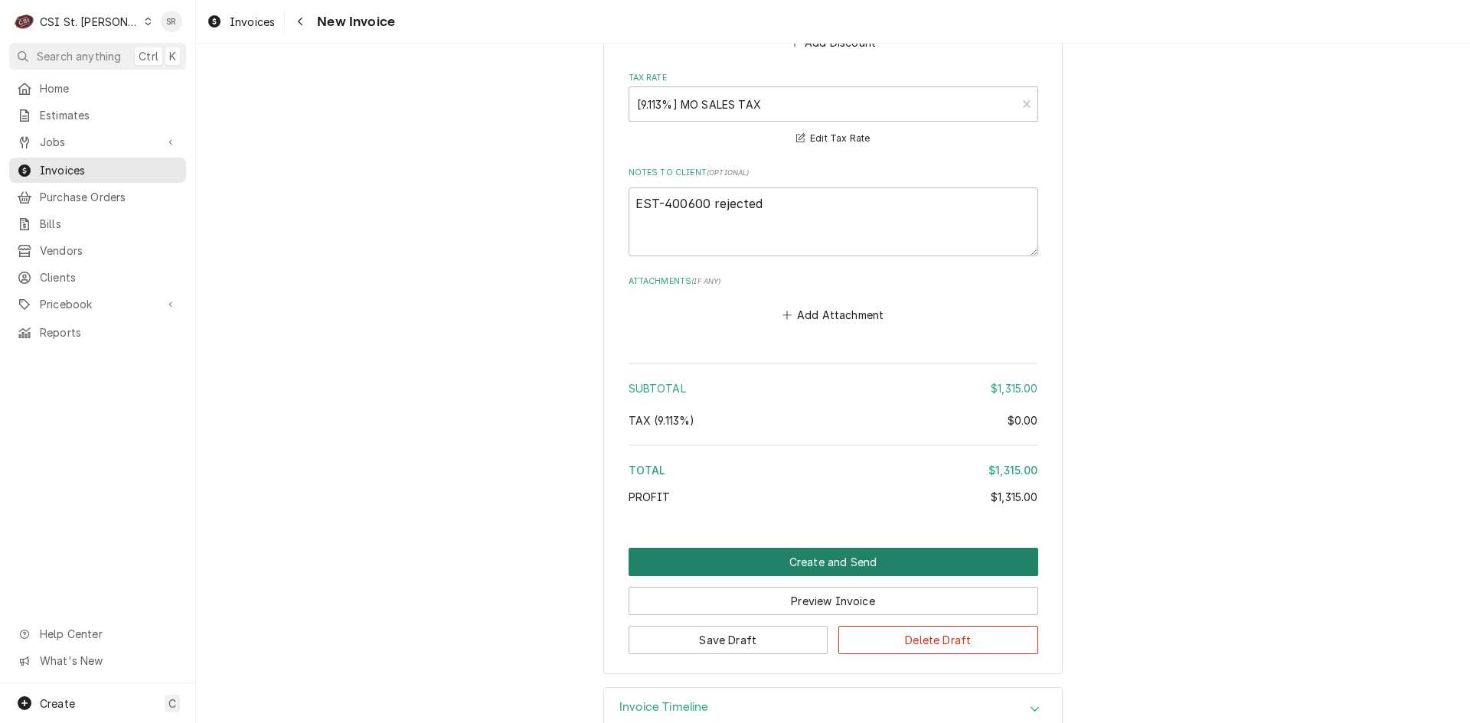
click at [836, 548] on button "Create and Send" at bounding box center [833, 562] width 410 height 28
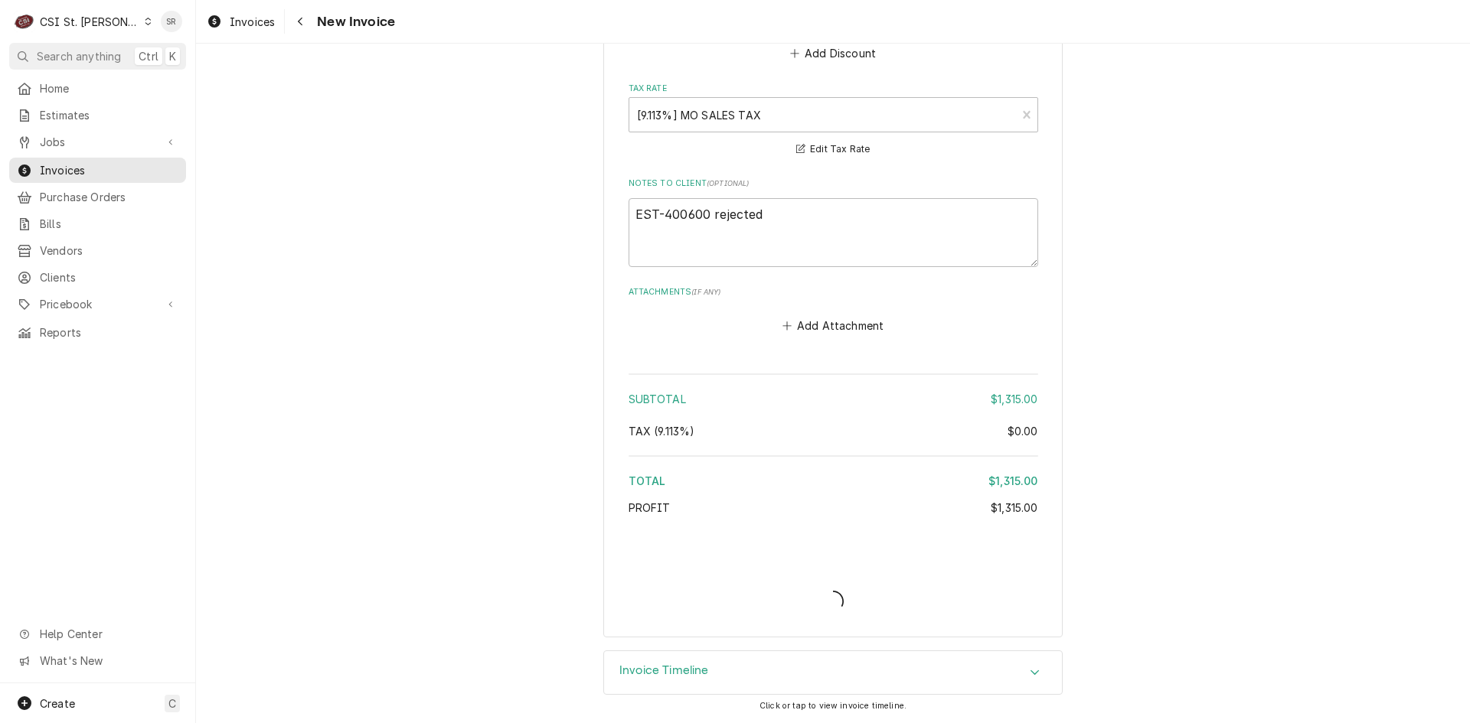
scroll to position [2396, 0]
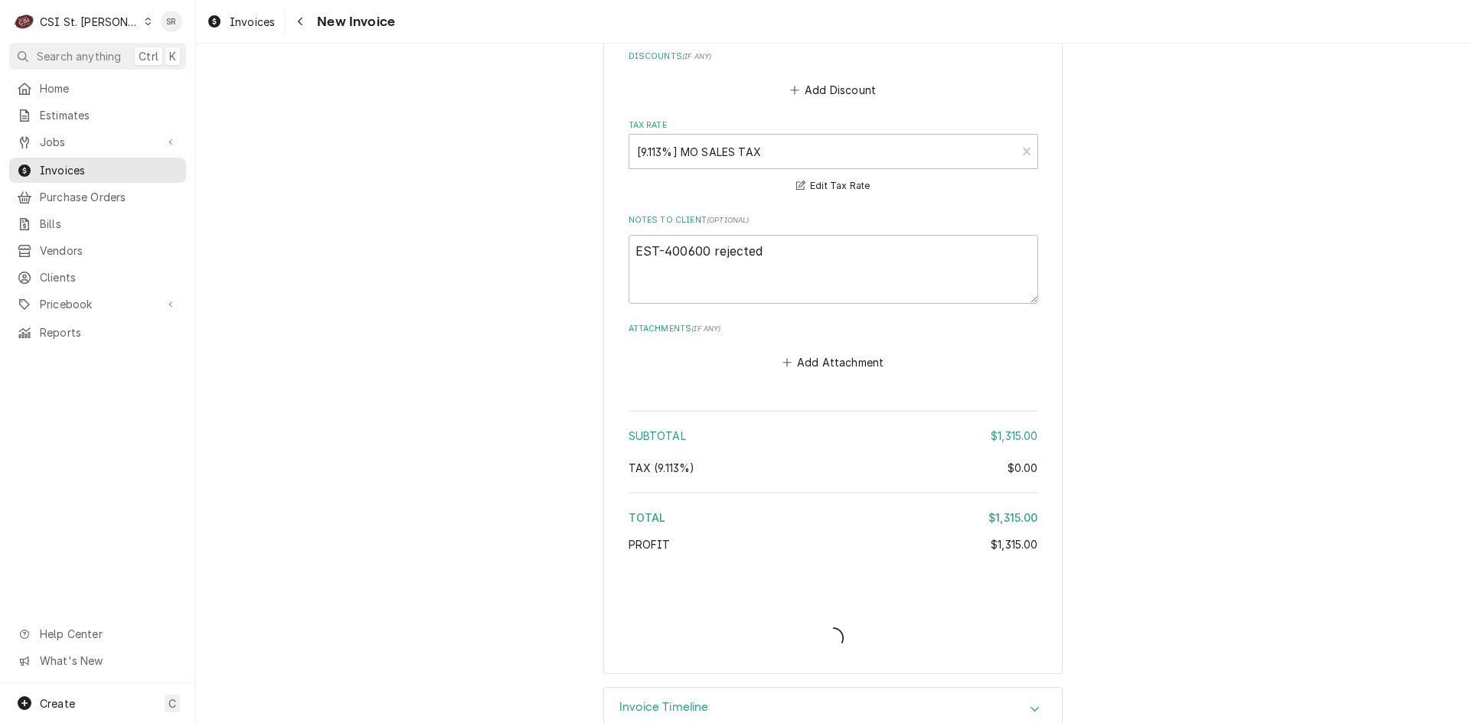
type textarea "x"
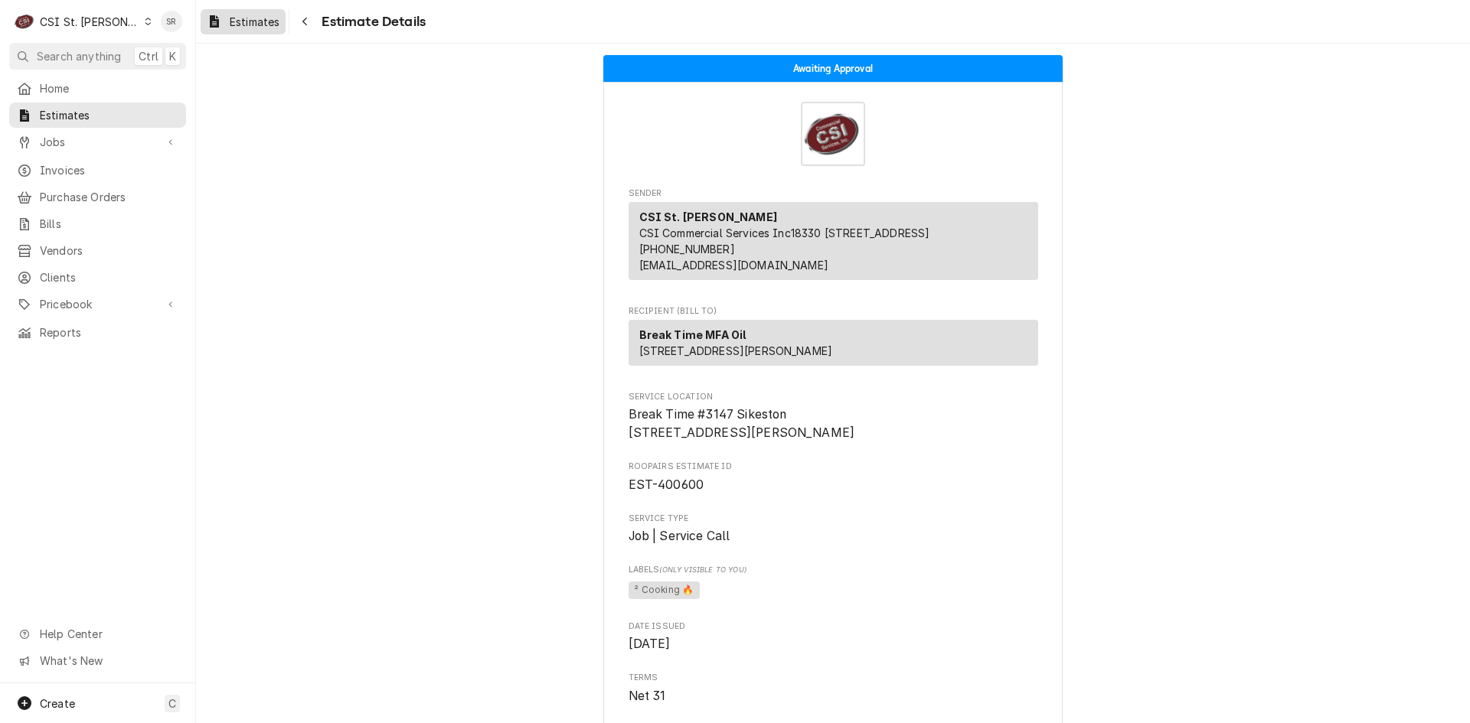
click at [230, 23] on span "Estimates" at bounding box center [255, 22] width 50 height 16
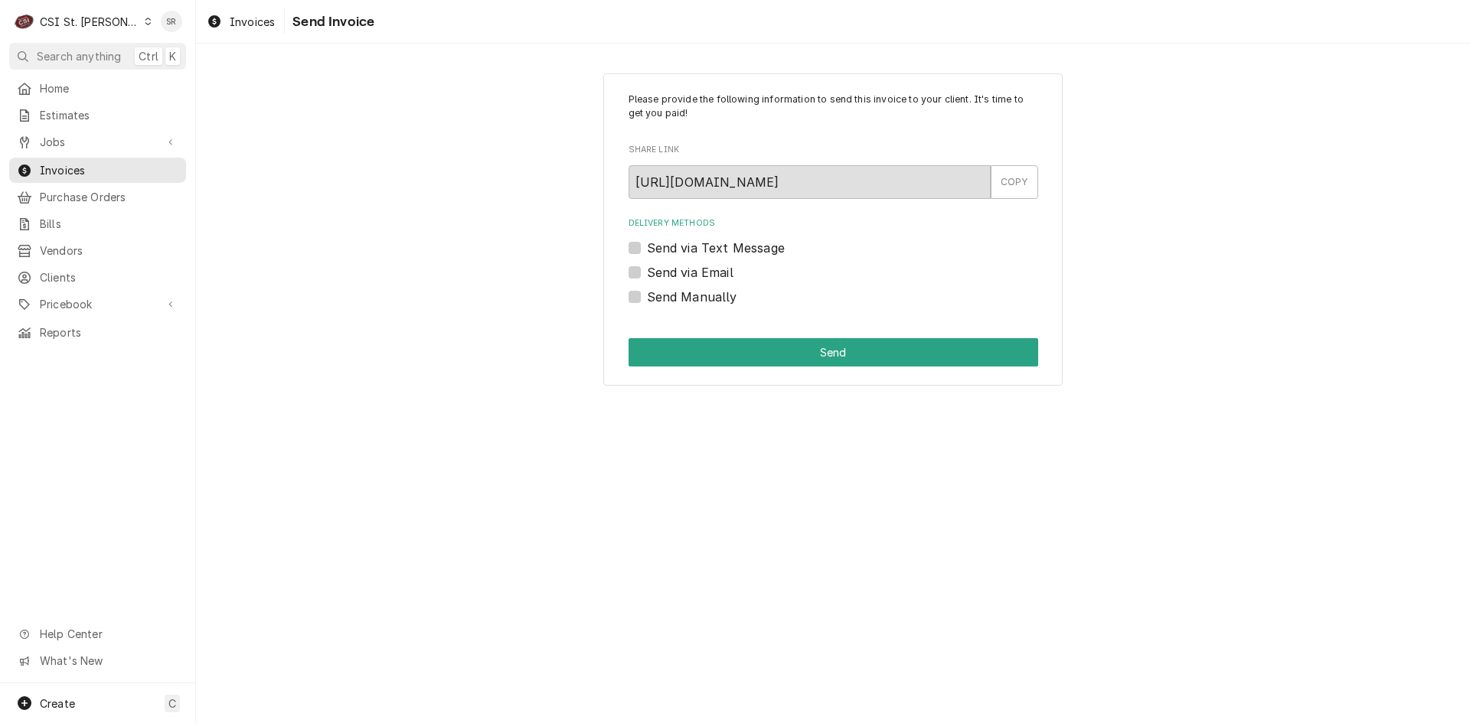
click at [681, 276] on label "Send via Email" at bounding box center [690, 272] width 86 height 18
click at [681, 276] on input "Send via Email" at bounding box center [852, 280] width 410 height 34
checkbox input "true"
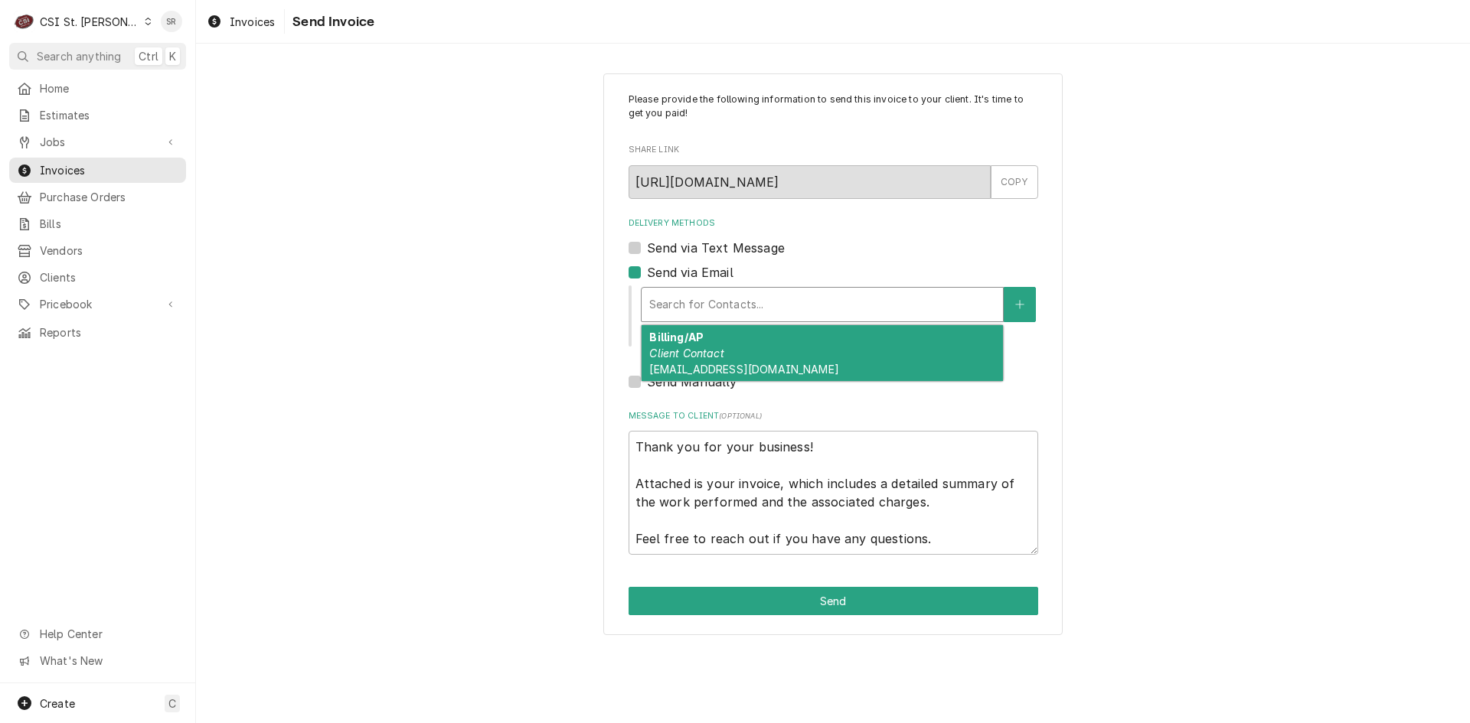
click at [706, 302] on div "Delivery Methods" at bounding box center [822, 305] width 346 height 28
drag, startPoint x: 717, startPoint y: 351, endPoint x: 749, endPoint y: 414, distance: 70.9
click at [718, 351] on em "Client Contact" at bounding box center [686, 353] width 74 height 13
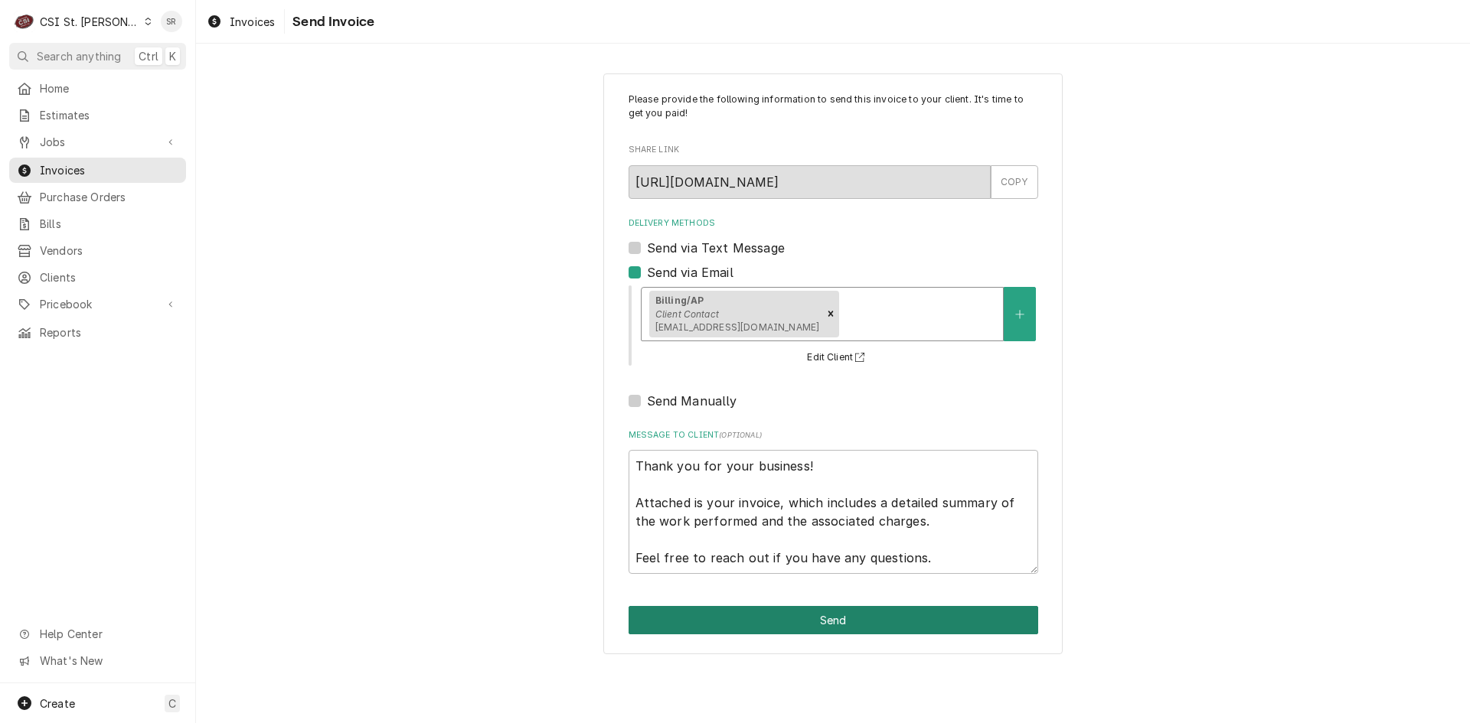
click at [841, 622] on button "Send" at bounding box center [833, 620] width 410 height 28
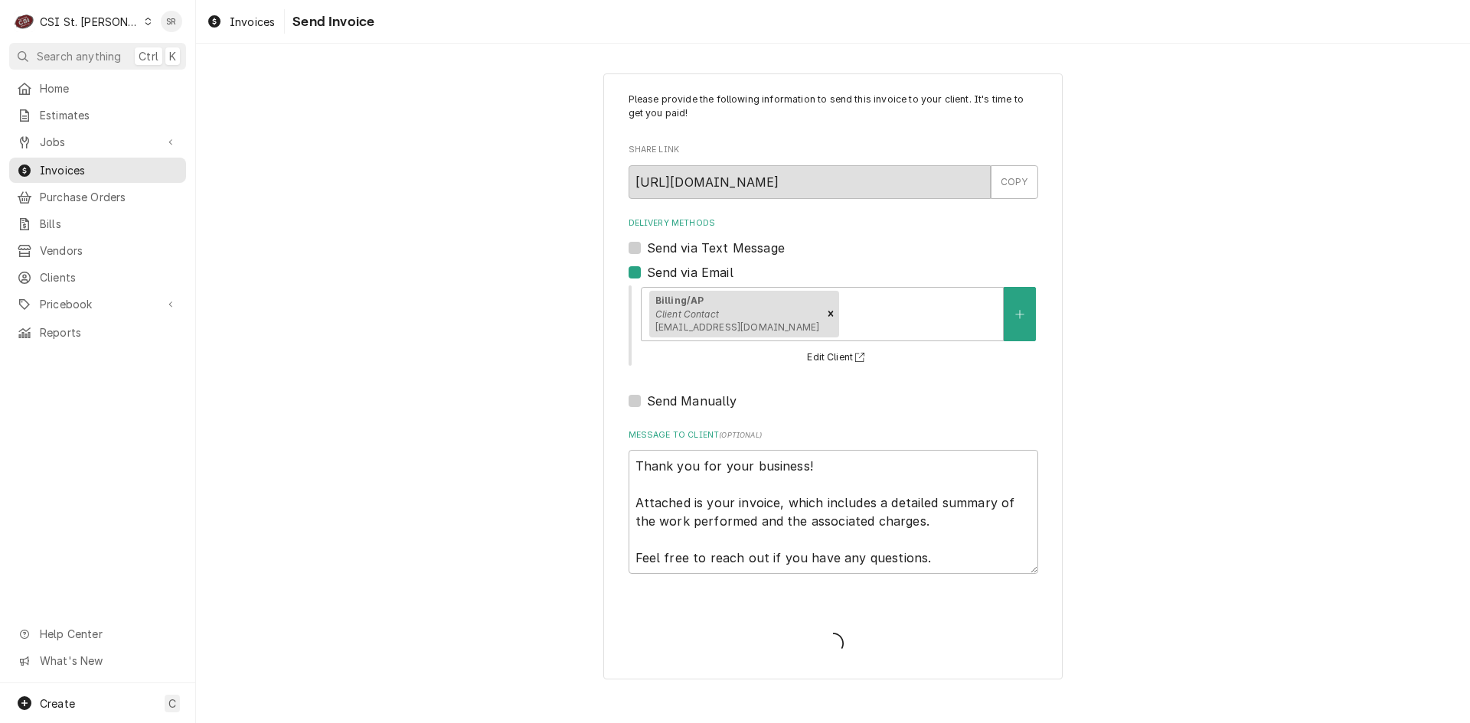
type textarea "x"
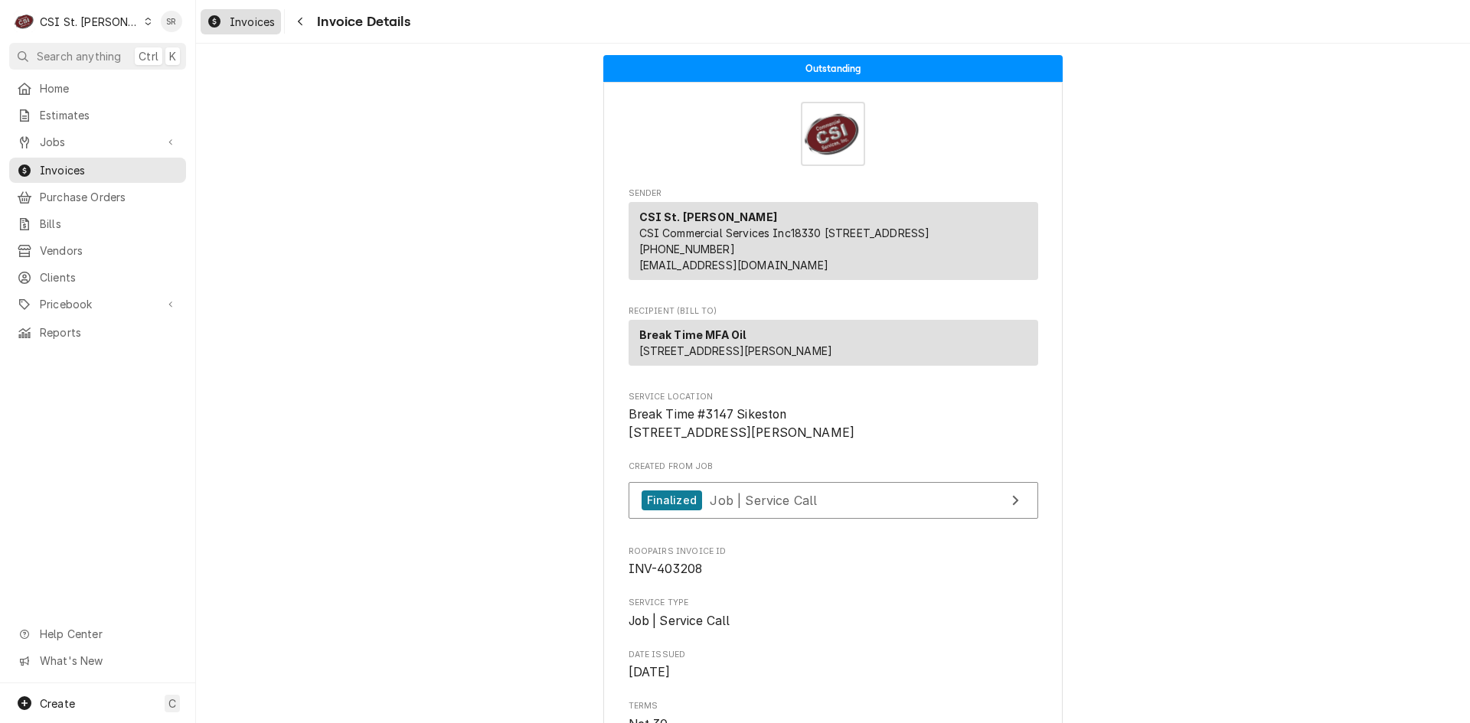
click at [256, 30] on div "Invoices" at bounding box center [241, 21] width 74 height 19
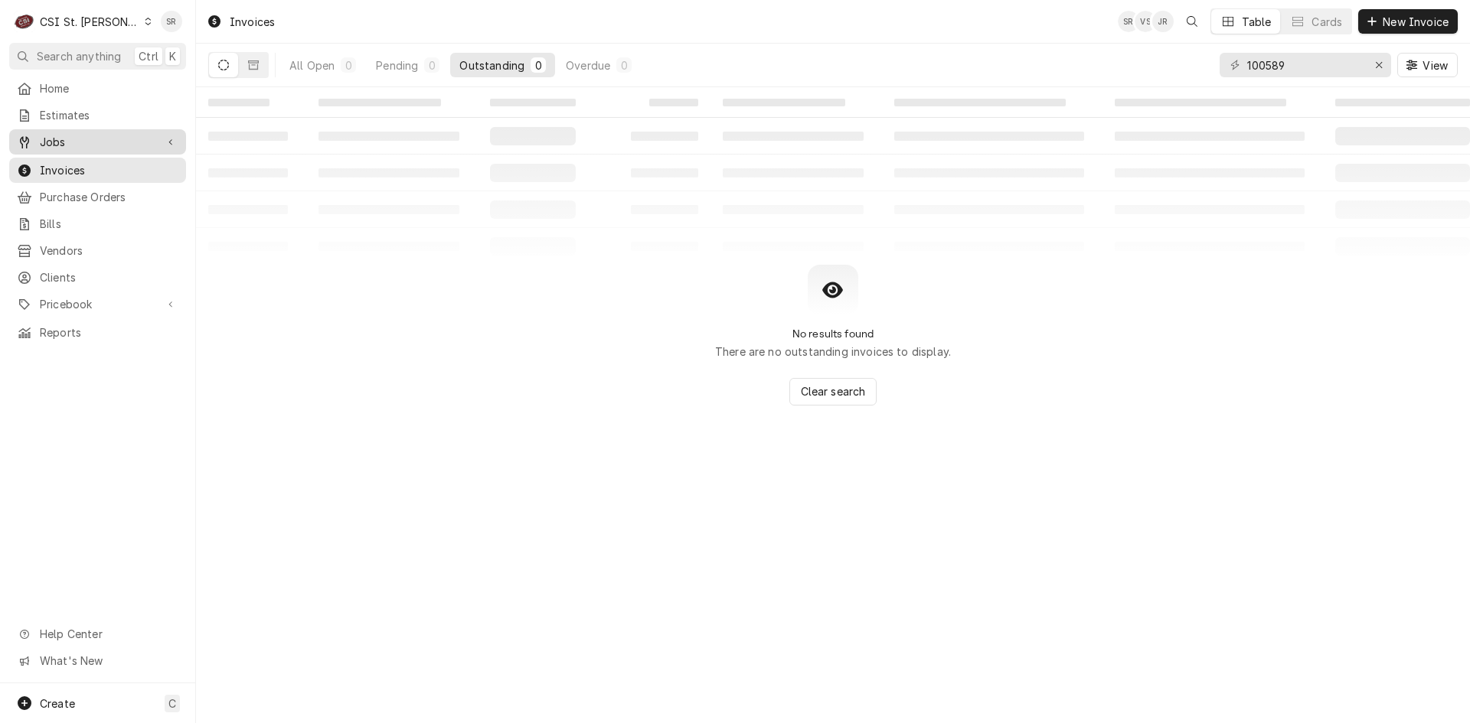
click at [84, 135] on span "Jobs" at bounding box center [98, 142] width 116 height 16
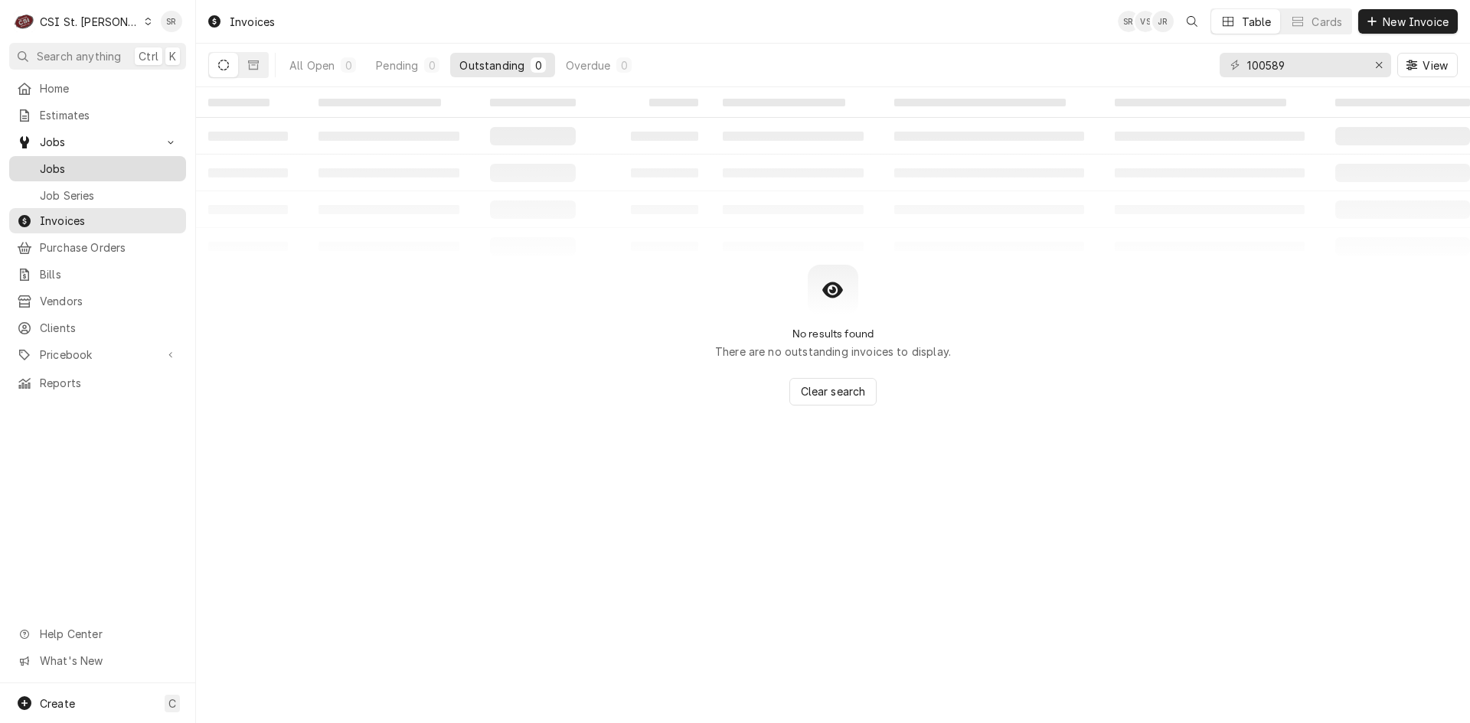
click at [74, 161] on span "Jobs" at bounding box center [109, 169] width 139 height 16
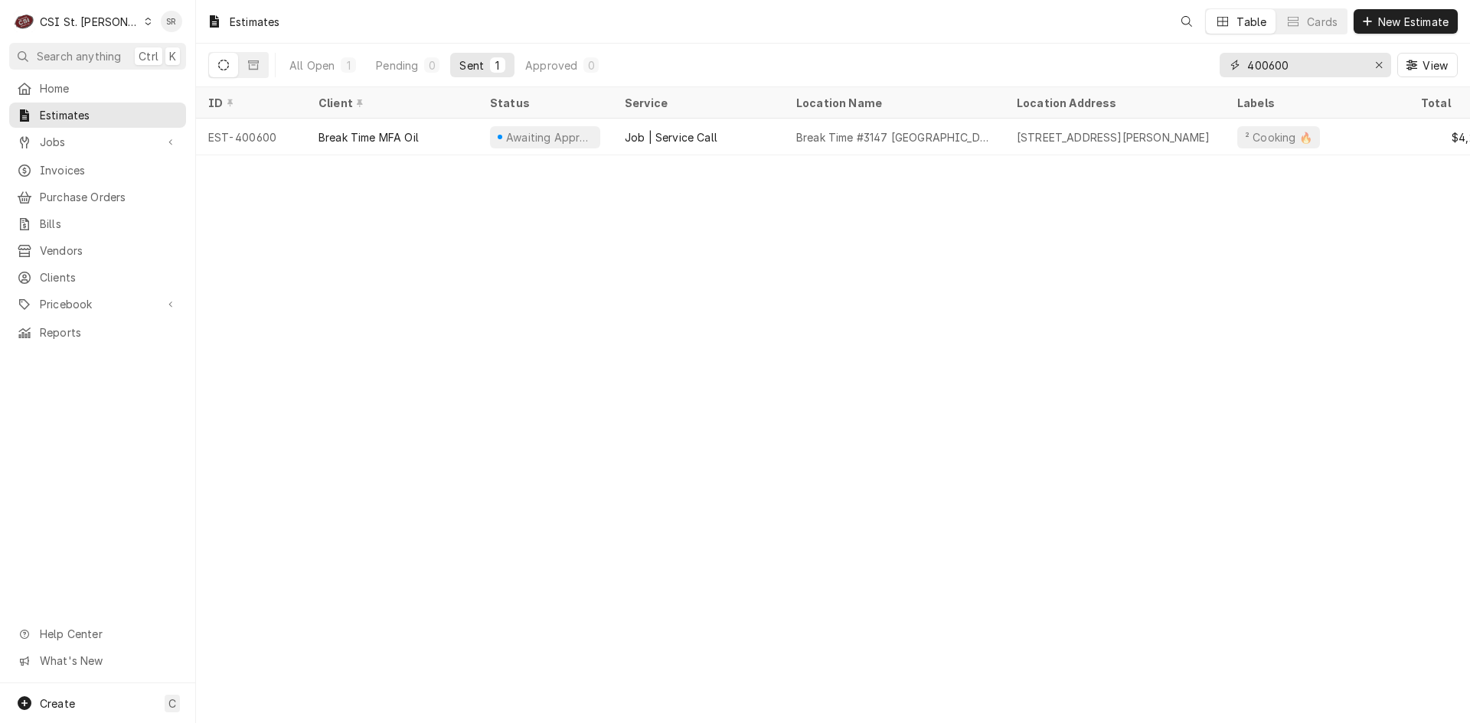
drag, startPoint x: 1294, startPoint y: 66, endPoint x: 1186, endPoint y: 46, distance: 109.7
click at [1186, 46] on div "All Open 1 Pending 0 Sent 1 Approved 0 400600 View" at bounding box center [832, 65] width 1249 height 43
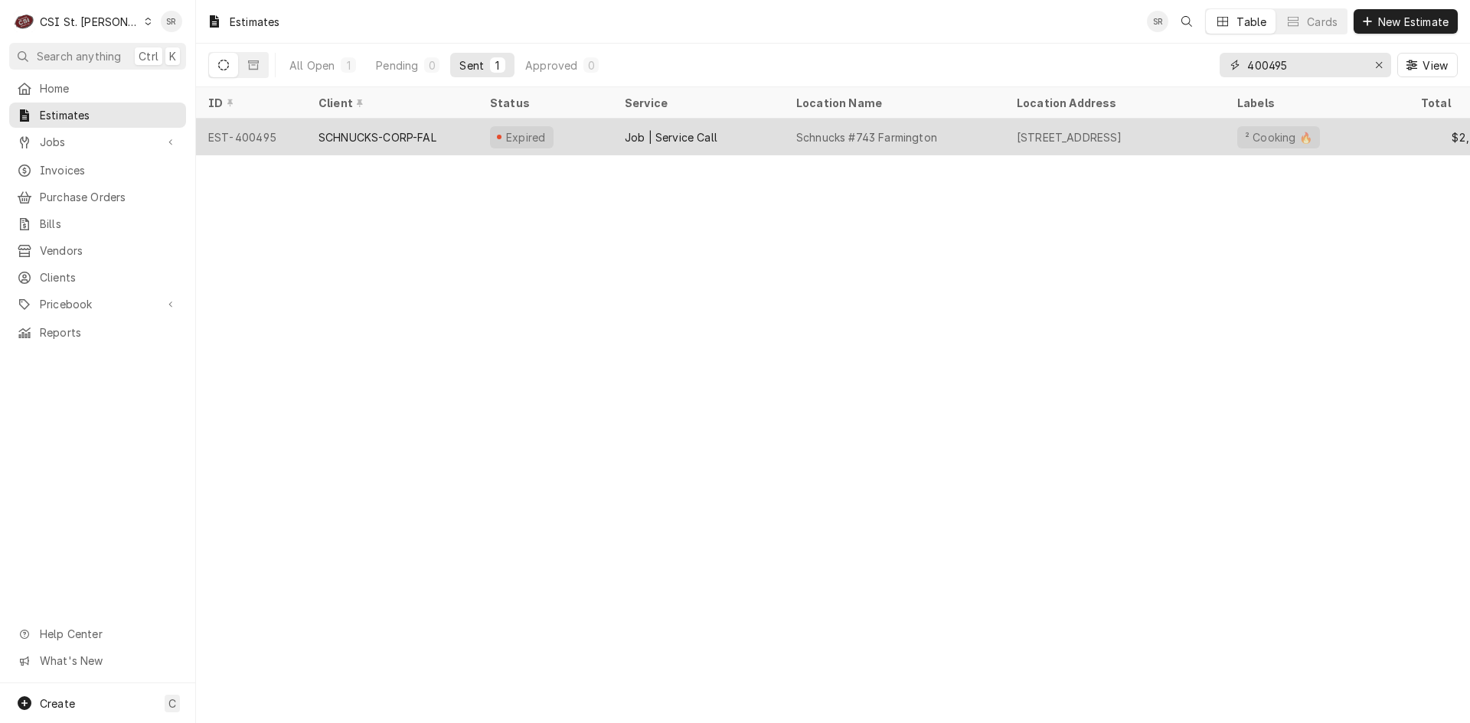
type input "400495"
click at [469, 141] on div "SCHNUCKS-CORP-FAL" at bounding box center [391, 137] width 171 height 37
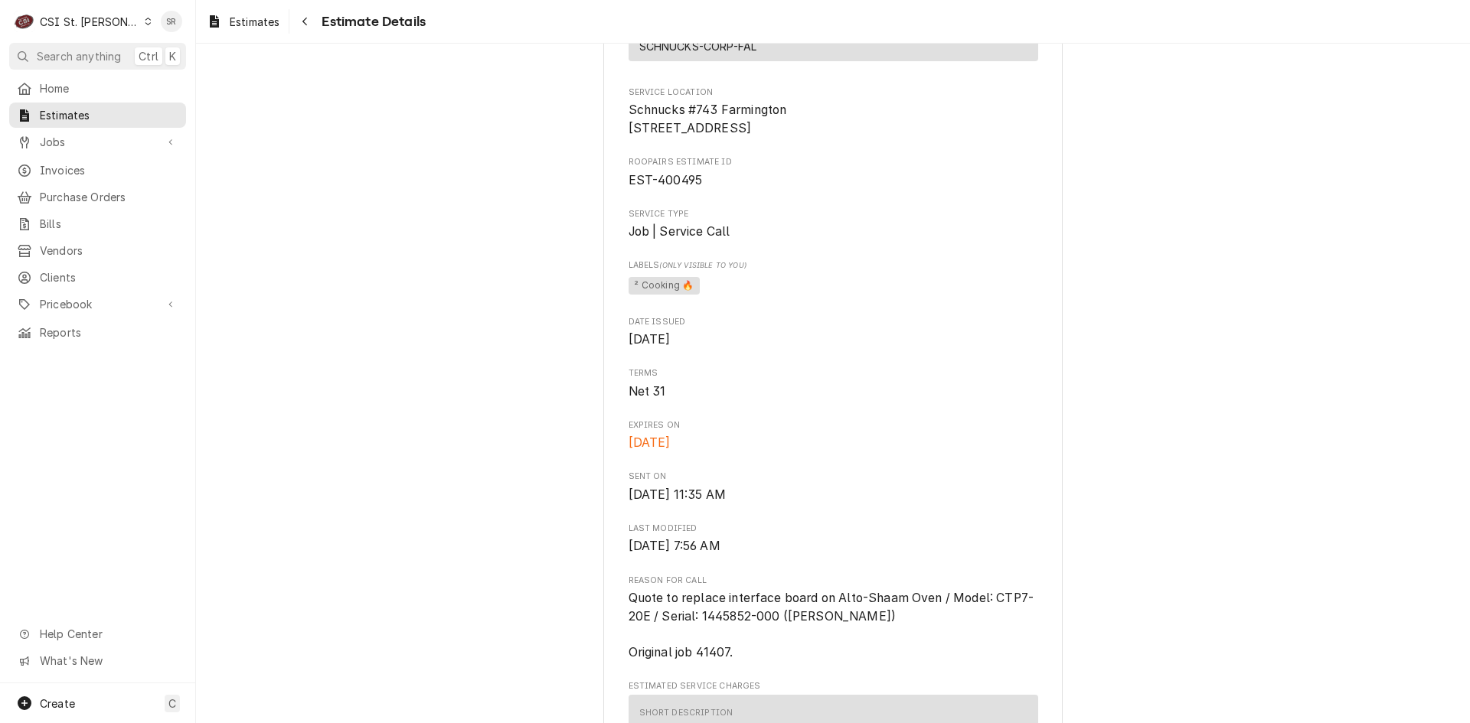
scroll to position [306, 0]
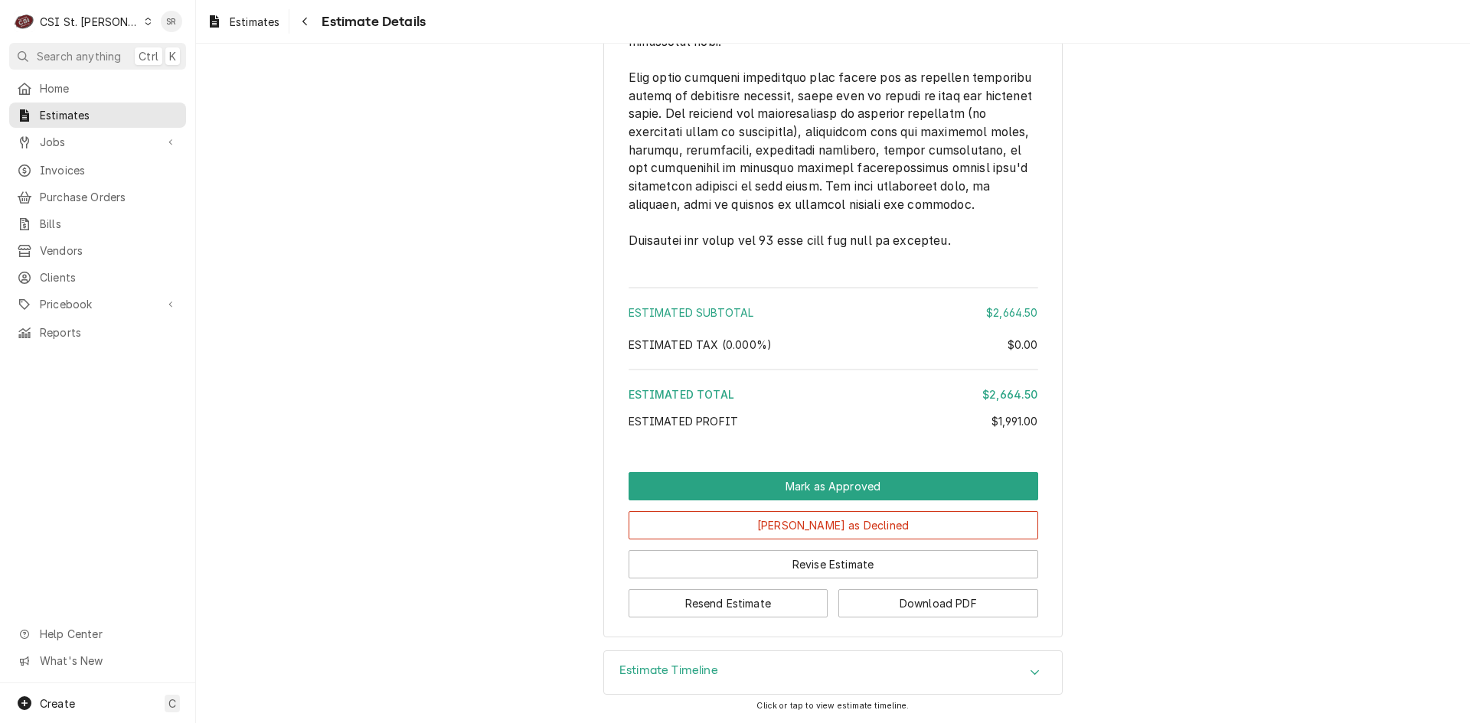
drag, startPoint x: 708, startPoint y: 687, endPoint x: 692, endPoint y: 681, distance: 16.9
click at [708, 687] on div "Estimate Timeline" at bounding box center [833, 672] width 458 height 43
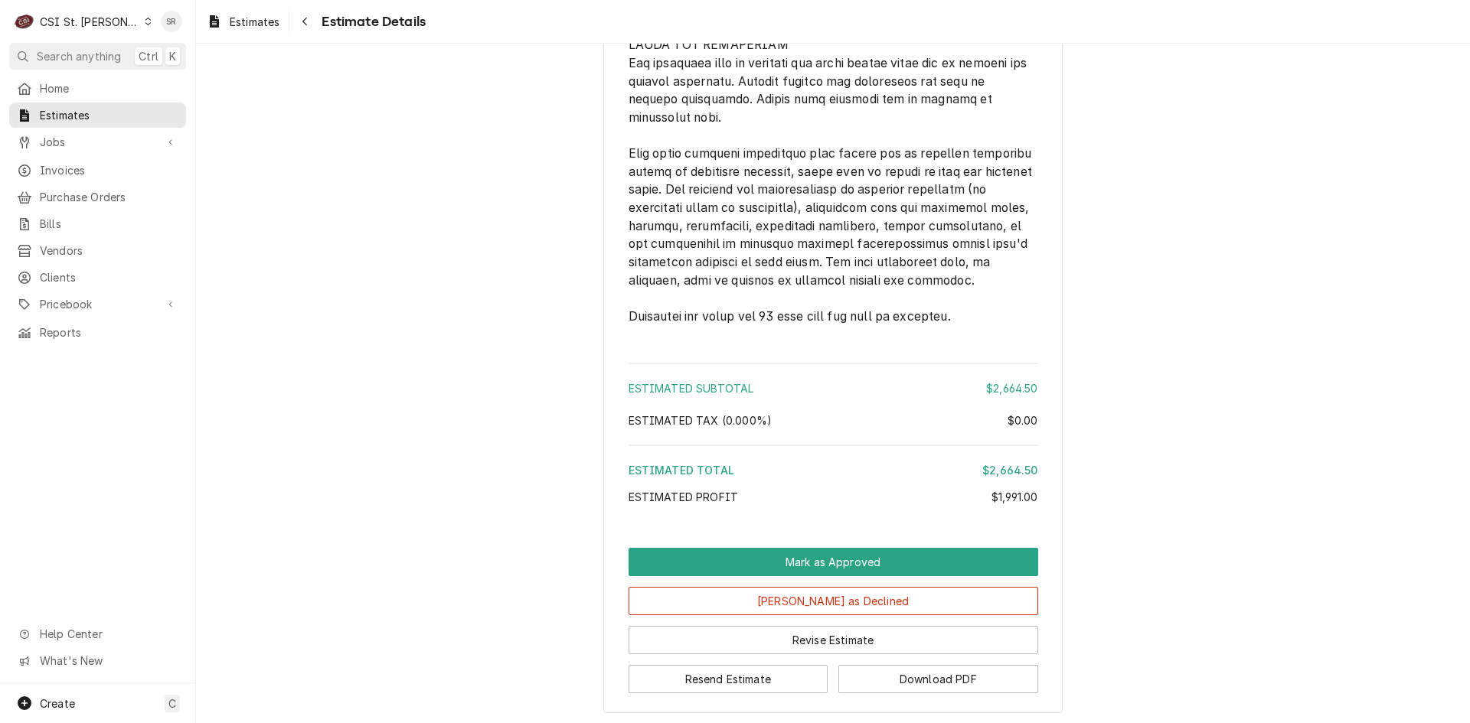
scroll to position [3107, 0]
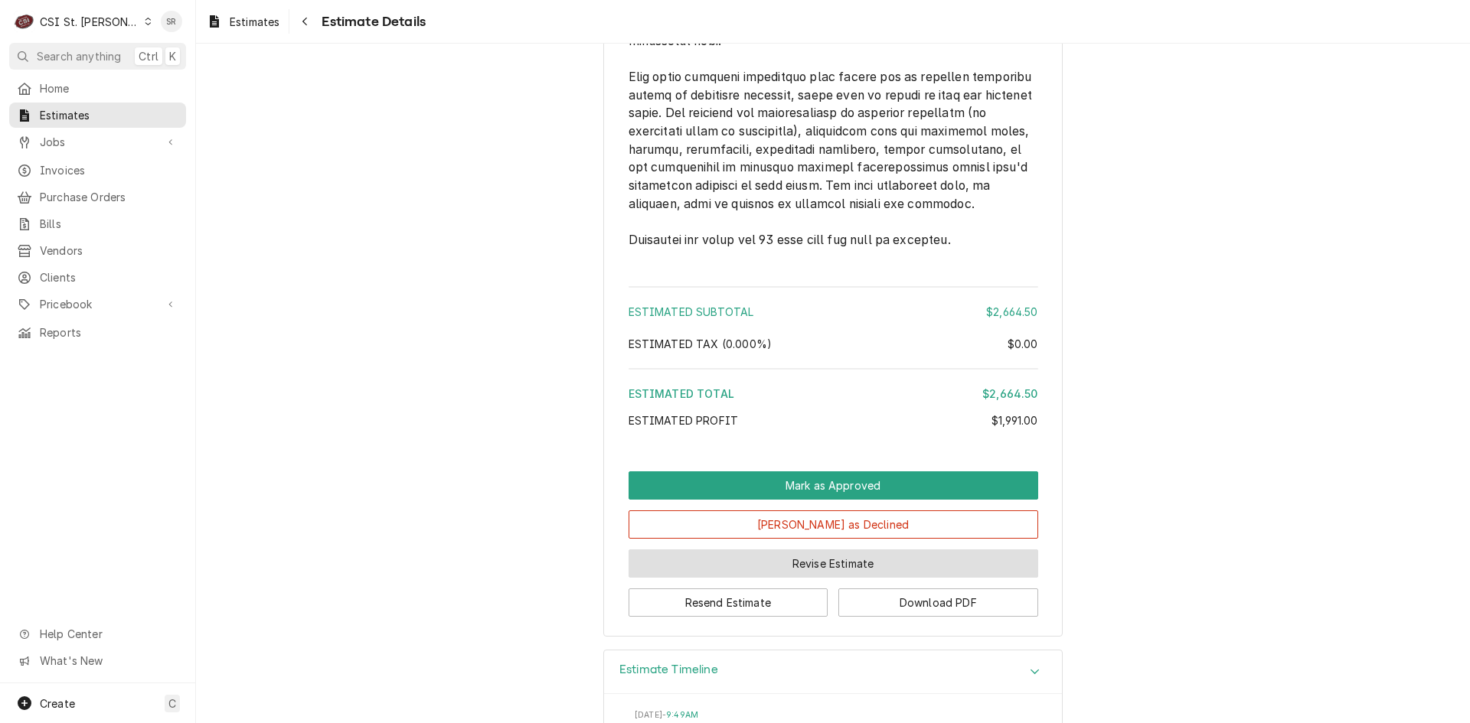
click at [815, 578] on button "Revise Estimate" at bounding box center [833, 564] width 410 height 28
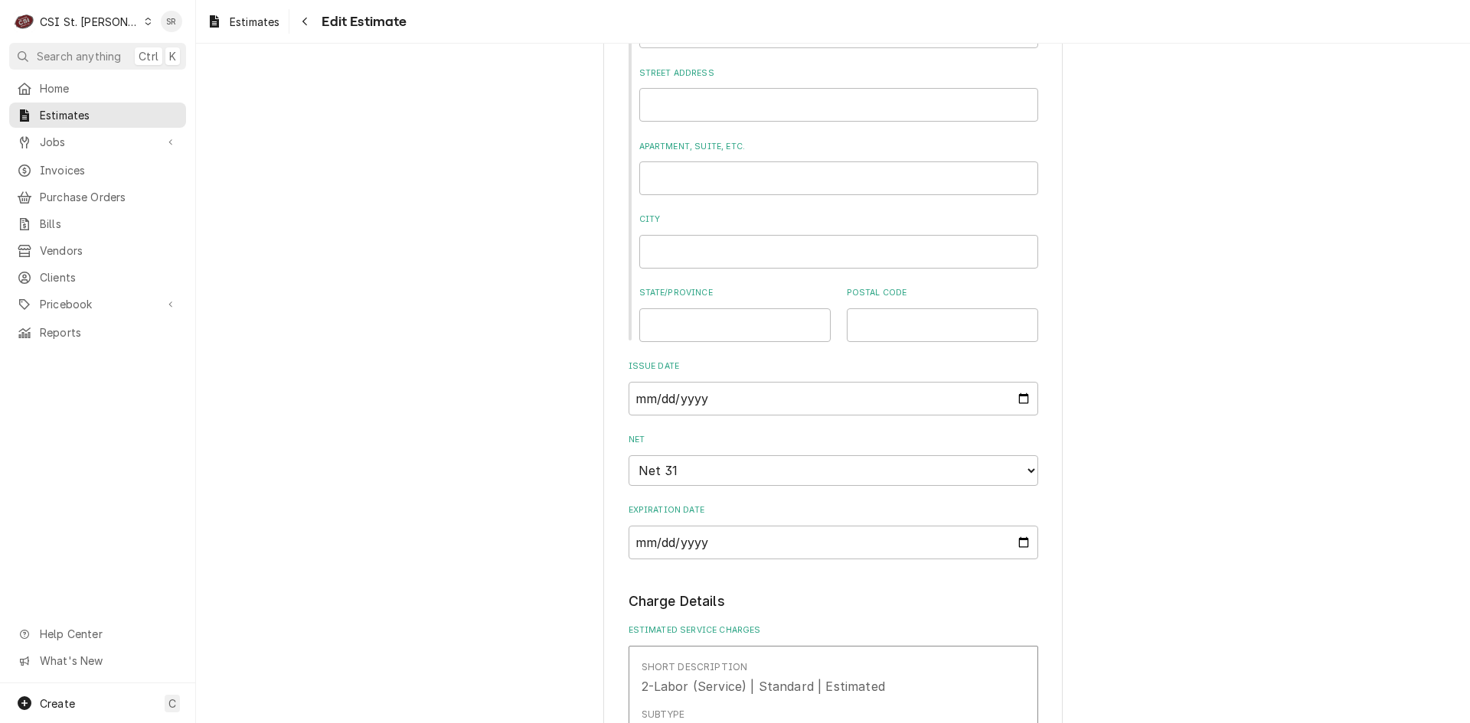
scroll to position [1148, 0]
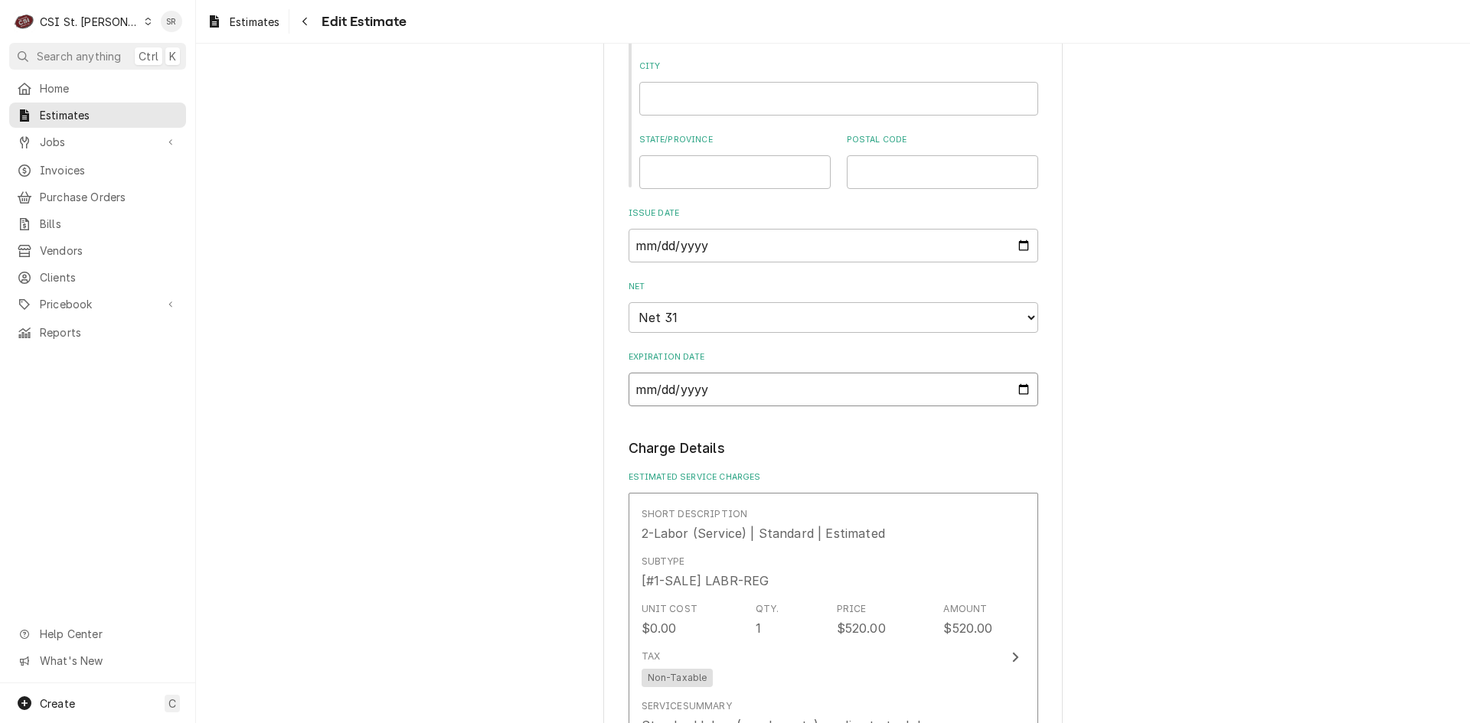
click at [1018, 390] on input "[DATE]" at bounding box center [833, 390] width 410 height 34
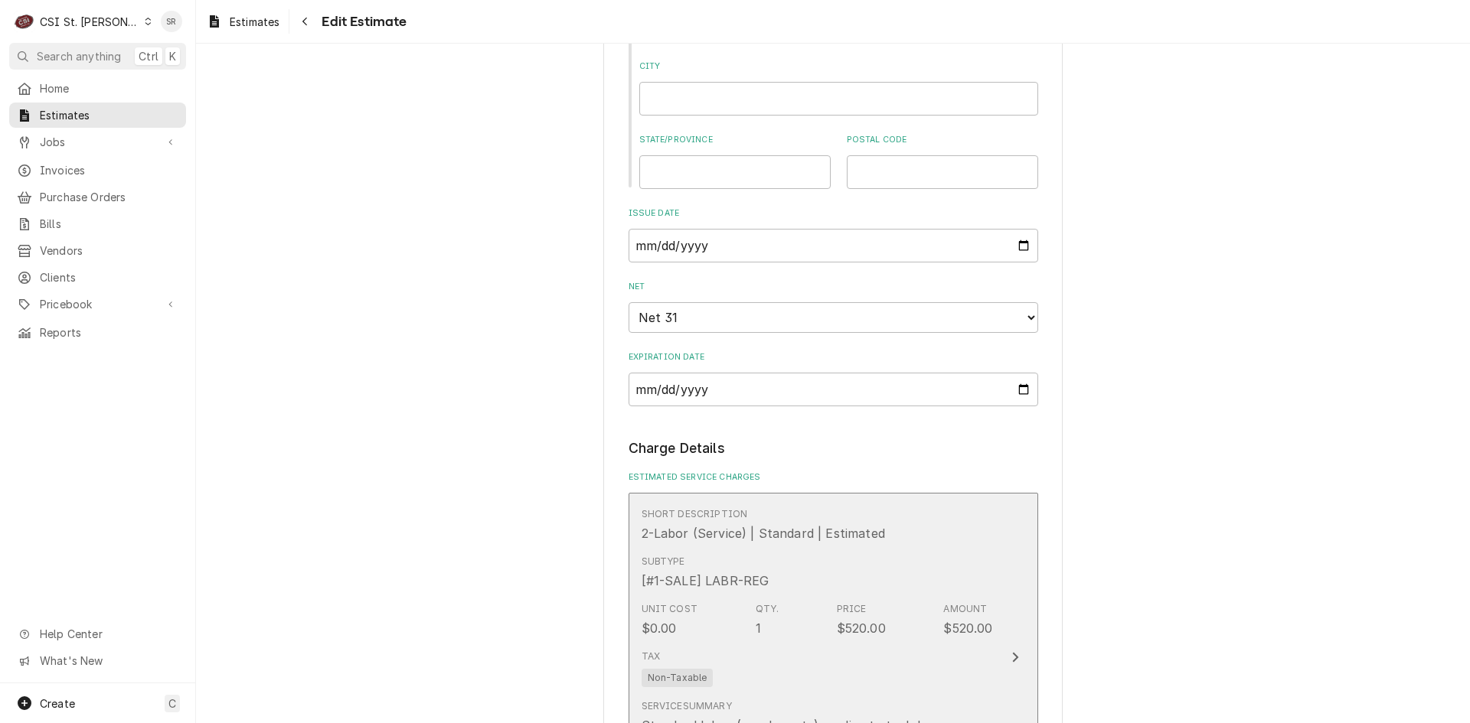
scroll to position [1219, 0]
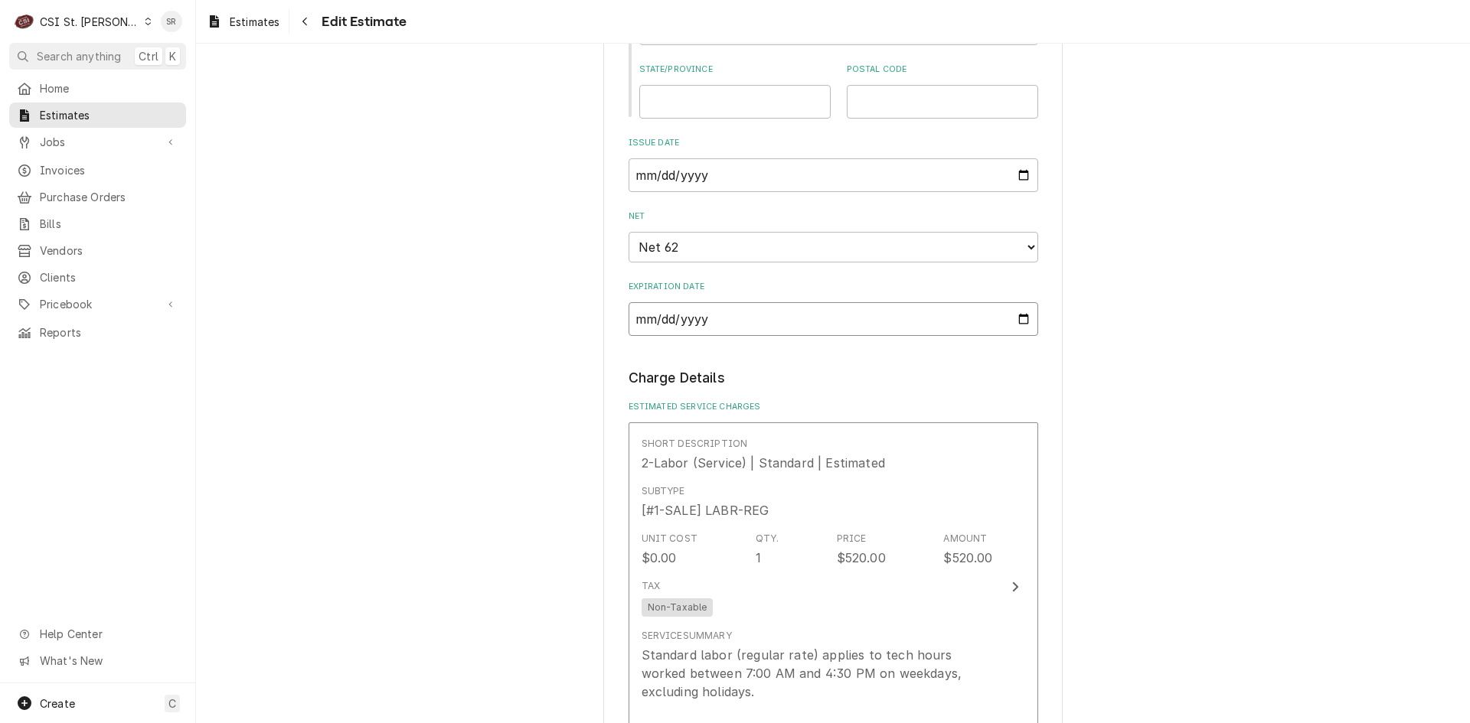
click at [1020, 316] on input "[DATE]" at bounding box center [833, 319] width 410 height 34
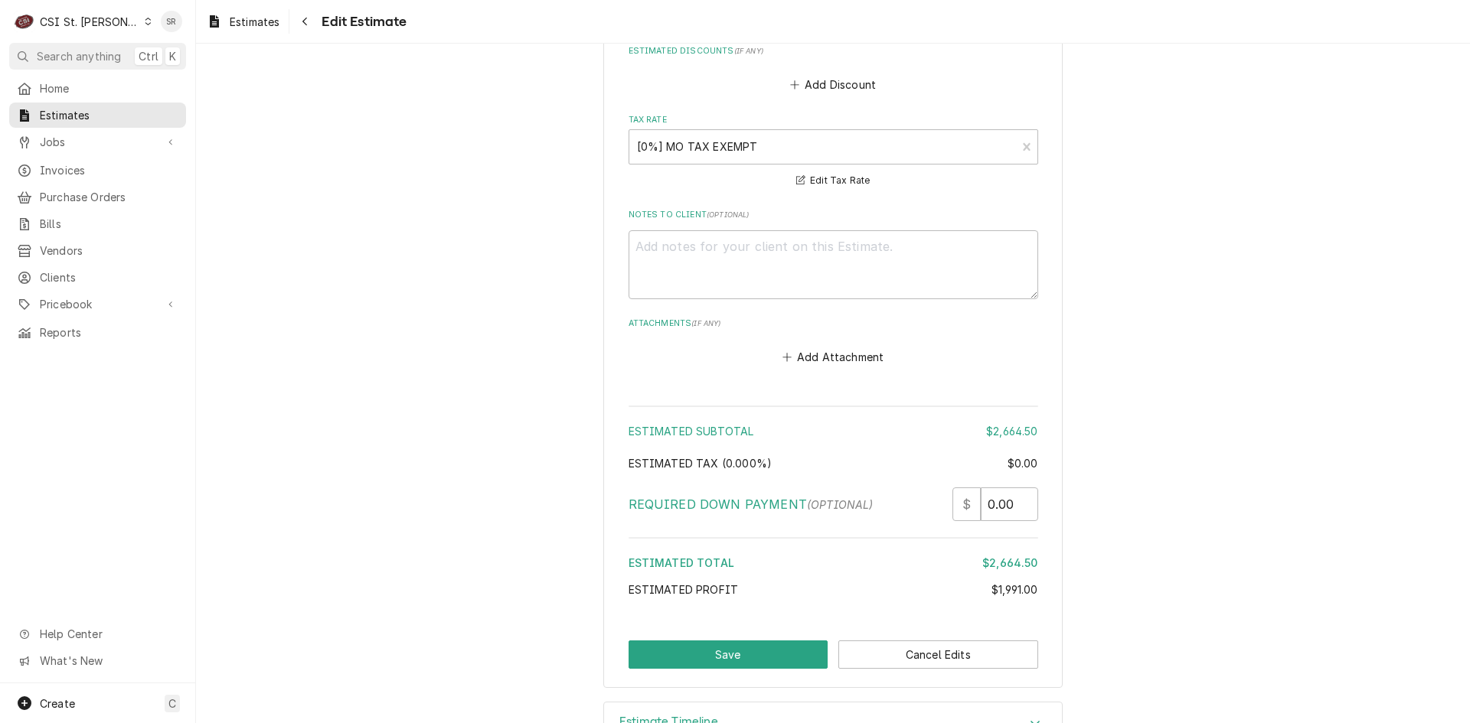
scroll to position [3608, 0]
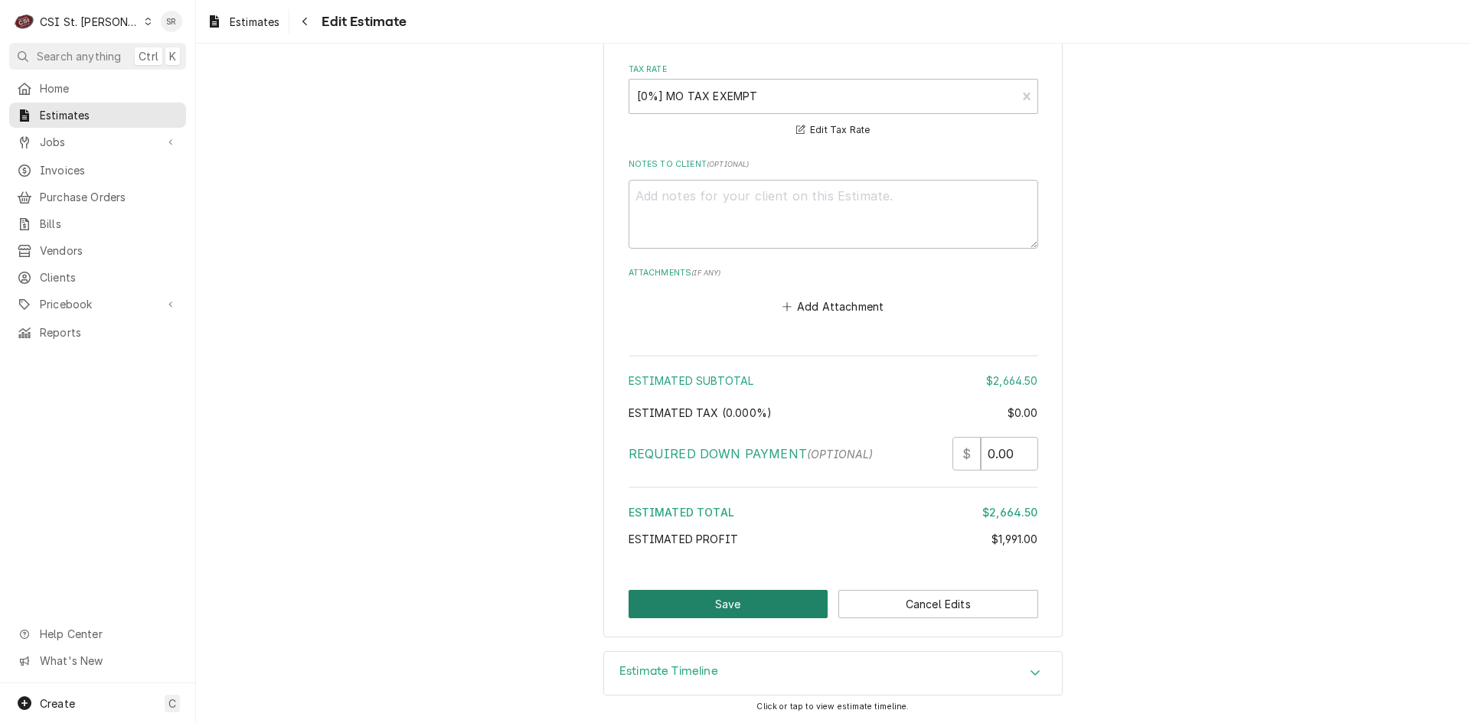
click at [731, 599] on button "Save" at bounding box center [728, 604] width 200 height 28
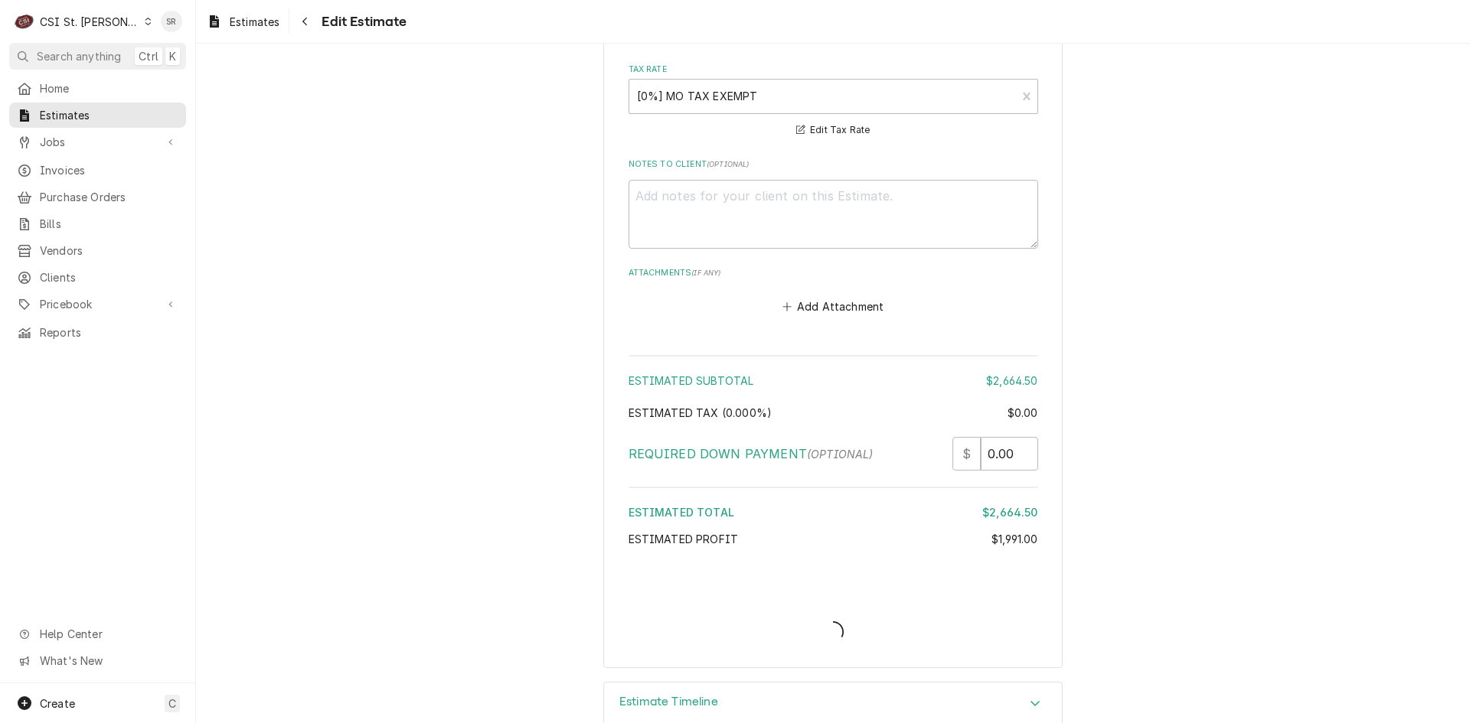
type textarea "x"
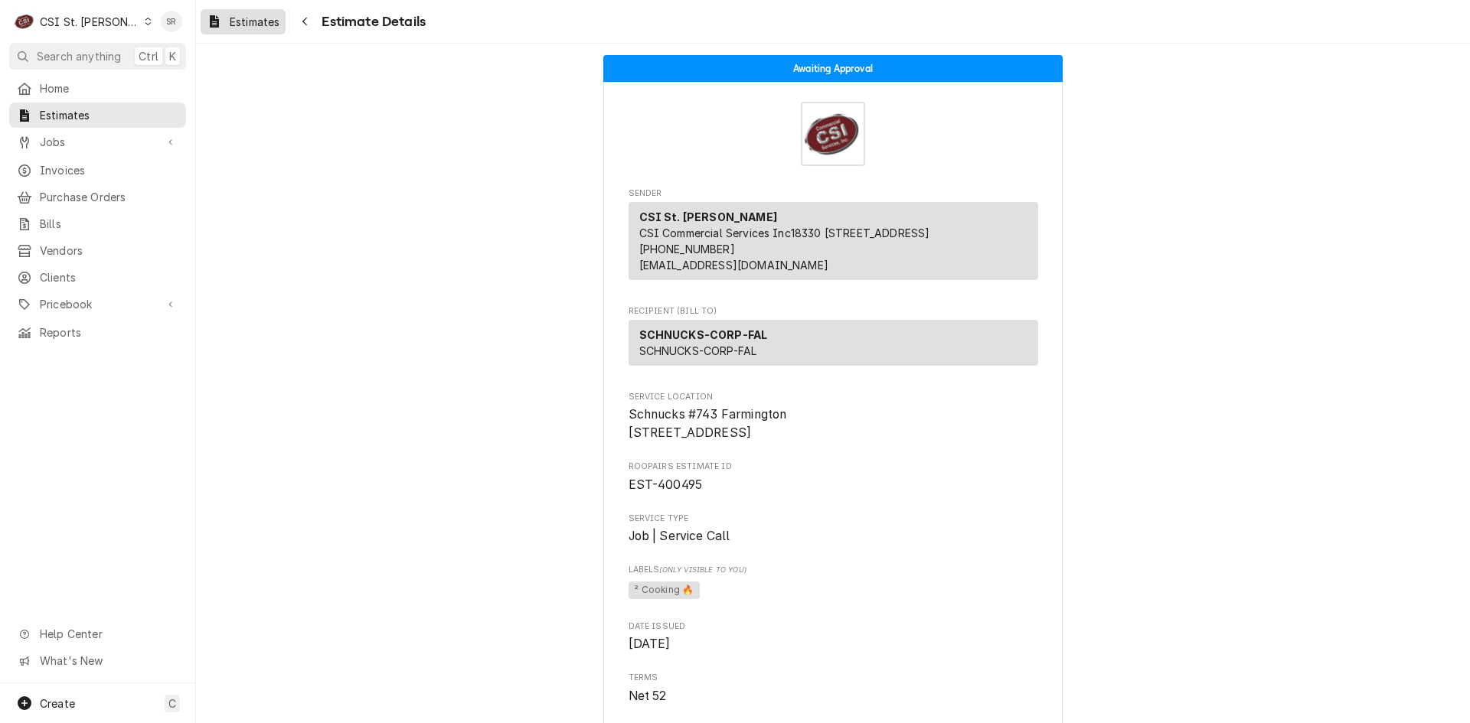
click at [247, 18] on span "Estimates" at bounding box center [255, 22] width 50 height 16
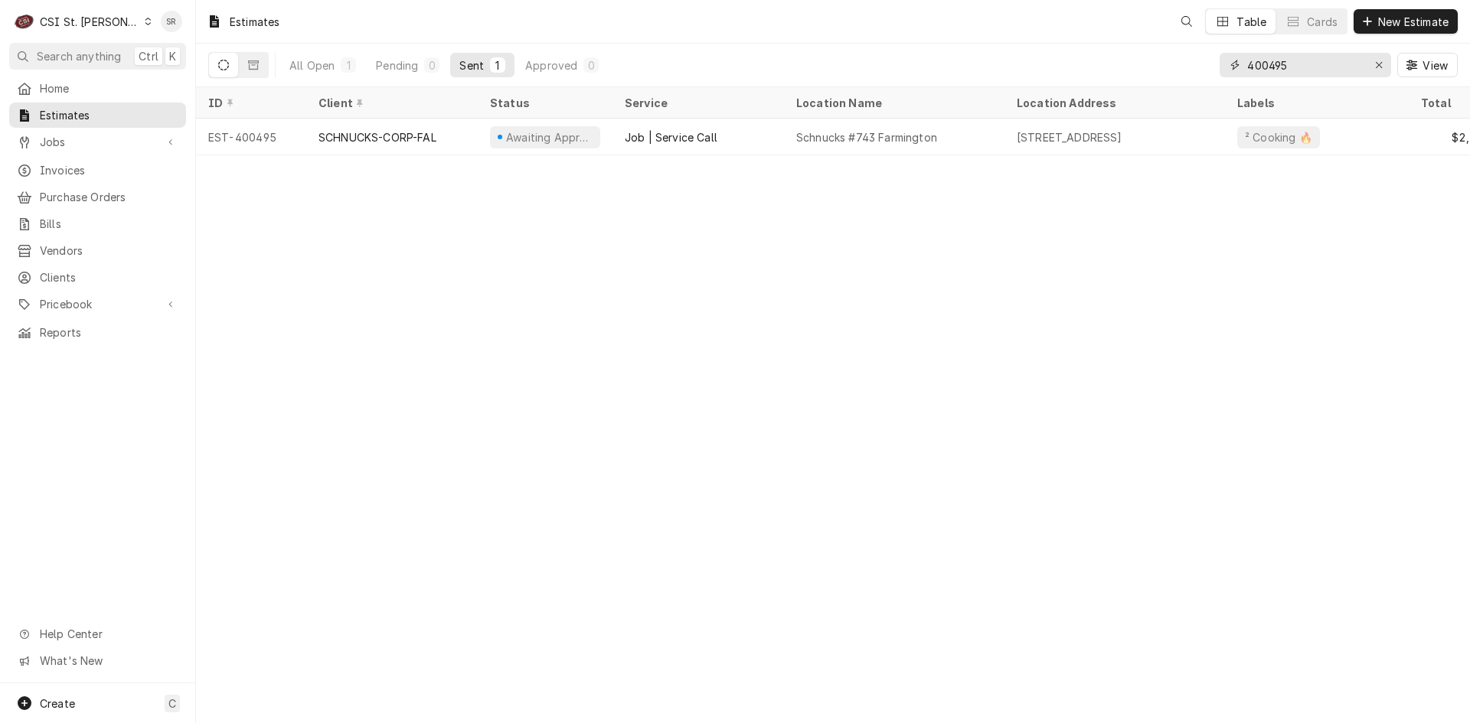
click at [1299, 64] on input "400495" at bounding box center [1304, 65] width 115 height 24
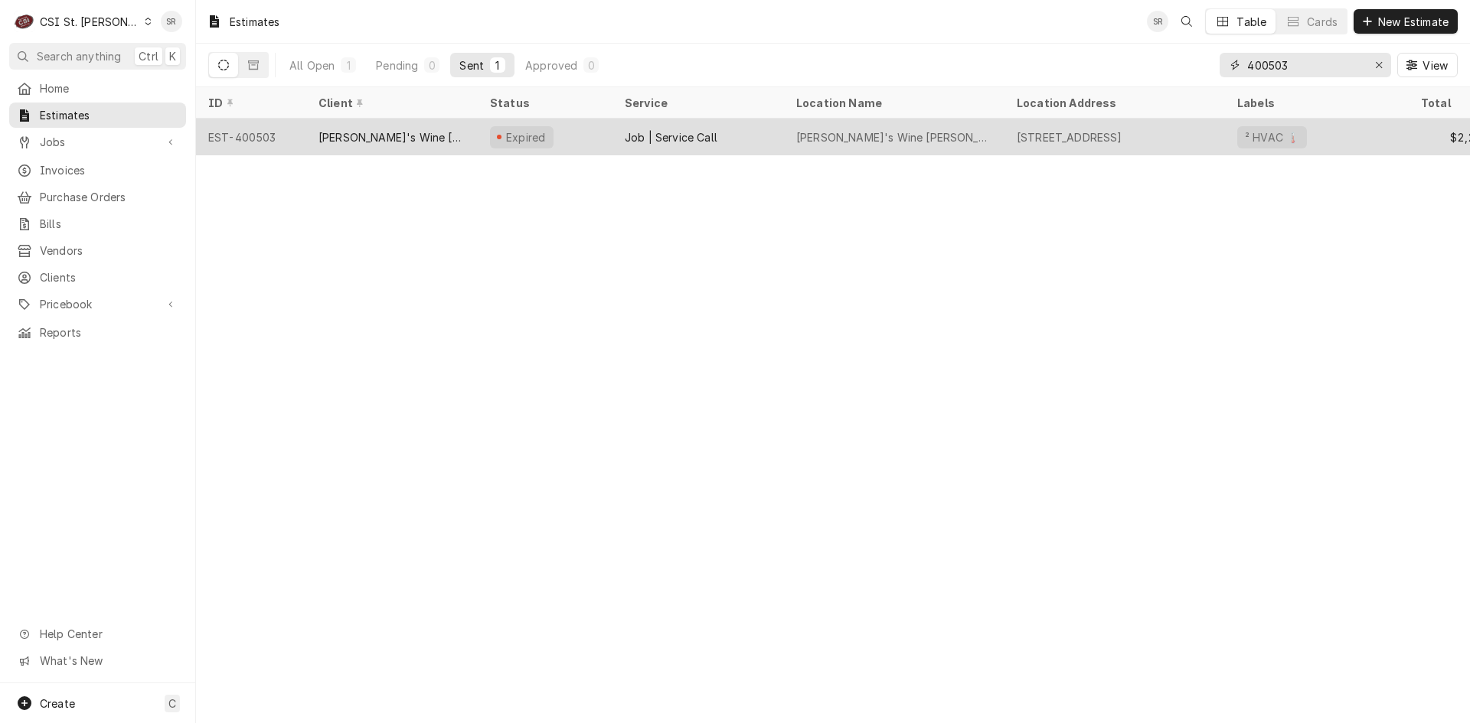
type input "400503"
click at [826, 139] on div "Sasha's Wine Bar Clayton" at bounding box center [894, 137] width 196 height 16
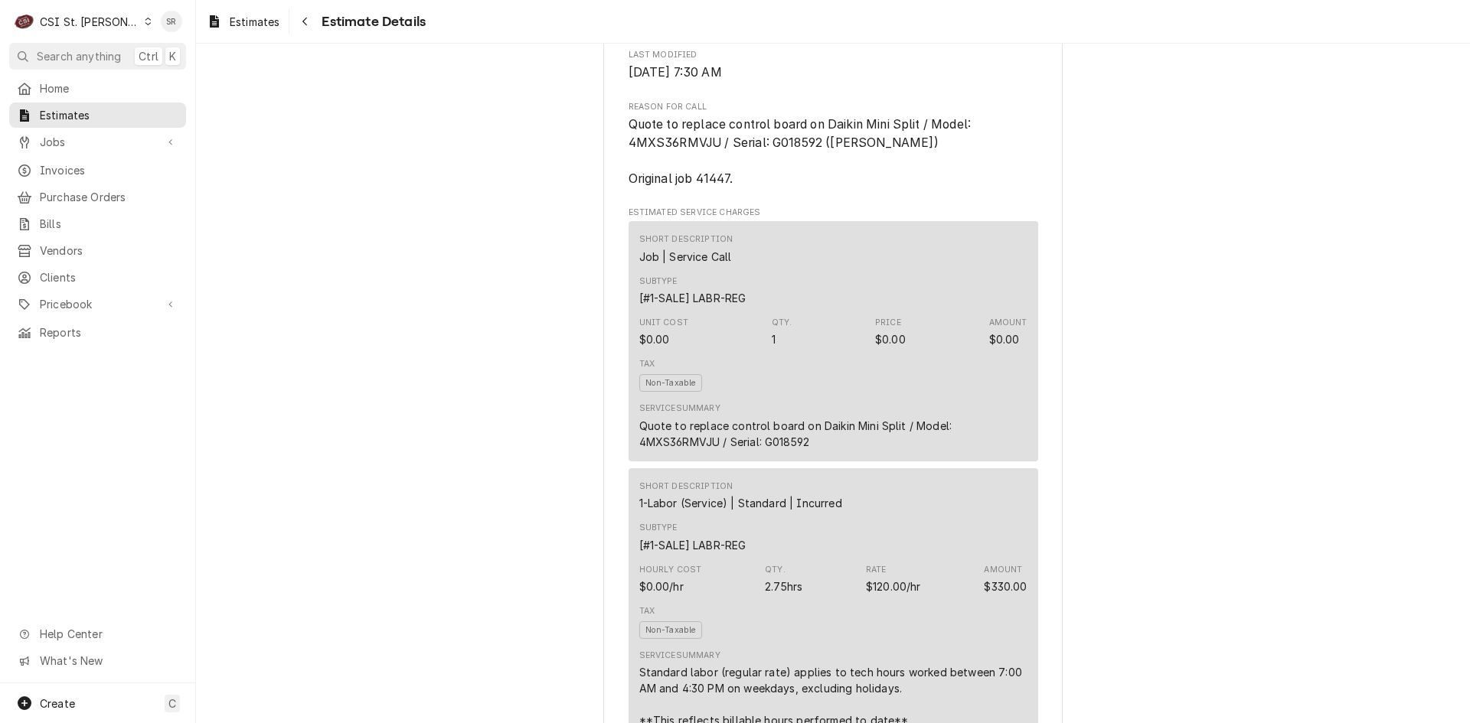
scroll to position [765, 0]
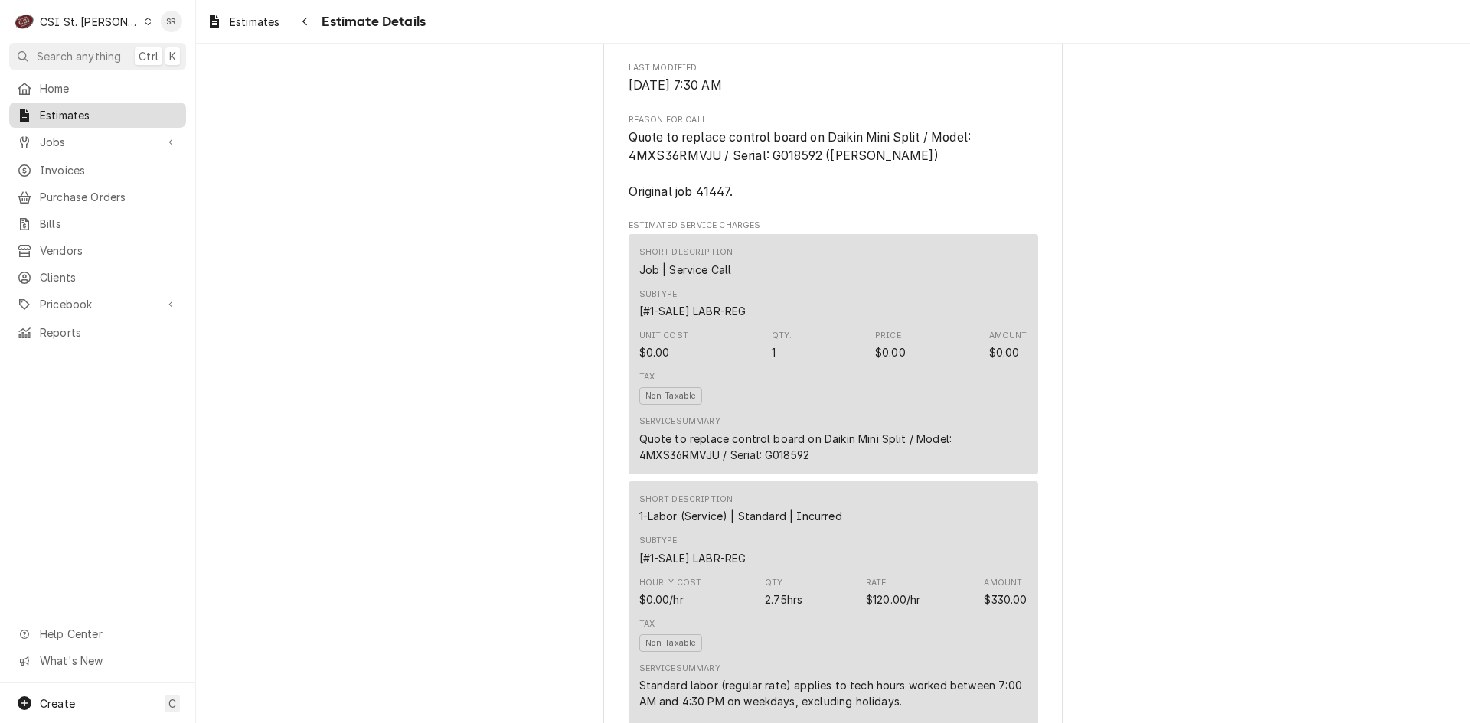
click at [96, 111] on span "Estimates" at bounding box center [109, 115] width 139 height 16
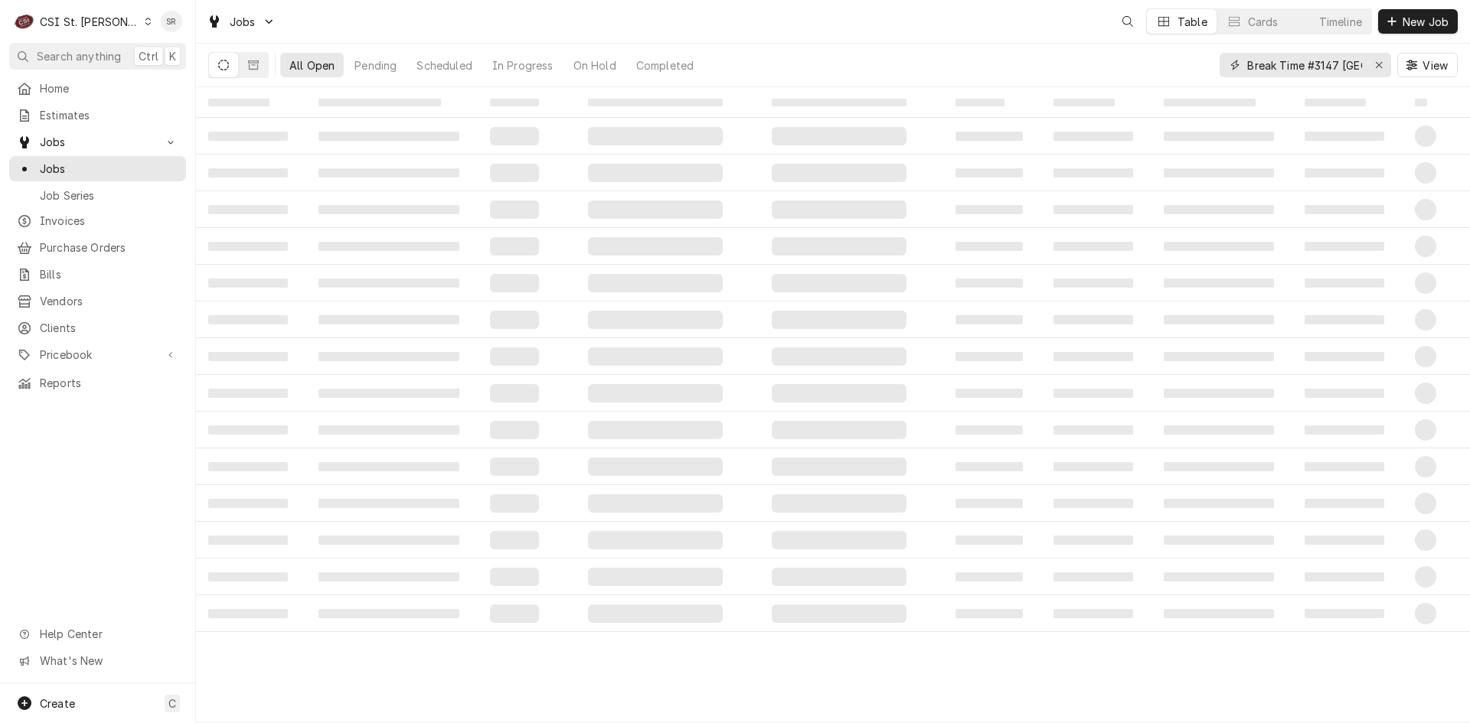
drag, startPoint x: 1305, startPoint y: 67, endPoint x: 1317, endPoint y: 67, distance: 12.2
click at [1306, 67] on input "Break Time #3147 Sikeston" at bounding box center [1304, 65] width 115 height 24
click at [1376, 67] on icon "Erase input" at bounding box center [1378, 65] width 6 height 6
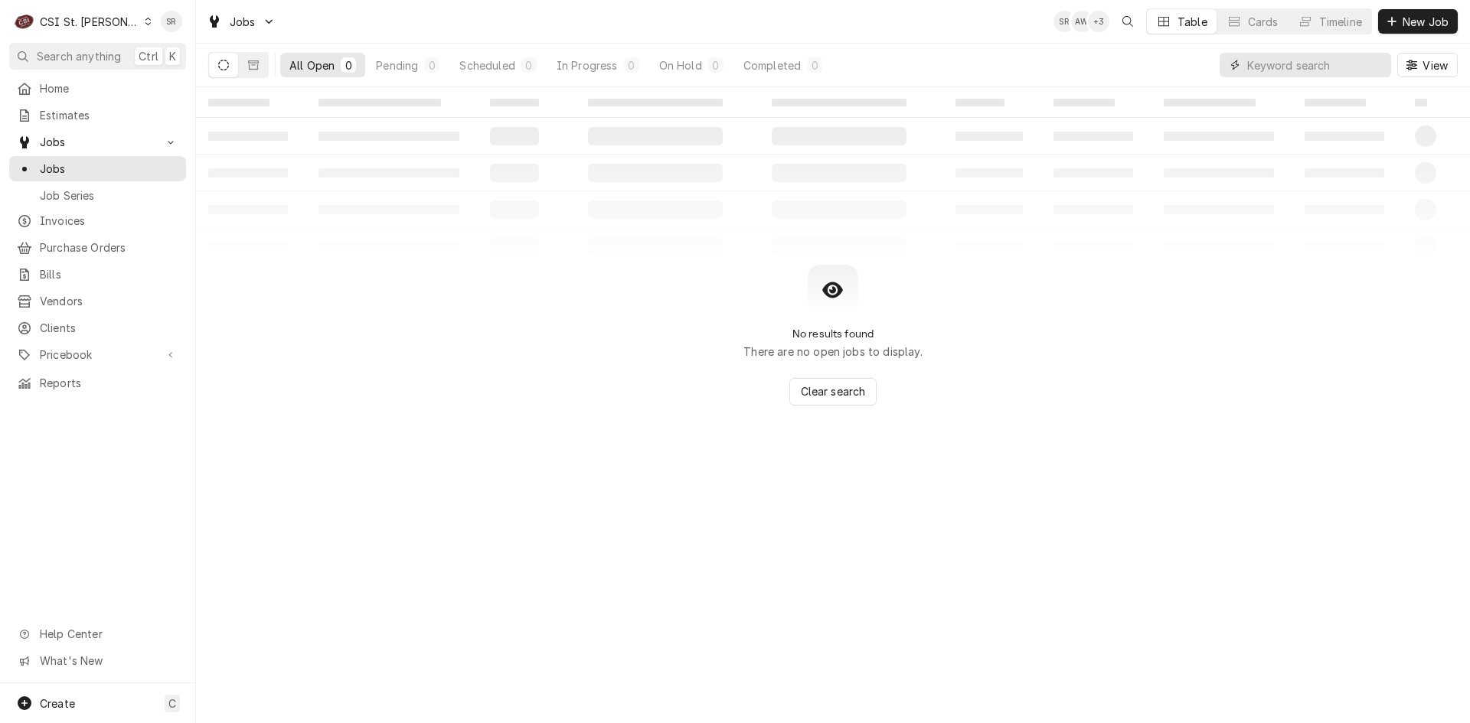
click at [1339, 70] on input "Dynamic Content Wrapper" at bounding box center [1319, 65] width 144 height 24
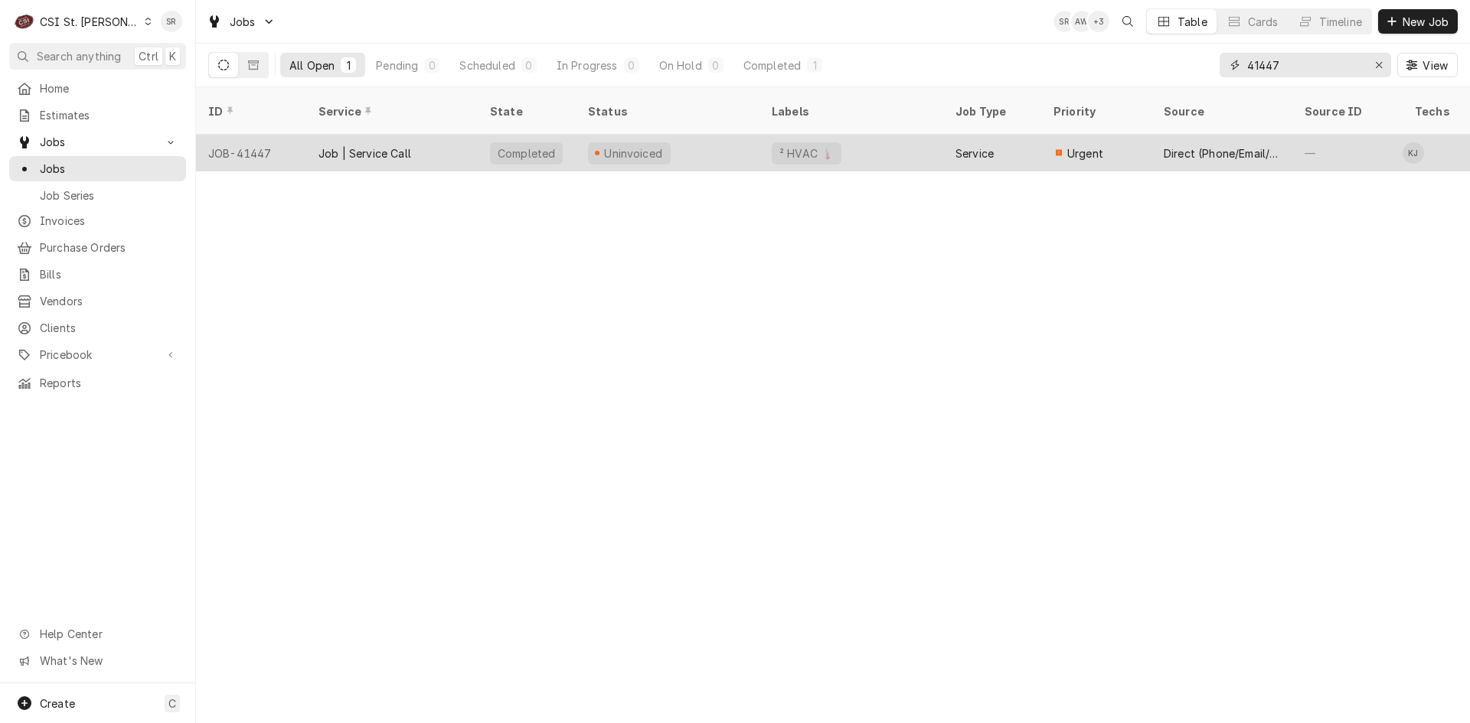
type input "41447"
click at [380, 145] on div "Job | Service Call" at bounding box center [364, 153] width 93 height 16
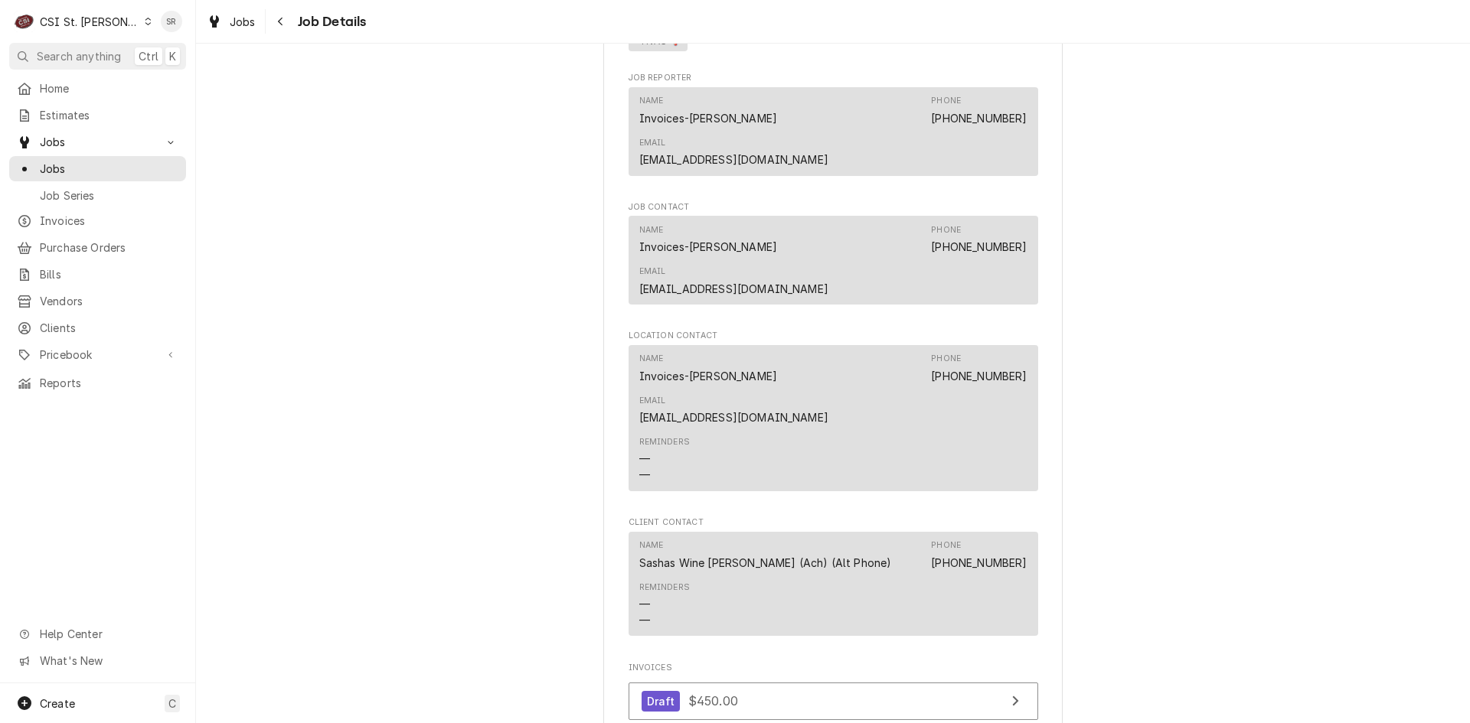
scroll to position [1531, 0]
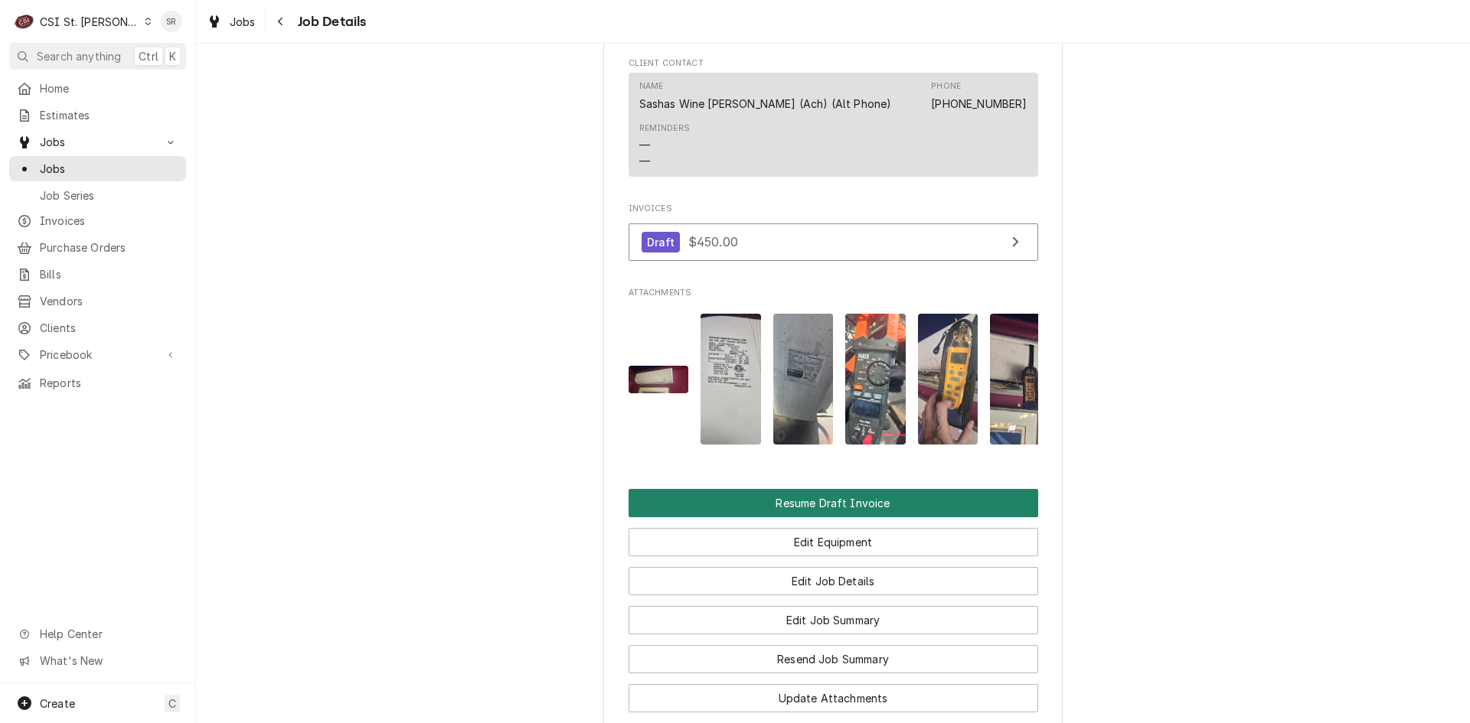
click at [838, 489] on button "Resume Draft Invoice" at bounding box center [833, 503] width 410 height 28
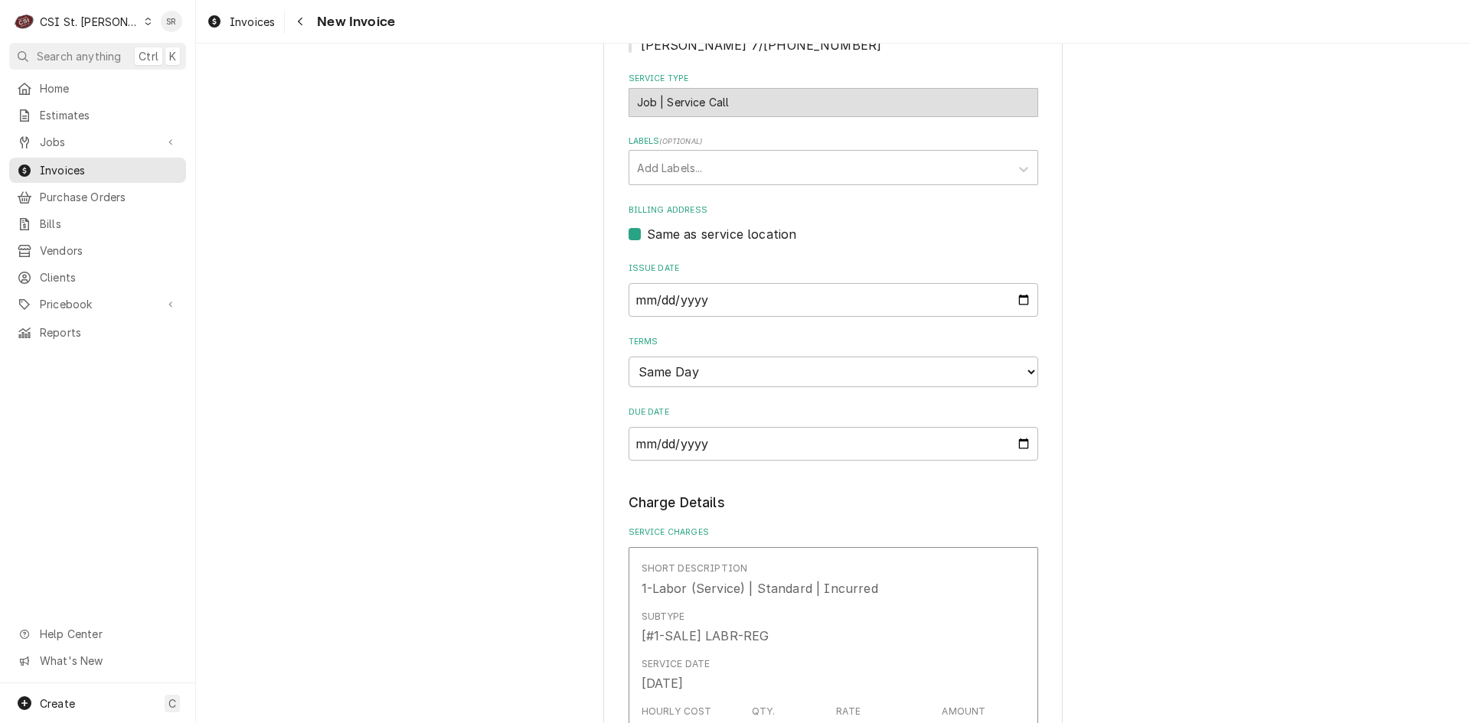
scroll to position [536, 0]
click at [1013, 304] on input "2025-08-01" at bounding box center [833, 305] width 410 height 34
type textarea "x"
type input "2025-08-27"
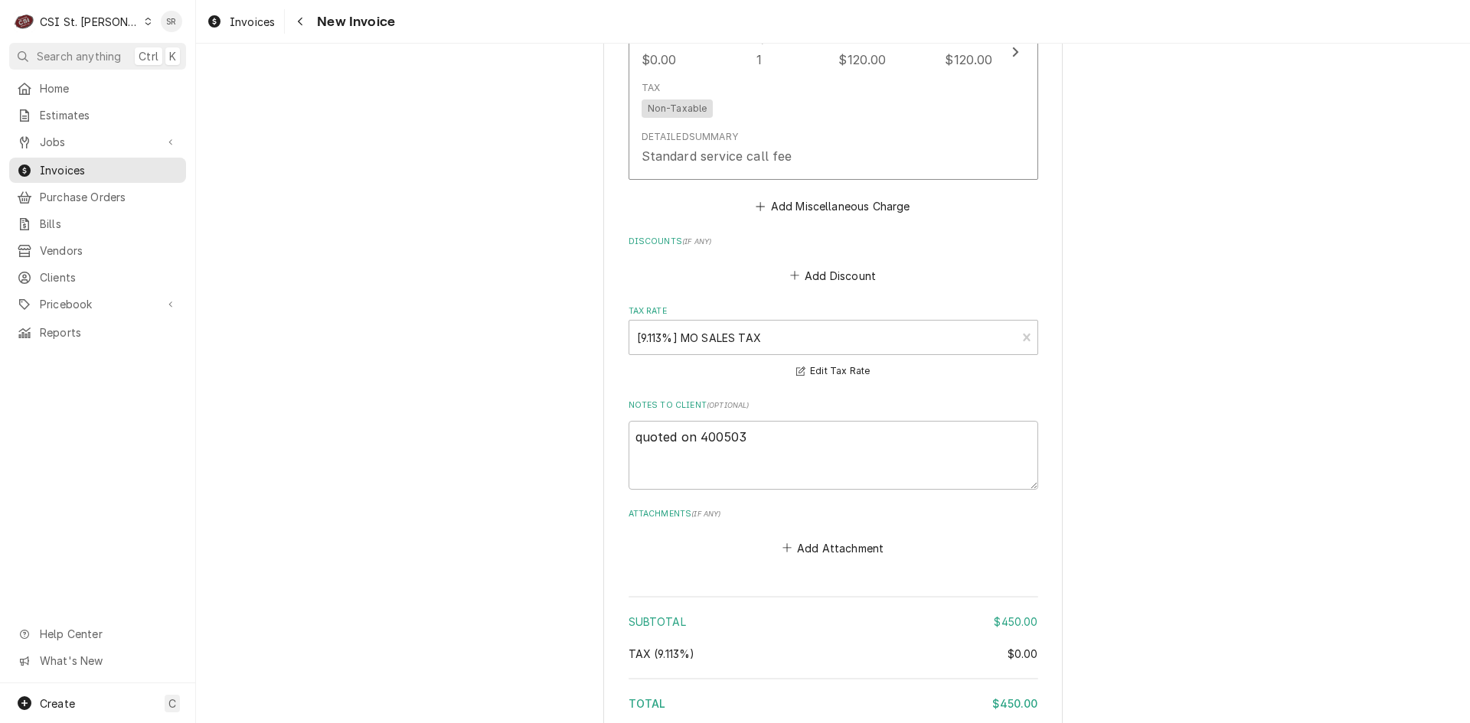
scroll to position [1990, 0]
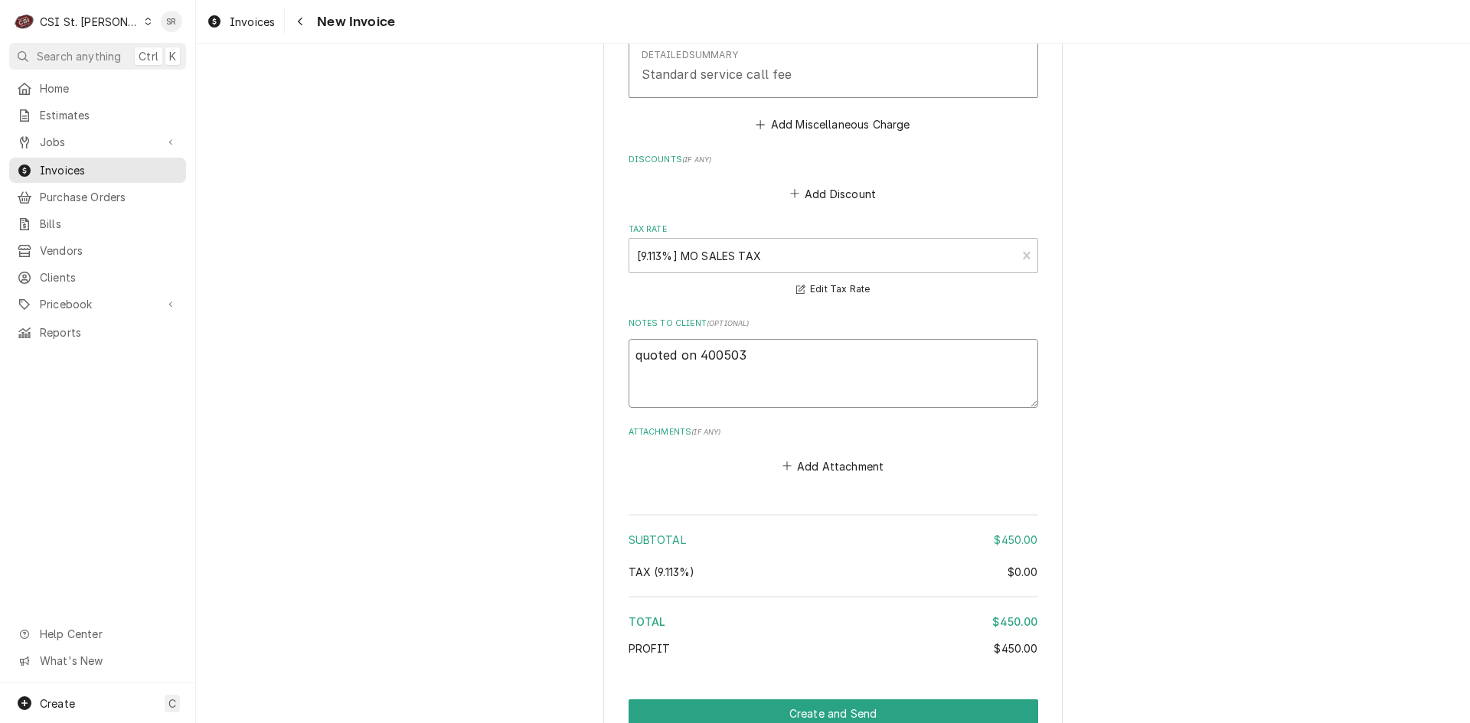
drag, startPoint x: 691, startPoint y: 338, endPoint x: 569, endPoint y: 323, distance: 123.4
type textarea "x"
type textarea "e400503"
type textarea "x"
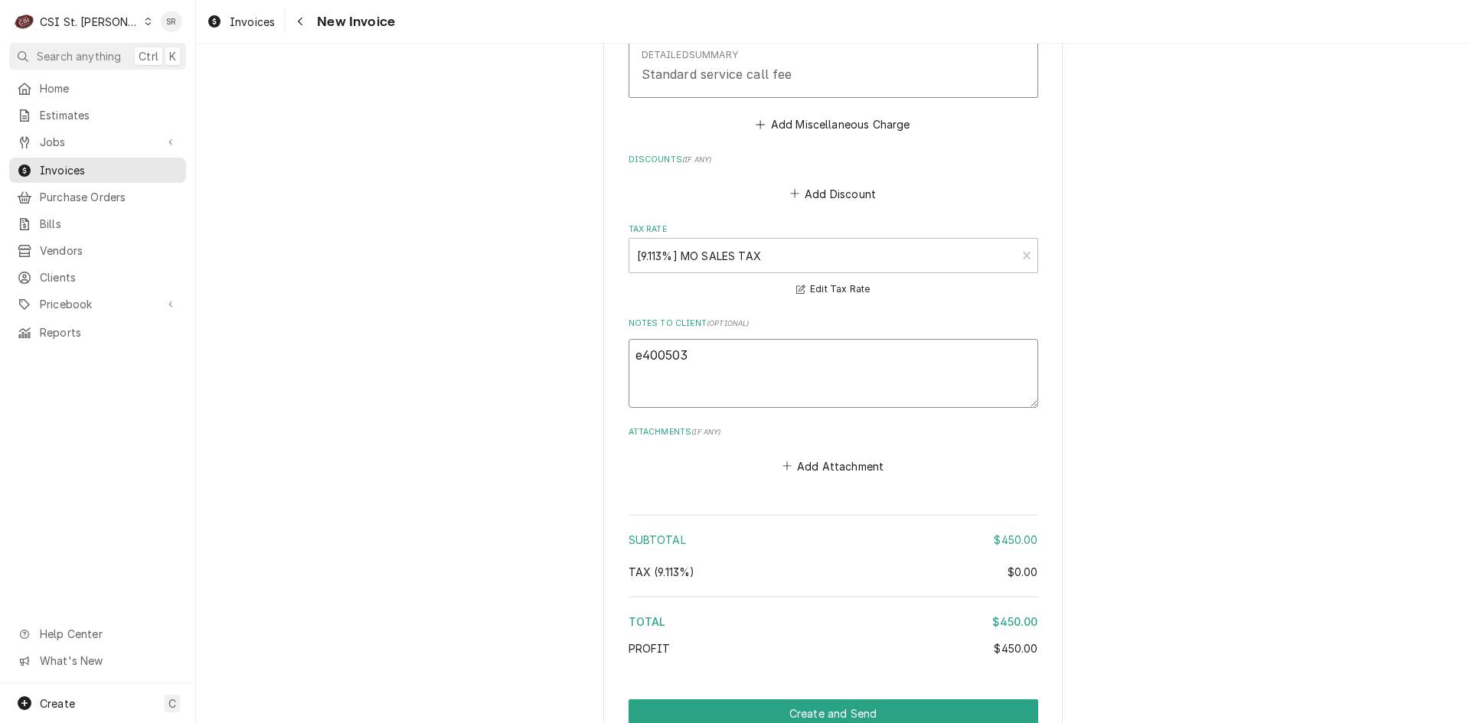
type textarea "es400503"
type textarea "x"
type textarea "est400503"
type textarea "x"
type textarea "est 400503"
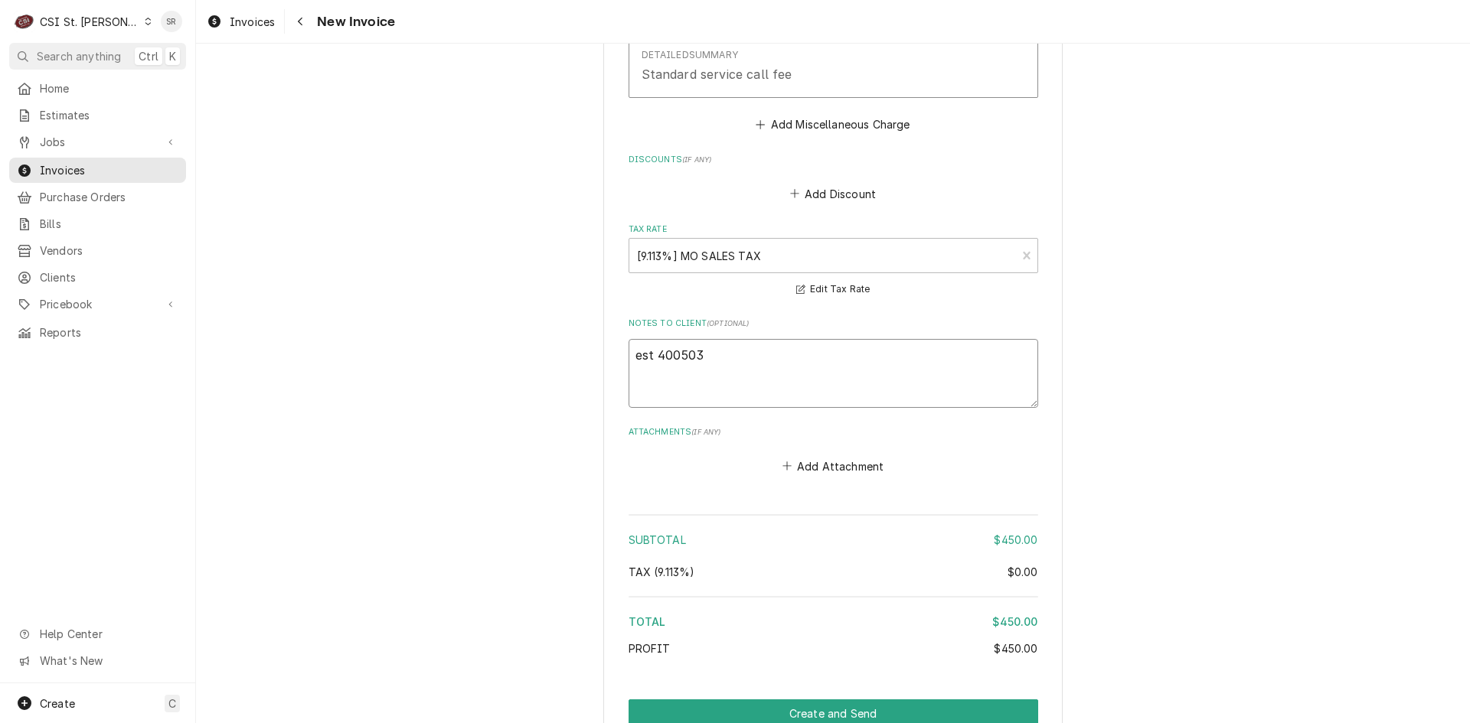
click at [705, 339] on textarea "est 400503" at bounding box center [833, 373] width 410 height 69
type textarea "x"
type textarea "est 400503"
type textarea "x"
type textarea "est 400503 -"
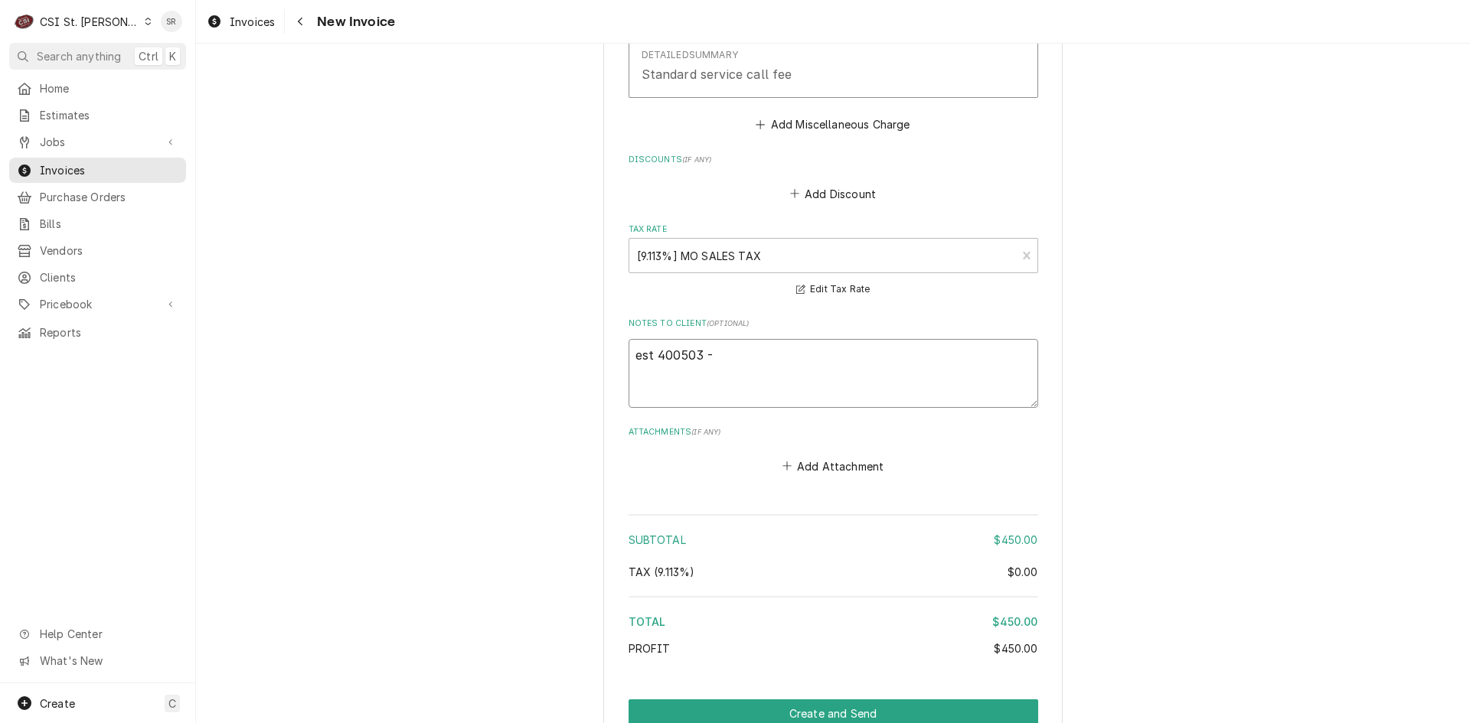
type textarea "x"
type textarea "est 400503 -"
type textarea "x"
type textarea "est 400503 - e"
type textarea "x"
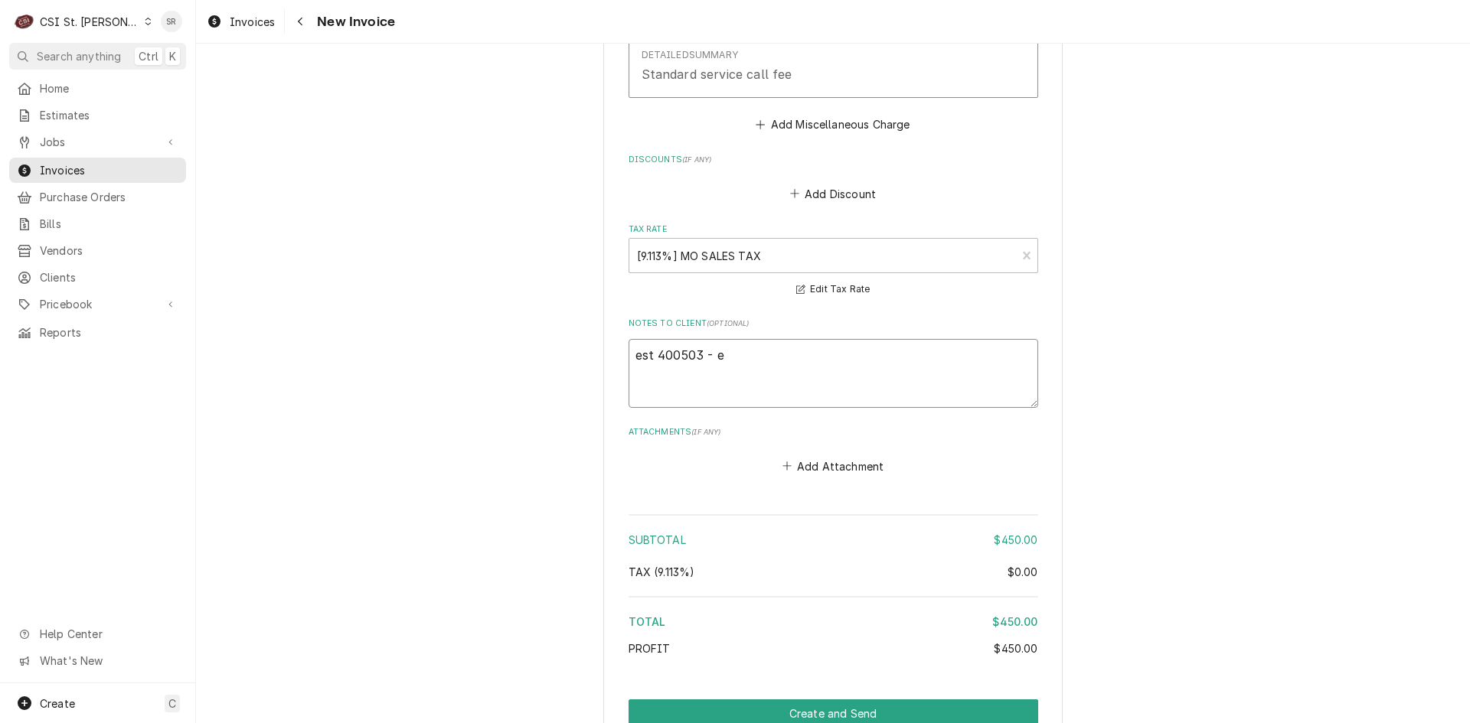
type textarea "est 400503 - ex"
type textarea "x"
type textarea "est 400503 - exp"
type textarea "x"
type textarea "est 400503 - expi"
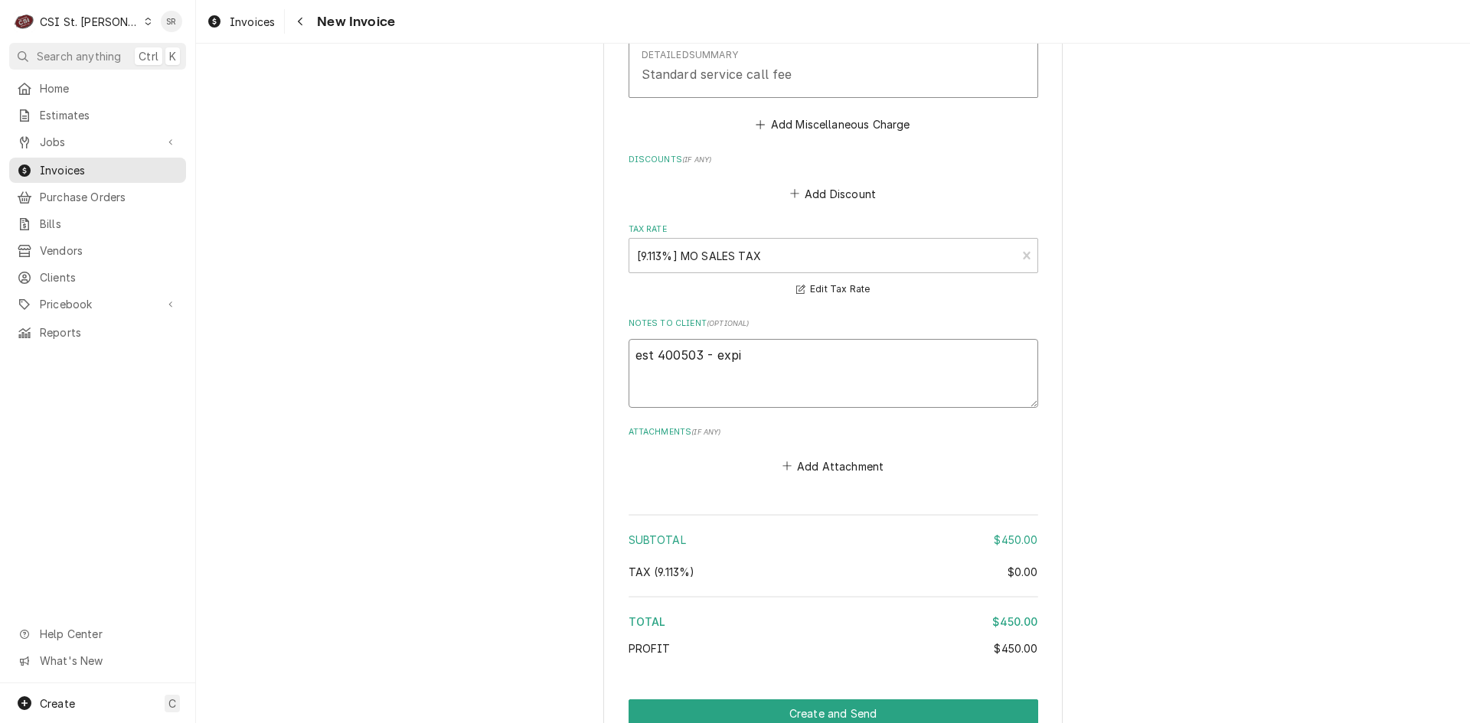
type textarea "x"
type textarea "est 400503 - expir"
type textarea "x"
type textarea "est 400503 - expire"
type textarea "x"
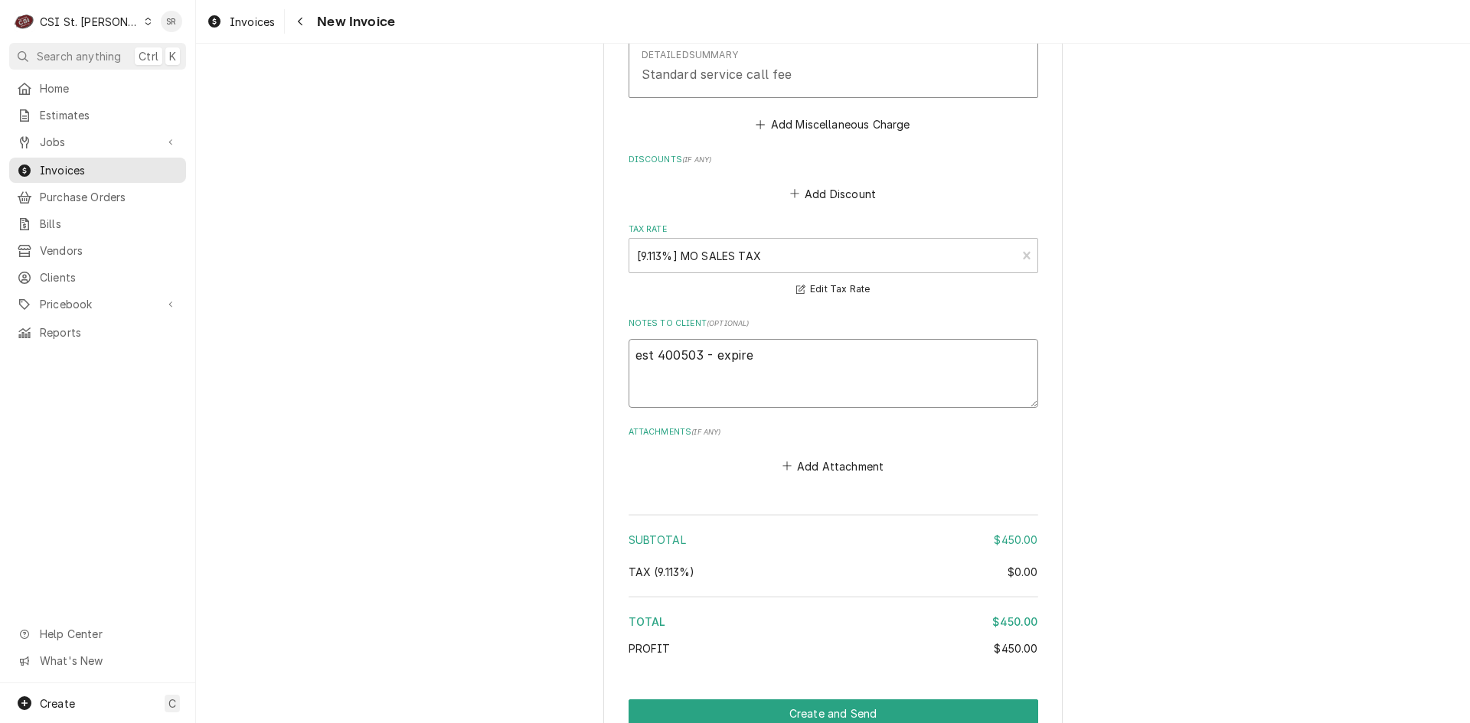
type textarea "est 400503 - expired"
type textarea "x"
type textarea "est 400503 - expired"
type textarea "x"
type textarea "est 400503 - expired -"
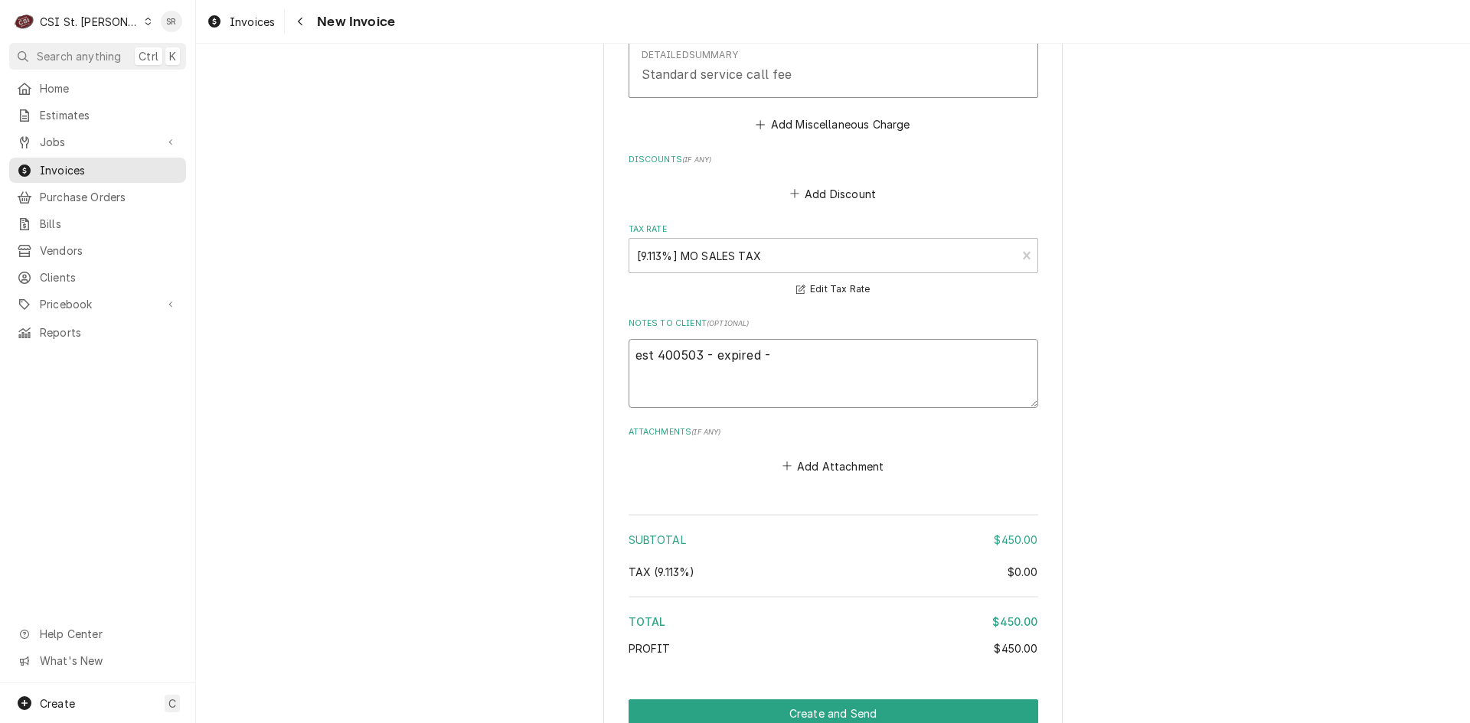
type textarea "x"
type textarea "est 400503 - expired -"
type textarea "x"
type textarea "est 400503 - expired - b"
type textarea "x"
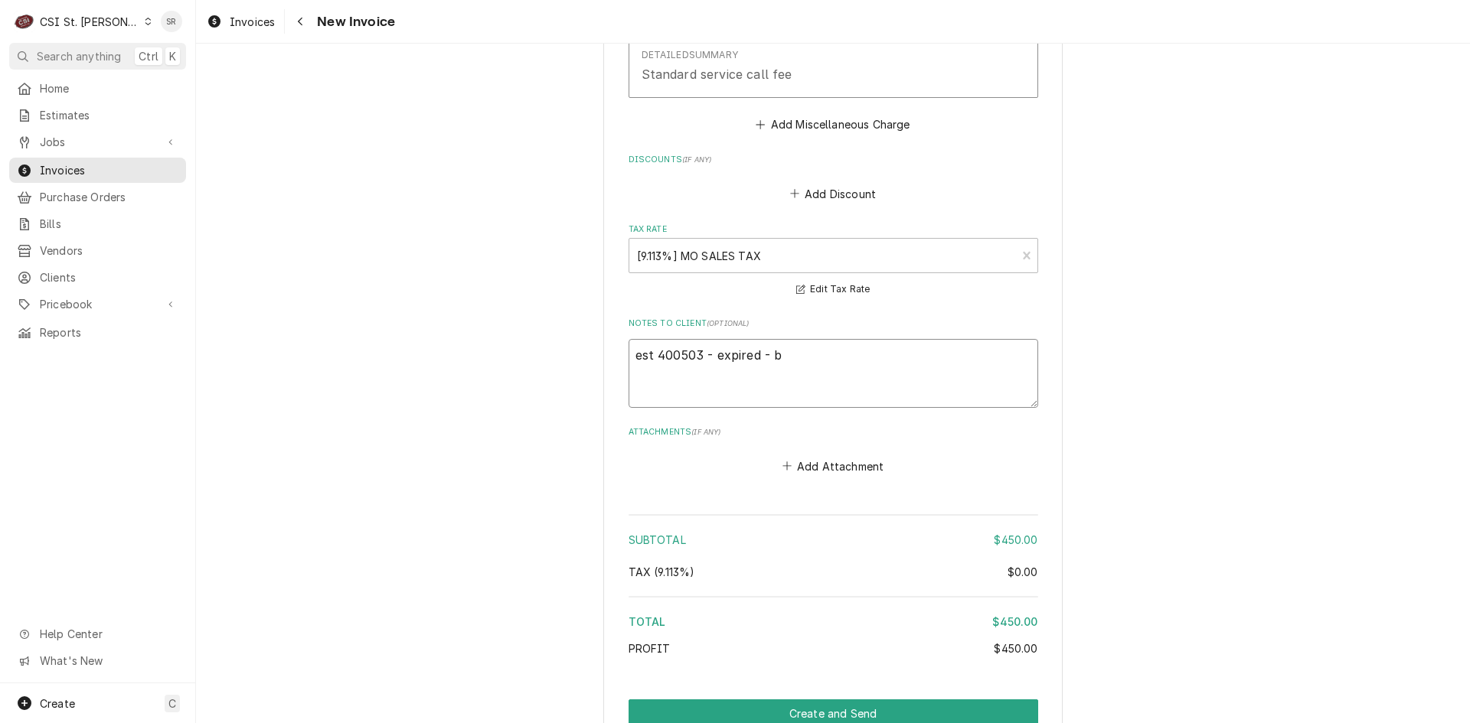
type textarea "est 400503 - expired - bi"
type textarea "x"
type textarea "est 400503 - expired - bil"
type textarea "x"
type textarea "est 400503 - expired - bill"
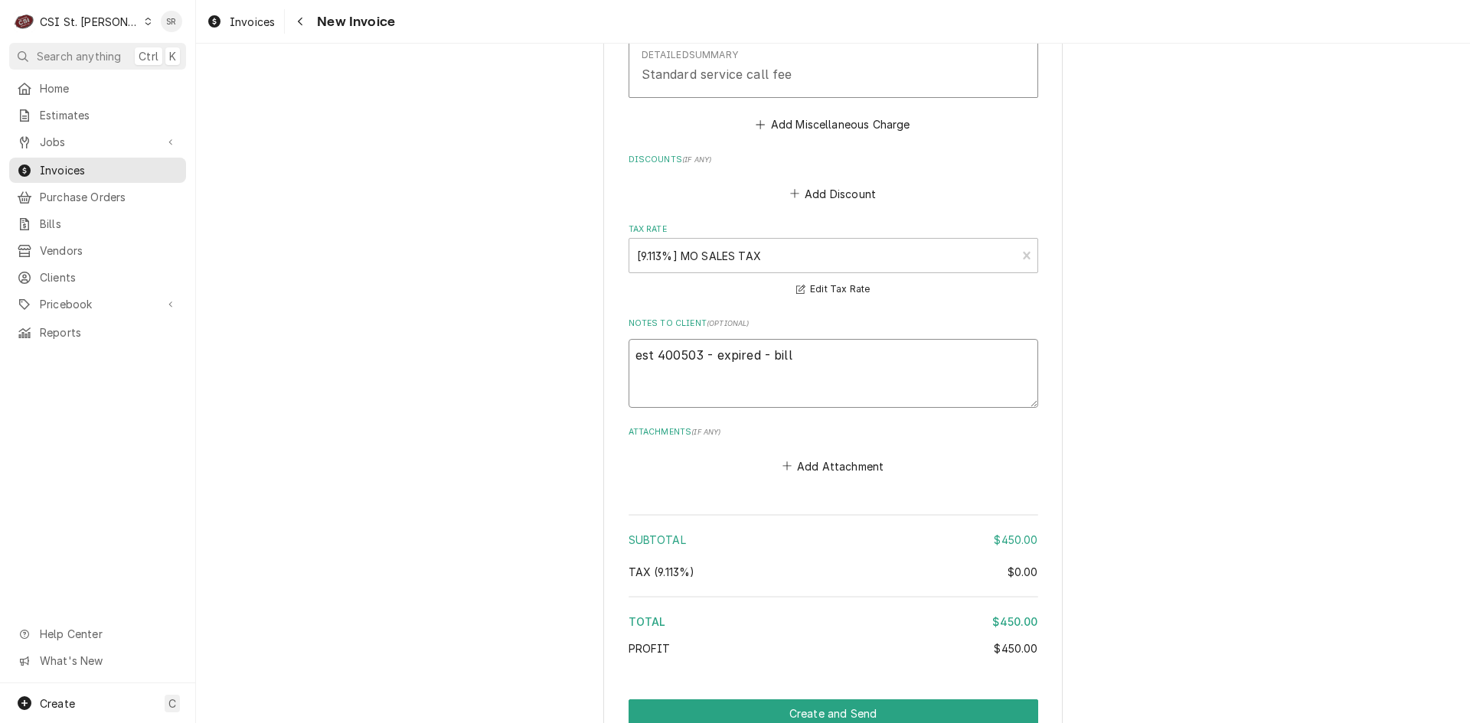
type textarea "x"
type textarea "est 400503 - expired - billi"
type textarea "x"
type textarea "est 400503 - expired - billin"
type textarea "x"
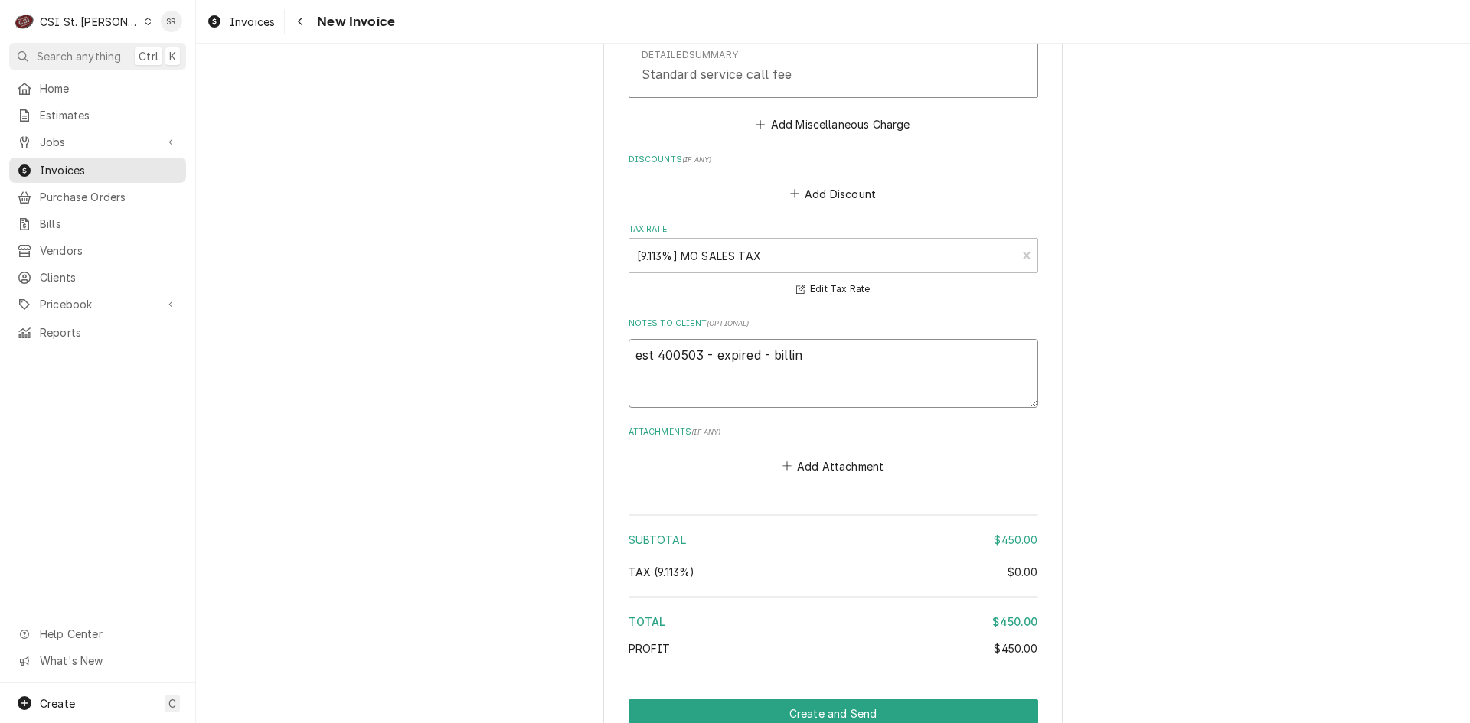
type textarea "est 400503 - expired - billing"
type textarea "x"
type textarea "est 400503 - expired - billing"
type textarea "x"
type textarea "est 400503 - expired - billing i"
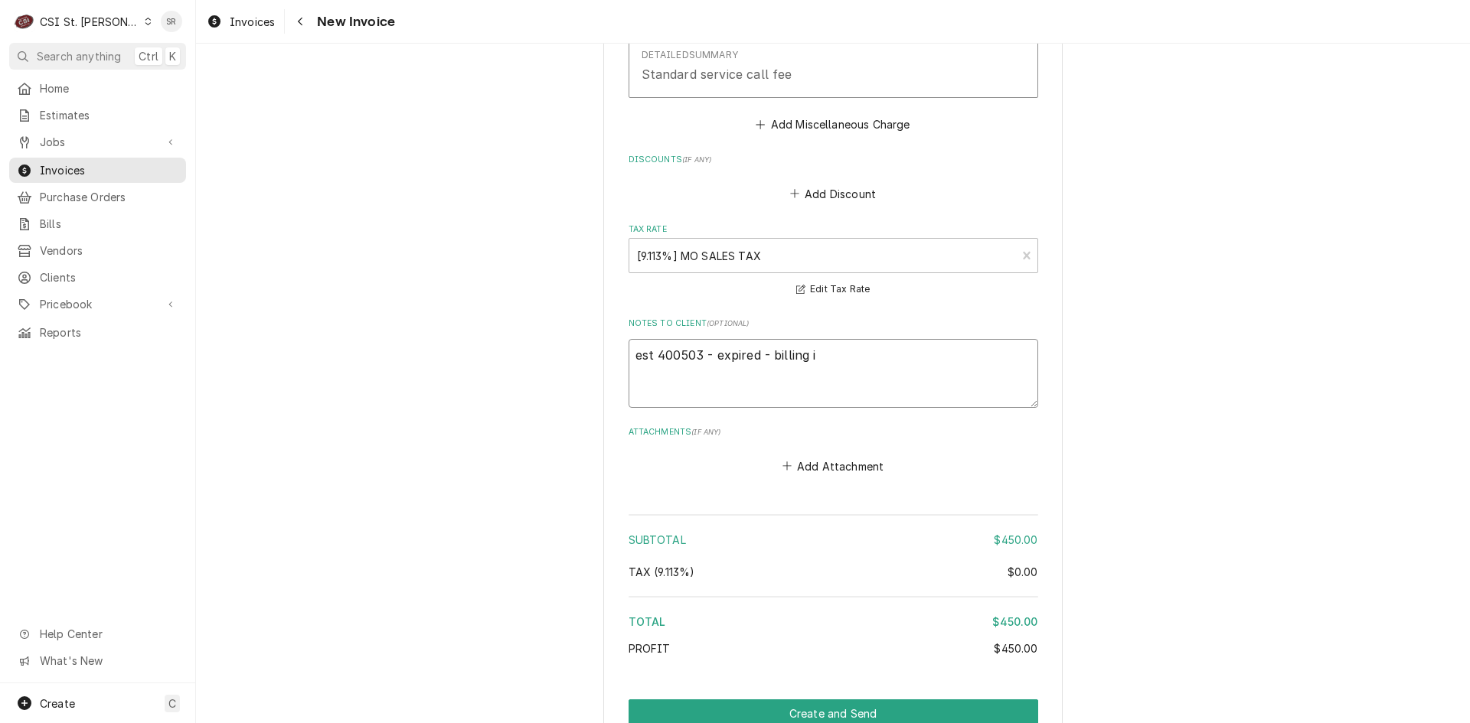
type textarea "x"
type textarea "est 400503 - expired - billing in"
type textarea "x"
type textarea "est 400503 - expired - billing inc"
type textarea "x"
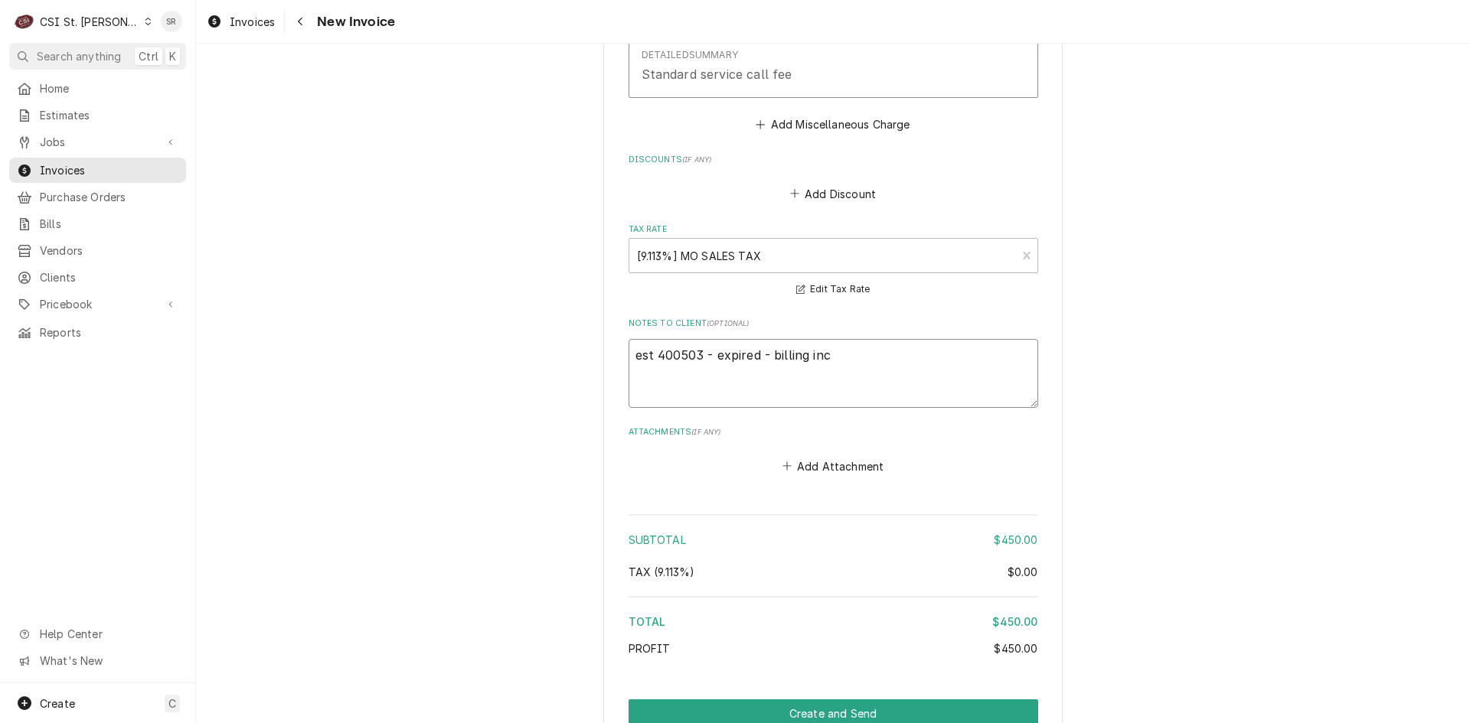
type textarea "est 400503 - expired - billing incu"
type textarea "x"
type textarea "est 400503 - expired - billing incur"
type textarea "x"
type textarea "est 400503 - expired - billing incurr"
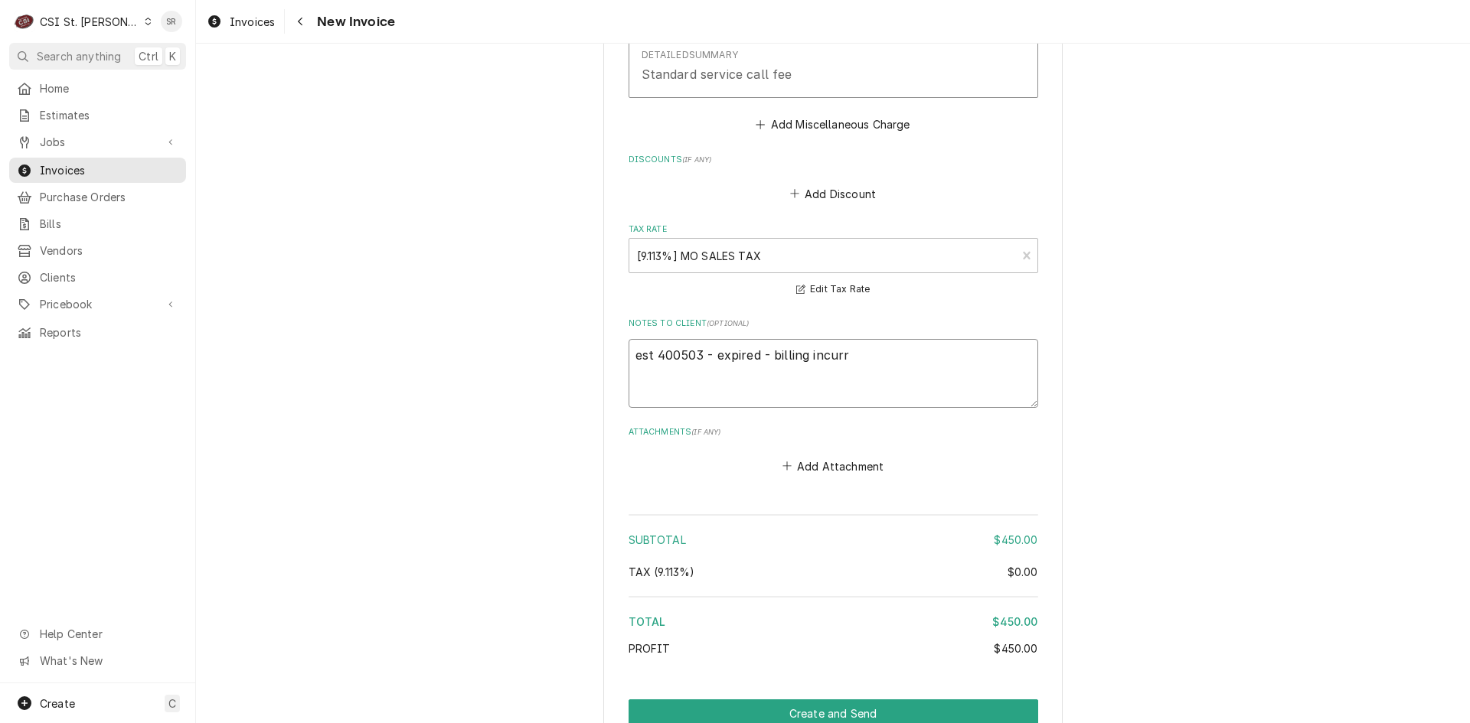
type textarea "x"
type textarea "est 400503 - expired - billing incurre"
type textarea "x"
type textarea "est 400503 - expired - billing incurred"
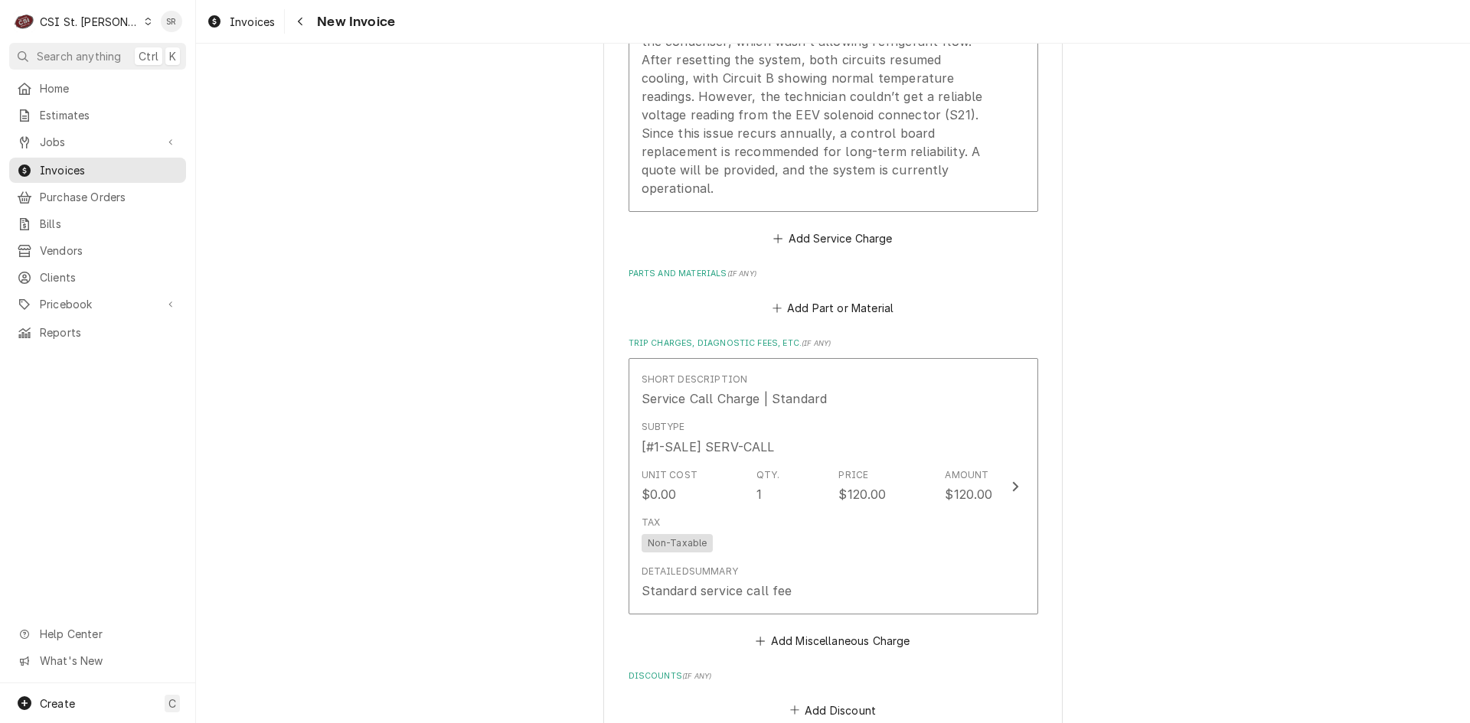
scroll to position [1317, 0]
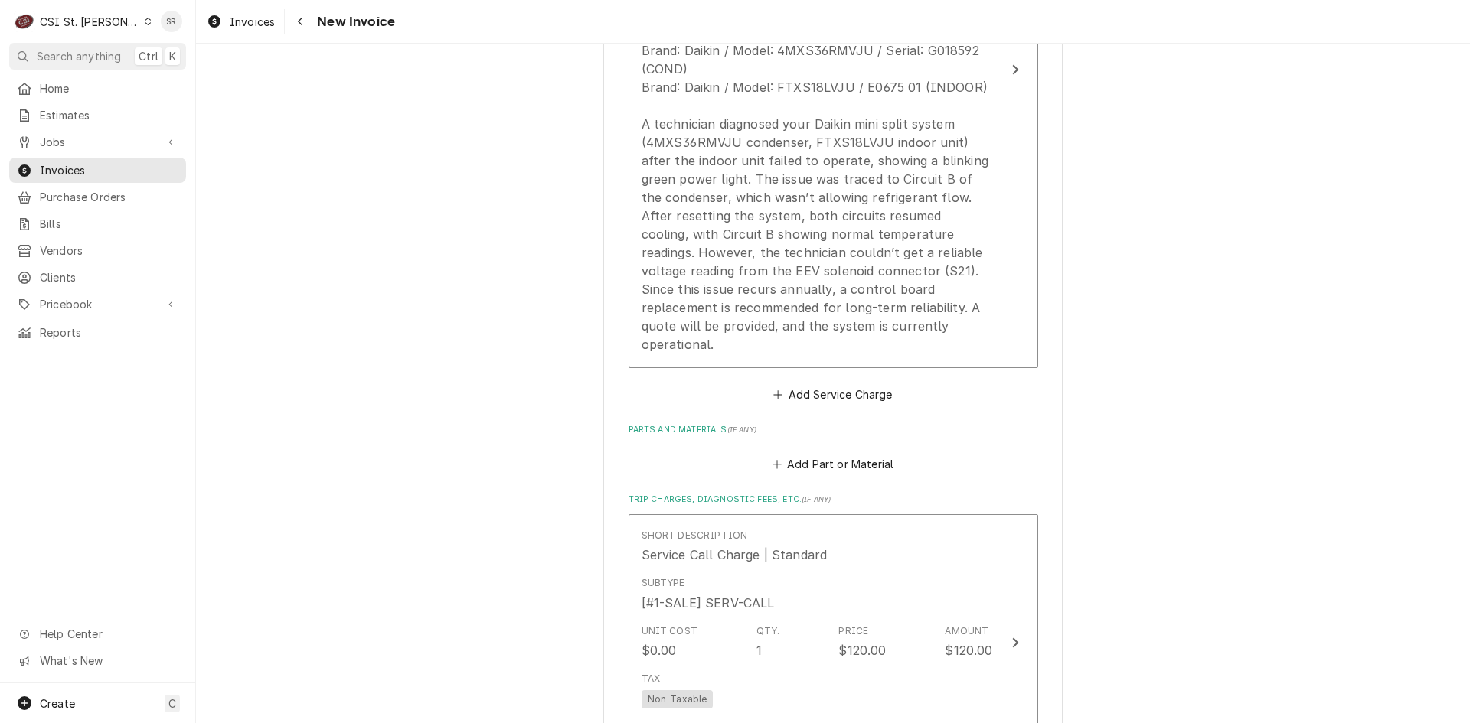
type textarea "x"
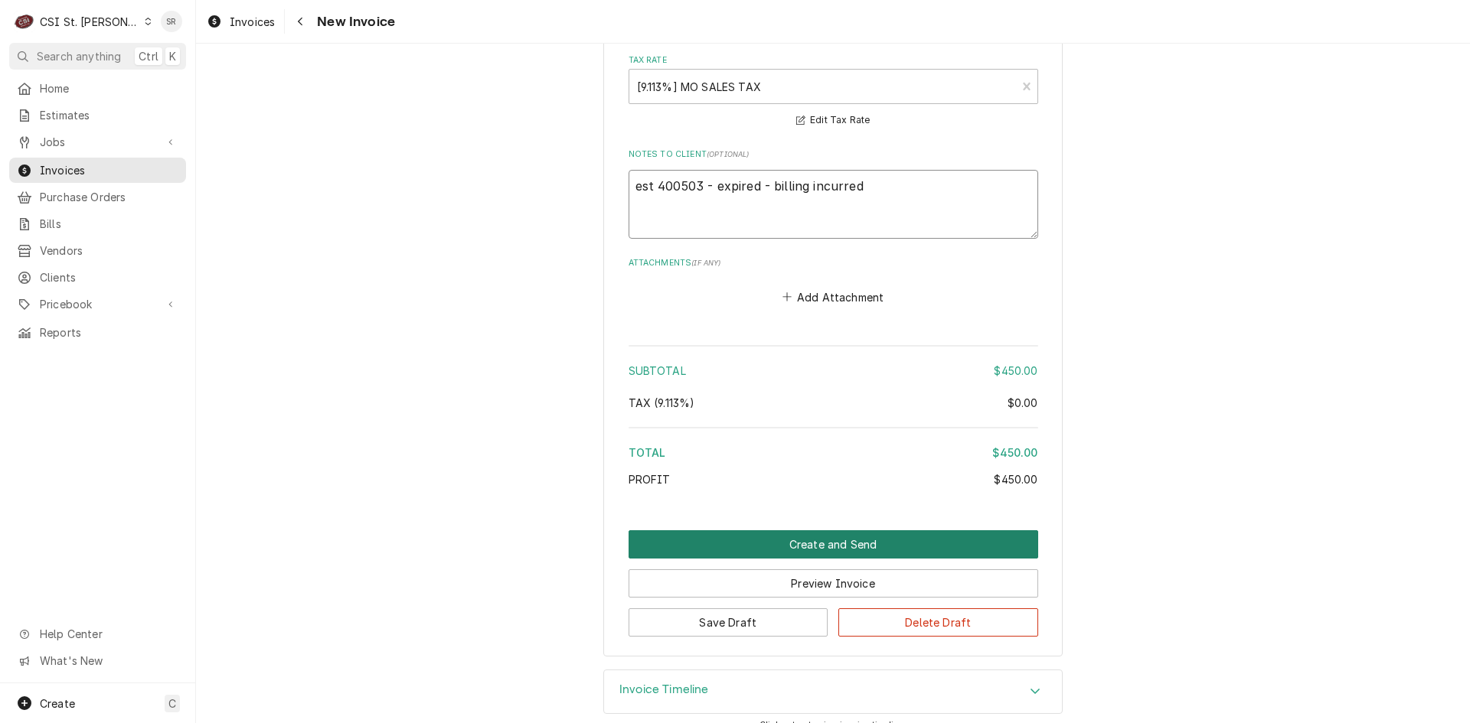
type textarea "est 400503 - expired - billing incurred"
click at [821, 530] on button "Create and Send" at bounding box center [833, 544] width 410 height 28
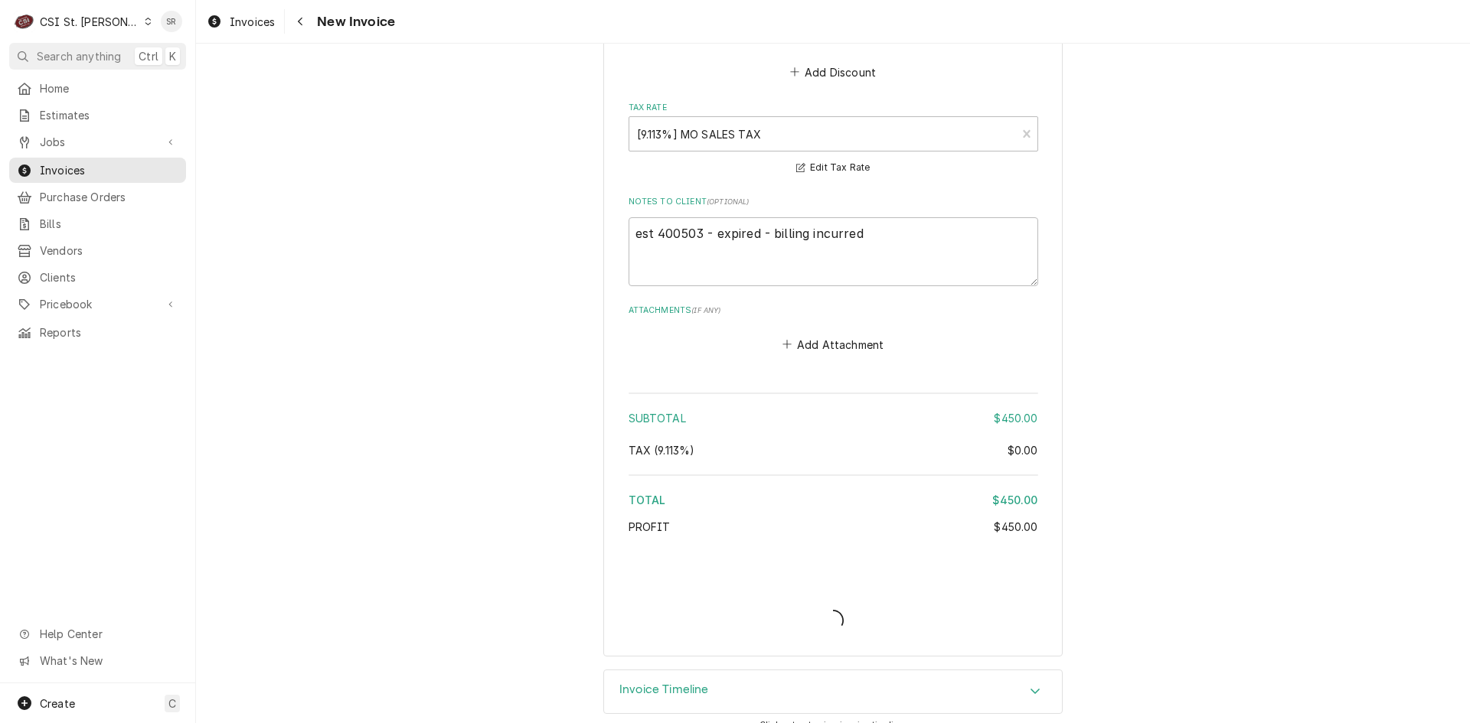
type textarea "x"
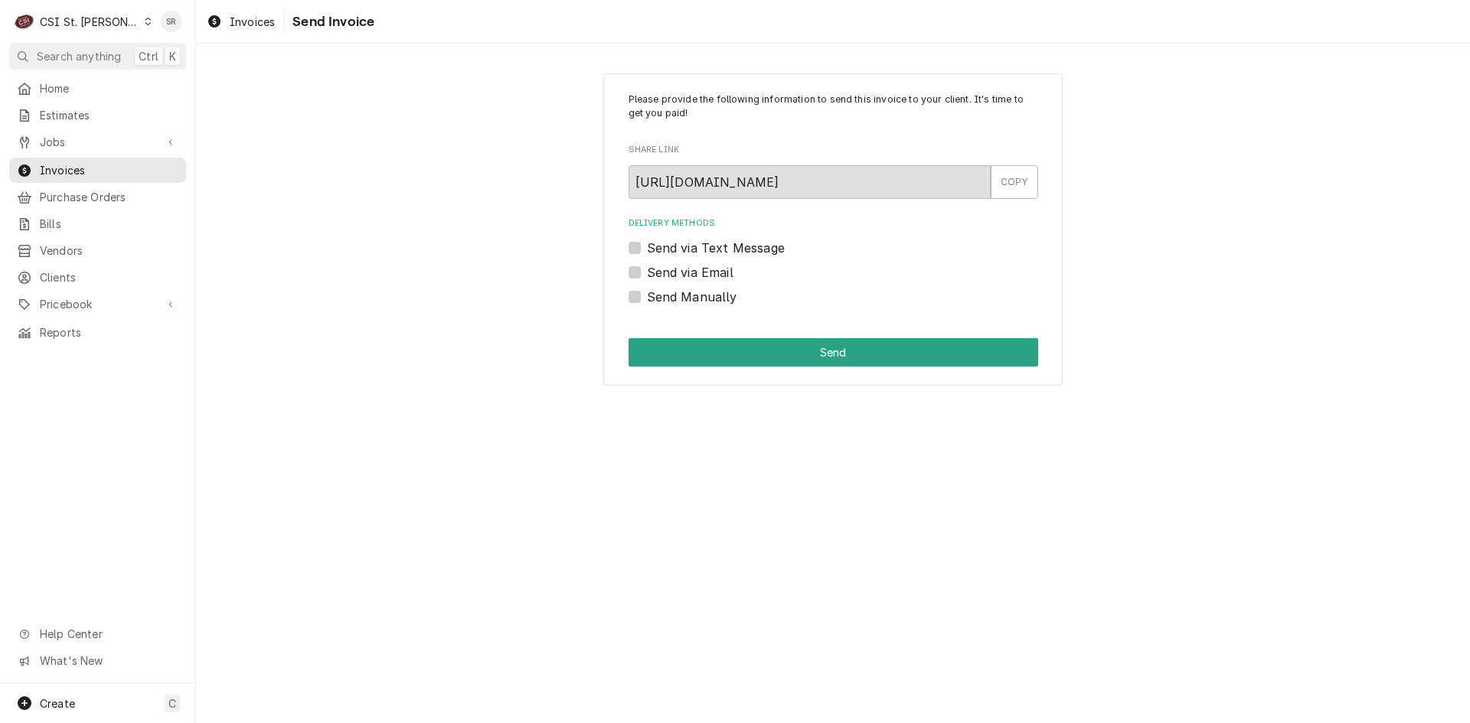
click at [670, 269] on label "Send via Email" at bounding box center [690, 272] width 86 height 18
click at [670, 269] on input "Send via Email" at bounding box center [852, 280] width 410 height 34
checkbox input "true"
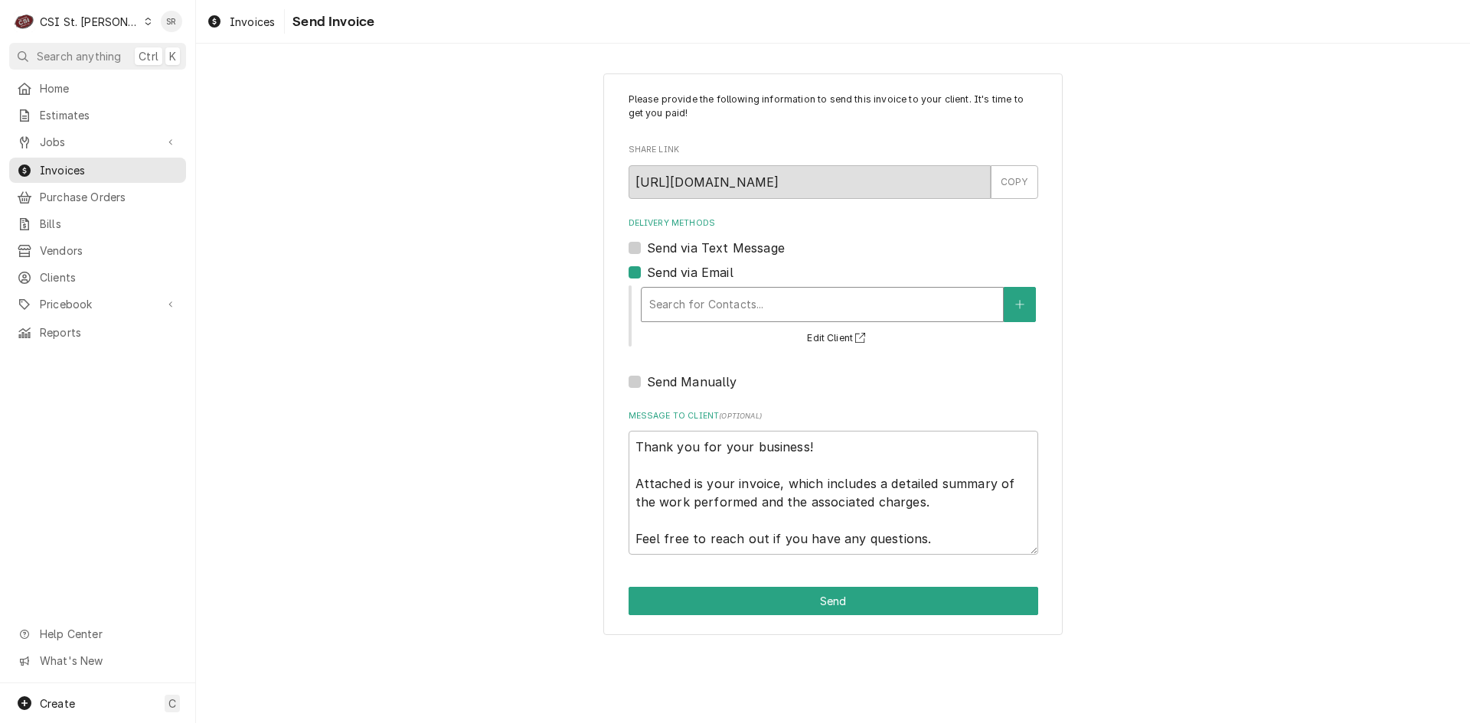
click at [699, 296] on div "Delivery Methods" at bounding box center [822, 305] width 346 height 28
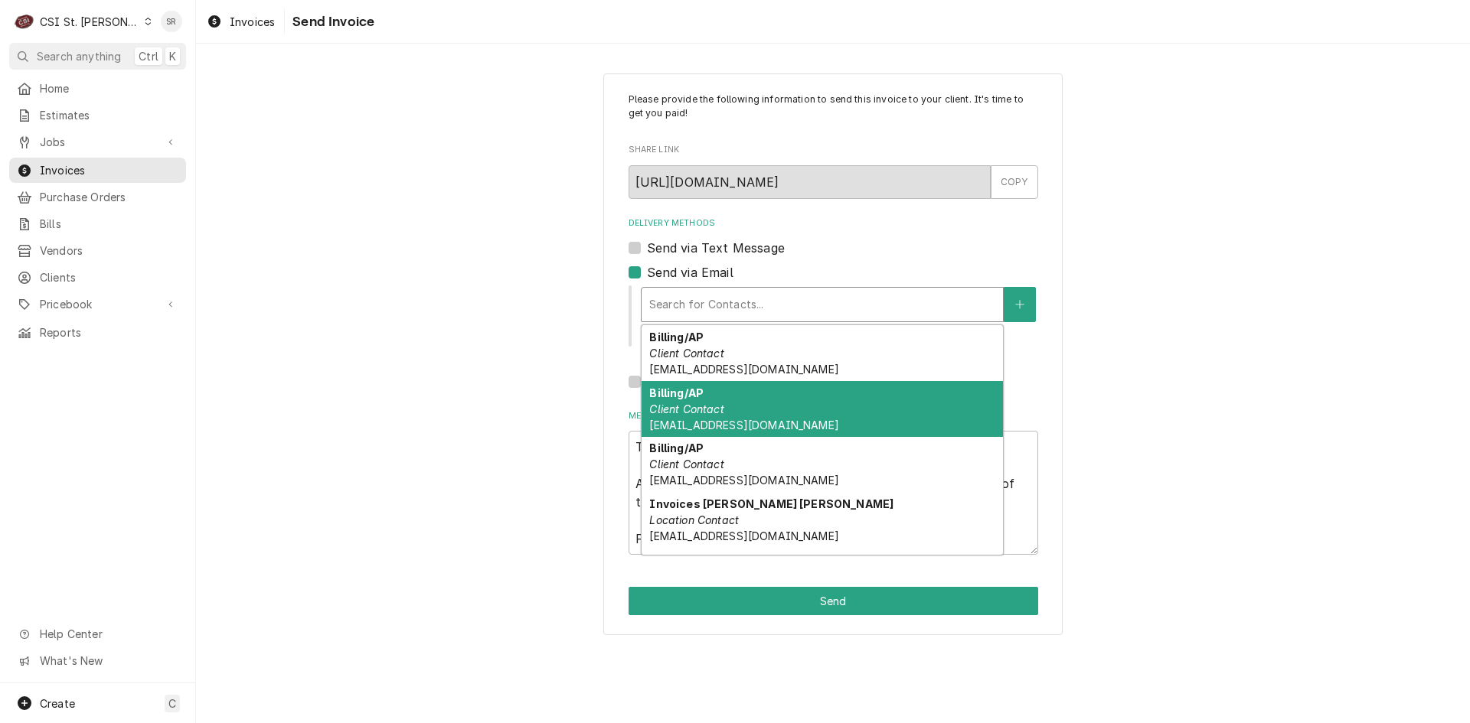
click at [734, 413] on div "Billing/AP Client Contact demun706@outlook.com" at bounding box center [821, 409] width 361 height 56
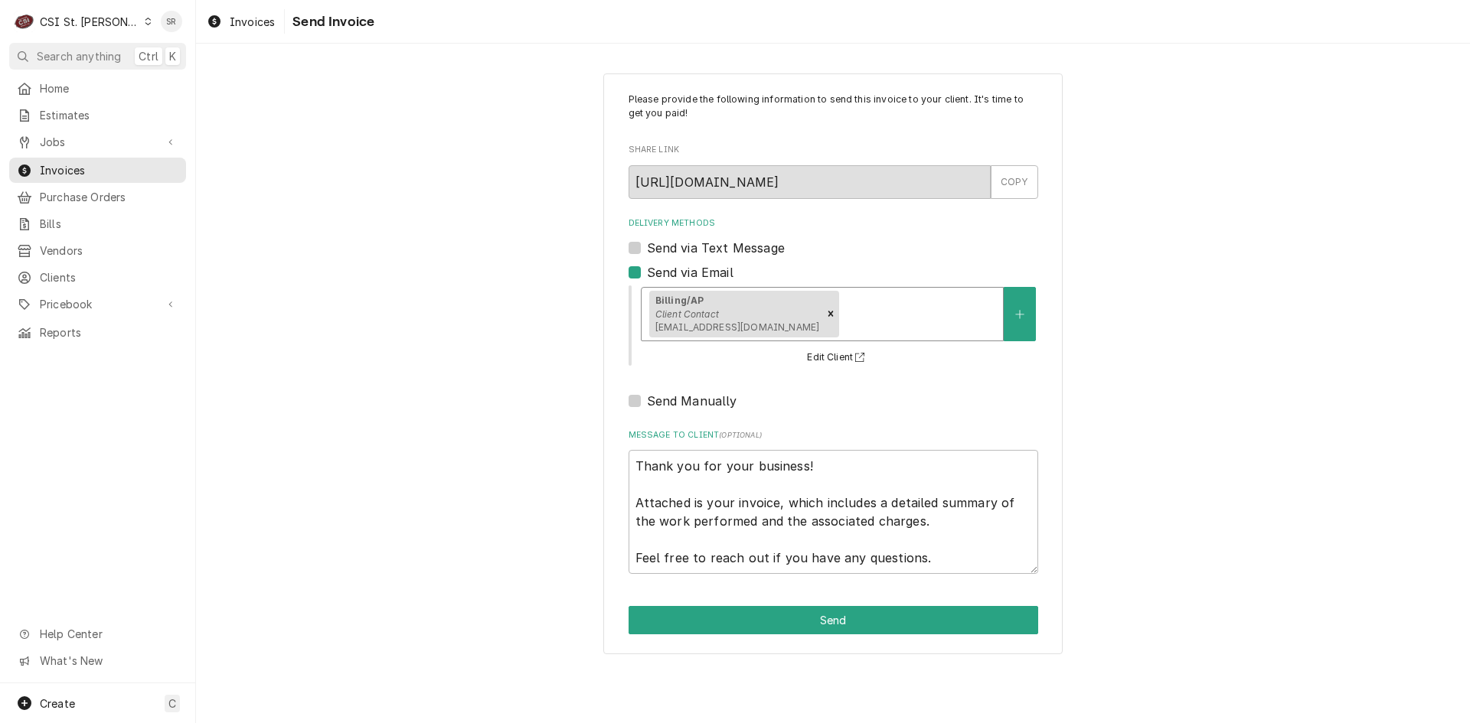
click at [842, 320] on div "Delivery Methods" at bounding box center [918, 314] width 153 height 28
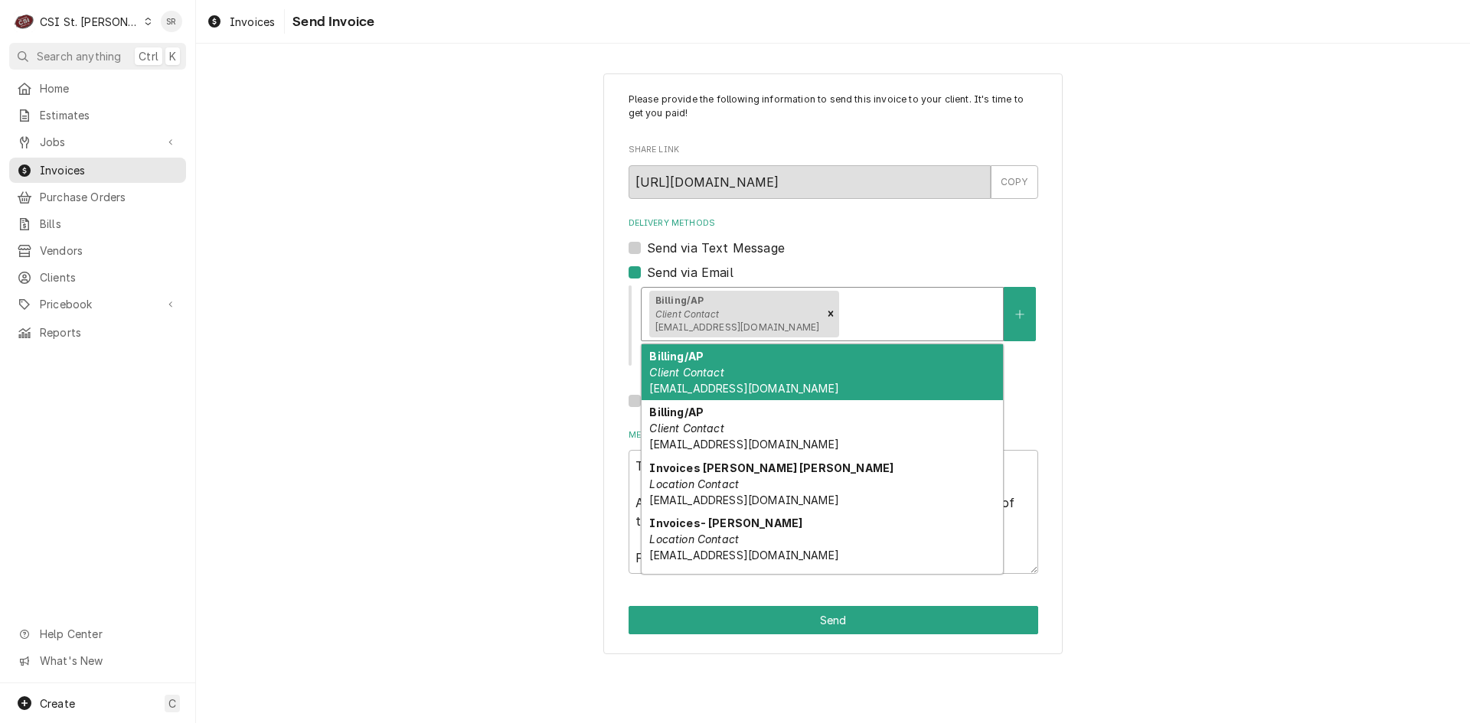
click at [775, 367] on div "Billing/AP Client Contact richmanalexandra@gmail.com" at bounding box center [821, 372] width 361 height 56
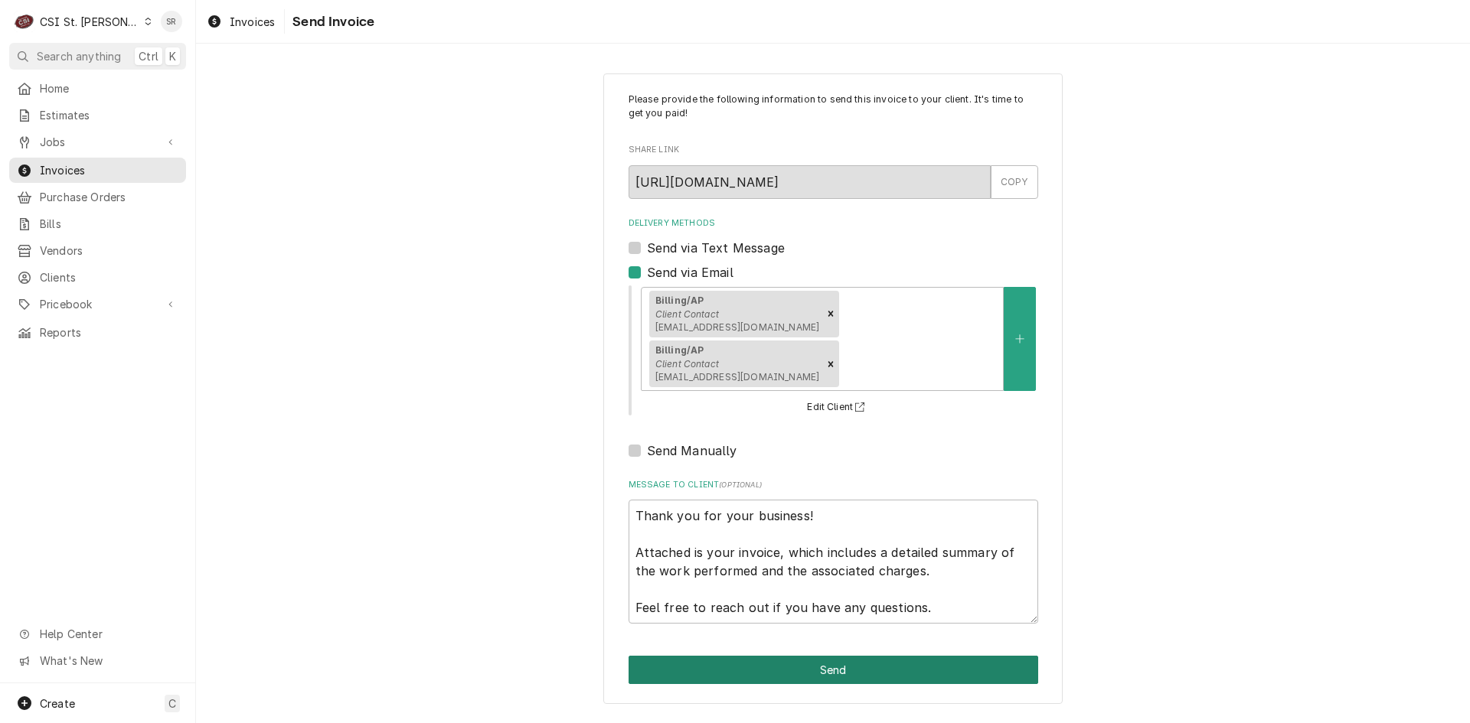
click at [830, 656] on button "Send" at bounding box center [833, 670] width 410 height 28
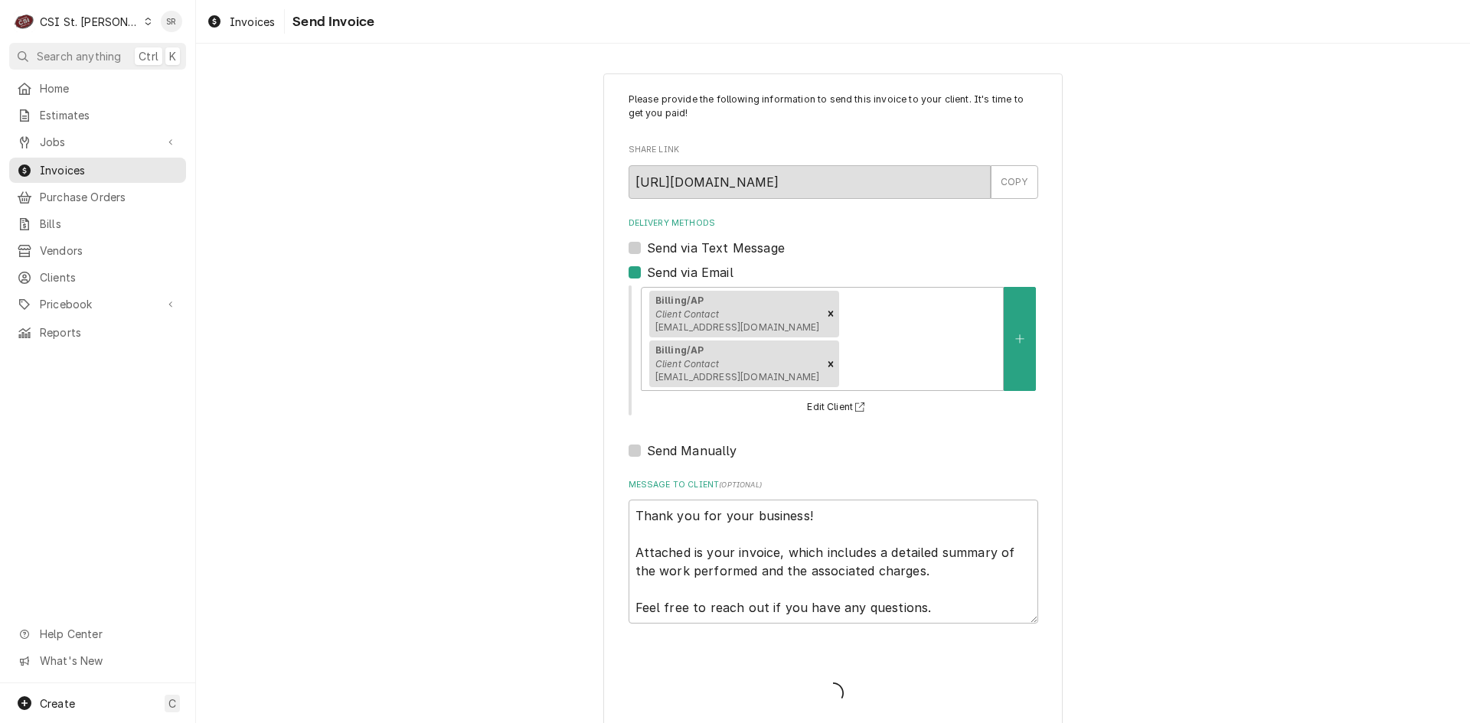
type textarea "x"
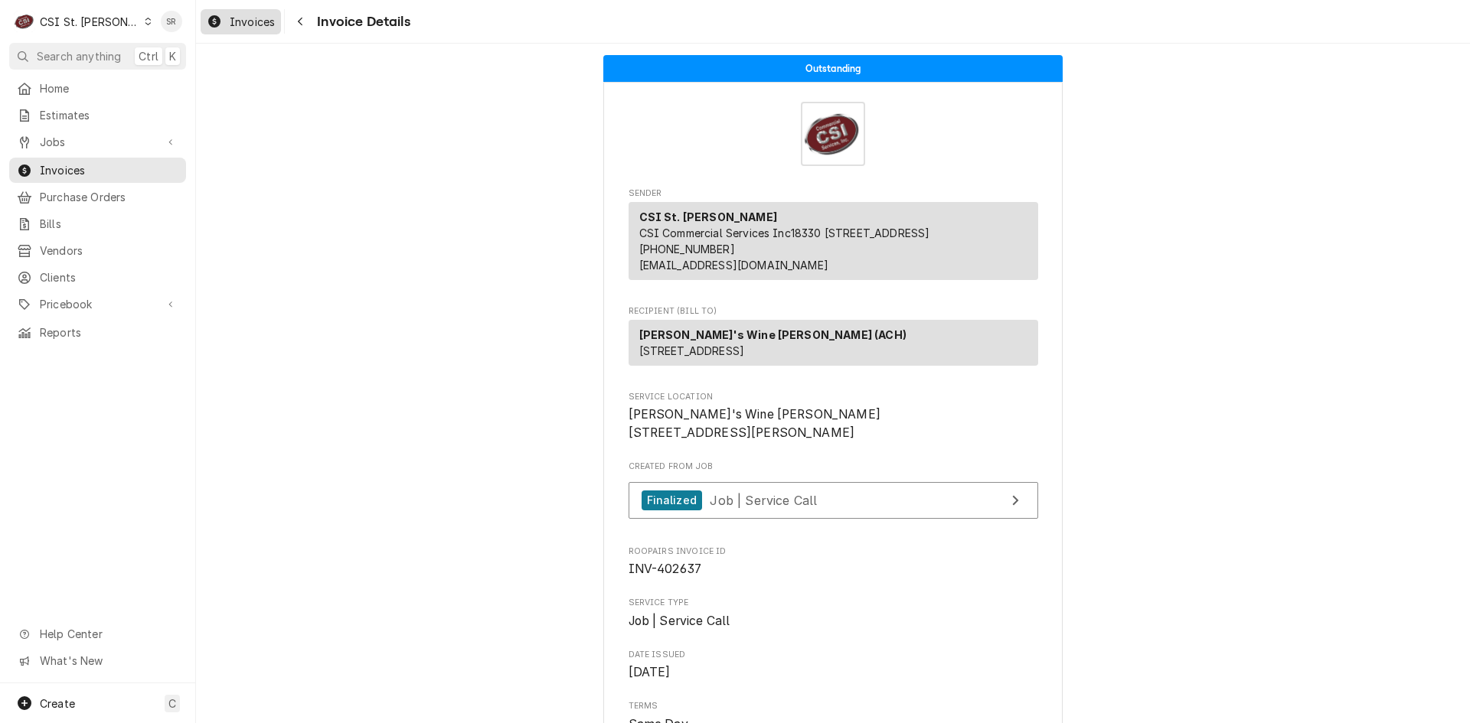
click at [246, 24] on span "Invoices" at bounding box center [252, 22] width 45 height 16
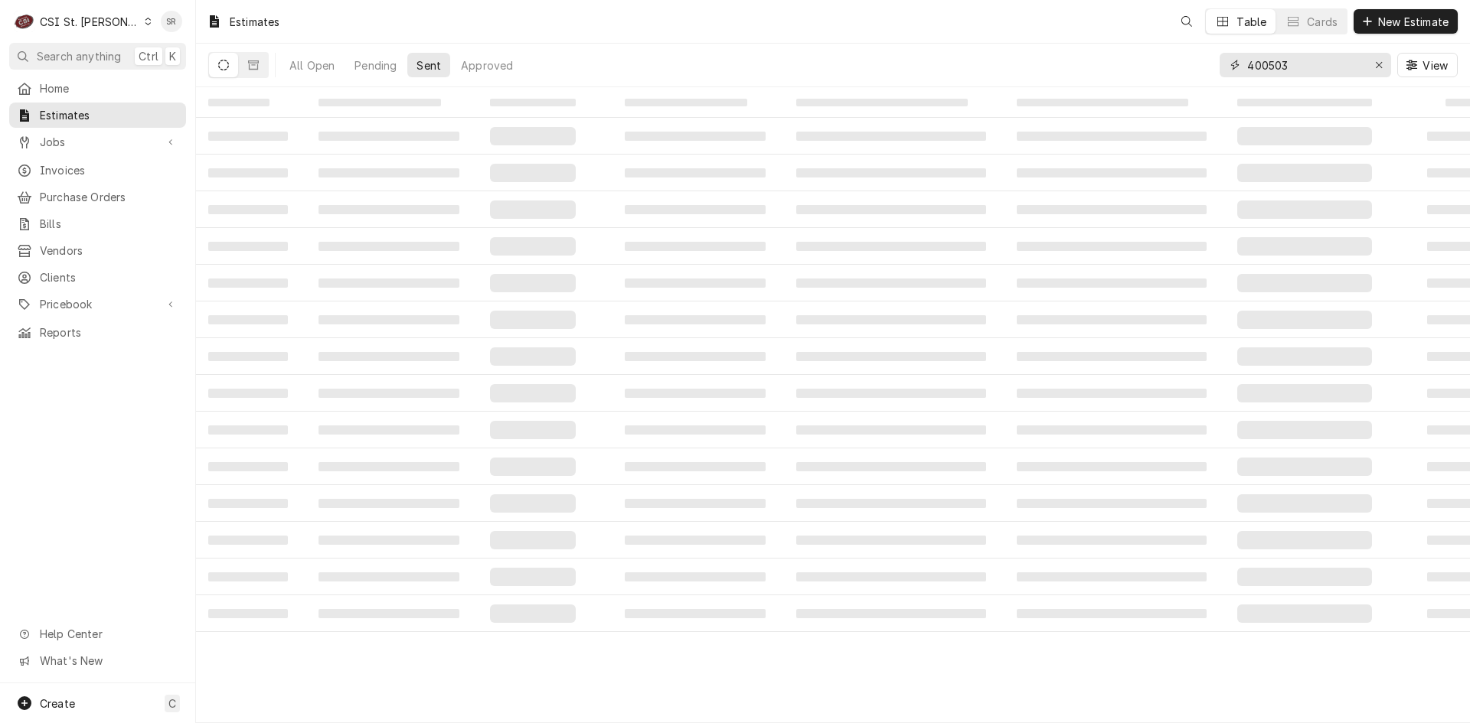
drag, startPoint x: 1281, startPoint y: 66, endPoint x: 1255, endPoint y: 62, distance: 26.3
click at [1255, 62] on input "400503" at bounding box center [1304, 65] width 115 height 24
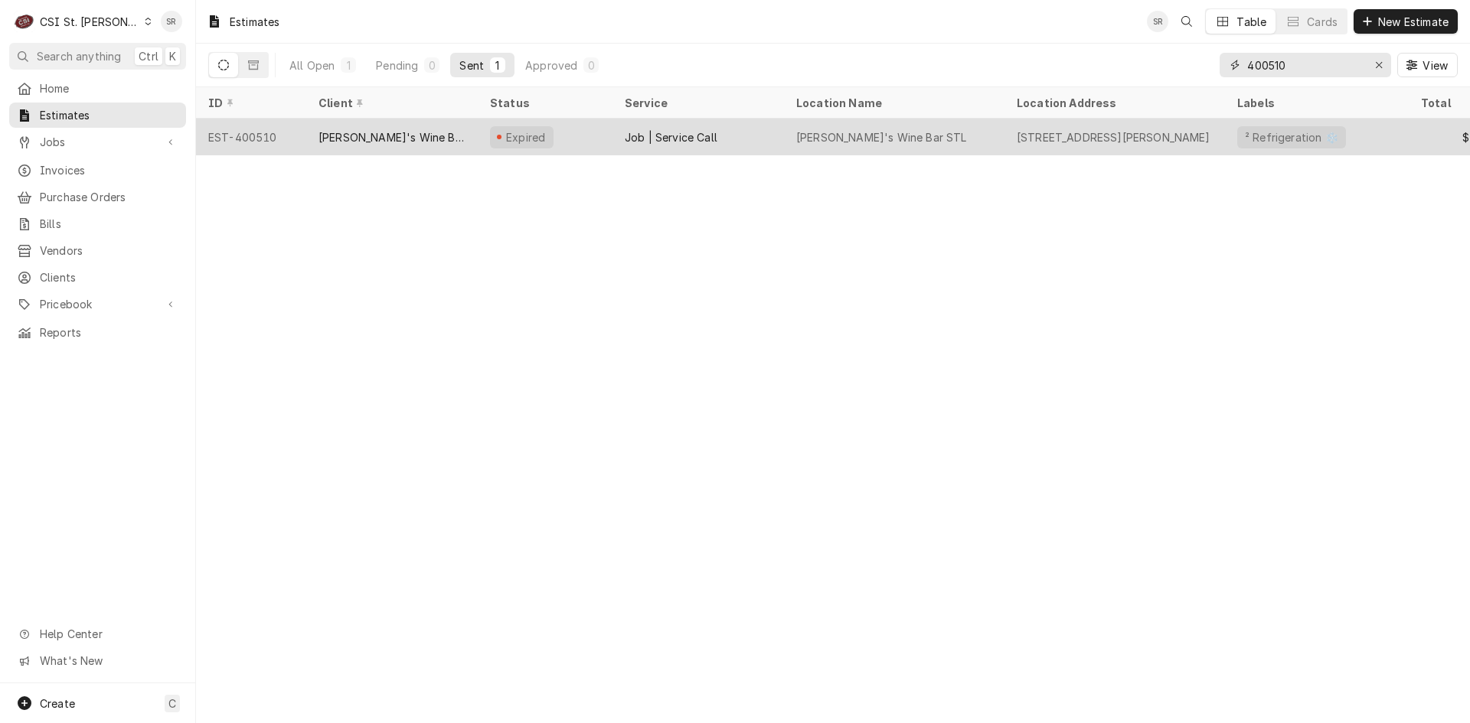
type input "400510"
click at [484, 129] on div "Expired" at bounding box center [545, 137] width 135 height 37
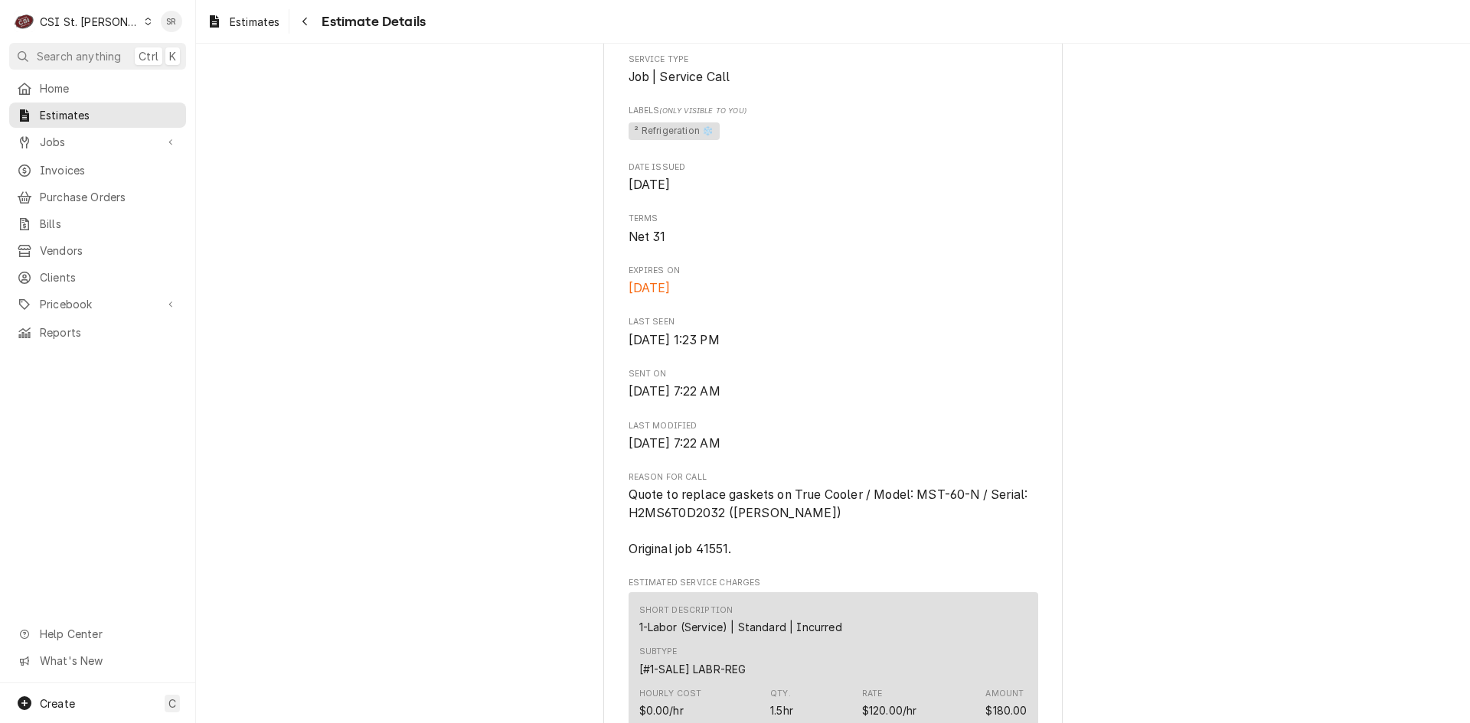
scroll to position [536, 0]
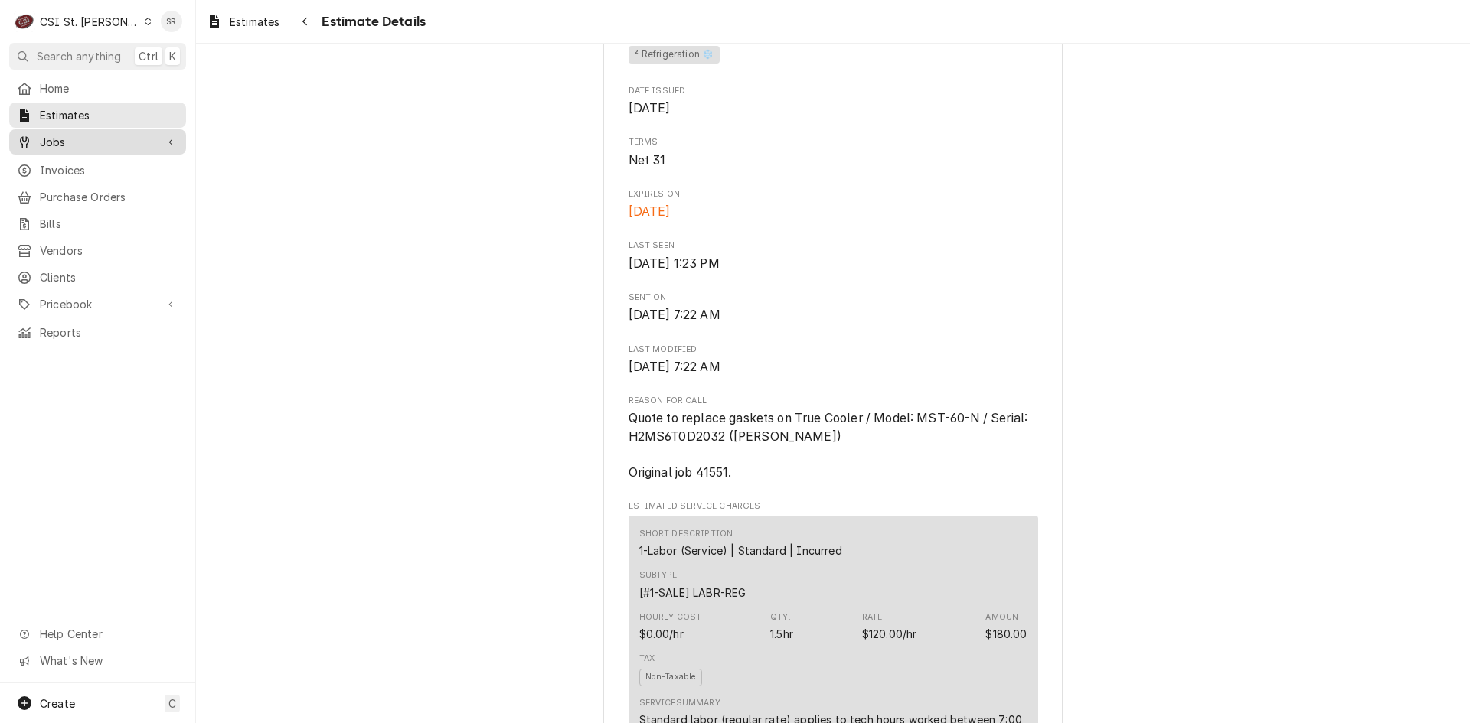
click at [70, 135] on span "Jobs" at bounding box center [98, 142] width 116 height 16
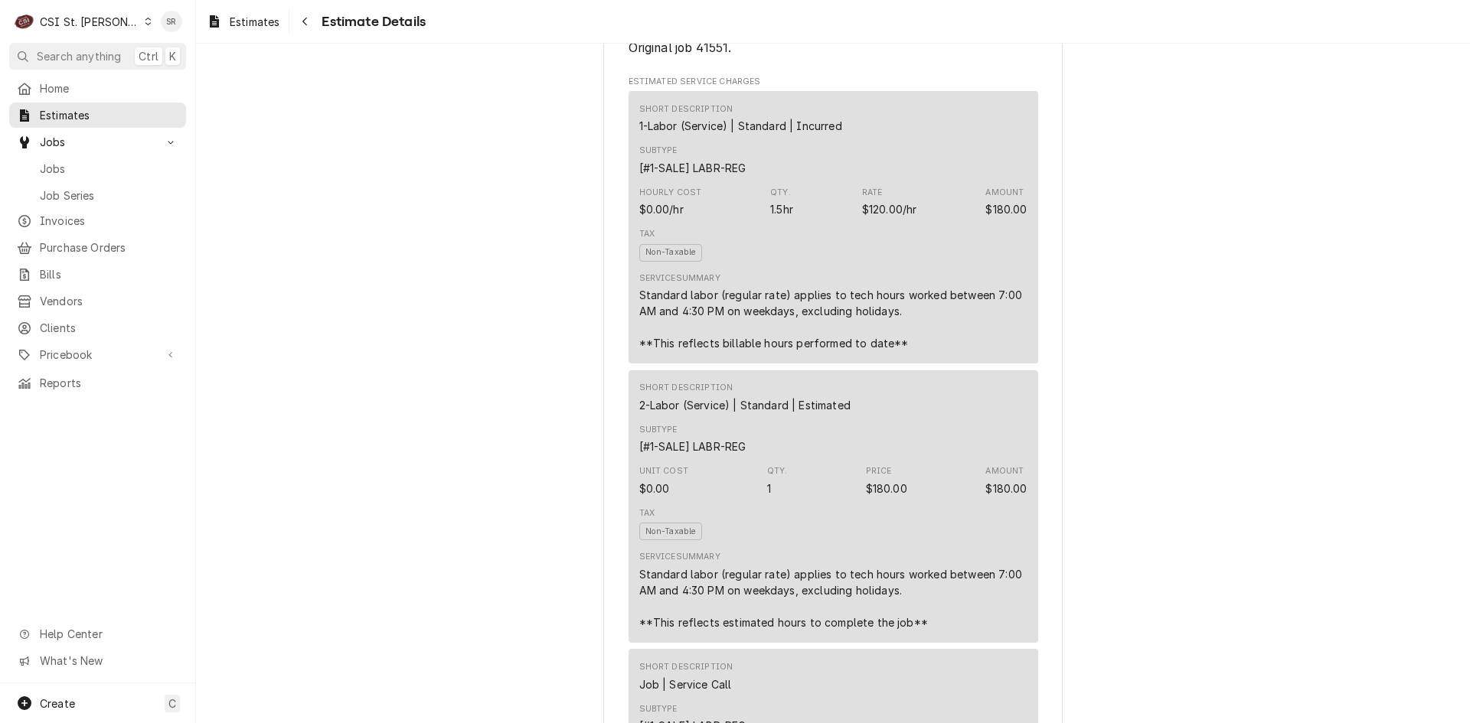
scroll to position [765, 0]
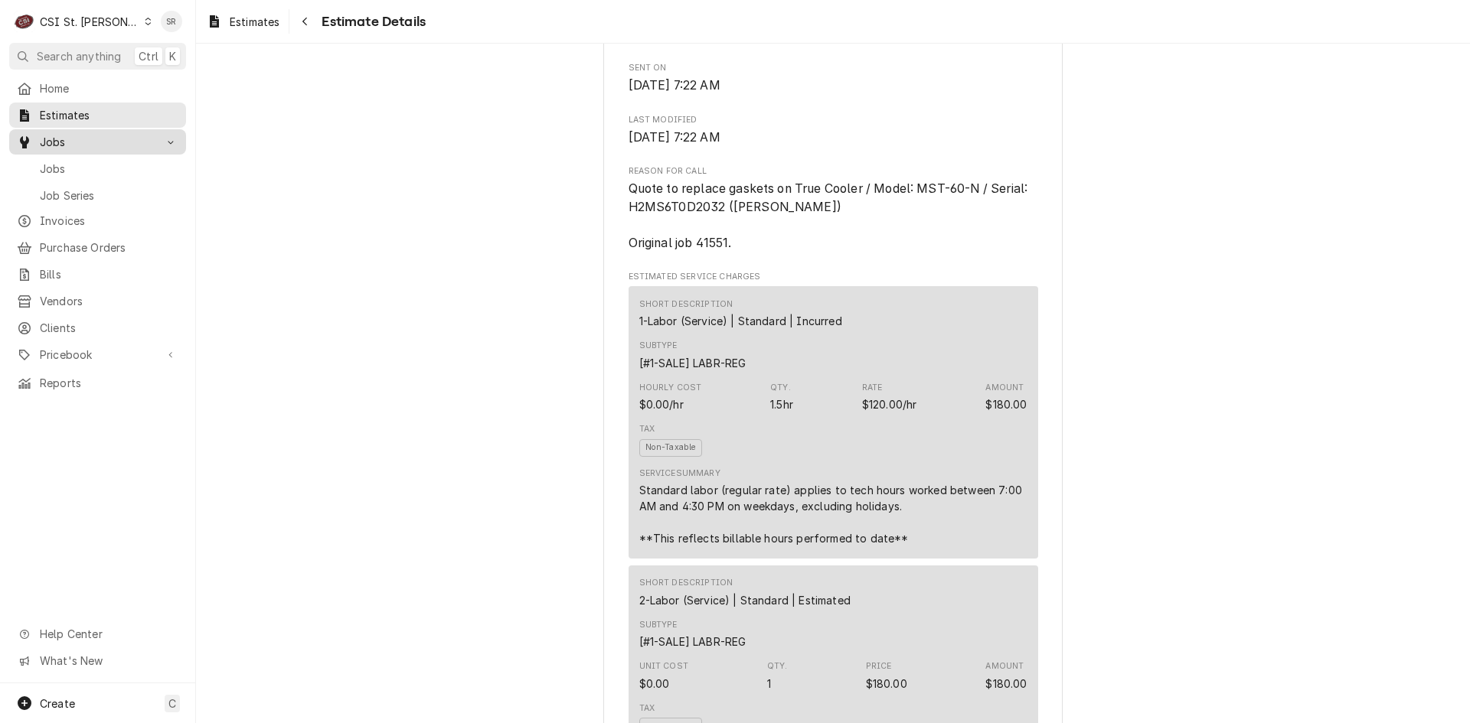
click at [60, 137] on span "Jobs" at bounding box center [98, 142] width 116 height 16
click at [61, 135] on span "Jobs" at bounding box center [98, 142] width 116 height 16
click at [60, 161] on span "Jobs" at bounding box center [109, 169] width 139 height 16
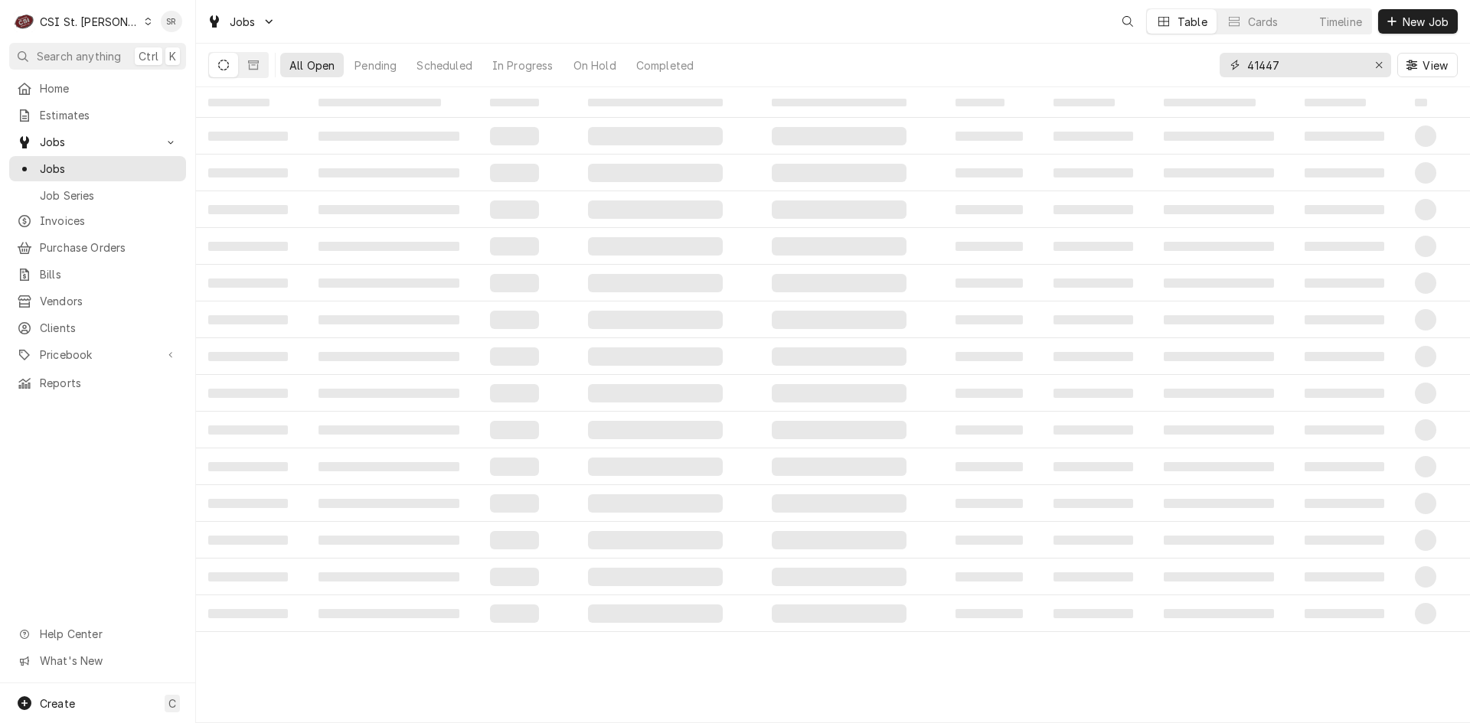
drag, startPoint x: 1266, startPoint y: 64, endPoint x: 1199, endPoint y: 60, distance: 66.7
click at [1199, 60] on div "All Open Pending Scheduled In Progress On Hold Completed 41447 View" at bounding box center [832, 65] width 1249 height 43
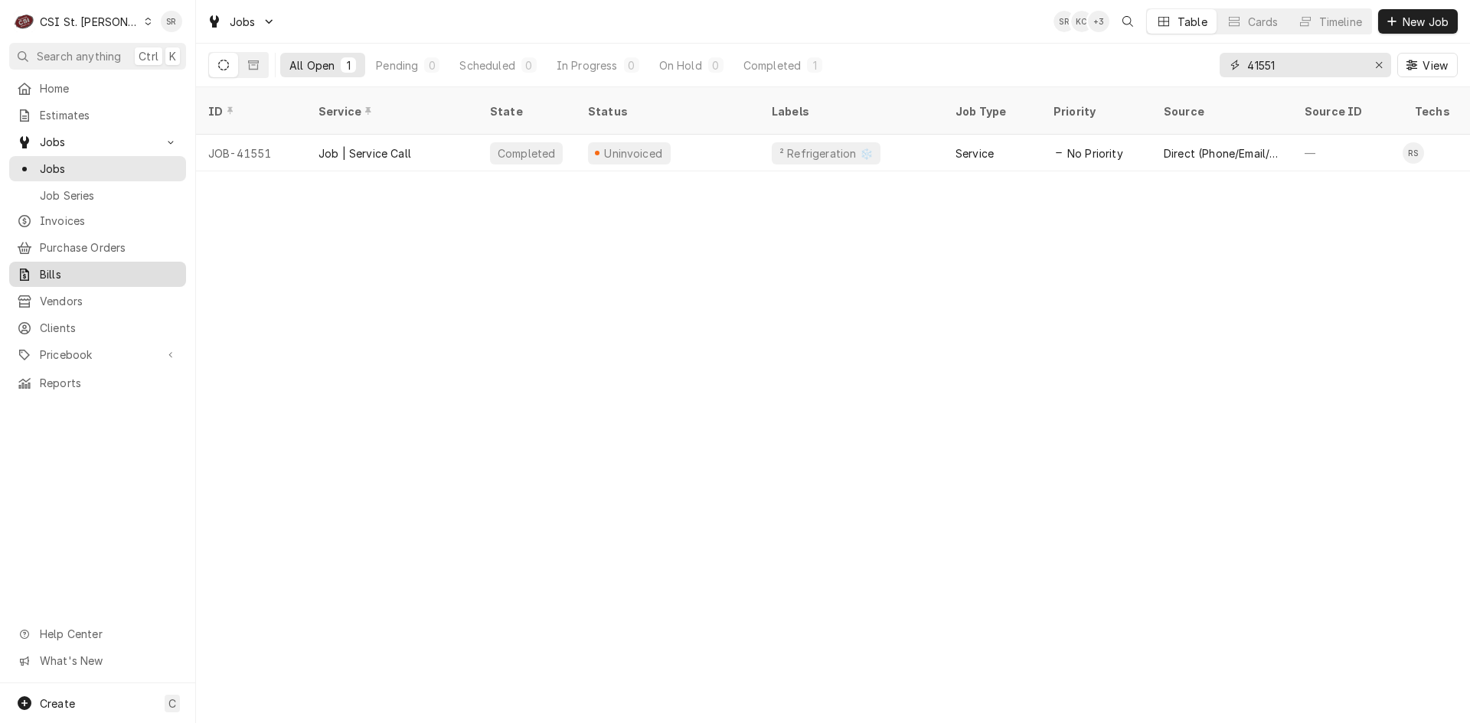
type input "41551"
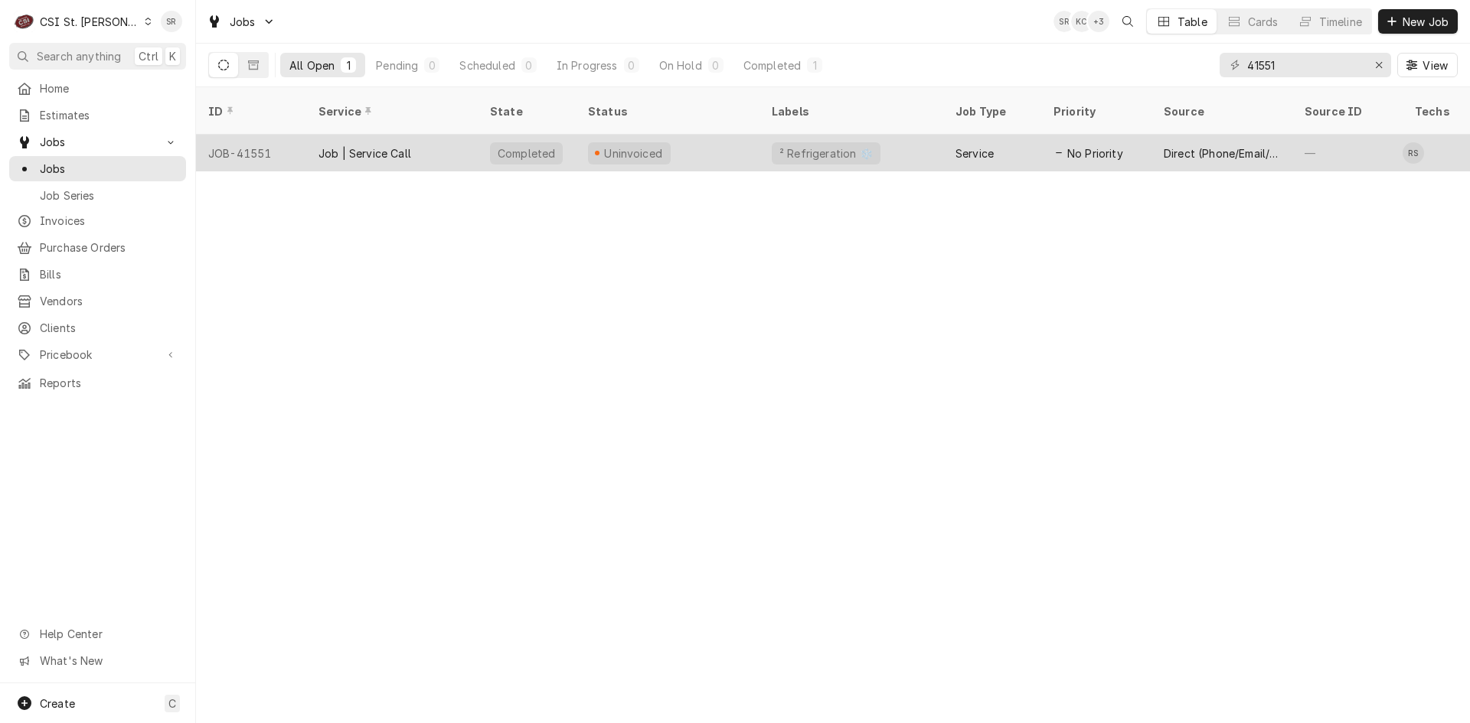
click at [387, 145] on div "Job | Service Call" at bounding box center [364, 153] width 93 height 16
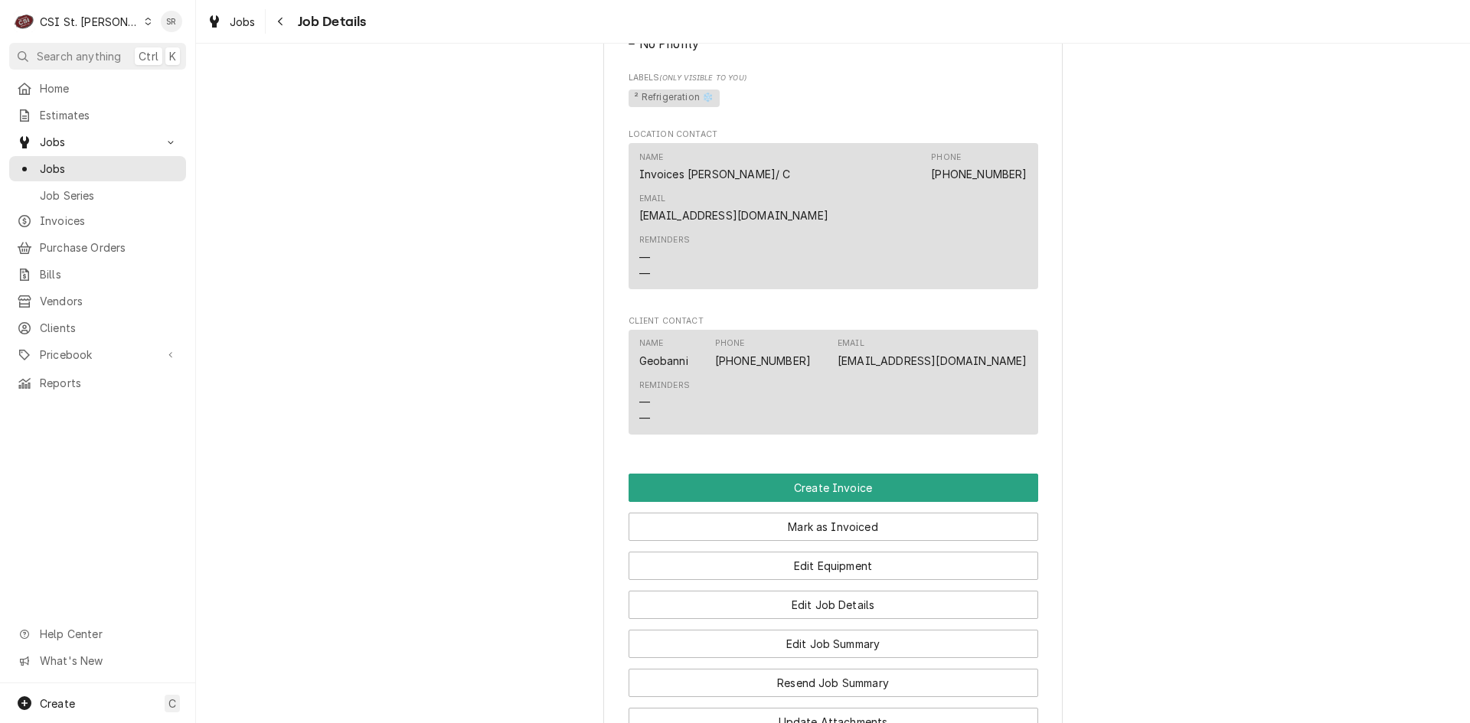
scroll to position [1148, 0]
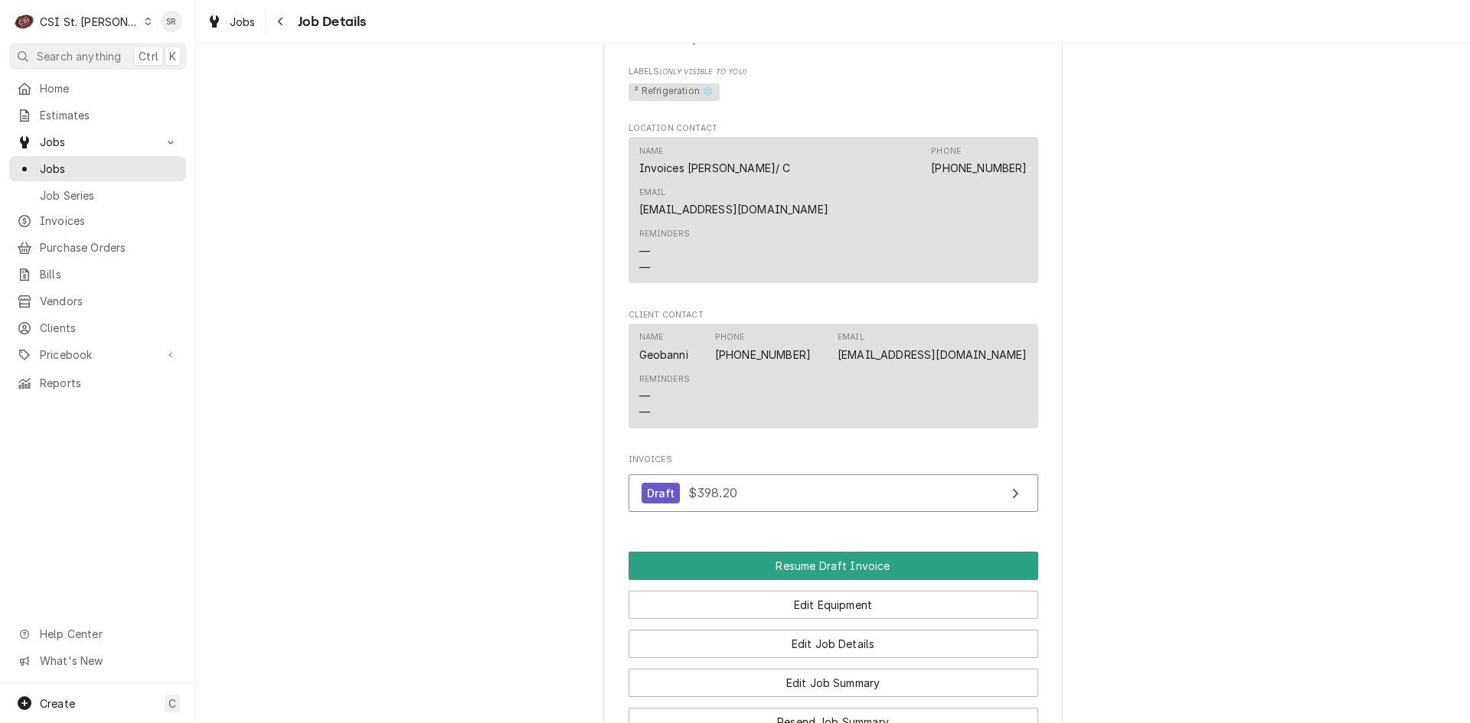
click at [805, 454] on div "Invoices Draft $398.20" at bounding box center [833, 487] width 410 height 66
click at [815, 552] on button "Resume Draft Invoice" at bounding box center [833, 566] width 410 height 28
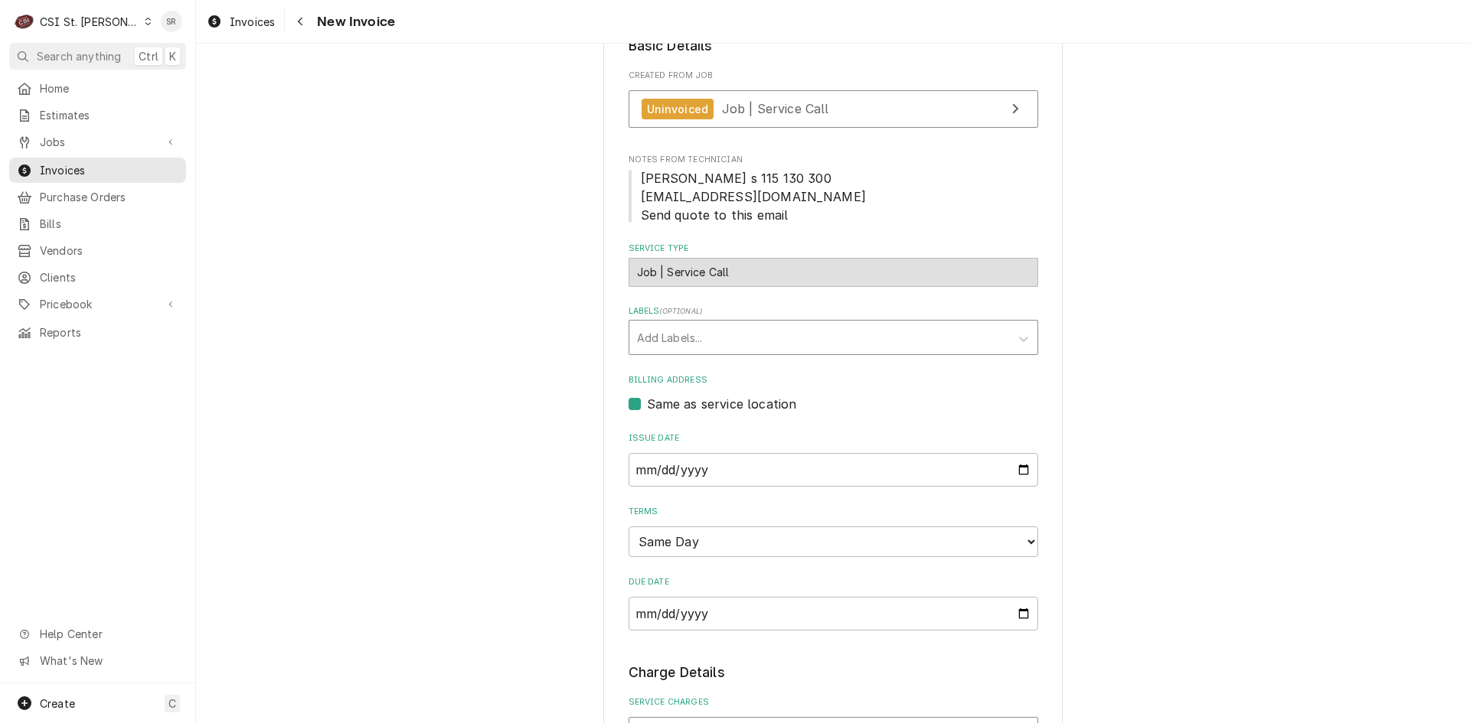
scroll to position [612, 0]
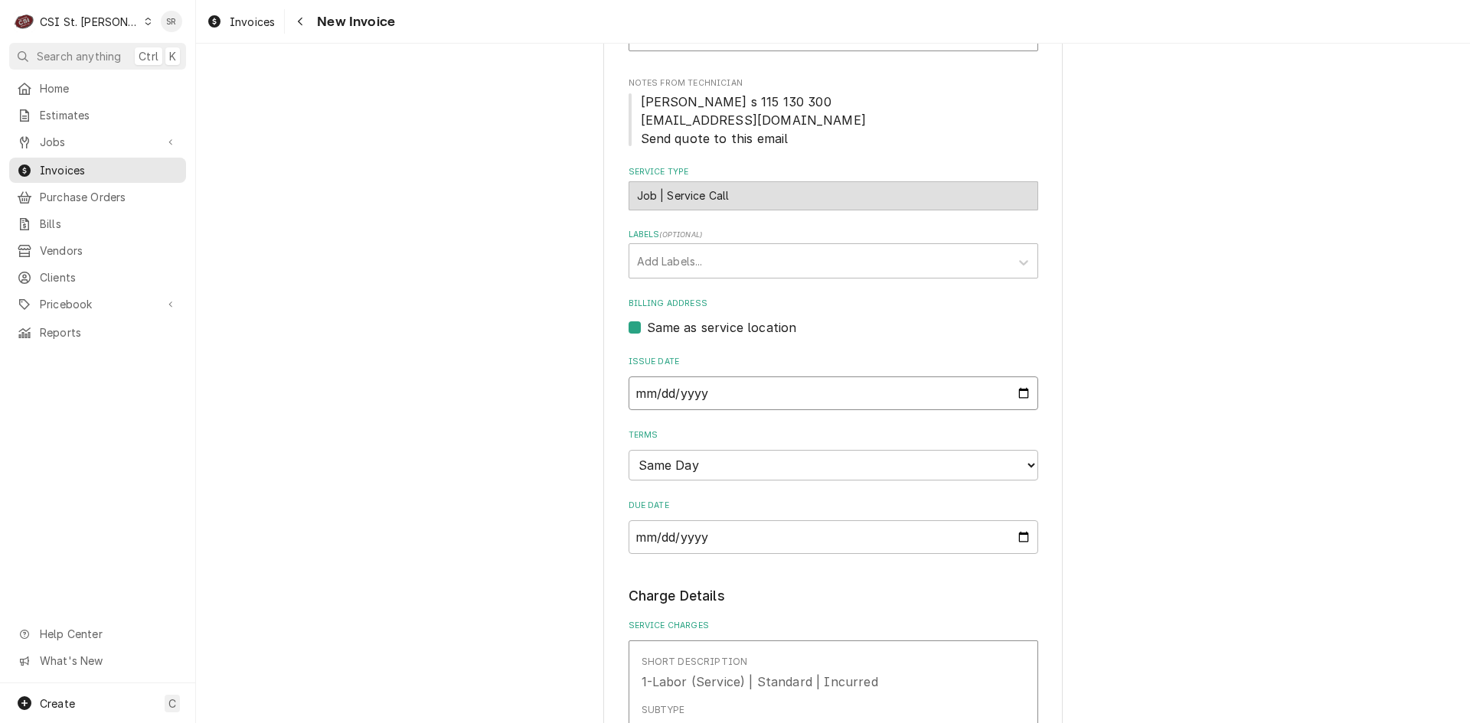
click at [1012, 377] on input "[DATE]" at bounding box center [833, 394] width 410 height 34
type textarea "x"
type input "[DATE]"
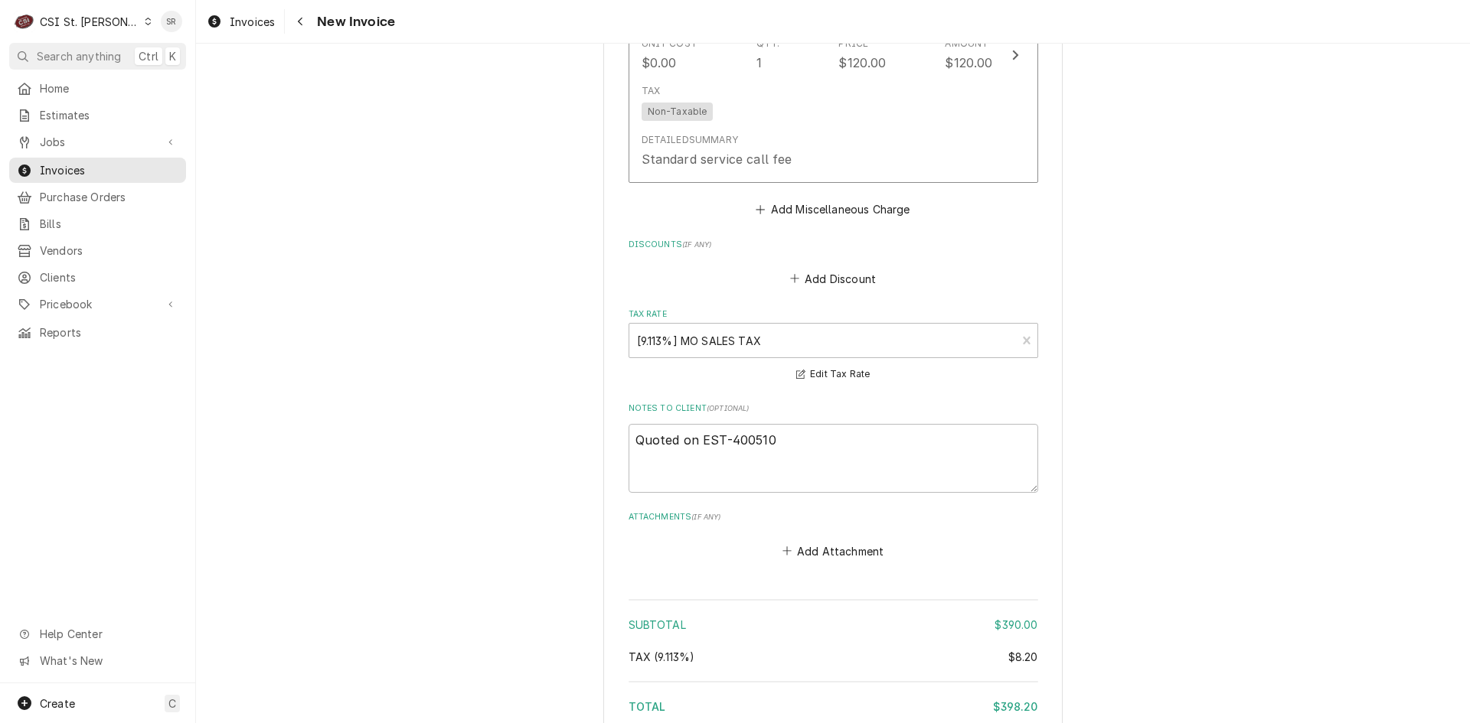
scroll to position [2526, 0]
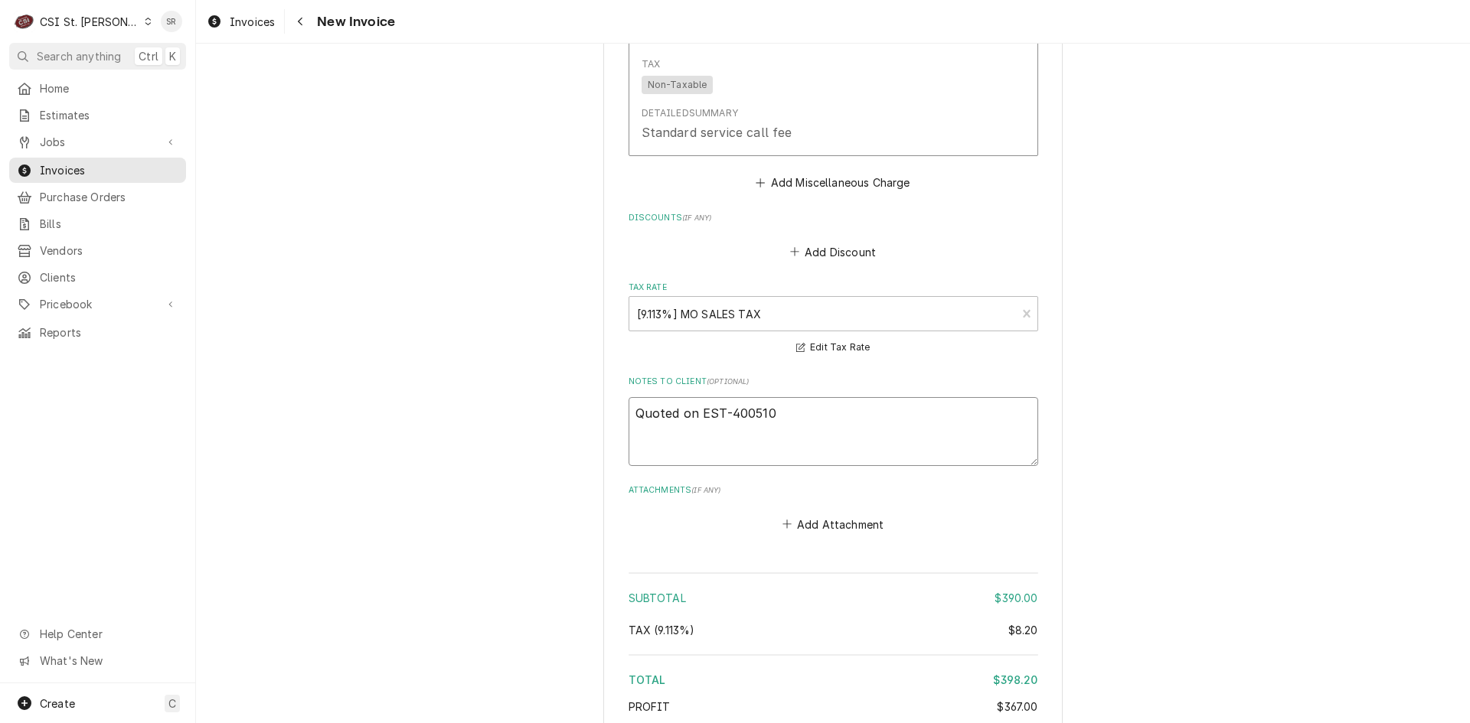
click at [771, 397] on textarea "Quoted on EST-400510" at bounding box center [833, 431] width 410 height 69
type textarea "x"
type textarea "Quoted on EST-400510"
type textarea "x"
type textarea "Quoted on EST-400510 -"
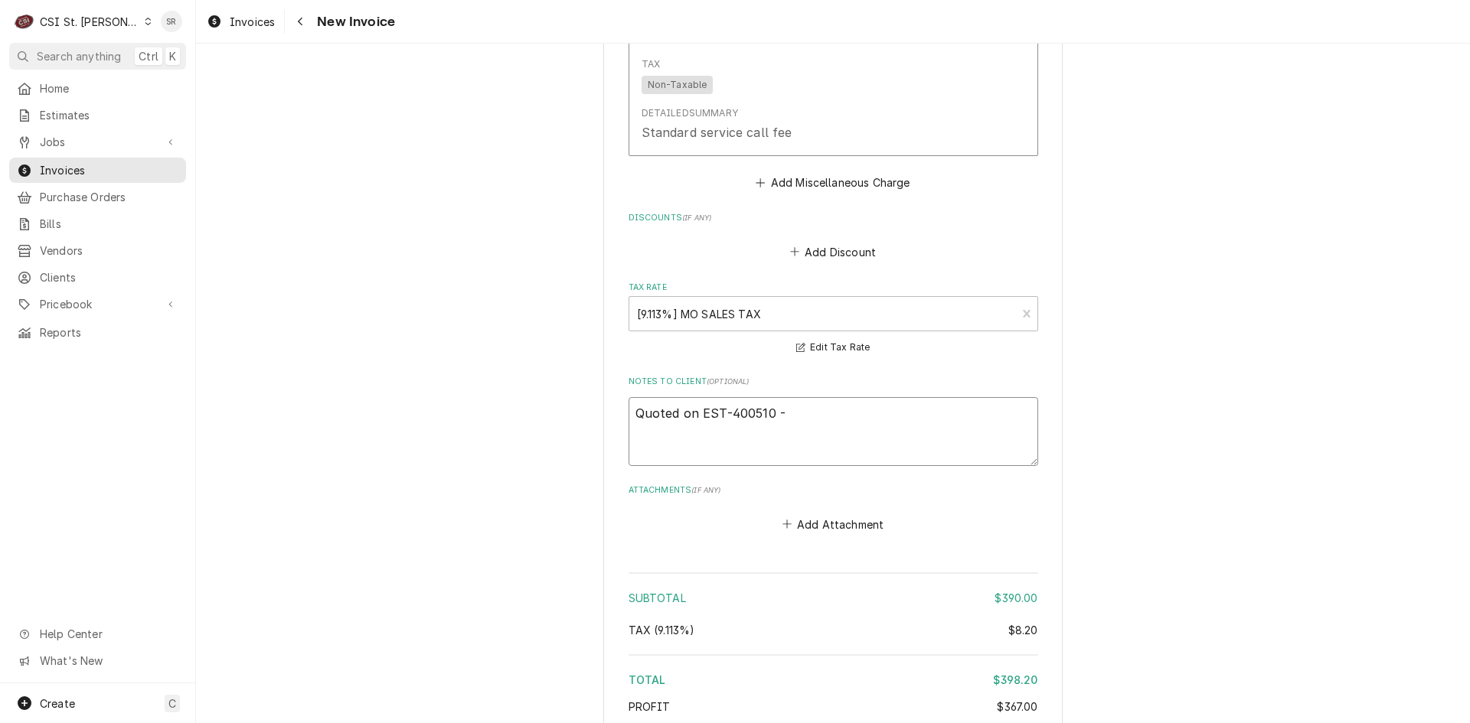
type textarea "x"
type textarea "Quoted on EST-400510 -"
type textarea "x"
type textarea "Quoted on EST-400510 - e"
type textarea "x"
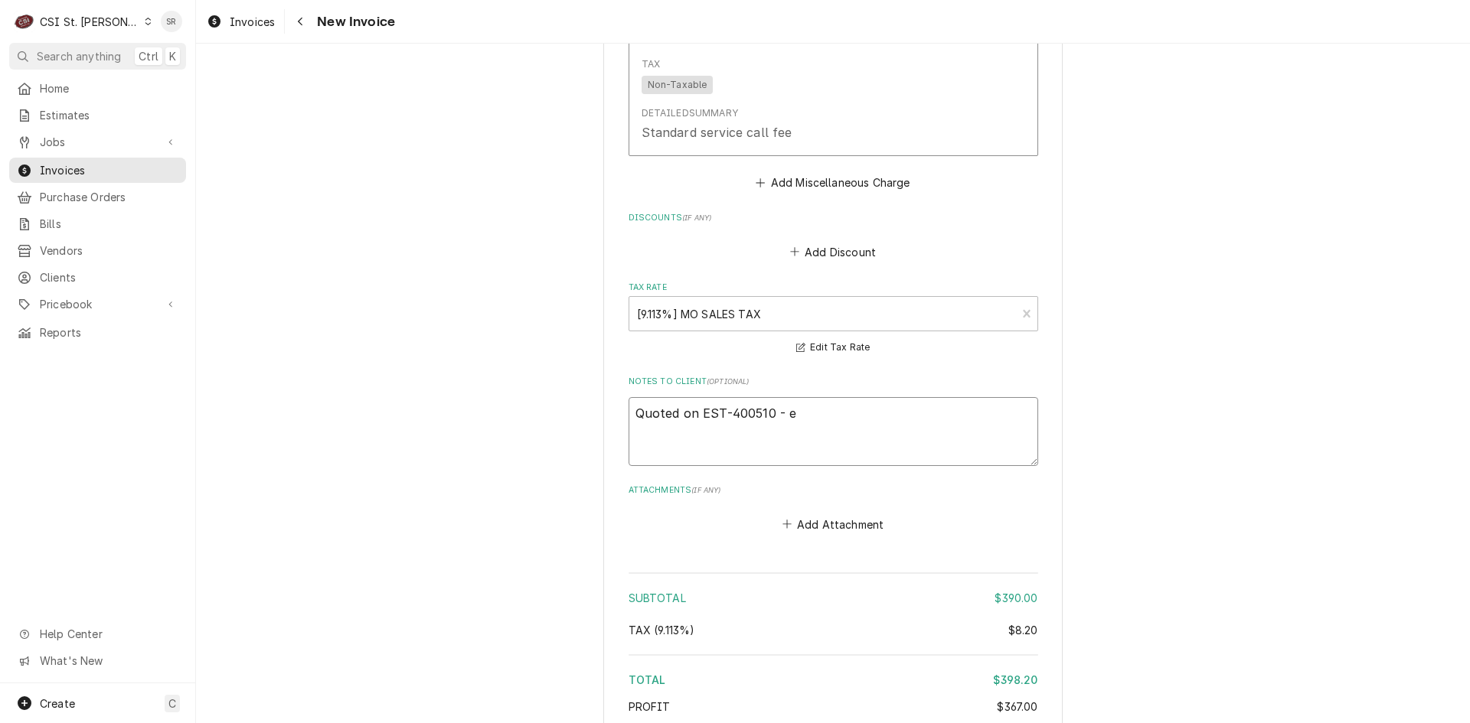
type textarea "Quoted on EST-400510 - es"
type textarea "x"
type textarea "Quoted on EST-400510 - est"
type textarea "x"
type textarea "Quoted on EST-400510 - esti"
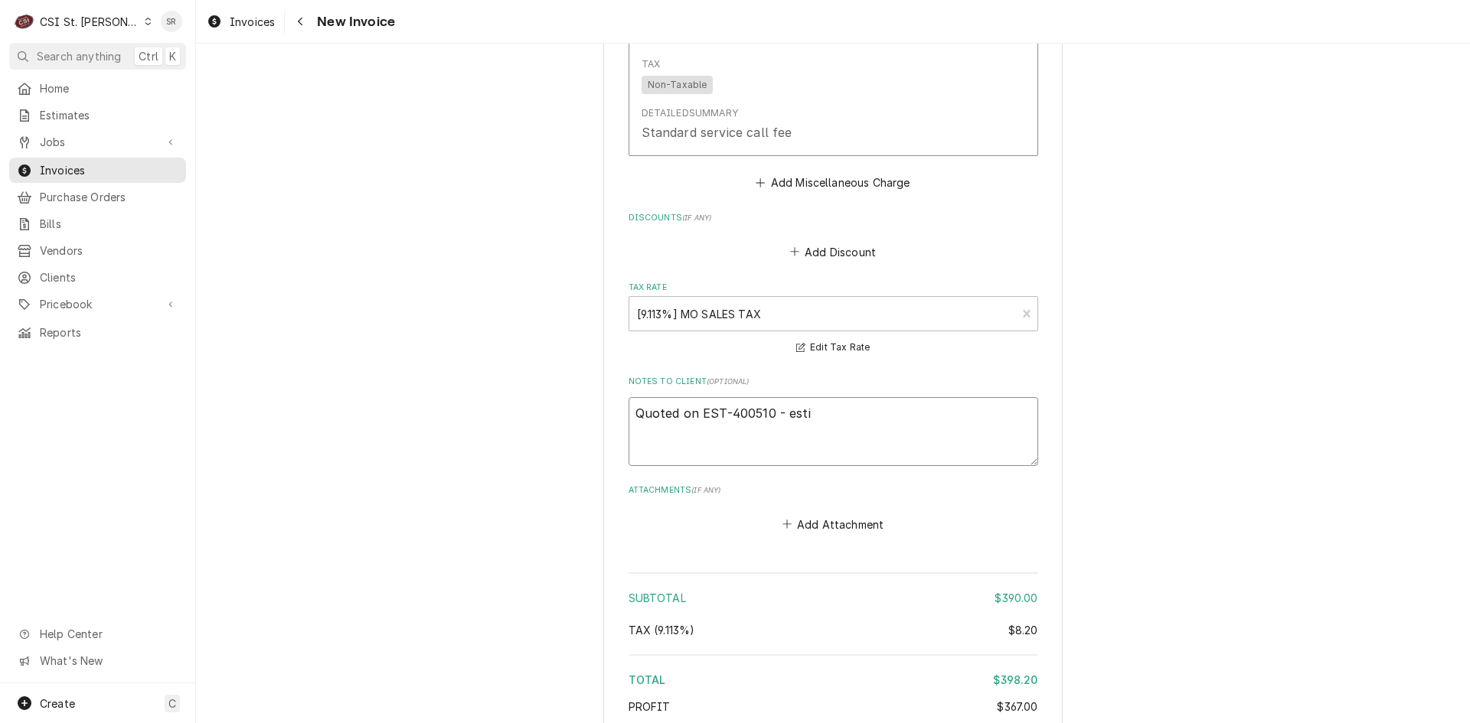
type textarea "x"
type textarea "Quoted on EST-400510 - estim"
type textarea "x"
type textarea "Quoted on EST-400510 - estima"
type textarea "x"
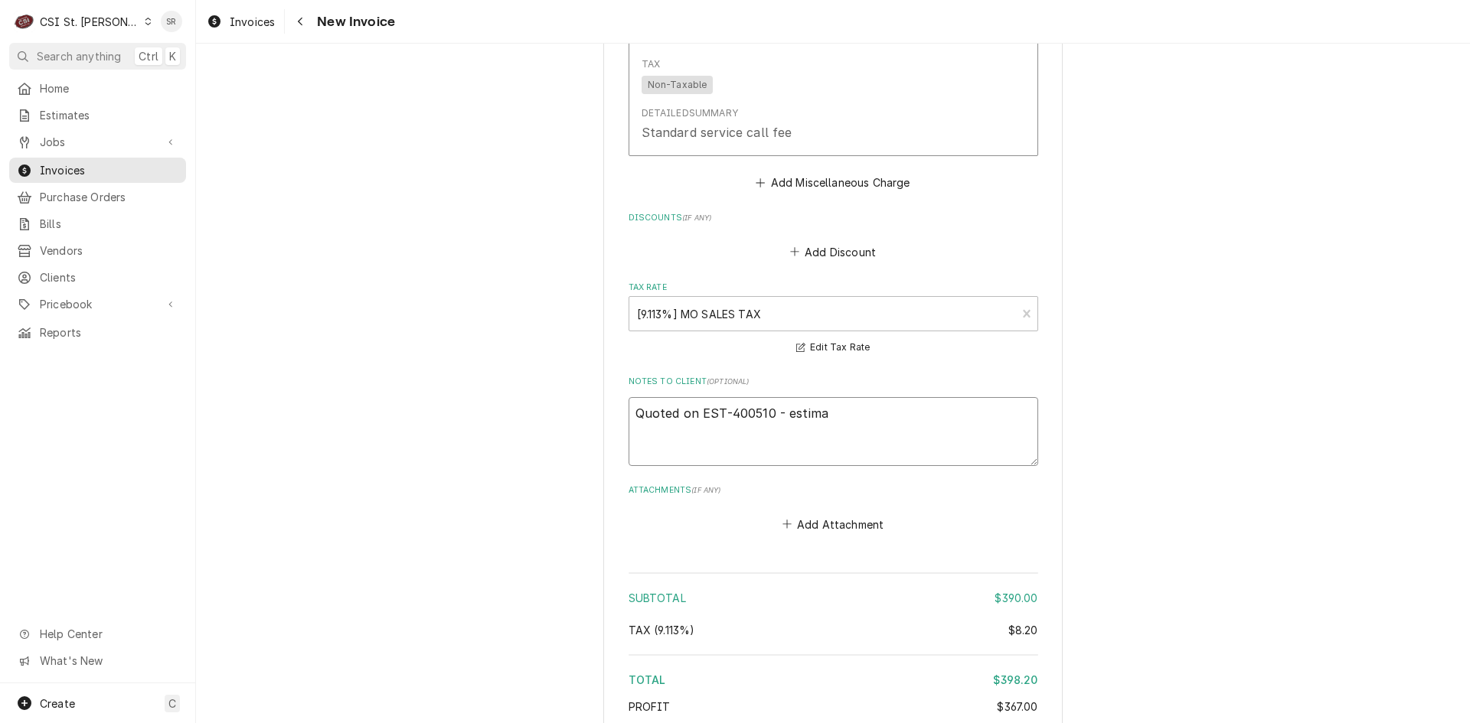
type textarea "Quoted on EST-400510 - estimat"
type textarea "x"
type textarea "Quoted on EST-400510 - estimate"
type textarea "x"
type textarea "Quoted on EST-400510 - estimate"
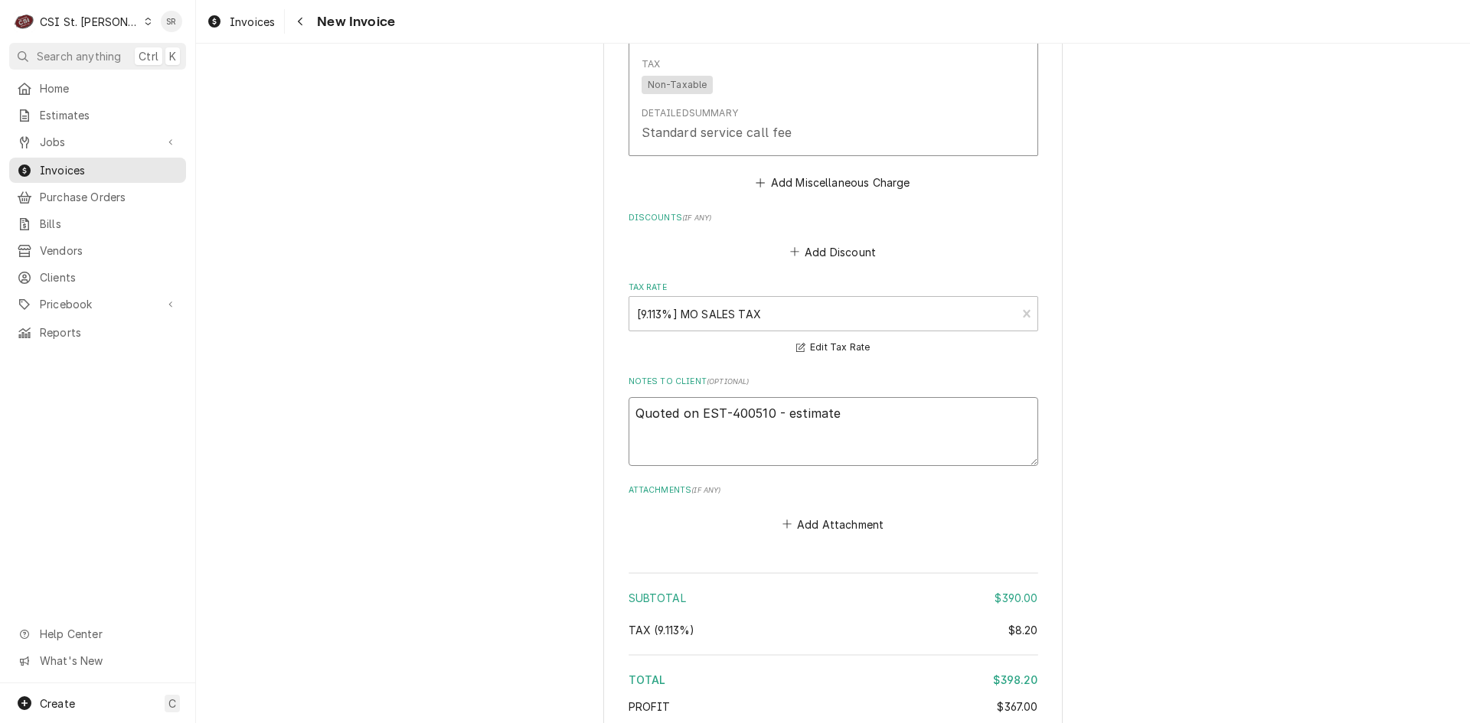
type textarea "x"
type textarea "Quoted on EST-400510 - estimate e"
type textarea "x"
type textarea "Quoted on EST-400510 - estimate ex"
type textarea "x"
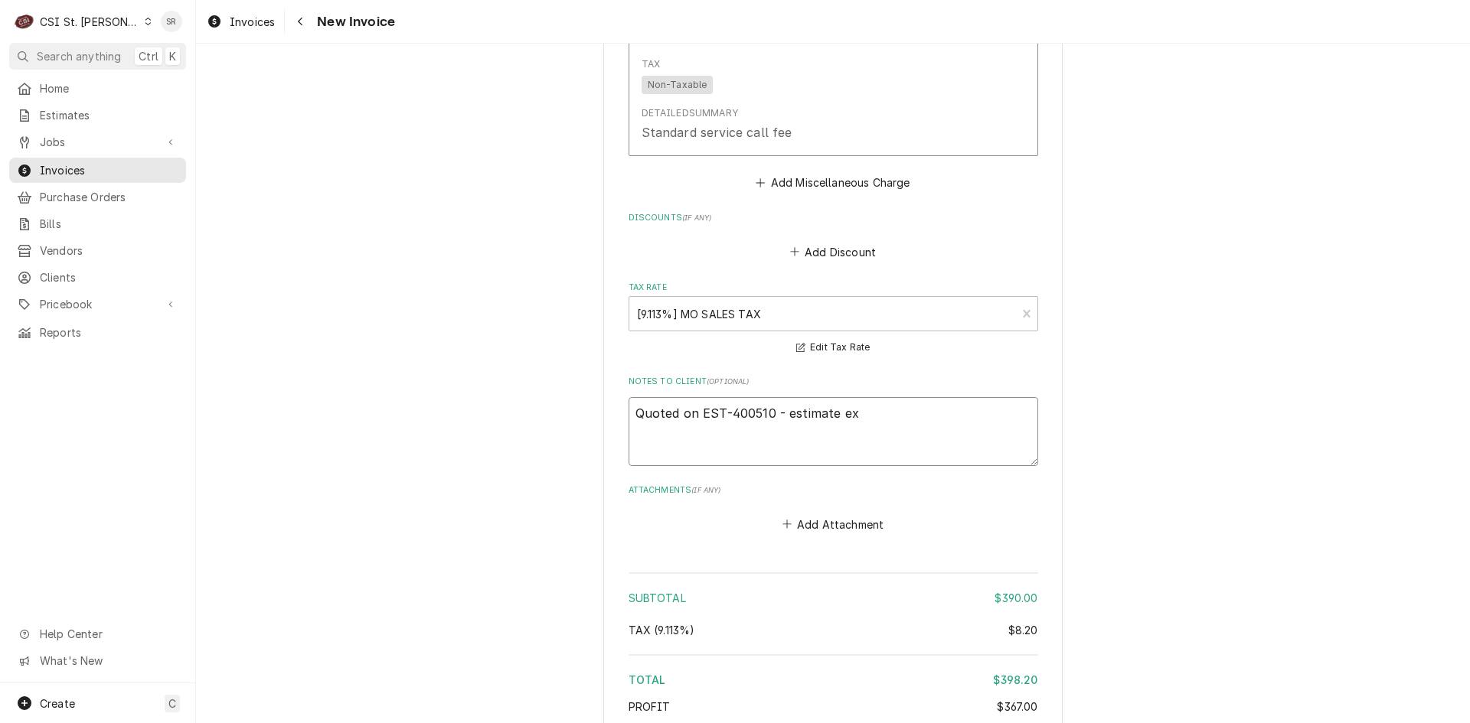
type textarea "Quoted on EST-400510 - estimate exp"
type textarea "x"
type textarea "Quoted on EST-400510 - estimate expi"
type textarea "x"
type textarea "Quoted on EST-400510 - estimate expir"
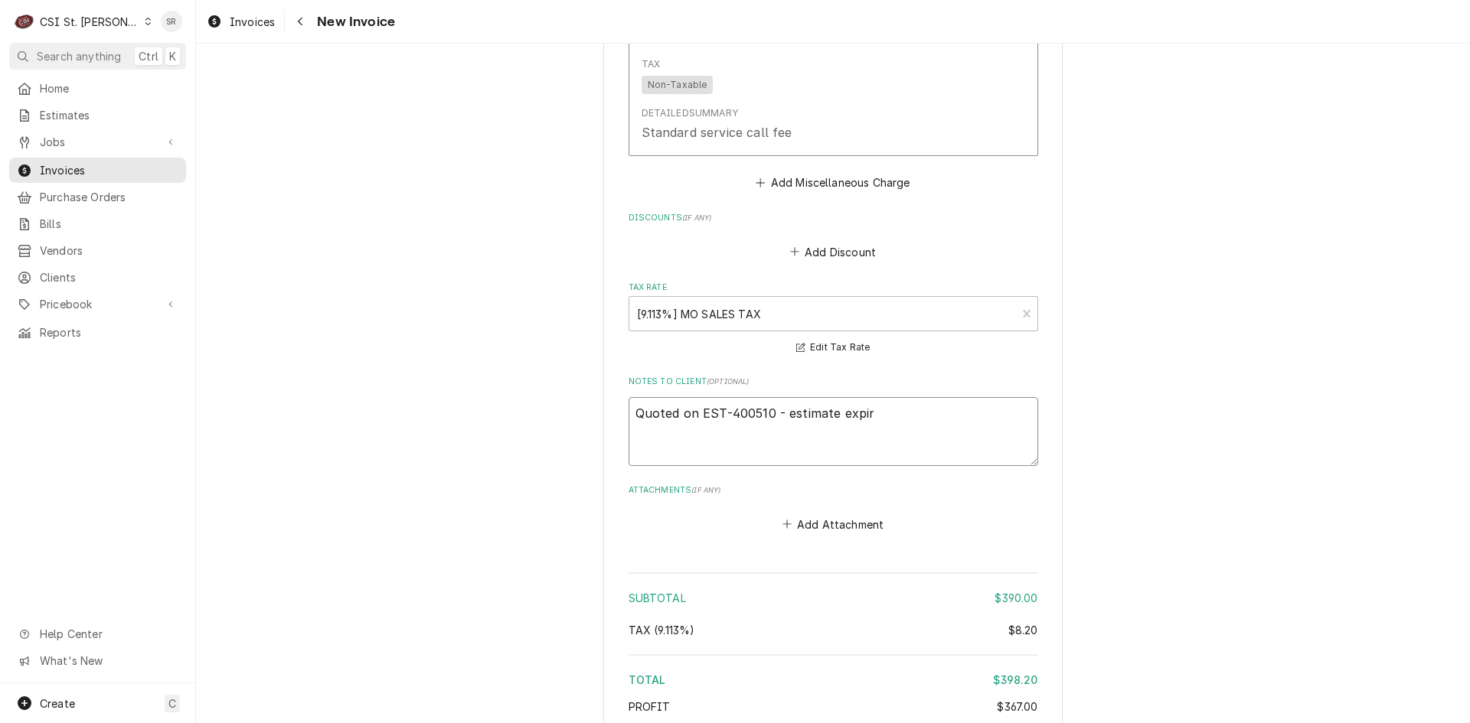
type textarea "x"
type textarea "Quoted on EST-400510 - estimate expire"
type textarea "x"
type textarea "Quoted on EST-400510 - estimate expired"
type textarea "x"
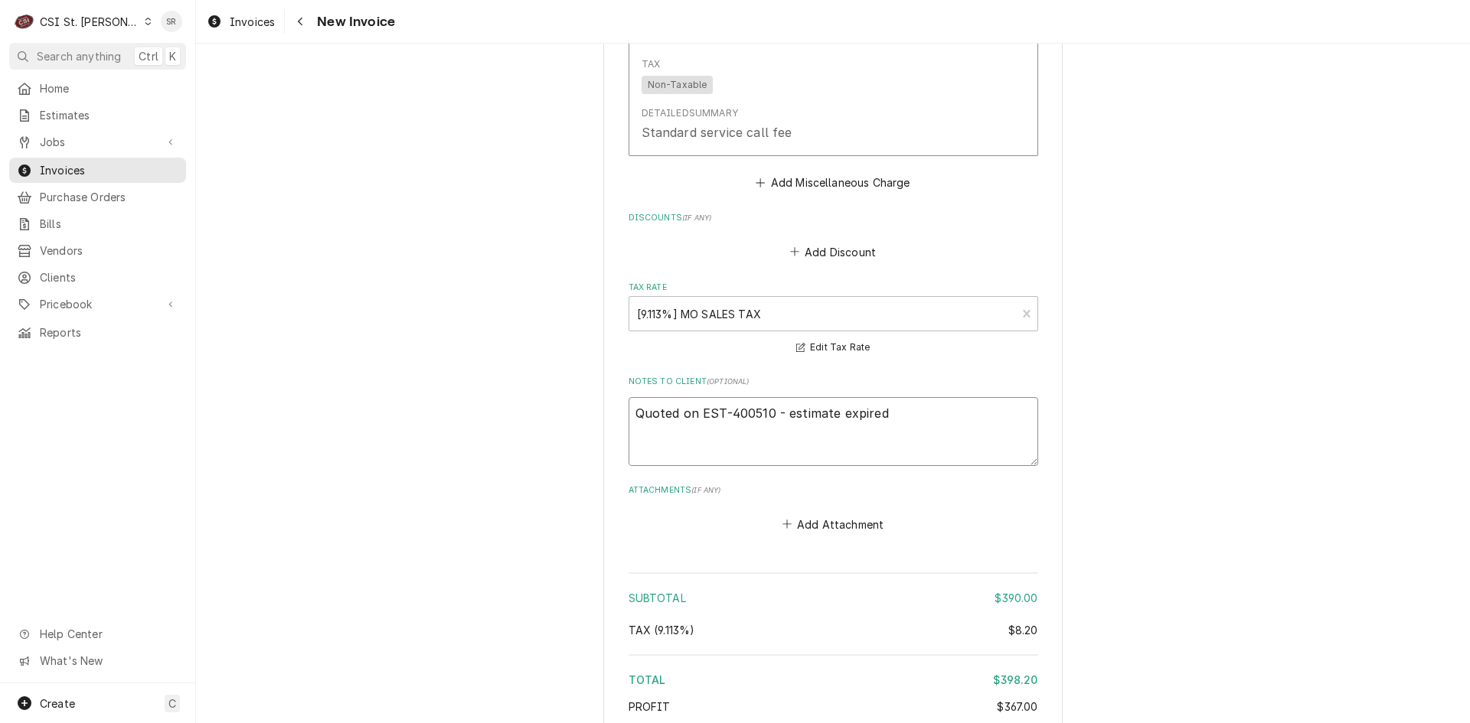
type textarea "Quoted on EST-400510 - estimate expired"
type textarea "x"
type textarea "Quoted on EST-400510 - estimate expired -"
type textarea "x"
type textarea "Quoted on EST-400510 - estimate expired -"
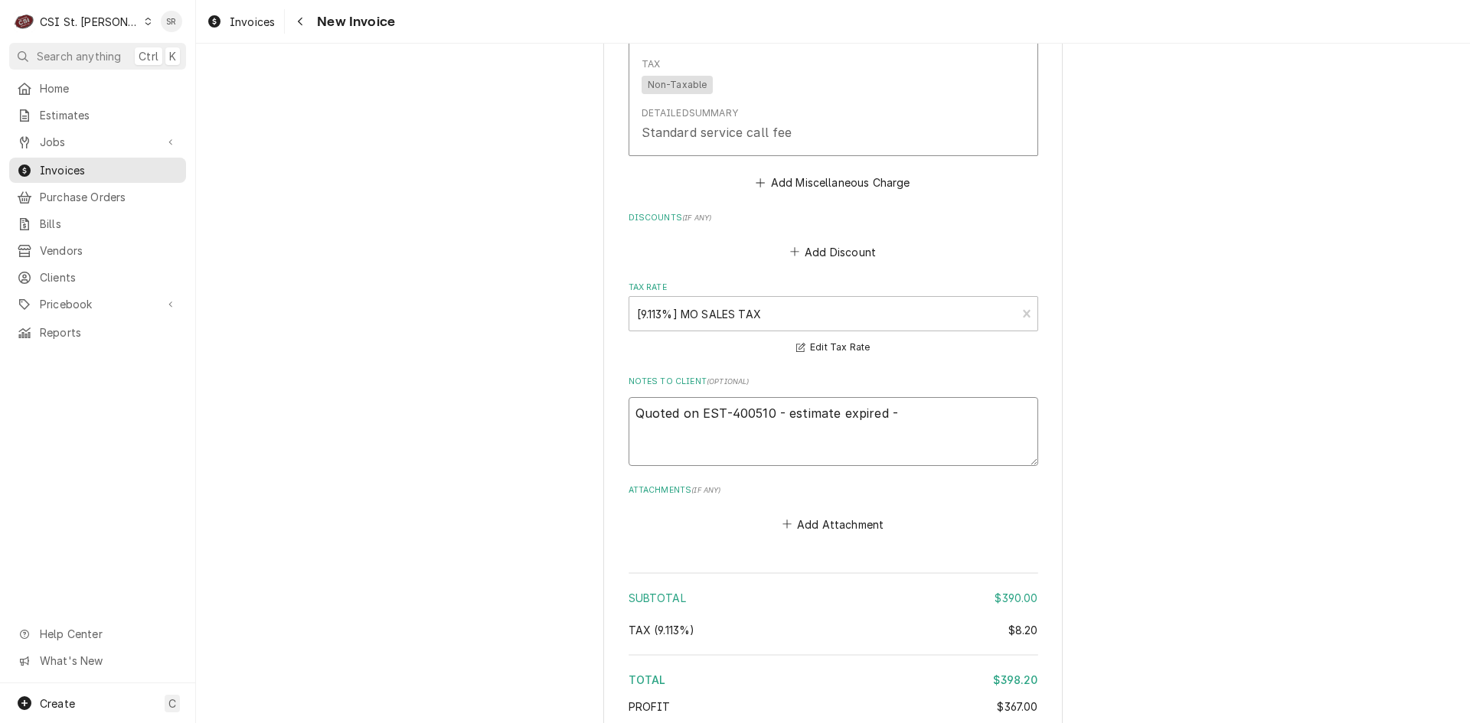
type textarea "x"
type textarea "Quoted on EST-400510 - estimate expired - b"
type textarea "x"
type textarea "Quoted on EST-400510 - estimate expired - bi"
type textarea "x"
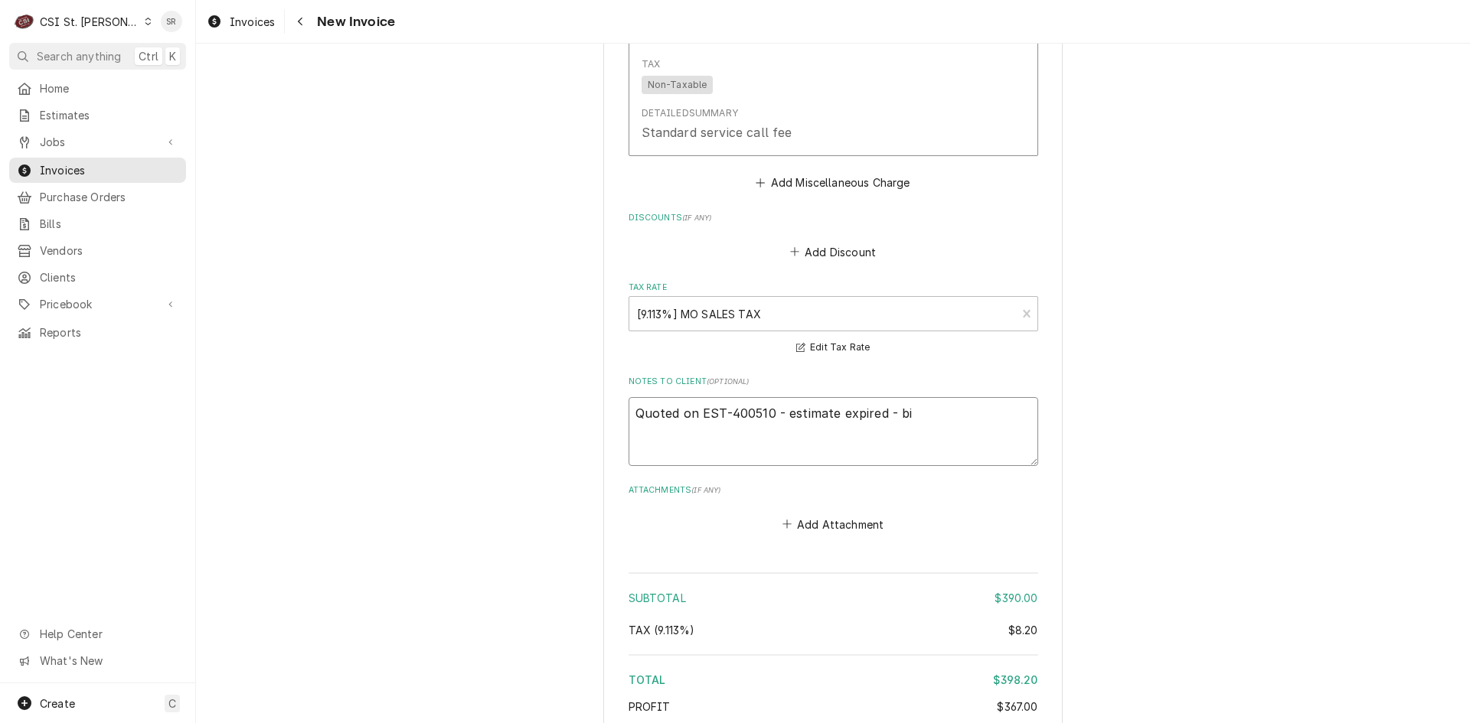
type textarea "Quoted on EST-400510 - estimate expired - bil"
type textarea "x"
type textarea "Quoted on EST-400510 - estimate expired - bill"
type textarea "x"
type textarea "Quoted on EST-400510 - estimate expired - billi"
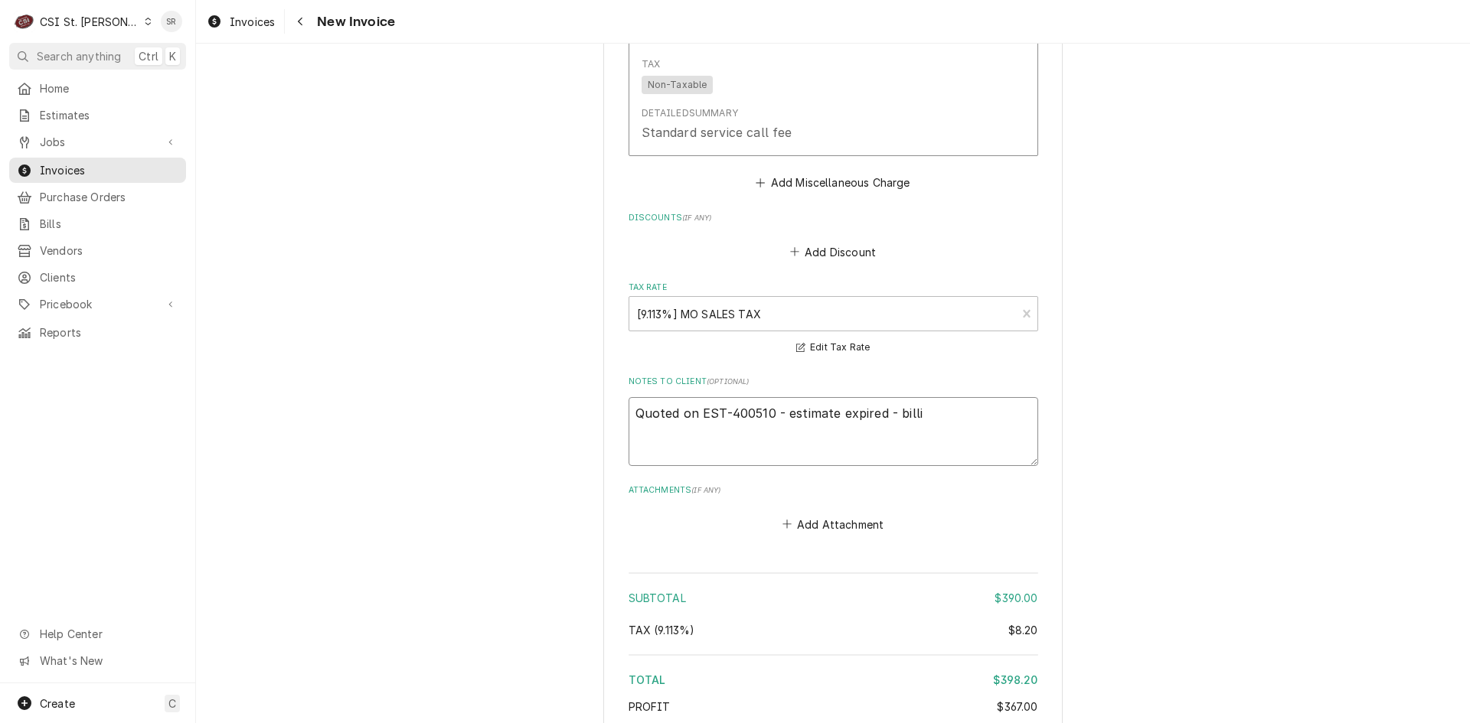
type textarea "x"
type textarea "Quoted on EST-400510 - estimate expired - billin"
type textarea "x"
type textarea "Quoted on EST-400510 - estimate expired - billing"
type textarea "x"
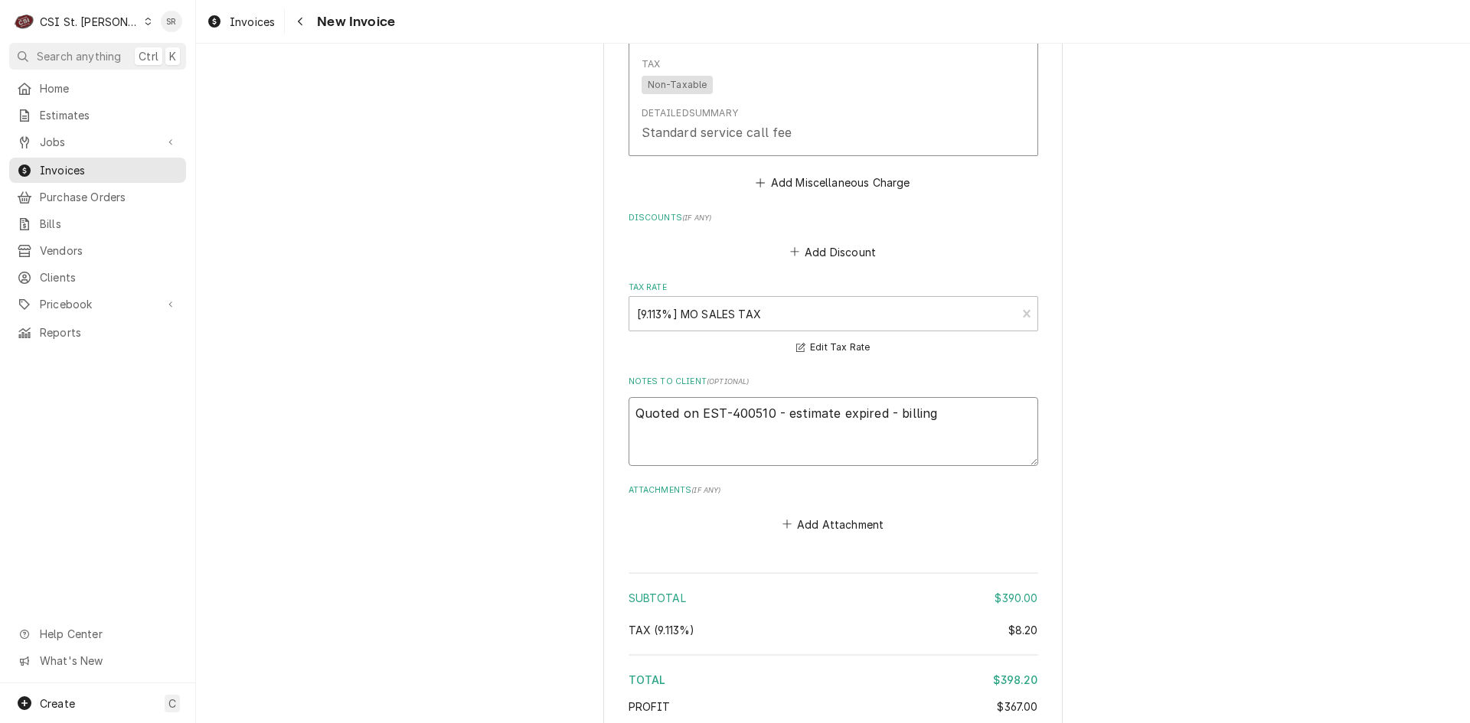
type textarea "Quoted on EST-400510 - estimate expired - billing"
type textarea "x"
type textarea "Quoted on EST-400510 - estimate expired - billing i"
type textarea "x"
type textarea "Quoted on EST-400510 - estimate expired - billing in"
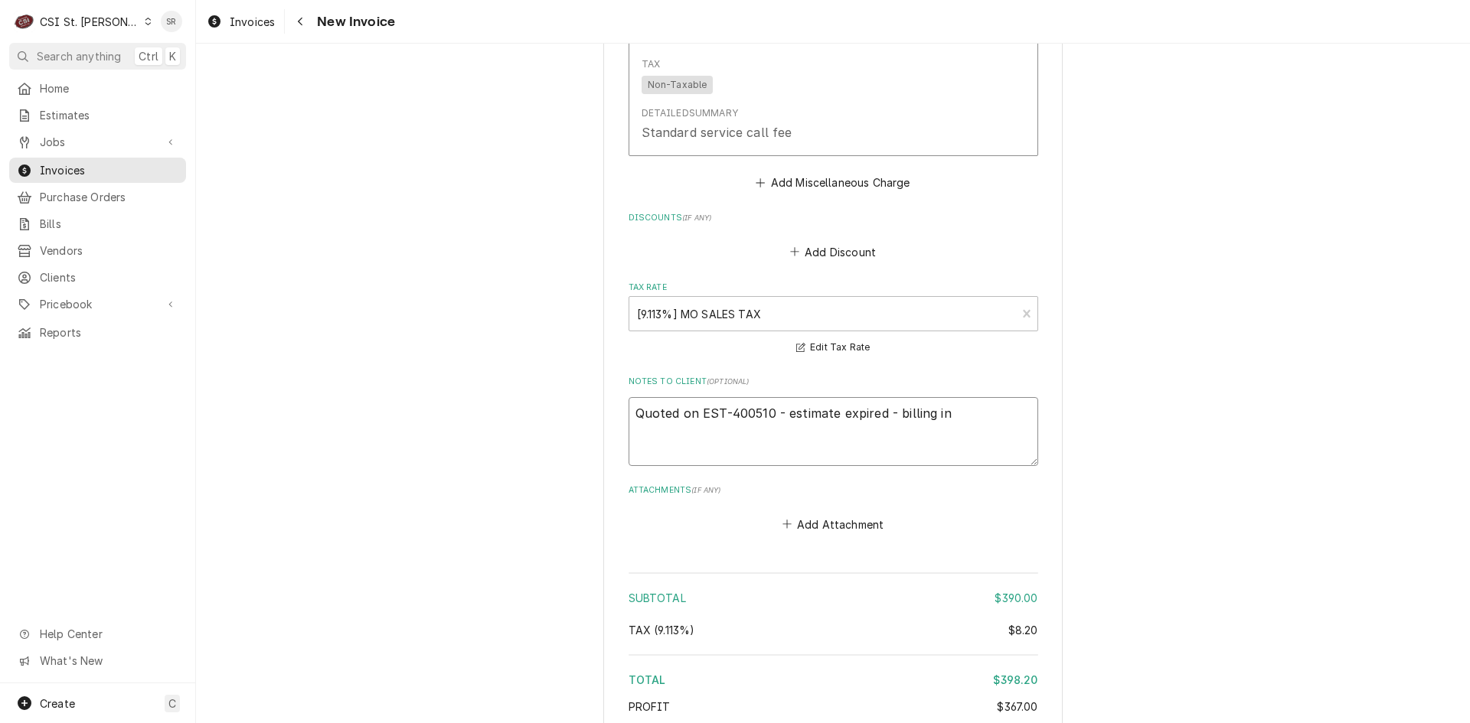
type textarea "x"
type textarea "Quoted on EST-400510 - estimate expired - billing inc"
type textarea "x"
type textarea "Quoted on EST-400510 - estimate expired - billing incu"
type textarea "x"
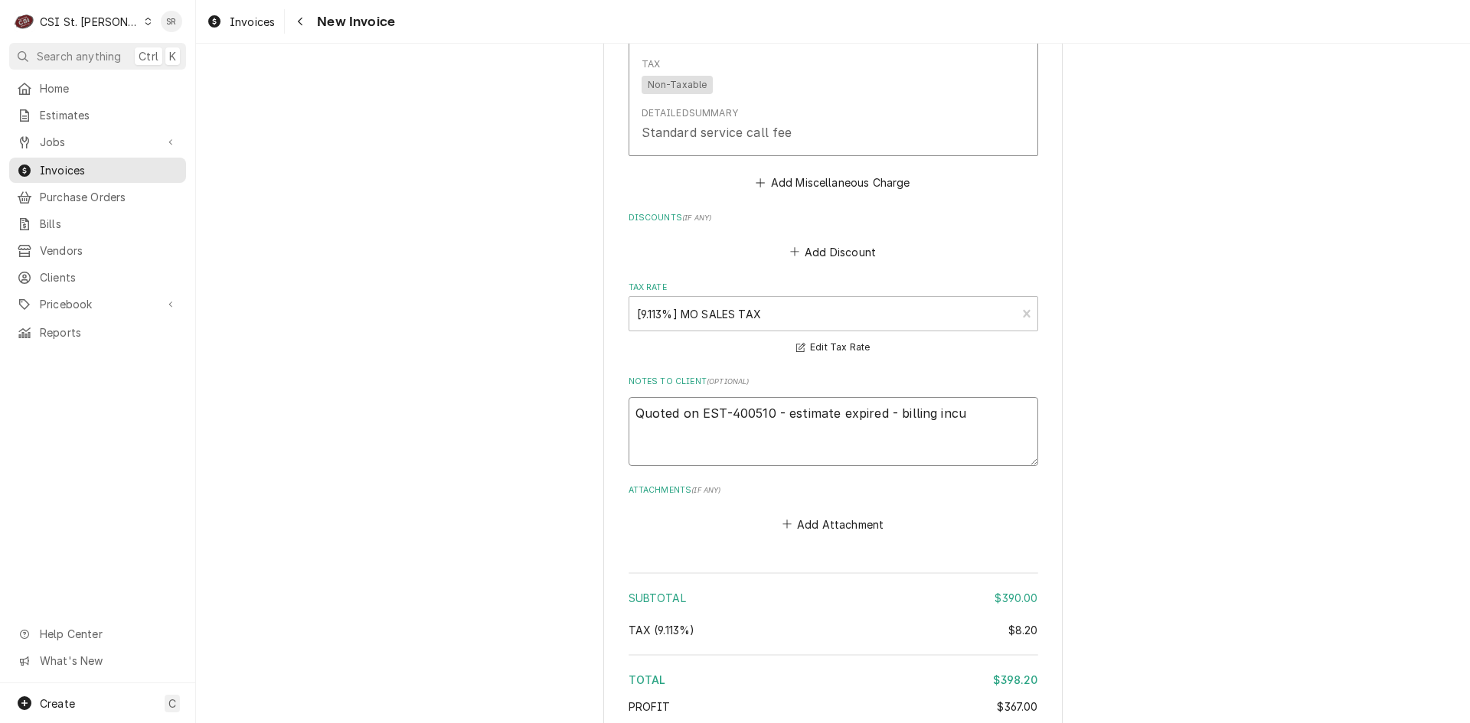
type textarea "Quoted on EST-400510 - estimate expired - billing incur"
type textarea "x"
type textarea "Quoted on EST-400510 - estimate expired - billing incurr"
type textarea "x"
type textarea "Quoted on EST-400510 - estimate expired - billing incurre"
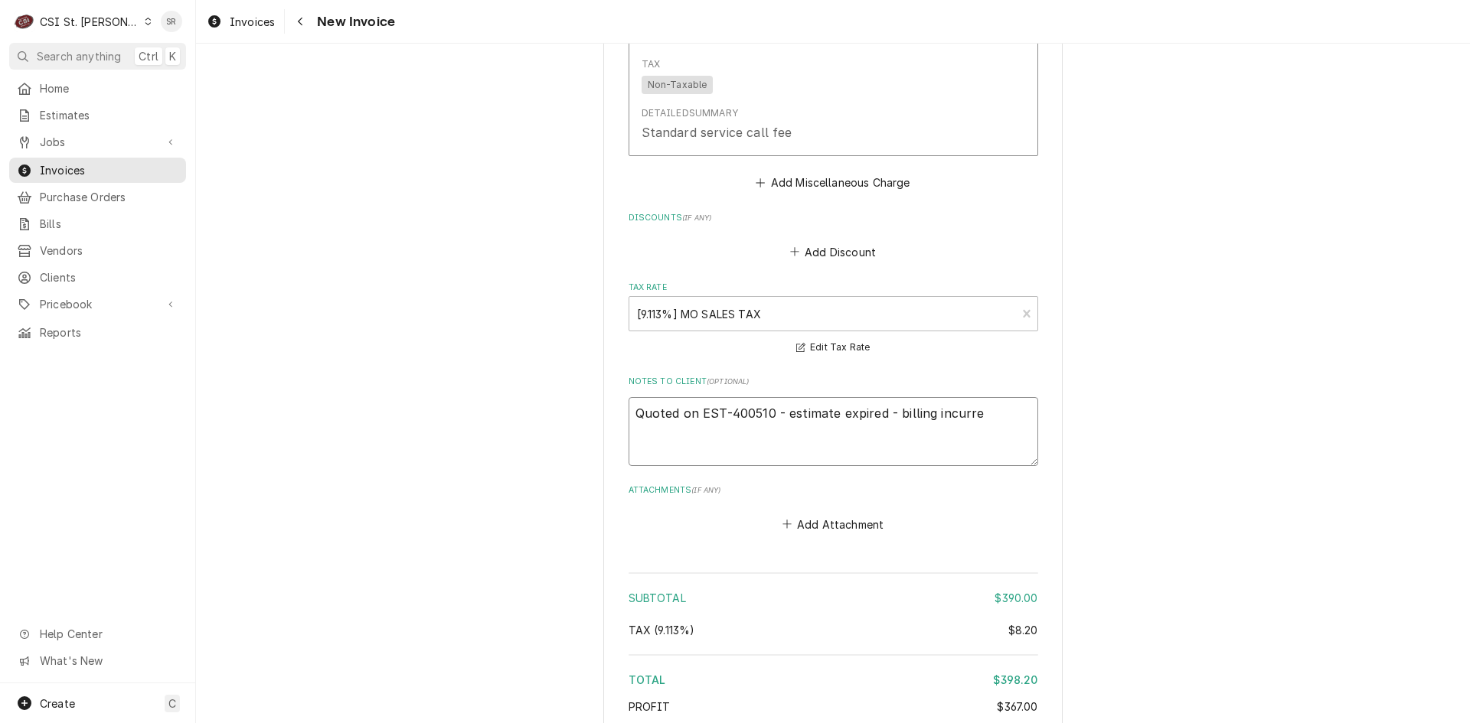
type textarea "x"
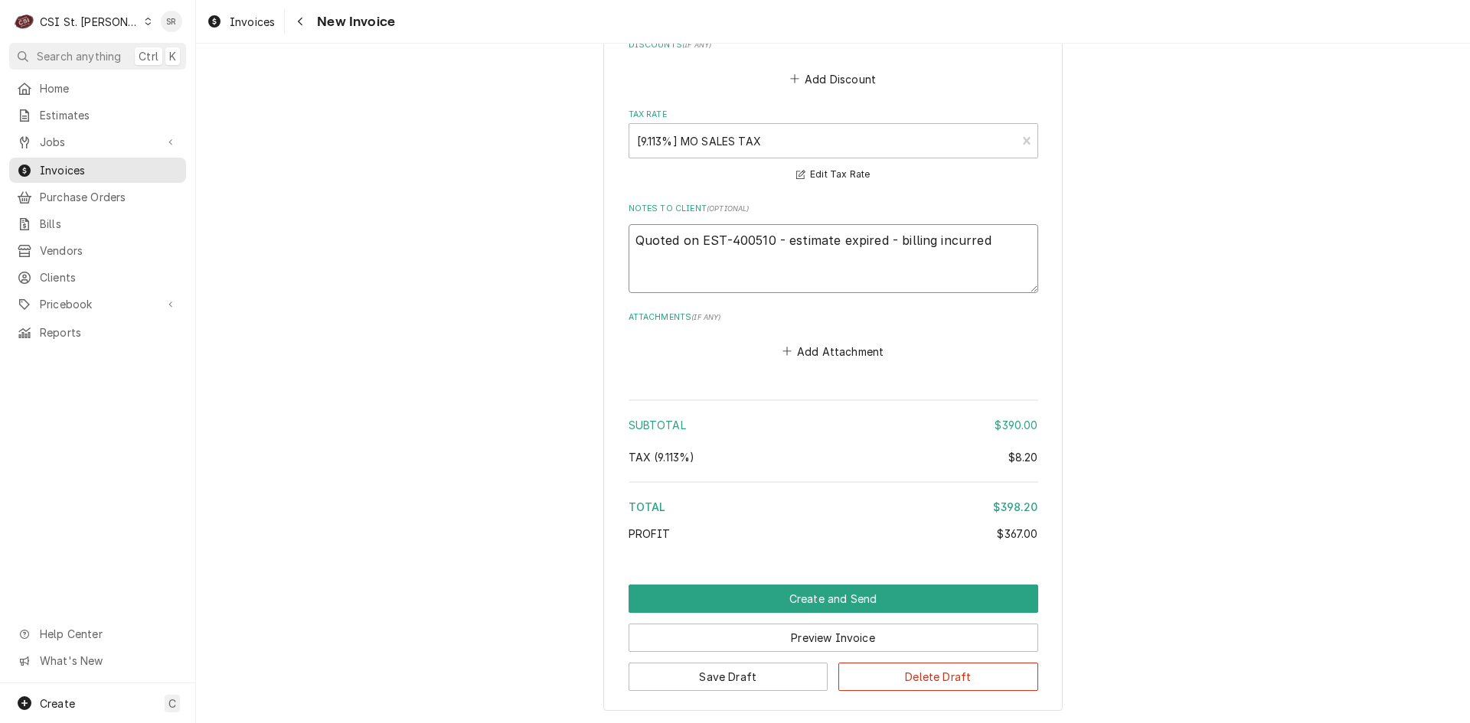
scroll to position [2717, 0]
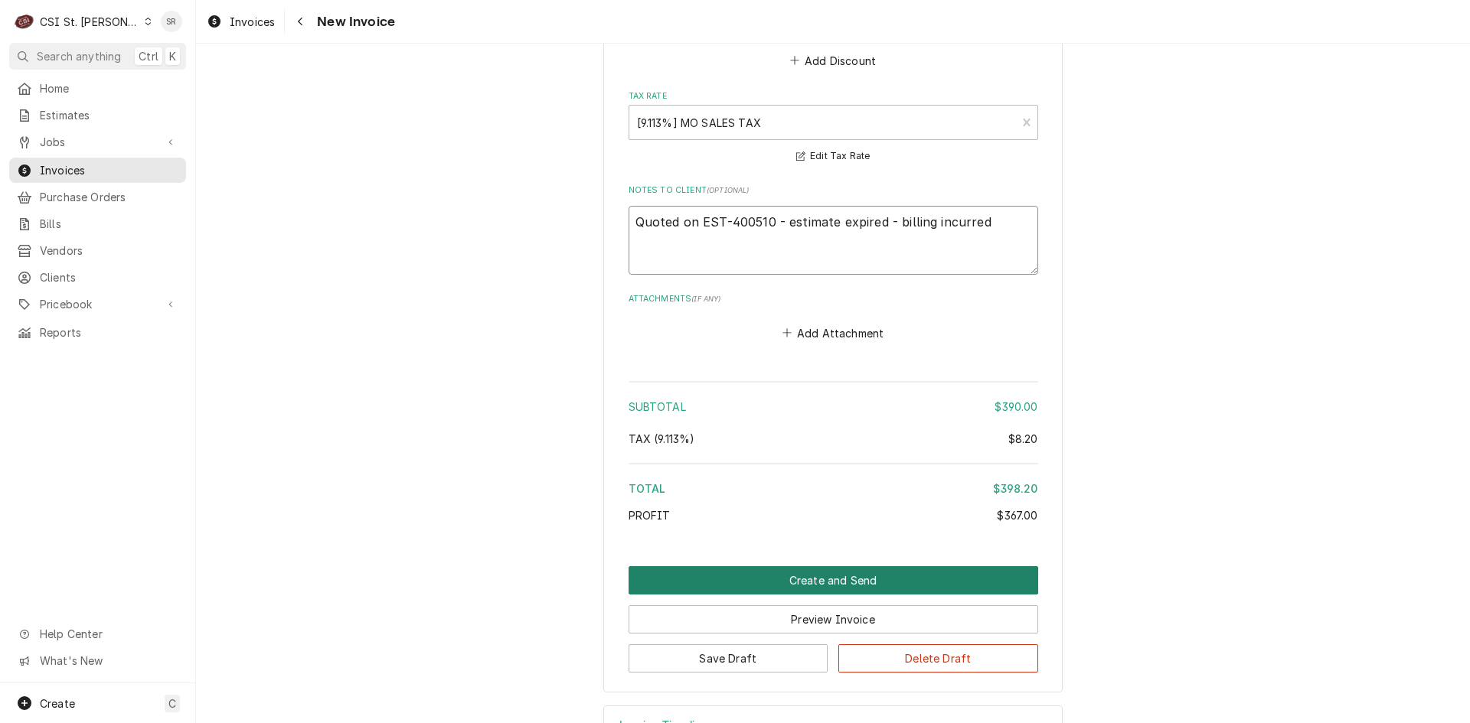
type textarea "Quoted on EST-400510 - estimate expired - billing incurred"
click at [830, 566] on button "Create and Send" at bounding box center [833, 580] width 410 height 28
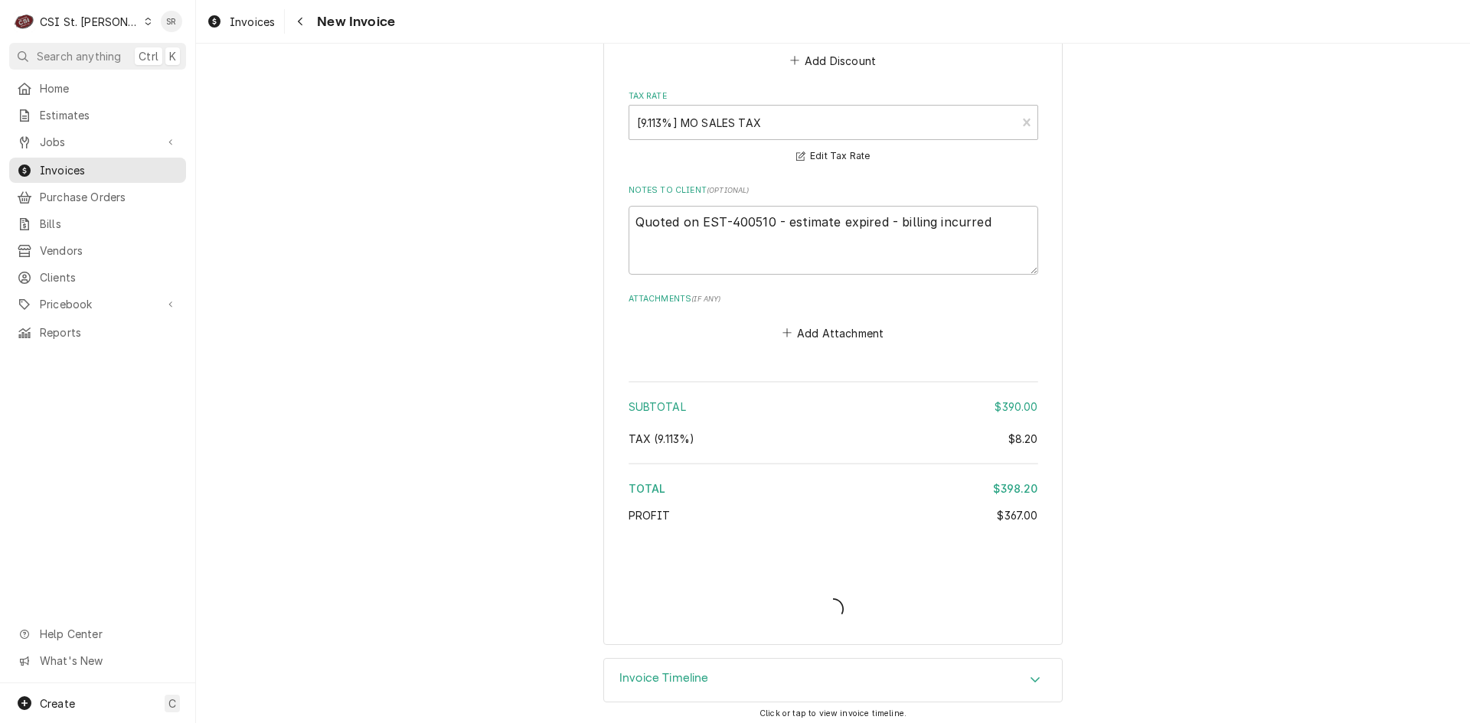
scroll to position [2670, 0]
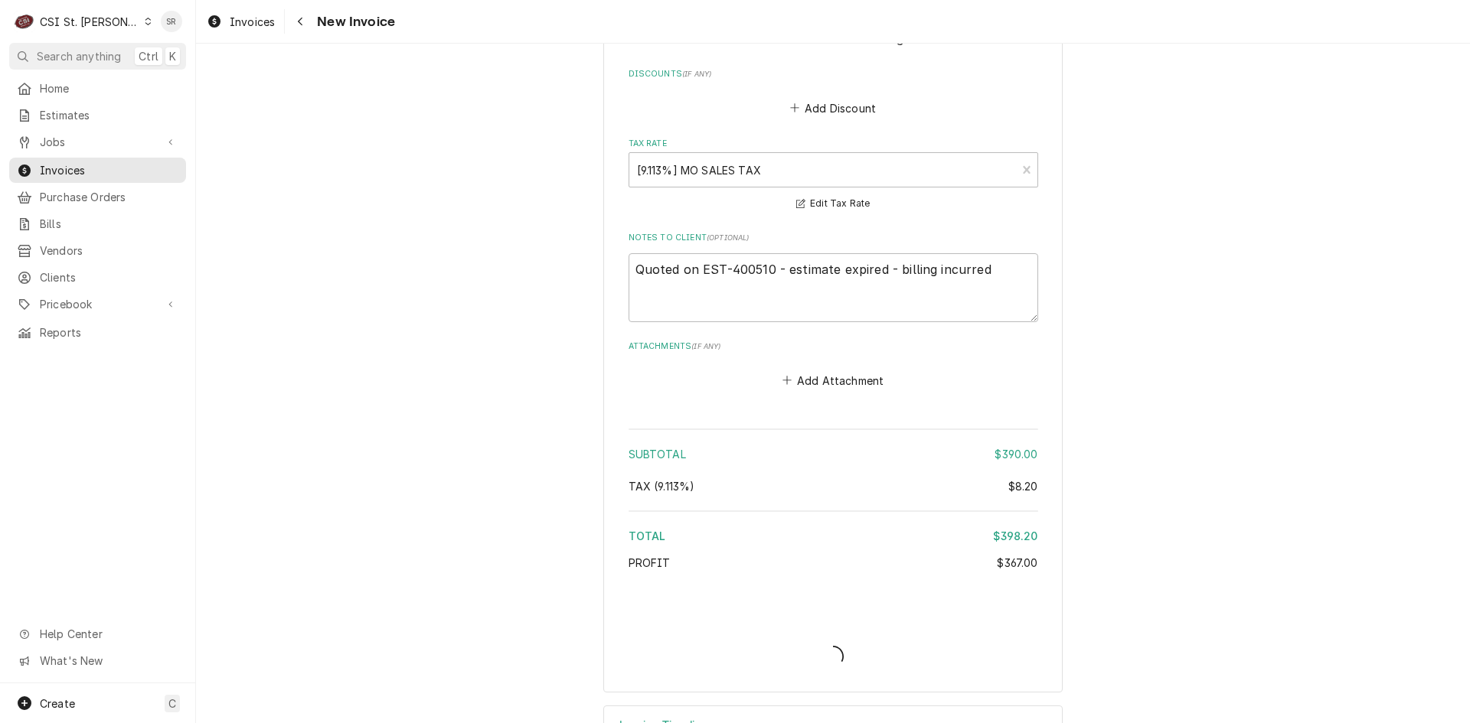
type textarea "x"
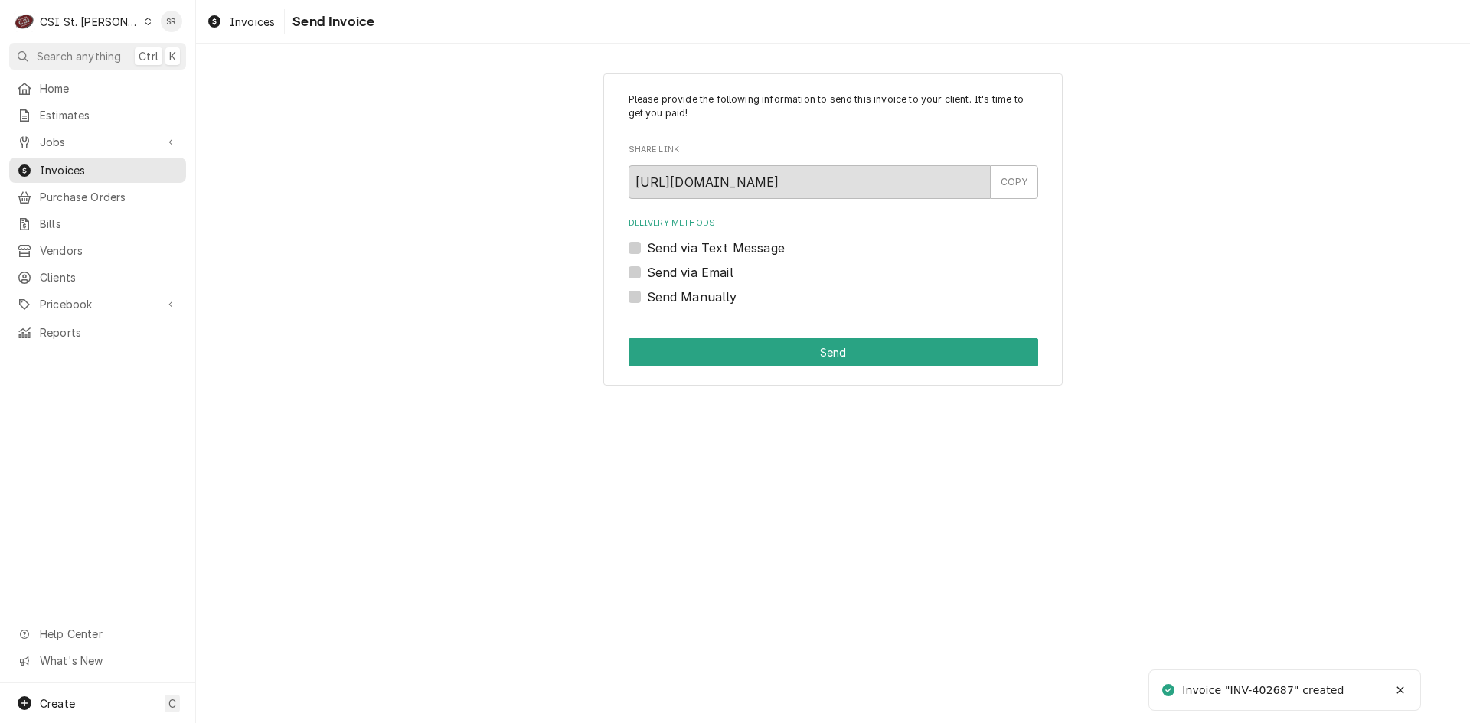
click at [662, 279] on label "Send via Email" at bounding box center [690, 272] width 86 height 18
click at [662, 279] on input "Send via Email" at bounding box center [852, 280] width 410 height 34
checkbox input "true"
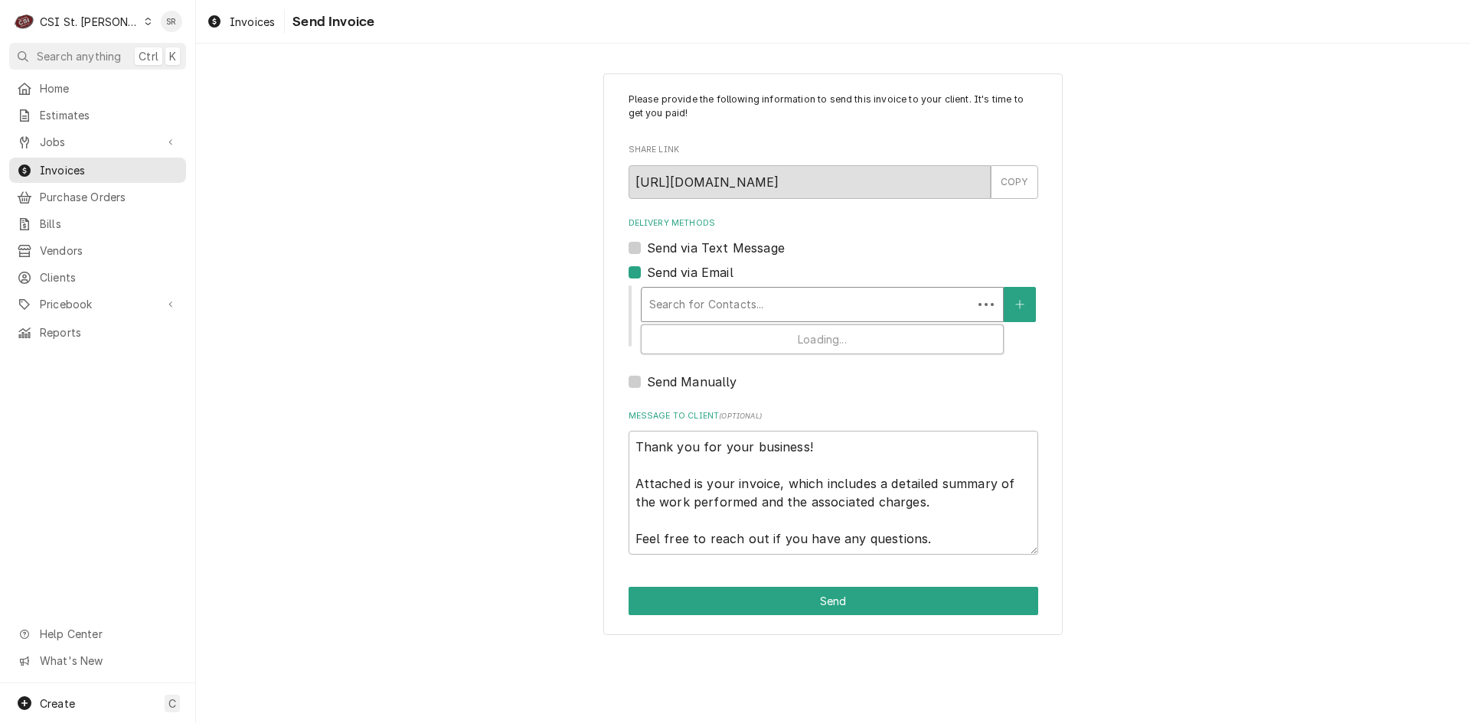
click at [716, 305] on div "Delivery Methods" at bounding box center [806, 305] width 315 height 28
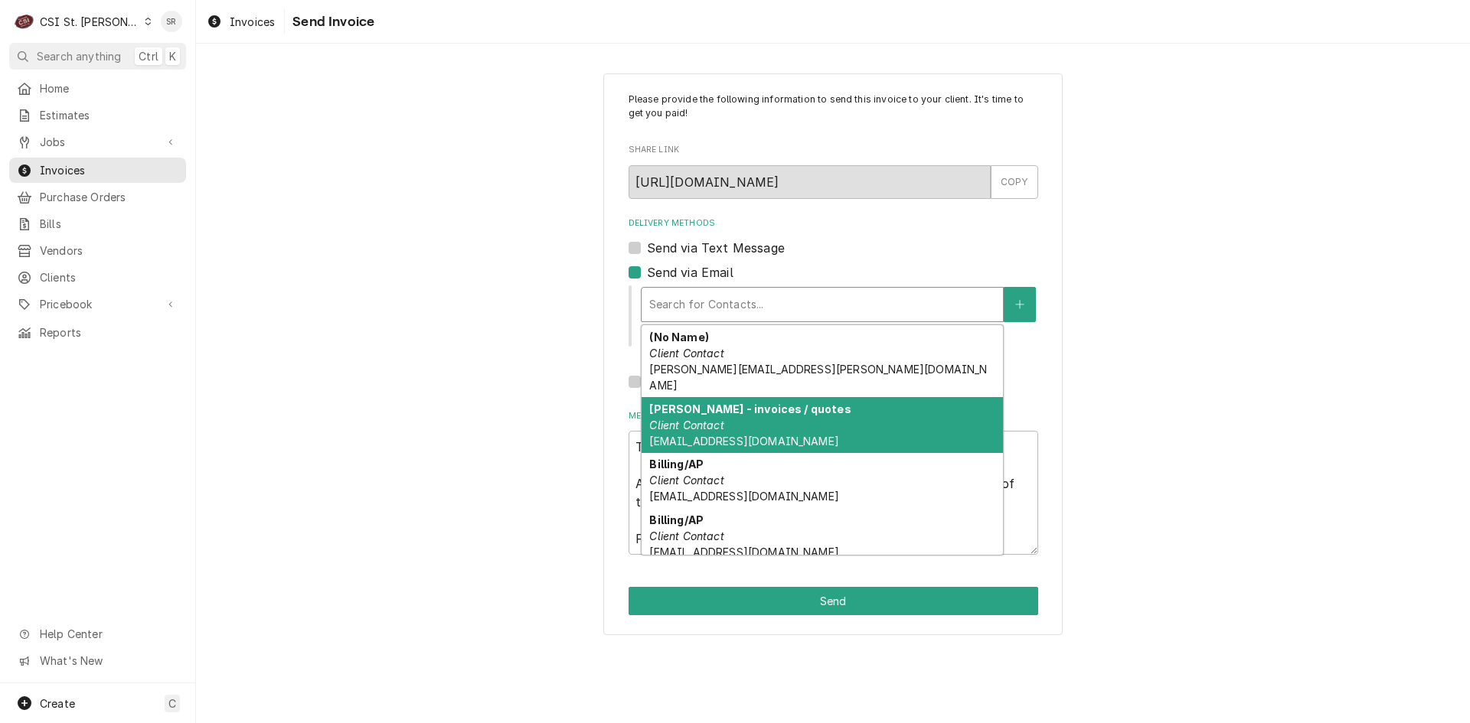
click at [759, 412] on div "Alexandra - invoices / quotes Client Contact richmanalexandra@gmail.com" at bounding box center [821, 425] width 361 height 56
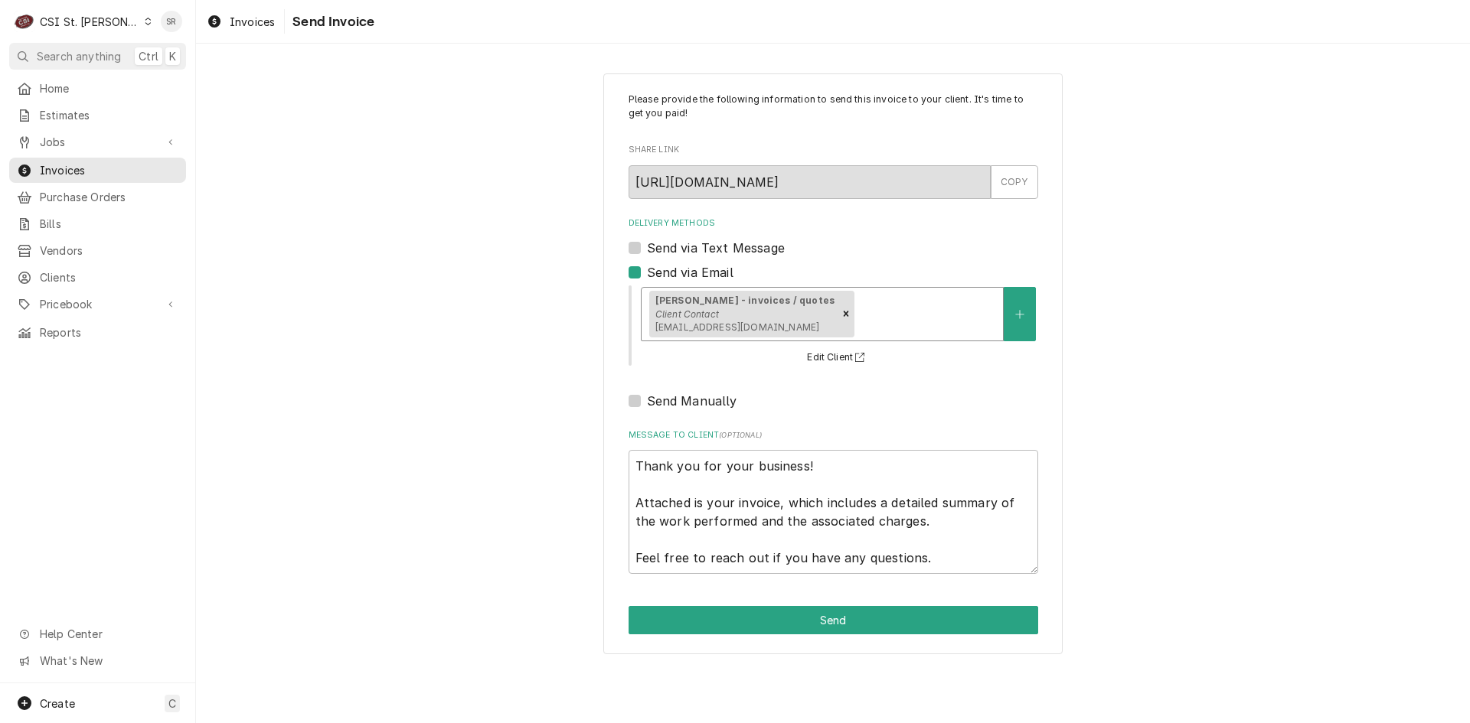
click at [886, 309] on div "Delivery Methods" at bounding box center [926, 314] width 138 height 28
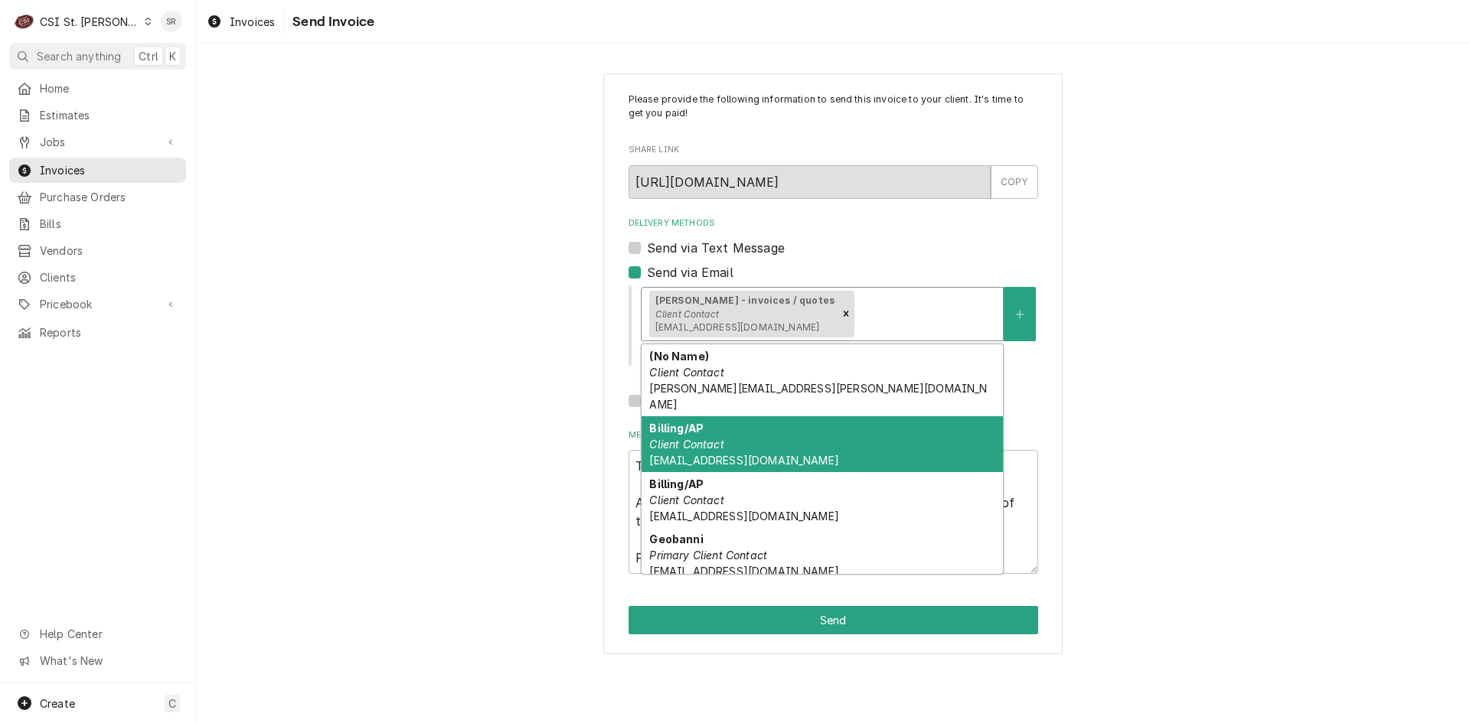
click at [753, 436] on div "Billing/AP Client Contact demun706@outlook.com" at bounding box center [821, 444] width 361 height 56
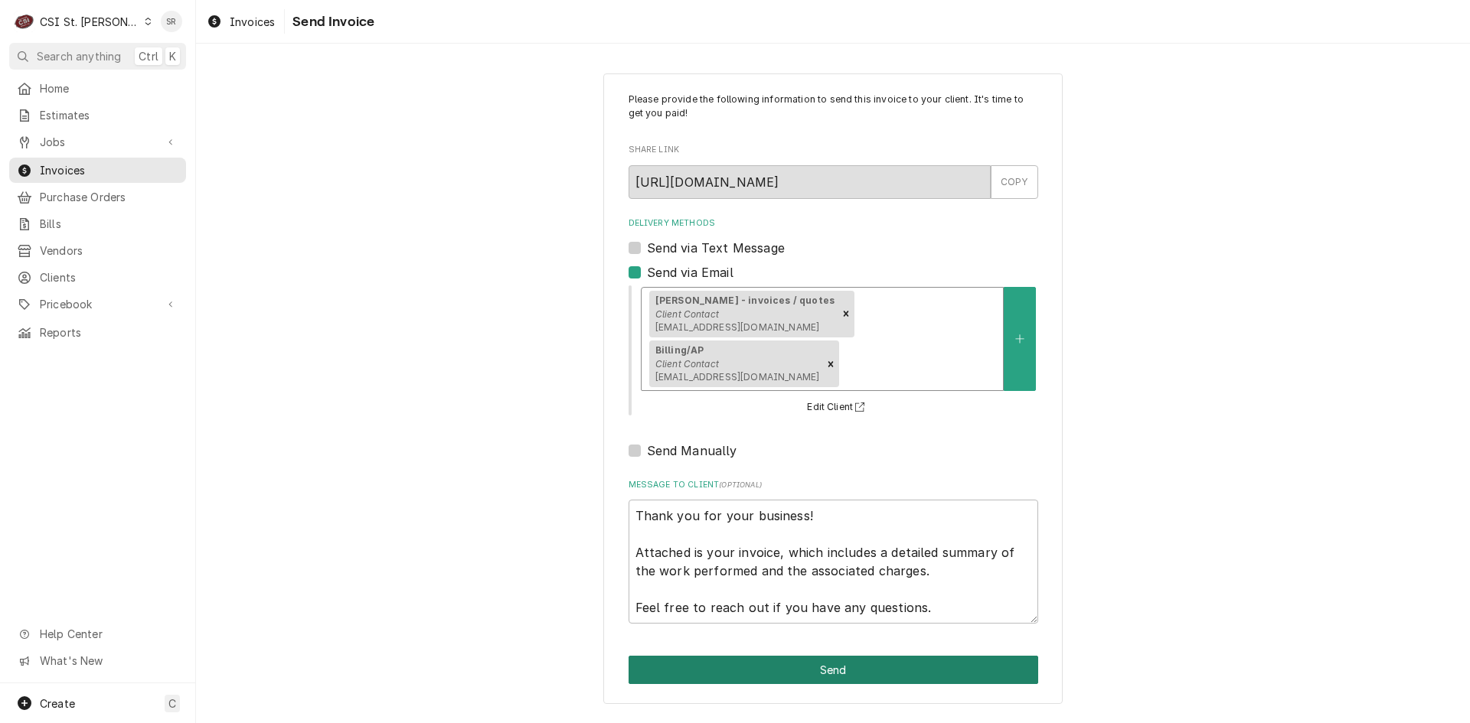
click at [861, 656] on button "Send" at bounding box center [833, 670] width 410 height 28
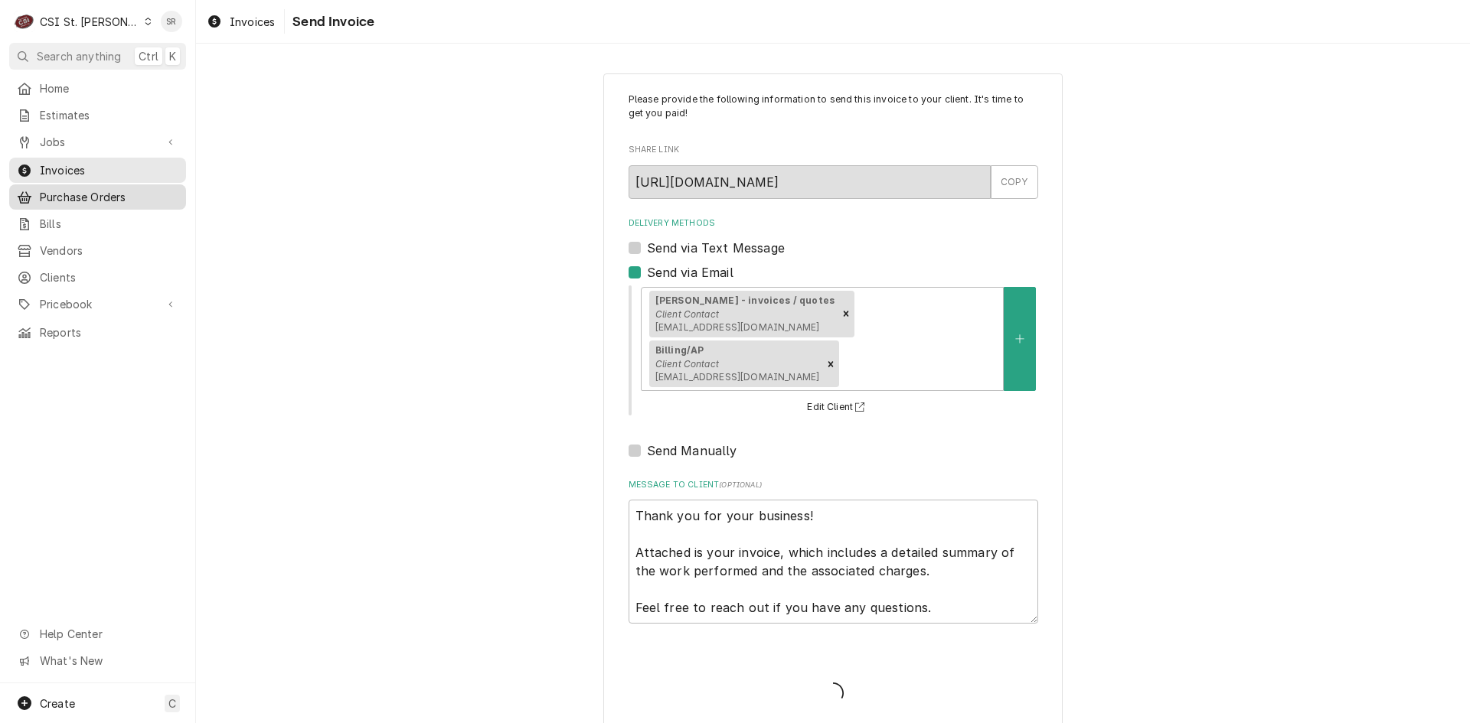
type textarea "x"
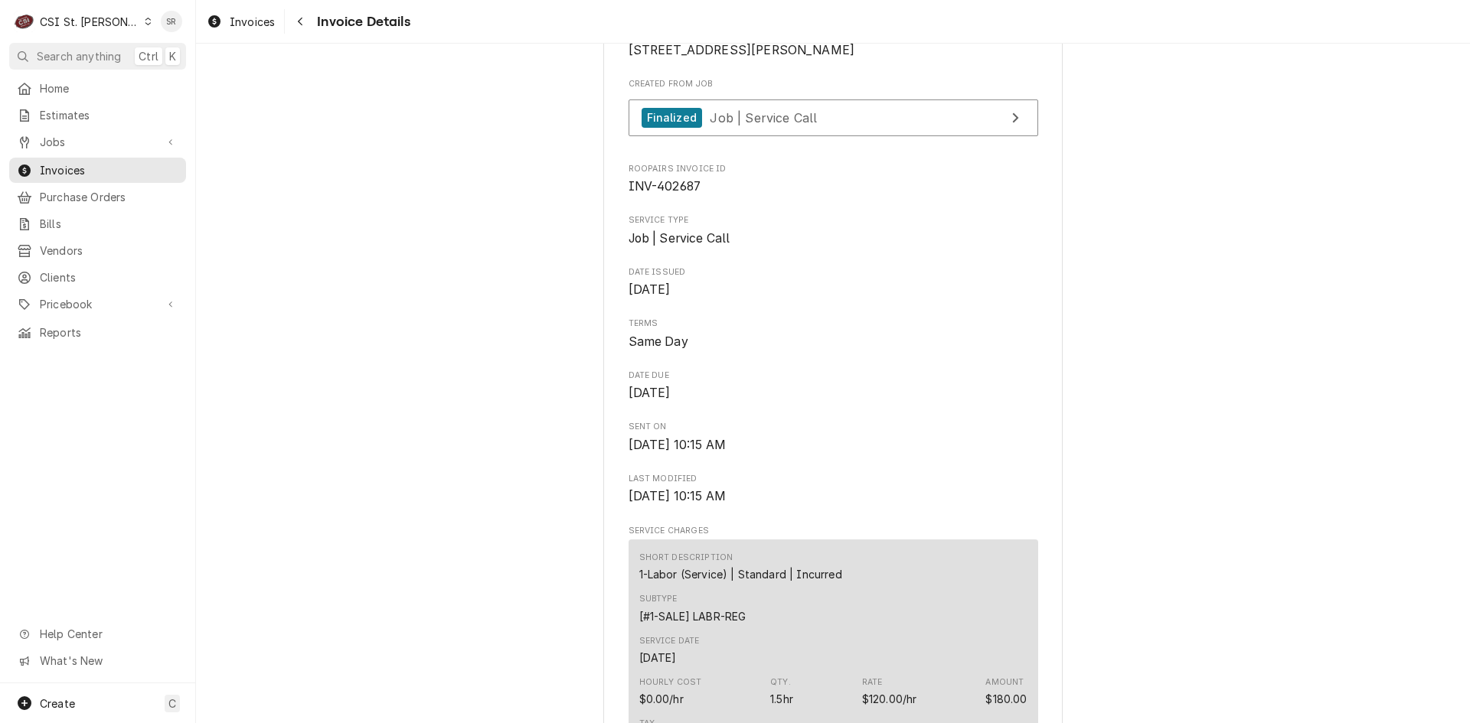
scroll to position [77, 0]
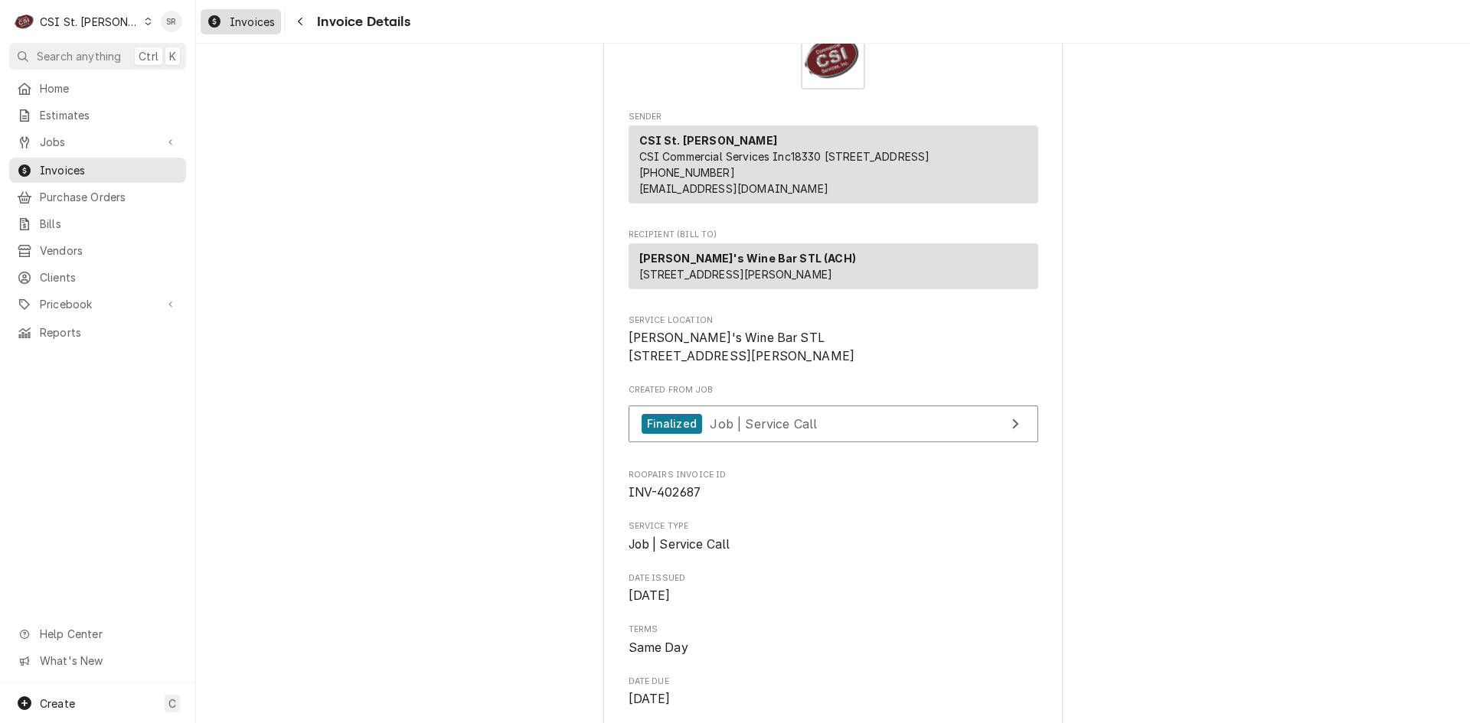
click at [244, 24] on span "Invoices" at bounding box center [252, 22] width 45 height 16
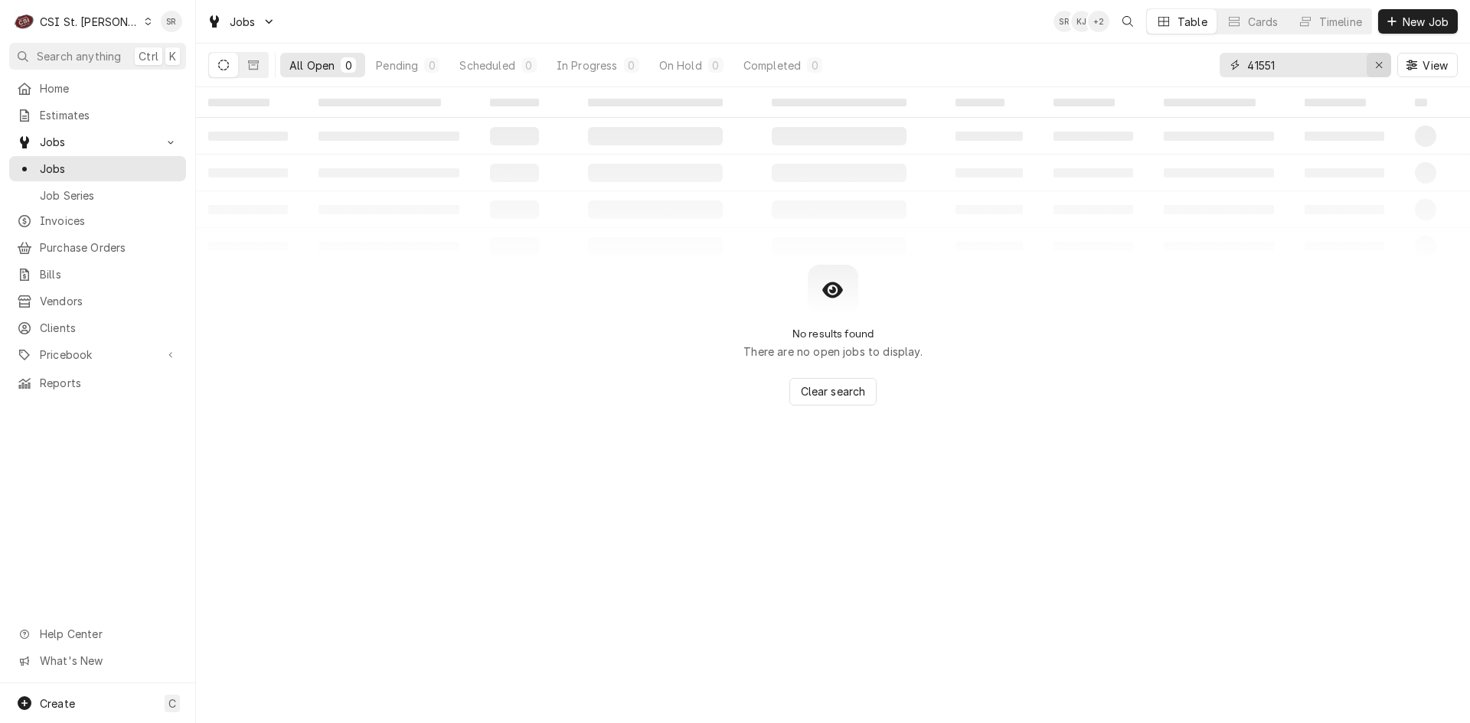
click at [1384, 68] on div "Erase input" at bounding box center [1378, 64] width 15 height 15
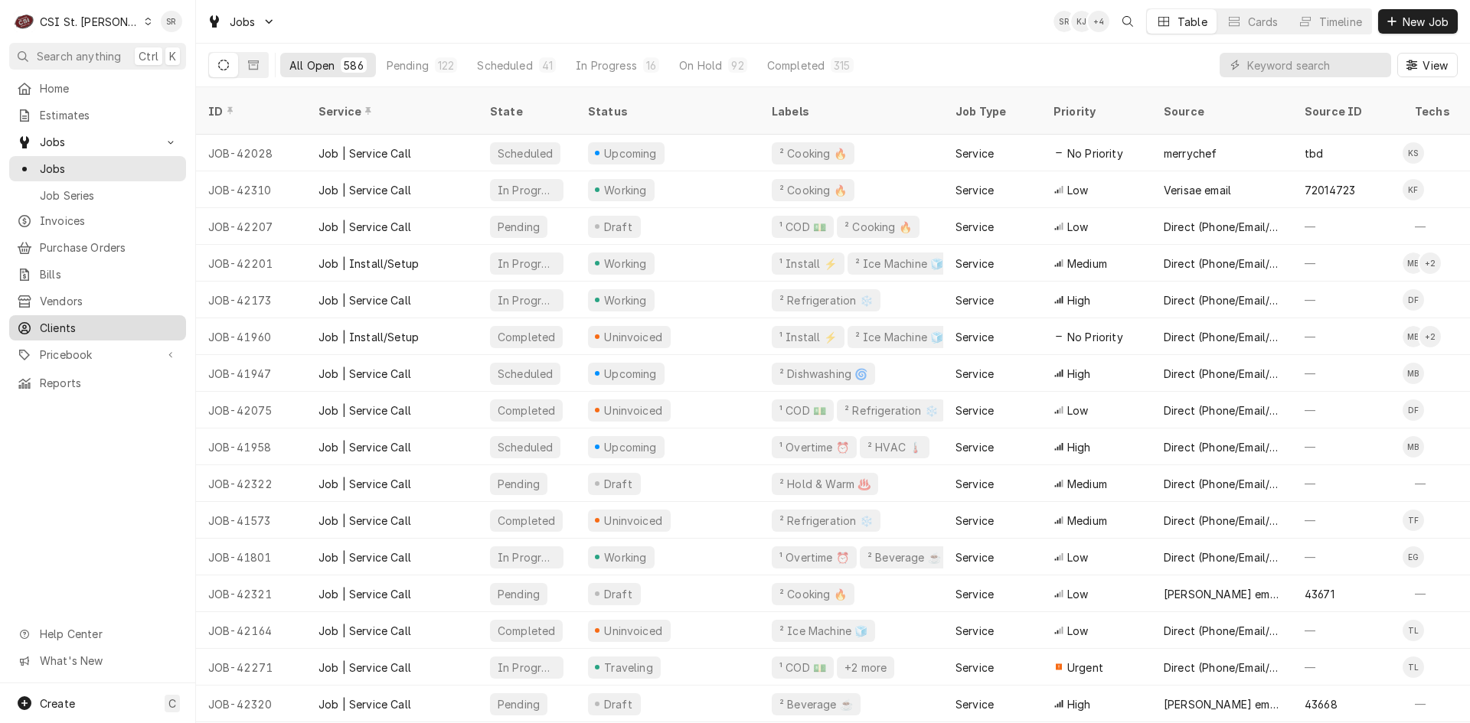
click at [64, 320] on span "Clients" at bounding box center [109, 328] width 139 height 16
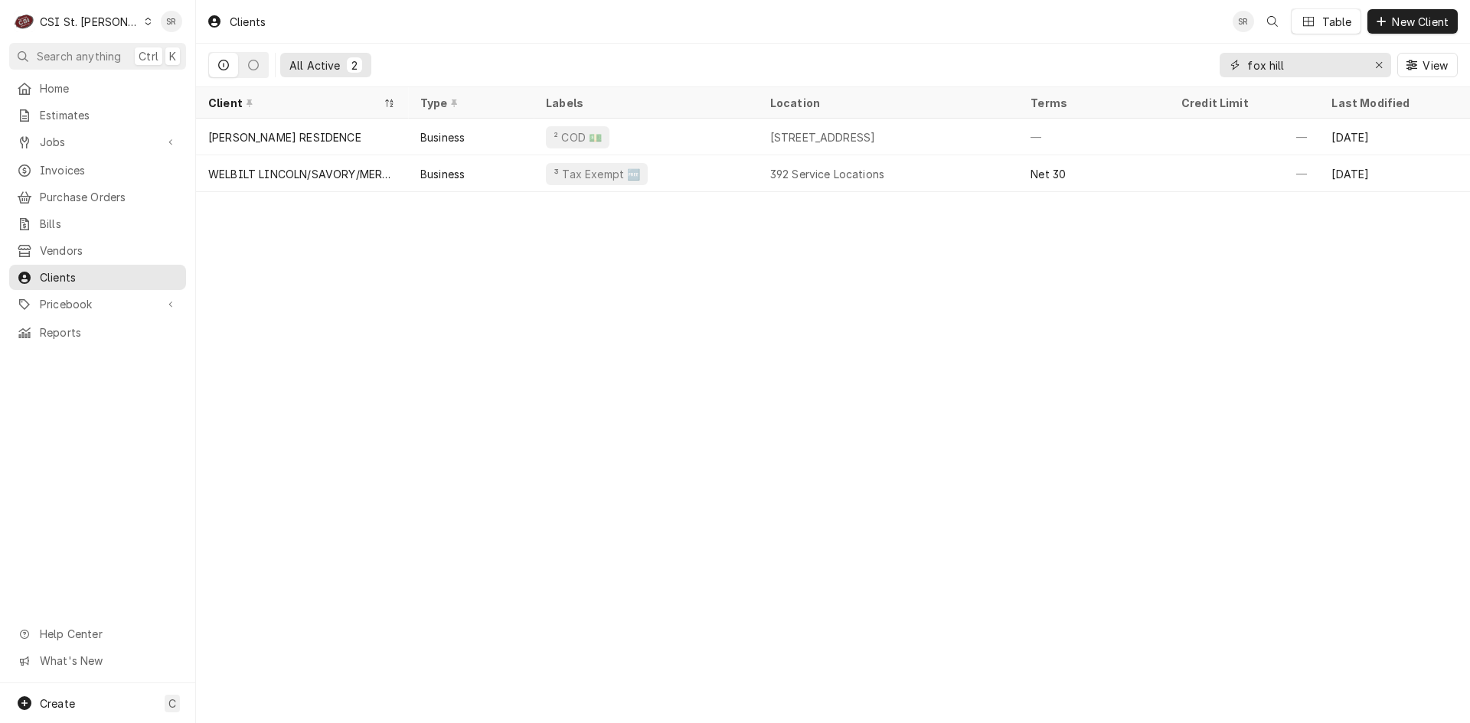
drag, startPoint x: 1319, startPoint y: 58, endPoint x: 1238, endPoint y: 60, distance: 81.2
click at [1238, 60] on div "fox hill" at bounding box center [1304, 65] width 171 height 24
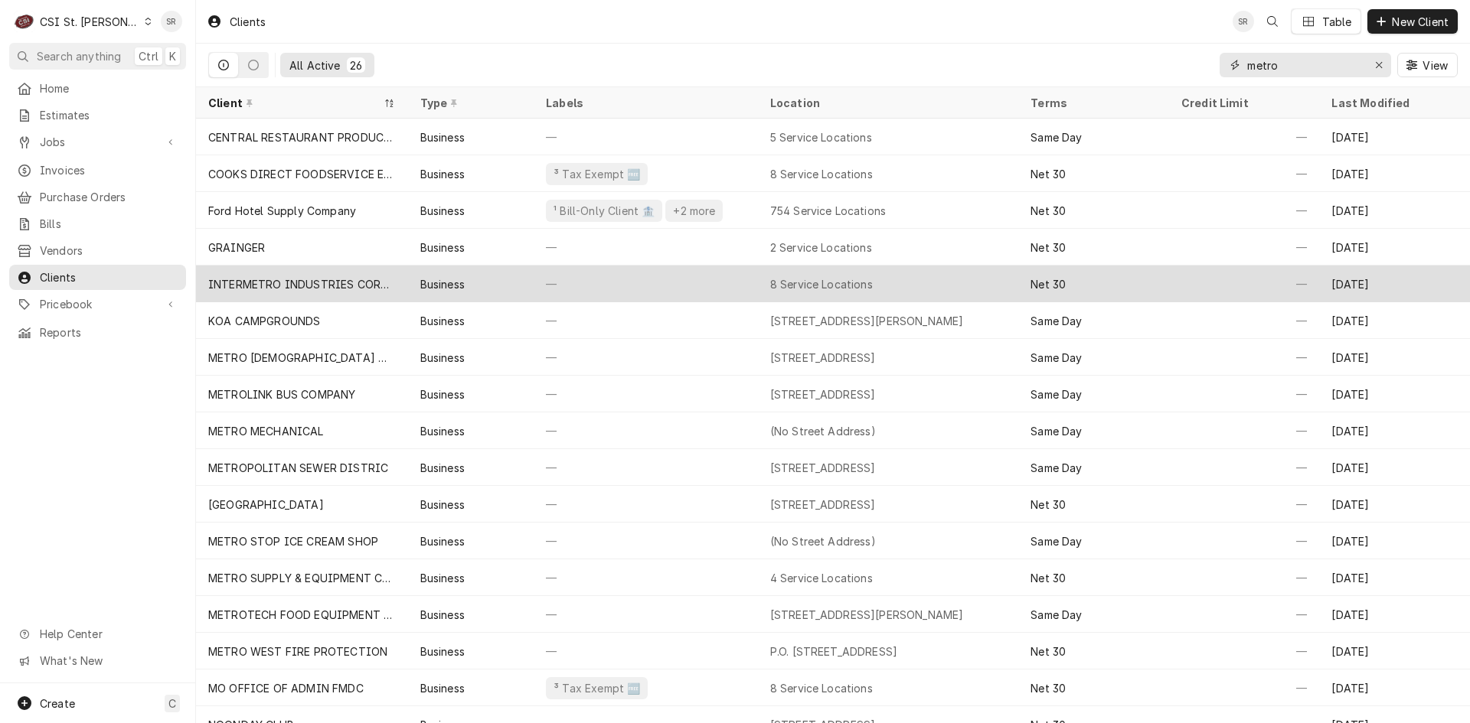
type input "metro"
click at [361, 283] on div "INTERMETRO INDUSTRIES CORP - KC" at bounding box center [302, 284] width 188 height 16
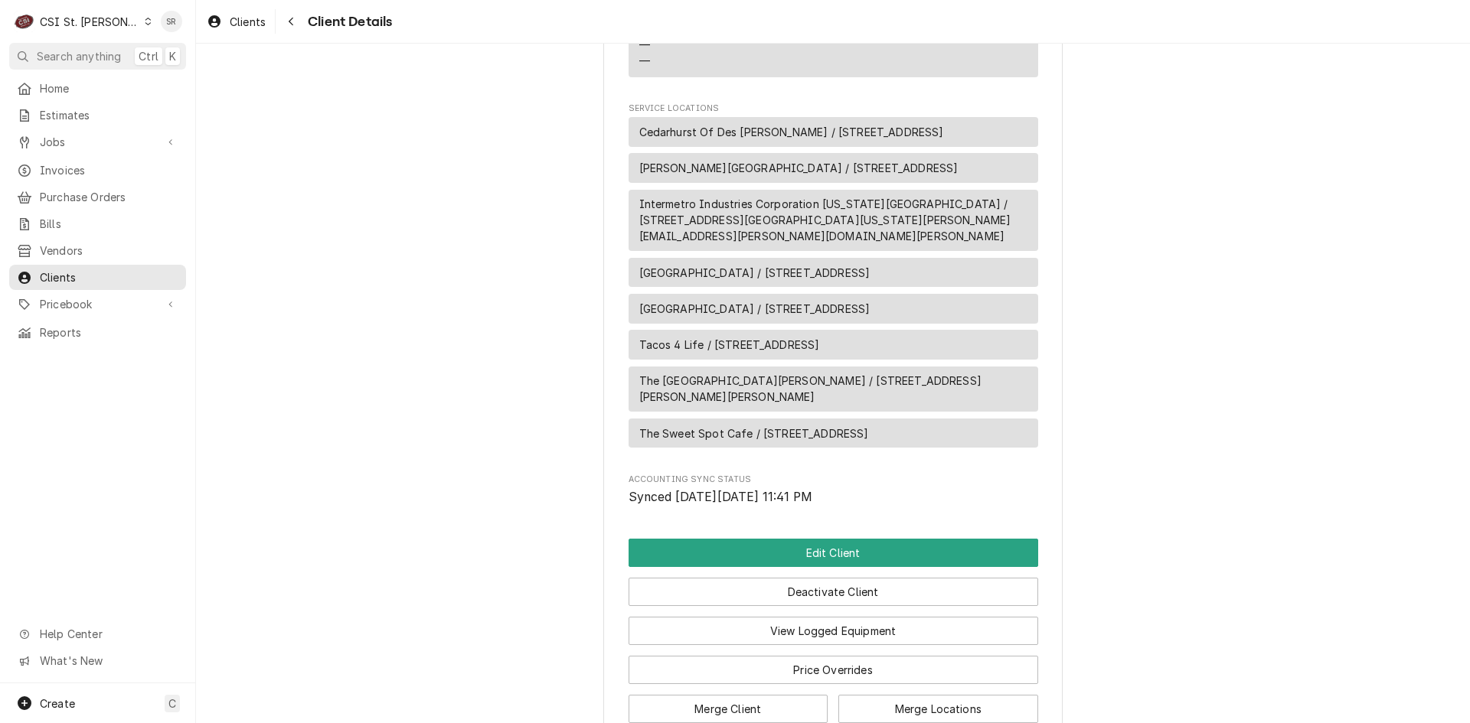
scroll to position [739, 0]
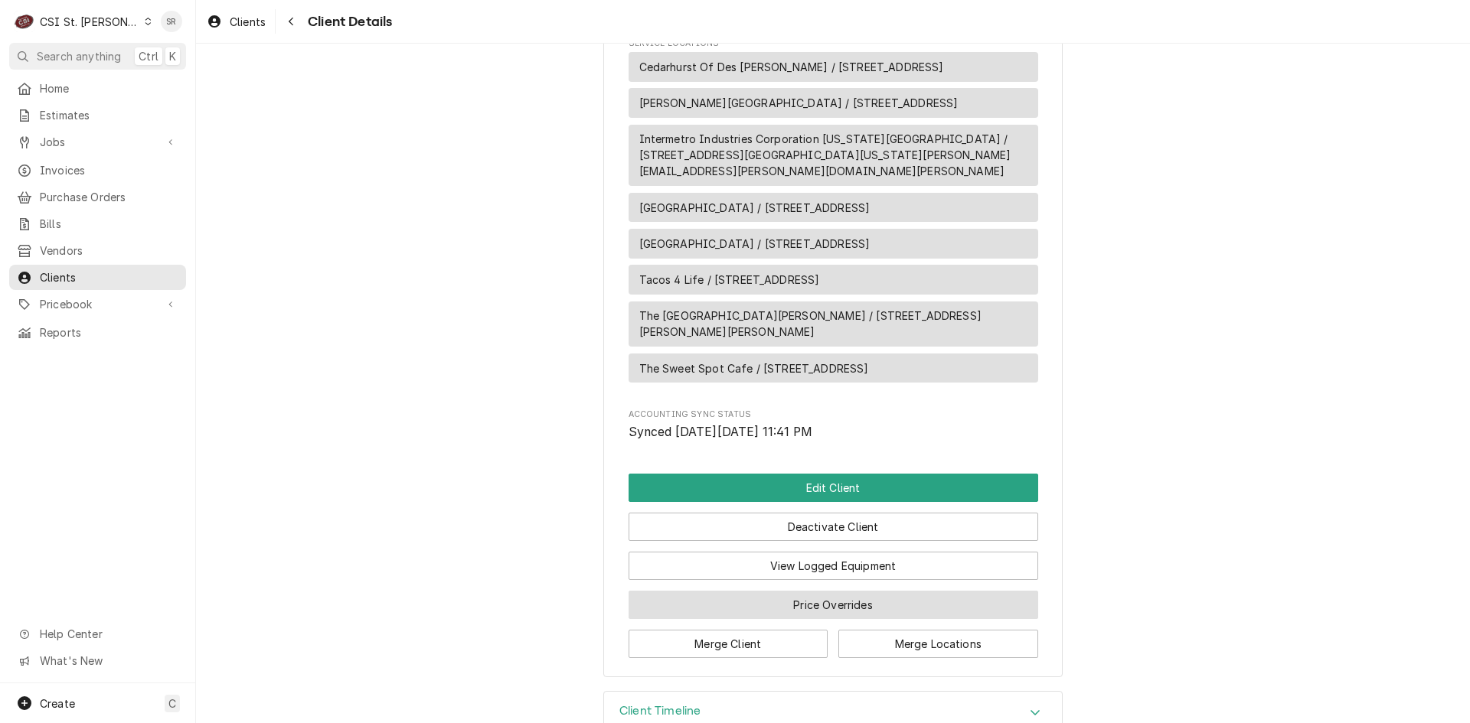
click at [794, 591] on button "Price Overrides" at bounding box center [833, 605] width 410 height 28
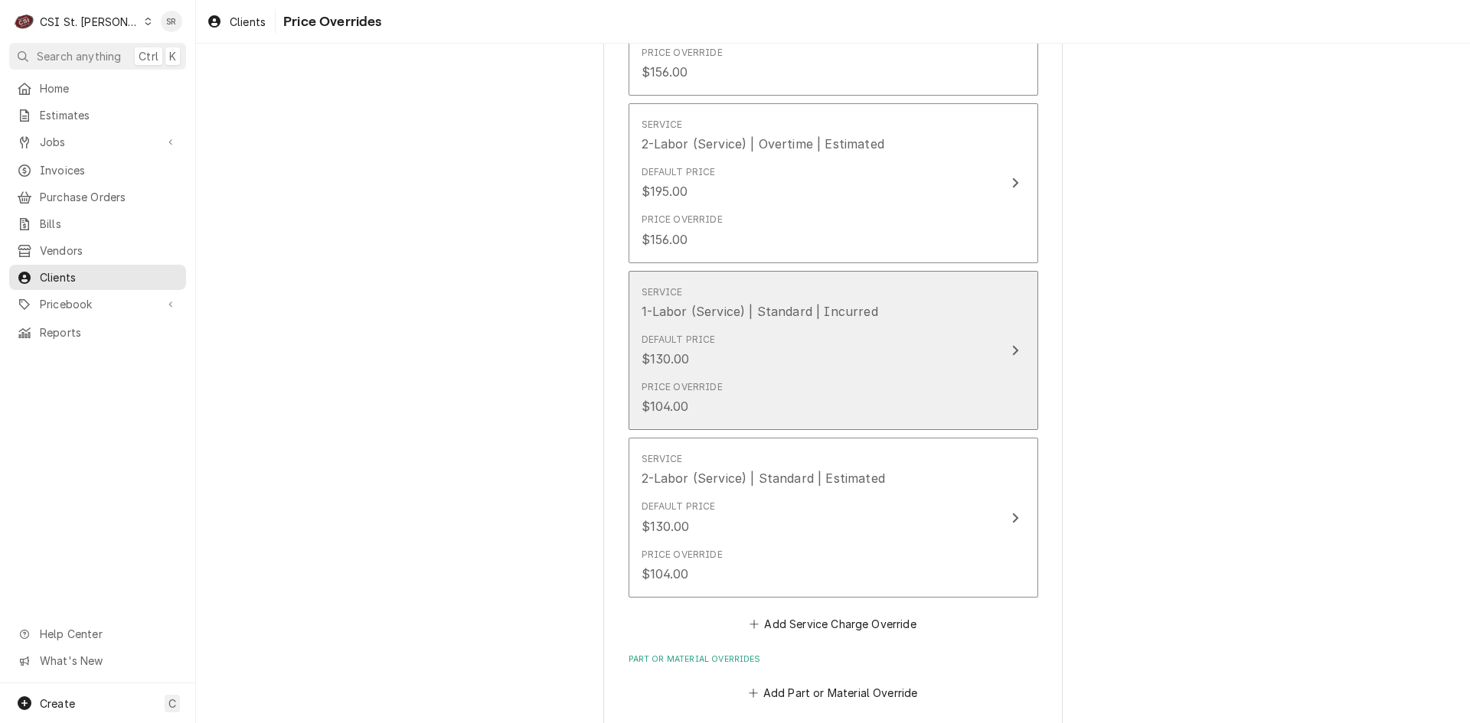
scroll to position [725, 0]
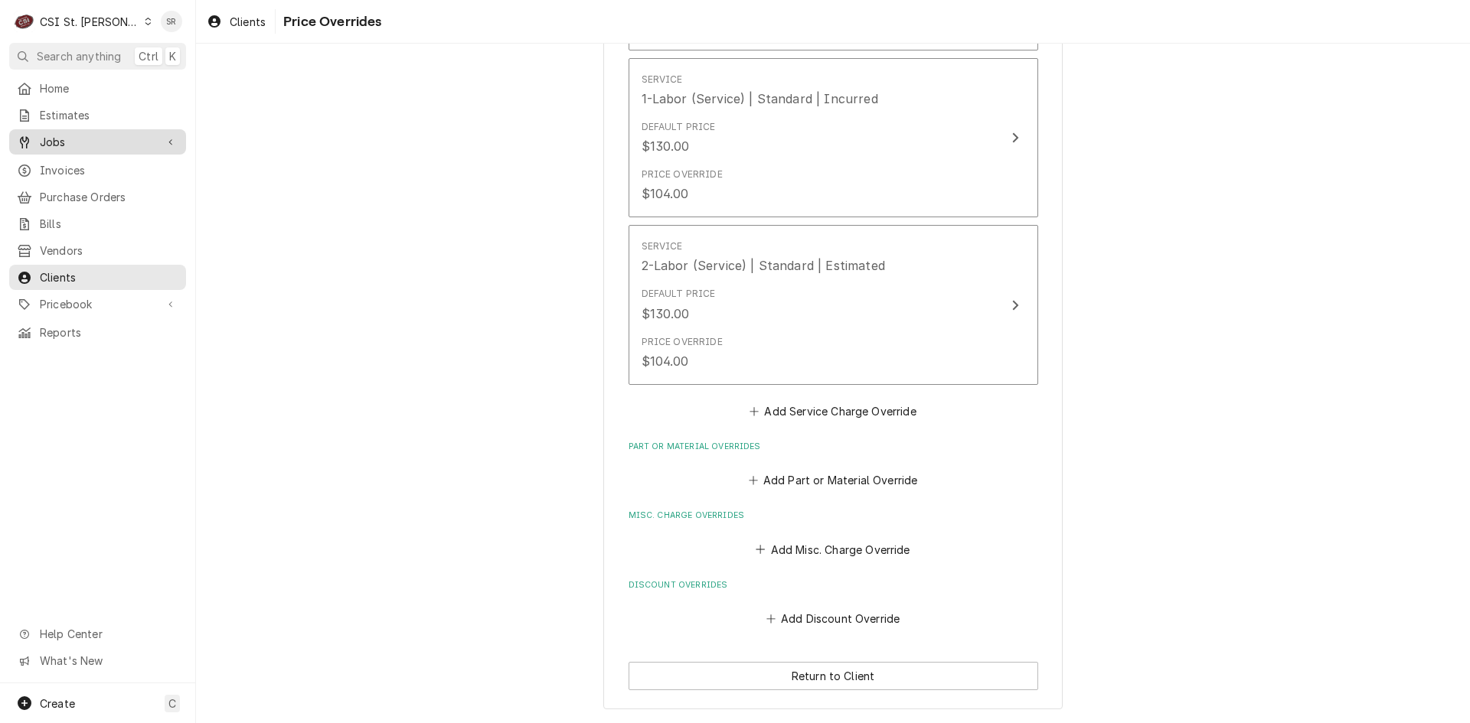
click at [73, 141] on span "Jobs" at bounding box center [98, 142] width 116 height 16
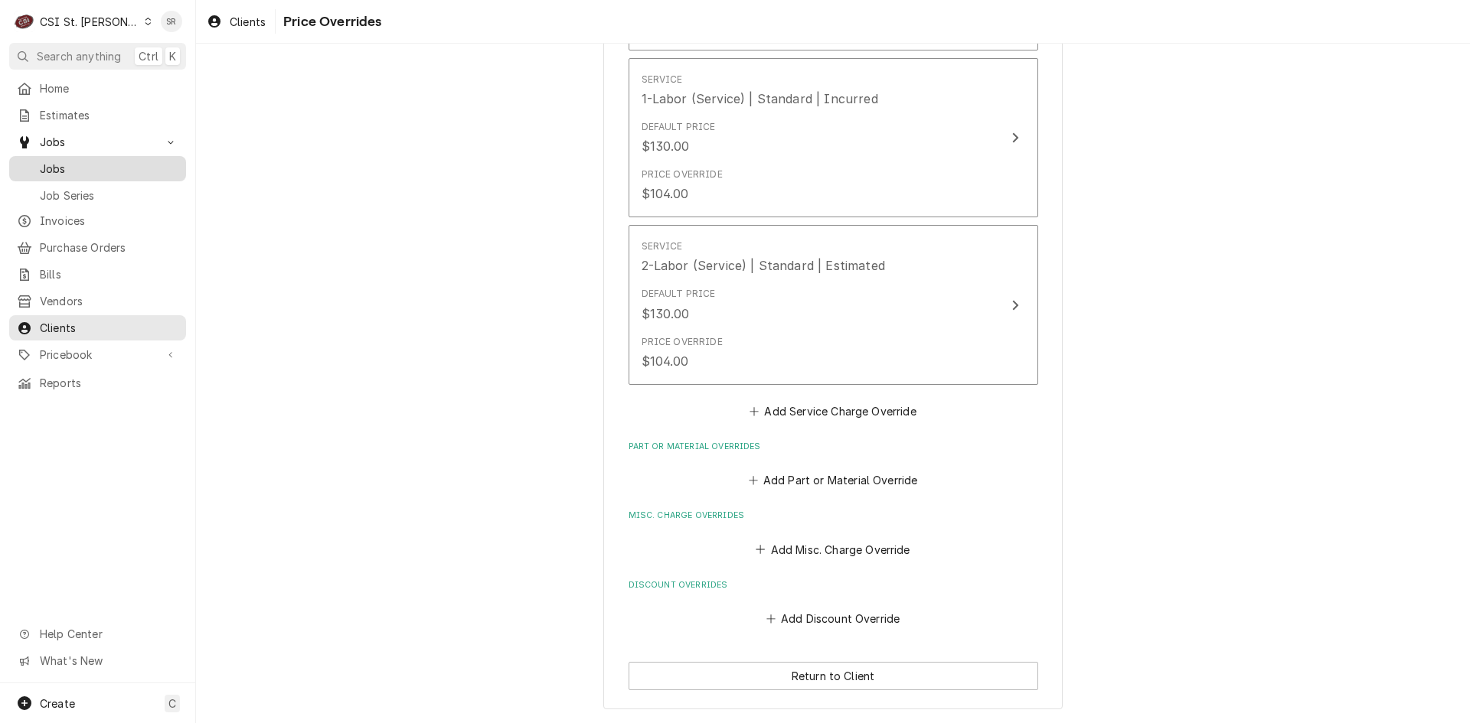
click at [54, 164] on span "Jobs" at bounding box center [109, 169] width 139 height 16
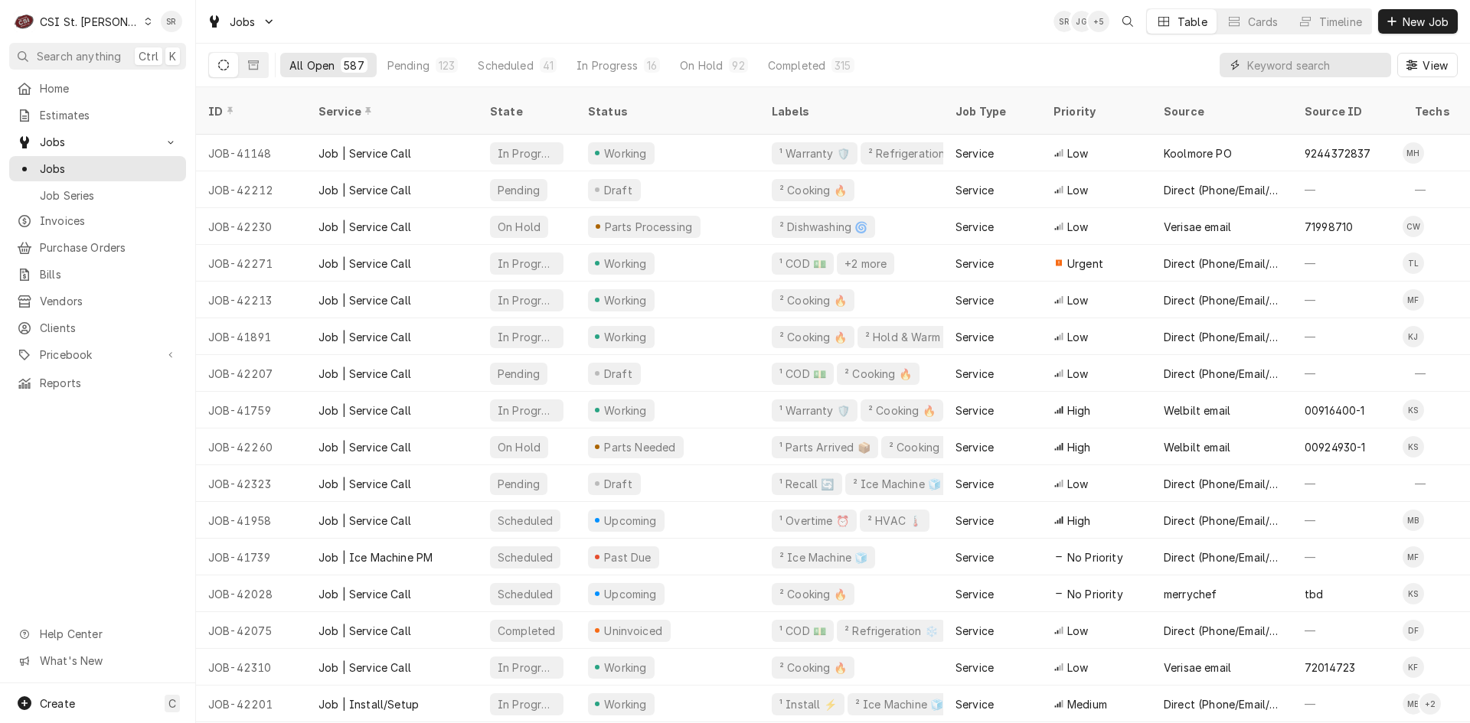
click at [1280, 72] on input "Dynamic Content Wrapper" at bounding box center [1315, 65] width 136 height 24
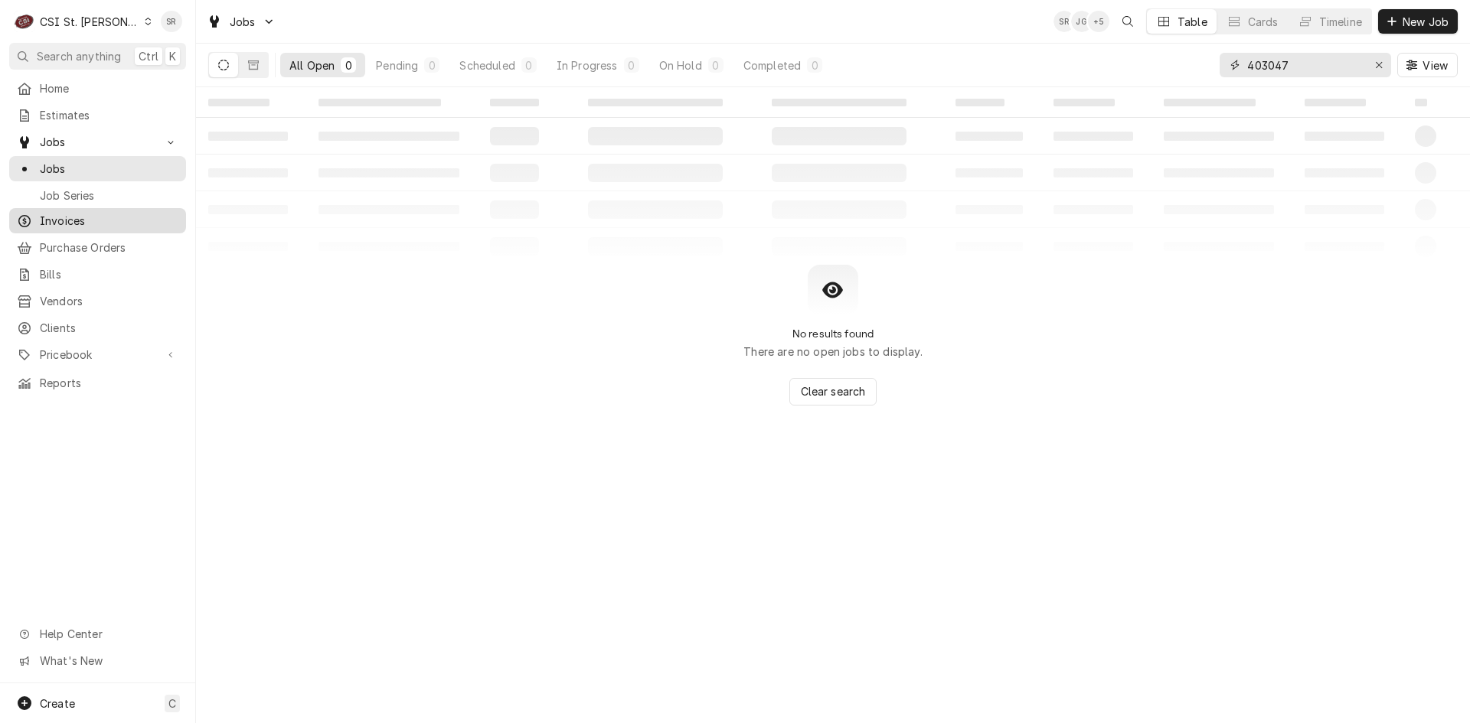
type input "403047"
click at [66, 213] on span "Invoices" at bounding box center [109, 221] width 139 height 16
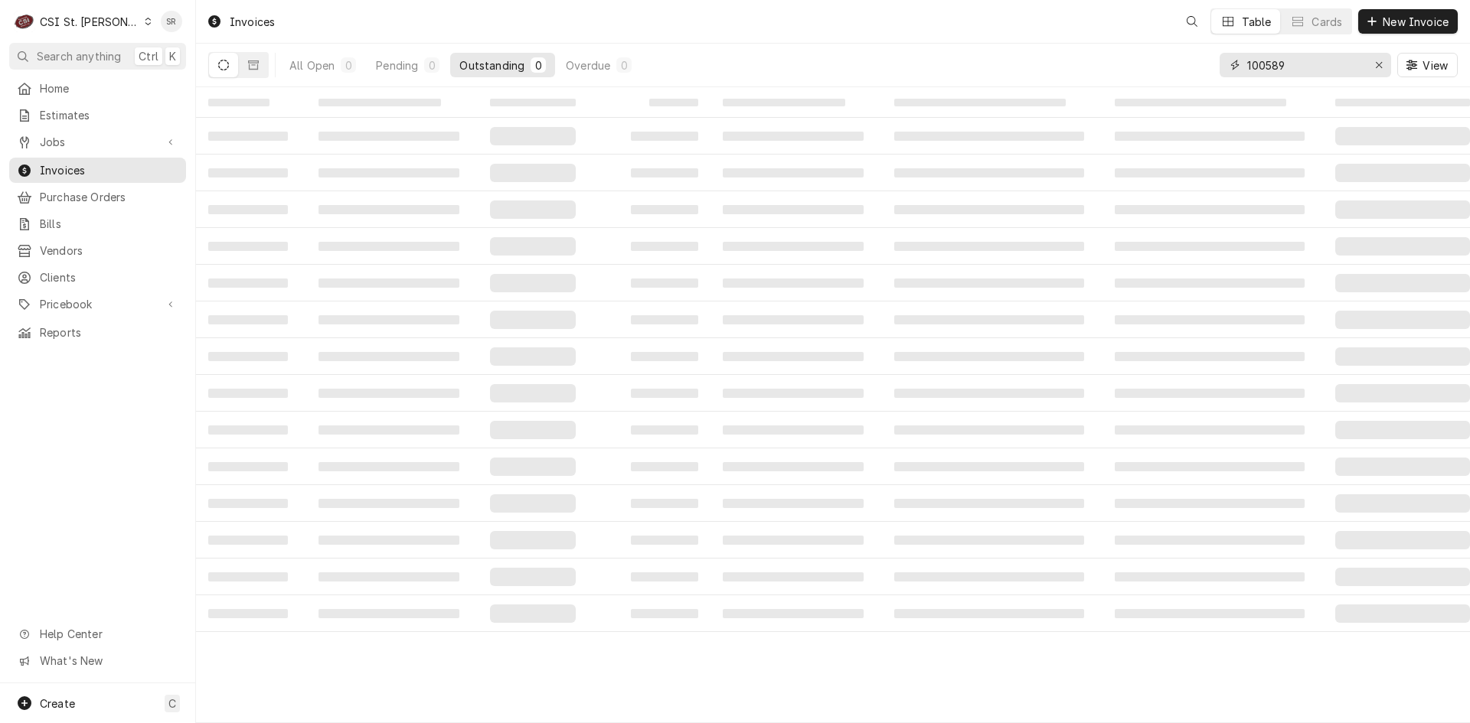
drag, startPoint x: 1201, startPoint y: 59, endPoint x: 1157, endPoint y: 51, distance: 44.4
click at [1157, 51] on div "All Open 0 Pending 0 Outstanding 0 Overdue 0 100589 View" at bounding box center [832, 65] width 1249 height 43
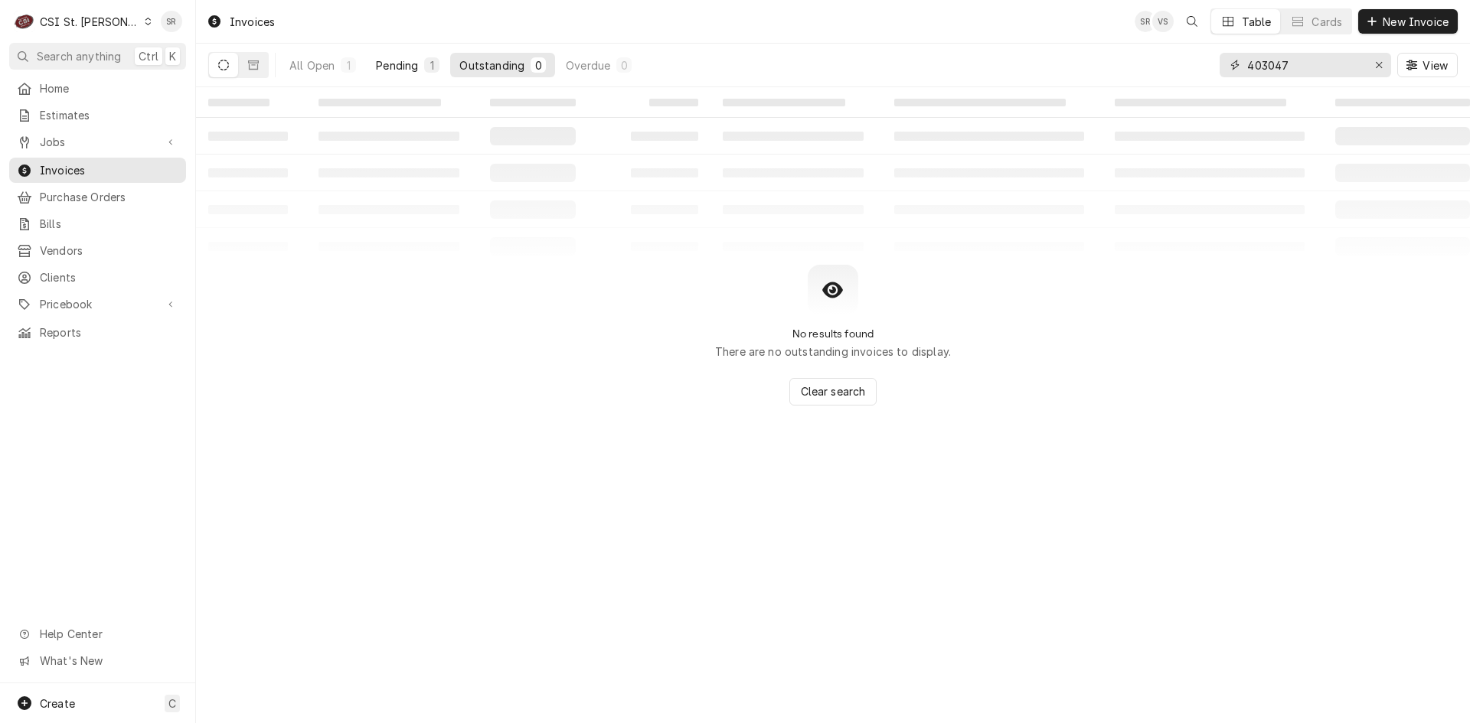
type input "403047"
click at [396, 67] on div "Pending" at bounding box center [397, 65] width 42 height 16
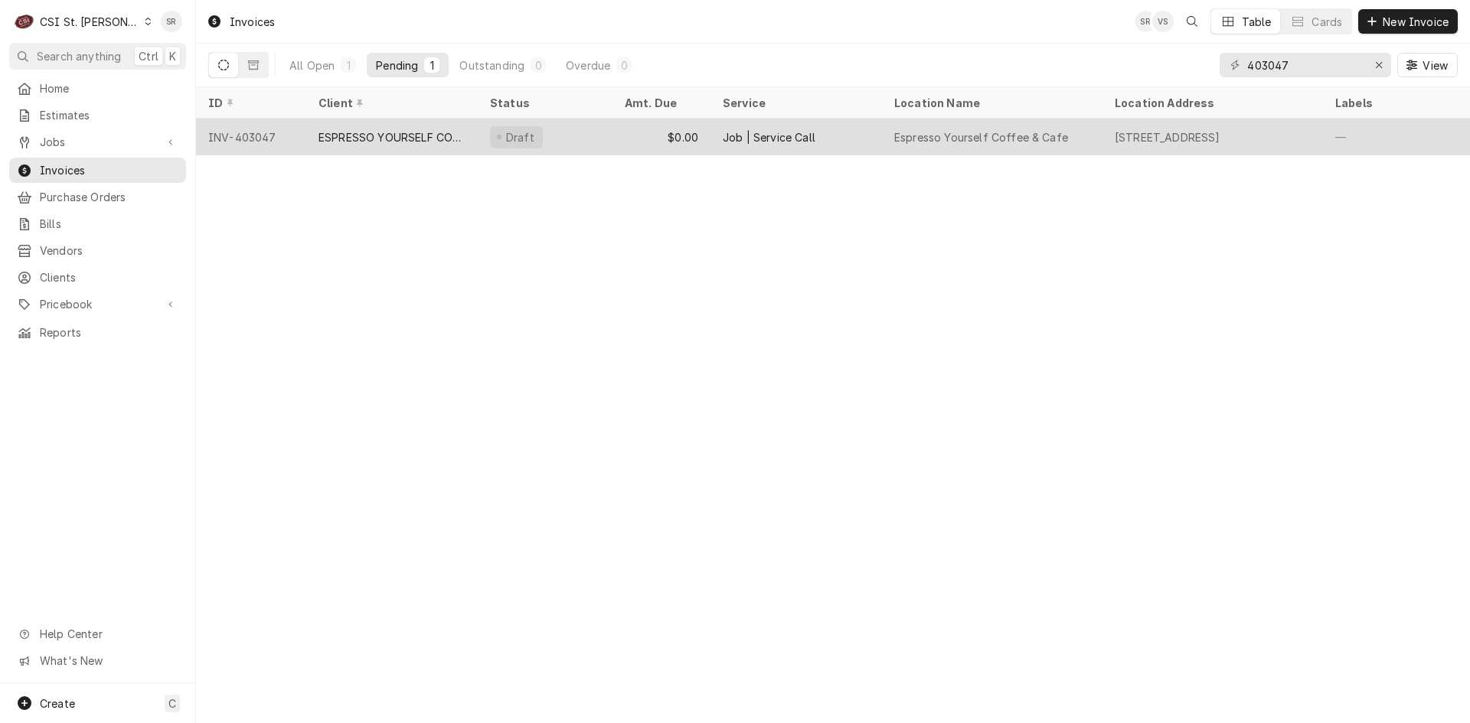
click at [403, 132] on div "ESPRESSO YOURSELF COFFEE & CAFE" at bounding box center [391, 137] width 147 height 16
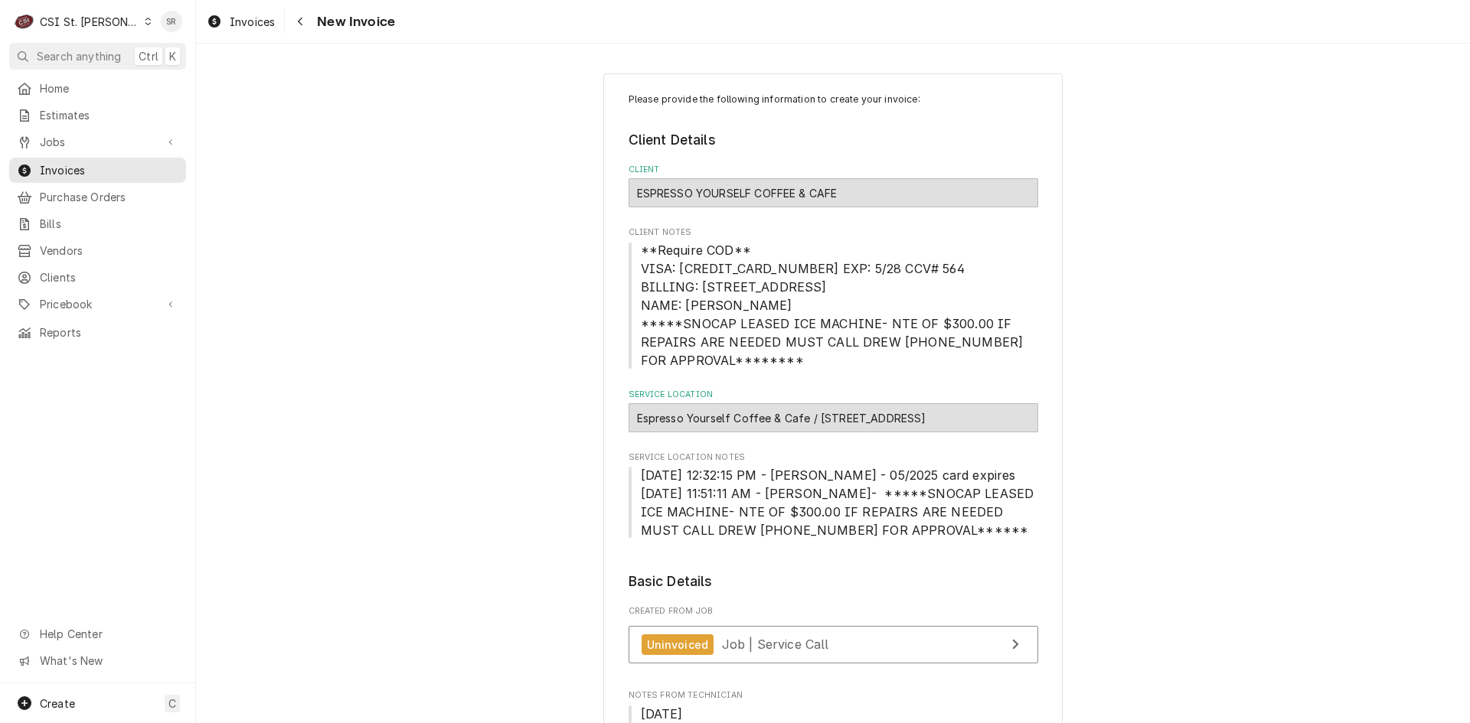
type textarea "x"
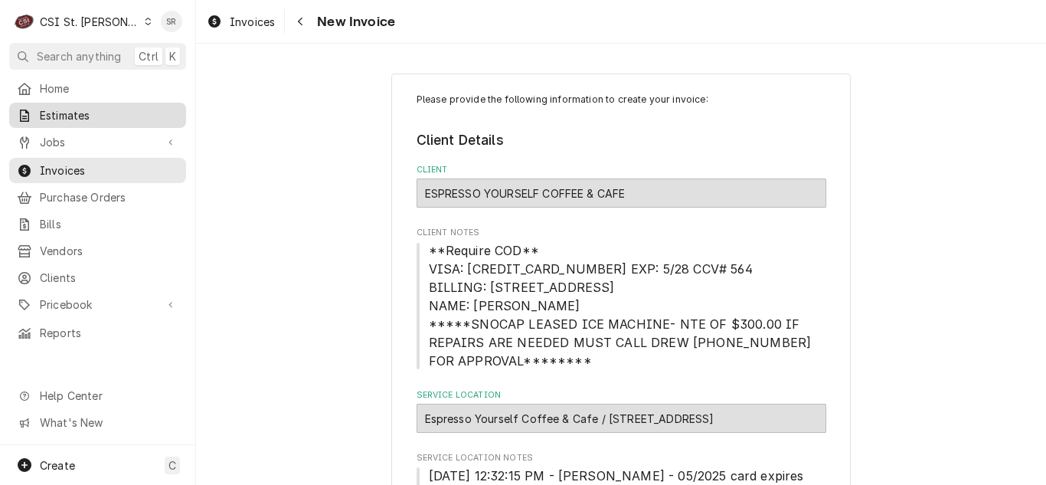
drag, startPoint x: 70, startPoint y: 121, endPoint x: 93, endPoint y: 121, distance: 23.0
click at [70, 121] on link "Estimates" at bounding box center [97, 115] width 177 height 25
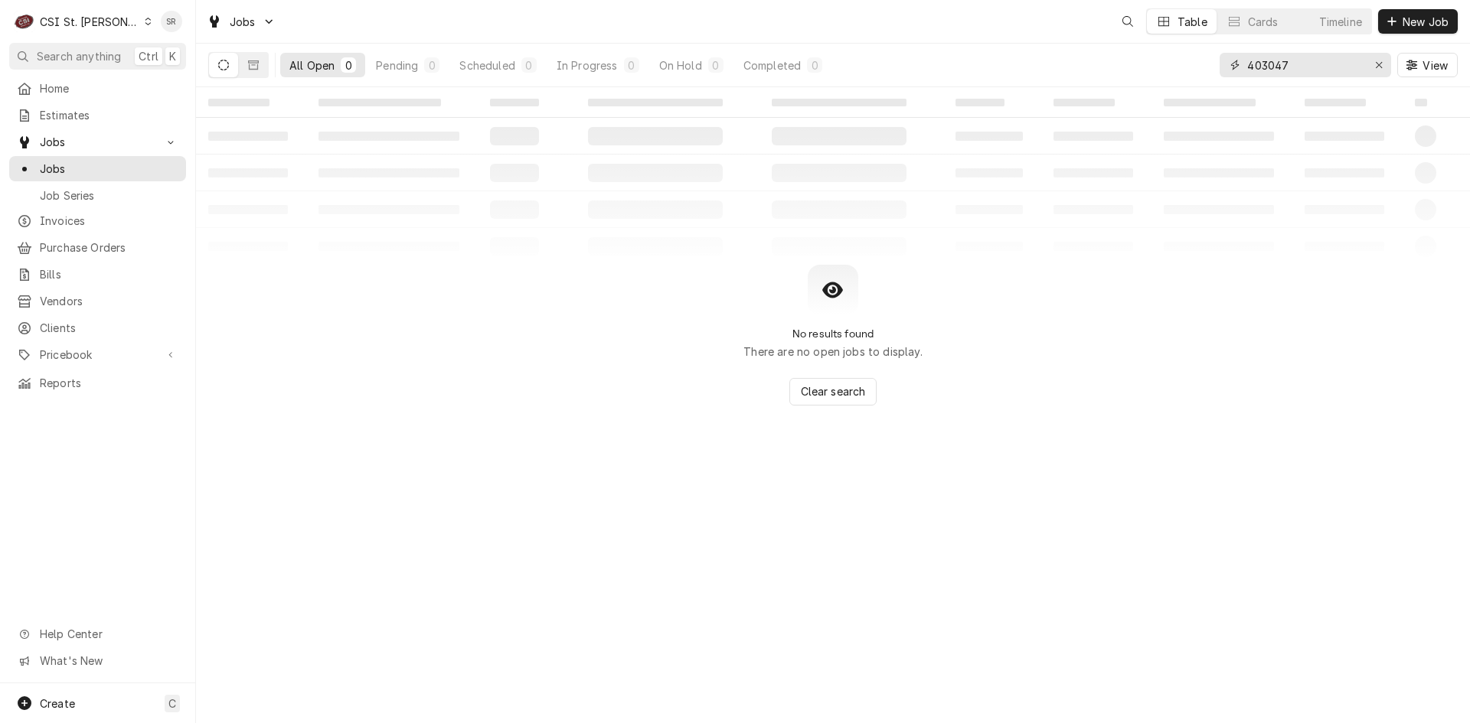
drag, startPoint x: 1313, startPoint y: 61, endPoint x: 1200, endPoint y: 51, distance: 113.0
click at [1200, 51] on div "All Open 0 Pending 0 Scheduled 0 In Progress 0 On Hold 0 Completed 0 403047 View" at bounding box center [832, 65] width 1249 height 43
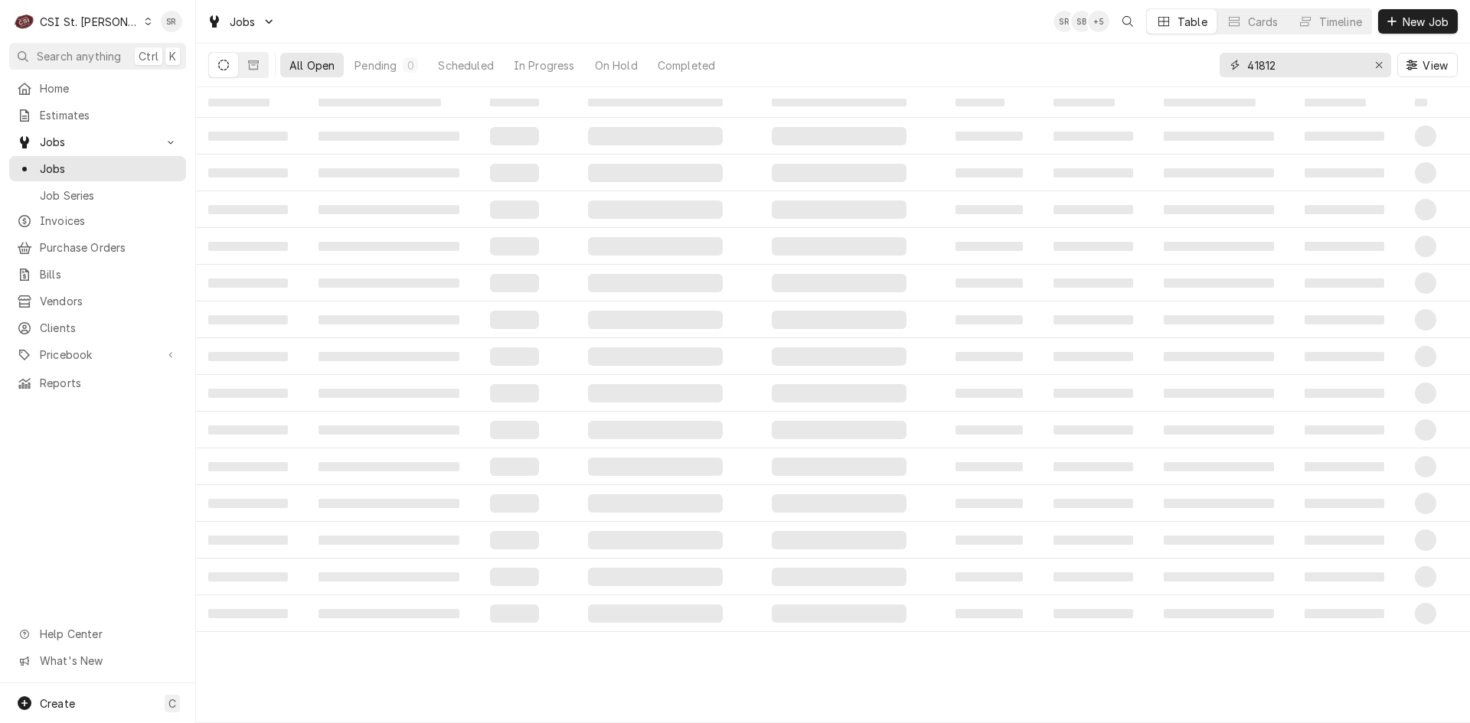
type input "41812"
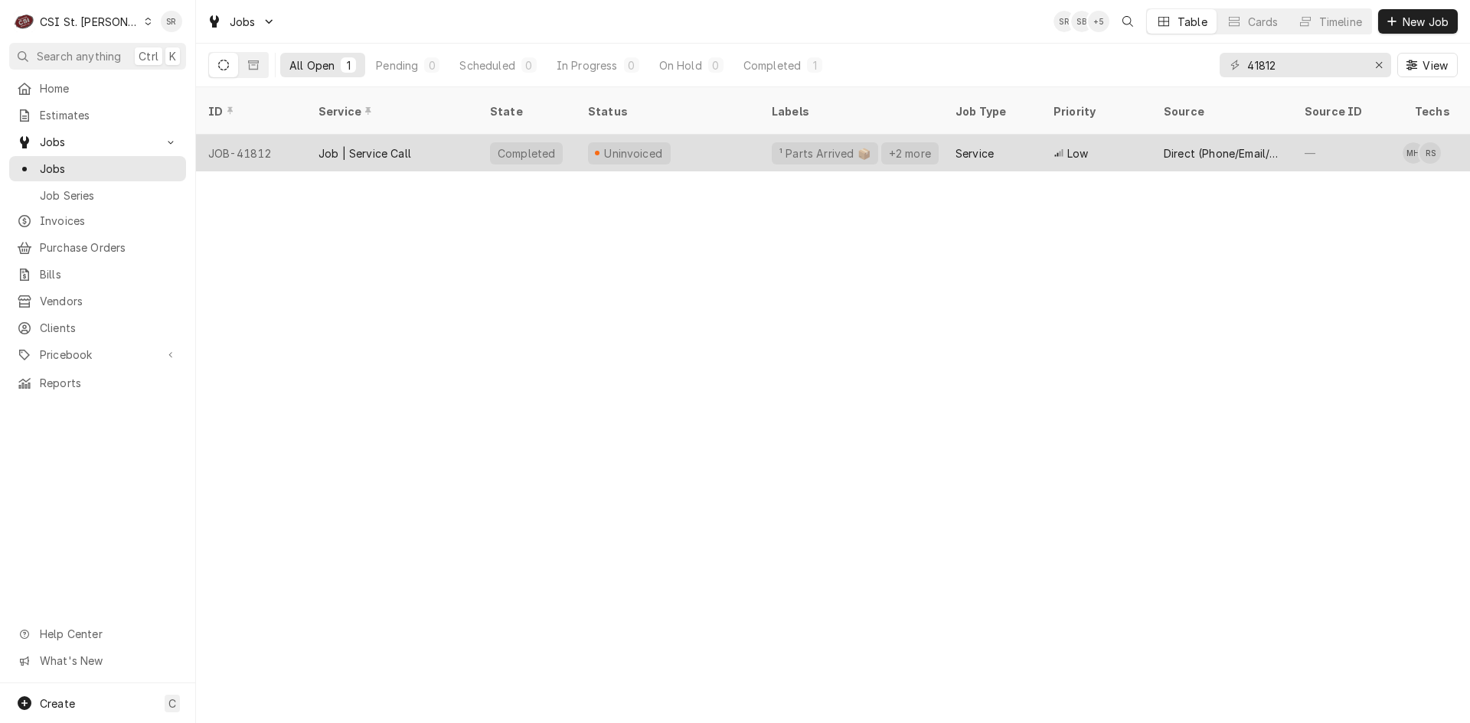
click at [579, 149] on div "Uninvoiced" at bounding box center [668, 153] width 184 height 37
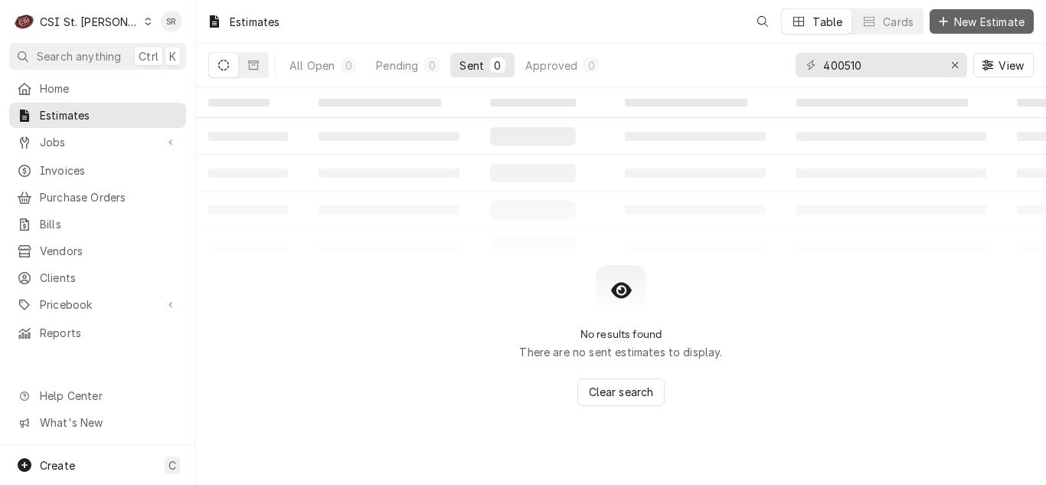
click at [988, 25] on span "New Estimate" at bounding box center [989, 22] width 77 height 16
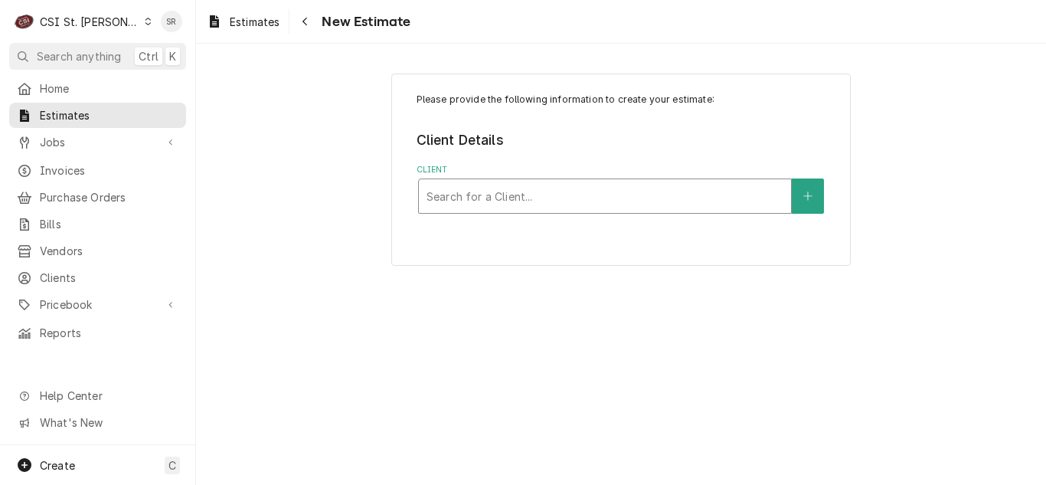
click at [543, 194] on div "Client" at bounding box center [604, 196] width 357 height 28
type input "bloom"
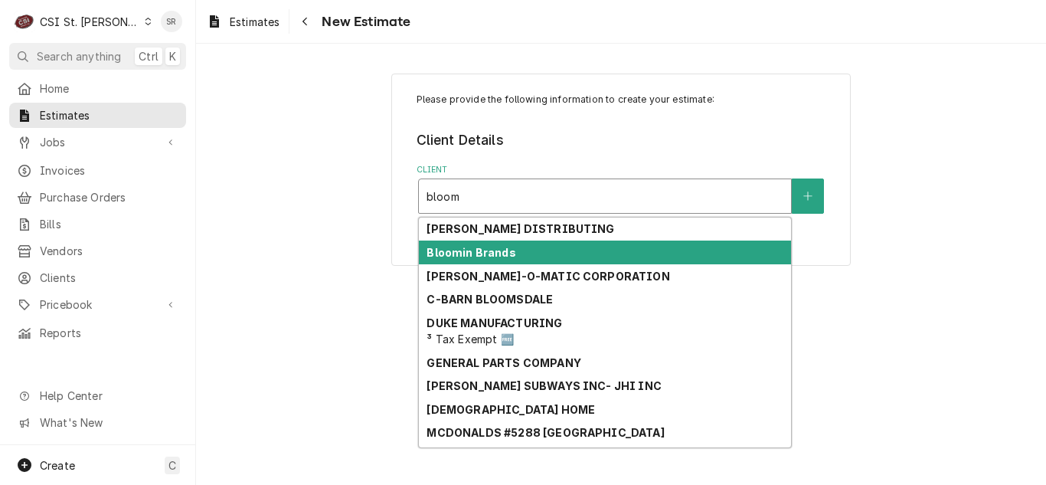
click at [491, 253] on strong "Bloomin Brands" at bounding box center [470, 252] width 89 height 13
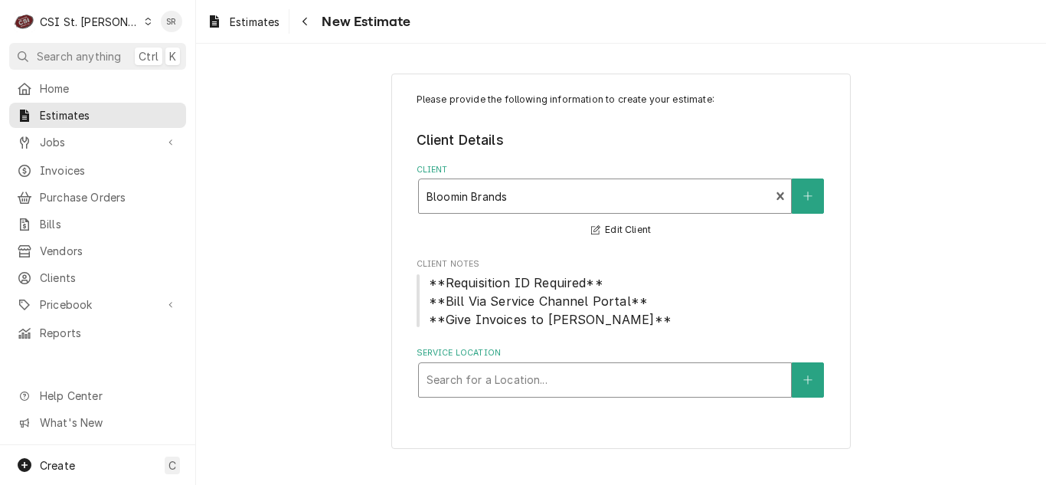
click at [499, 378] on div "Service Location" at bounding box center [604, 380] width 357 height 28
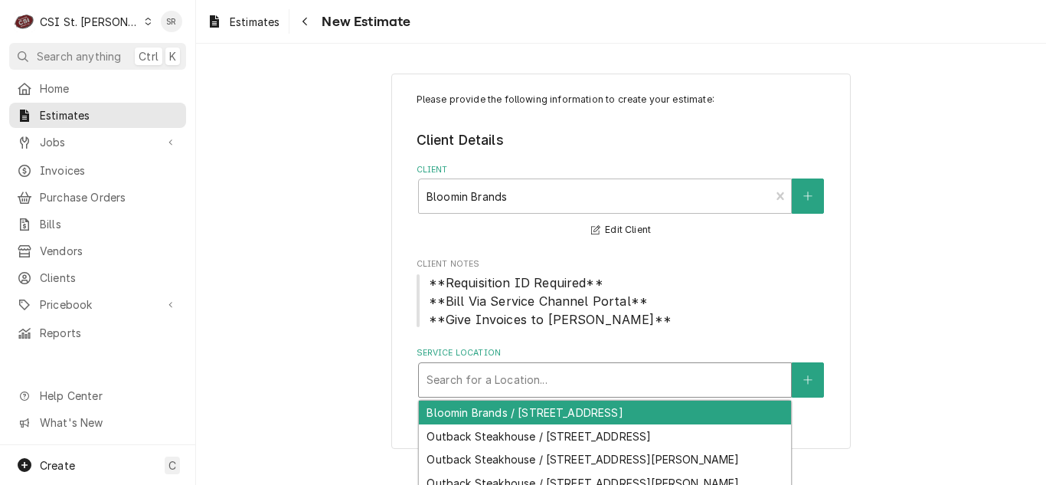
type input "1"
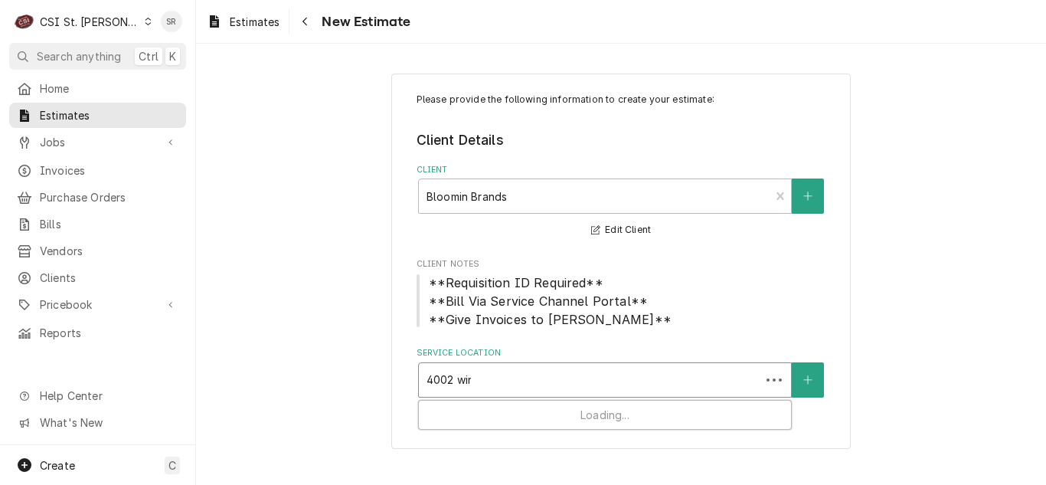
type input "4002 wingh"
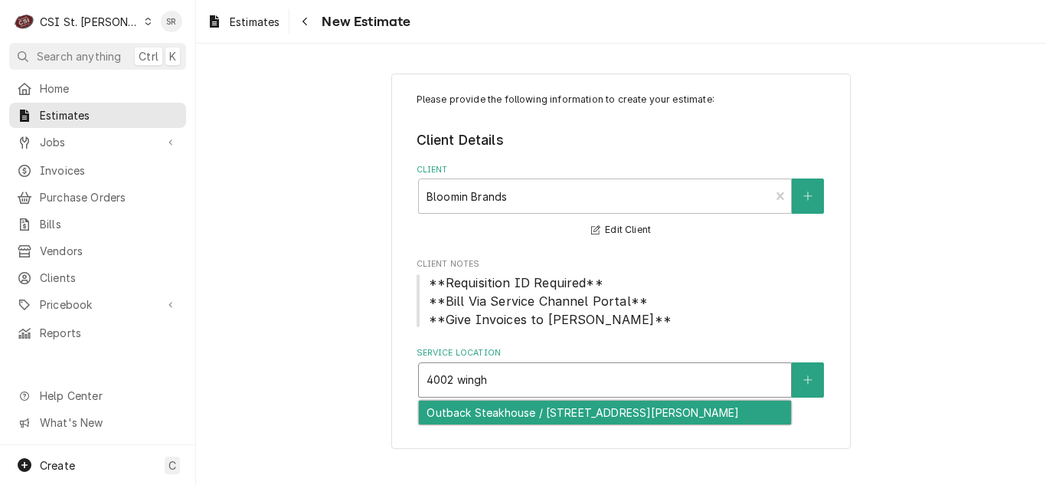
click at [508, 408] on div "Outback Steakhouse / 4002 Winghaven Blvd, O'Fallon, MO 63366" at bounding box center [605, 412] width 372 height 24
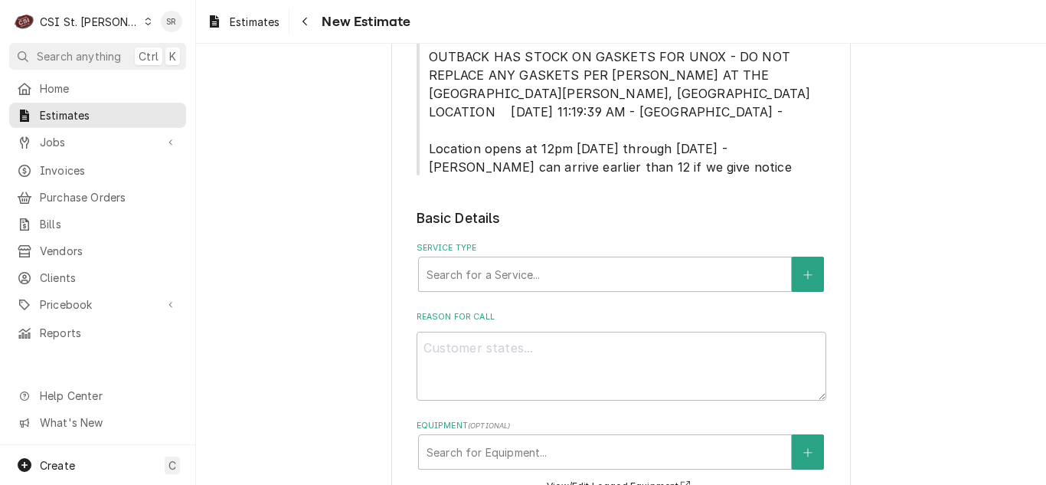
scroll to position [612, 0]
click at [508, 259] on div "Service Type" at bounding box center [604, 273] width 357 height 28
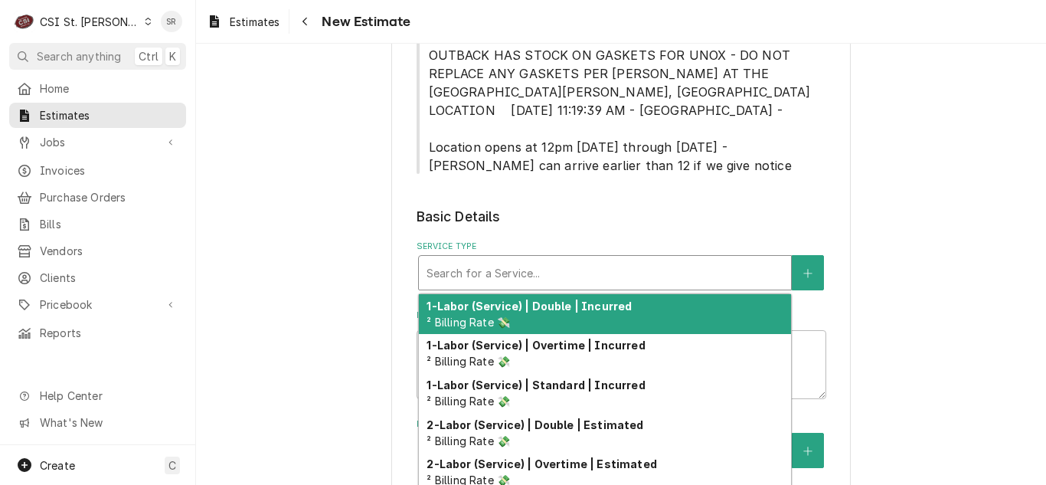
type textarea "x"
type input "s"
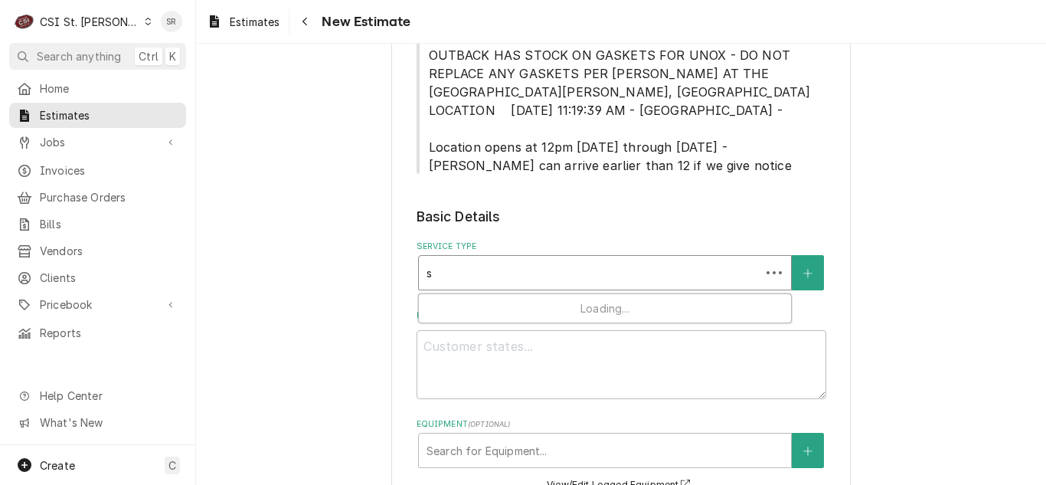
type textarea "x"
type input "se"
type textarea "x"
type input "ser"
type textarea "x"
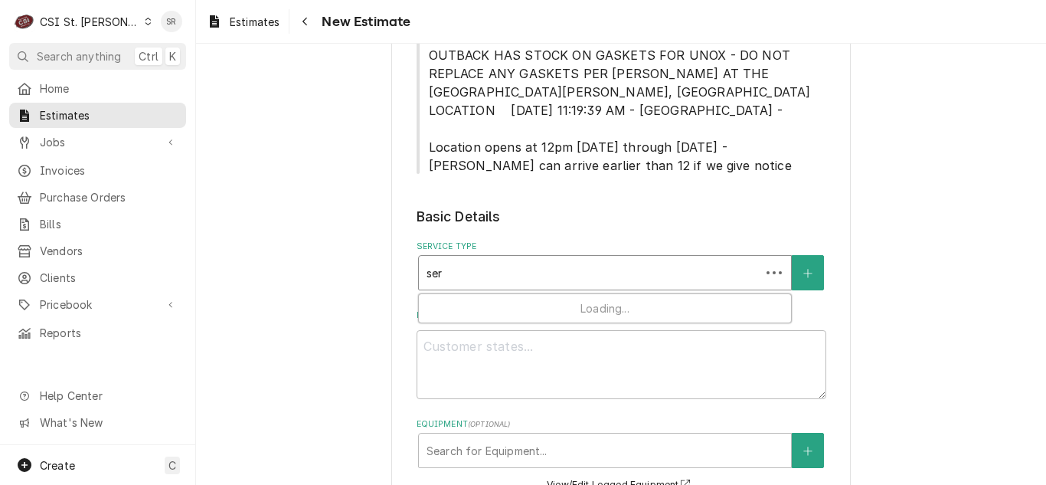
type input "serv"
type textarea "x"
type input "servi"
type textarea "x"
type input "servic"
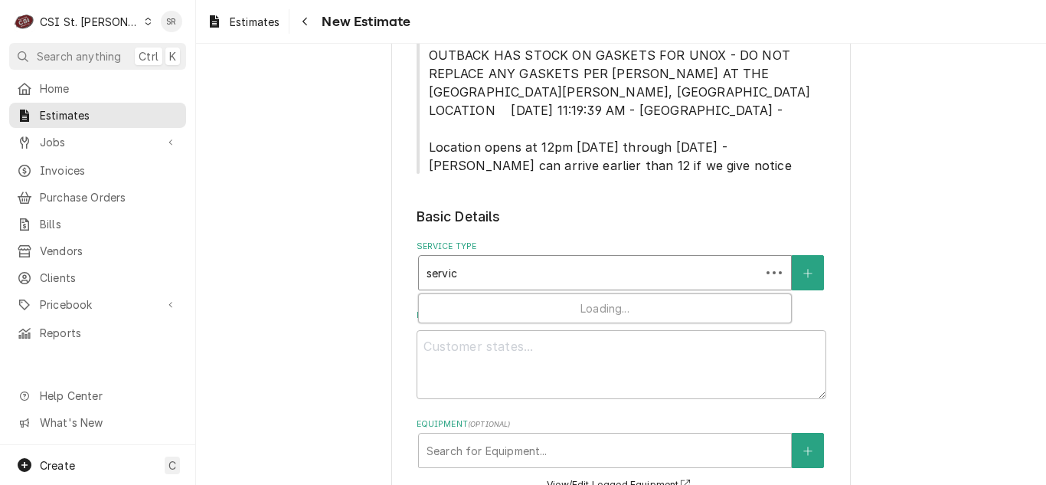
type textarea "x"
type input "service"
type textarea "x"
type input "service"
type textarea "x"
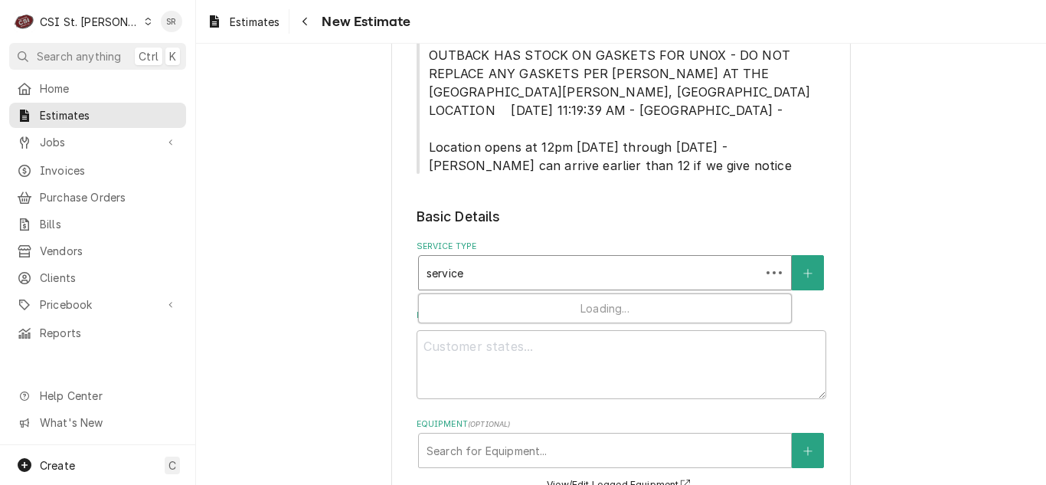
type input "service c"
type textarea "x"
type input "service ca"
type textarea "x"
type input "service cal"
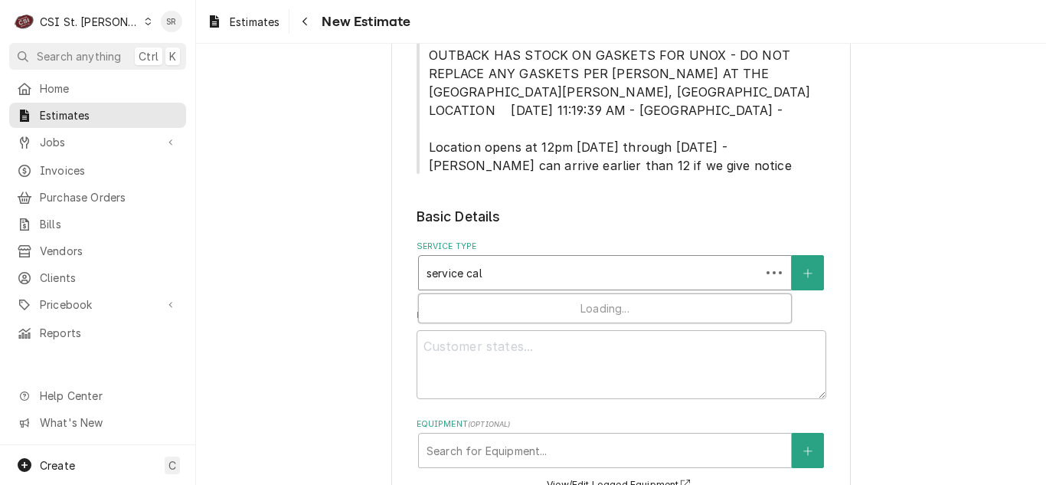
type textarea "x"
type input "service call"
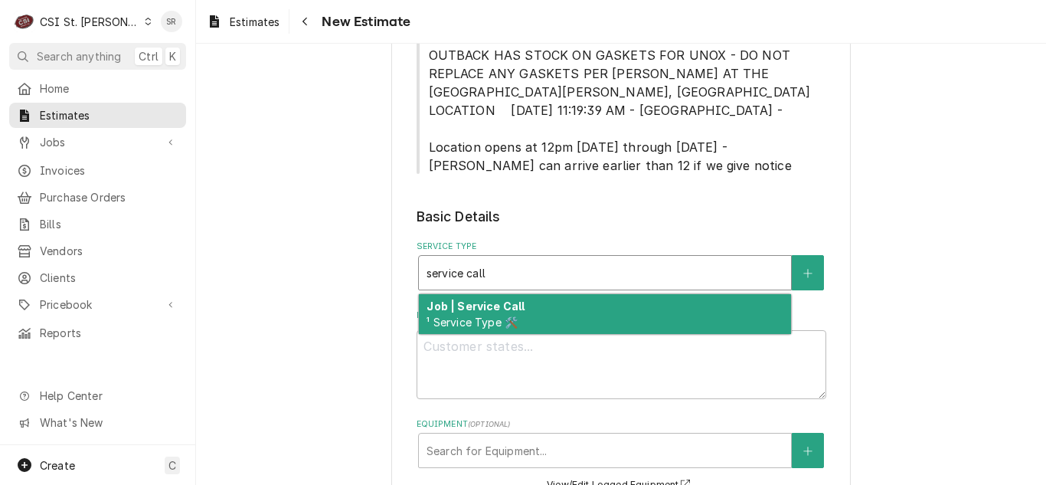
click at [498, 299] on strong "Job | Service Call" at bounding box center [475, 305] width 98 height 13
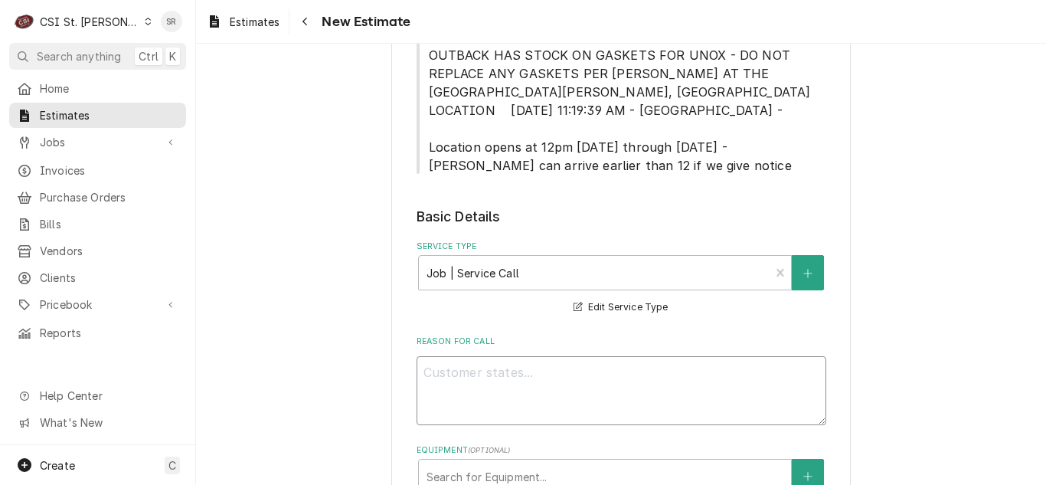
click at [527, 374] on textarea "Reason For Call" at bounding box center [621, 390] width 410 height 69
type textarea "x"
type textarea "Q"
type textarea "x"
type textarea "Qu"
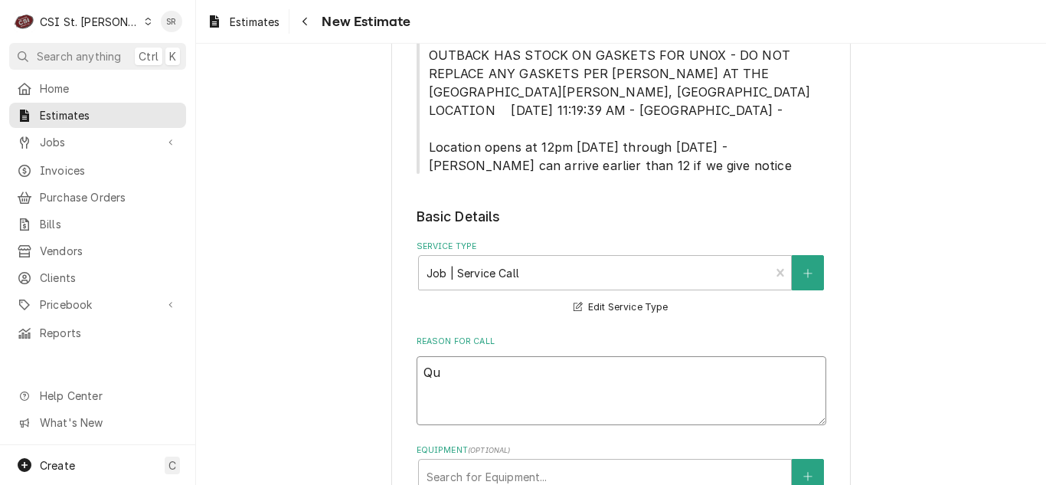
type textarea "x"
type textarea "Quo"
type textarea "x"
type textarea "Quot"
type textarea "x"
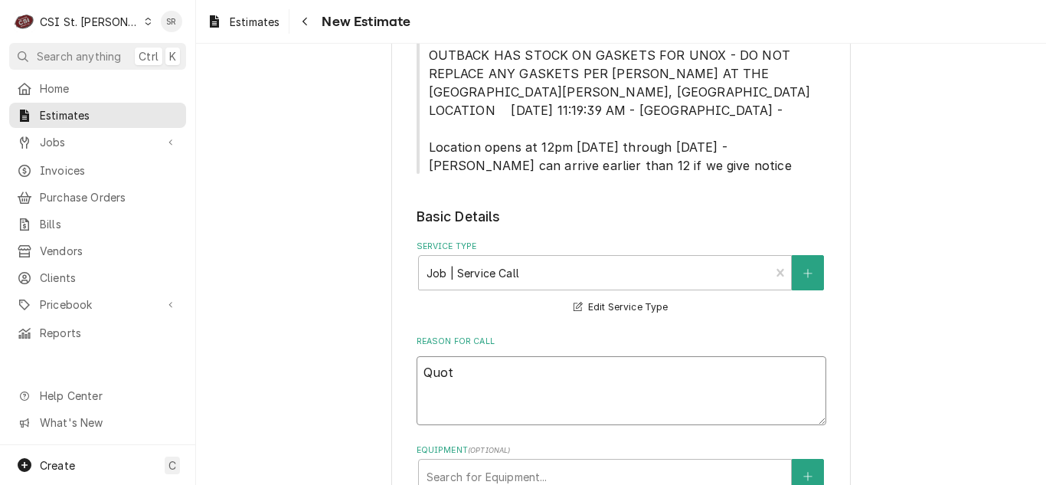
type textarea "Quote"
type textarea "x"
type textarea "Quote"
type textarea "x"
type textarea "Quote o"
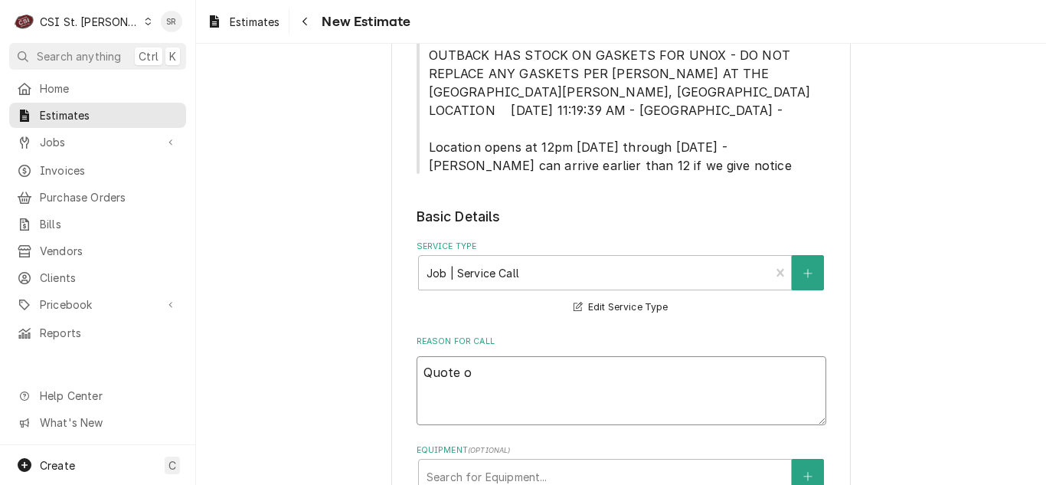
type textarea "x"
type textarea "Quote on"
type textarea "x"
type textarea "Quote on"
type textarea "x"
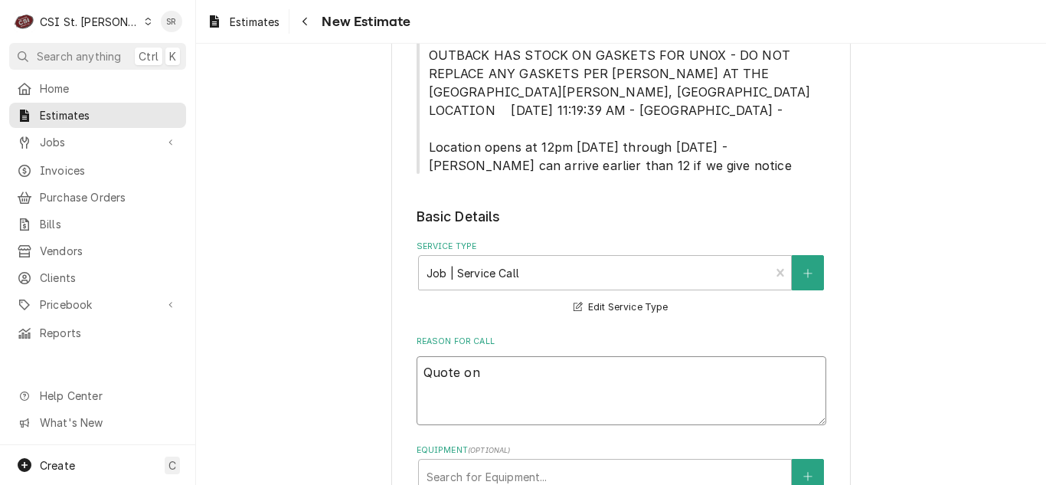
type textarea "Quote on a"
type textarea "x"
type textarea "Quote on ad"
type textarea "x"
type textarea "Quote on add"
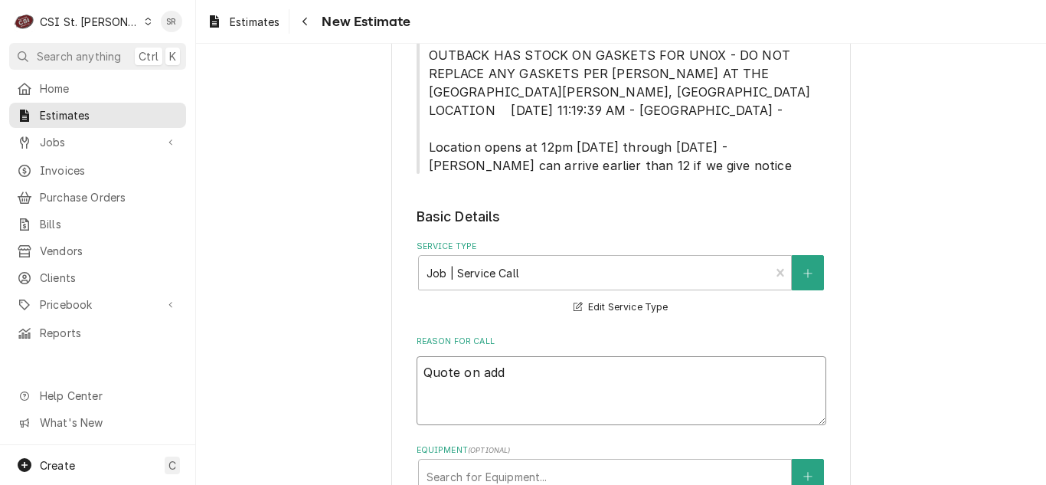
type textarea "x"
type textarea "Quote on addi"
type textarea "x"
type textarea "Quote on addit"
type textarea "x"
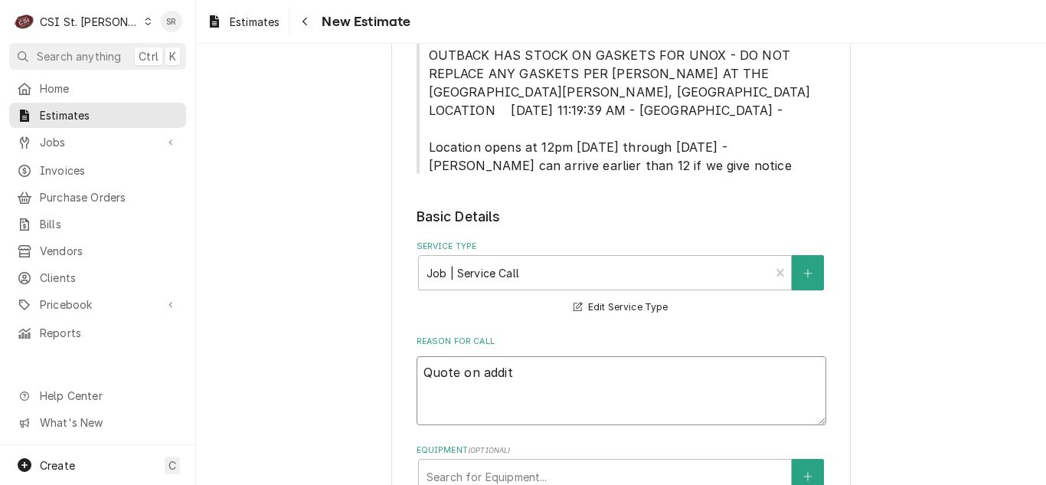
type textarea "Quote on addi"
type textarea "x"
type textarea "Quote on add"
type textarea "x"
type textarea "Quote on addi"
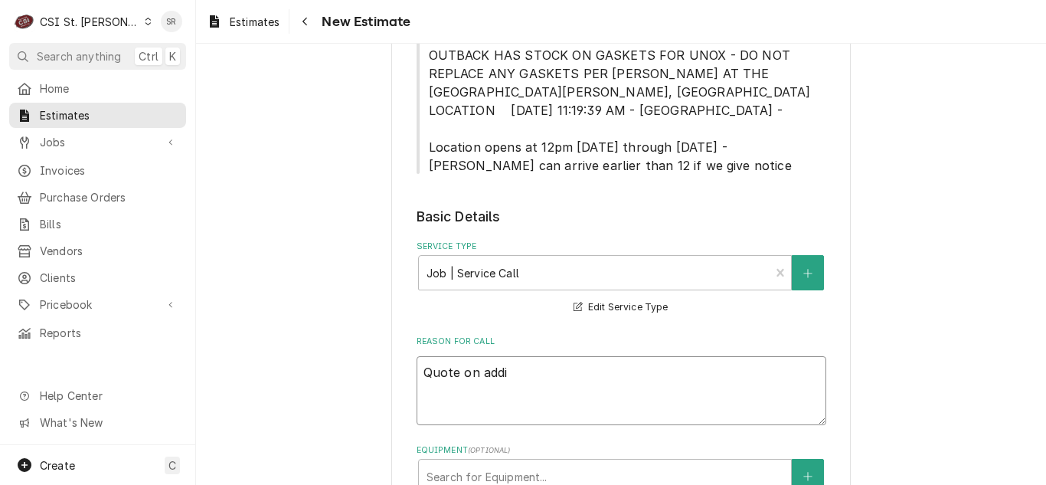
type textarea "x"
type textarea "Quote on addit"
type textarea "x"
type textarea "Quote on additi"
type textarea "x"
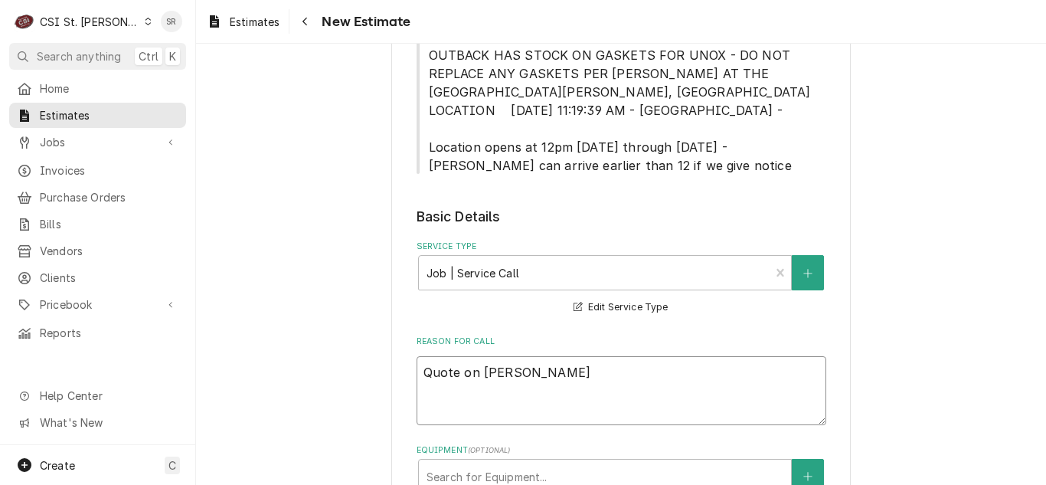
type textarea "Quote on additio"
type textarea "x"
type textarea "Quote on addition"
type textarea "x"
type textarea "Quote on additiona"
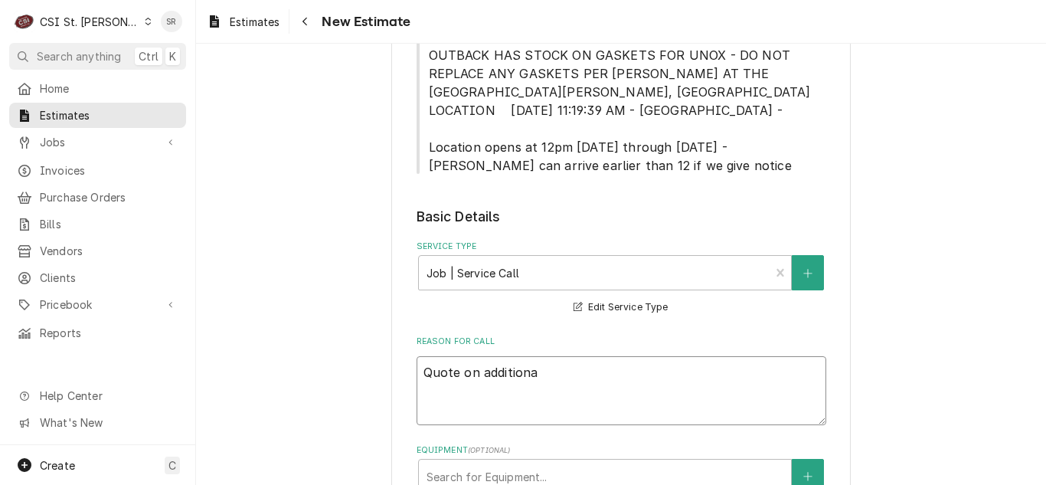
type textarea "x"
type textarea "Quote on additional"
type textarea "x"
type textarea "Quote on additional"
type textarea "x"
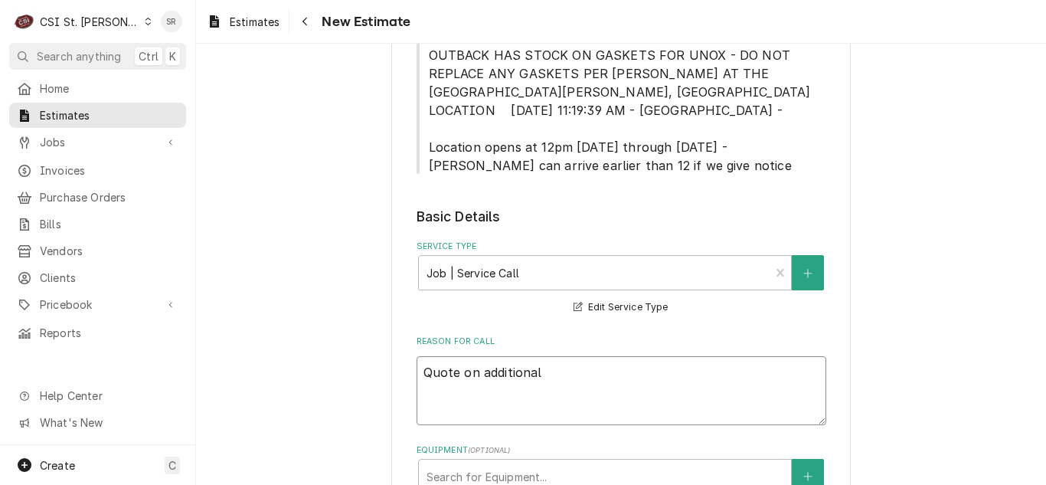
type textarea "Quote on additional r"
type textarea "x"
type textarea "Quote on additional re"
type textarea "x"
type textarea "Quote on additional rep"
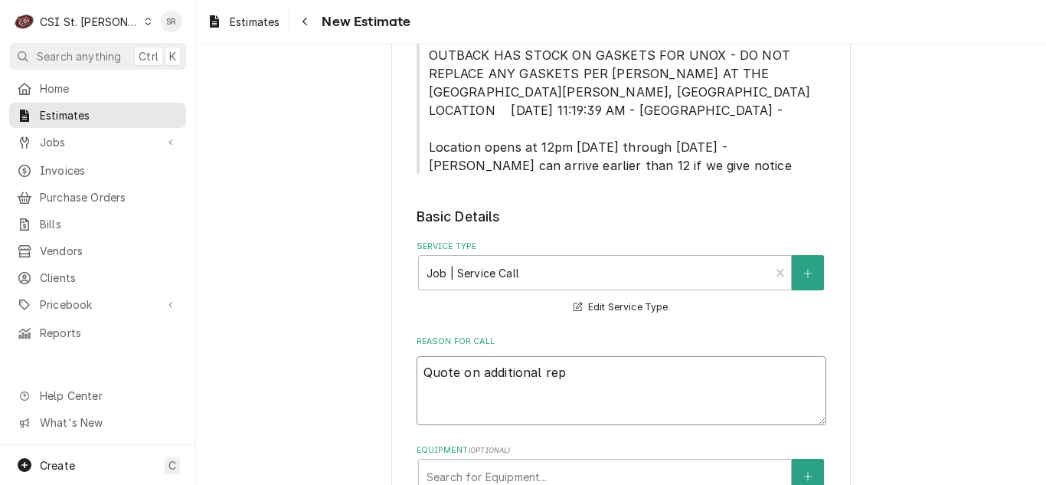
type textarea "x"
type textarea "Quote on additional repa"
type textarea "x"
type textarea "Quote on additional repai"
type textarea "x"
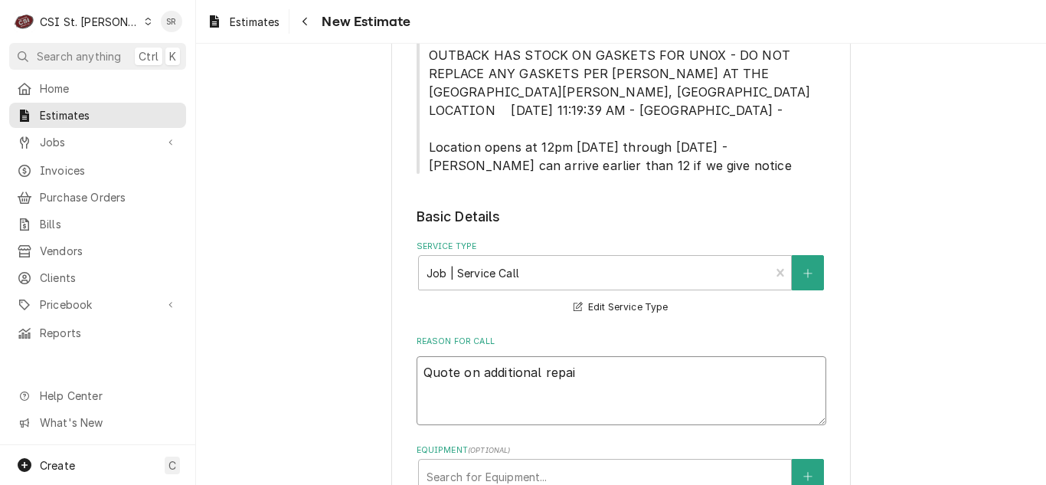
type textarea "Quote on additional repair"
type textarea "x"
type textarea "Quote on additional repairs"
type textarea "x"
type textarea "Quote on additional repairs"
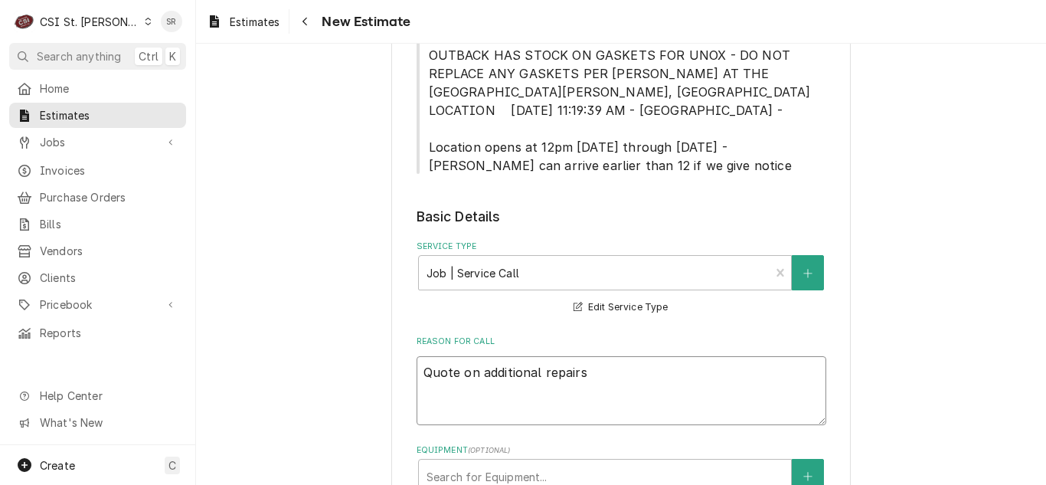
type textarea "x"
type textarea "Quote on additional repairs f"
type textarea "x"
type textarea "Quote on additional repairs fo"
type textarea "x"
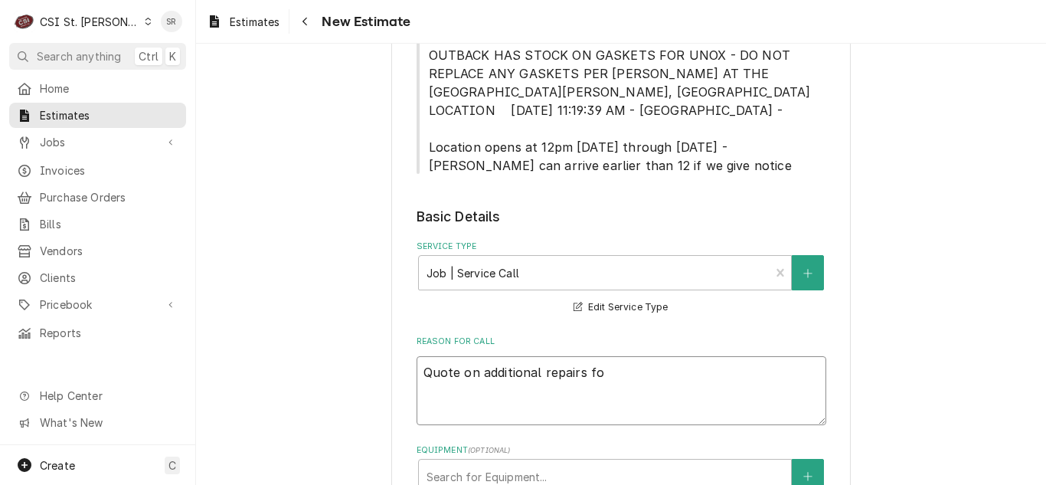
type textarea "Quote on additional repairs fou"
type textarea "x"
type textarea "Quote on additional repairs foun"
type textarea "x"
type textarea "Quote on additional repairs found"
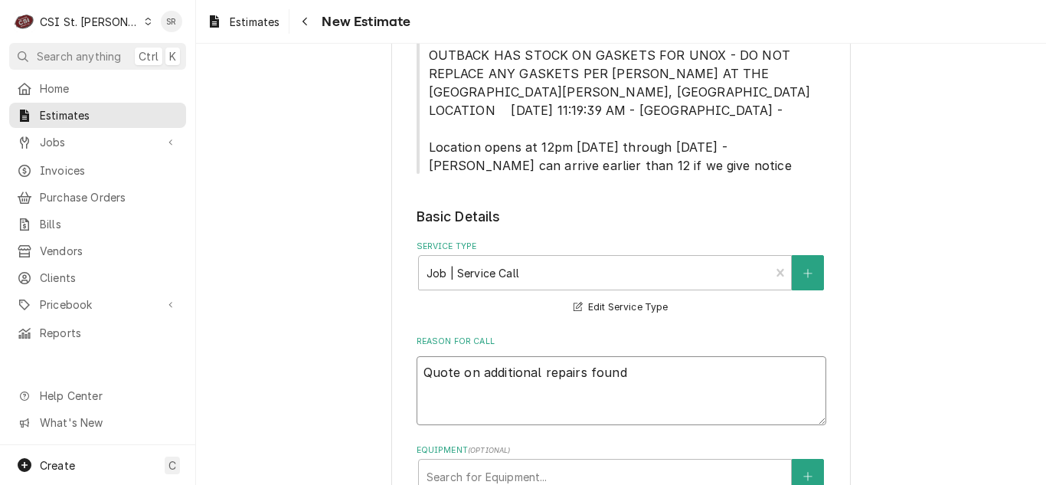
type textarea "x"
type textarea "Quote on additional repairs found"
type textarea "x"
type textarea "Quote on additional repairs found a"
type textarea "x"
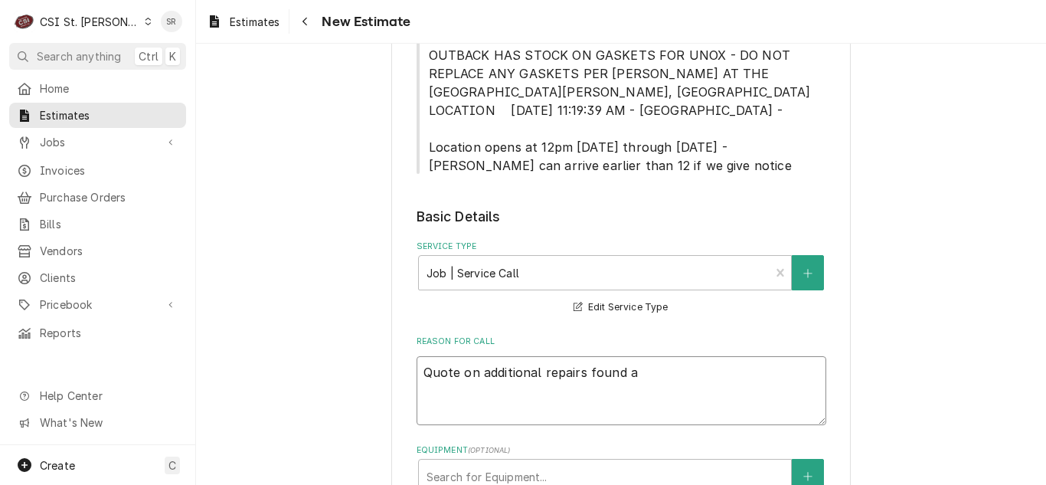
type textarea "Quote on additional repairs found af"
type textarea "x"
type textarea "Quote on additional repairs found aft"
type textarea "x"
type textarea "Quote on additional repairs found afte"
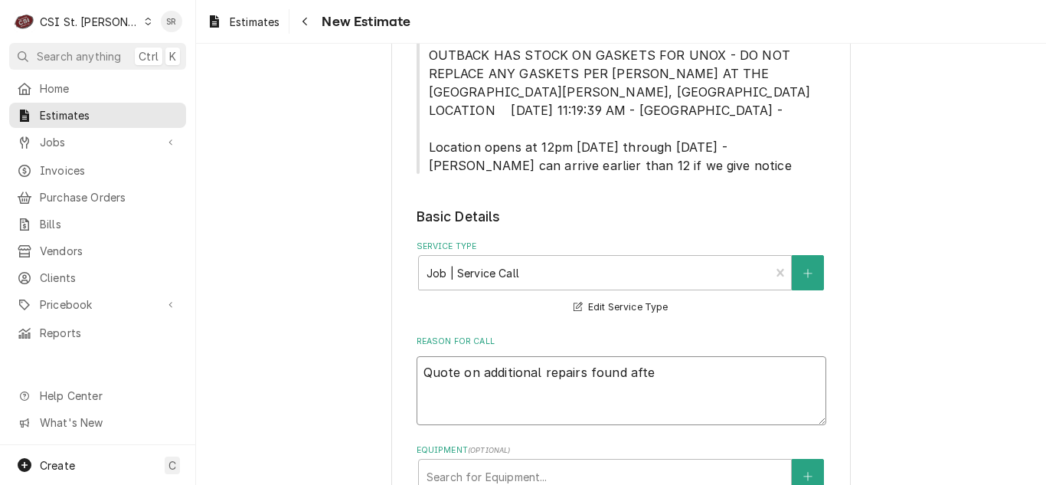
type textarea "x"
type textarea "Quote on additional repairs found after"
type textarea "x"
type textarea "Quote on additional repairs found after"
type textarea "x"
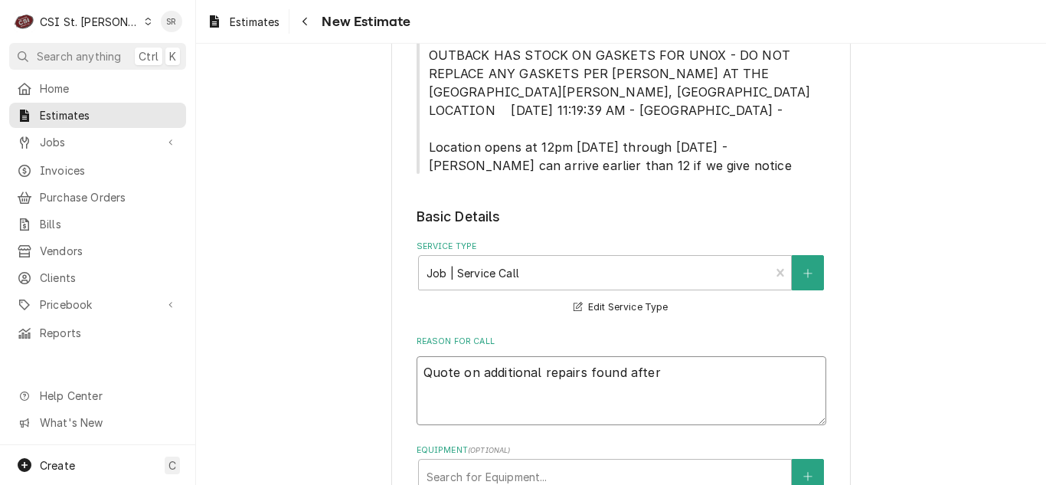
type textarea "Quote on additional repairs found after r"
type textarea "x"
type textarea "Quote on additional repairs found after re"
type textarea "x"
type textarea "Quote on additional repairs found after rep"
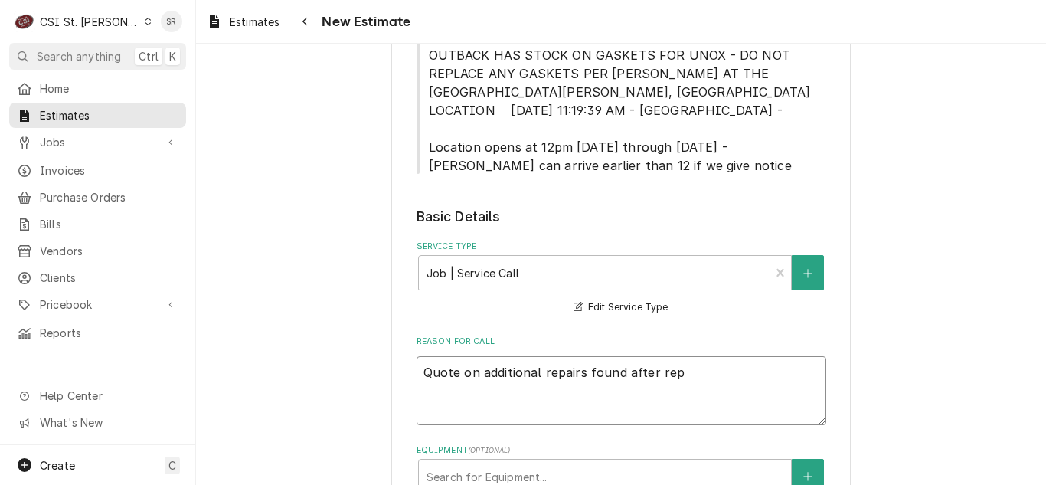
type textarea "x"
type textarea "Quote on additional repairs found after repl"
type textarea "x"
type textarea "Quote on additional repairs found after repla"
type textarea "x"
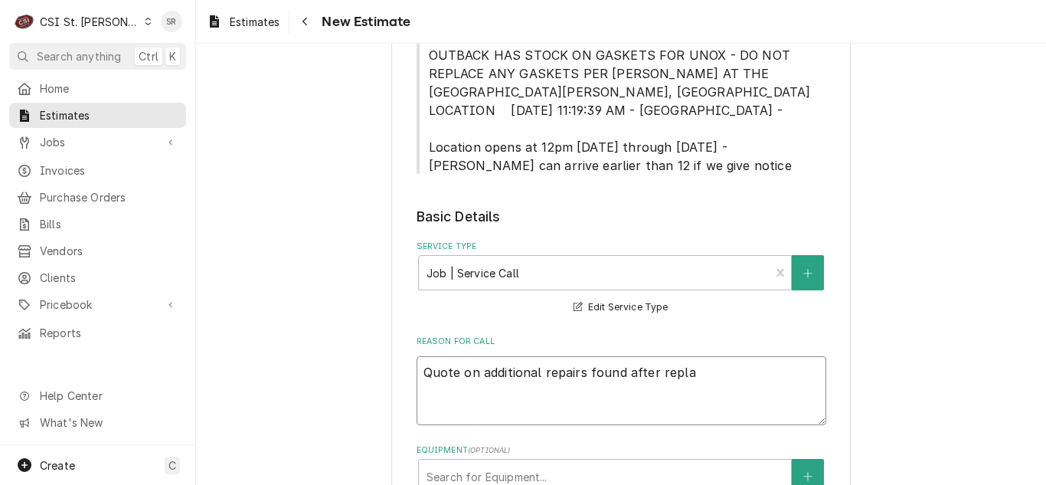
type textarea "Quote on additional repairs found after replac"
type textarea "x"
type textarea "Quote on additional repairs found after replace"
type textarea "x"
type textarea "Quote on additional repairs found after replacem"
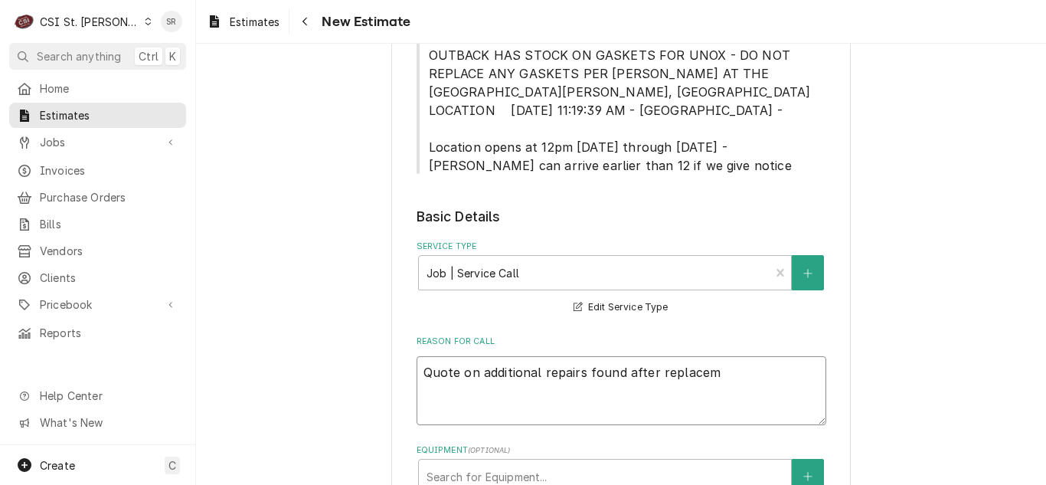
type textarea "x"
type textarea "Quote on additional repairs found after replaceme"
type textarea "x"
type textarea "Quote on additional repairs found after replacemen"
type textarea "x"
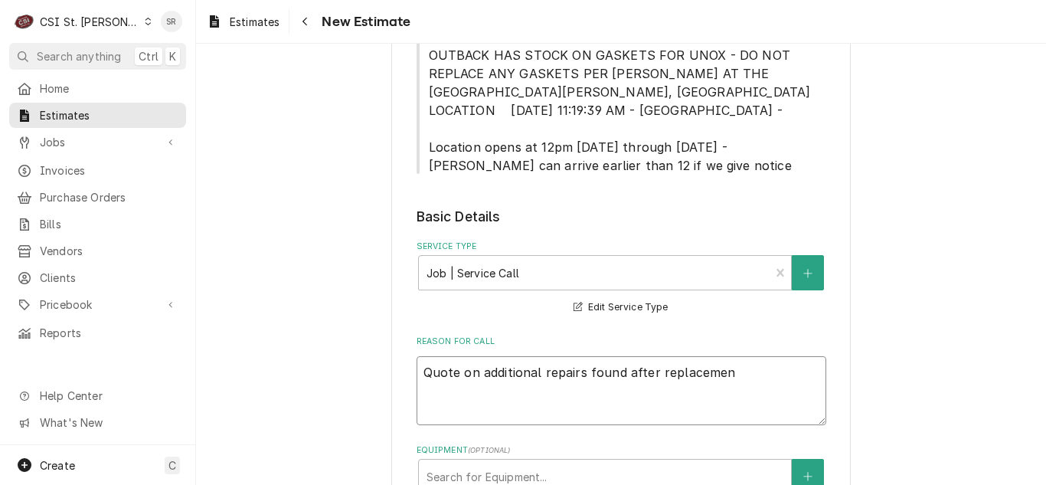
type textarea "Quote on additional repairs found after replacemene"
type textarea "x"
type textarea "Quote on additional repairs found after replacemenet"
type textarea "x"
type textarea "Quote on additional repairs found after replacemenet"
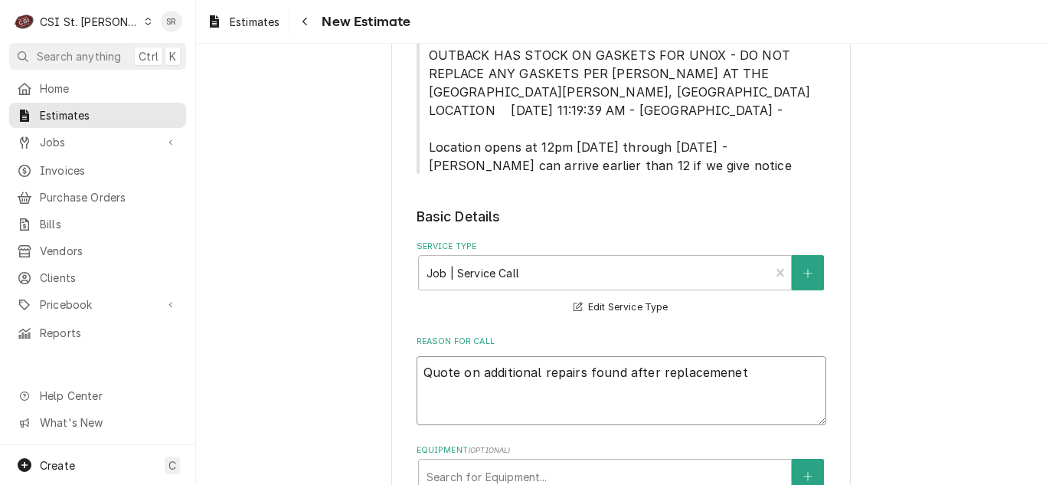
type textarea "x"
type textarea "Quote on additional repairs found after replacemenet o"
type textarea "x"
type textarea "Quote on additional repairs found after replacemenet of"
type textarea "x"
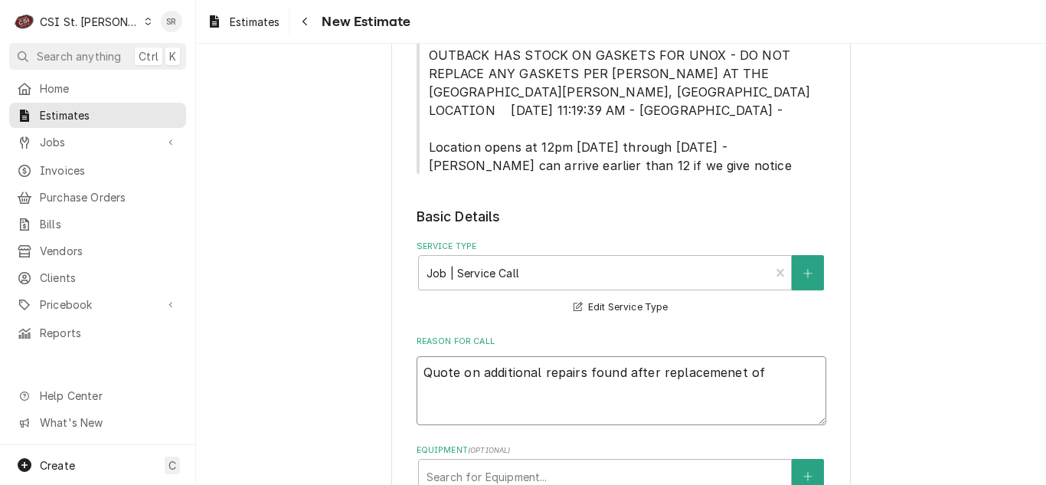
type textarea "Quote on additional repairs found after replacemenet of"
type textarea "x"
type textarea "Quote on additional repairs found after replacemenet of"
type textarea "x"
type textarea "Quote on additional repairs found after replacemenet o"
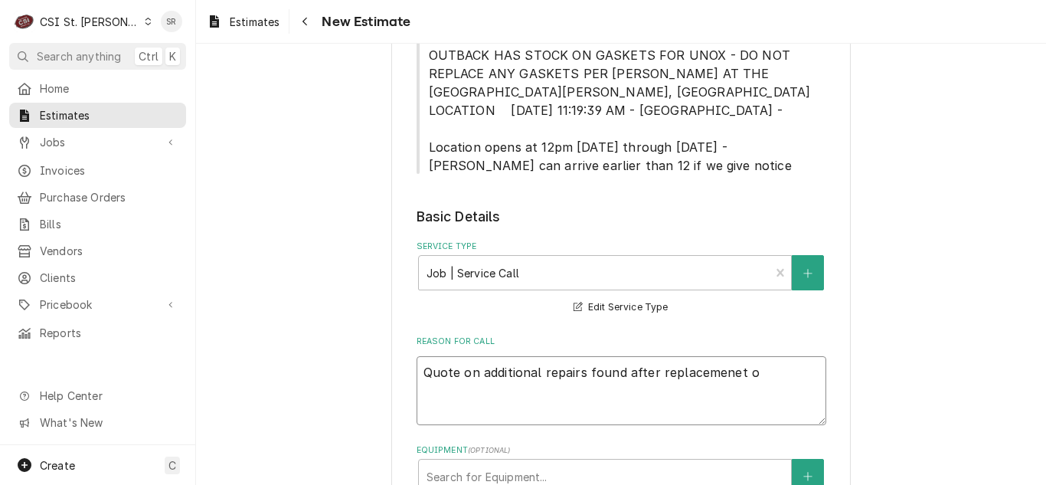
type textarea "x"
type textarea "Quote on additional repairs found after replacemenet"
type textarea "x"
type textarea "Quote on additional repairs found after replacemenet"
type textarea "x"
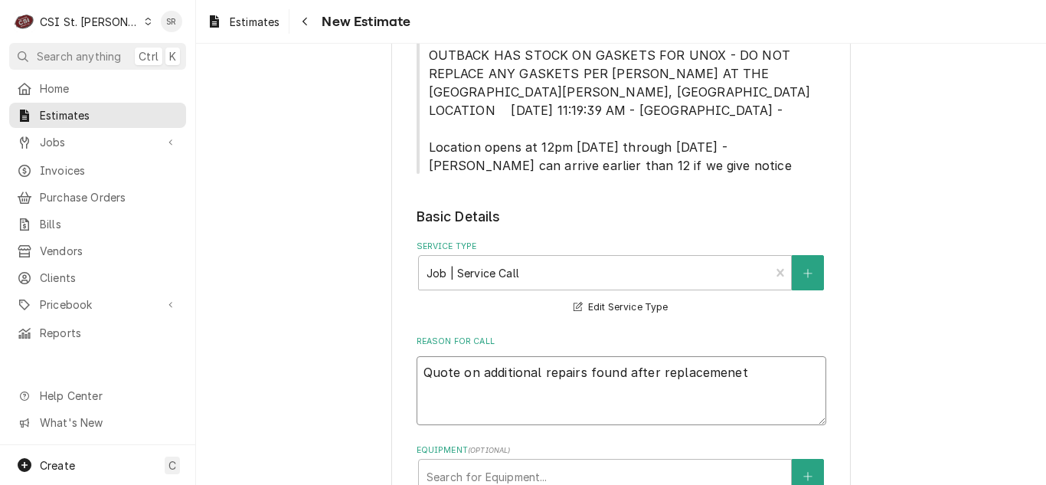
type textarea "Quote on additional repairs found after replacemene"
type textarea "x"
type textarea "Quote on additional repairs found after replacemen"
type textarea "x"
type textarea "Quote on additional repairs found after replacement"
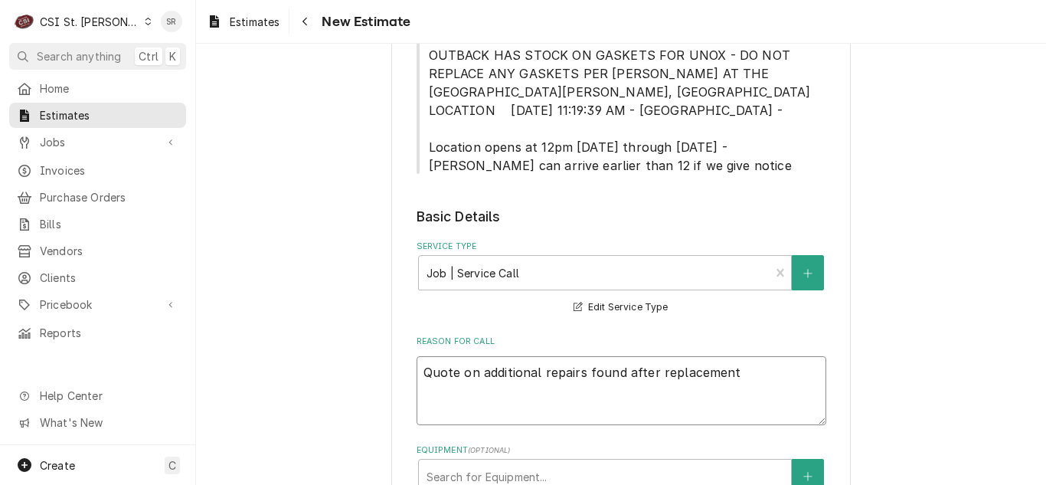
type textarea "x"
type textarea "Quote on additional repairs found after replacement"
type textarea "x"
type textarea "Quote on additional repairs found after replacement o"
type textarea "x"
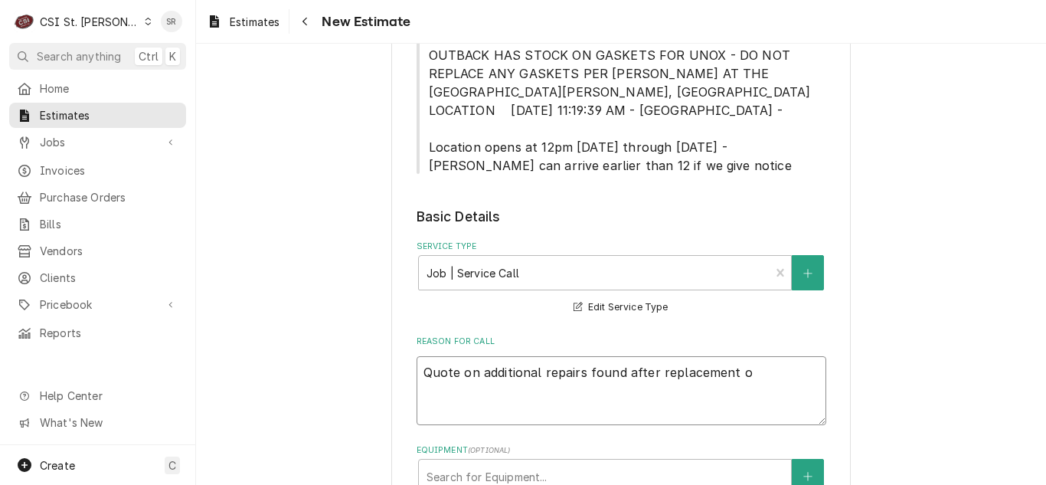
type textarea "Quote on additional repairs found after replacement of"
type textarea "x"
type textarea "Quote on additional repairs found after replacement of"
type textarea "x"
type textarea "Quote on additional repairs found after replacement of f"
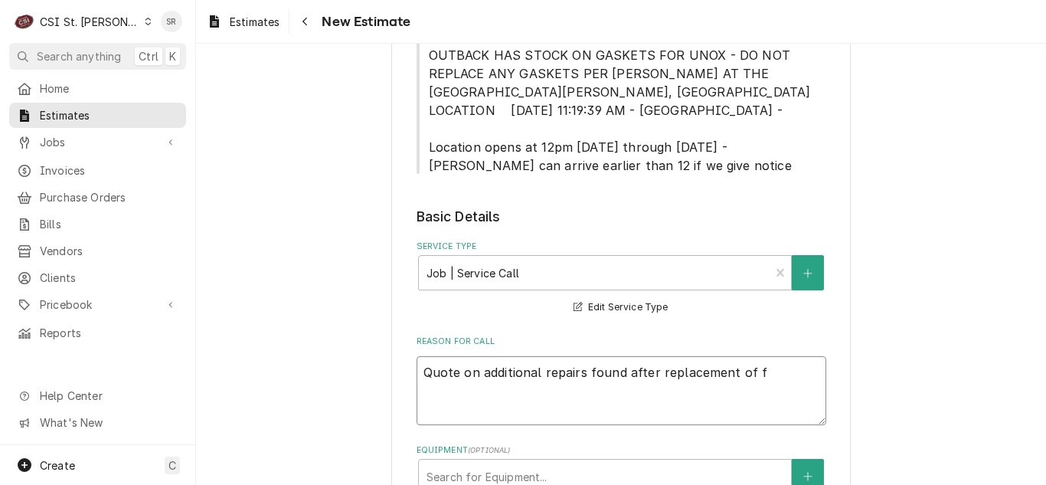
type textarea "x"
type textarea "Quote on additional repairs found after replacement of fa"
type textarea "x"
type textarea "Quote on additional repairs found after replacement of fan"
type textarea "x"
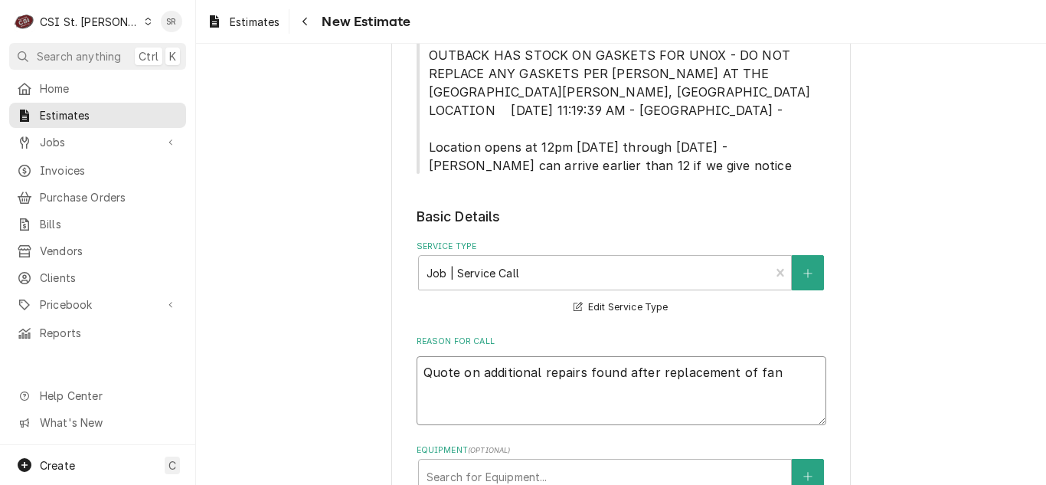
type textarea "Quote on additional repairs found after replacement of fan"
type textarea "x"
type textarea "Quote on additional repairs found after replacement of fan m"
type textarea "x"
type textarea "Quote on additional repairs found after replacement of fan mo"
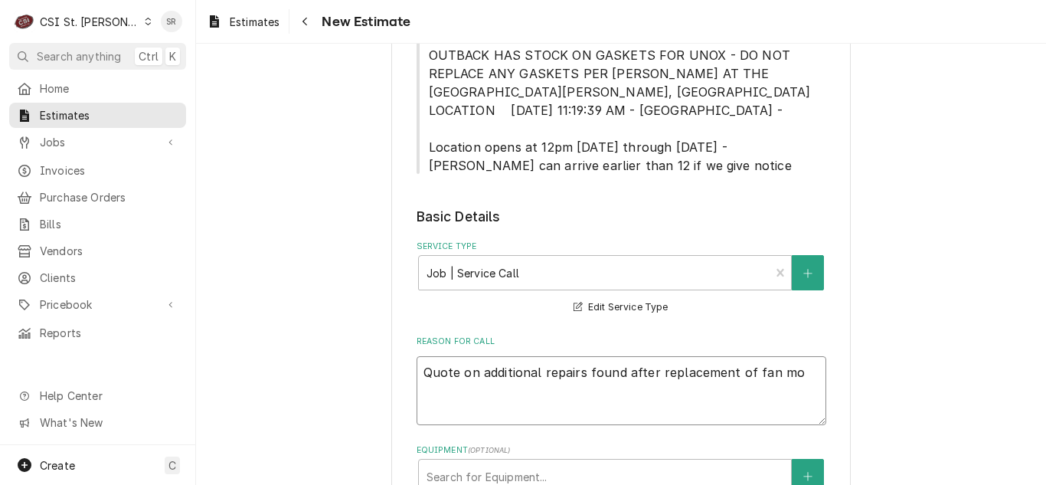
type textarea "x"
type textarea "Quote on additional repairs found after replacement of fan mot"
type textarea "x"
type textarea "Quote on additional repairs found after replacement of fan moto"
type textarea "x"
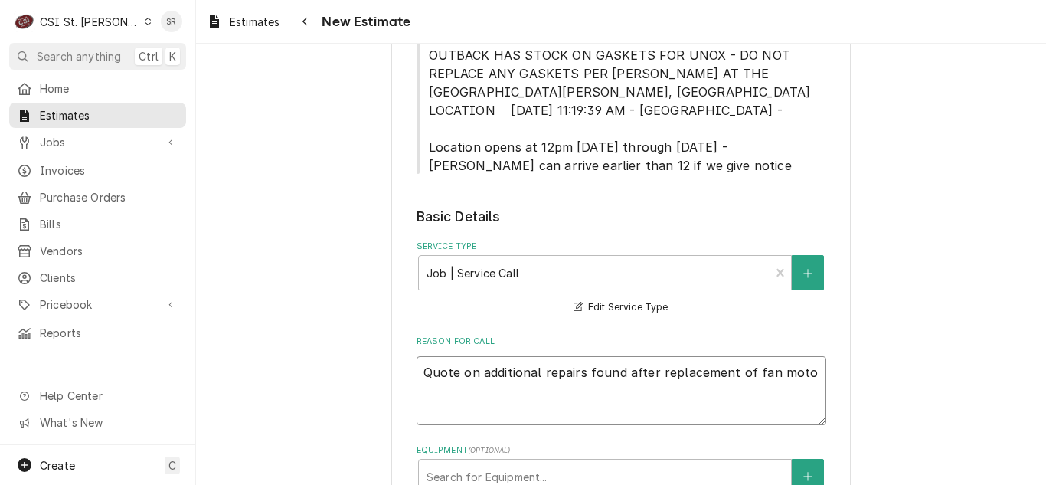
type textarea "Quote on additional repairs found after replacement of fan motor"
type textarea "x"
type textarea "Quote on additional repairs found after replacement of fan motor"
type textarea "x"
type textarea "Quote on additional repairs found after replacement of fan motor s"
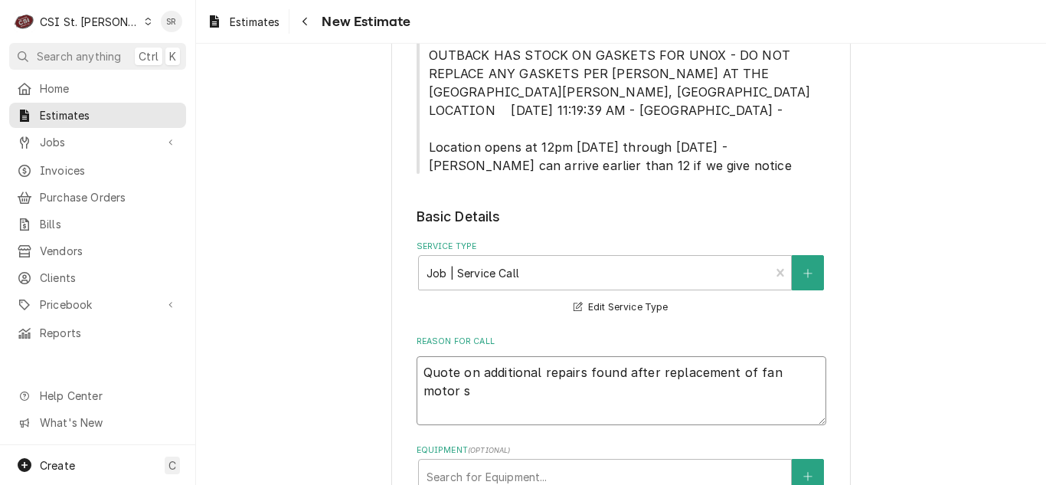
type textarea "x"
type textarea "Quote on additional repairs found after replacement of fan motor sn"
type textarea "x"
type textarea "Quote on additional repairs found after replacement of fan motor sna"
type textarea "x"
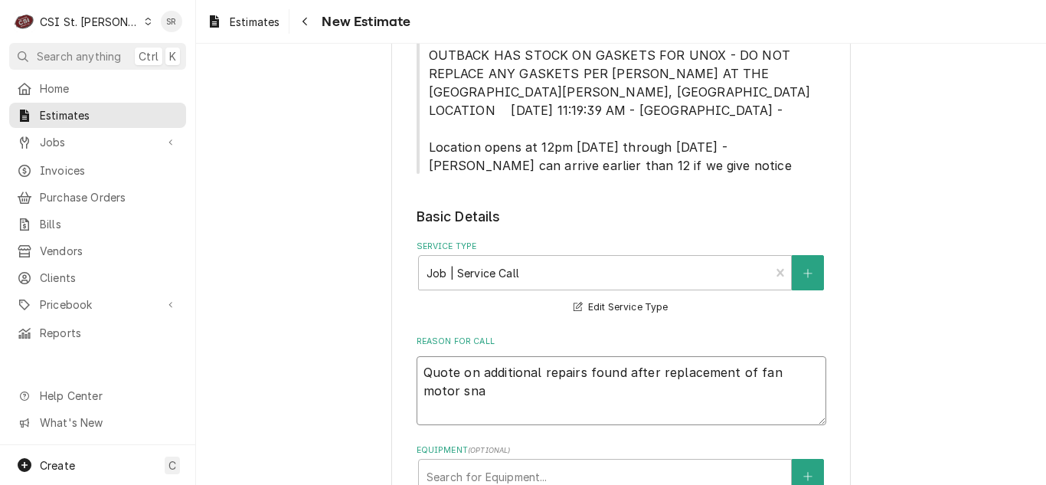
type textarea "Quote on additional repairs found after replacement of fan motor sna"
click at [612, 356] on textarea "Quote on additional repairs found after replacement of fan motors and blower wh…" at bounding box center [621, 390] width 410 height 69
click at [641, 357] on textarea "Quote on additional repairs found for after replacement of fan motors and blowe…" at bounding box center [621, 390] width 410 height 69
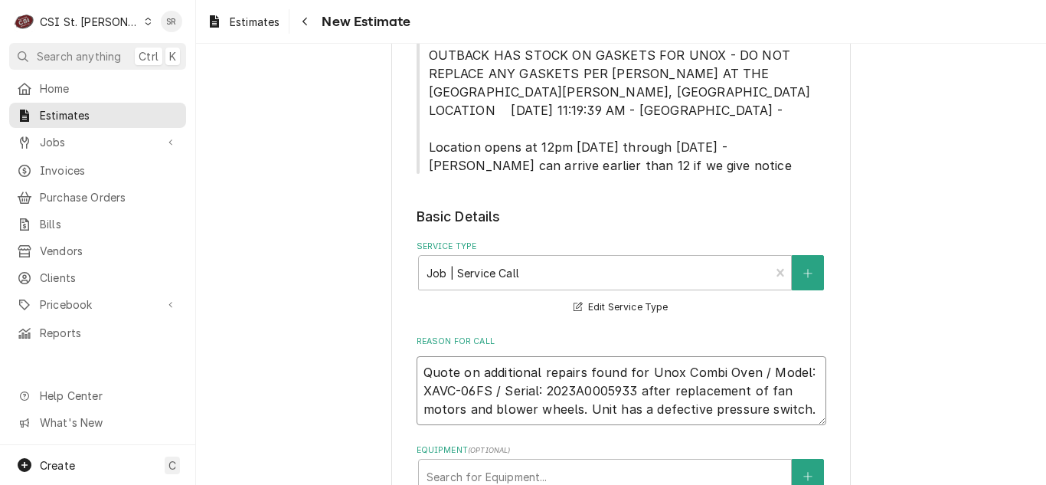
click at [799, 396] on textarea "Quote on additional repairs found for Unox Combi Oven / Model: XAVC-06FS / Seri…" at bounding box center [621, 390] width 410 height 69
click at [447, 410] on textarea "Quote on additional repairs found for Unox Combi Oven / Model: XAVC-06FS / Seri…" at bounding box center [621, 418] width 410 height 124
click at [517, 447] on textarea "Quote on additional repairs found for Unox Combi Oven / Model: XAVC-06FS / Seri…" at bounding box center [621, 418] width 410 height 124
drag, startPoint x: 729, startPoint y: 393, endPoint x: 397, endPoint y: 349, distance: 334.3
click at [397, 349] on div "Please provide the following information to create your estimate: Client Detail…" at bounding box center [620, 393] width 459 height 1864
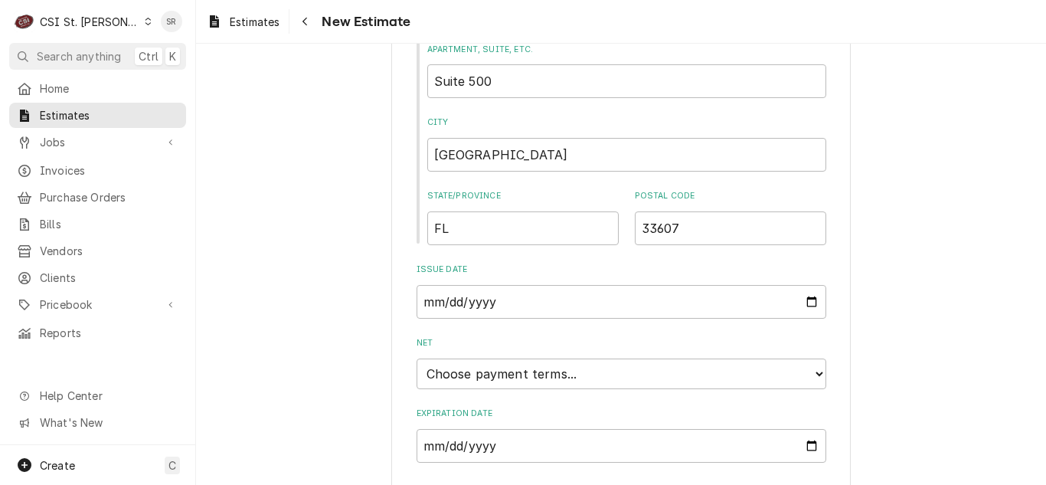
scroll to position [1447, 0]
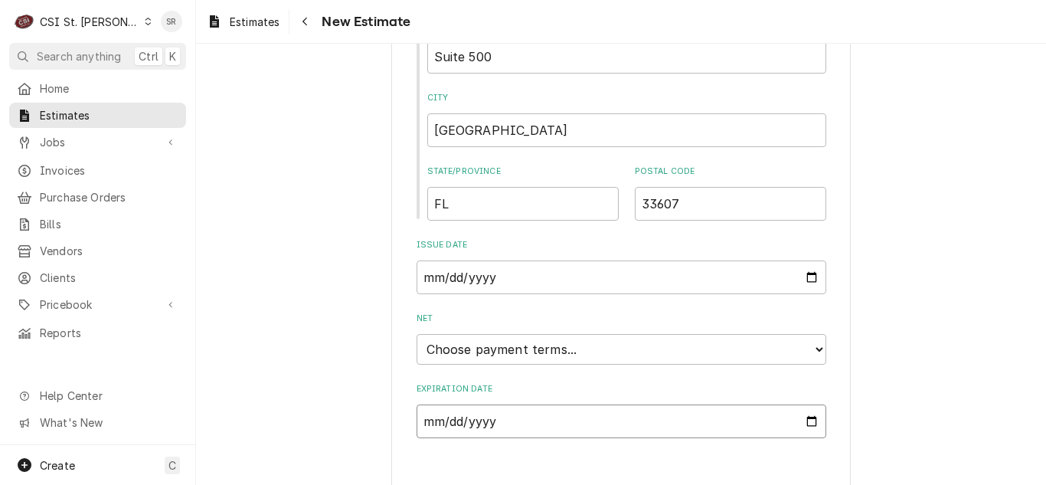
click at [801, 404] on input "Expiration Date" at bounding box center [621, 421] width 410 height 34
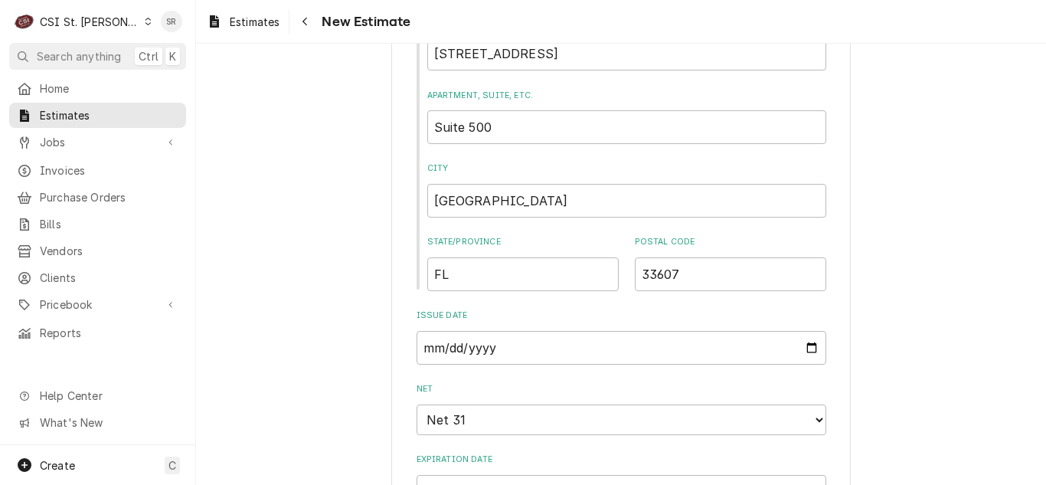
scroll to position [1836, 0]
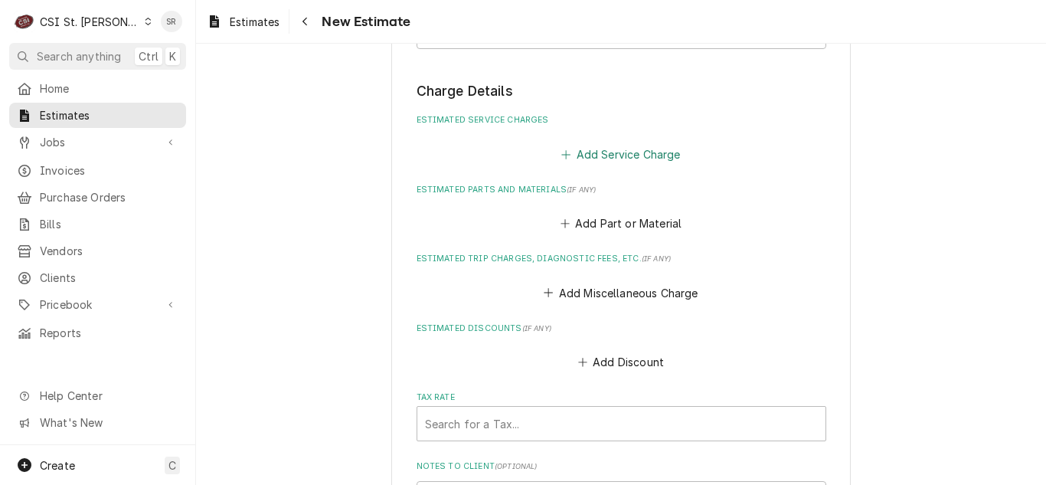
click at [583, 143] on button "Add Service Charge" at bounding box center [621, 153] width 124 height 21
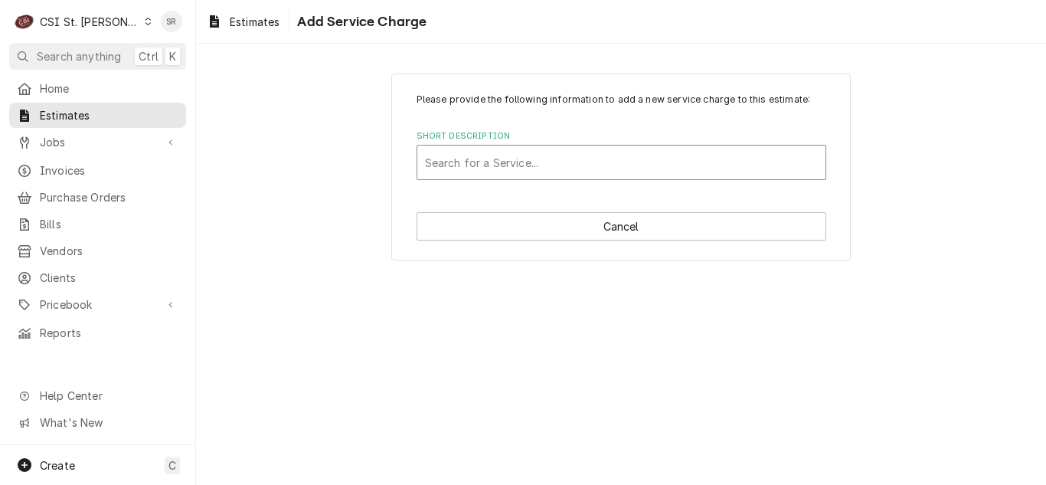
click at [505, 148] on div "Search for a Service..." at bounding box center [621, 162] width 408 height 34
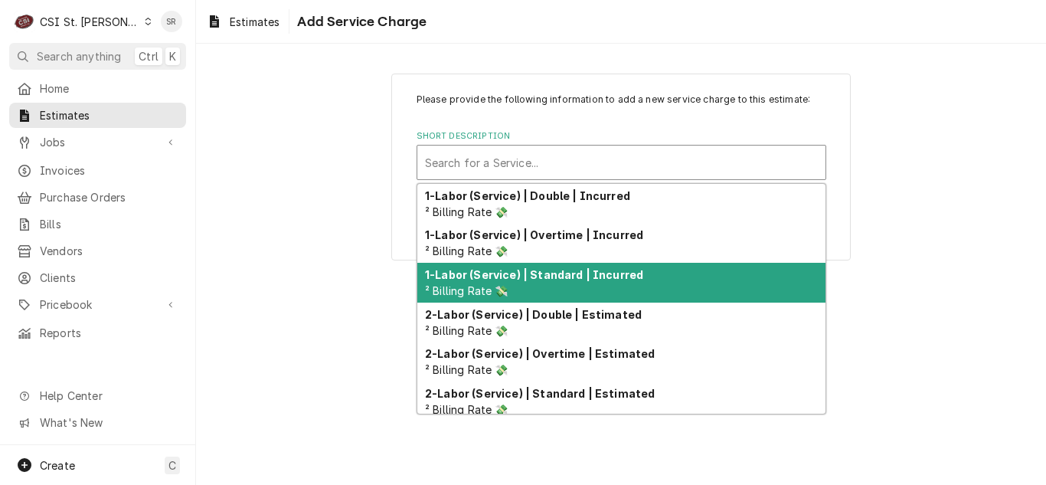
click at [543, 282] on div "1-Labor (Service) | Standard | Incurred ² Billing Rate 💸" at bounding box center [621, 283] width 408 height 40
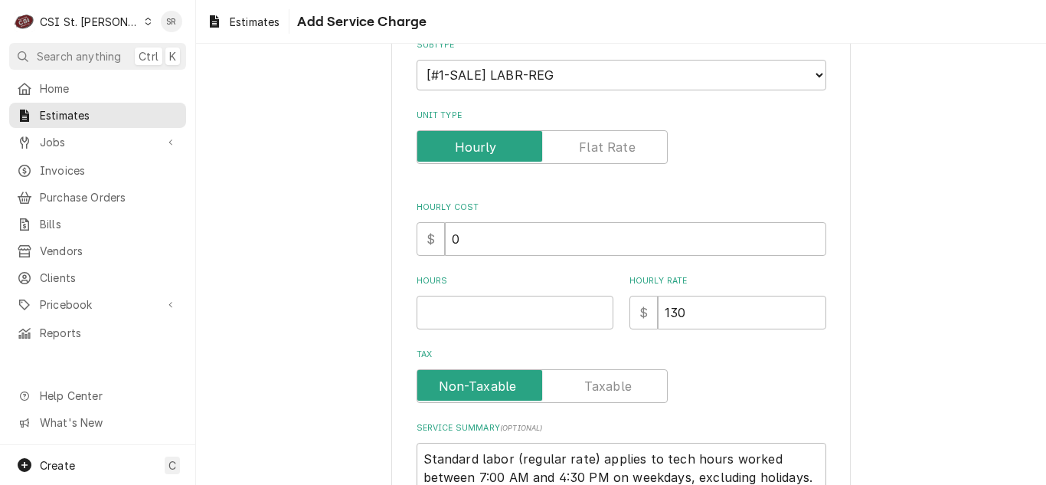
scroll to position [171, 0]
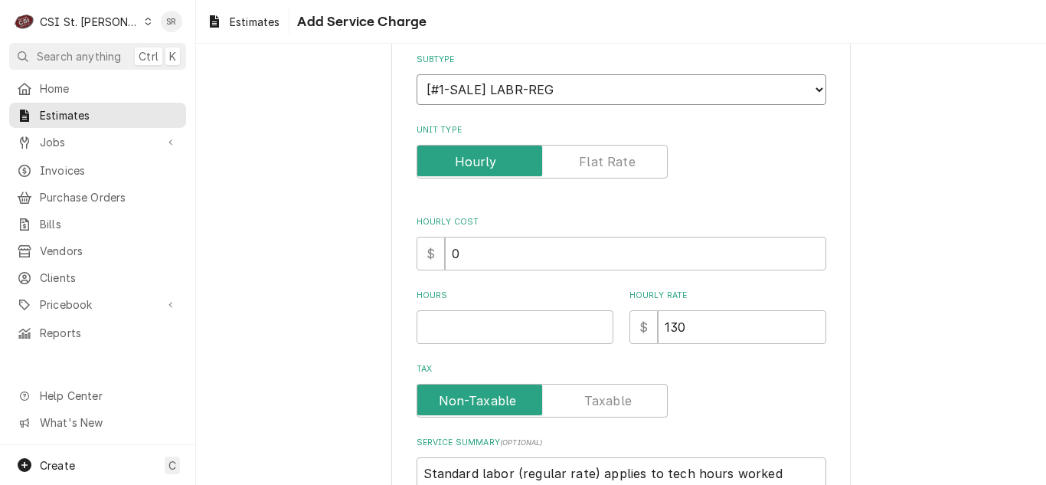
click at [543, 89] on select "Choose a subtype... [#1-SALE] LABR-BEV [#1-SALE] LABR-BEV-PM [#1-SALE] LABR-DBL…" at bounding box center [621, 89] width 410 height 31
click at [1029, 246] on div "Please provide the following information to add a new service charge to this es…" at bounding box center [621, 262] width 850 height 749
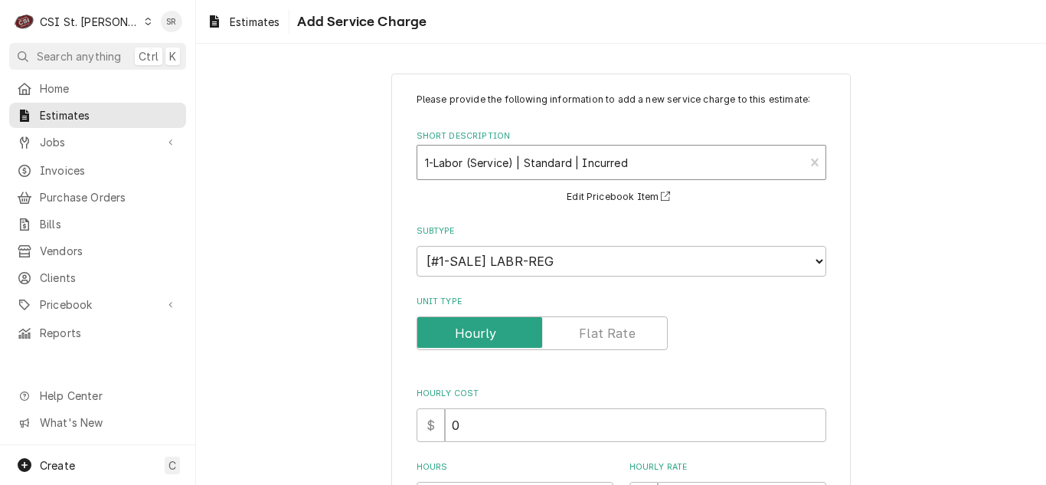
click at [599, 167] on div "Short Description" at bounding box center [611, 162] width 372 height 28
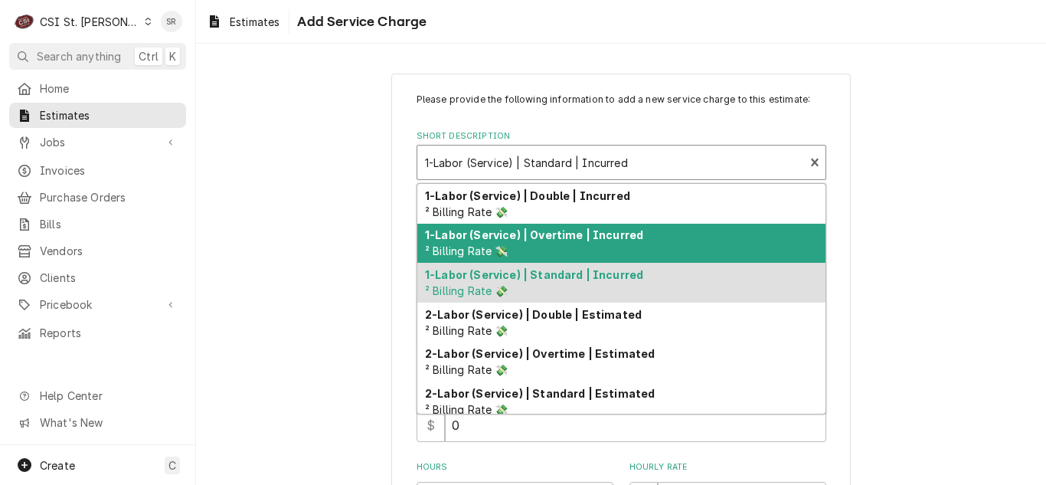
click at [606, 240] on strong "1-Labor (Service) | Overtime | Incurred" at bounding box center [534, 234] width 218 height 13
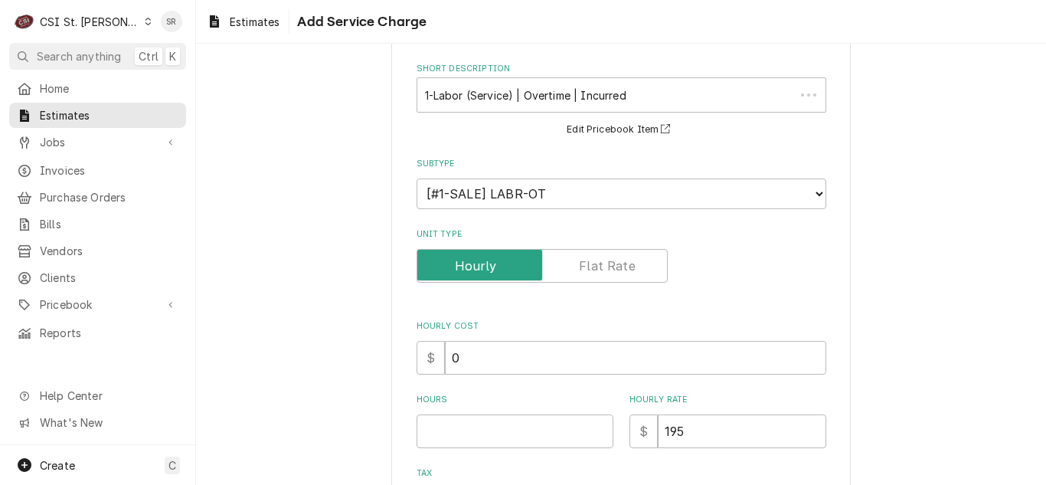
scroll to position [153, 0]
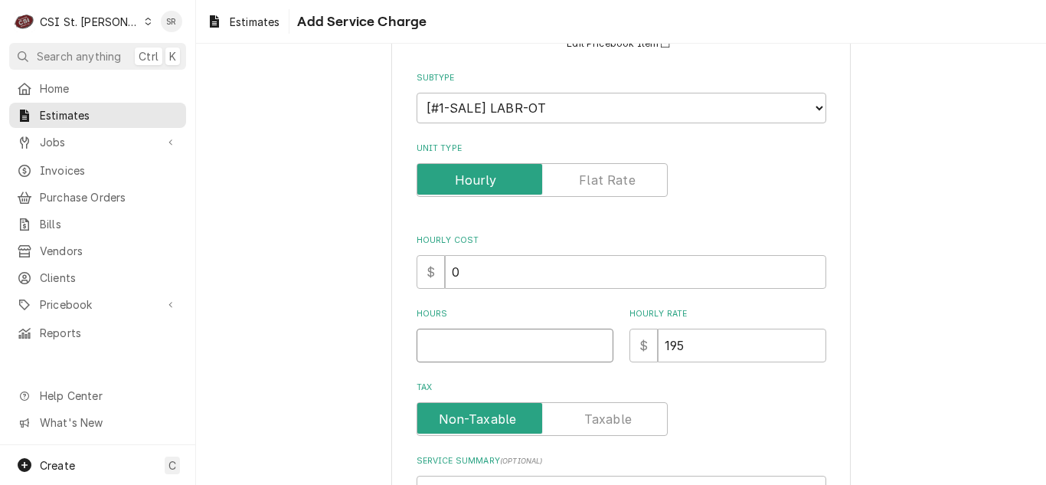
click at [460, 334] on input "Hours" at bounding box center [514, 345] width 197 height 34
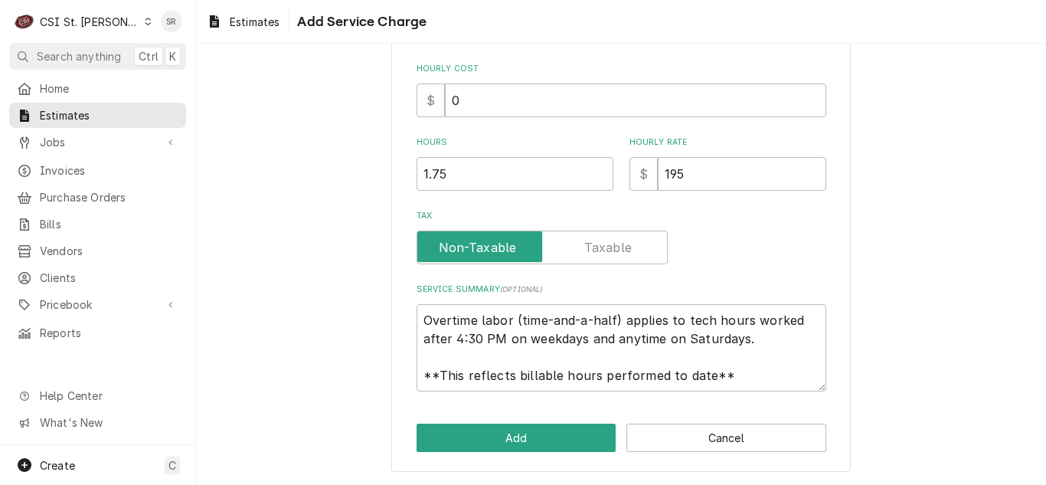
click at [507, 460] on div "Please provide the following information to add a new service charge to this es…" at bounding box center [620, 110] width 459 height 723
click at [505, 451] on button "Add" at bounding box center [516, 437] width 200 height 28
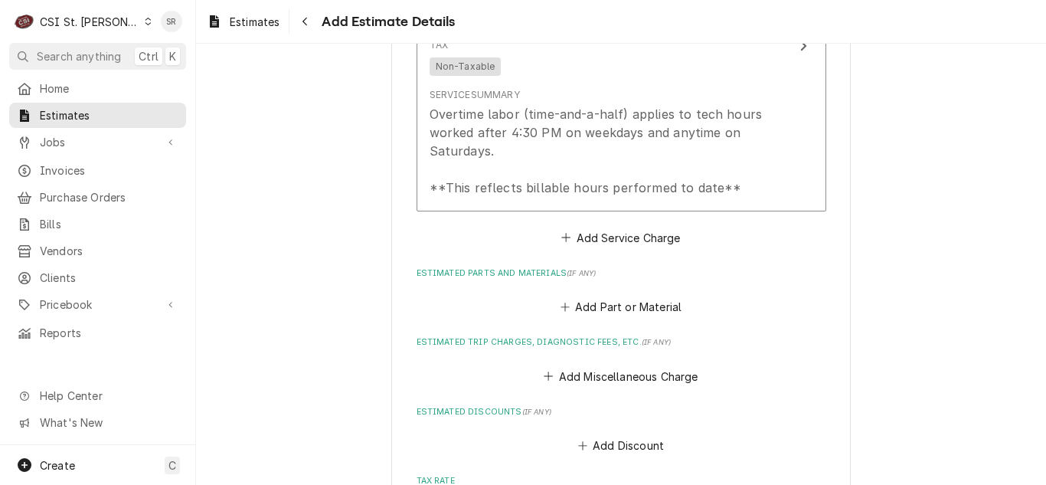
scroll to position [2124, 0]
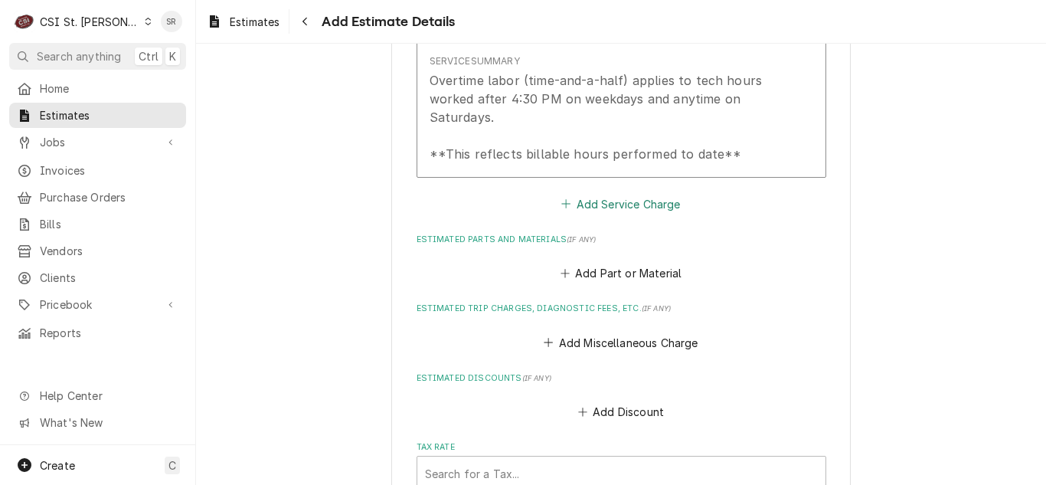
click at [587, 193] on button "Add Service Charge" at bounding box center [621, 203] width 124 height 21
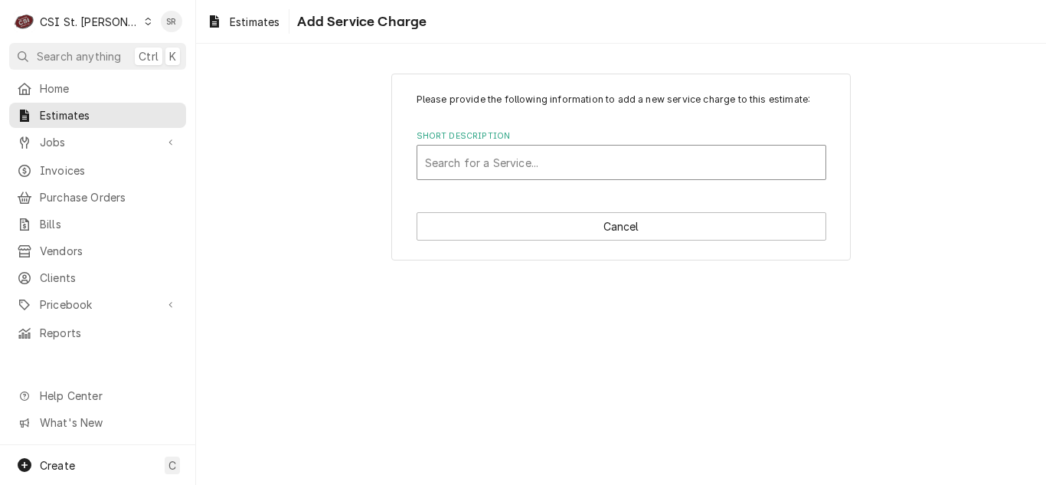
click at [517, 156] on div "Short Description" at bounding box center [621, 162] width 393 height 28
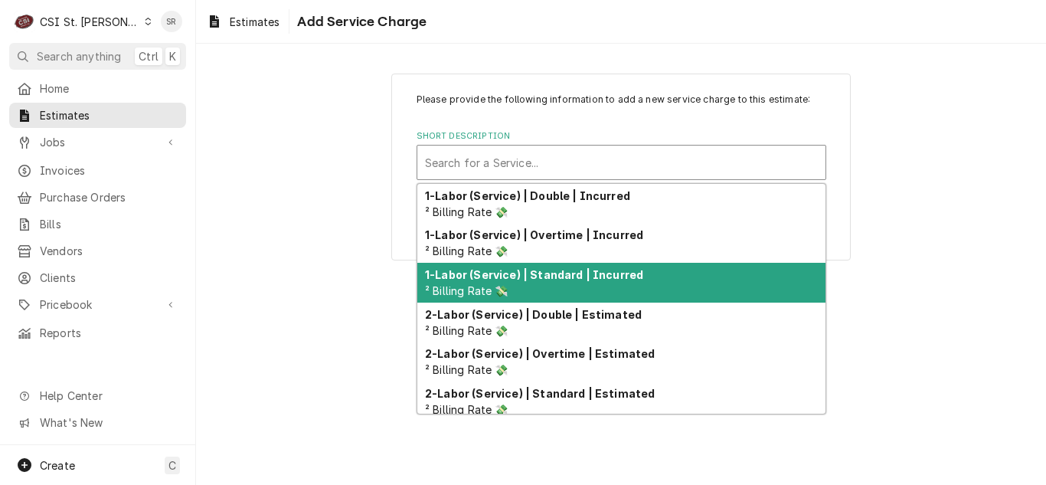
click at [553, 270] on strong "1-Labor (Service) | Standard | Incurred" at bounding box center [534, 274] width 218 height 13
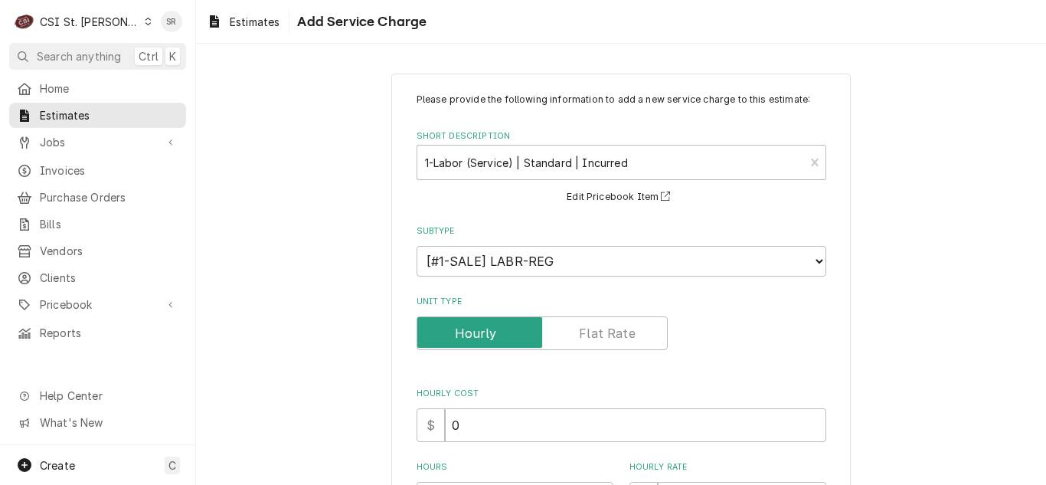
scroll to position [306, 0]
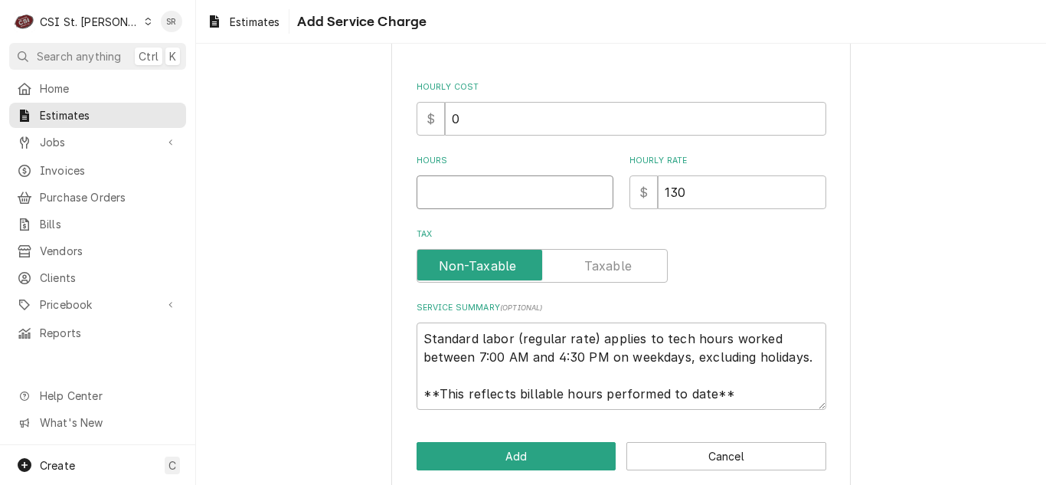
click at [456, 184] on input "Hours" at bounding box center [514, 192] width 197 height 34
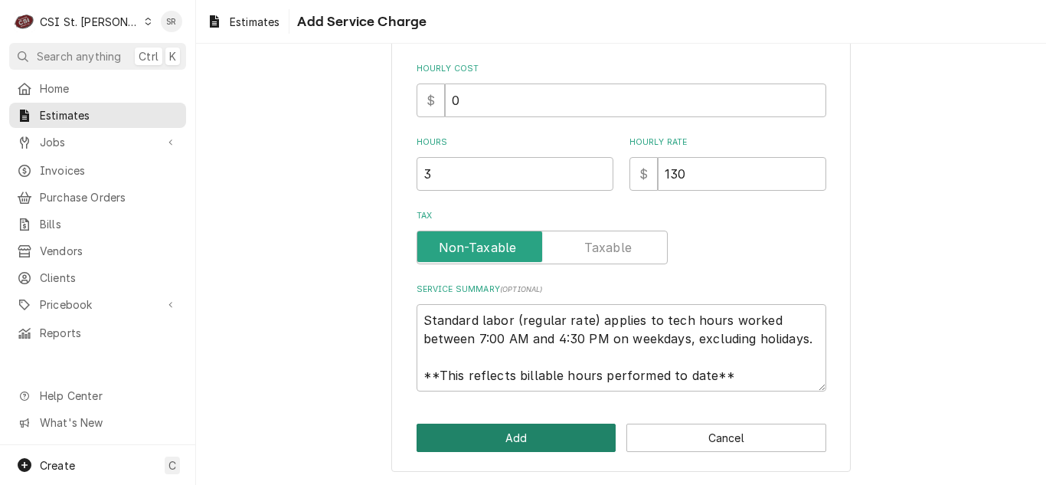
click at [492, 438] on button "Add" at bounding box center [516, 437] width 200 height 28
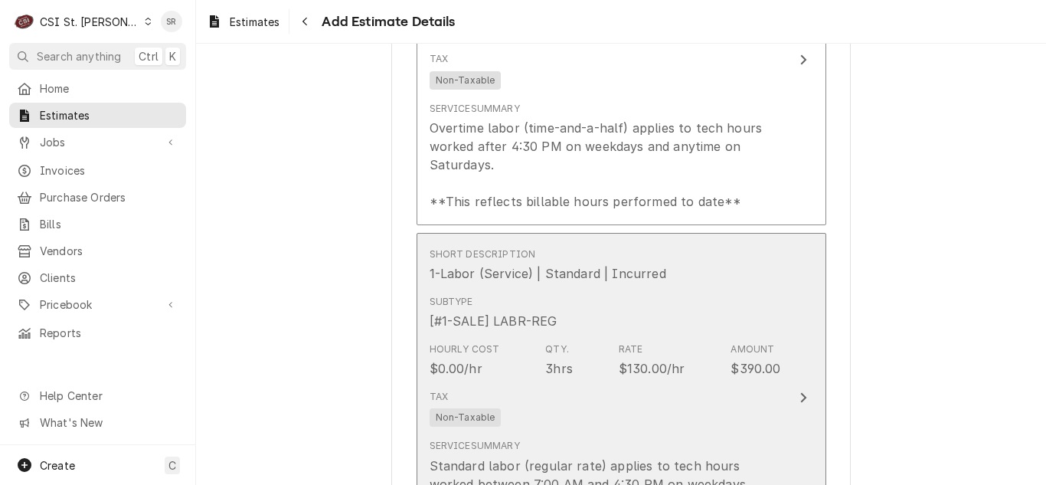
scroll to position [2153, 0]
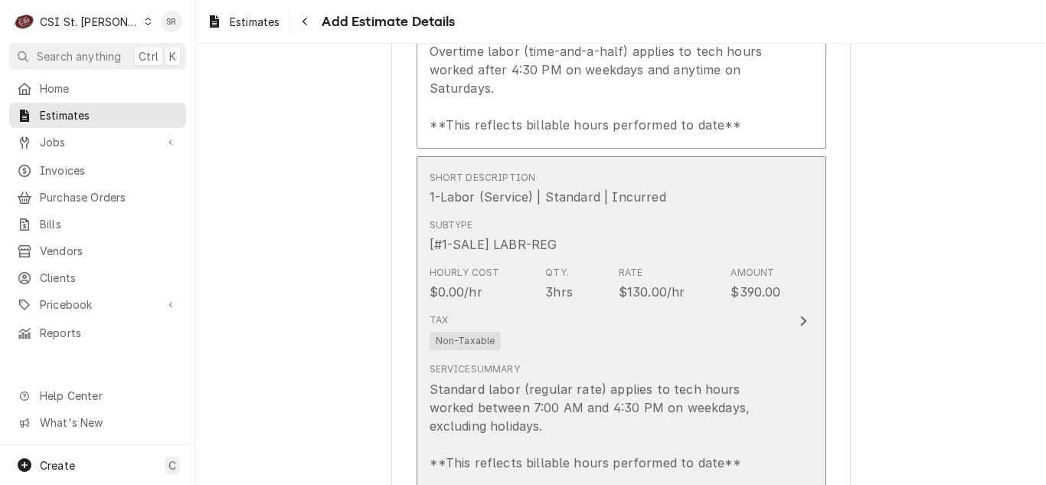
click at [723, 288] on div "Hourly Cost $0.00/hr Qty. 3hrs Rate $130.00/hr Amount $390.00" at bounding box center [604, 282] width 351 height 47
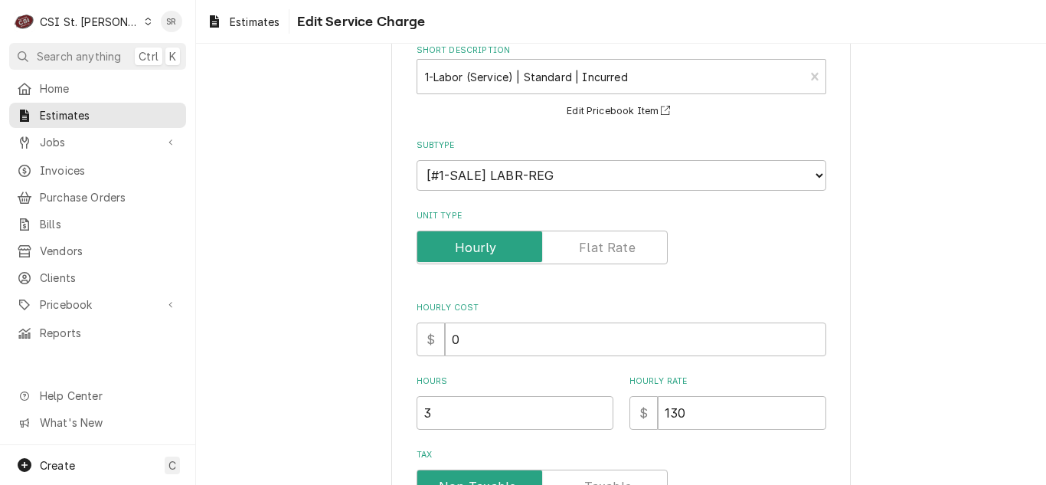
scroll to position [306, 0]
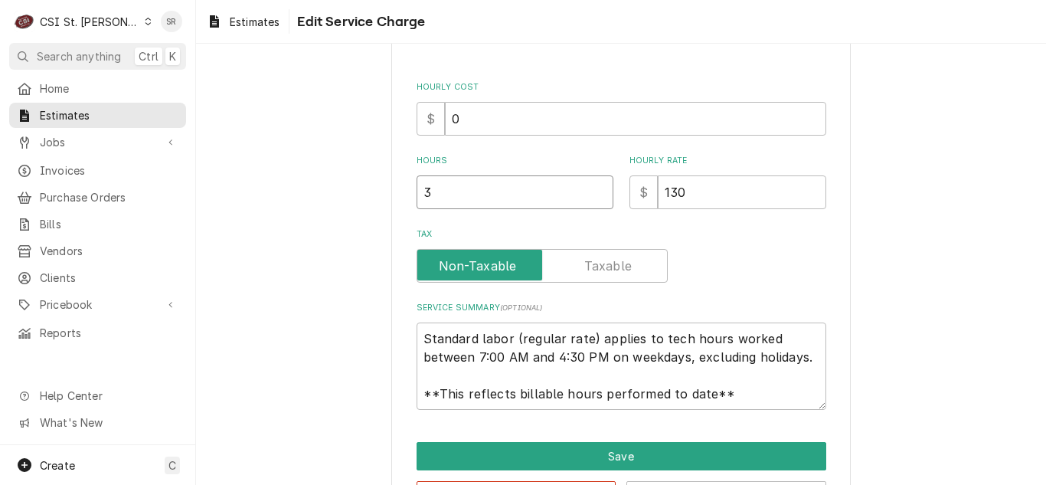
drag, startPoint x: 429, startPoint y: 196, endPoint x: 356, endPoint y: 182, distance: 74.0
click at [356, 182] on div "Use the fields below to edit this service charge Short Description 1-Labor (Ser…" at bounding box center [621, 148] width 850 height 788
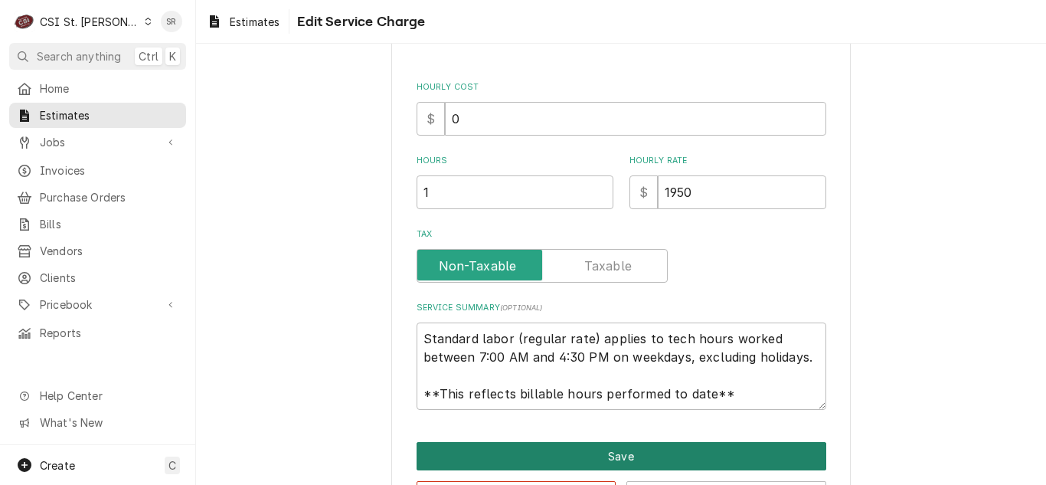
click at [640, 442] on button "Save" at bounding box center [621, 456] width 410 height 28
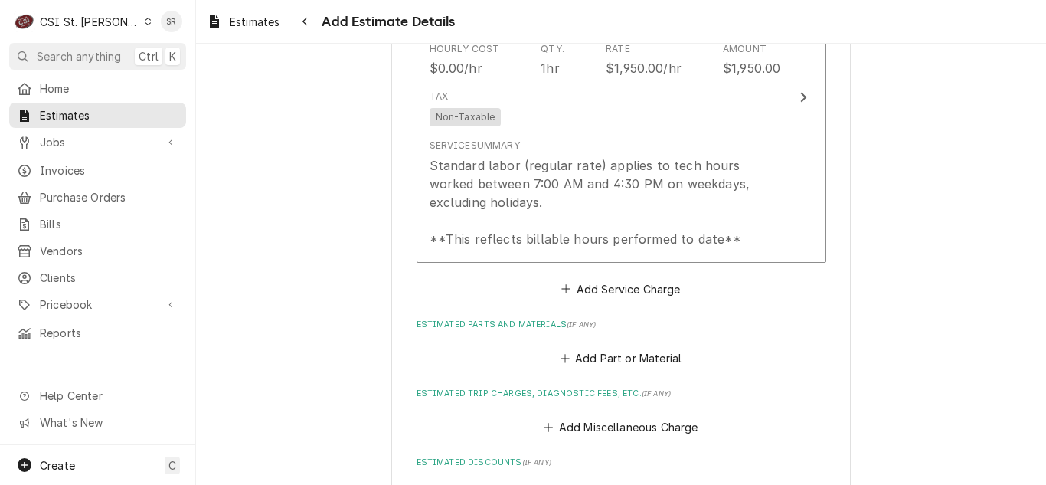
scroll to position [2412, 0]
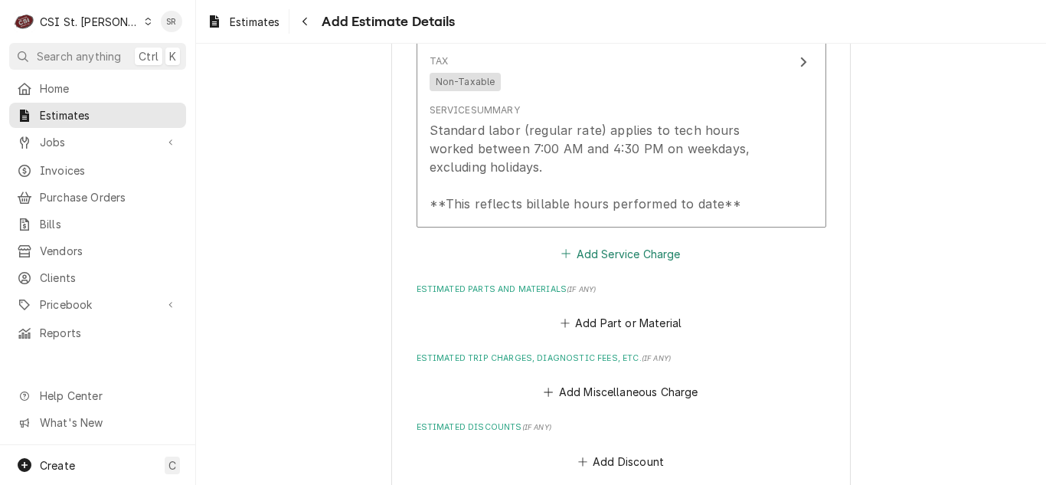
click at [619, 243] on button "Add Service Charge" at bounding box center [621, 253] width 124 height 21
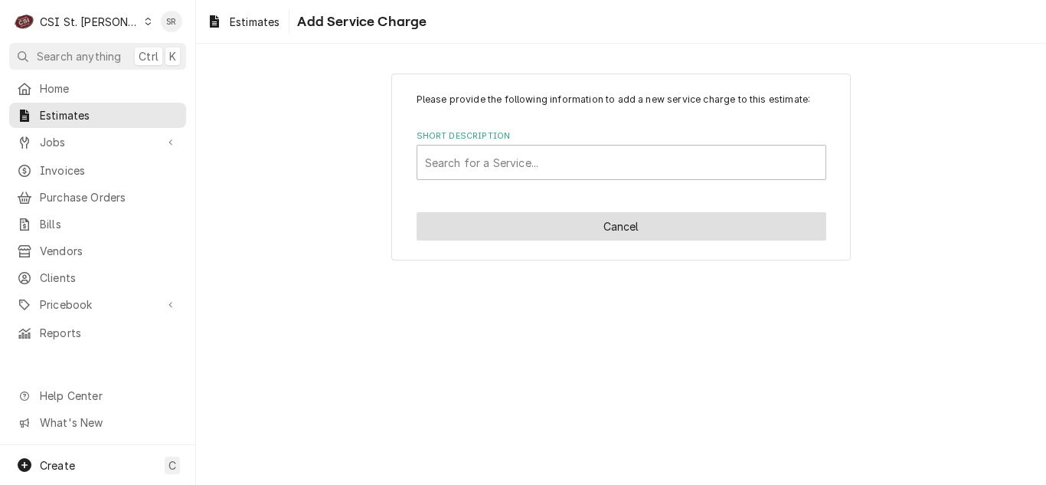
click at [598, 228] on button "Cancel" at bounding box center [621, 226] width 410 height 28
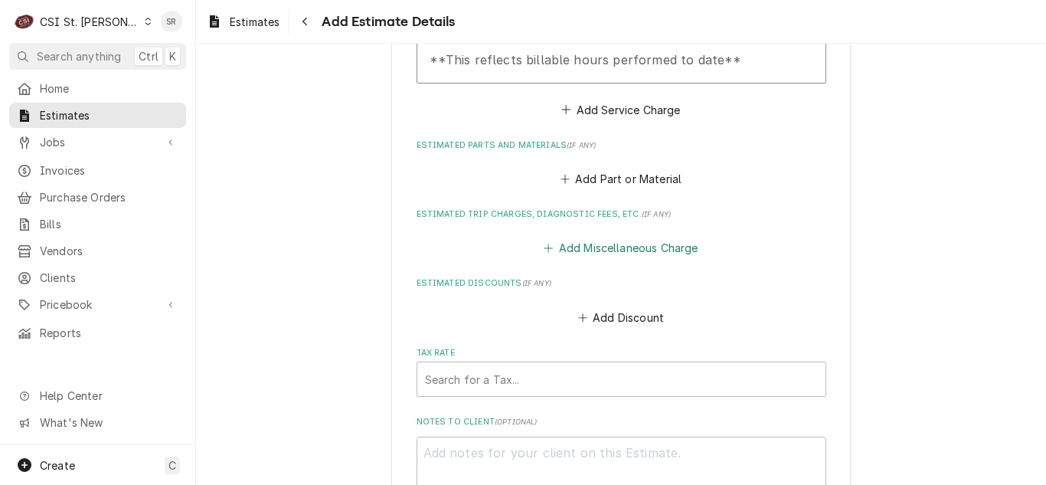
scroll to position [2566, 0]
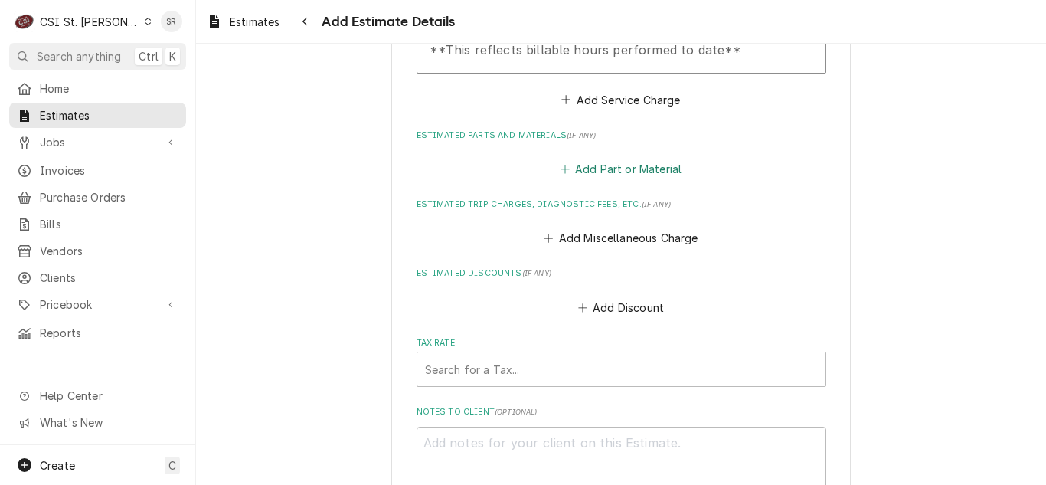
click at [613, 158] on button "Add Part or Material" at bounding box center [620, 168] width 126 height 21
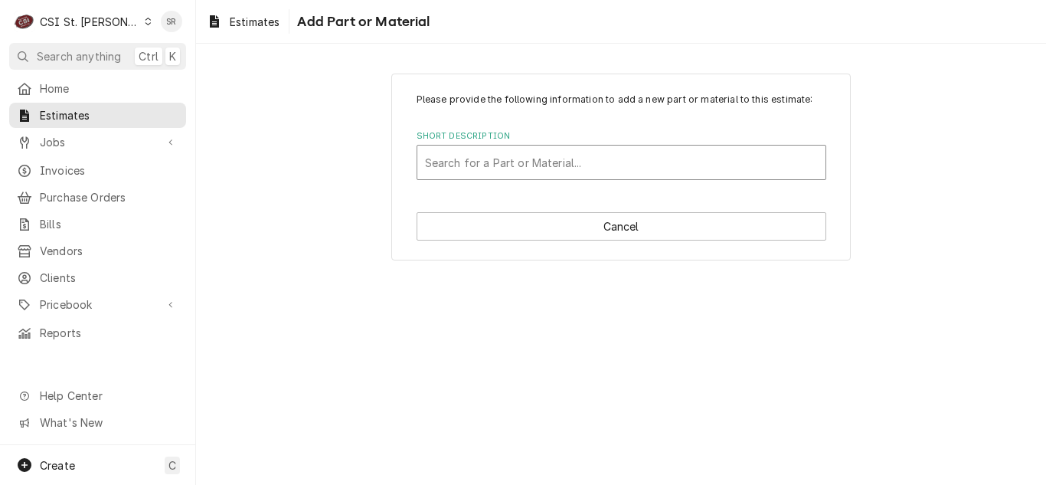
click at [594, 165] on div "Short Description" at bounding box center [621, 162] width 393 height 28
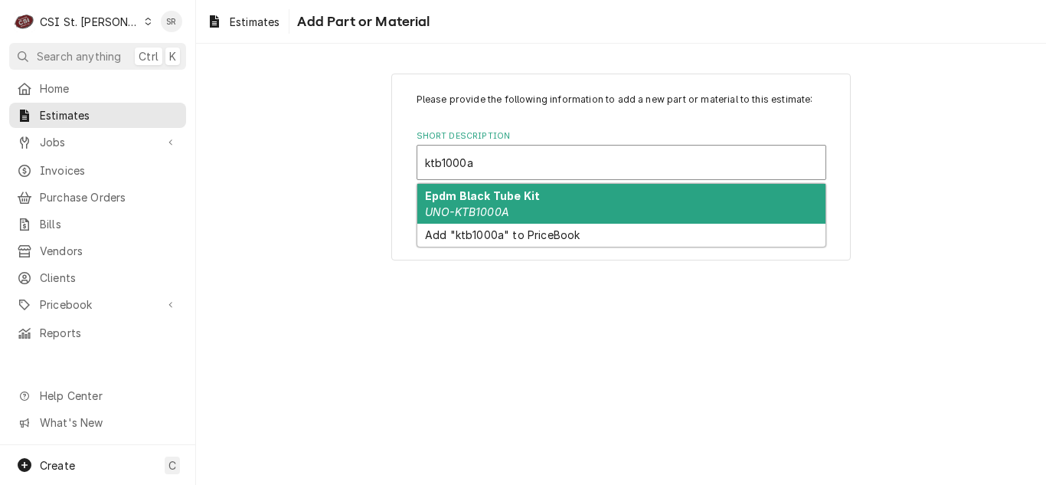
click at [569, 201] on div "Epdm Black Tube Kit UNO-KTB1000A" at bounding box center [621, 204] width 408 height 40
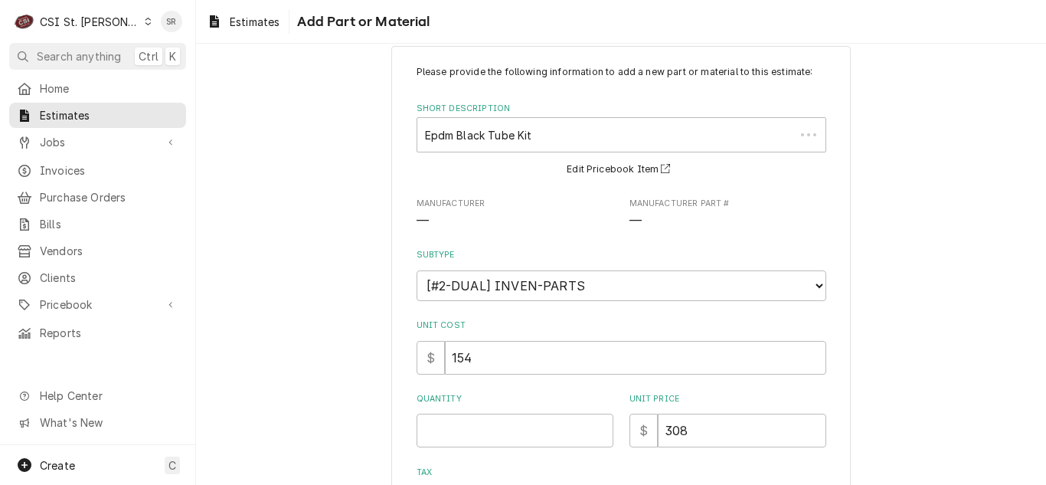
scroll to position [153, 0]
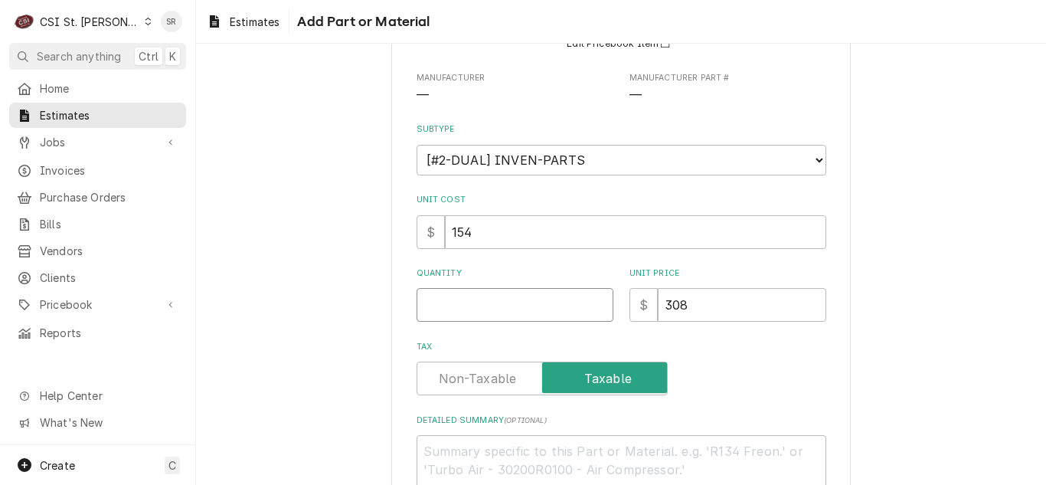
click at [478, 302] on input "Quantity" at bounding box center [514, 305] width 197 height 34
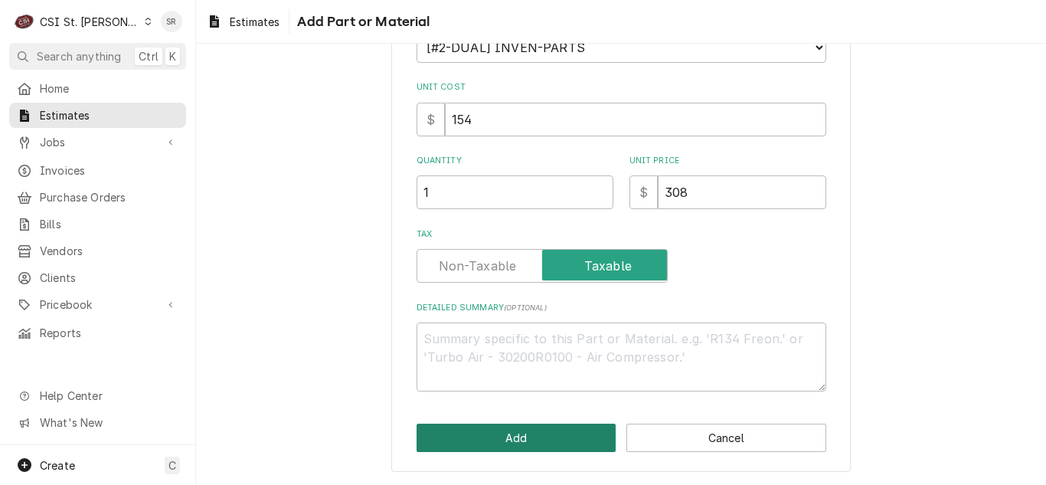
click at [517, 439] on button "Add" at bounding box center [516, 437] width 200 height 28
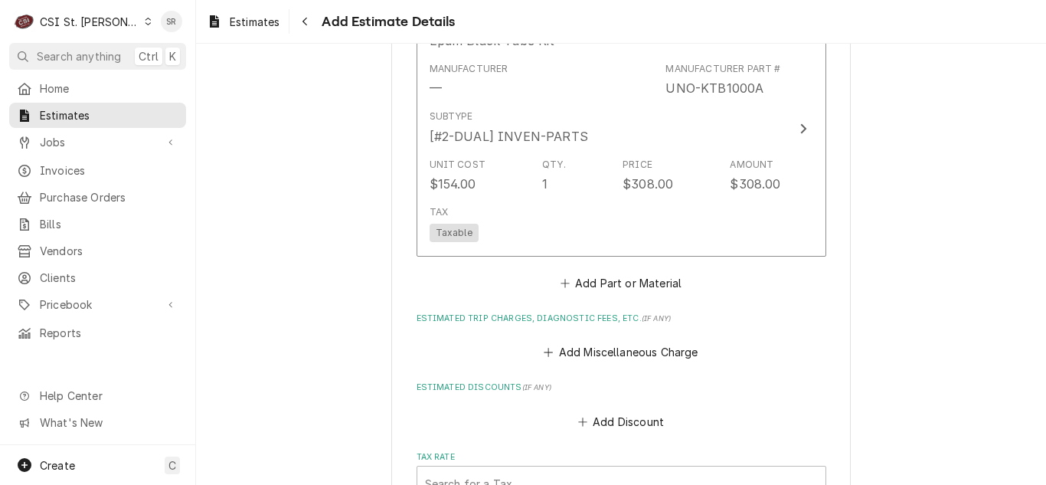
scroll to position [2720, 0]
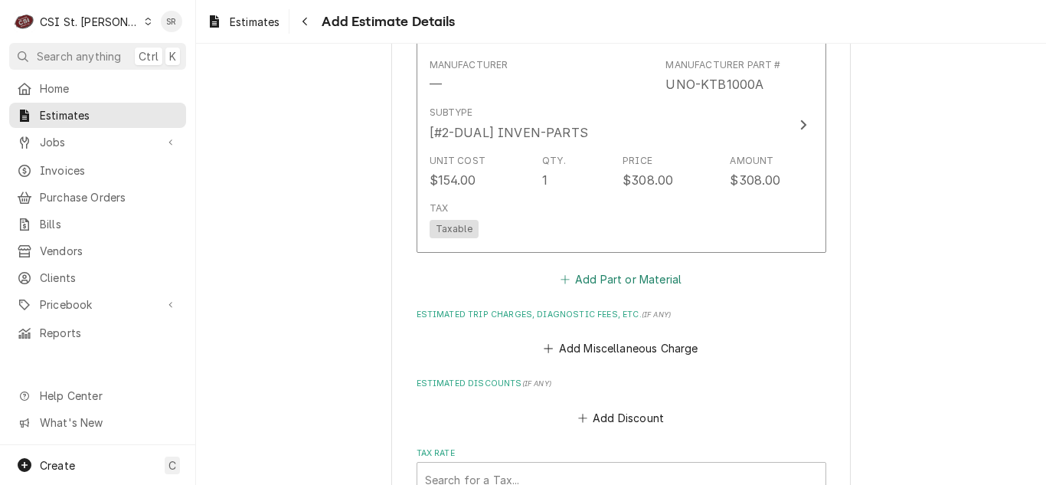
click at [586, 269] on button "Add Part or Material" at bounding box center [620, 279] width 126 height 21
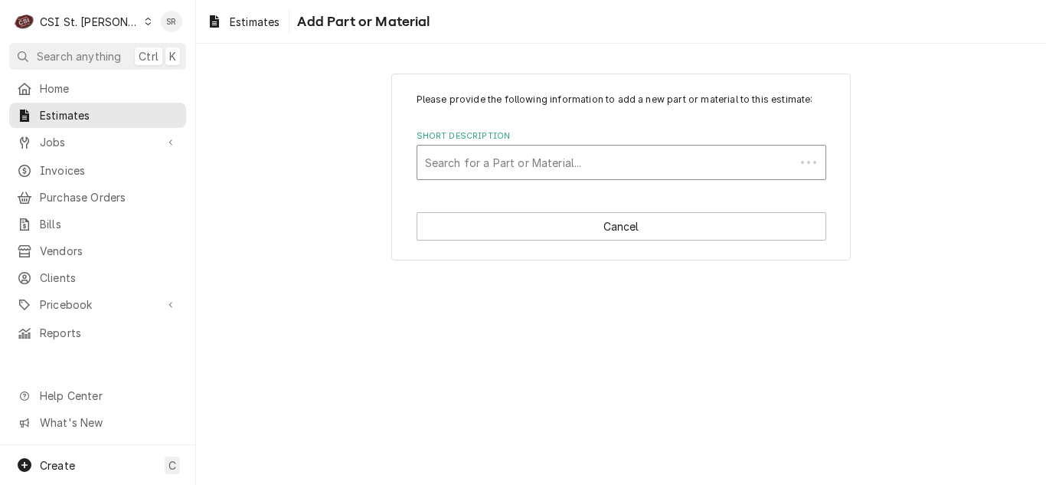
click at [534, 168] on div "Short Description" at bounding box center [606, 162] width 362 height 28
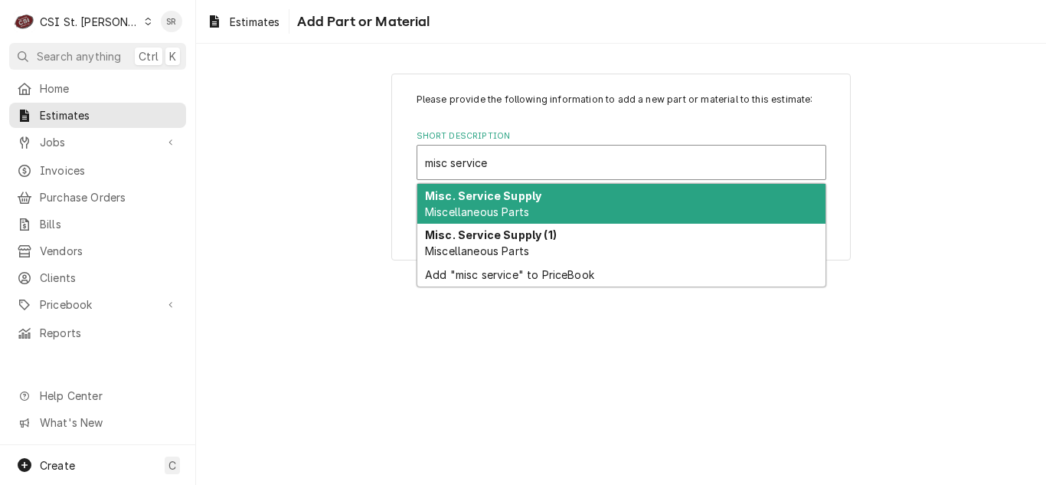
click at [511, 197] on strong "Misc. Service Supply" at bounding box center [483, 195] width 116 height 13
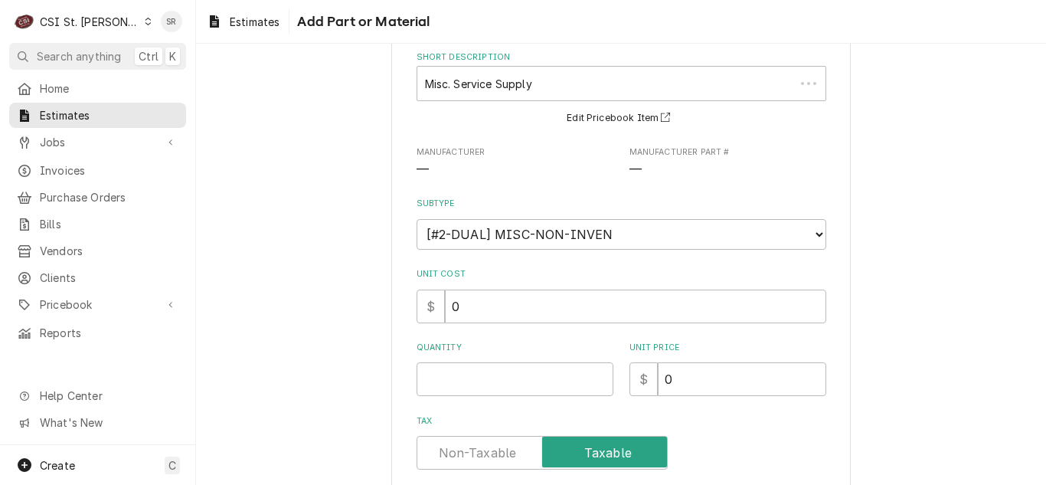
scroll to position [153, 0]
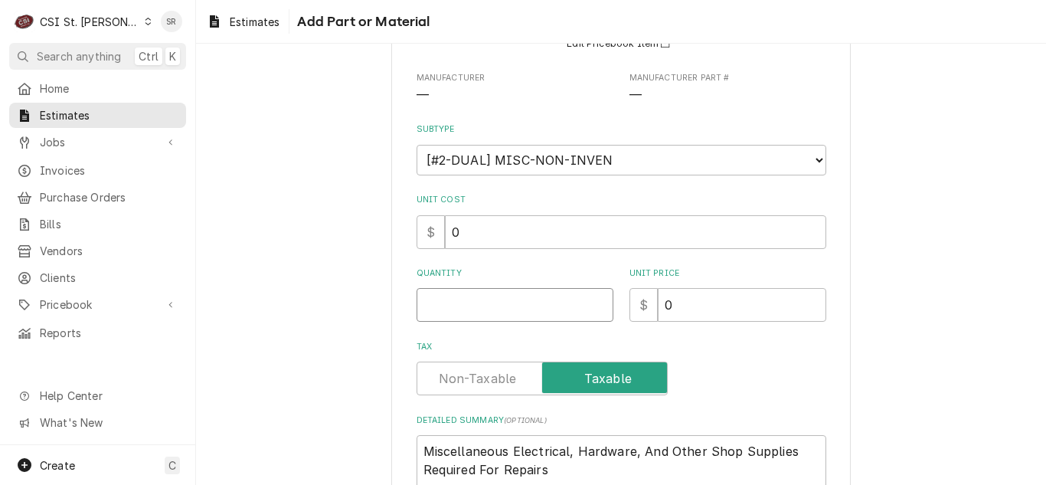
click at [486, 288] on input "Quantity" at bounding box center [514, 305] width 197 height 34
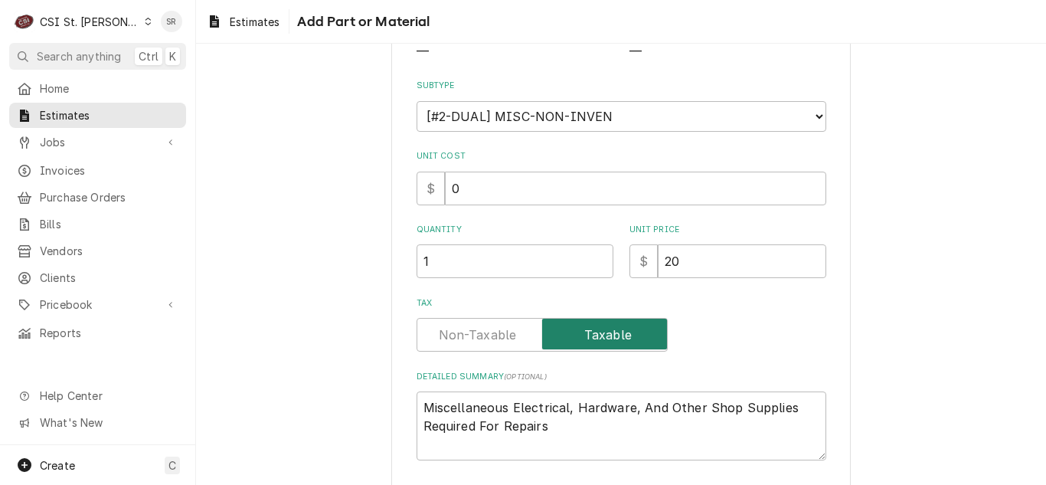
scroll to position [266, 0]
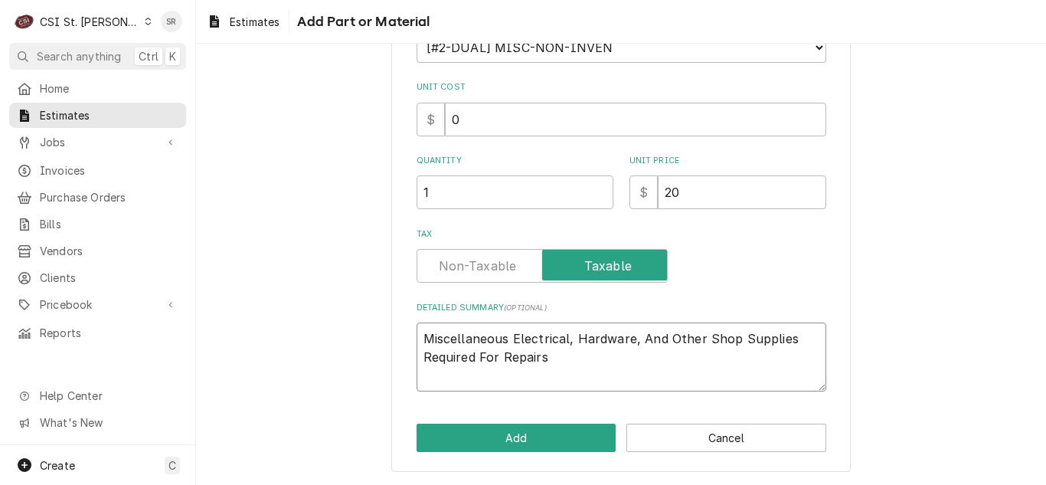
drag, startPoint x: 503, startPoint y: 358, endPoint x: 396, endPoint y: 337, distance: 108.5
click at [396, 337] on div "Please provide the following information to add a new part or material to this …" at bounding box center [620, 140] width 459 height 664
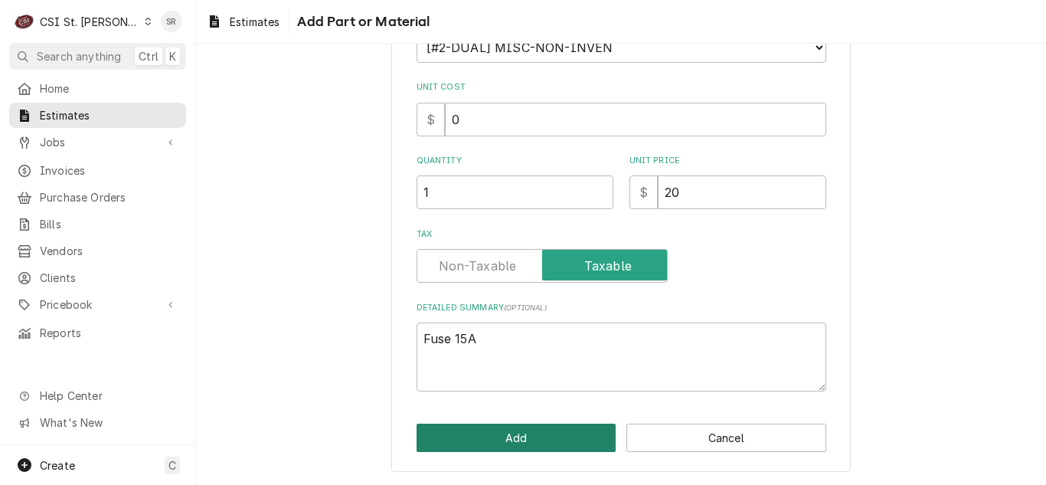
click at [524, 438] on button "Add" at bounding box center [516, 437] width 200 height 28
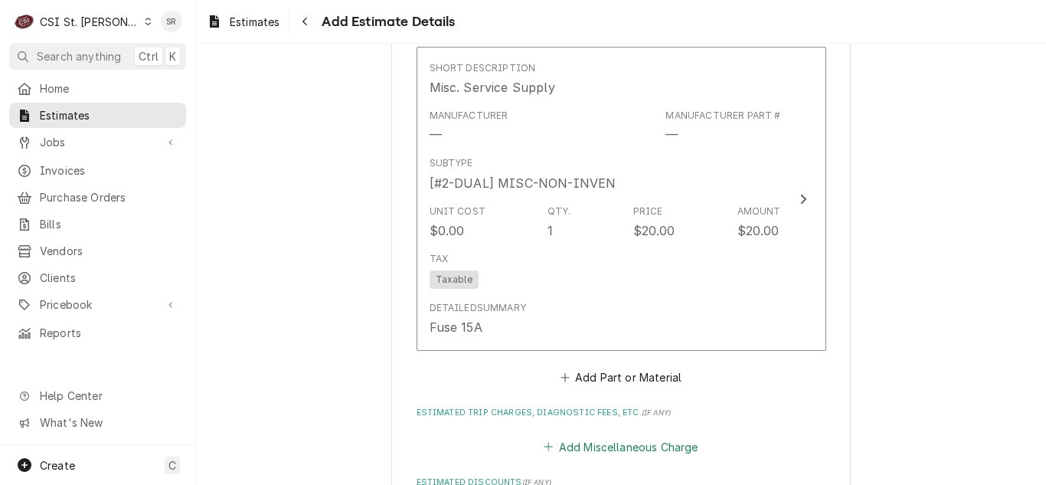
scroll to position [2997, 0]
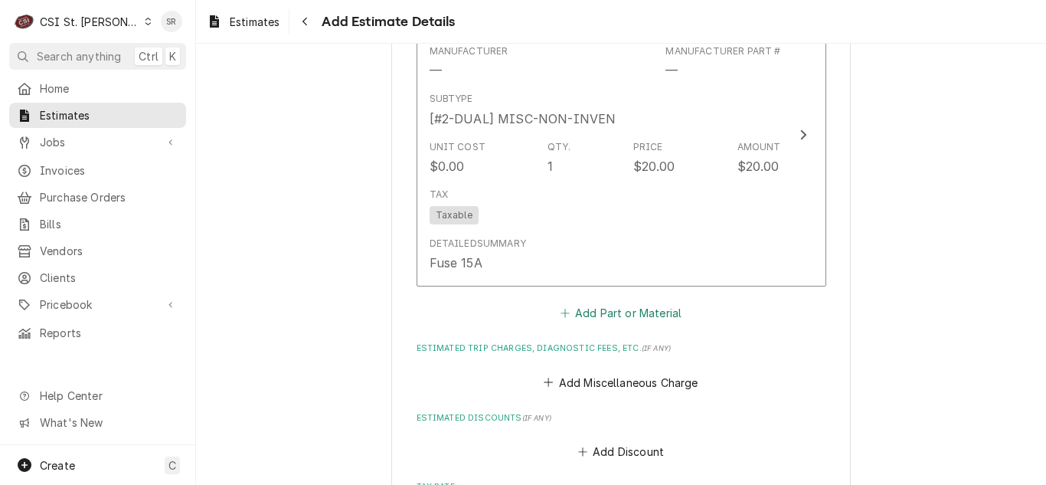
click at [586, 302] on button "Add Part or Material" at bounding box center [620, 312] width 126 height 21
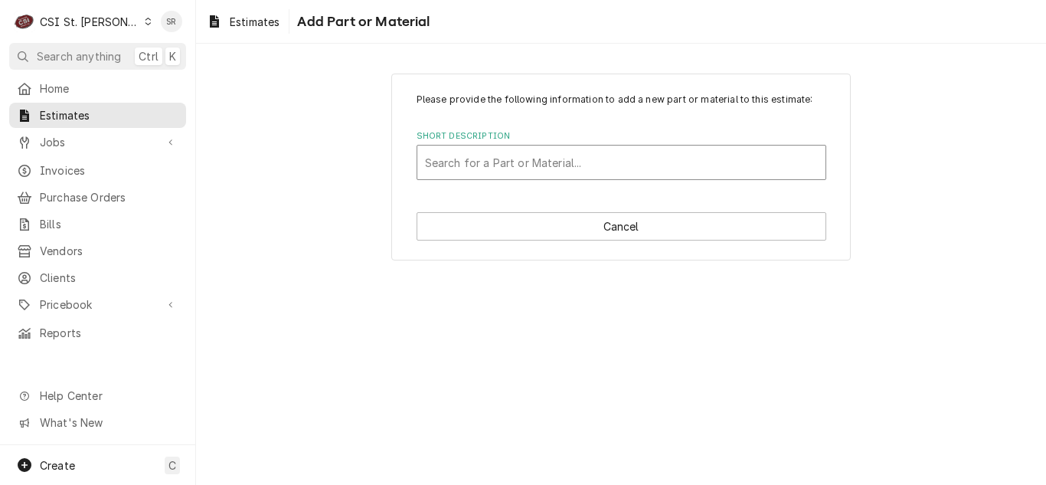
click at [568, 165] on div "Short Description" at bounding box center [621, 162] width 393 height 28
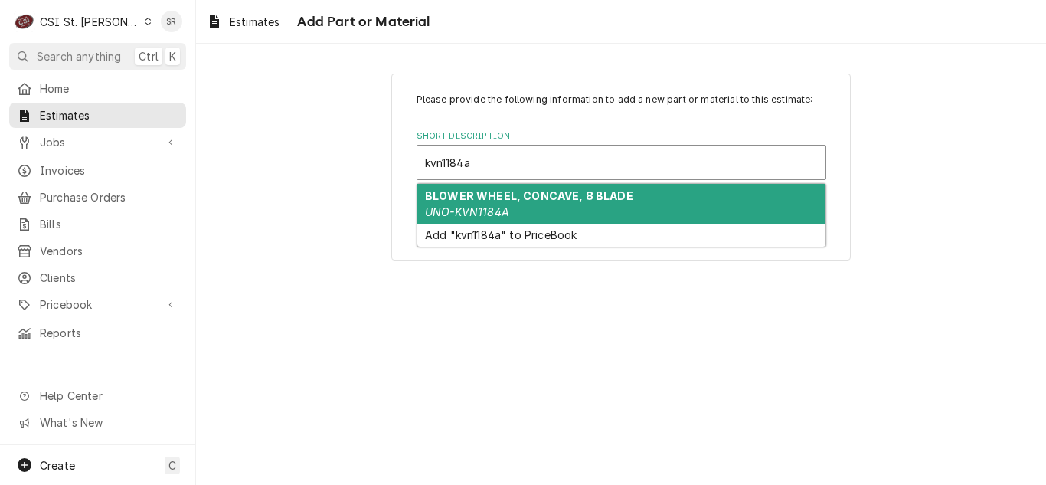
click at [533, 204] on div "BLOWER WHEEL, CONCAVE, 8 BLADE UNO-KVN1184A" at bounding box center [621, 204] width 408 height 40
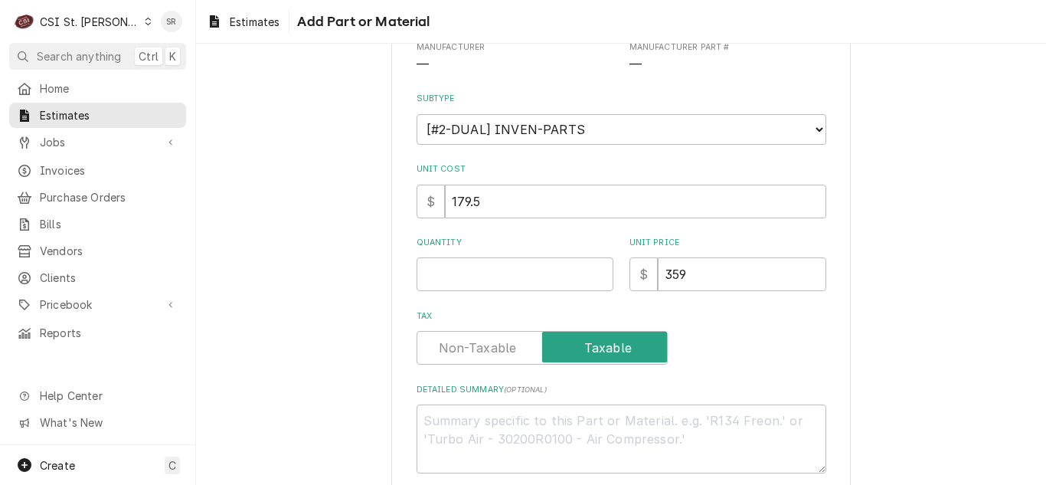
scroll to position [230, 0]
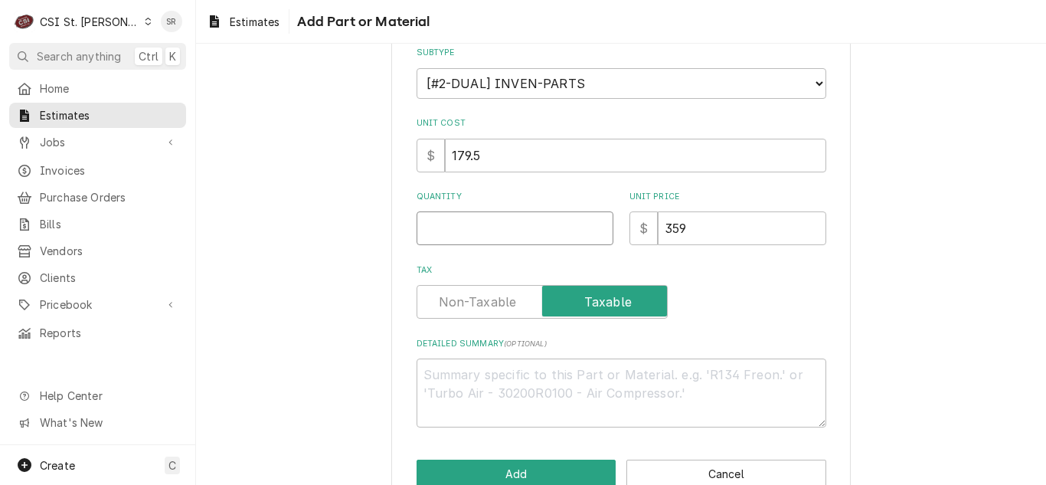
click at [459, 230] on input "Quantity" at bounding box center [514, 228] width 197 height 34
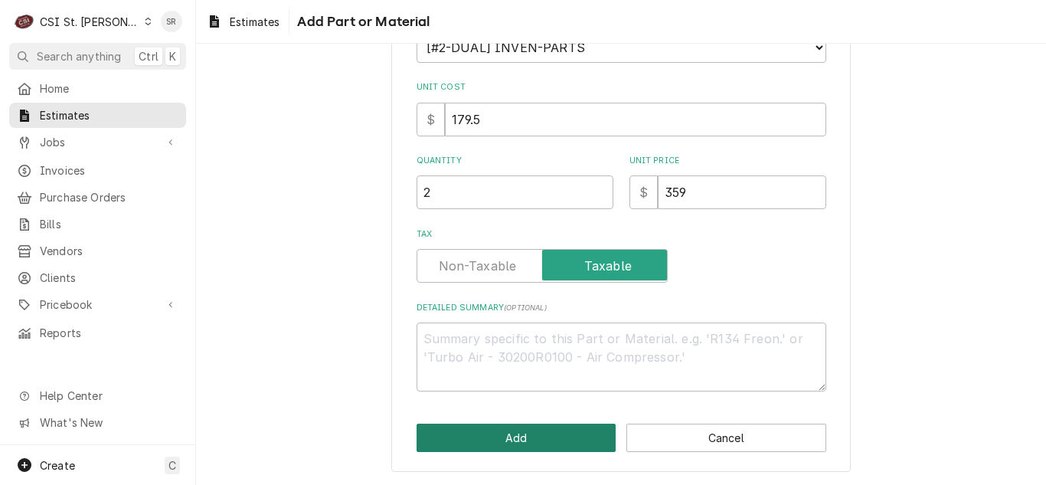
click at [514, 445] on button "Add" at bounding box center [516, 437] width 200 height 28
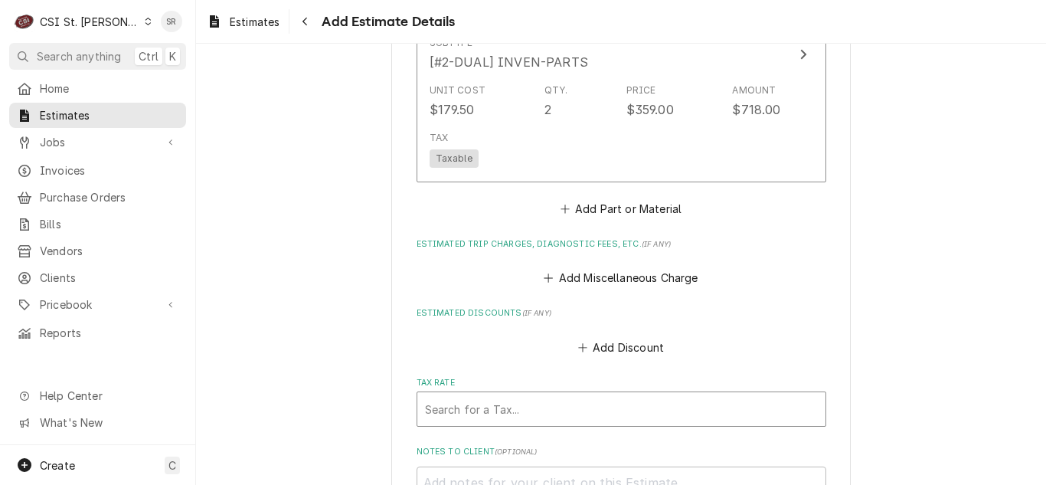
scroll to position [3476, 0]
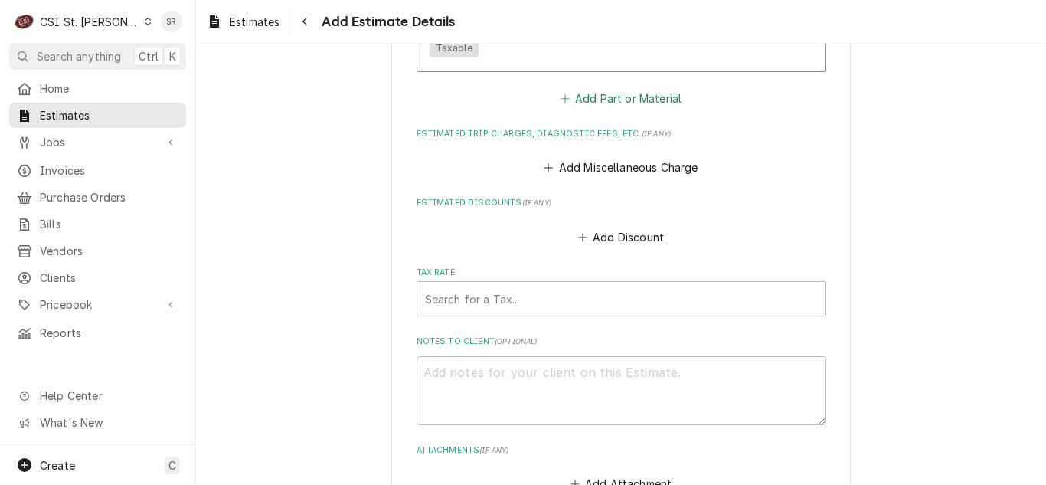
click at [583, 88] on button "Add Part or Material" at bounding box center [620, 98] width 126 height 21
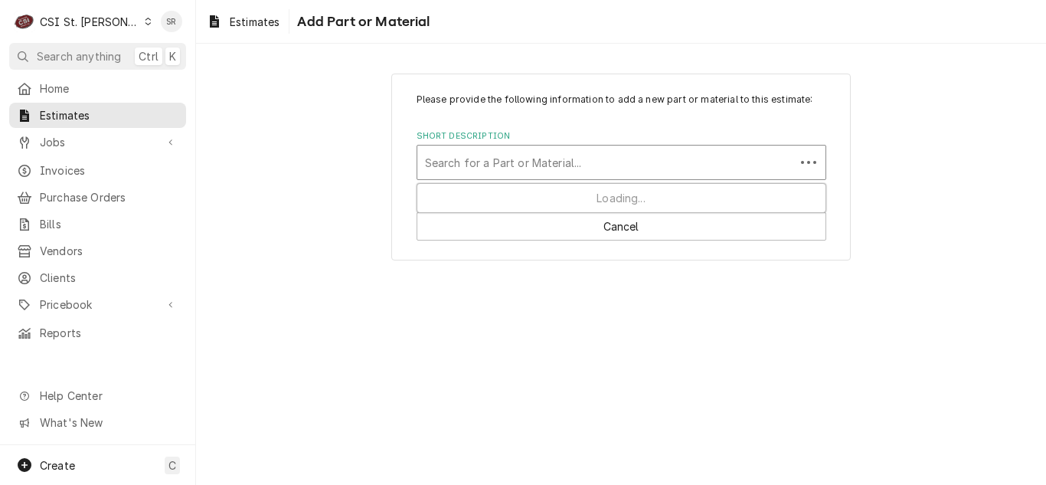
click at [498, 170] on div "Short Description" at bounding box center [606, 162] width 362 height 28
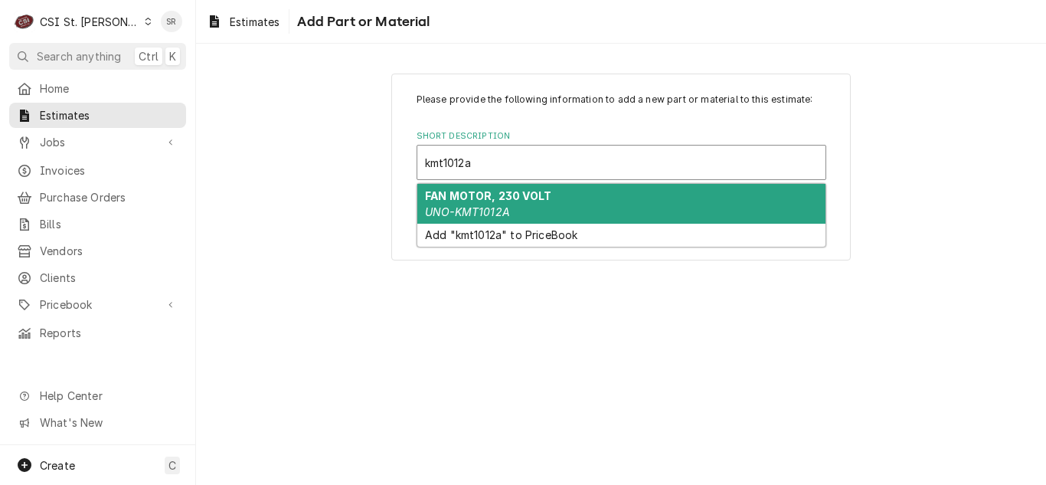
click at [494, 205] on em "UNO-KMT1012A" at bounding box center [467, 211] width 85 height 13
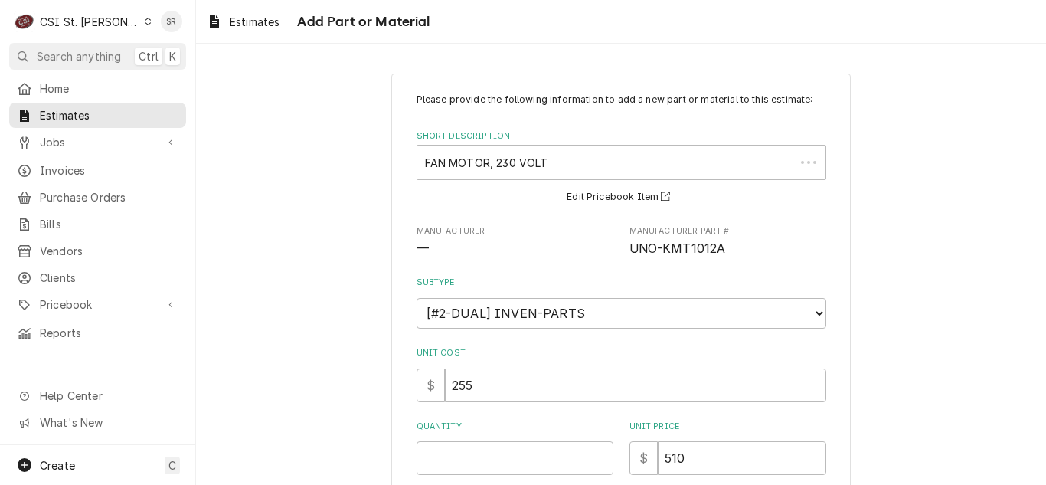
scroll to position [230, 0]
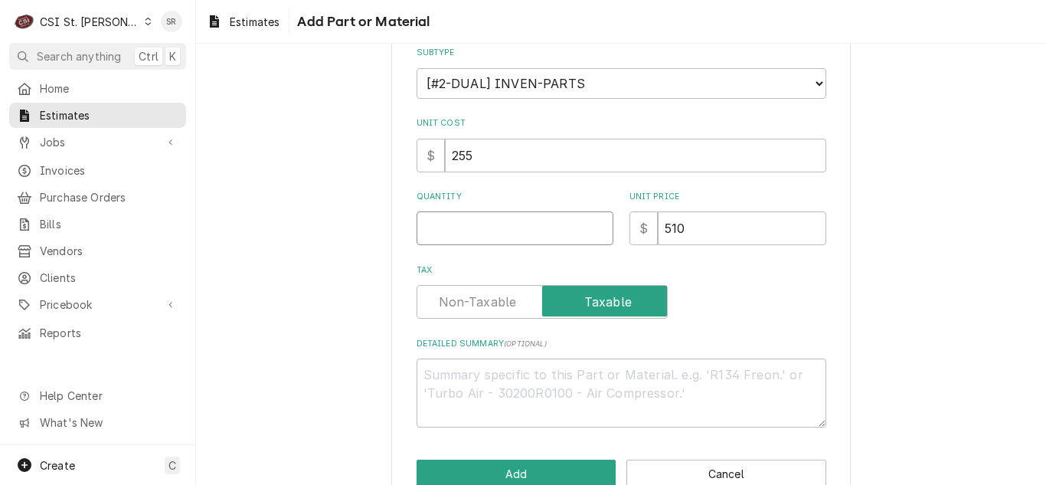
click at [507, 230] on input "Quantity" at bounding box center [514, 228] width 197 height 34
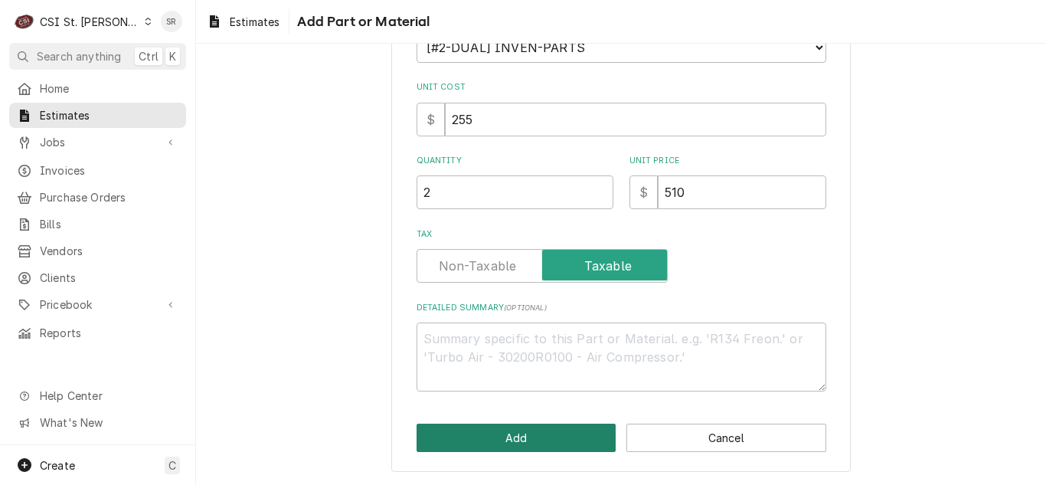
click at [493, 435] on button "Add" at bounding box center [516, 437] width 200 height 28
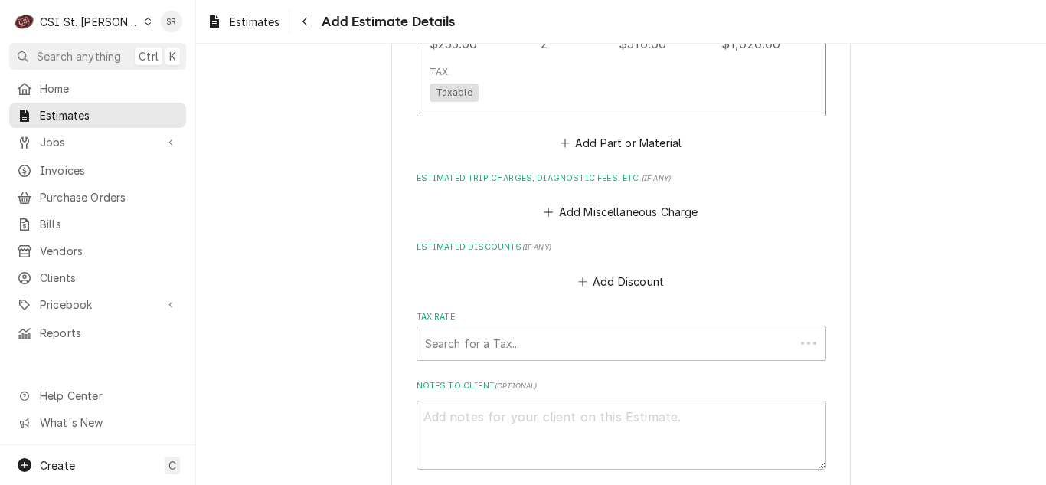
scroll to position [3696, 0]
click at [583, 201] on button "Add Miscellaneous Charge" at bounding box center [620, 211] width 159 height 21
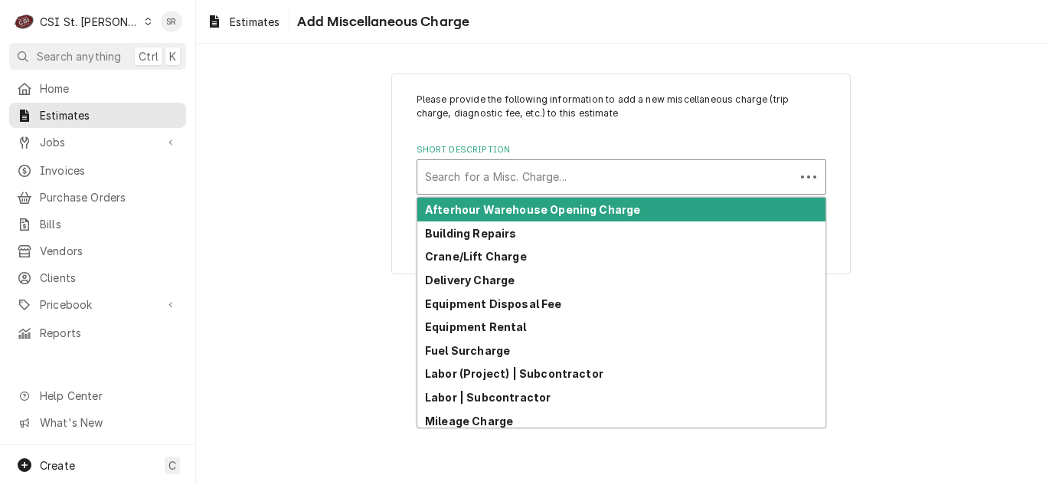
click at [504, 172] on div "Short Description" at bounding box center [606, 177] width 362 height 28
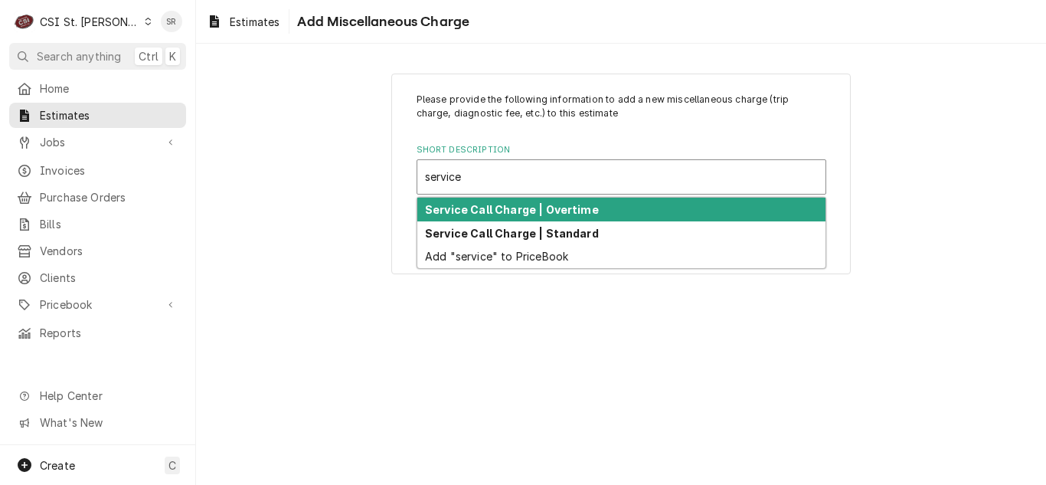
click at [511, 203] on strong "Service Call Charge | Overtime" at bounding box center [512, 209] width 174 height 13
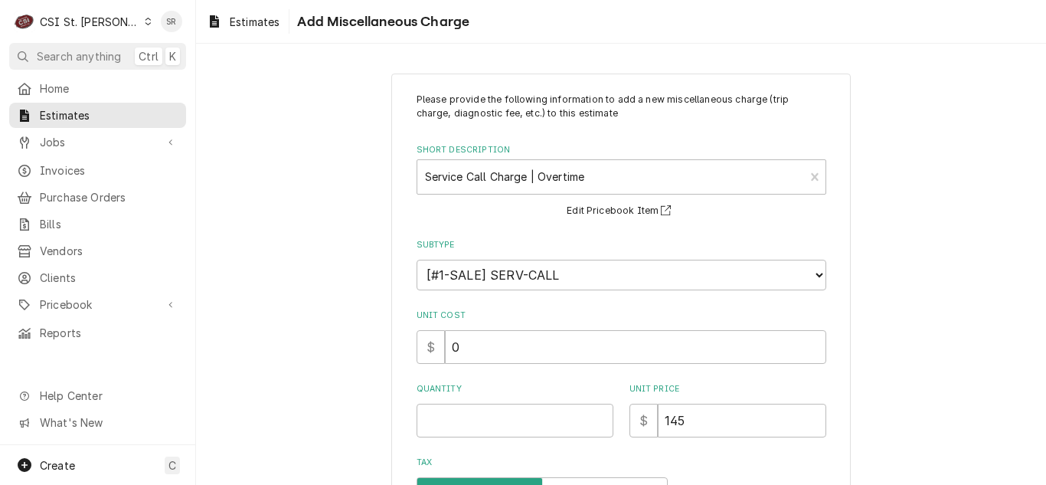
scroll to position [153, 0]
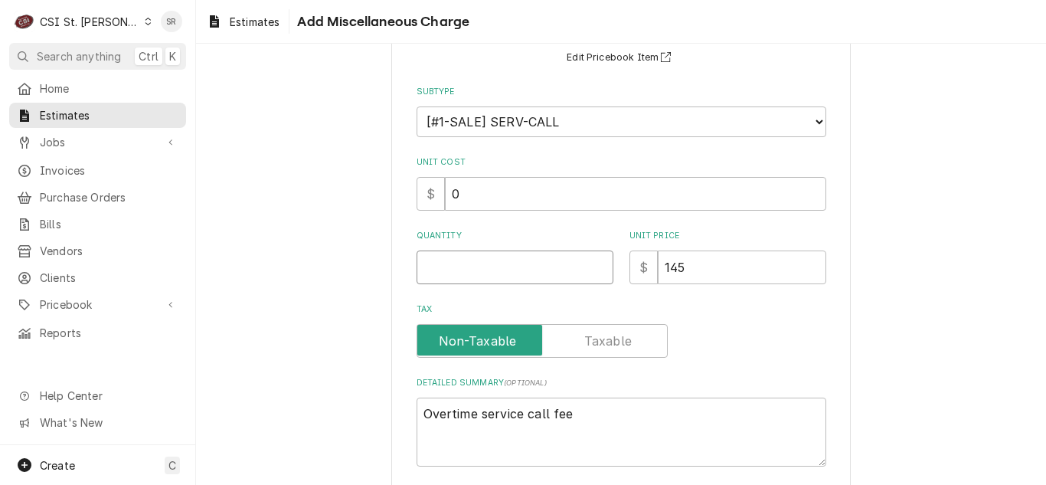
click at [468, 275] on input "Quantity" at bounding box center [514, 267] width 197 height 34
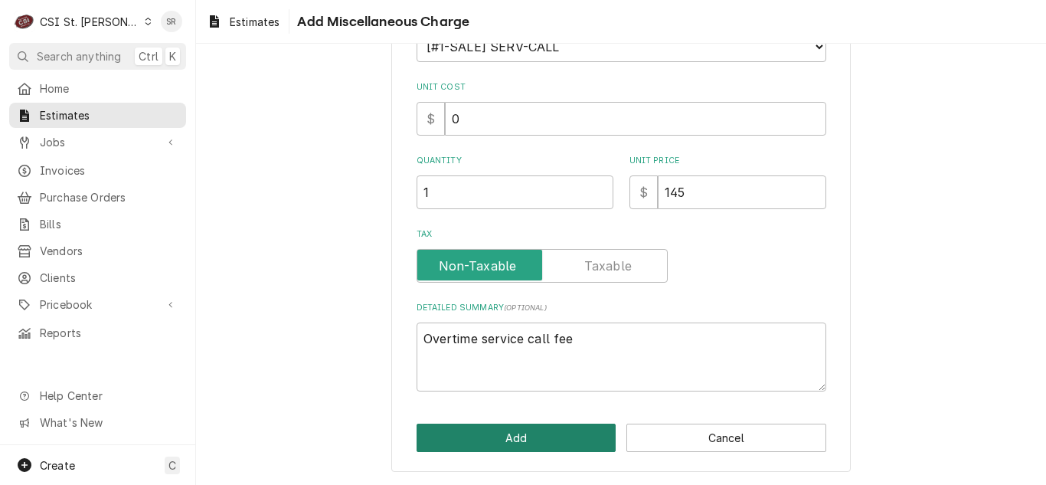
click at [517, 425] on button "Add" at bounding box center [516, 437] width 200 height 28
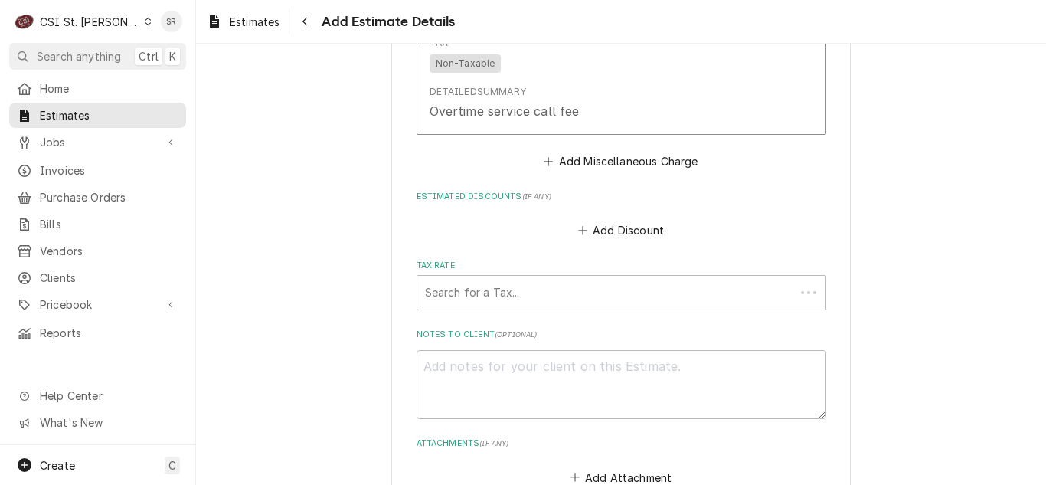
scroll to position [4010, 0]
click at [583, 151] on button "Add Miscellaneous Charge" at bounding box center [620, 161] width 159 height 21
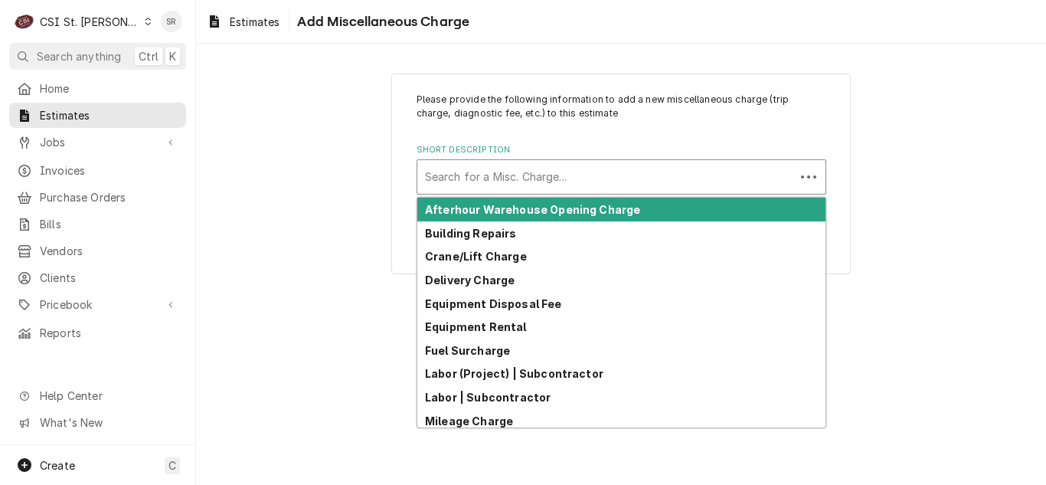
click at [561, 168] on div "Short Description" at bounding box center [606, 177] width 362 height 28
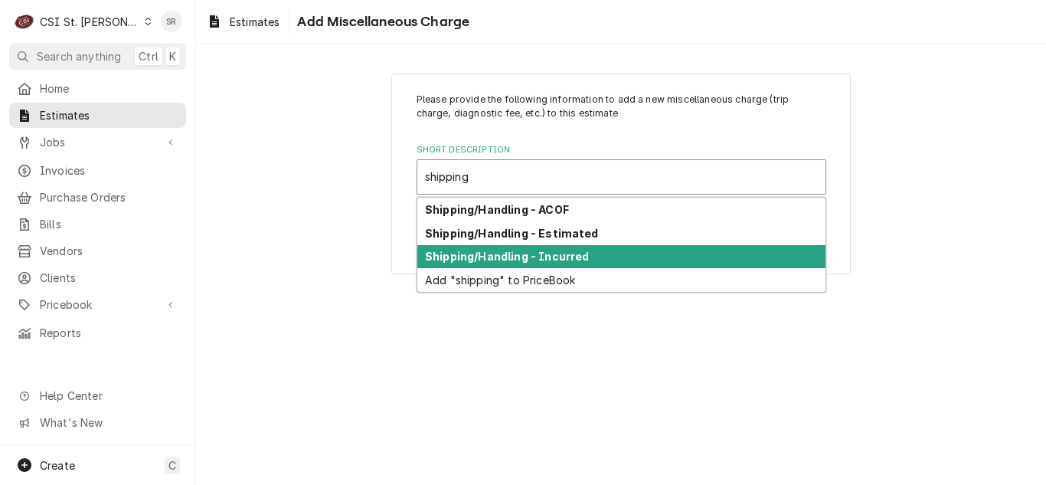
click at [551, 262] on strong "Shipping/Handling - Incurred" at bounding box center [507, 256] width 164 height 13
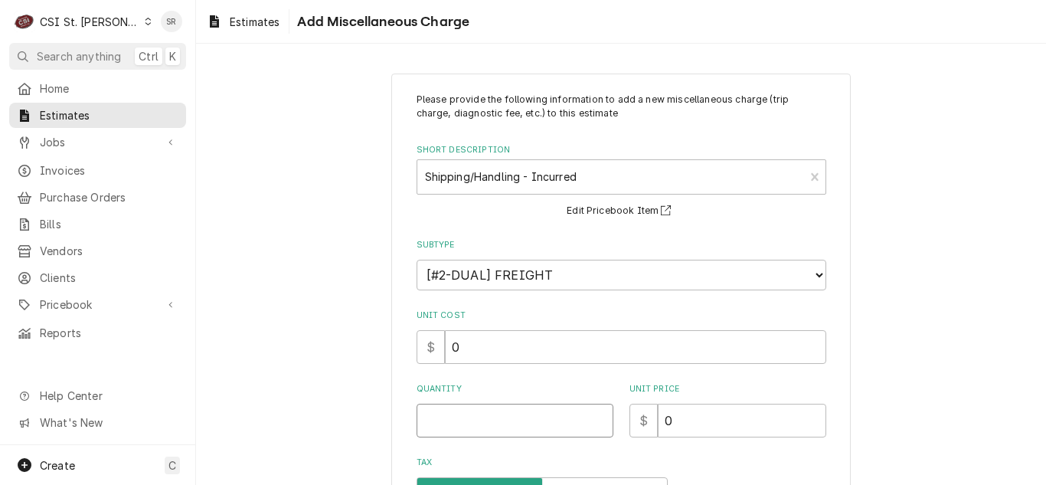
click at [475, 419] on input "Quantity" at bounding box center [514, 420] width 197 height 34
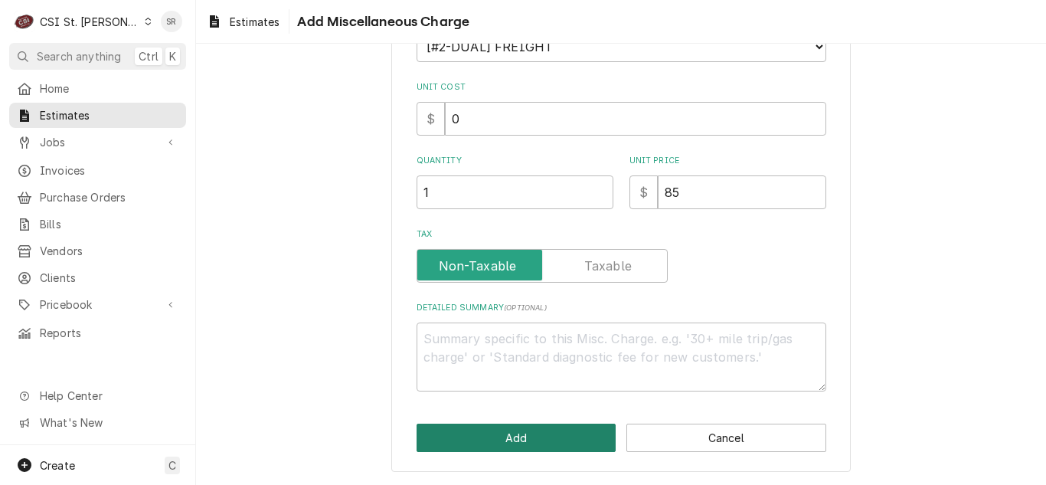
click at [503, 444] on button "Add" at bounding box center [516, 437] width 200 height 28
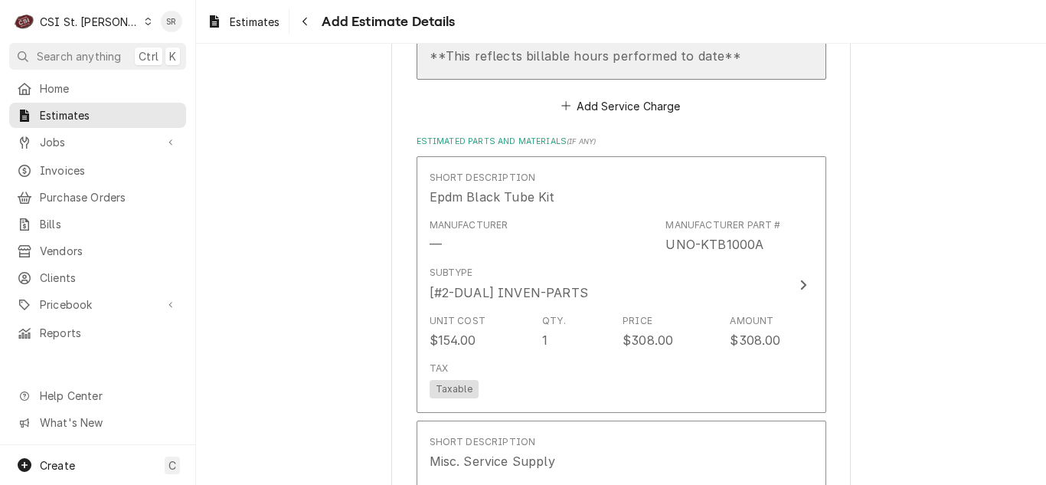
scroll to position [2306, 0]
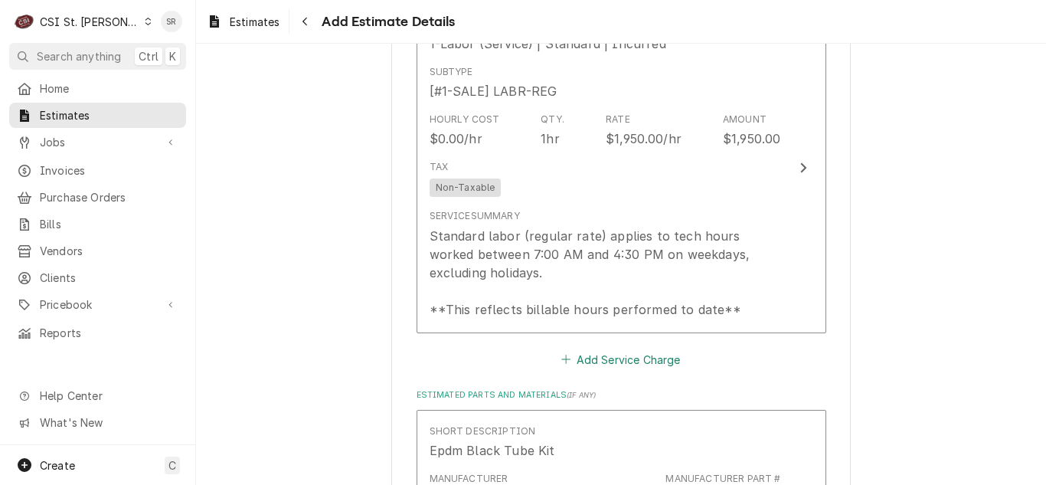
click at [593, 348] on button "Add Service Charge" at bounding box center [621, 358] width 124 height 21
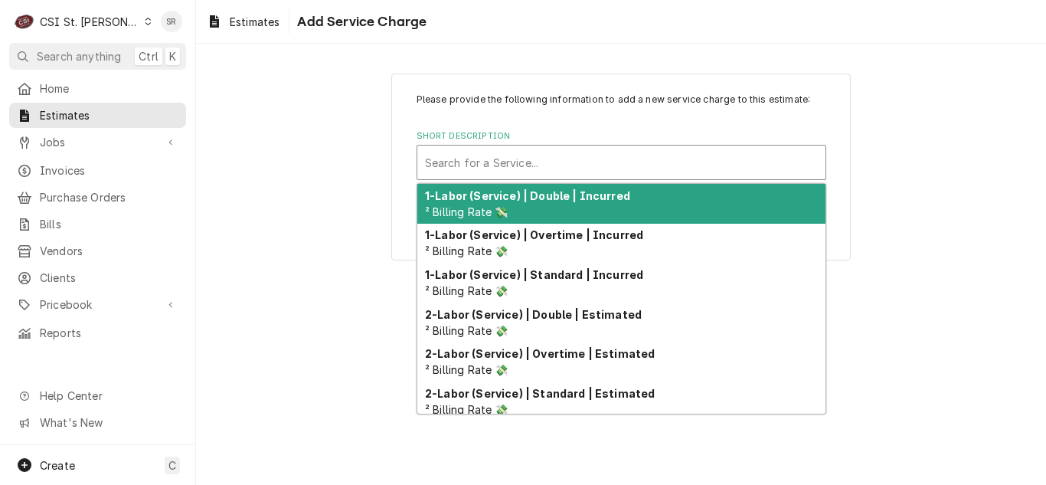
click at [516, 162] on div "Short Description" at bounding box center [621, 162] width 393 height 28
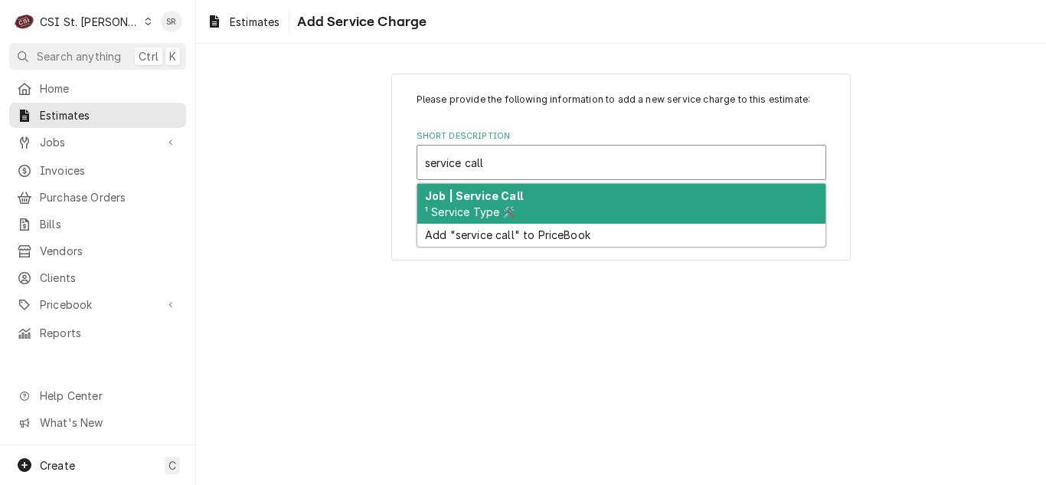
click at [511, 186] on div "Job | Service Call ¹ Service Type 🛠️" at bounding box center [621, 204] width 408 height 40
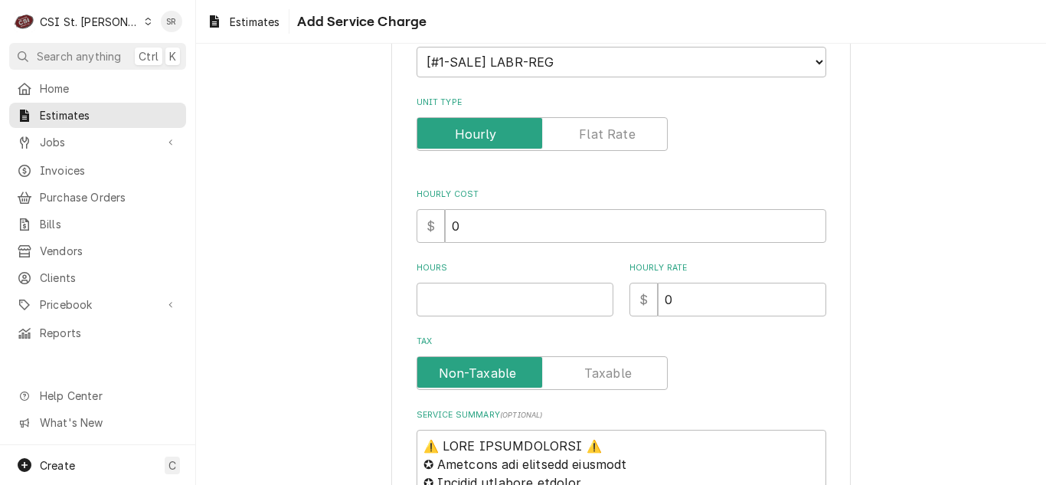
scroll to position [230, 0]
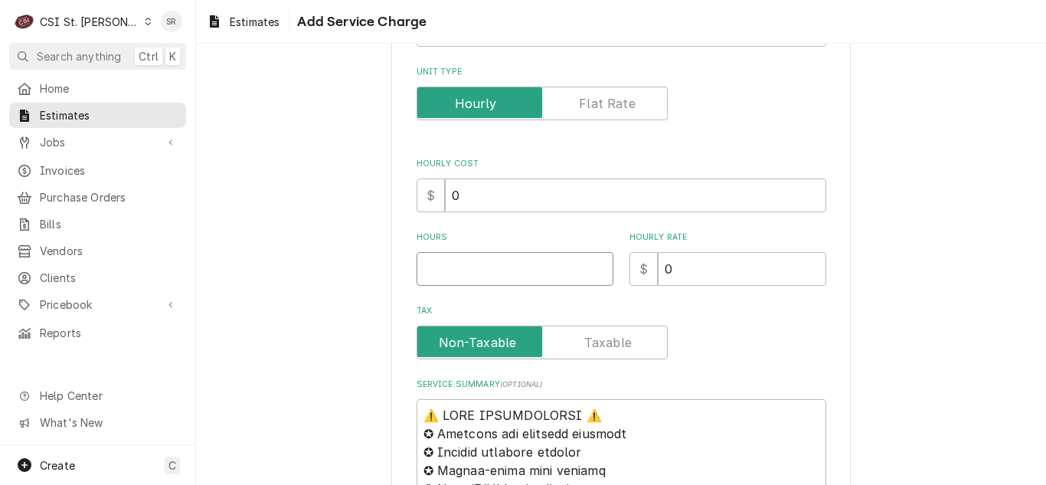
click at [443, 276] on input "Hours" at bounding box center [514, 269] width 197 height 34
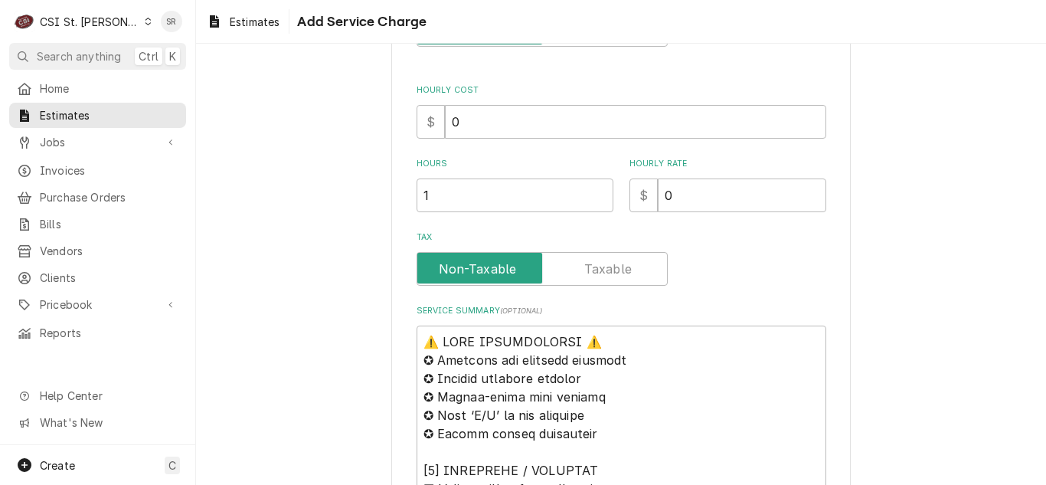
scroll to position [459, 0]
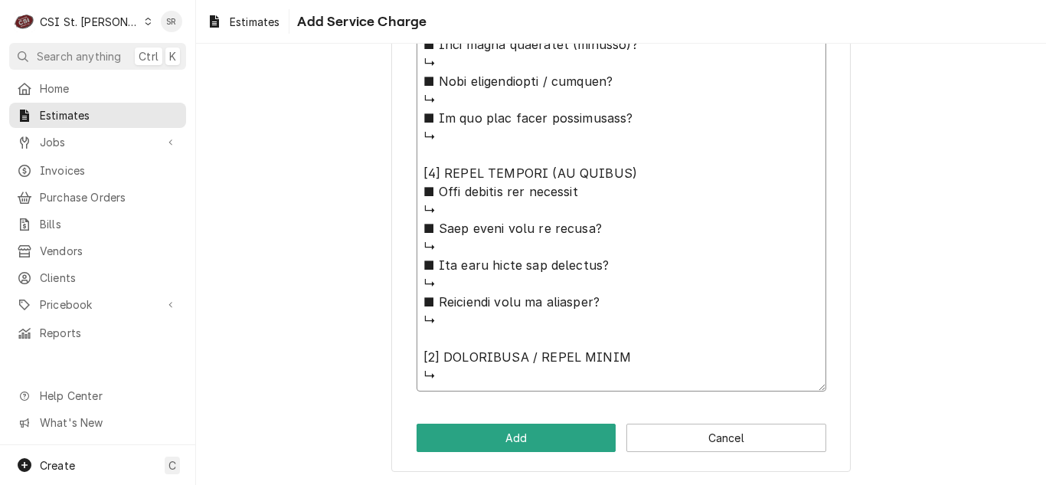
drag, startPoint x: 426, startPoint y: 181, endPoint x: 576, endPoint y: 364, distance: 236.6
click at [586, 484] on html "C CSI St. Louis SR Search anything Ctrl K Home Estimates Jobs Jobs Job Series I…" at bounding box center [523, 242] width 1046 height 485
paste textarea "Quote on additional repairs found for Unox Combi Oven / Model: XAVC-06FS / Seri…"
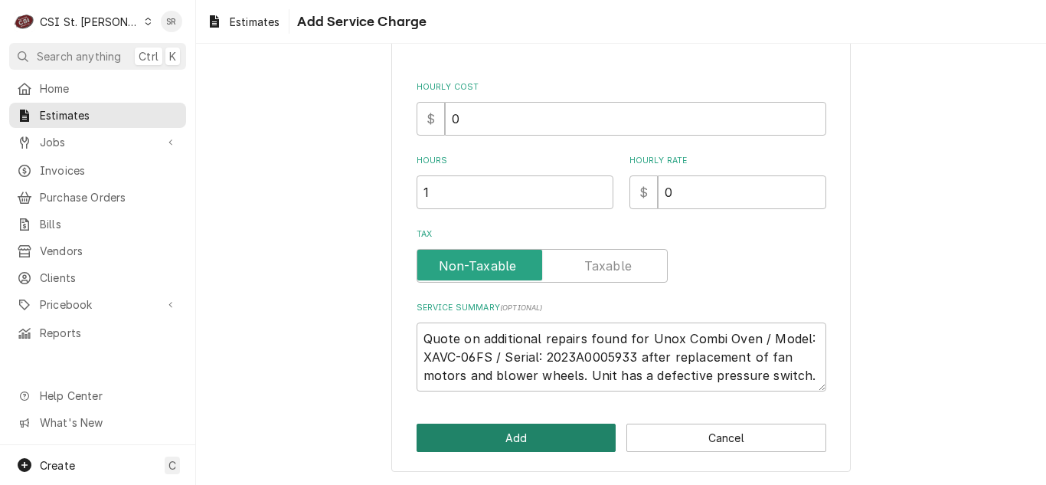
click at [528, 445] on button "Add" at bounding box center [516, 437] width 200 height 28
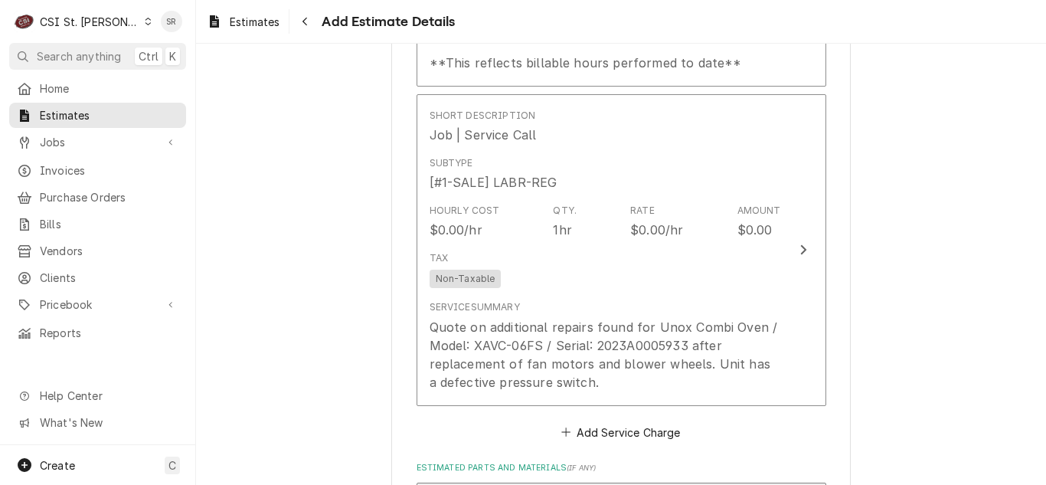
scroll to position [2689, 0]
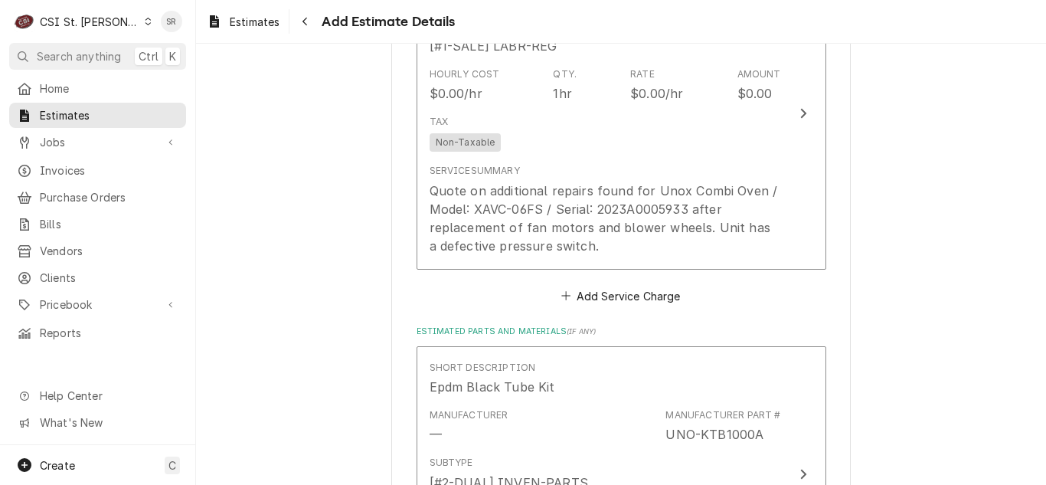
click at [598, 285] on button "Add Service Charge" at bounding box center [621, 295] width 124 height 21
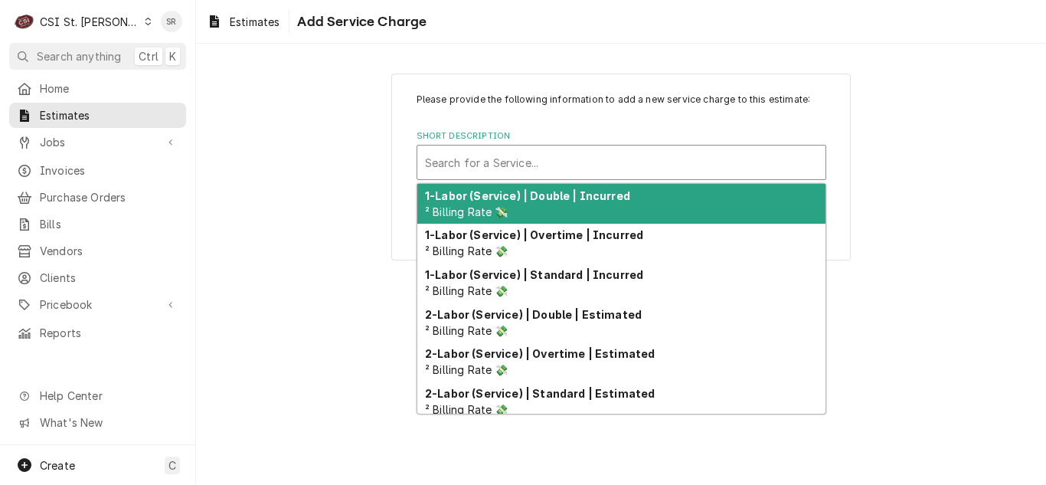
click at [514, 150] on div "Short Description" at bounding box center [621, 162] width 393 height 28
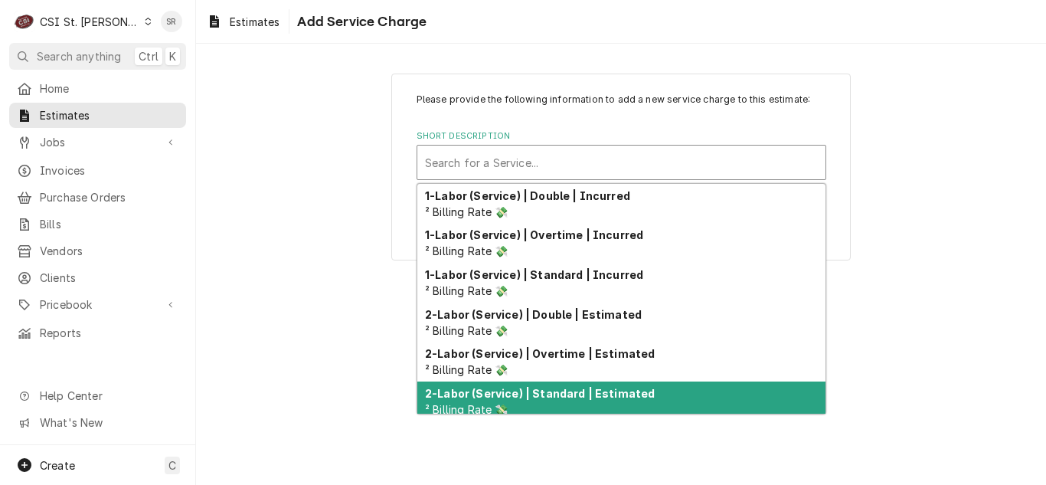
click at [564, 396] on strong "2-Labor (Service) | Standard | Estimated" at bounding box center [540, 393] width 230 height 13
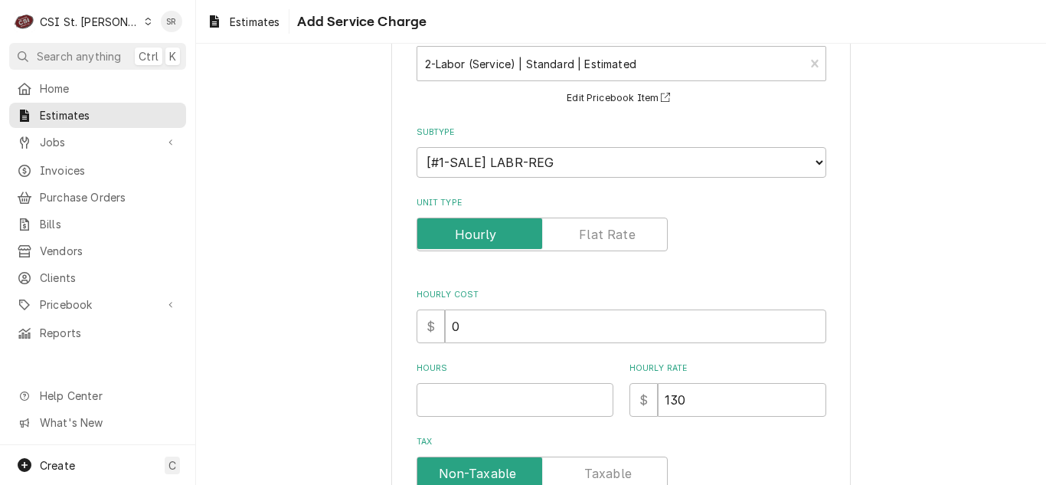
scroll to position [306, 0]
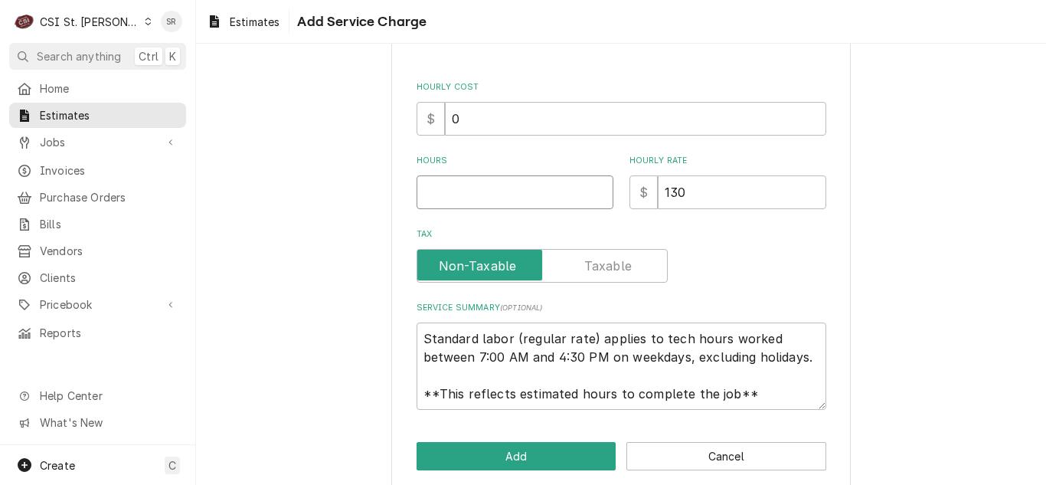
click at [444, 201] on input "Hours" at bounding box center [514, 192] width 197 height 34
click at [498, 444] on button "Add" at bounding box center [516, 456] width 200 height 28
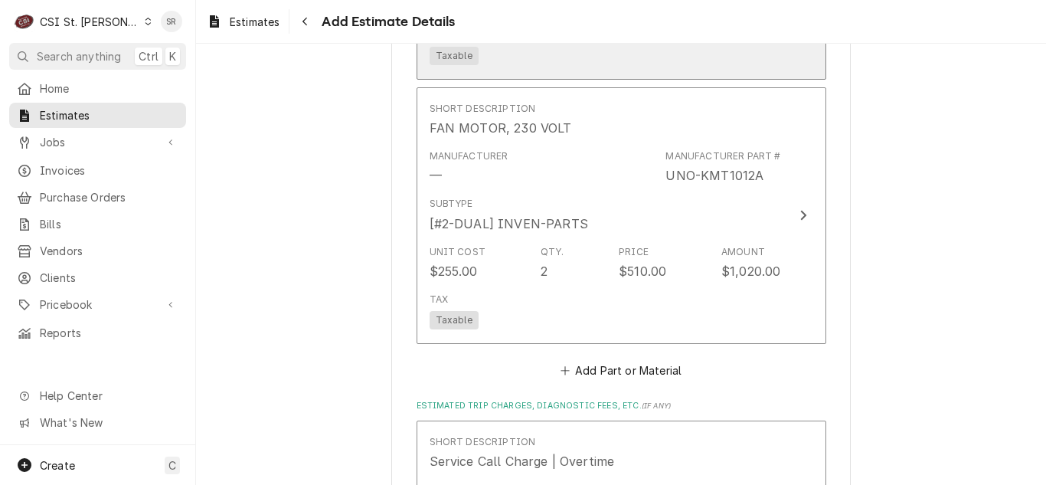
scroll to position [4162, 0]
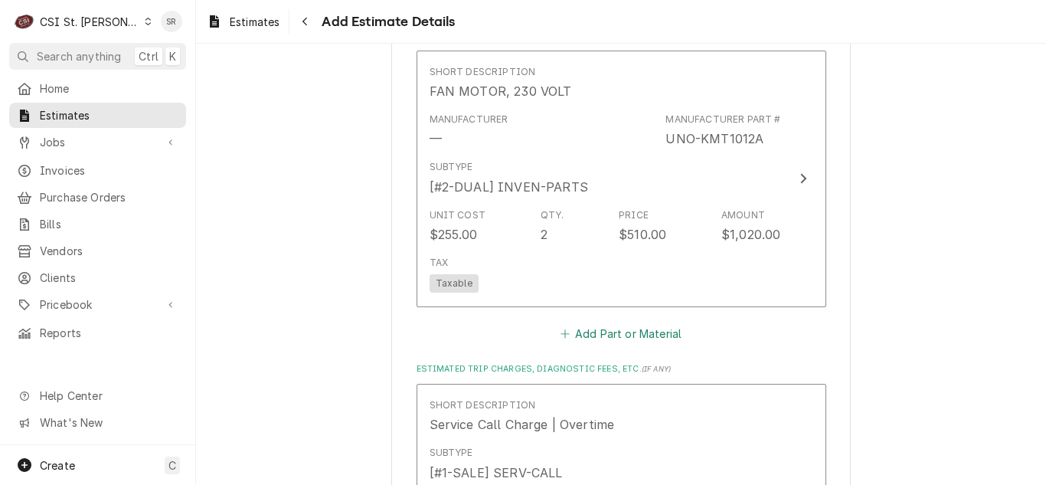
click at [635, 322] on button "Add Part or Material" at bounding box center [620, 332] width 126 height 21
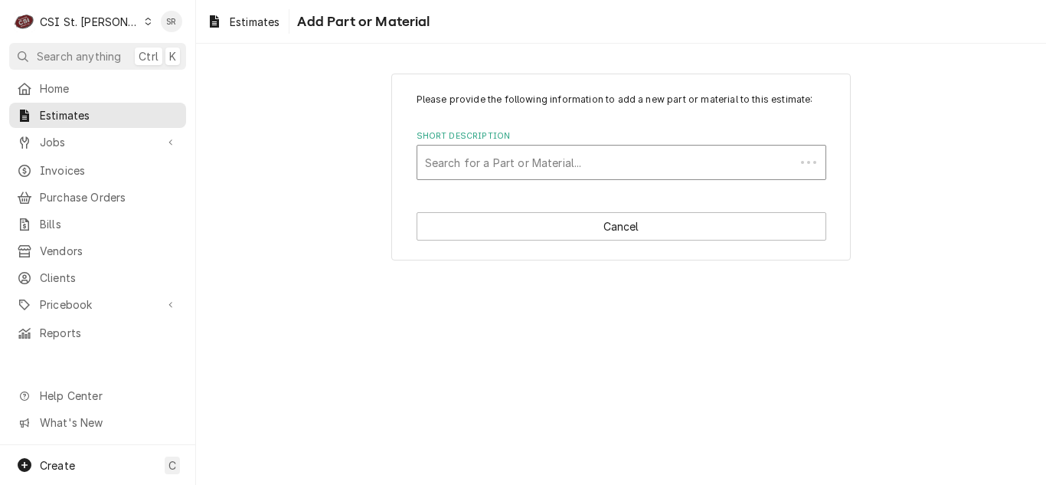
click at [513, 157] on div "Short Description" at bounding box center [606, 162] width 362 height 28
click at [501, 168] on div "Short Description" at bounding box center [621, 162] width 393 height 28
click at [912, 168] on div "Please provide the following information to add a new part or material to this …" at bounding box center [621, 167] width 850 height 214
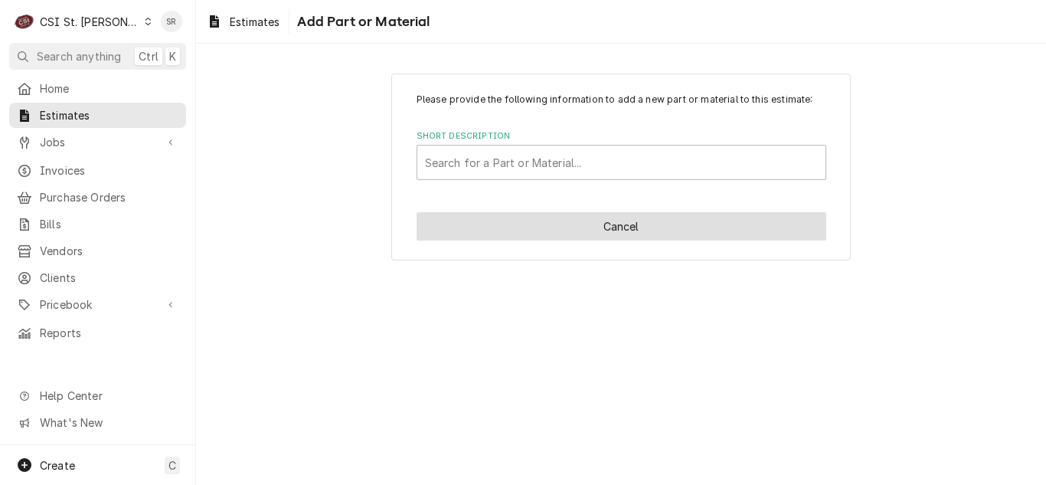
click at [692, 223] on button "Cancel" at bounding box center [621, 226] width 410 height 28
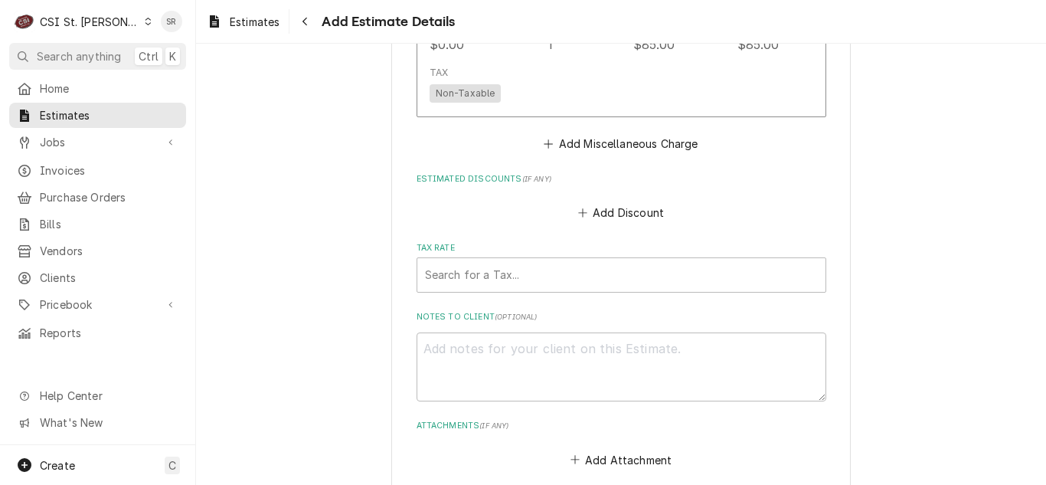
scroll to position [4906, 0]
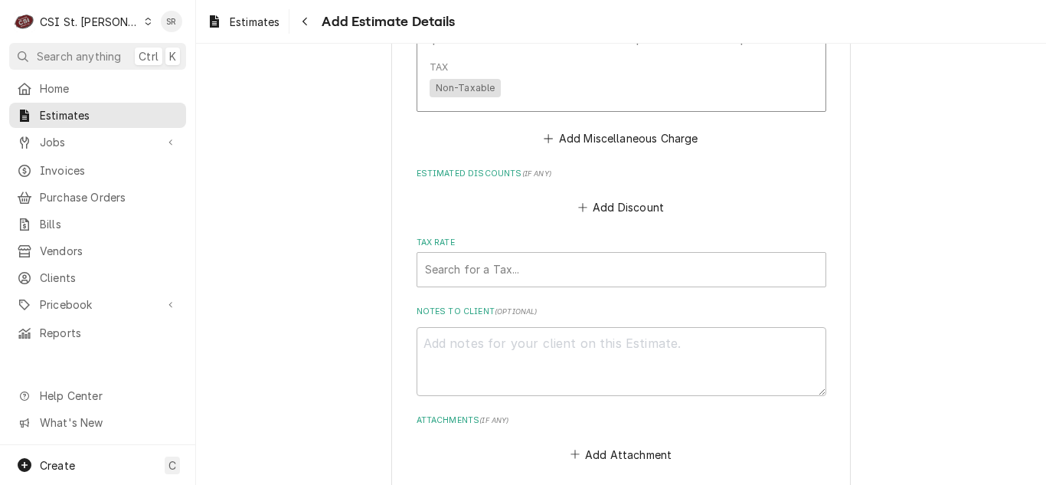
click at [575, 127] on button "Add Miscellaneous Charge" at bounding box center [620, 137] width 159 height 21
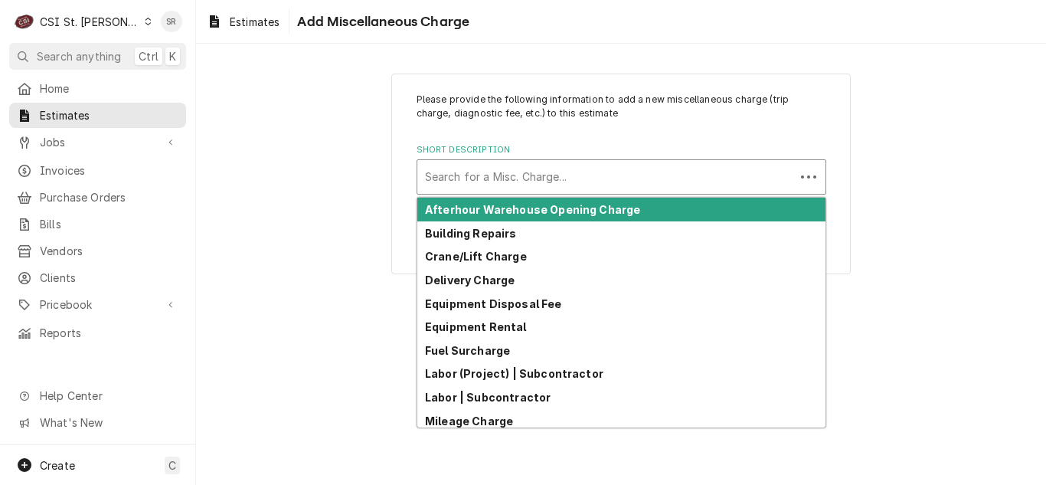
click at [517, 175] on div "Short Description" at bounding box center [606, 177] width 362 height 28
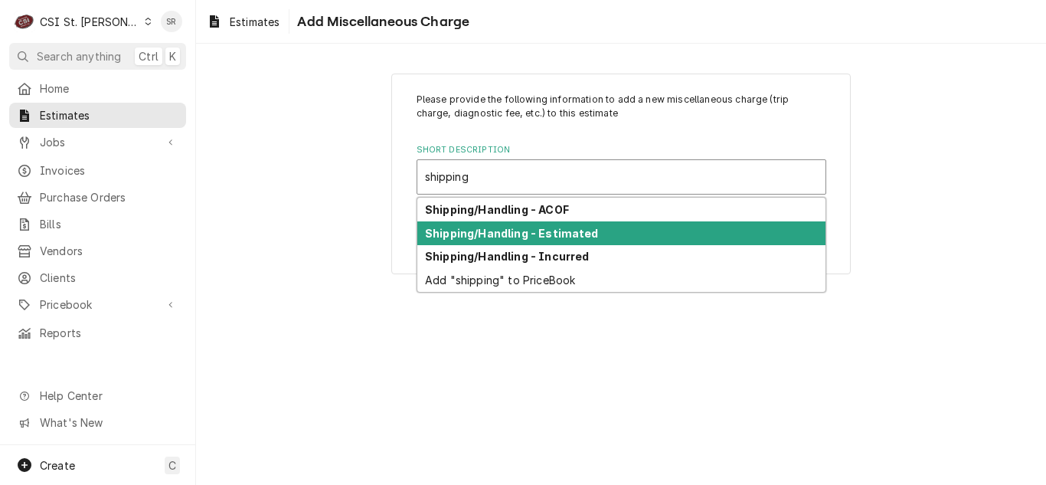
click at [528, 227] on strong "Shipping/Handling - Estimated" at bounding box center [512, 233] width 174 height 13
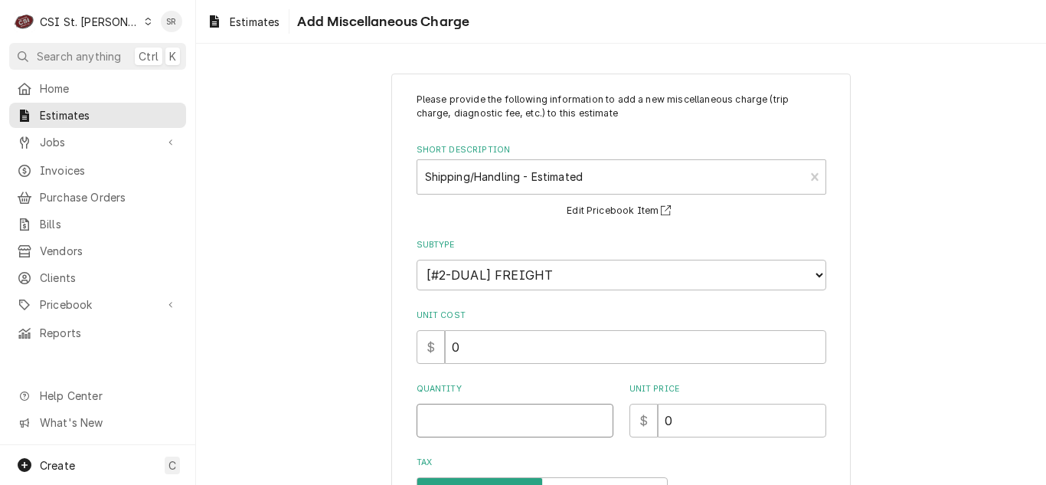
click at [476, 411] on input "Quantity" at bounding box center [514, 420] width 197 height 34
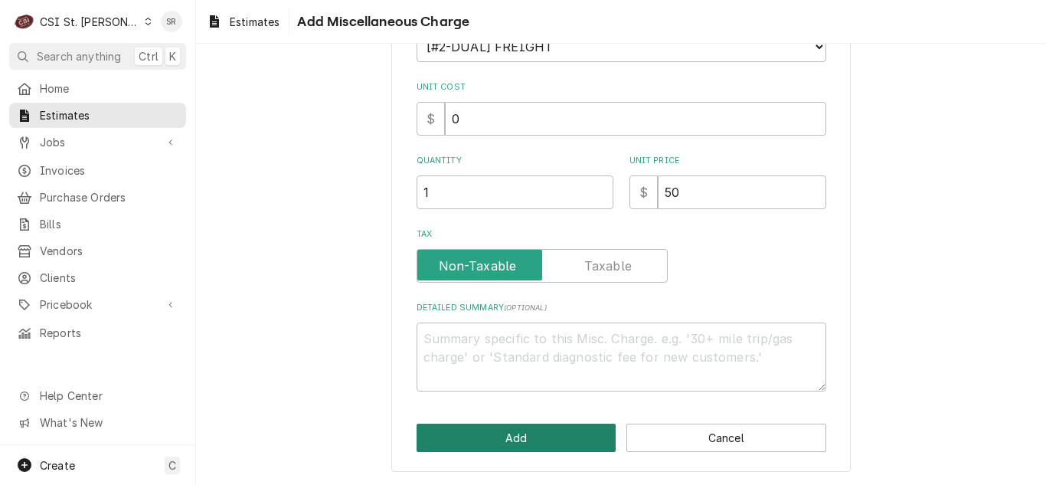
click at [506, 424] on button "Add" at bounding box center [516, 437] width 200 height 28
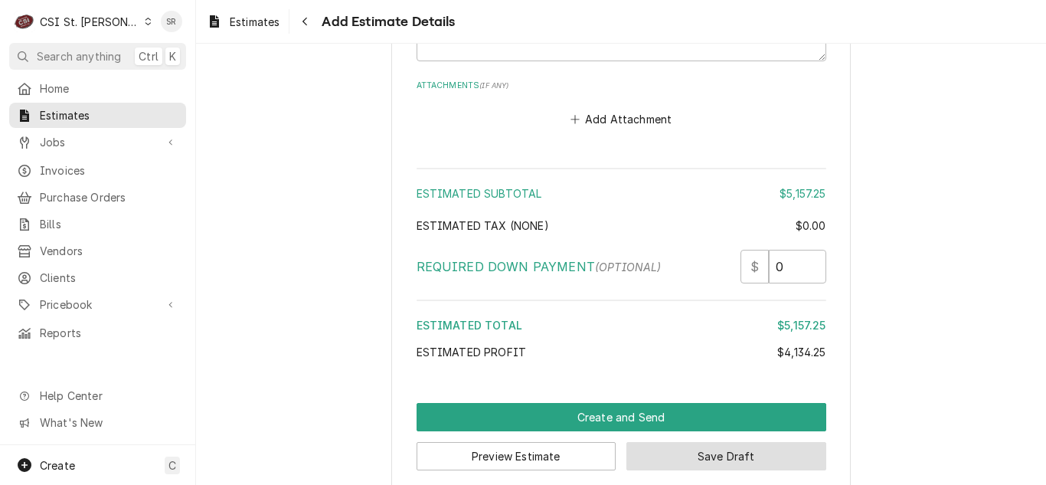
click at [728, 442] on button "Save Draft" at bounding box center [726, 456] width 200 height 28
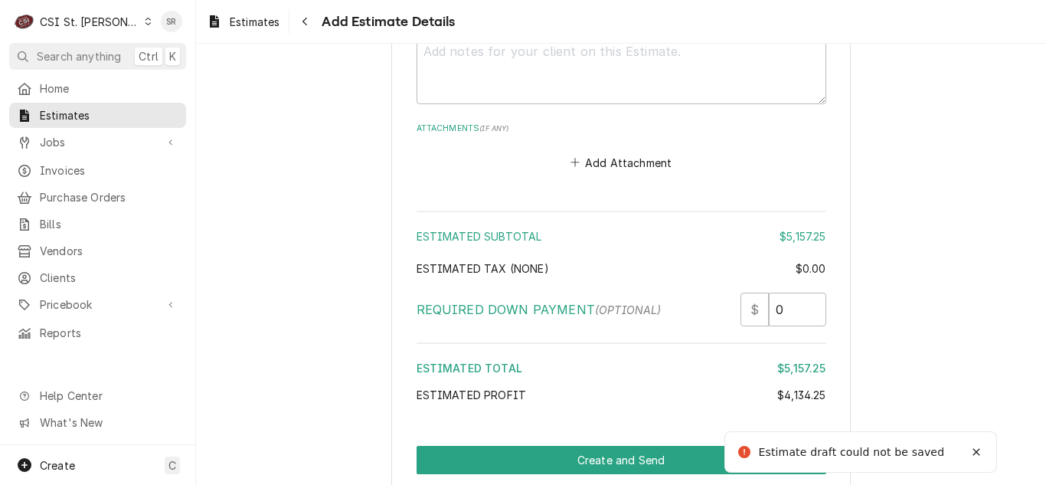
scroll to position [5298, 0]
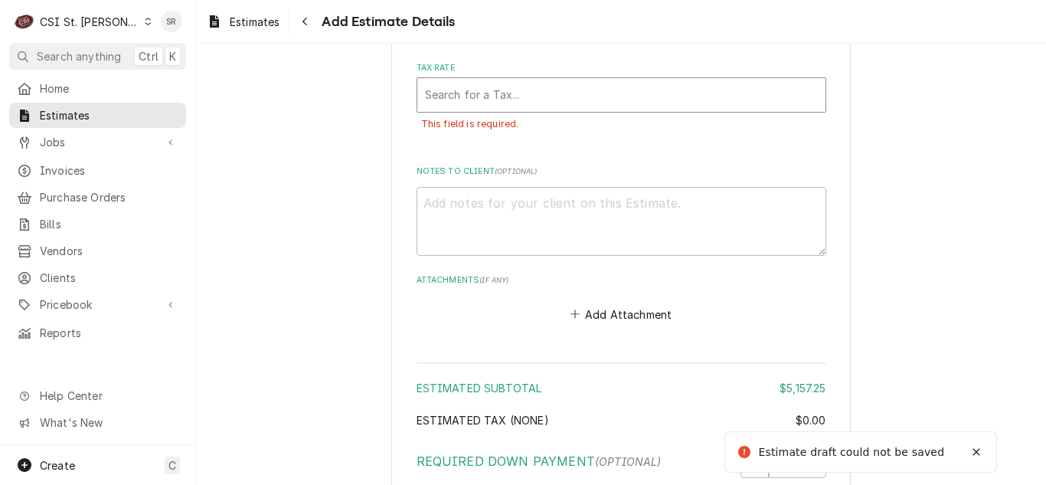
click at [501, 78] on div "Search for a Tax..." at bounding box center [621, 95] width 408 height 34
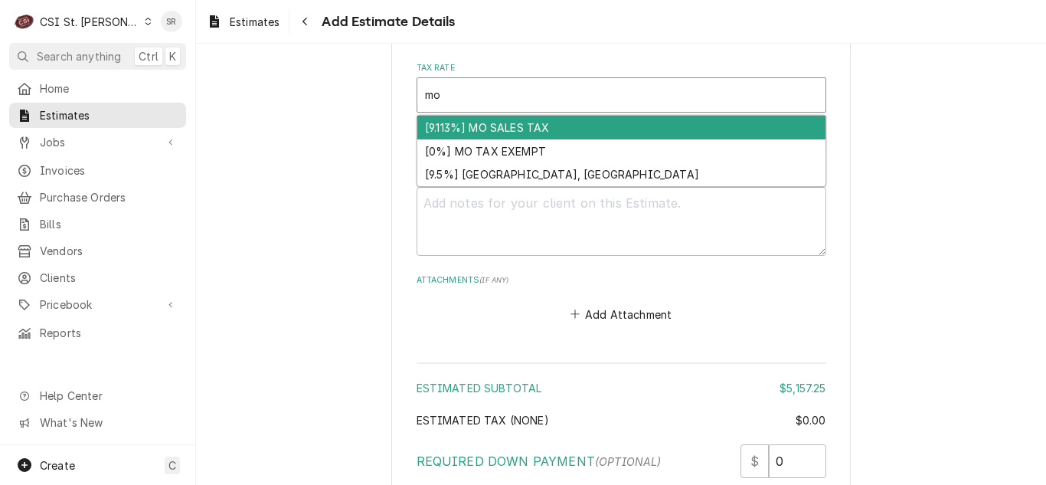
drag, startPoint x: 545, startPoint y: 106, endPoint x: 562, endPoint y: 111, distance: 17.5
click at [545, 116] on div "[9.113%] MO SALES TAX" at bounding box center [621, 128] width 408 height 24
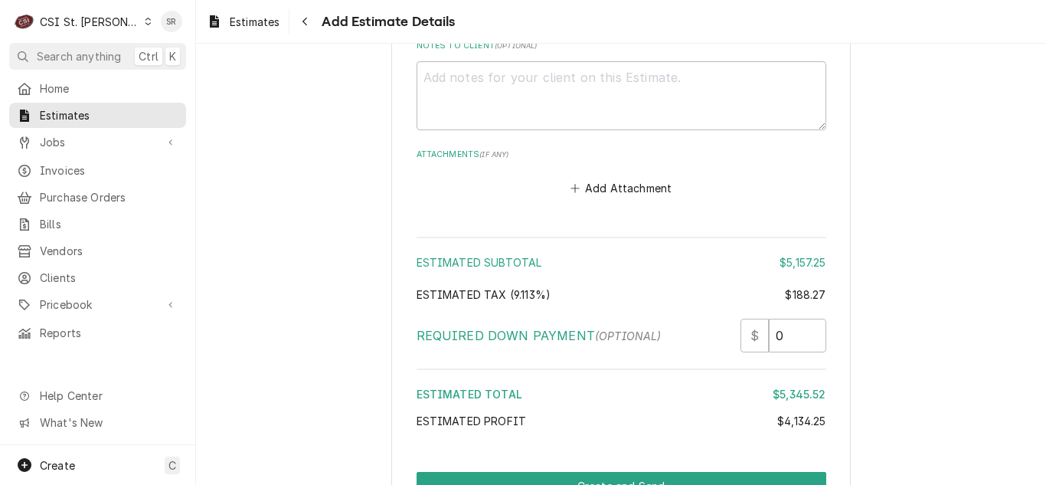
scroll to position [5451, 0]
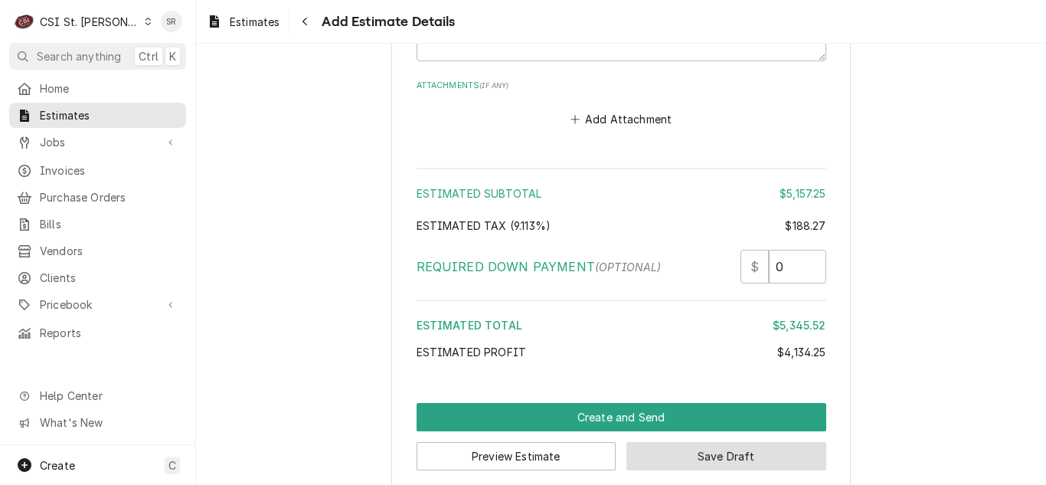
click at [739, 442] on button "Save Draft" at bounding box center [726, 456] width 200 height 28
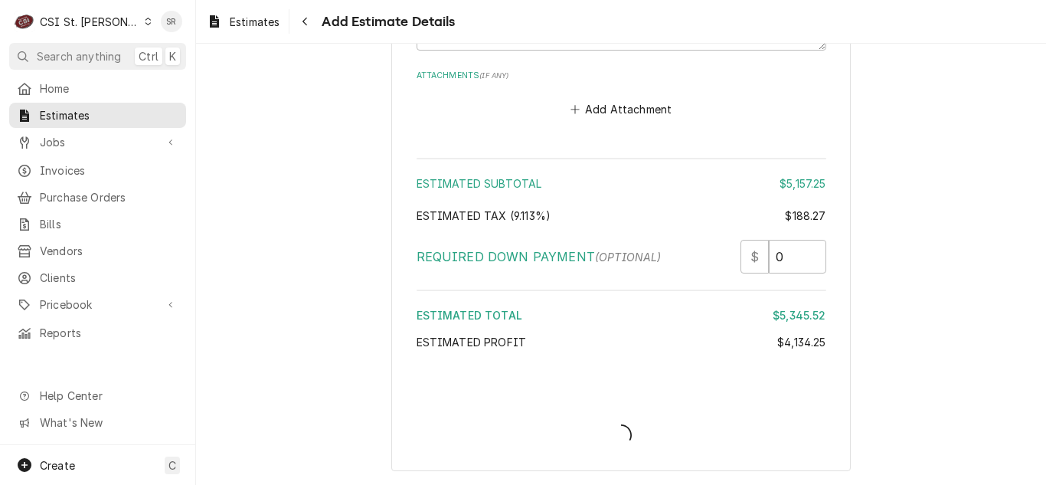
scroll to position [5475, 0]
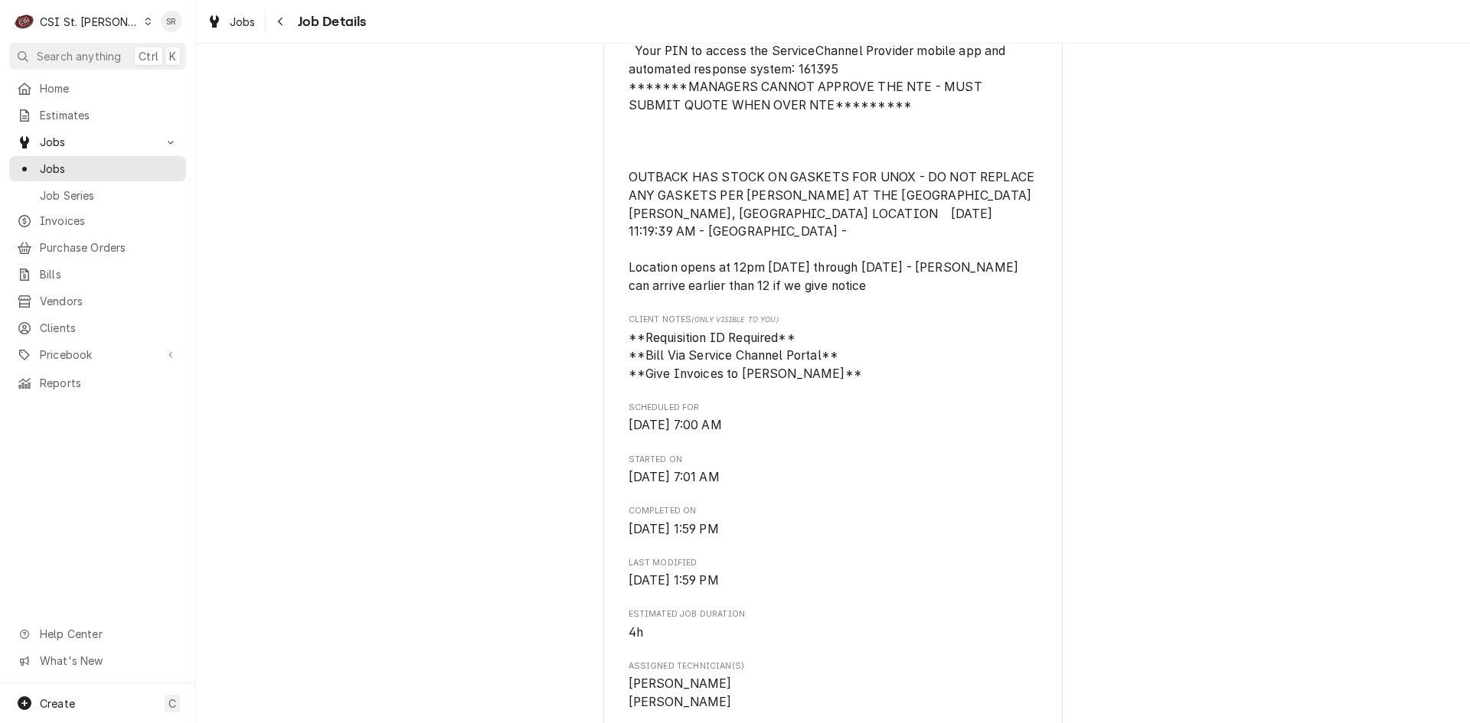
scroll to position [919, 0]
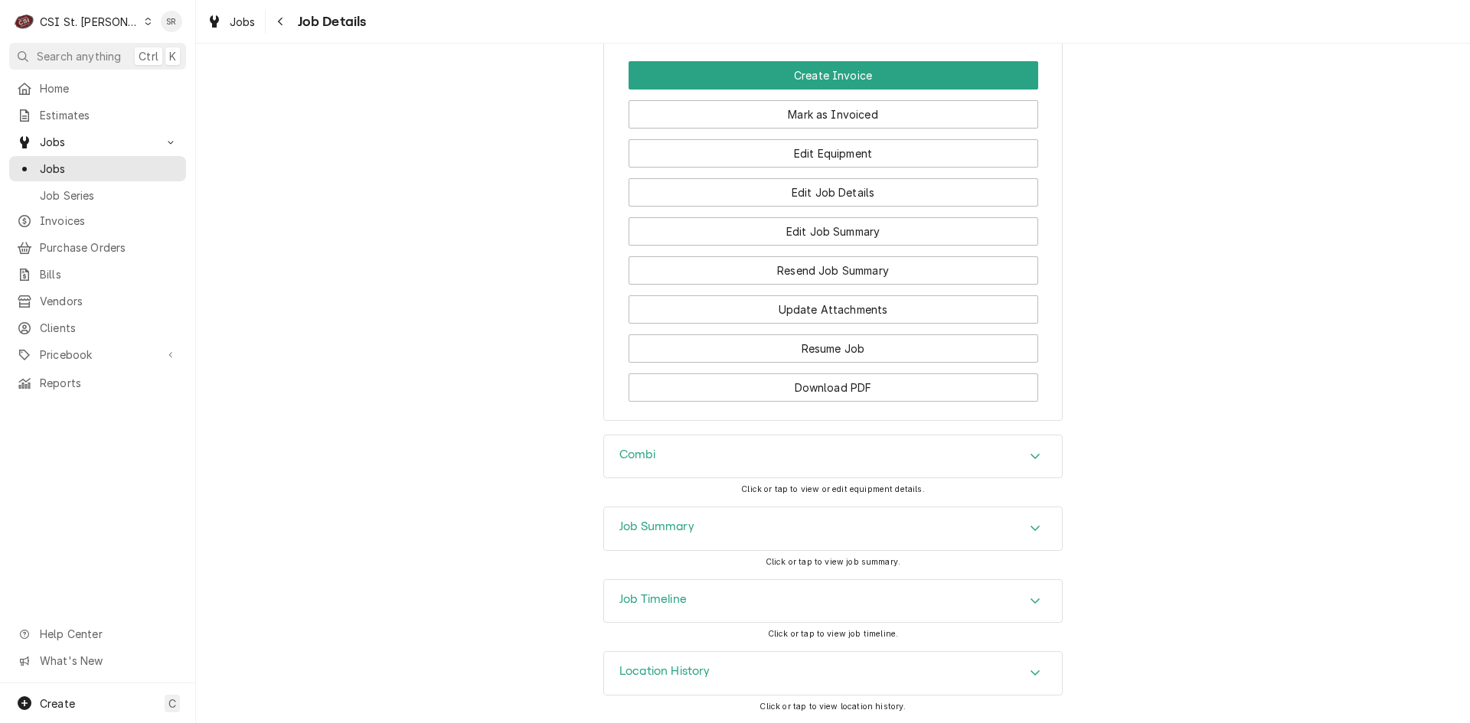
click at [663, 542] on div "Job Summary" at bounding box center [833, 528] width 458 height 43
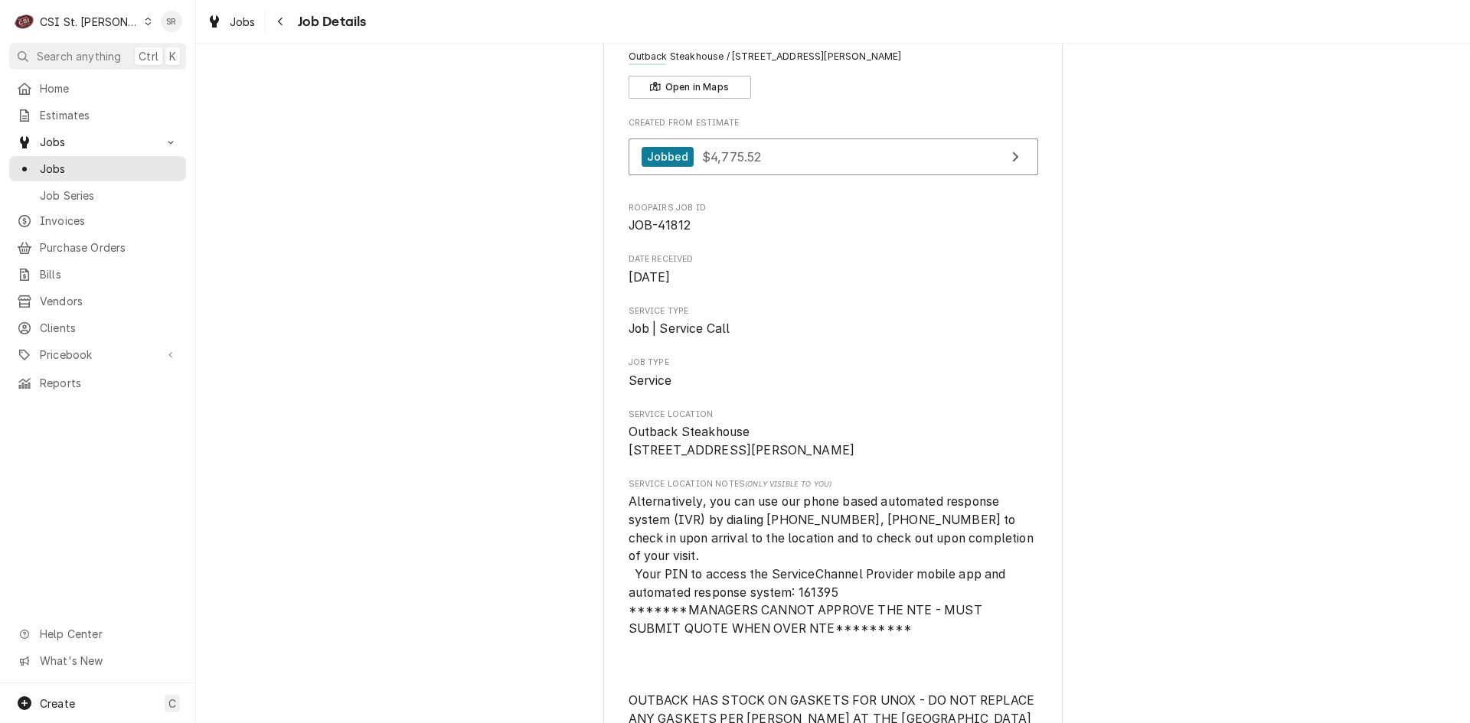
scroll to position [0, 0]
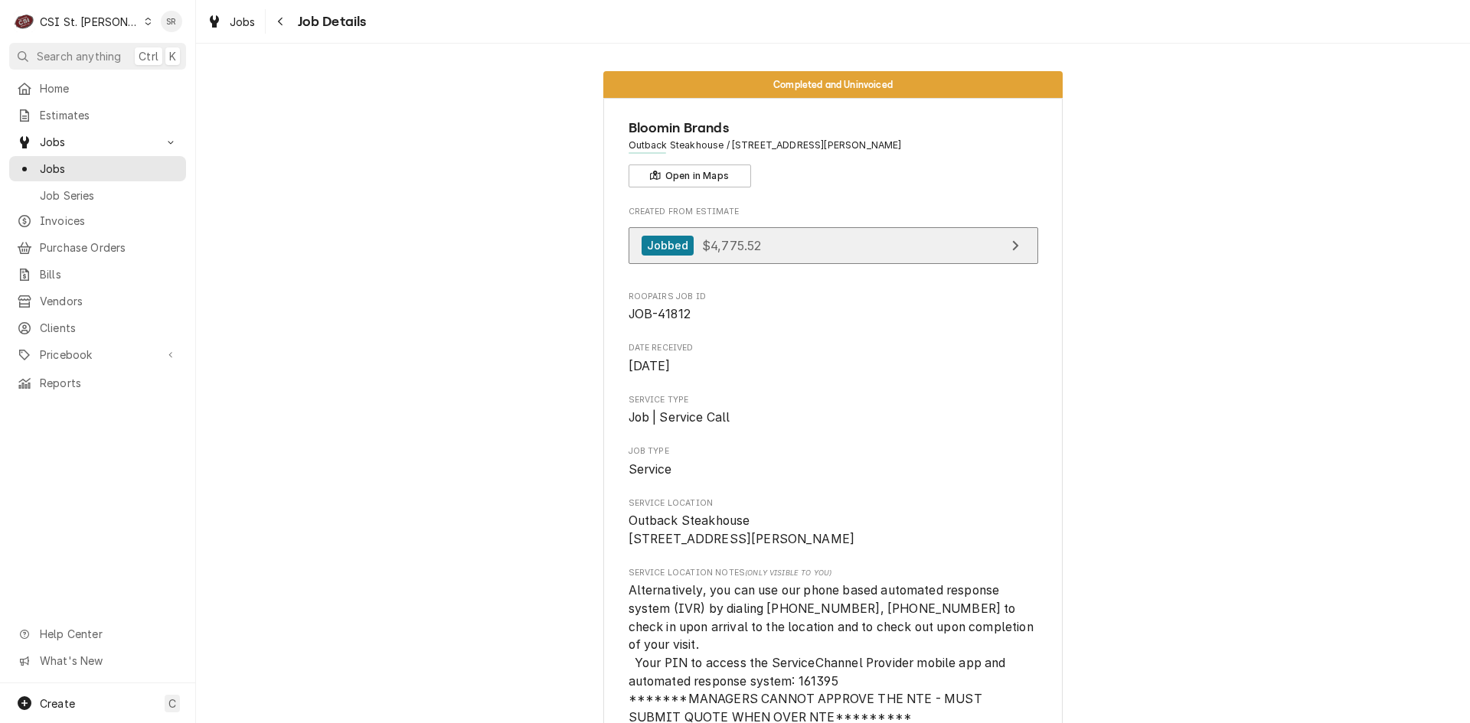
click at [742, 261] on link "Jobbed $4,775.52" at bounding box center [833, 246] width 410 height 38
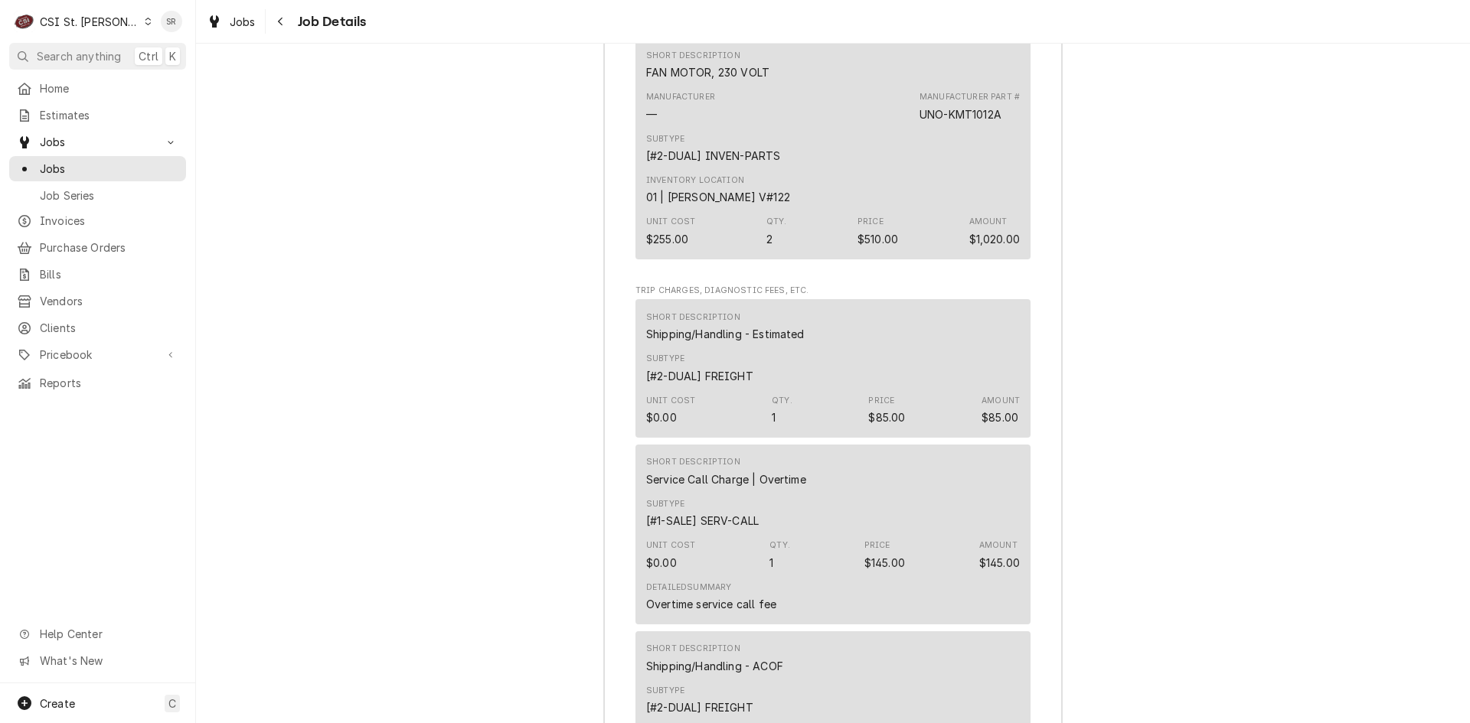
scroll to position [4665, 0]
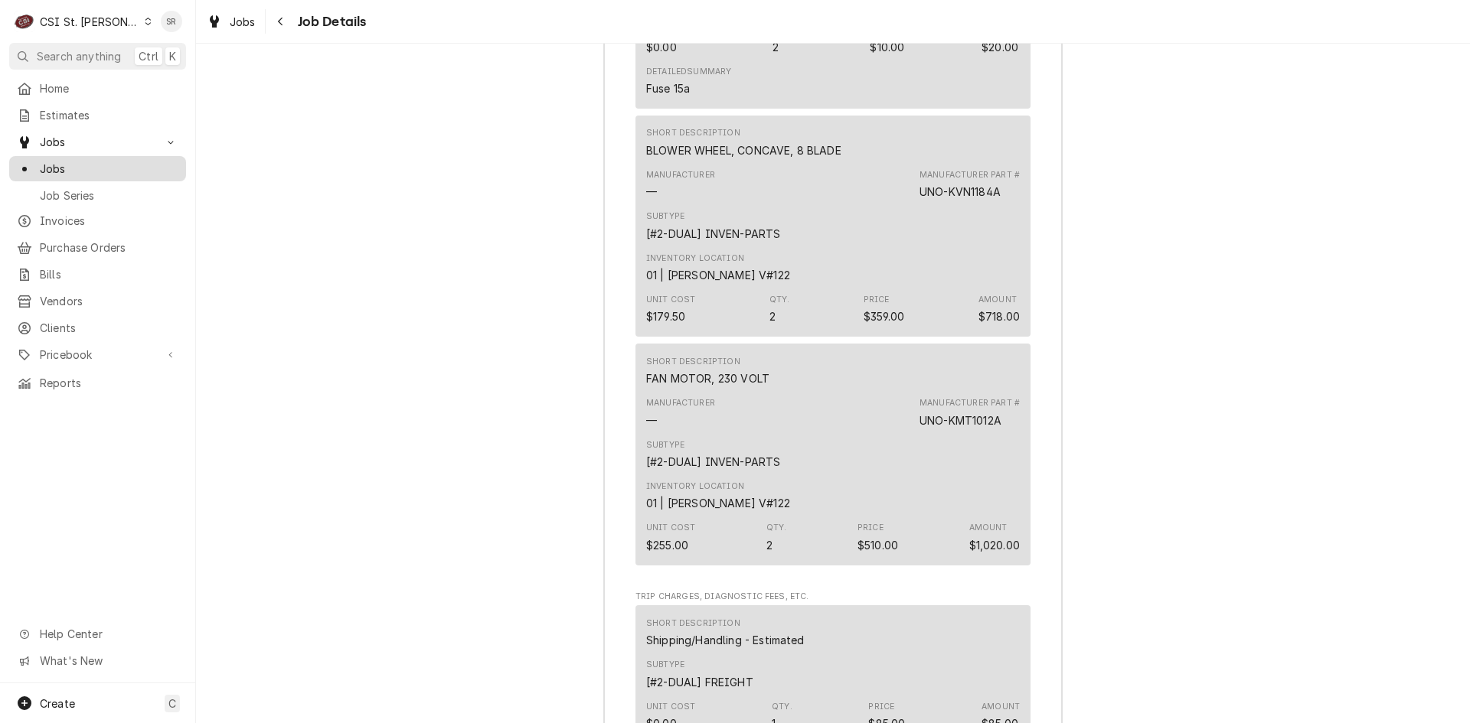
click at [73, 162] on span "Jobs" at bounding box center [109, 169] width 139 height 16
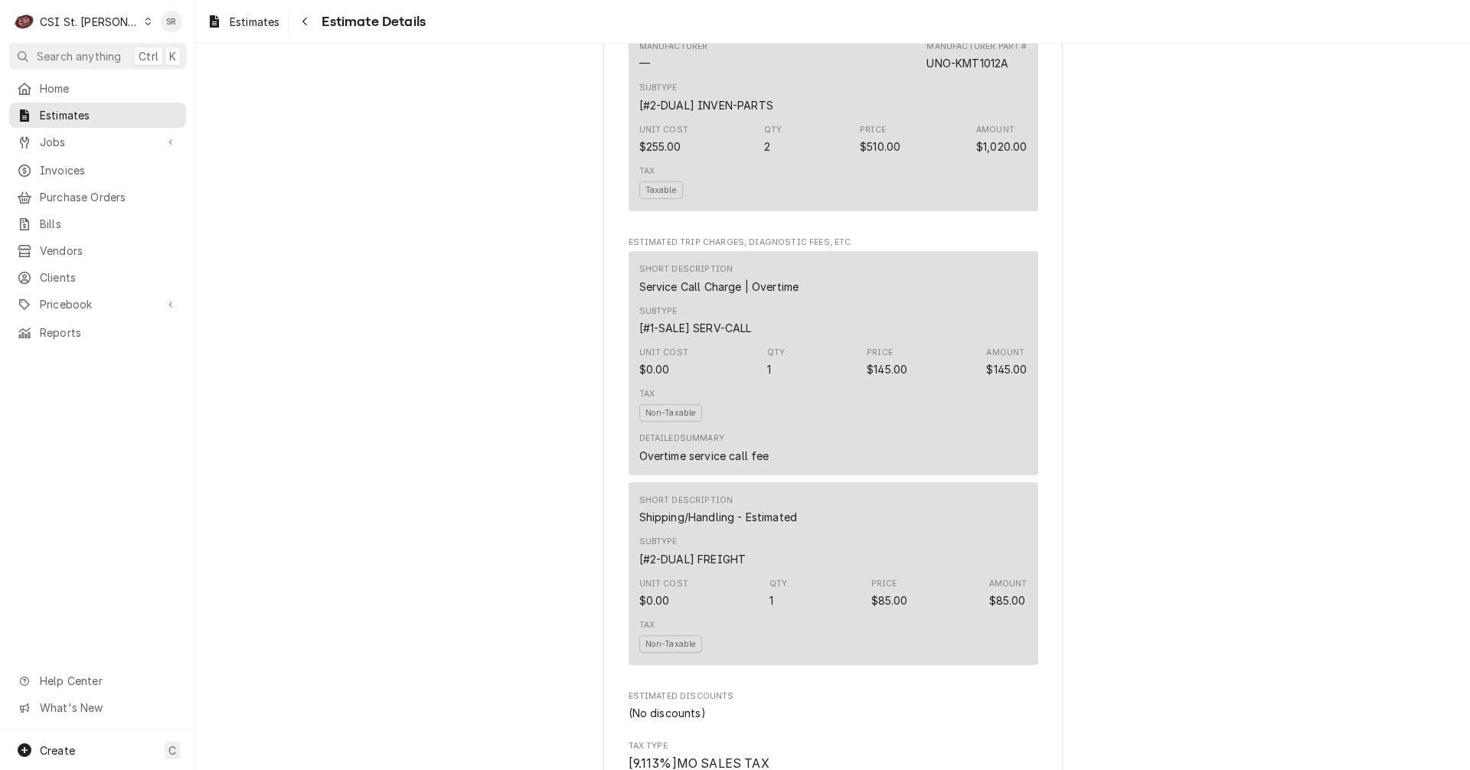
scroll to position [2985, 0]
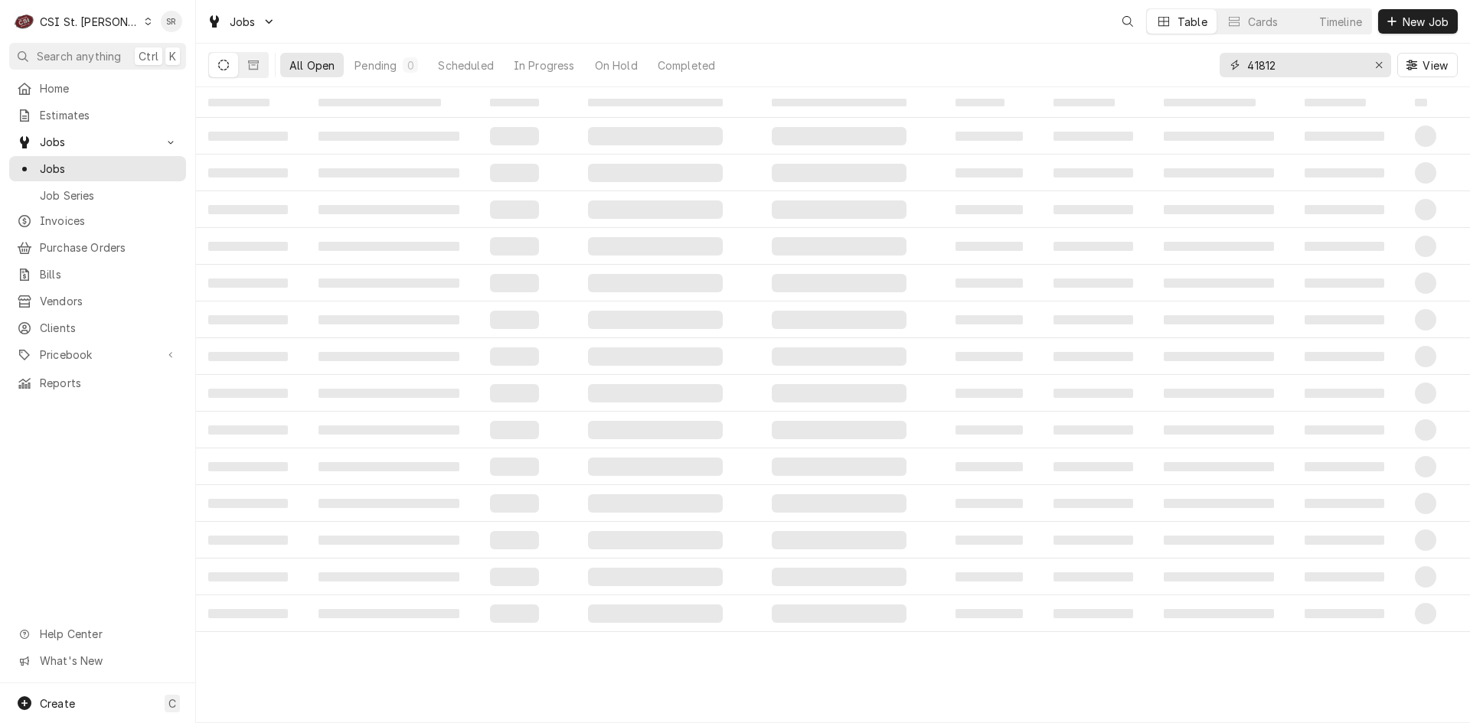
drag, startPoint x: 1287, startPoint y: 64, endPoint x: 1206, endPoint y: 56, distance: 81.5
click at [1206, 56] on div "All Open Pending 0 Scheduled In Progress On Hold Completed 41812 View" at bounding box center [832, 65] width 1249 height 43
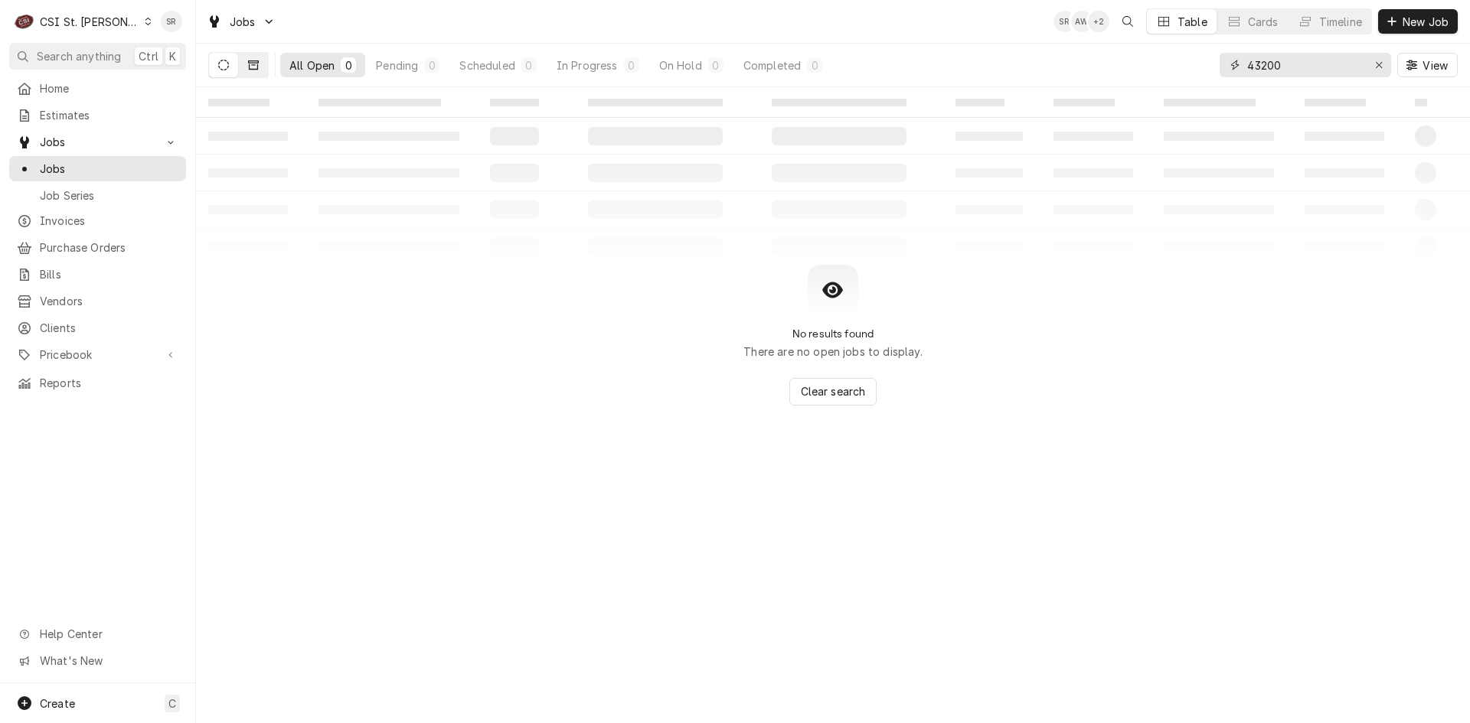
type input "43200"
click at [251, 65] on icon "Dynamic Content Wrapper" at bounding box center [253, 65] width 11 height 11
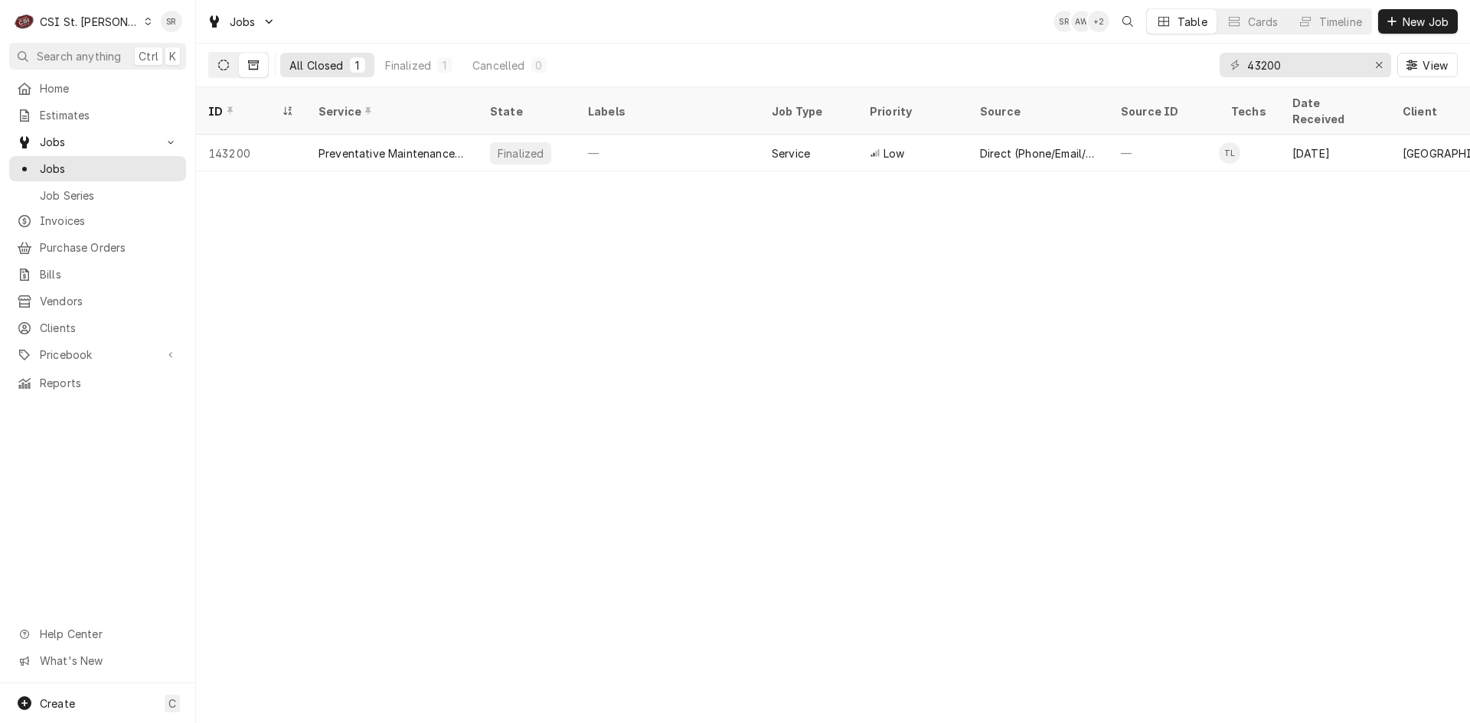
click at [227, 64] on icon "Dynamic Content Wrapper" at bounding box center [223, 65] width 11 height 11
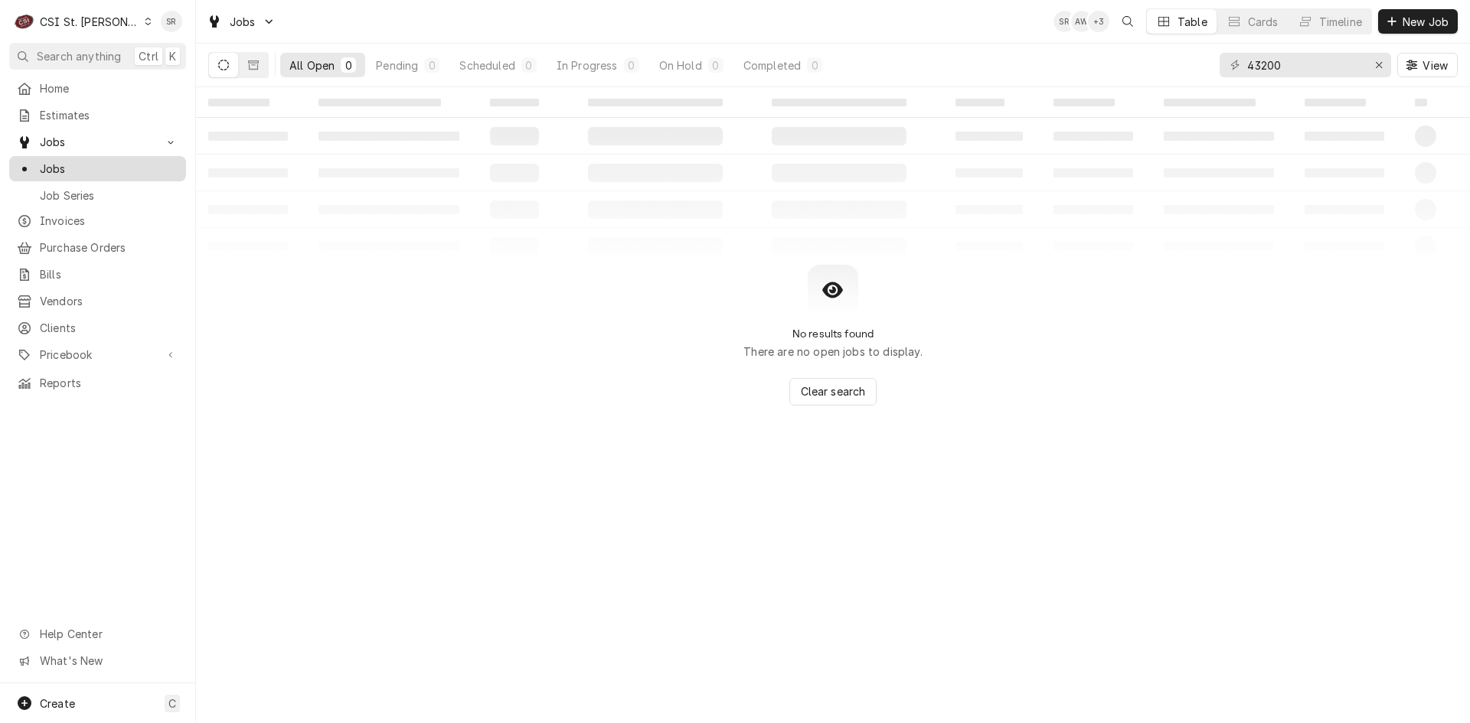
click at [68, 165] on span "Jobs" at bounding box center [109, 169] width 139 height 16
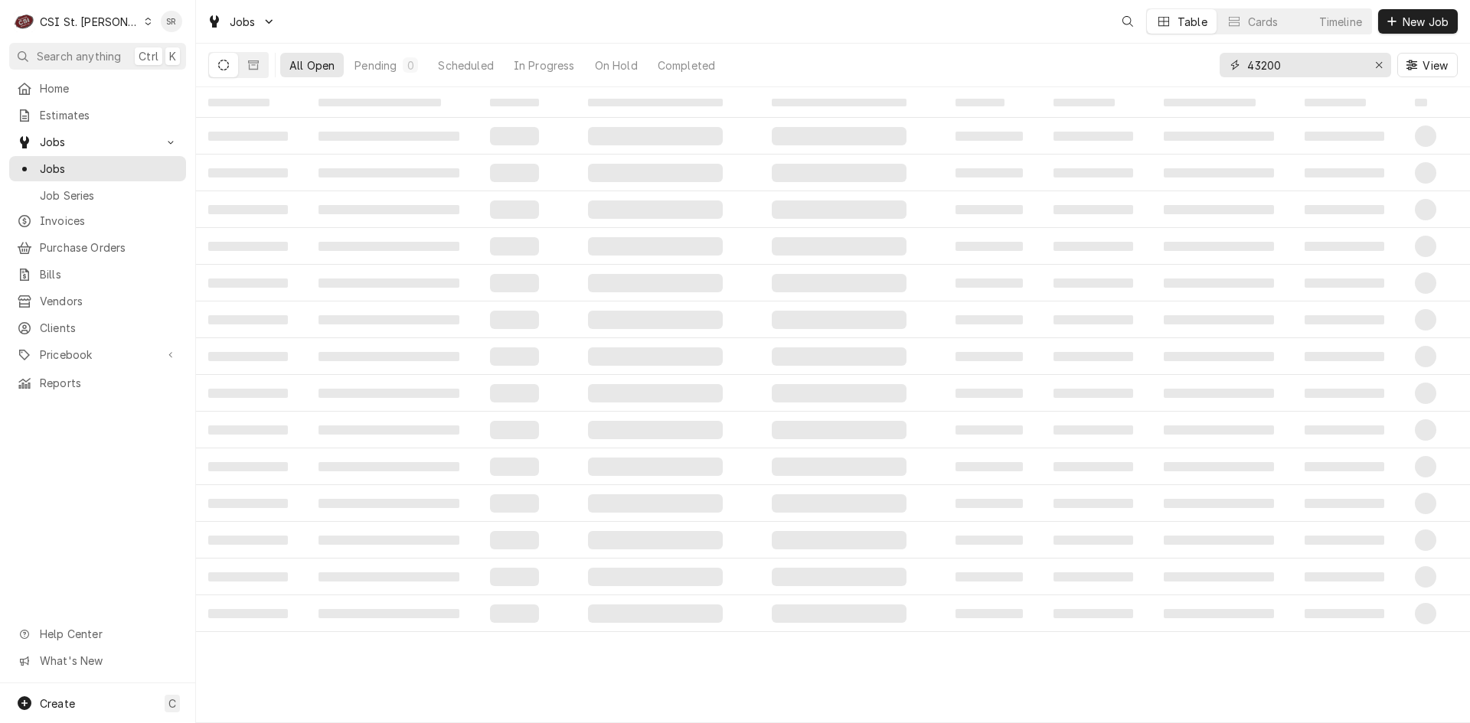
drag, startPoint x: 1238, startPoint y: 60, endPoint x: 1125, endPoint y: 48, distance: 113.1
click at [1125, 48] on div "All Open Pending 0 Scheduled In Progress On Hold Completed 43200 View" at bounding box center [832, 65] width 1249 height 43
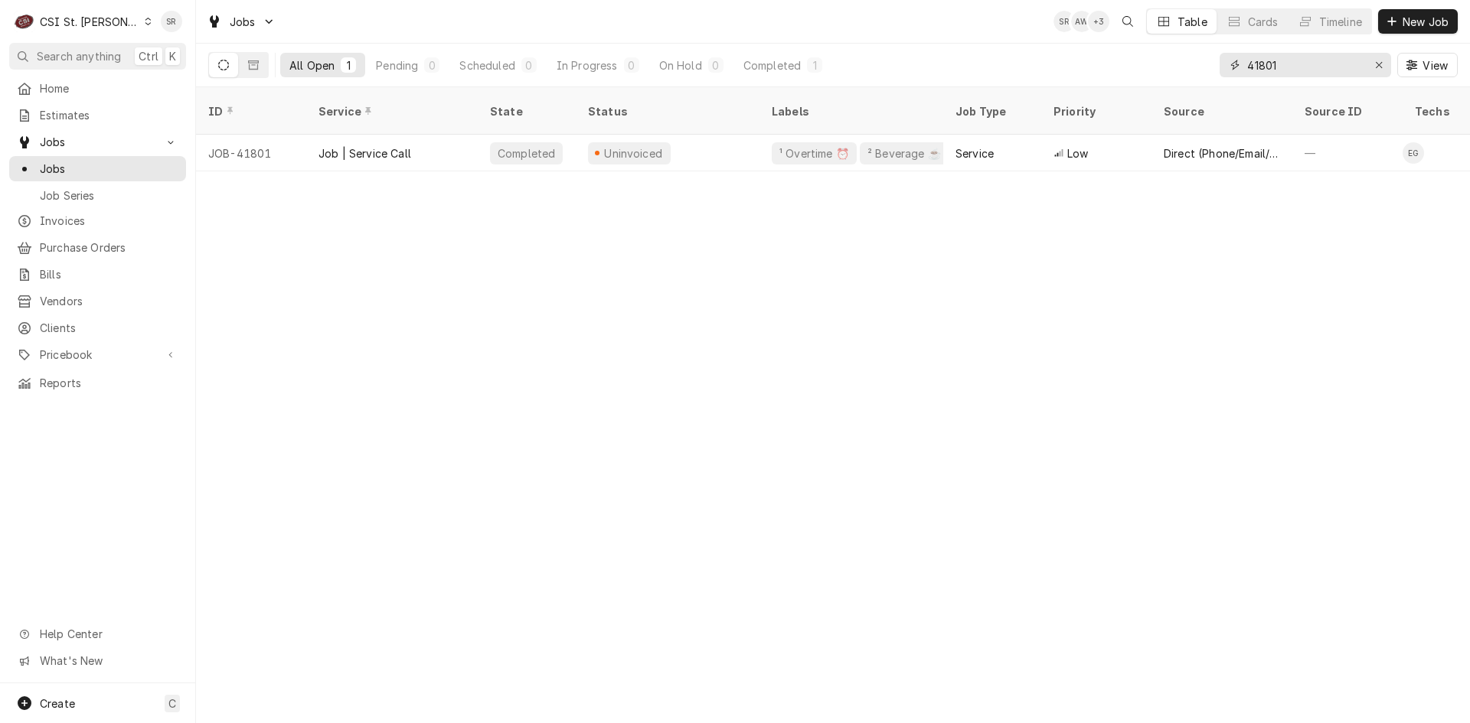
drag, startPoint x: 1325, startPoint y: 67, endPoint x: 1183, endPoint y: 51, distance: 142.5
click at [1183, 51] on div "All Open 1 Pending 0 Scheduled 0 In Progress 0 On Hold 0 Completed 1 41801 View" at bounding box center [832, 65] width 1249 height 43
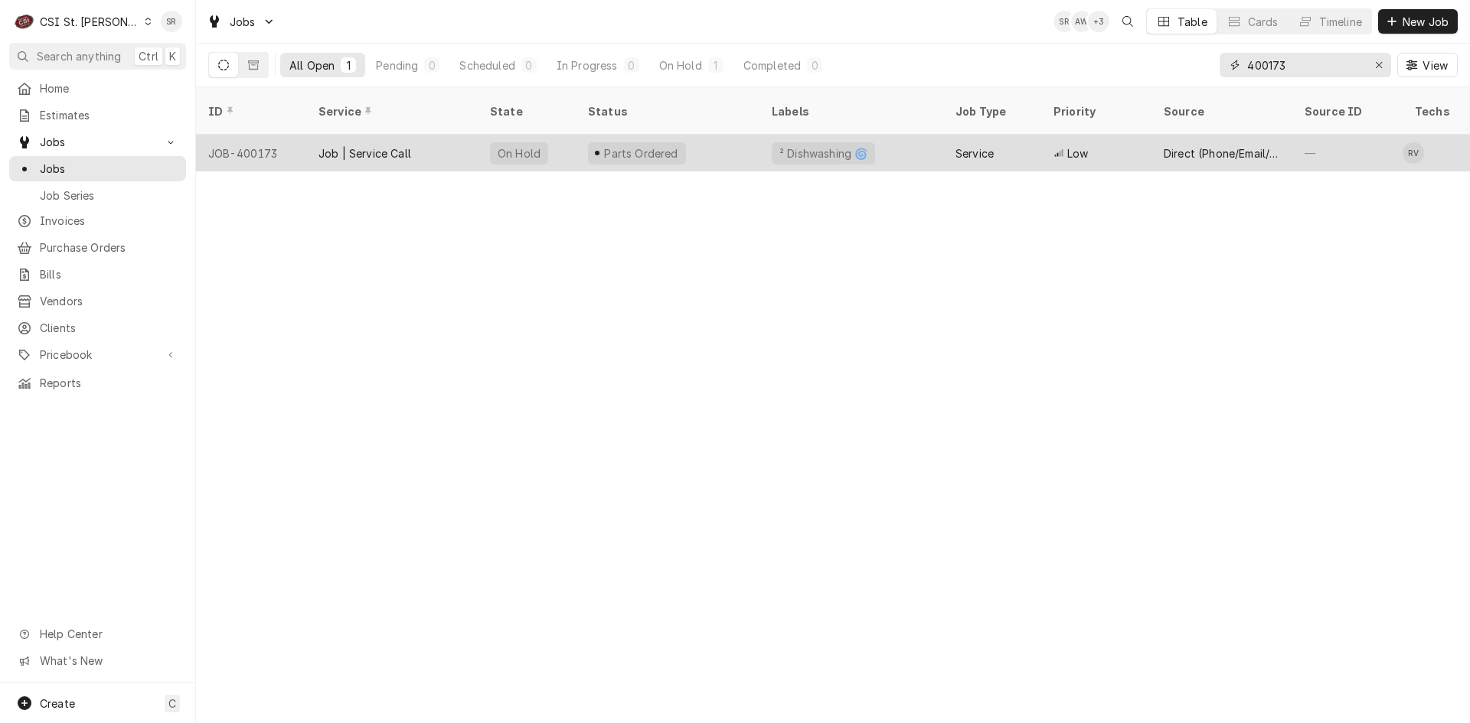
type input "400173"
click at [677, 142] on div "Parts Ordered" at bounding box center [668, 153] width 184 height 37
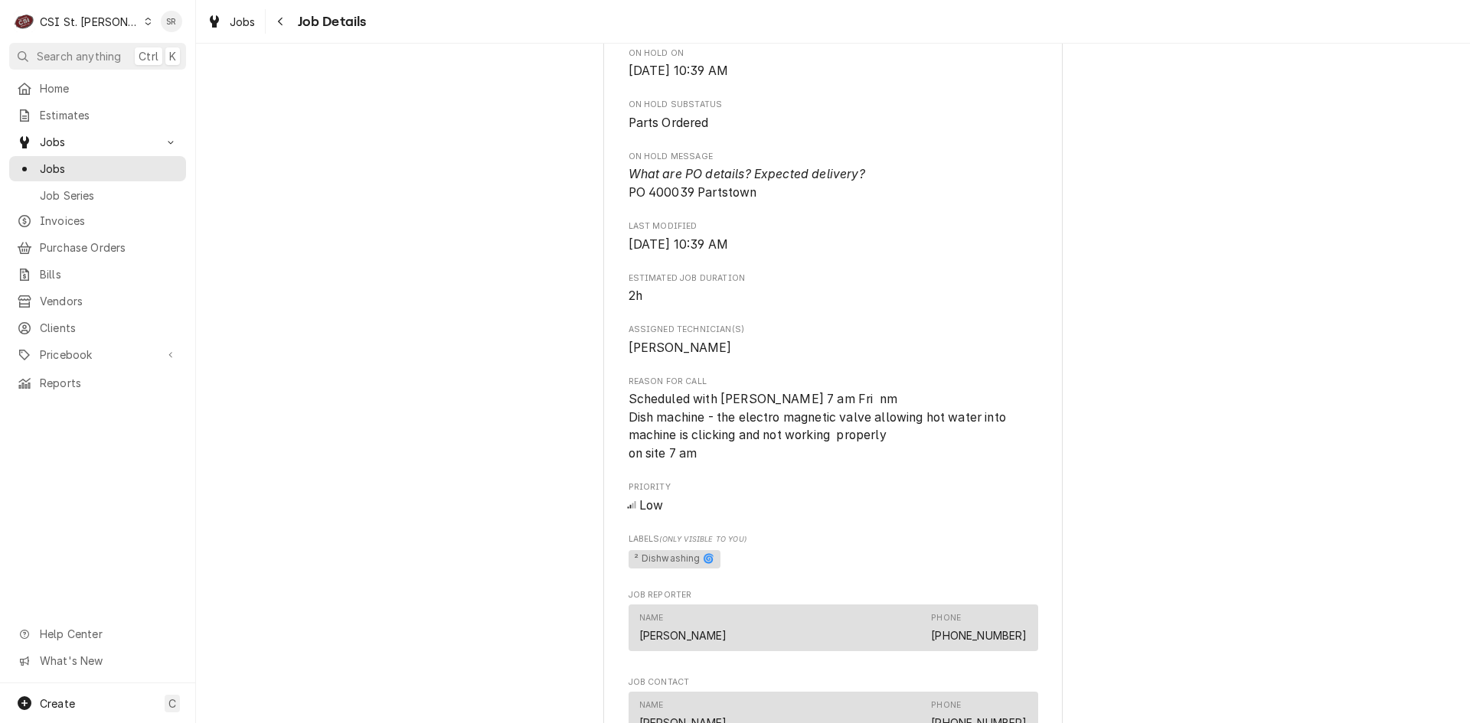
scroll to position [919, 0]
